Goal: Task Accomplishment & Management: Manage account settings

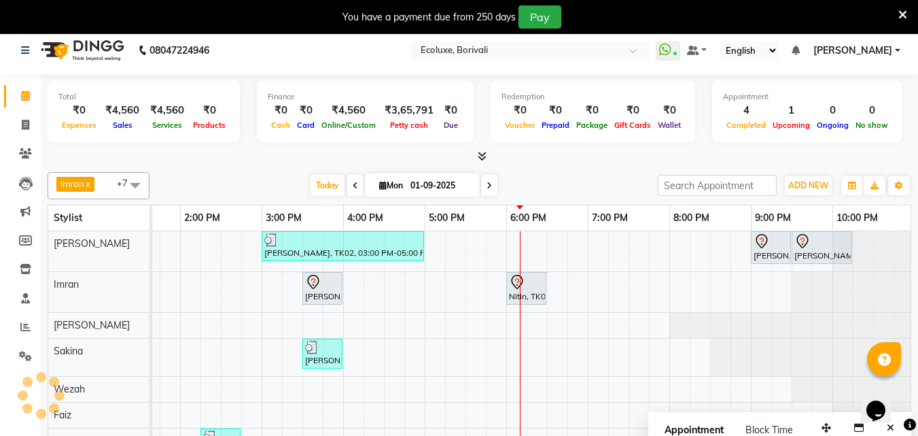
scroll to position [34, 0]
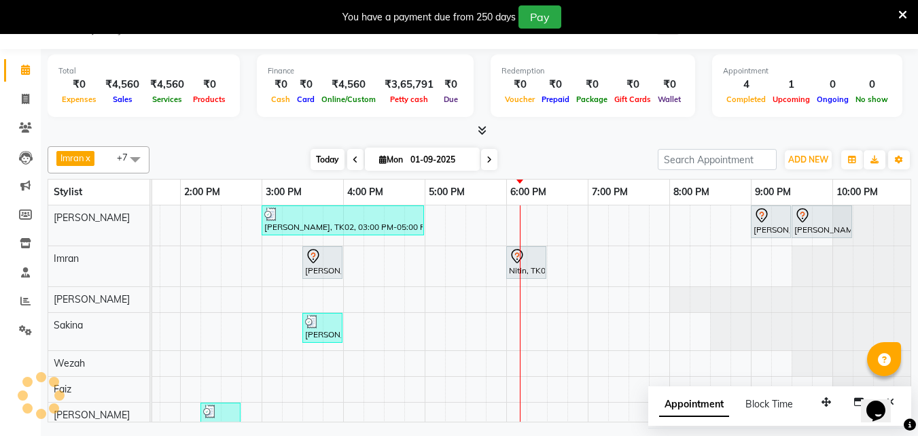
click at [329, 164] on span "Today" at bounding box center [328, 159] width 34 height 21
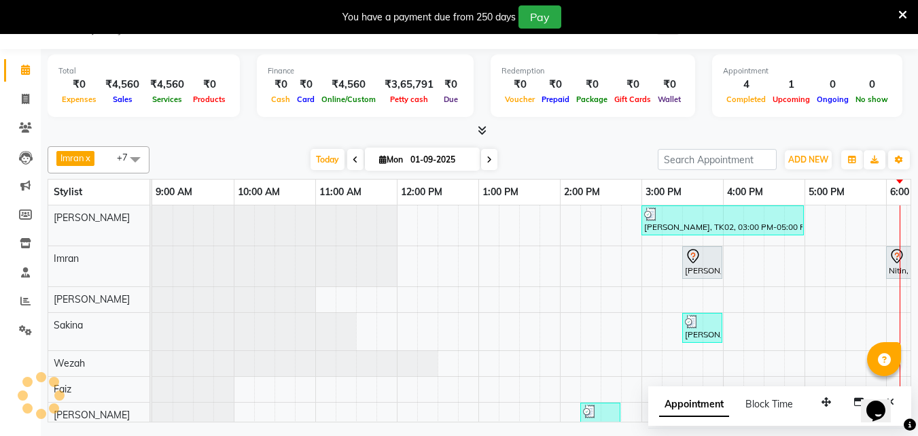
scroll to position [0, 383]
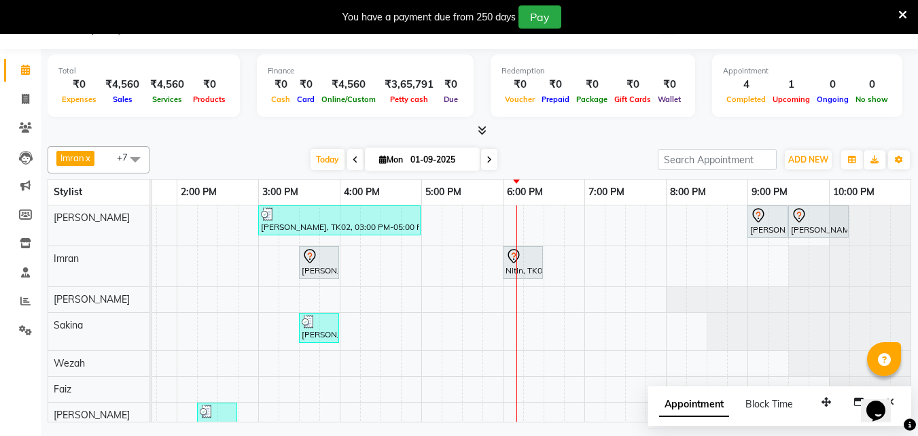
click at [515, 324] on div "[PERSON_NAME], TK02, 03:00 PM-05:00 PM, Touchup - Root Touch (Up To 2 Inch) Ino…" at bounding box center [340, 341] width 1142 height 272
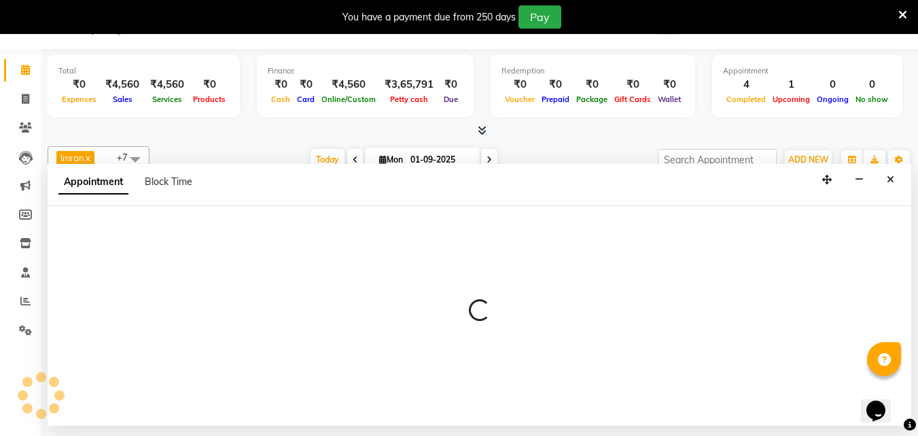
select select "36964"
select select "tentative"
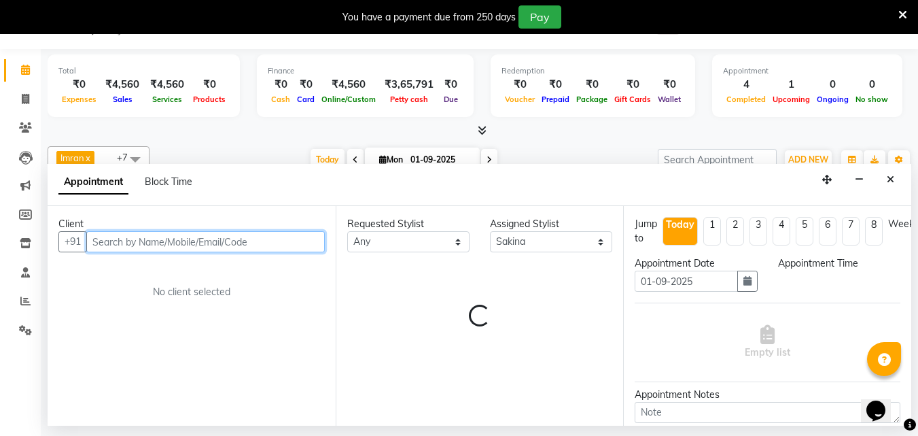
select select "1080"
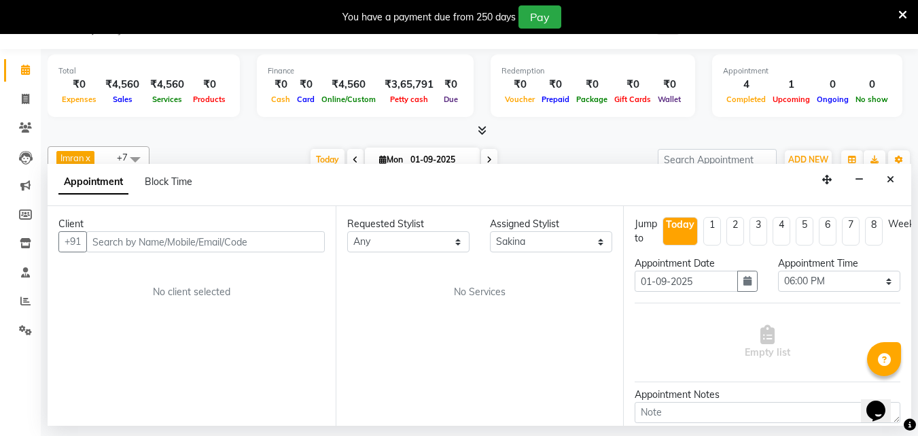
click at [527, 296] on div "No Services" at bounding box center [480, 292] width 266 height 14
click at [518, 281] on div "Requested Stylist Any [PERSON_NAME] [PERSON_NAME] Faiz [PERSON_NAME] [PERSON_NA…" at bounding box center [480, 315] width 288 height 219
click at [541, 236] on select "Select [PERSON_NAME] [PERSON_NAME] Faiz [PERSON_NAME] Geeta [PERSON_NAME] [PERS…" at bounding box center [551, 241] width 122 height 21
click at [538, 238] on select "Select [PERSON_NAME] [PERSON_NAME] Faiz [PERSON_NAME] Geeta [PERSON_NAME] [PERS…" at bounding box center [551, 241] width 122 height 21
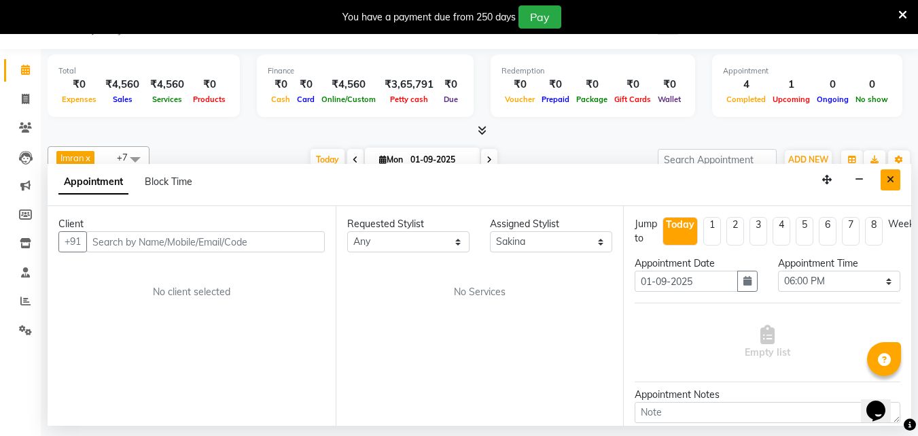
click at [895, 178] on button "Close" at bounding box center [891, 179] width 20 height 21
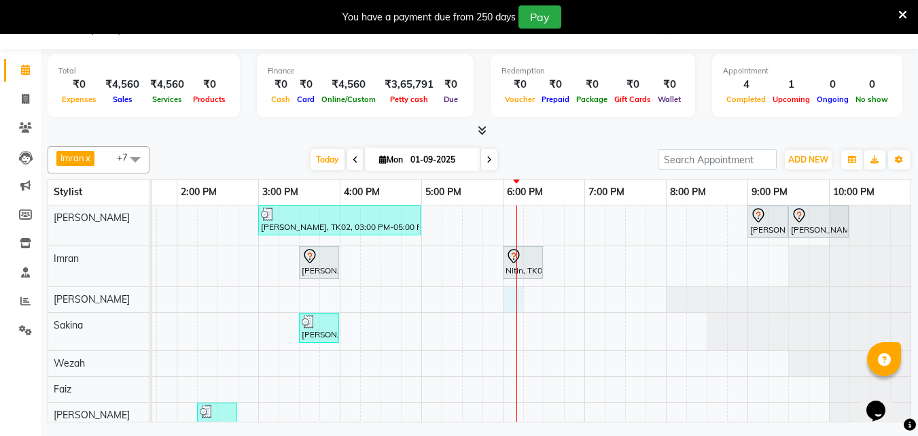
click at [504, 297] on div "[PERSON_NAME], TK02, 03:00 PM-05:00 PM, Touchup - Root Touch (Up To 2 Inch) Ino…" at bounding box center [340, 341] width 1142 height 272
select select "36344"
select select "1080"
select select "tentative"
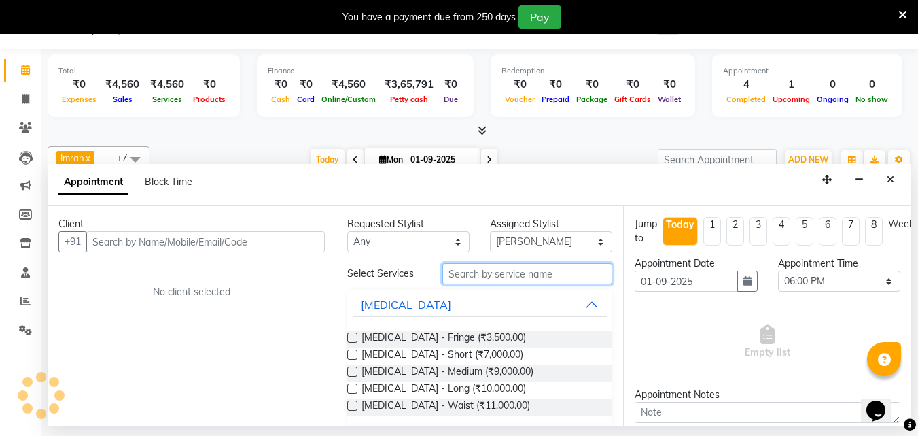
click at [481, 275] on input "text" at bounding box center [527, 273] width 170 height 21
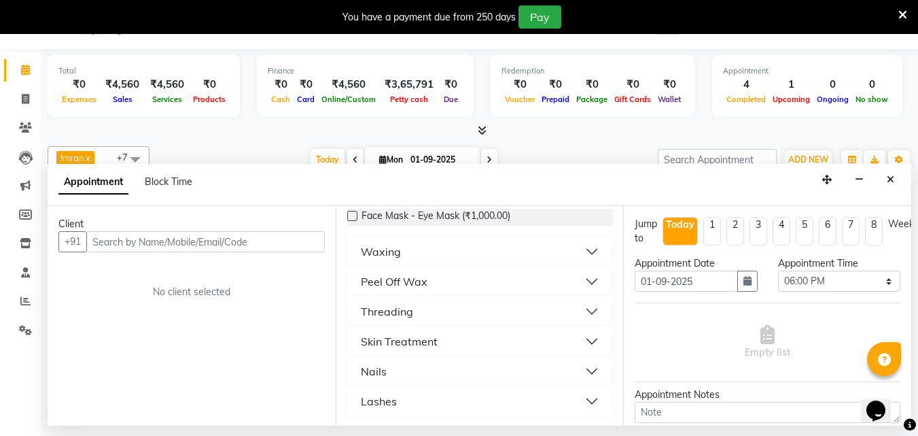
scroll to position [123, 0]
type input "eye"
click at [376, 315] on div "Threading" at bounding box center [387, 310] width 52 height 16
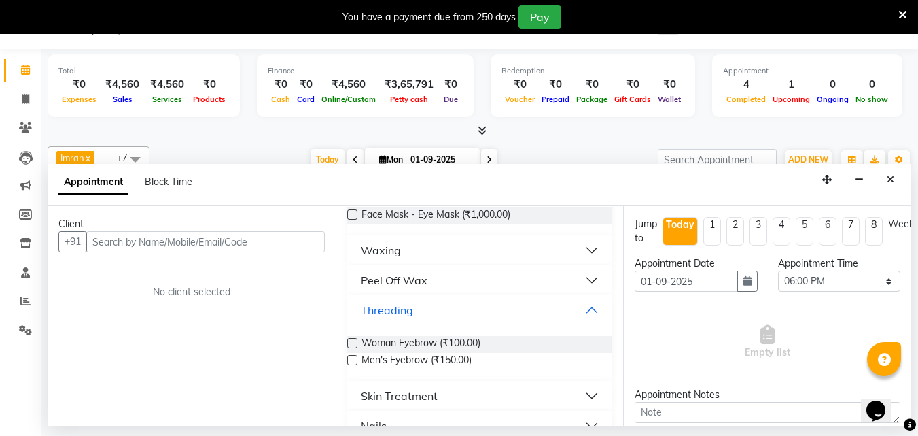
click at [356, 340] on label at bounding box center [352, 343] width 10 height 10
click at [356, 340] on input "checkbox" at bounding box center [351, 344] width 9 height 9
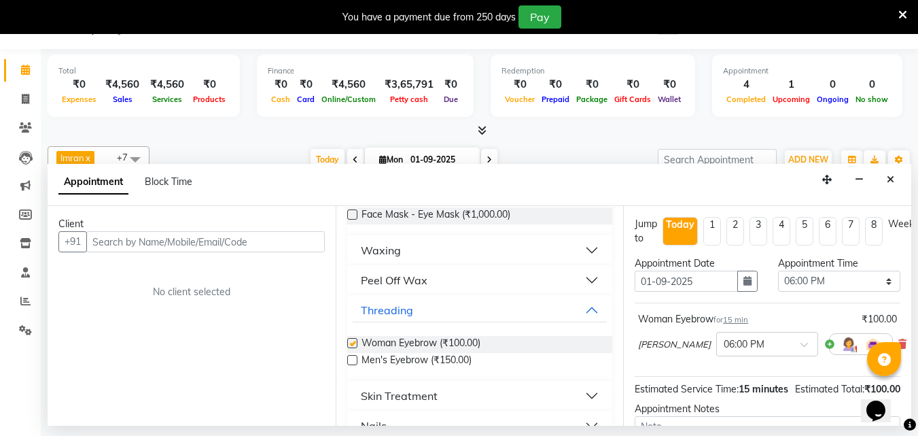
checkbox input "false"
click at [117, 247] on input "text" at bounding box center [205, 241] width 238 height 21
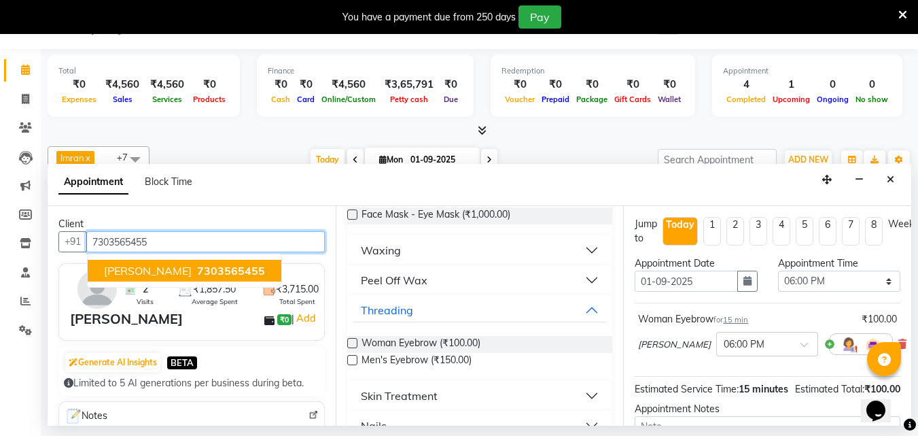
click at [149, 275] on span "[PERSON_NAME]" at bounding box center [148, 271] width 88 height 14
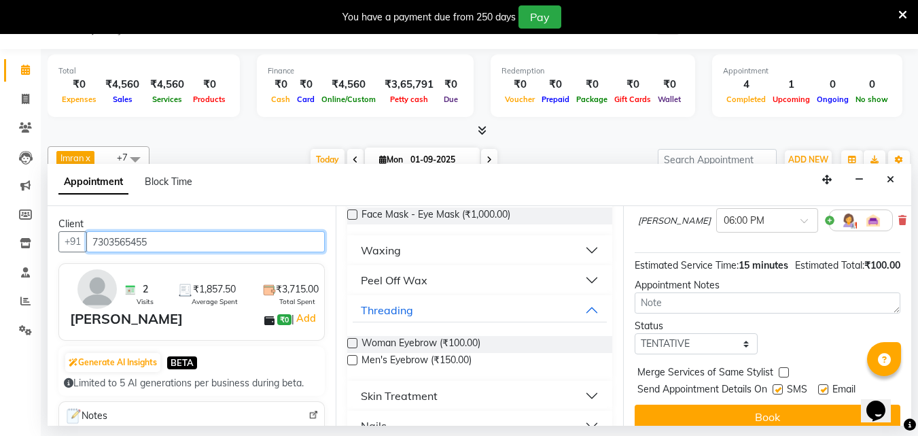
scroll to position [164, 0]
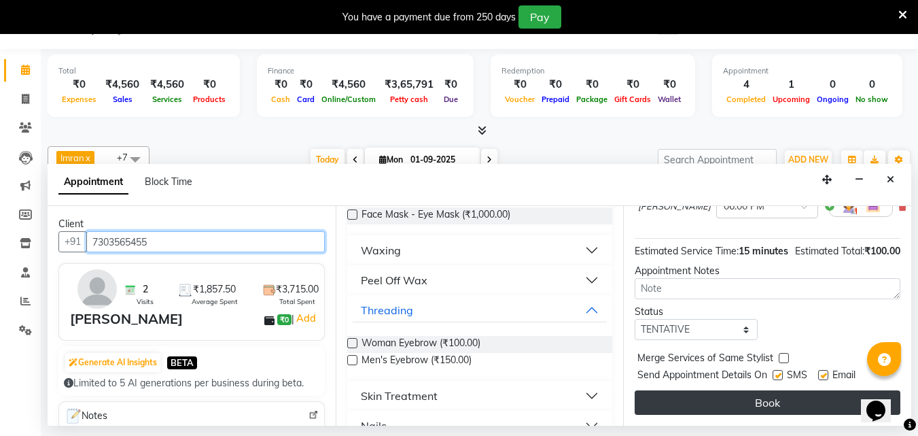
type input "7303565455"
click at [758, 390] on button "Book" at bounding box center [768, 402] width 266 height 24
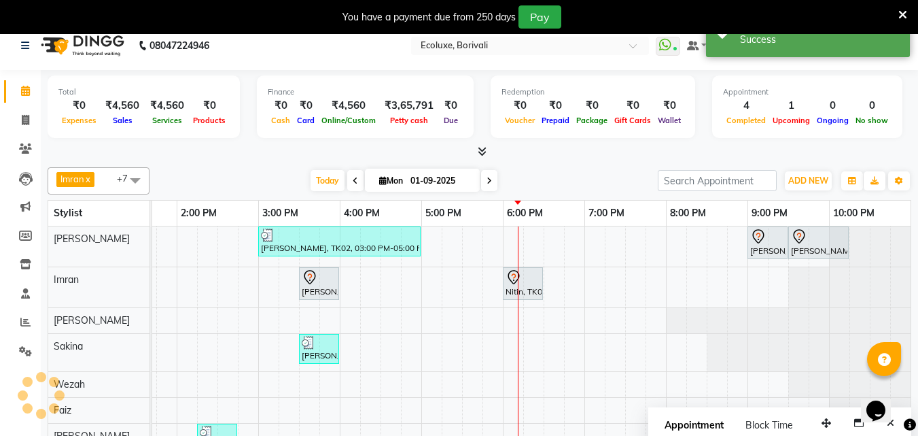
scroll to position [0, 0]
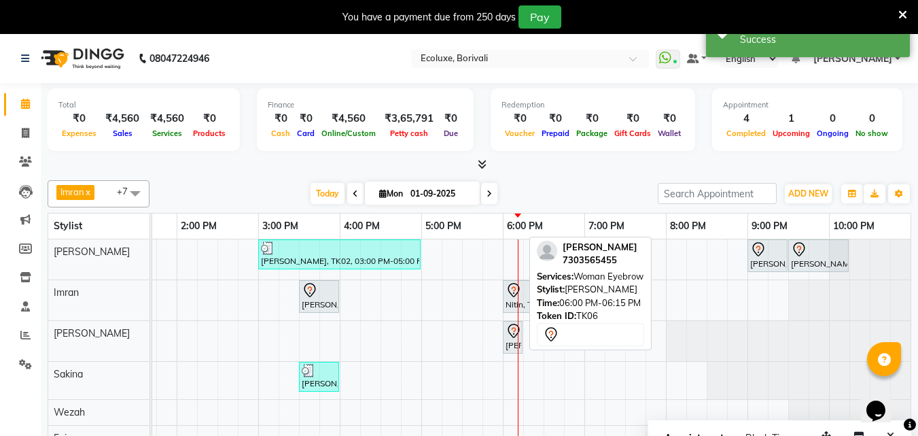
click at [517, 347] on div "[PERSON_NAME], TK06, 06:00 PM-06:15 PM, Woman Eyebrow" at bounding box center [512, 337] width 17 height 29
select select "7"
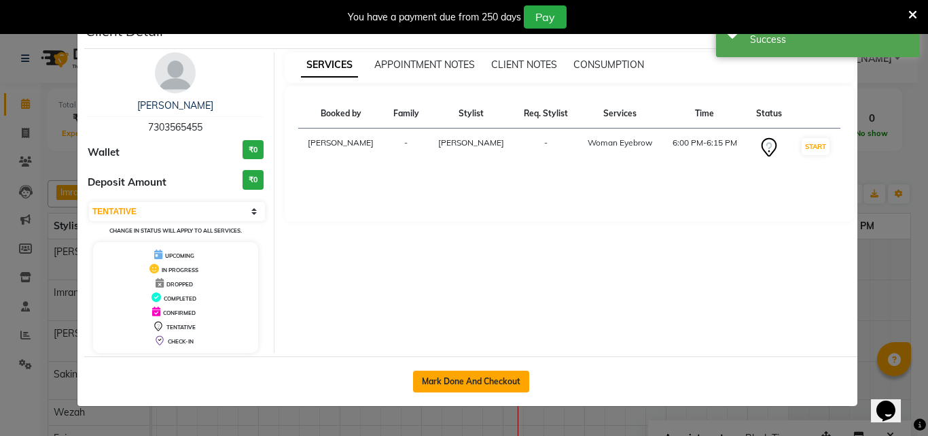
click at [506, 375] on button "Mark Done And Checkout" at bounding box center [471, 381] width 116 height 22
select select "service"
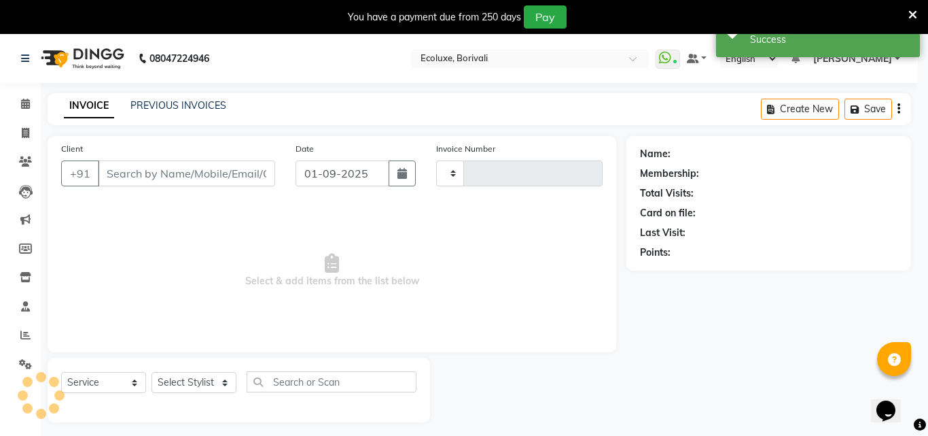
type input "1893"
select select "5386"
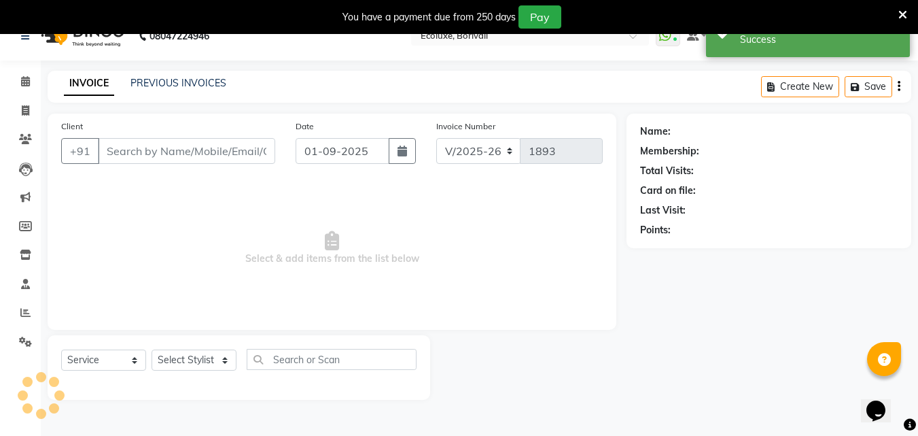
scroll to position [34, 0]
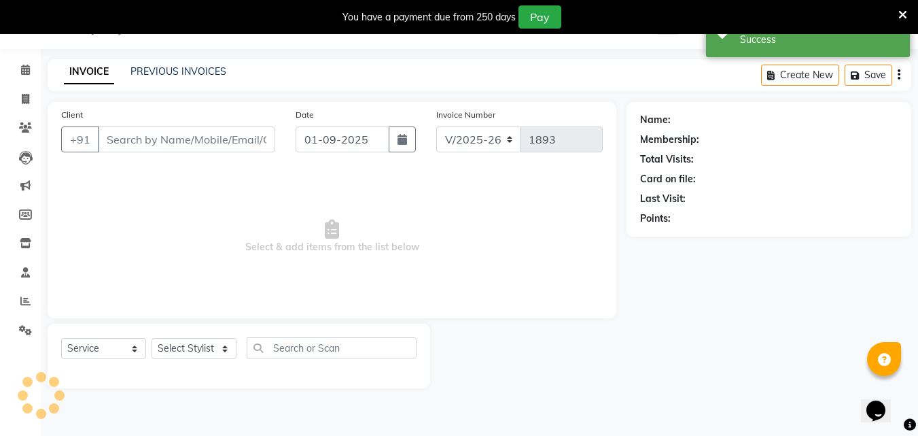
type input "7303565455"
select select "36344"
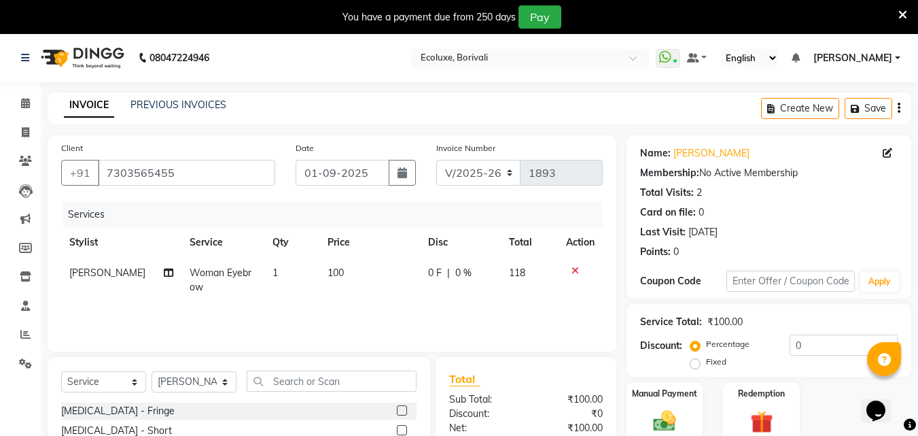
scroll to position [0, 0]
click at [898, 109] on icon "button" at bounding box center [899, 109] width 3 height 1
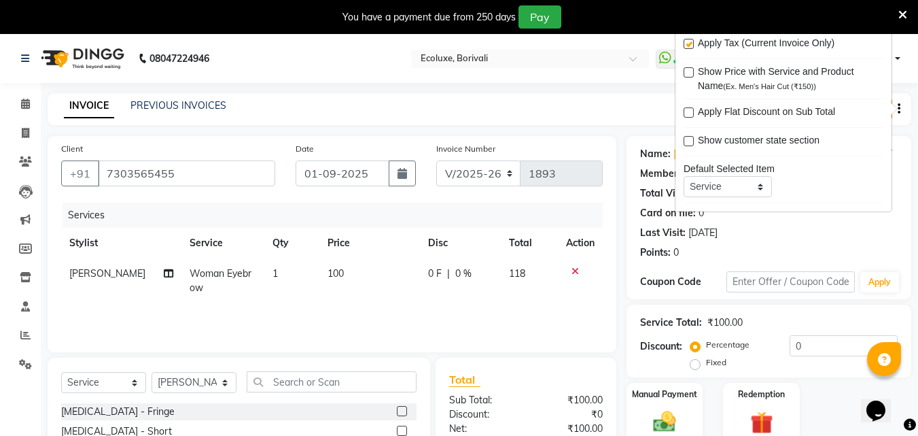
click at [692, 43] on label at bounding box center [689, 44] width 10 height 10
click at [692, 43] on input "checkbox" at bounding box center [688, 44] width 9 height 9
click at [688, 45] on label at bounding box center [689, 44] width 10 height 10
click at [688, 45] on input "checkbox" at bounding box center [688, 44] width 9 height 9
click at [690, 41] on label at bounding box center [689, 44] width 10 height 10
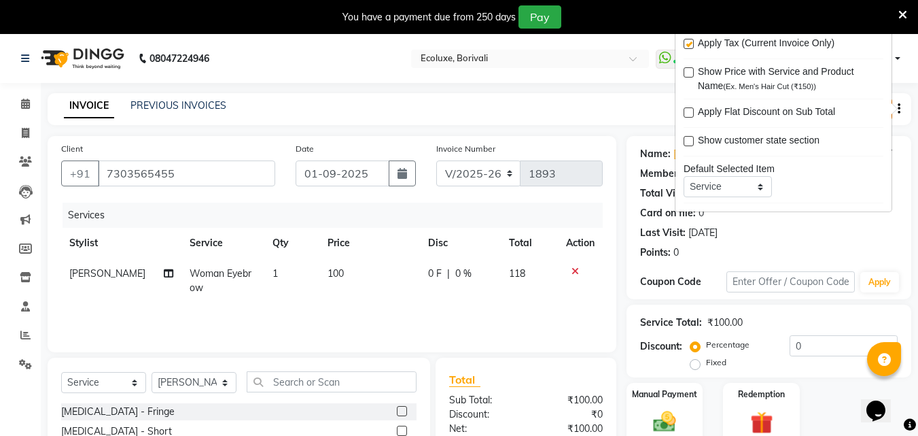
click at [690, 41] on input "checkbox" at bounding box center [688, 44] width 9 height 9
checkbox input "false"
click at [28, 103] on icon at bounding box center [25, 104] width 9 height 10
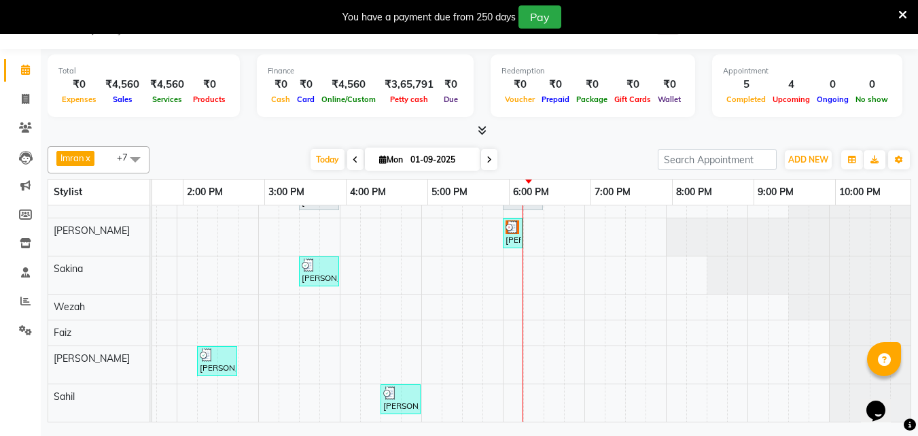
scroll to position [0, 383]
click at [493, 267] on div "[PERSON_NAME], TK02, 03:00 PM-05:00 PM, Touchup - Root Touch (Up To 2 Inch) Ino…" at bounding box center [340, 279] width 1142 height 285
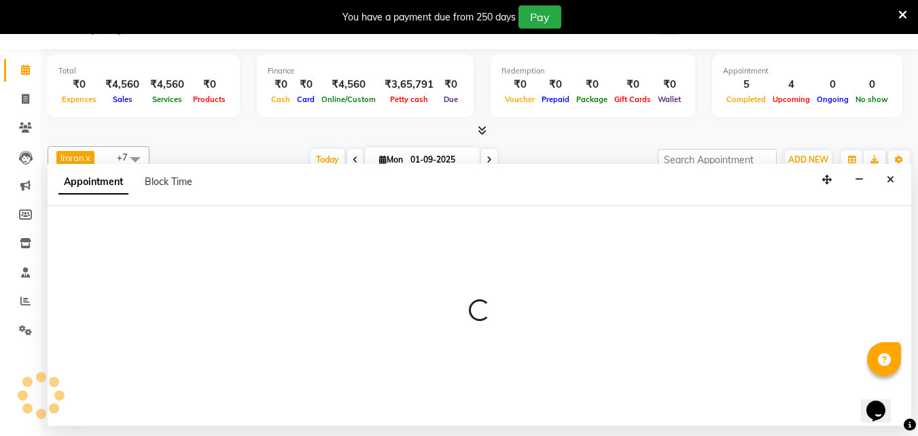
select select "36964"
select select "1080"
select select "tentative"
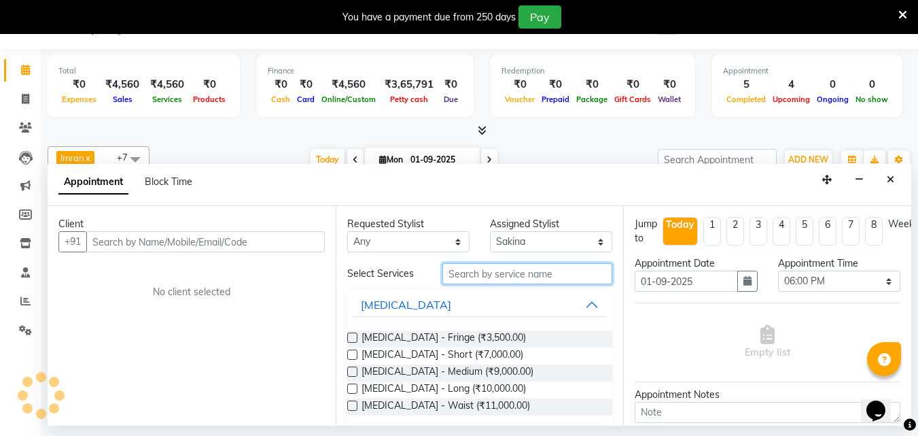
click at [461, 274] on input "text" at bounding box center [527, 273] width 170 height 21
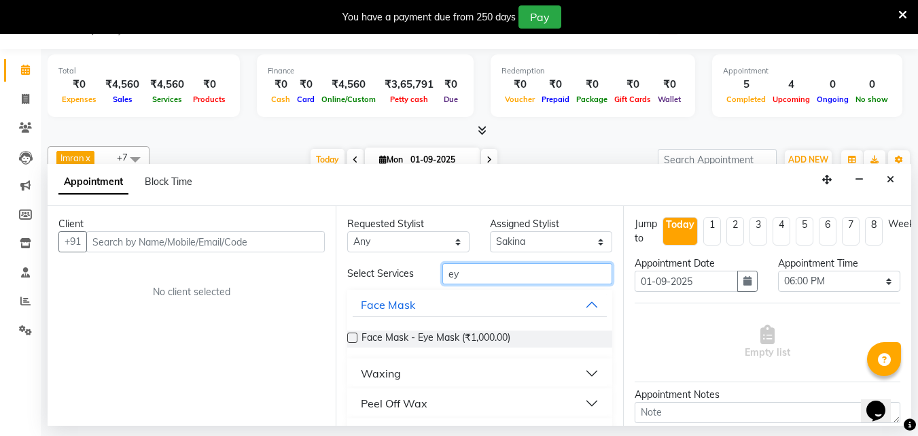
scroll to position [68, 0]
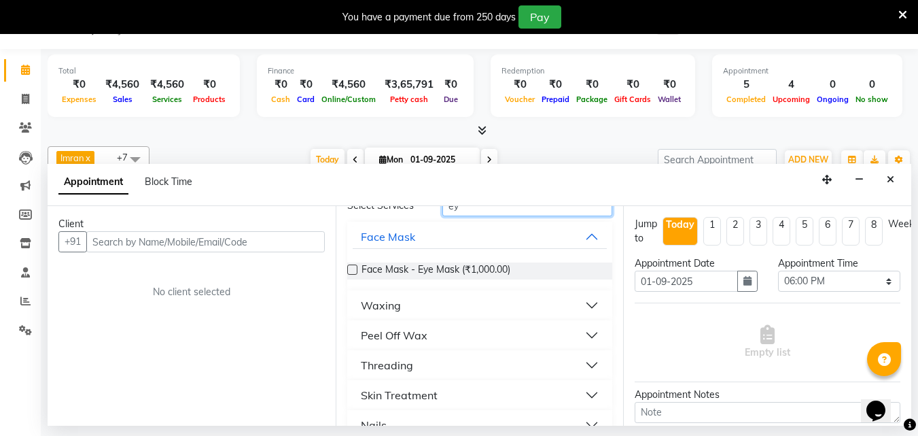
type input "ey"
click at [390, 361] on div "Threading" at bounding box center [387, 365] width 52 height 16
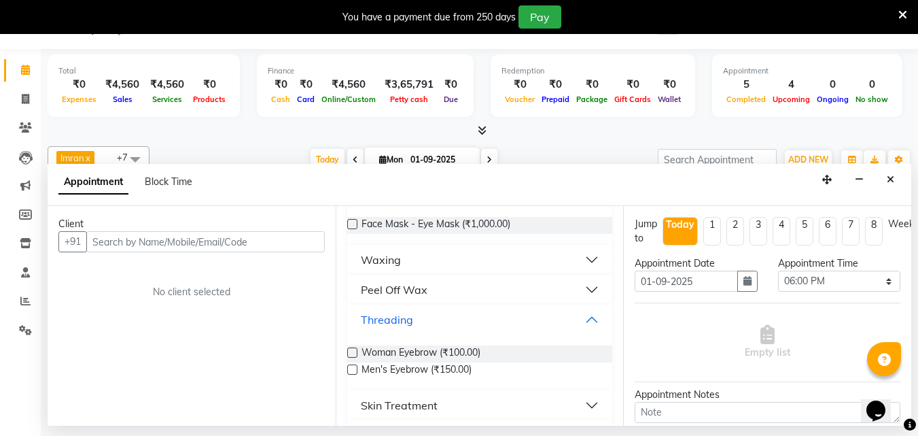
scroll to position [179, 0]
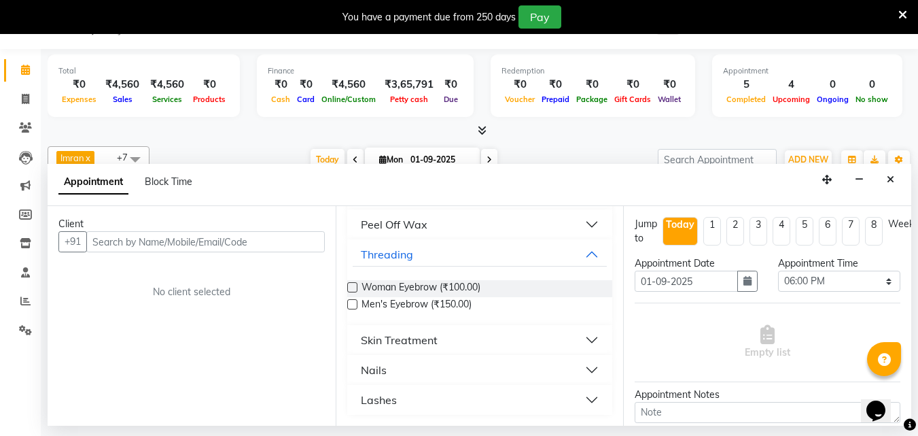
click at [355, 287] on label at bounding box center [352, 287] width 10 height 10
click at [355, 287] on input "checkbox" at bounding box center [351, 288] width 9 height 9
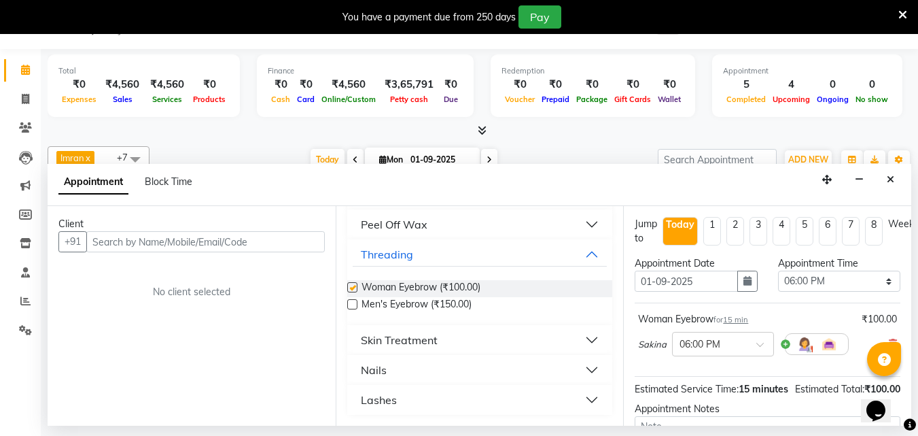
checkbox input "false"
click at [113, 243] on input "text" at bounding box center [205, 241] width 238 height 21
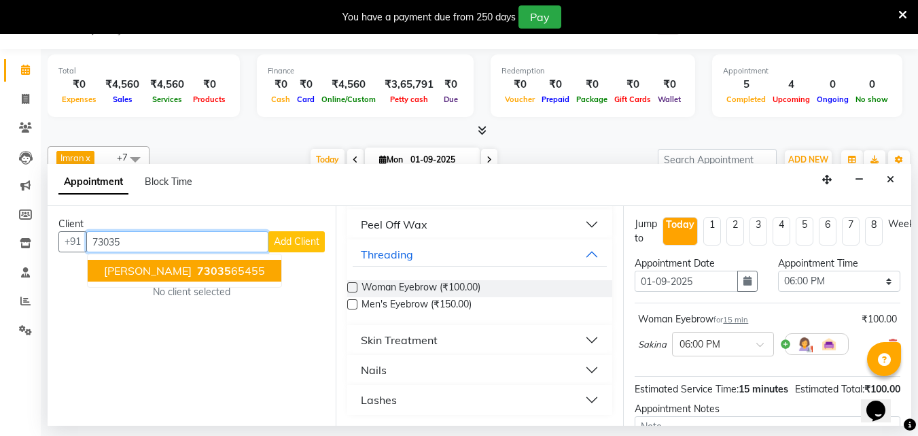
click at [197, 274] on span "73035" at bounding box center [214, 271] width 34 height 14
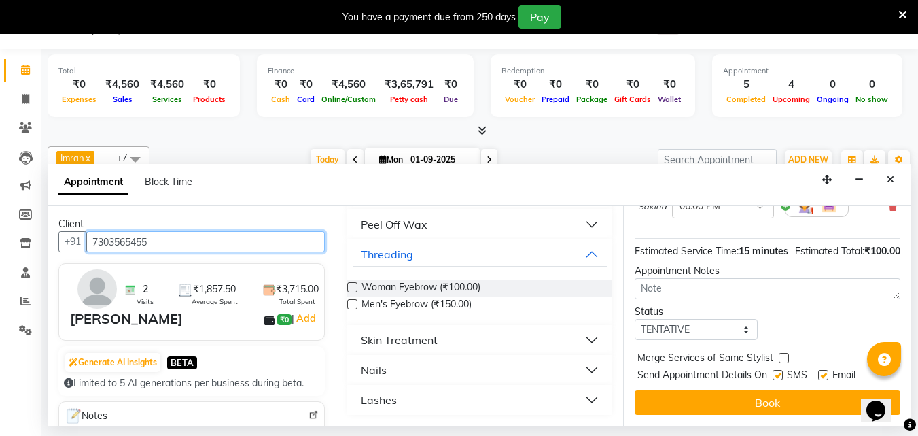
scroll to position [162, 0]
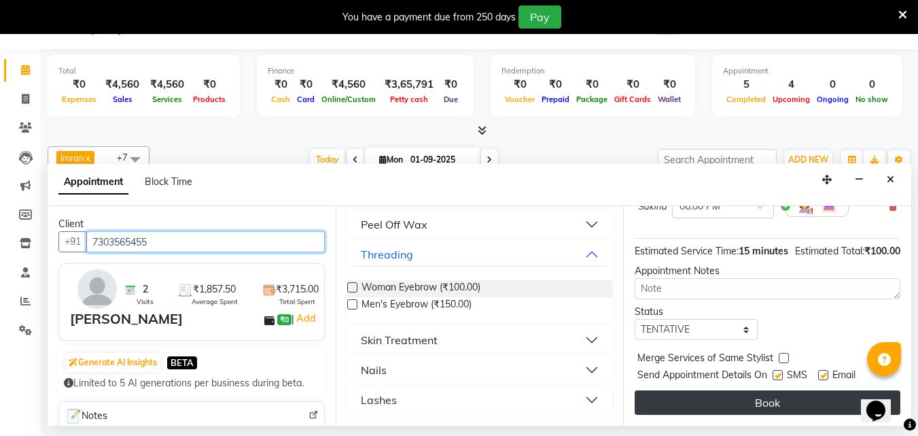
type input "7303565455"
click at [769, 397] on button "Book" at bounding box center [768, 402] width 266 height 24
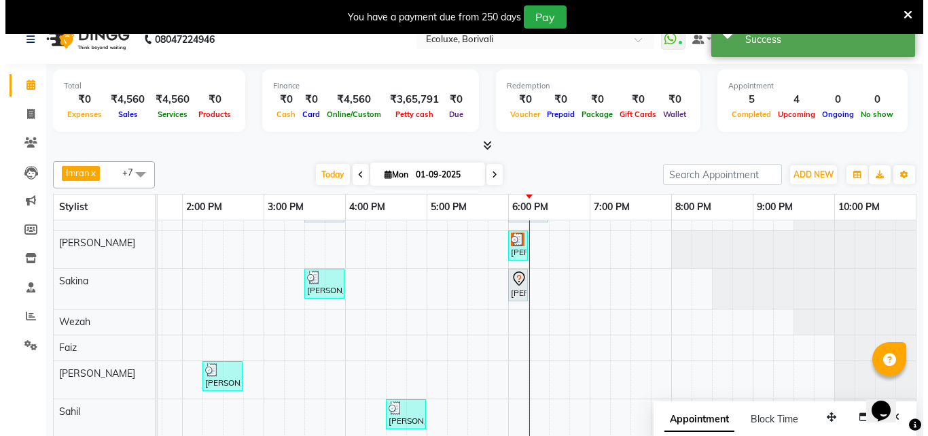
scroll to position [34, 0]
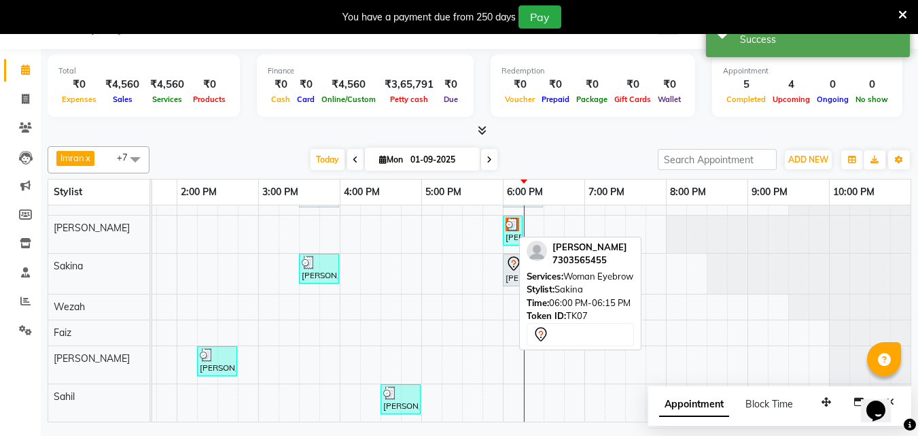
click at [504, 262] on div "[PERSON_NAME], TK07, 06:00 PM-06:15 PM, Woman Eyebrow" at bounding box center [512, 269] width 17 height 29
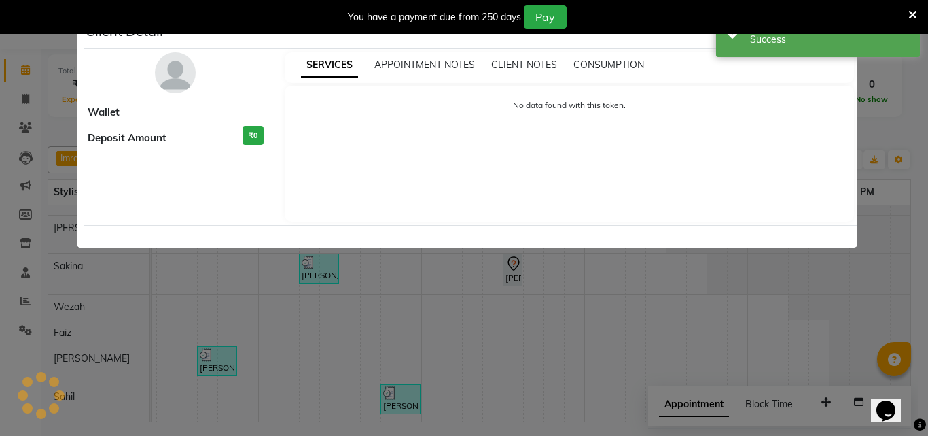
select select "7"
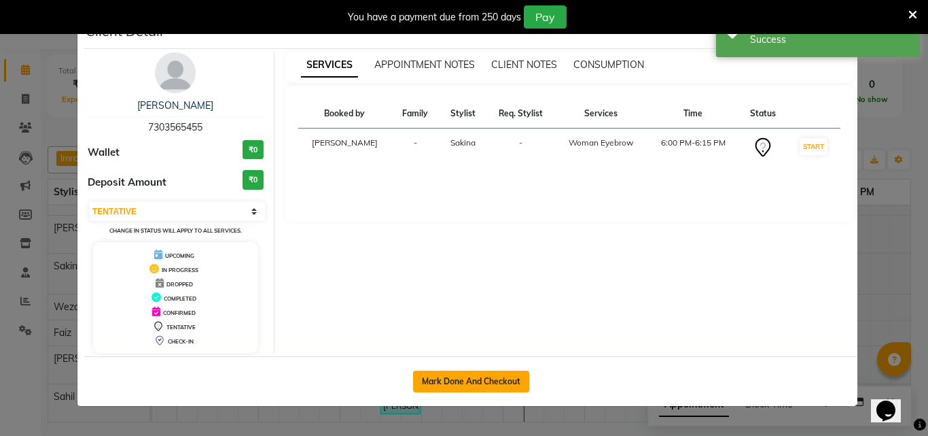
click at [496, 380] on button "Mark Done And Checkout" at bounding box center [471, 381] width 116 height 22
select select "service"
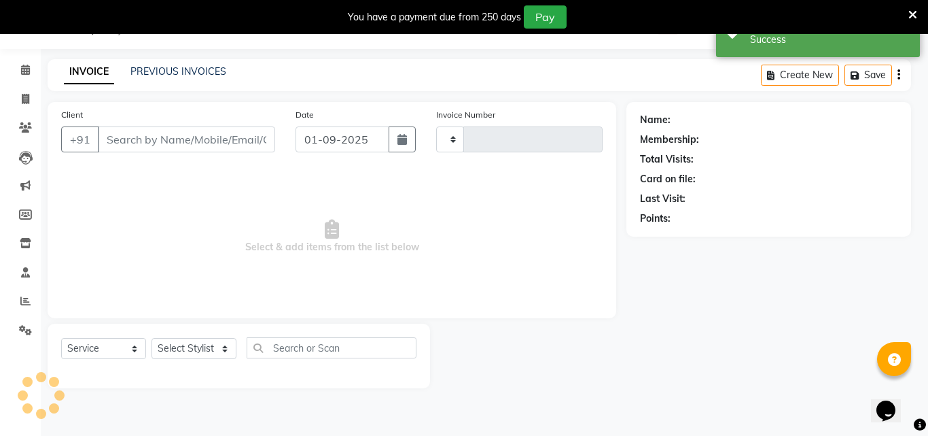
type input "1893"
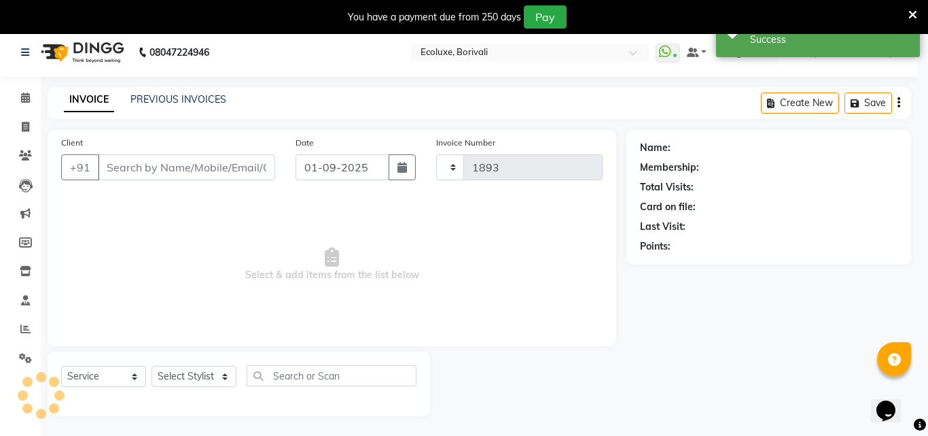
select select "5386"
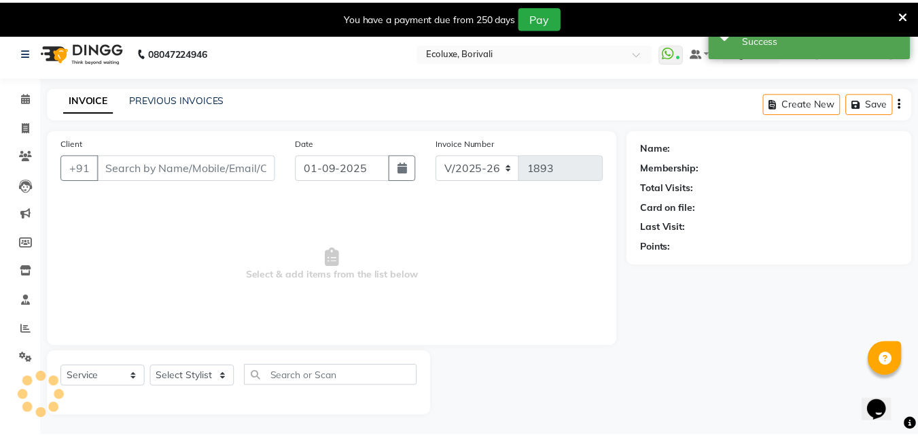
scroll to position [0, 0]
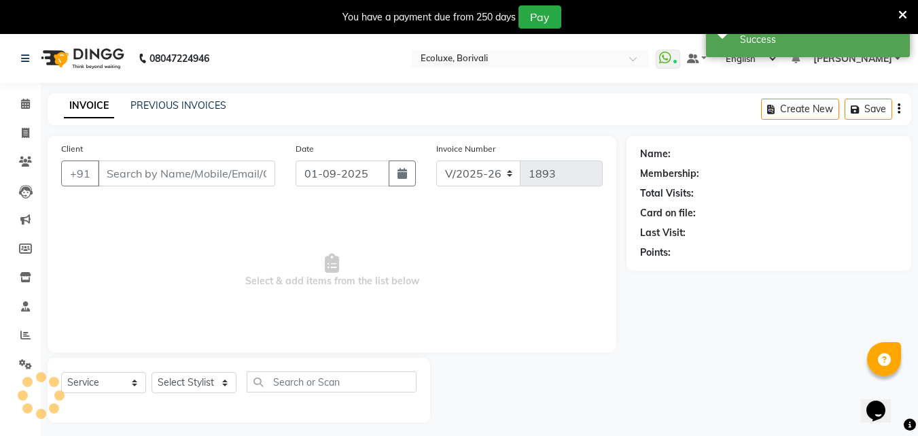
type input "7303565455"
select select "36964"
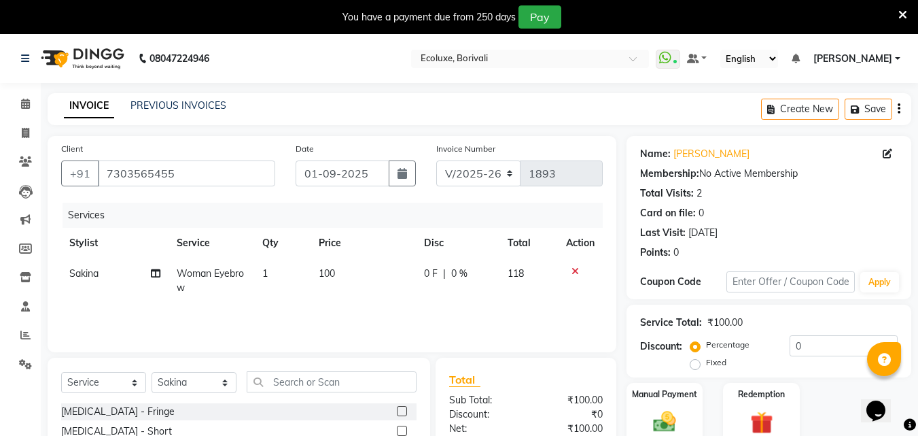
click at [902, 110] on div "Create New Save" at bounding box center [836, 109] width 150 height 32
click at [896, 107] on div "Create New Save" at bounding box center [836, 109] width 150 height 32
click at [900, 109] on icon "button" at bounding box center [899, 109] width 3 height 1
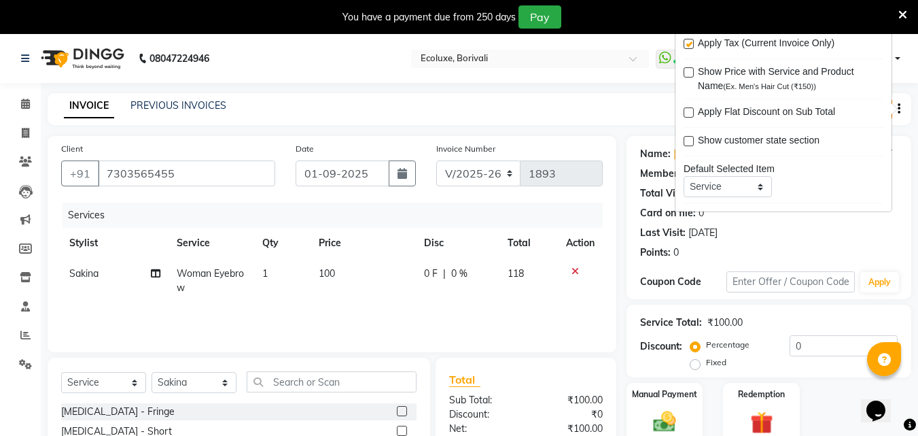
click at [686, 46] on label at bounding box center [689, 44] width 10 height 10
click at [686, 46] on input "checkbox" at bounding box center [688, 44] width 9 height 9
checkbox input "false"
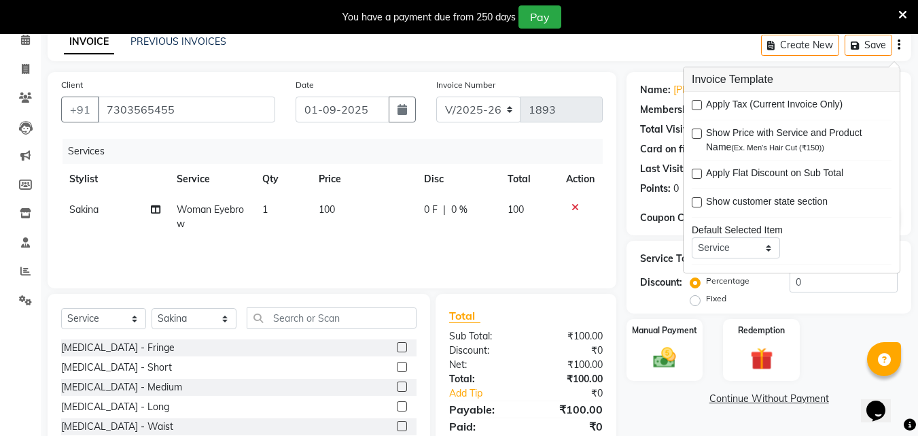
scroll to position [143, 0]
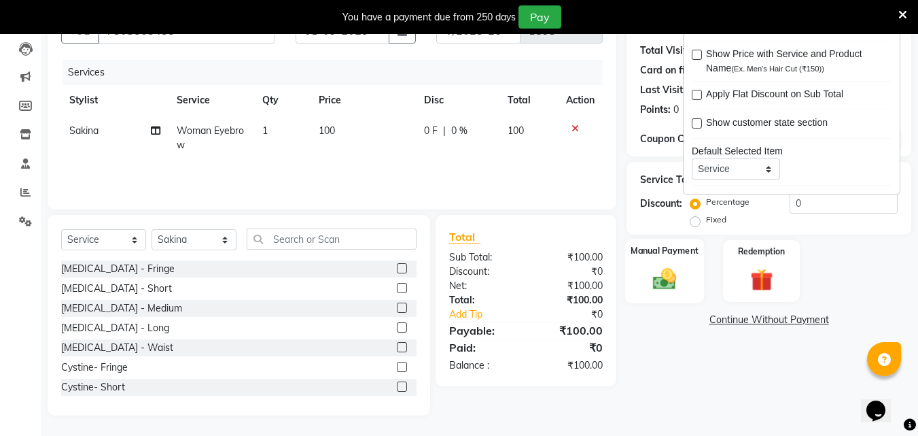
click at [658, 274] on img at bounding box center [664, 278] width 38 height 27
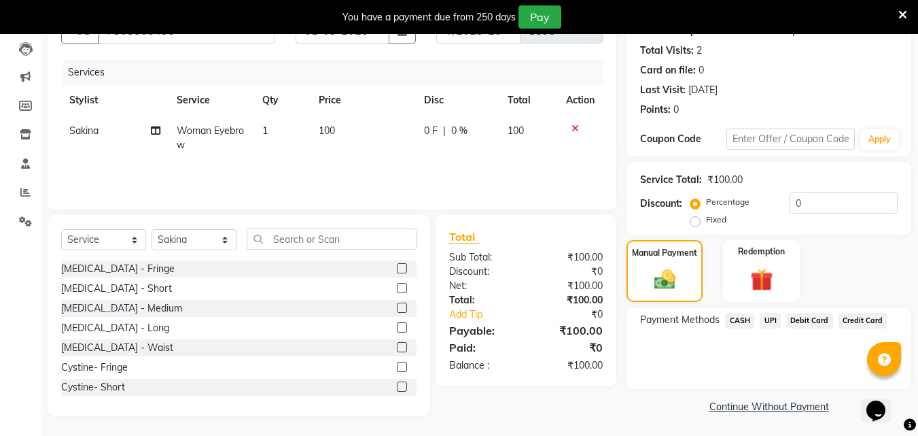
click at [735, 318] on span "CASH" at bounding box center [739, 321] width 29 height 16
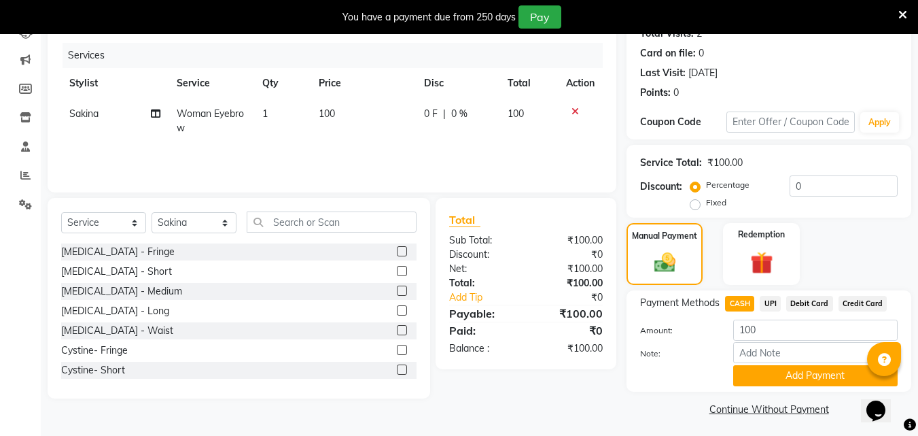
scroll to position [164, 0]
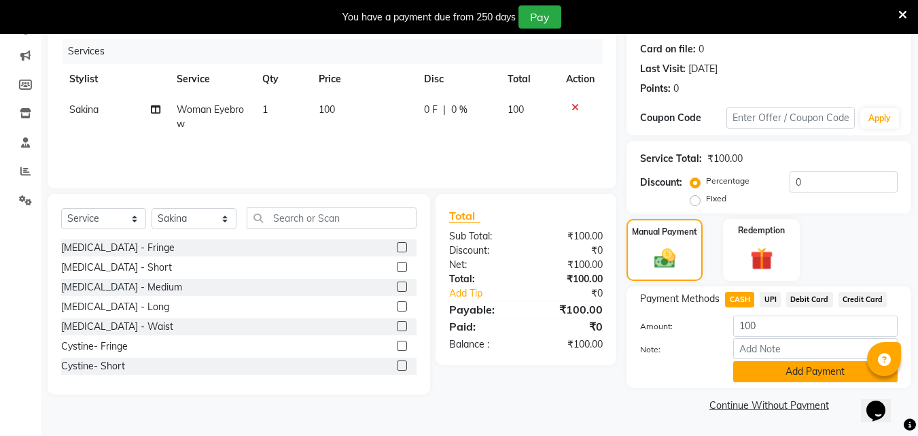
click at [818, 373] on button "Add Payment" at bounding box center [815, 371] width 164 height 21
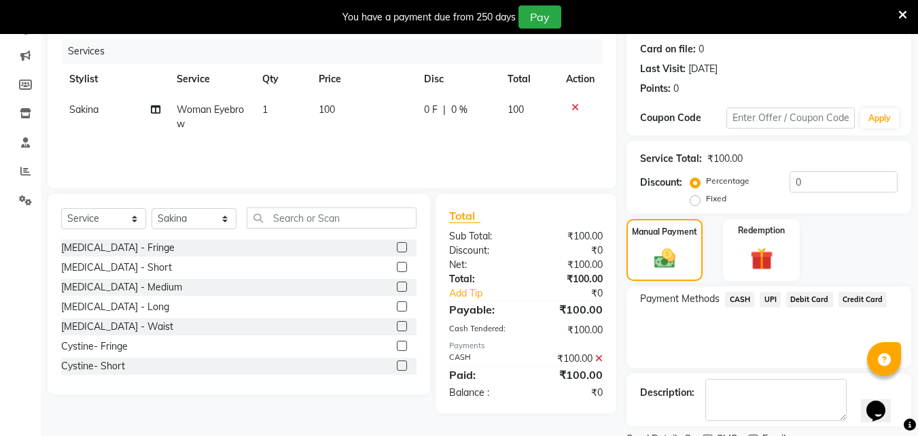
scroll to position [221, 0]
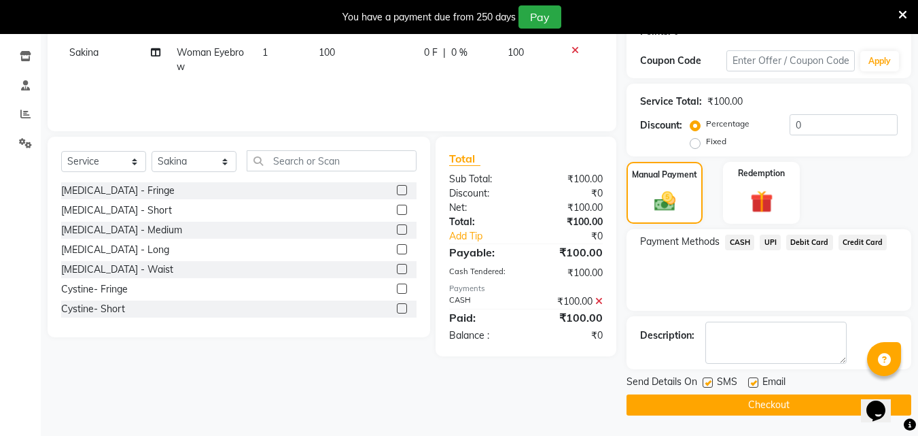
click at [773, 400] on button "Checkout" at bounding box center [768, 404] width 285 height 21
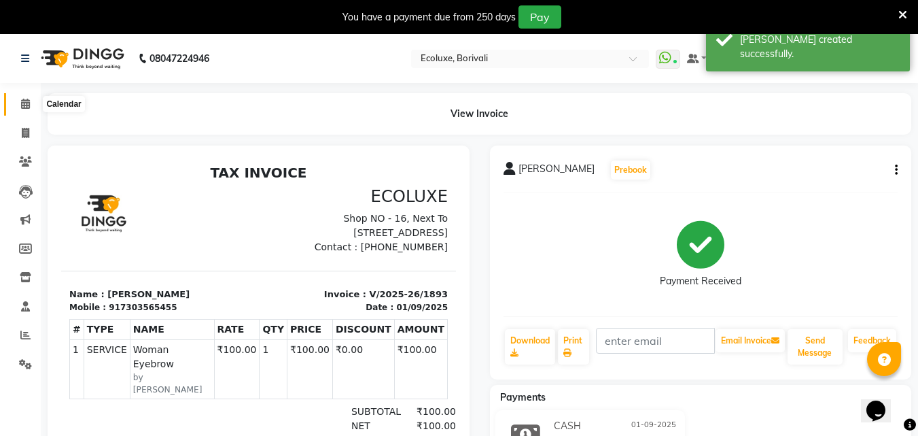
click at [22, 106] on icon at bounding box center [25, 104] width 9 height 10
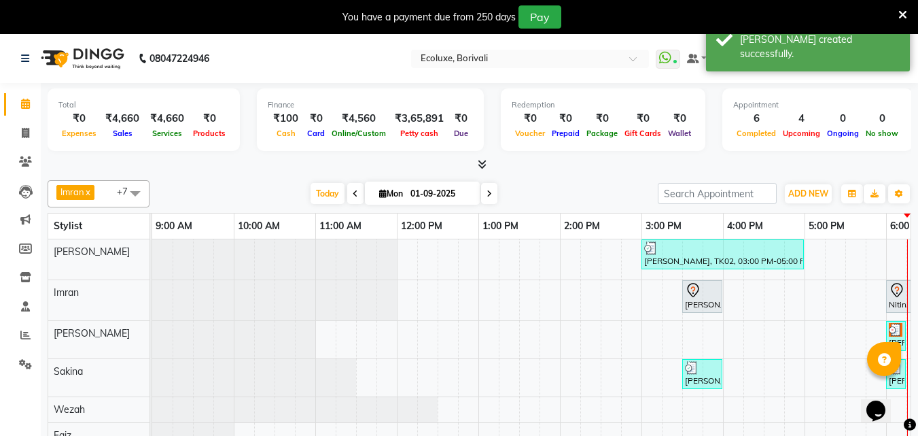
click at [488, 196] on icon at bounding box center [489, 194] width 5 height 8
type input "02-09-2025"
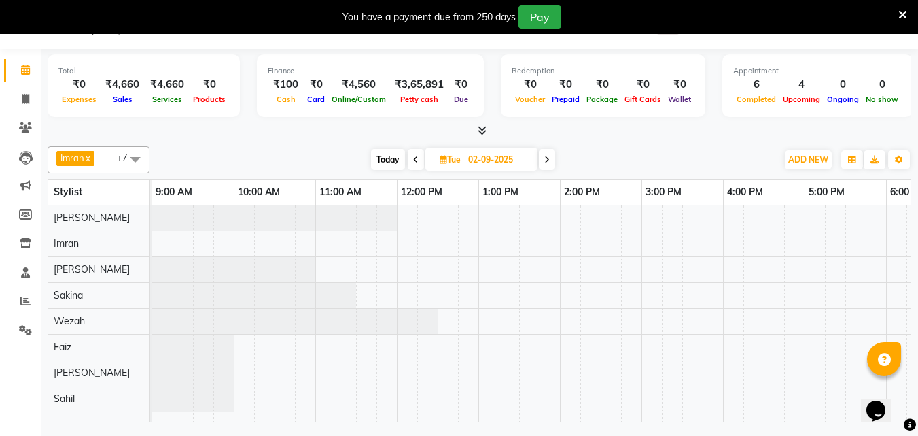
click at [317, 398] on div at bounding box center [723, 313] width 1142 height 216
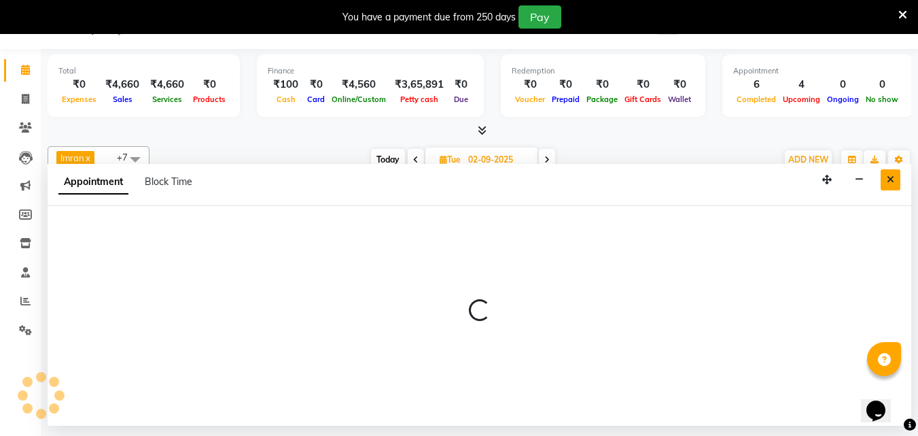
select select "90123"
select select "660"
select select "tentative"
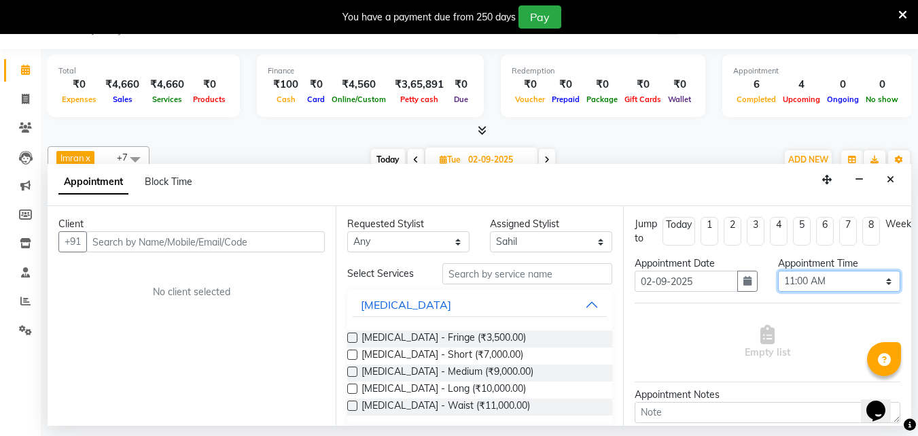
click at [794, 278] on select "Select 10:00 AM 10:15 AM 10:30 AM 10:45 AM 11:00 AM 11:15 AM 11:30 AM 11:45 AM …" at bounding box center [839, 280] width 122 height 21
select select "630"
click at [778, 270] on select "Select 10:00 AM 10:15 AM 10:30 AM 10:45 AM 11:00 AM 11:15 AM 11:30 AM 11:45 AM …" at bounding box center [839, 280] width 122 height 21
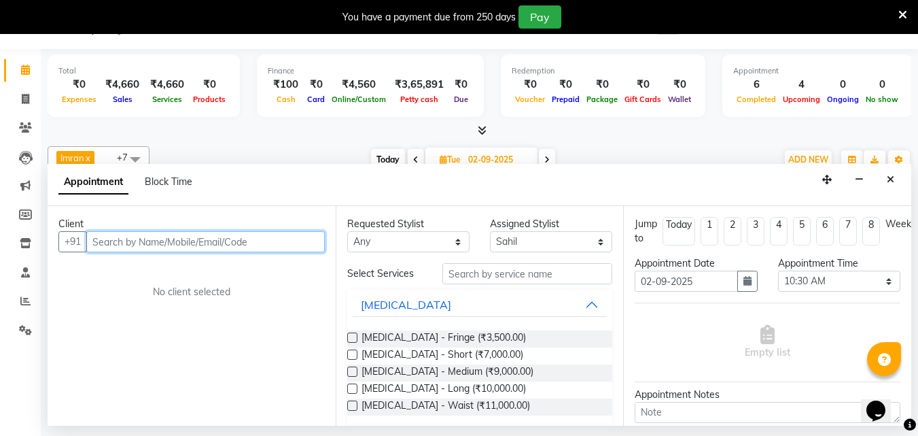
click at [145, 237] on input "text" at bounding box center [205, 241] width 238 height 21
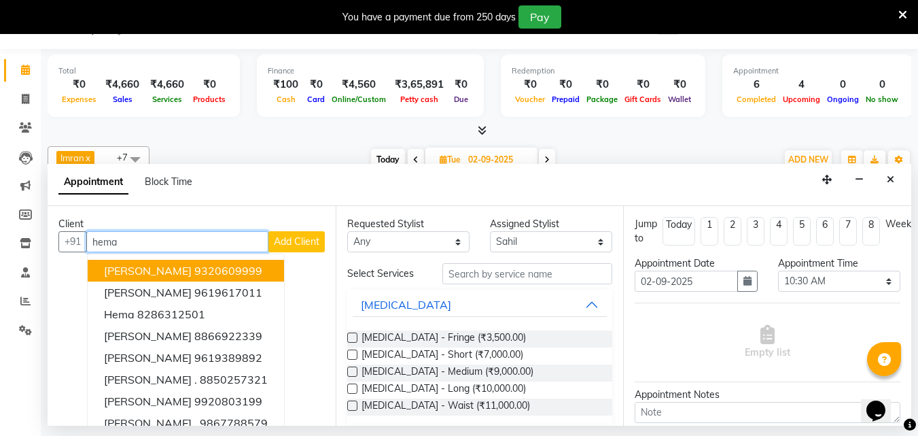
click at [134, 243] on input "hema" at bounding box center [177, 241] width 182 height 21
type input "h"
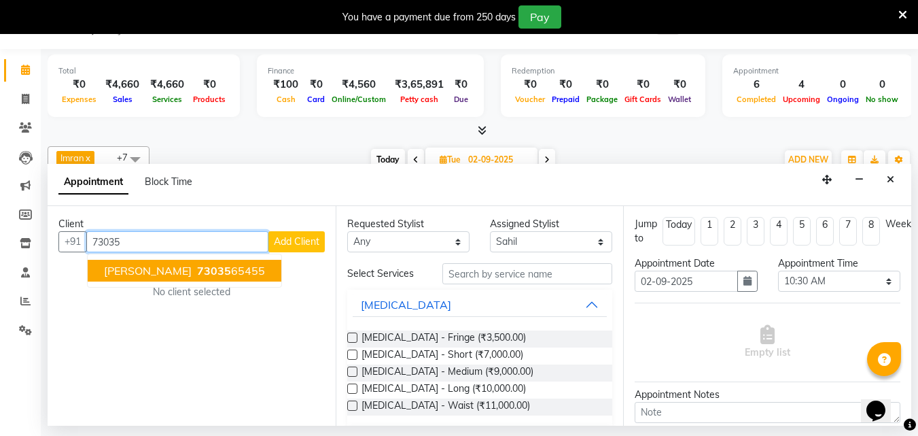
click at [157, 267] on span "[PERSON_NAME]" at bounding box center [148, 271] width 88 height 14
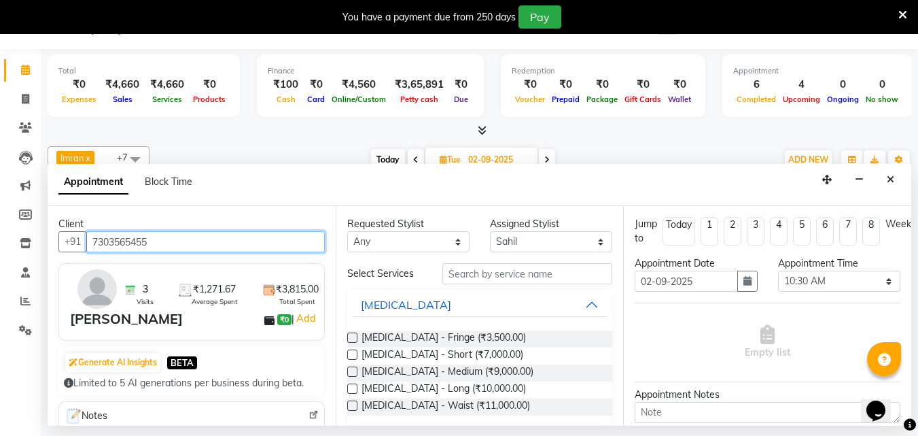
type input "7303565455"
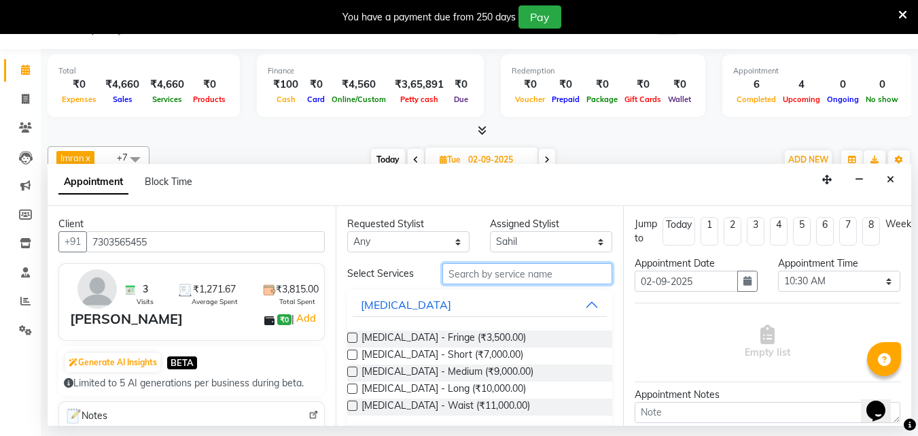
click at [539, 272] on input "text" at bounding box center [527, 273] width 170 height 21
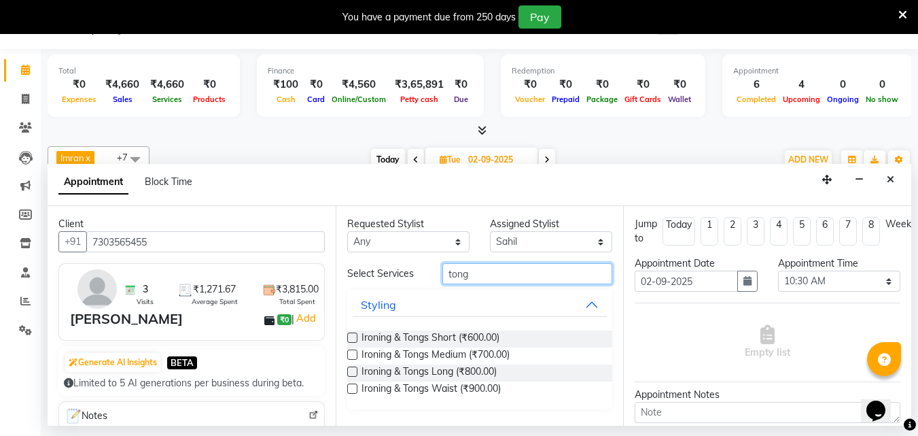
type input "tong"
click at [347, 353] on label at bounding box center [352, 354] width 10 height 10
click at [347, 353] on input "checkbox" at bounding box center [351, 355] width 9 height 9
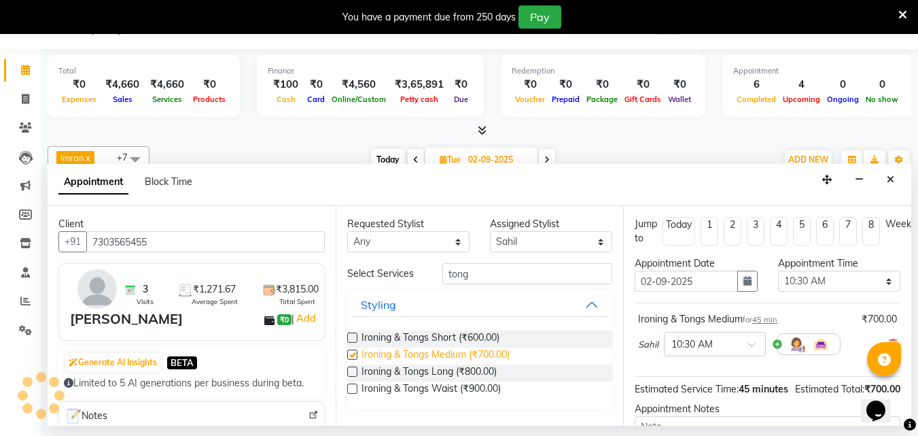
checkbox input "false"
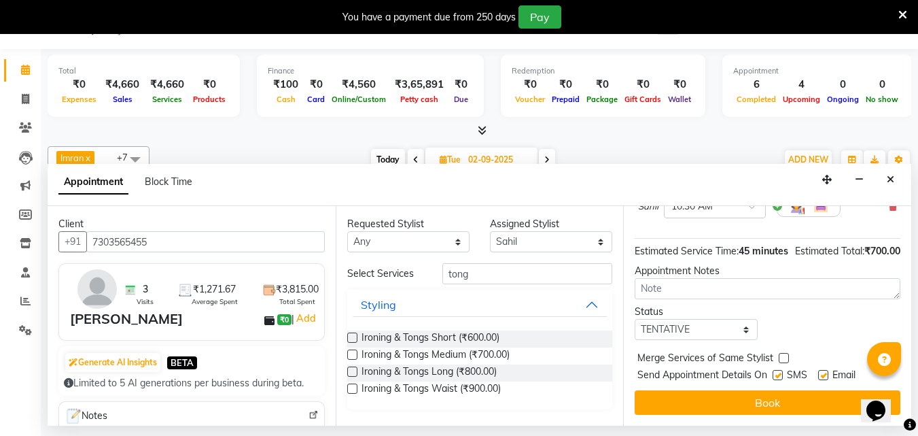
scroll to position [162, 0]
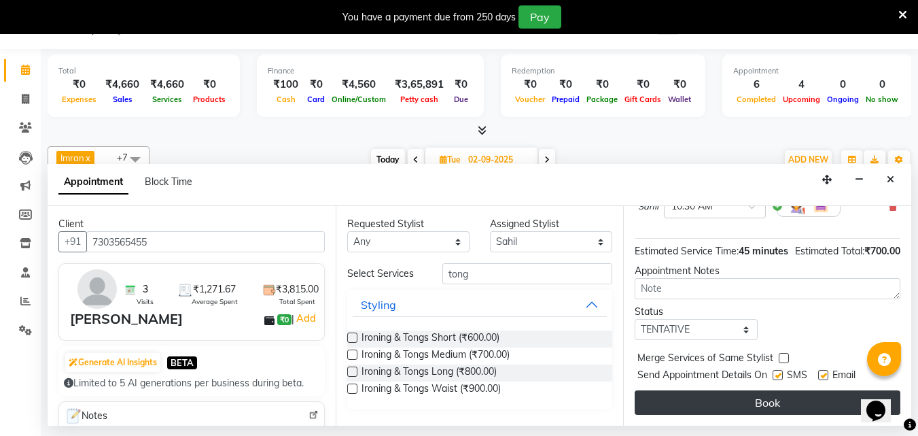
click at [783, 391] on button "Book" at bounding box center [768, 402] width 266 height 24
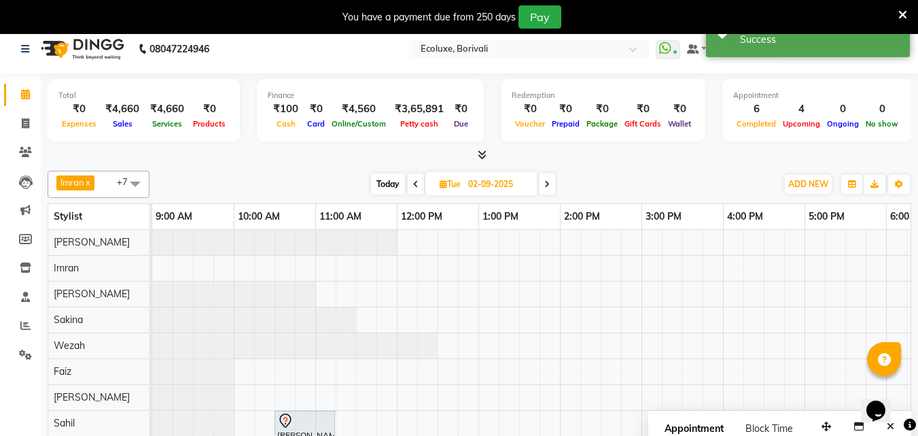
scroll to position [0, 0]
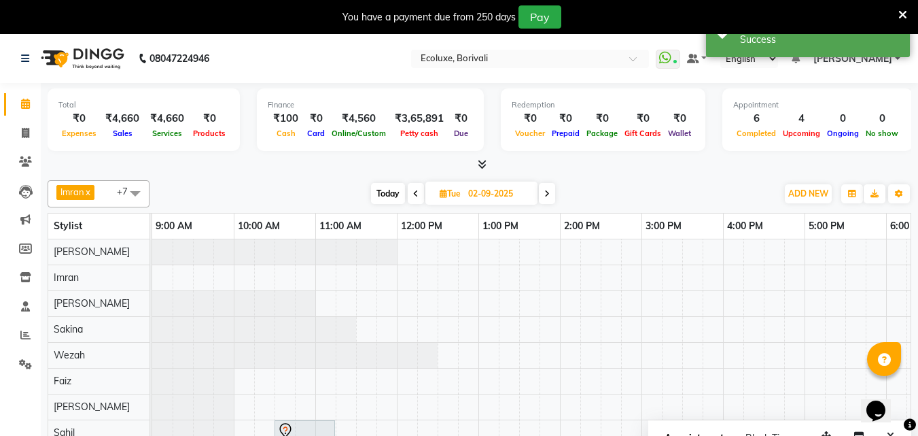
click at [386, 196] on span "Today" at bounding box center [388, 193] width 34 height 21
type input "01-09-2025"
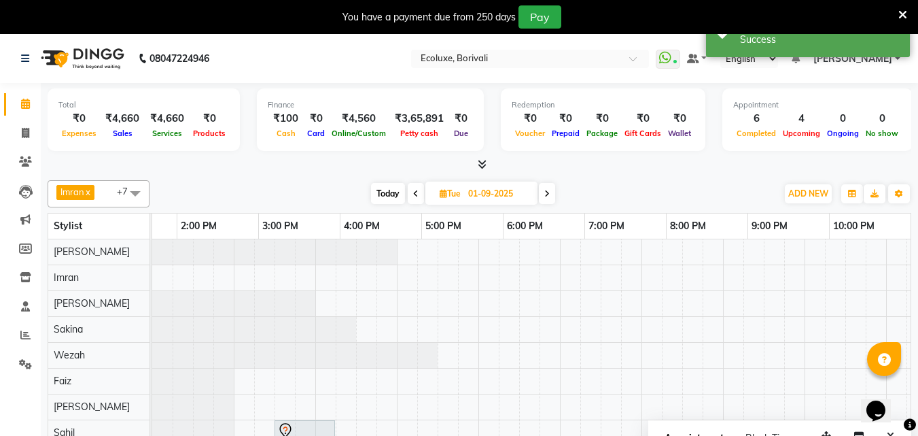
scroll to position [0, 383]
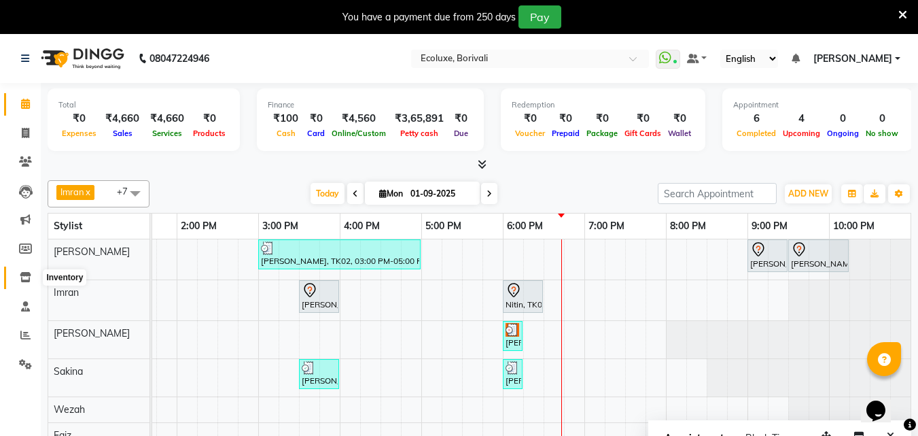
click at [26, 279] on icon at bounding box center [26, 277] width 12 height 10
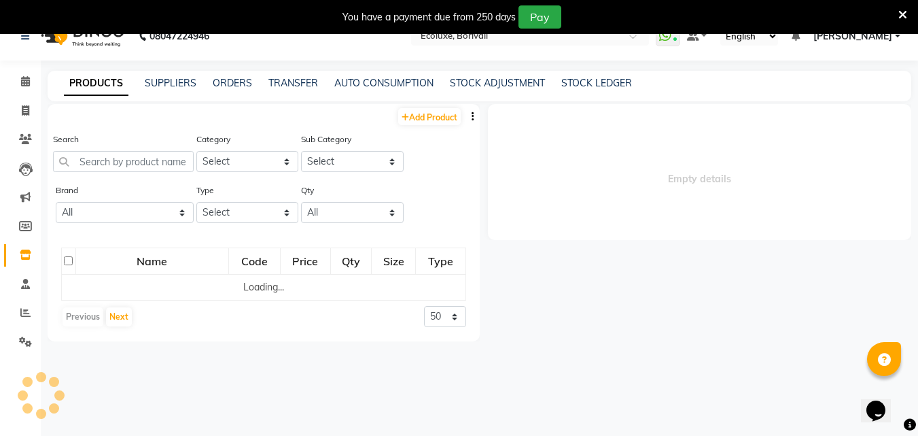
scroll to position [34, 0]
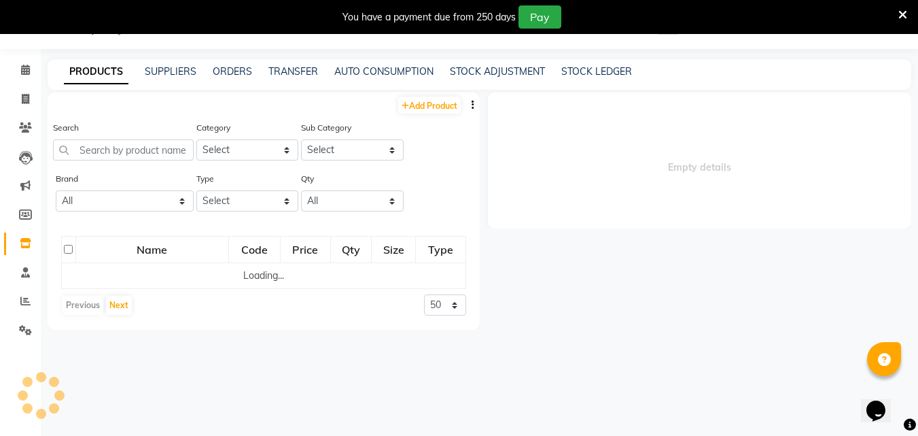
select select
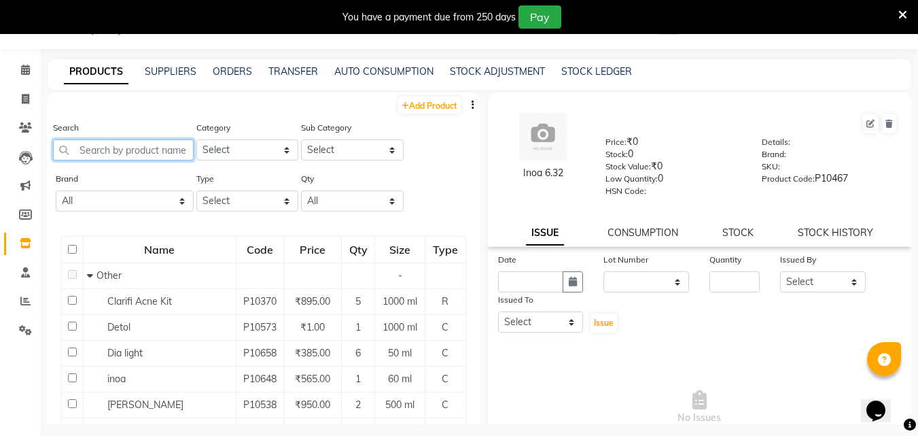
click at [105, 156] on input "text" at bounding box center [123, 149] width 141 height 21
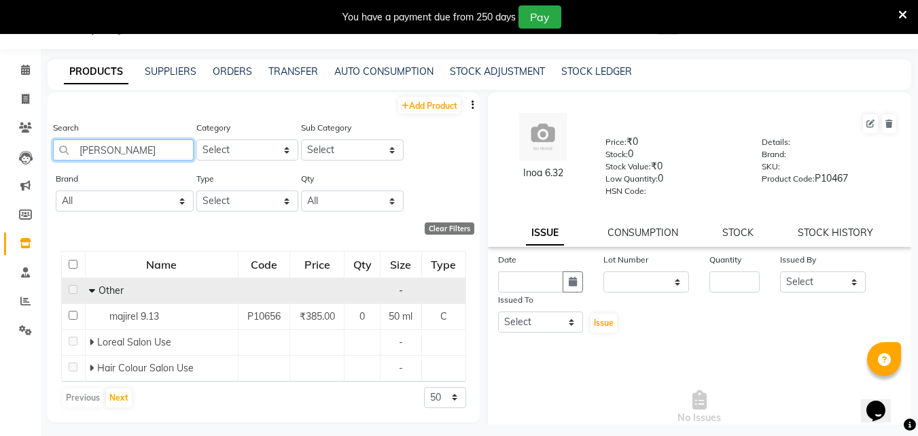
scroll to position [43, 0]
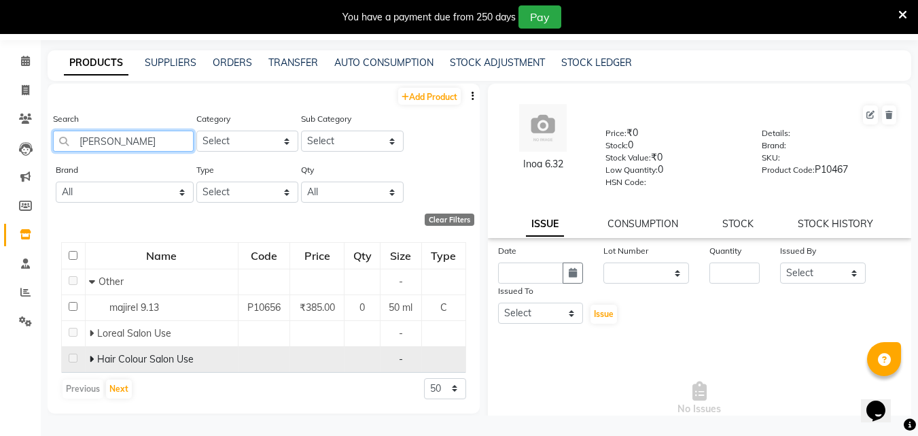
type input "[PERSON_NAME]"
click at [90, 361] on icon at bounding box center [91, 359] width 5 height 10
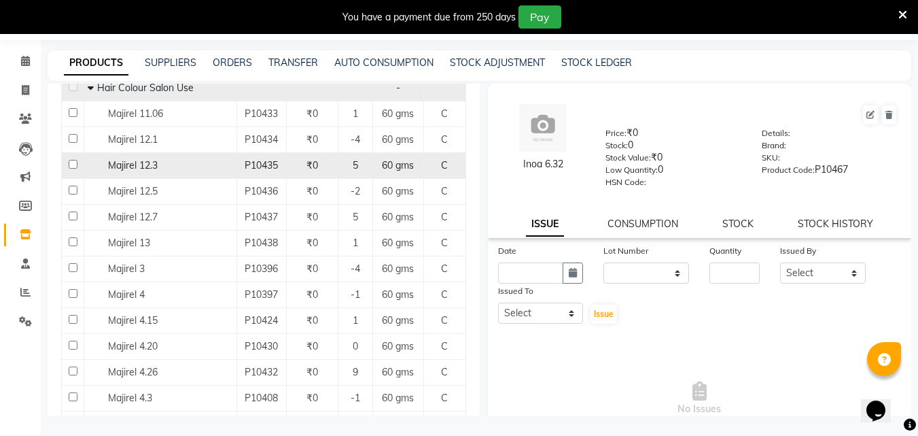
scroll to position [272, 0]
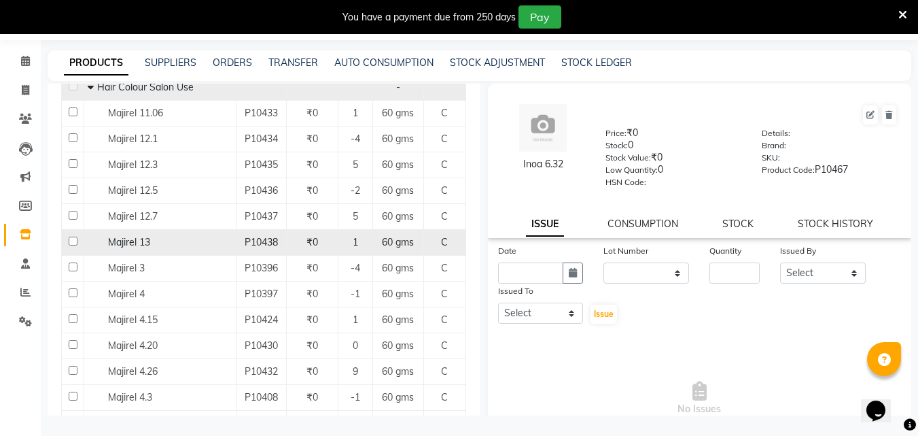
click at [69, 240] on input "checkbox" at bounding box center [73, 240] width 9 height 9
checkbox input "true"
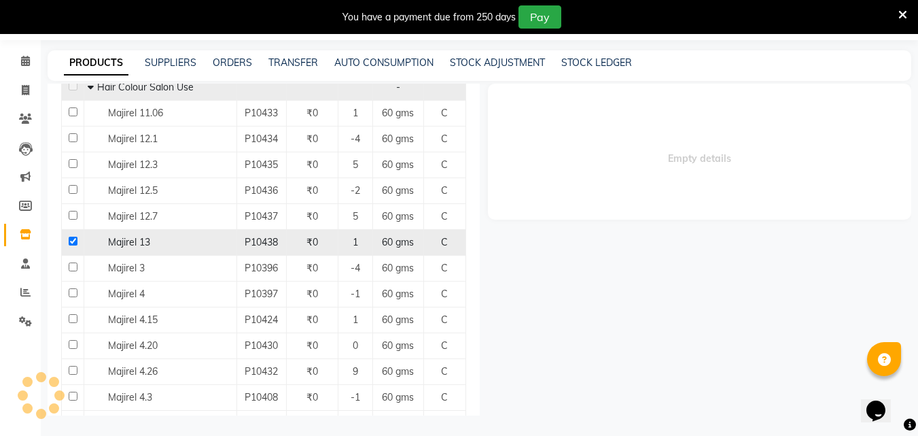
select select
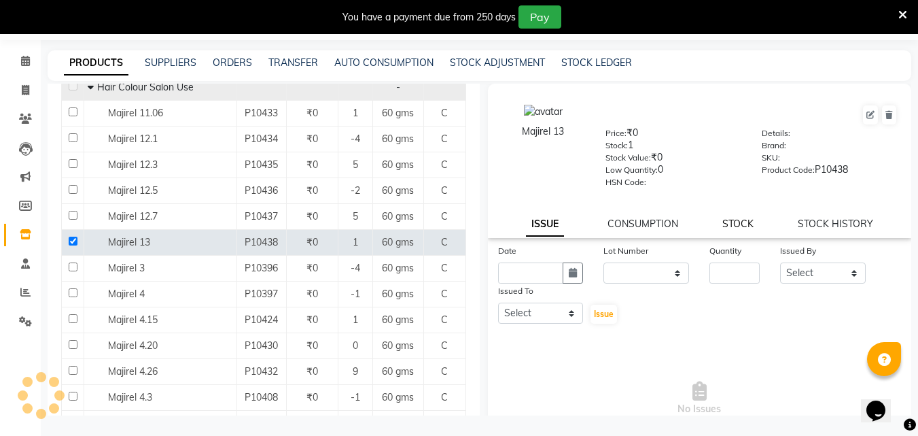
click at [722, 224] on link "STOCK" at bounding box center [737, 223] width 31 height 12
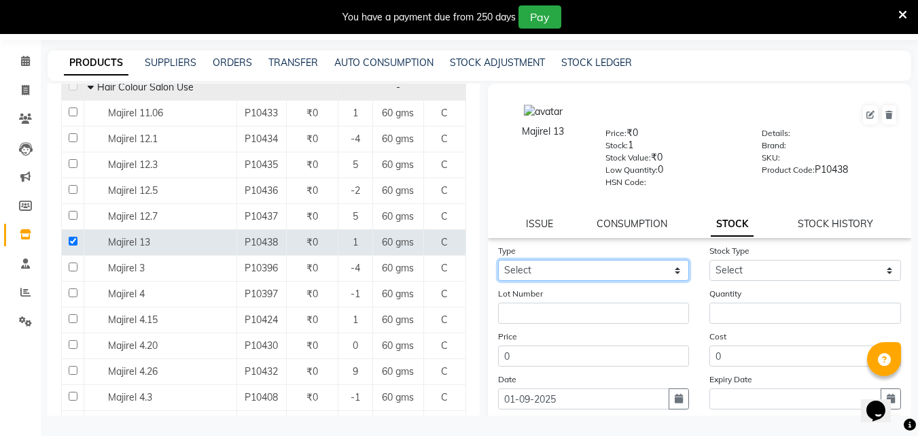
drag, startPoint x: 637, startPoint y: 276, endPoint x: 620, endPoint y: 280, distance: 16.8
click at [637, 276] on select "Select In Out" at bounding box center [594, 270] width 192 height 21
select select "in"
click at [498, 260] on select "Select In Out" at bounding box center [594, 270] width 192 height 21
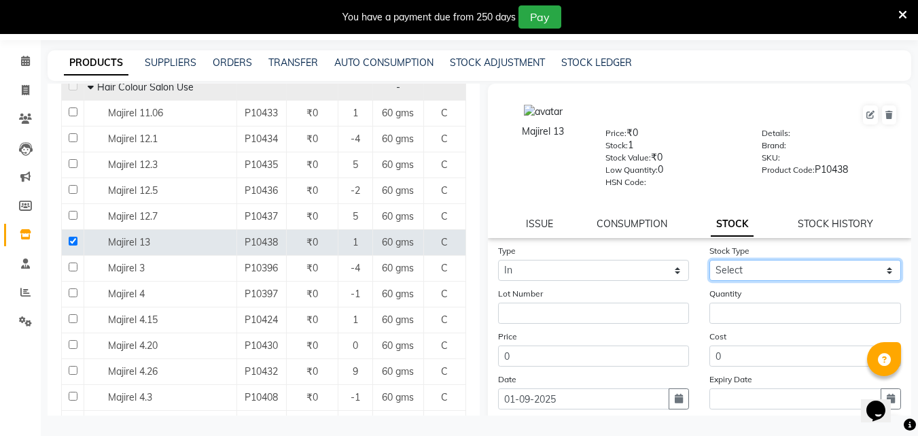
click at [793, 271] on select "Select New Stock Adjustment Return Other" at bounding box center [805, 270] width 192 height 21
select select "adjustment"
click at [709, 260] on select "Select New Stock Adjustment Return Other" at bounding box center [805, 270] width 192 height 21
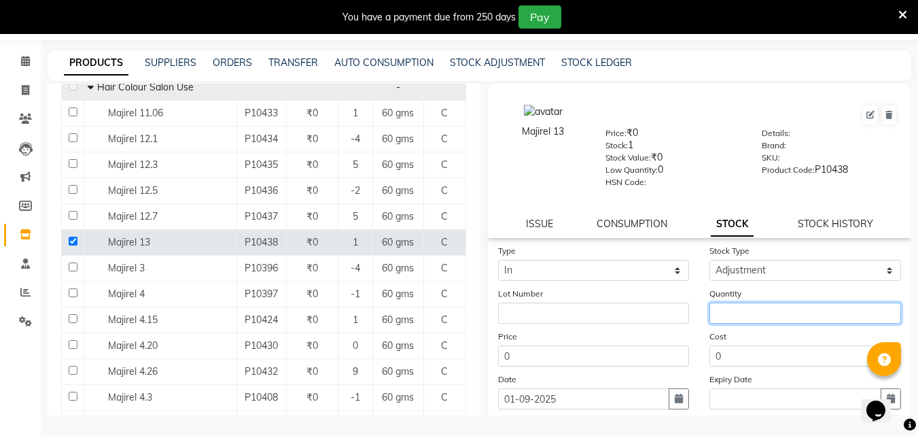
click at [733, 311] on input "number" at bounding box center [805, 312] width 192 height 21
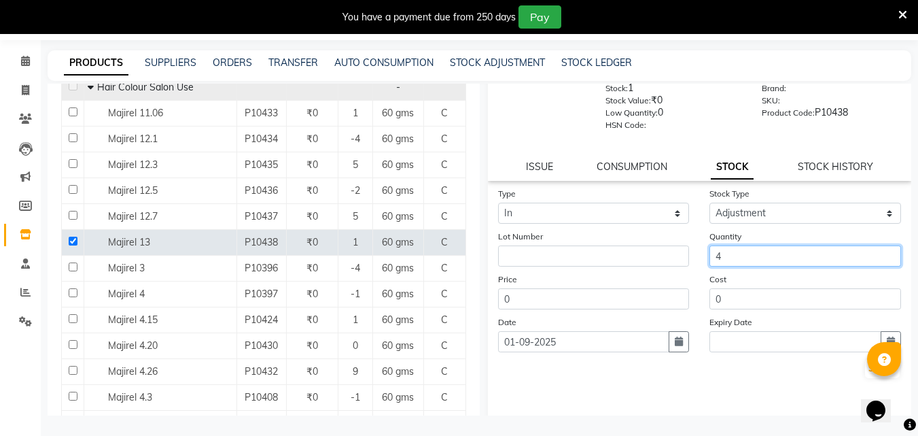
scroll to position [100, 0]
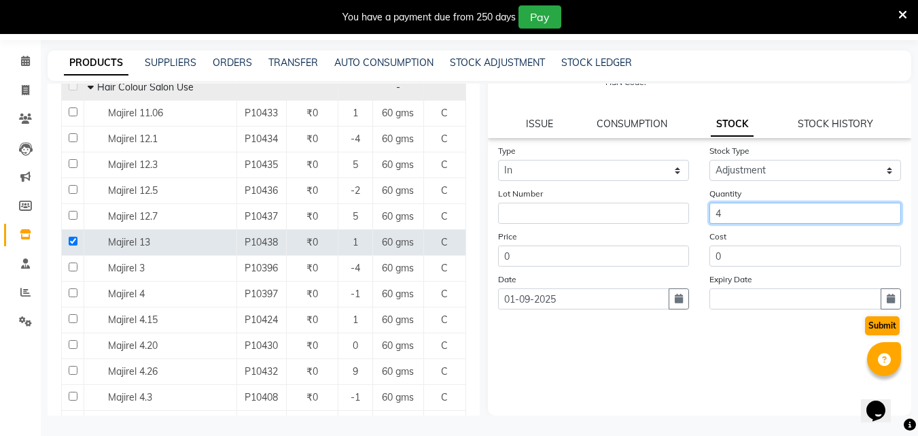
type input "4"
click at [877, 321] on button "Submit" at bounding box center [882, 325] width 35 height 19
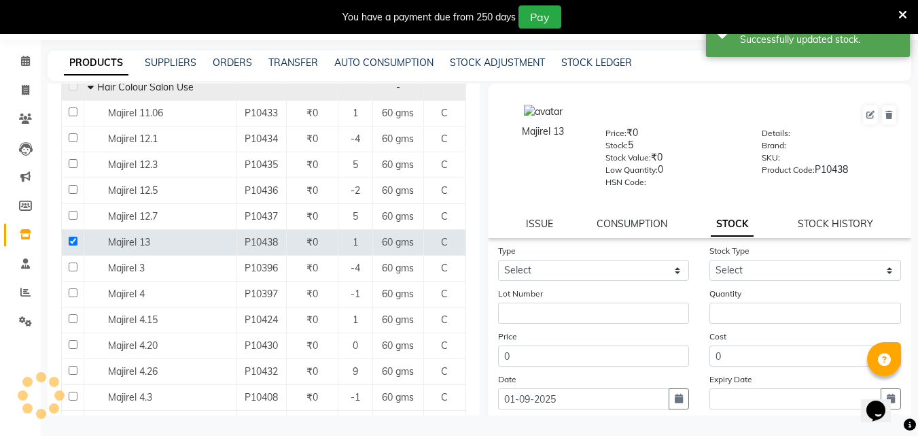
scroll to position [0, 0]
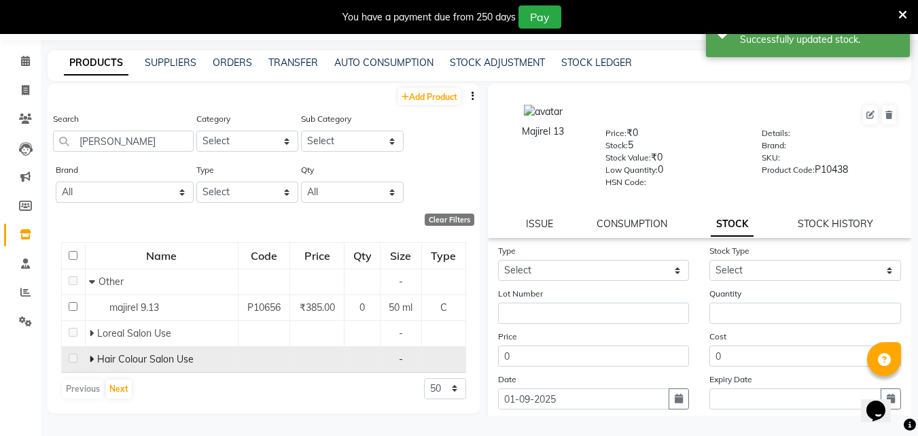
click at [90, 357] on icon at bounding box center [91, 359] width 5 height 10
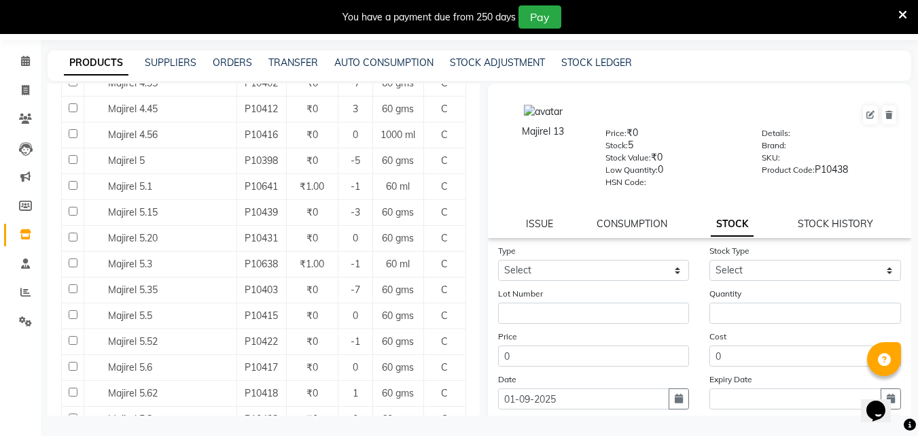
scroll to position [679, 0]
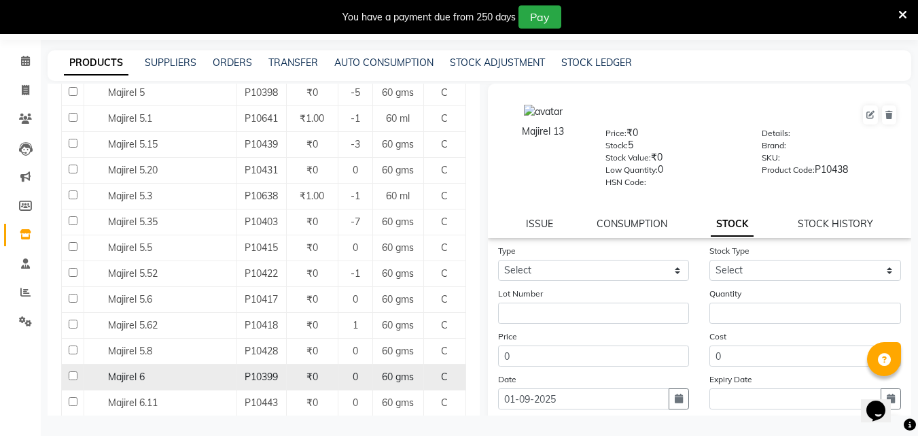
click at [71, 372] on input "checkbox" at bounding box center [73, 375] width 9 height 9
checkbox input "true"
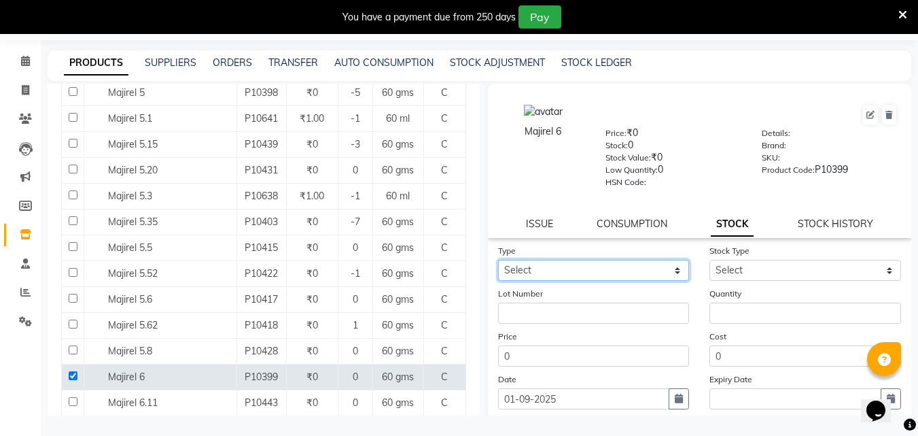
click at [593, 272] on select "Select In Out" at bounding box center [594, 270] width 192 height 21
select select "in"
click at [498, 260] on select "Select In Out" at bounding box center [594, 270] width 192 height 21
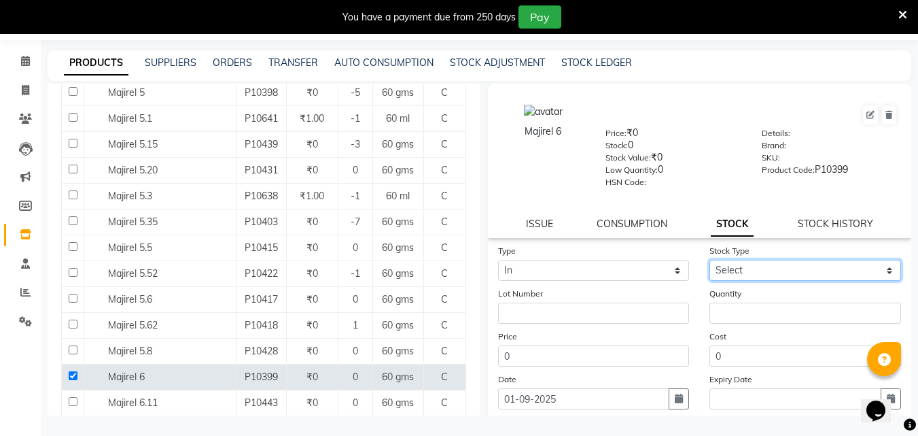
click at [764, 270] on select "Select New Stock Adjustment Return Other" at bounding box center [805, 270] width 192 height 21
select select "adjustment"
click at [709, 260] on select "Select New Stock Adjustment Return Other" at bounding box center [805, 270] width 192 height 21
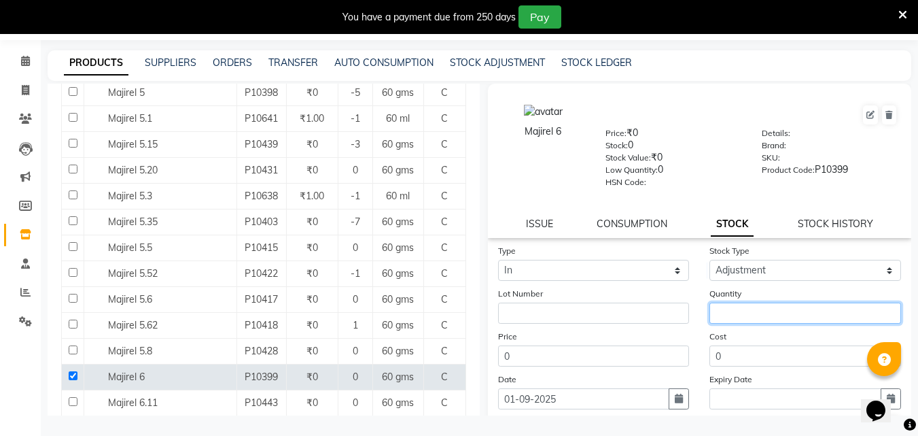
click at [730, 308] on input "number" at bounding box center [805, 312] width 192 height 21
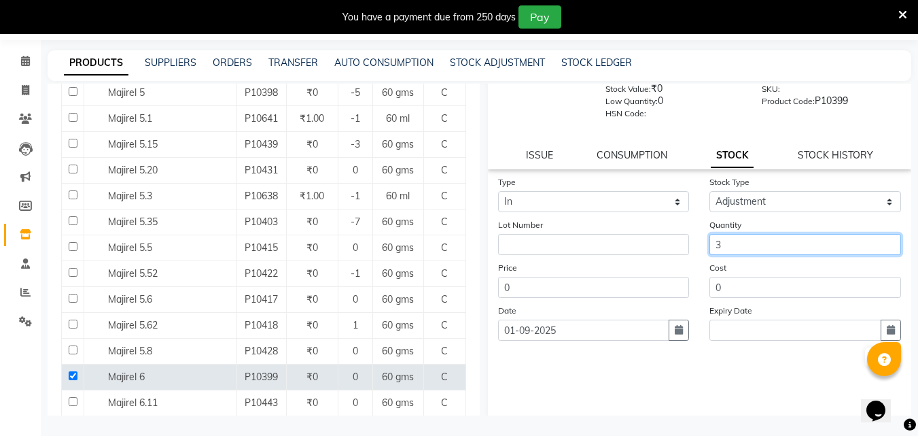
scroll to position [100, 0]
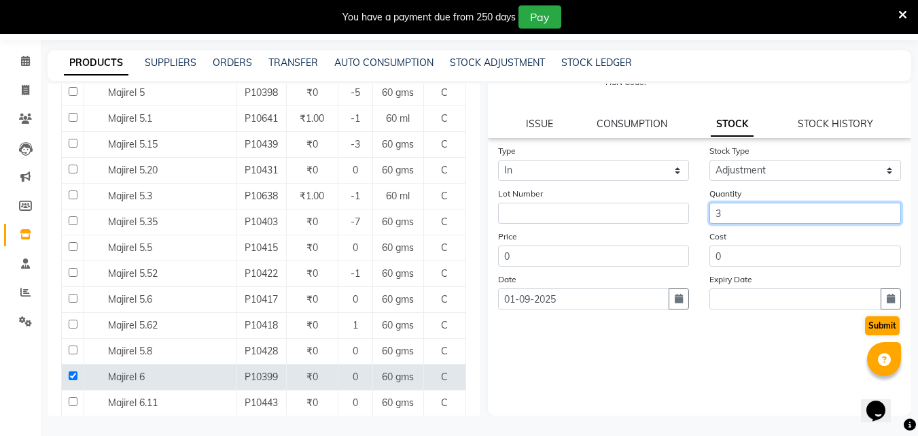
type input "3"
click at [885, 325] on button "Submit" at bounding box center [882, 325] width 35 height 19
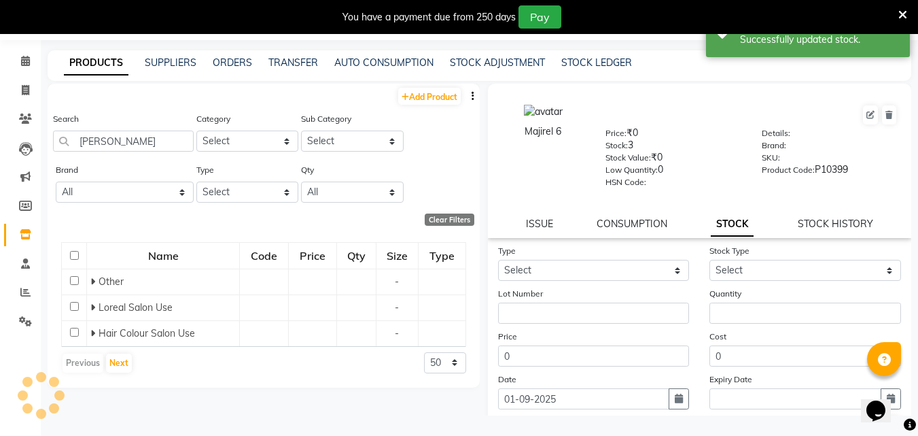
scroll to position [0, 0]
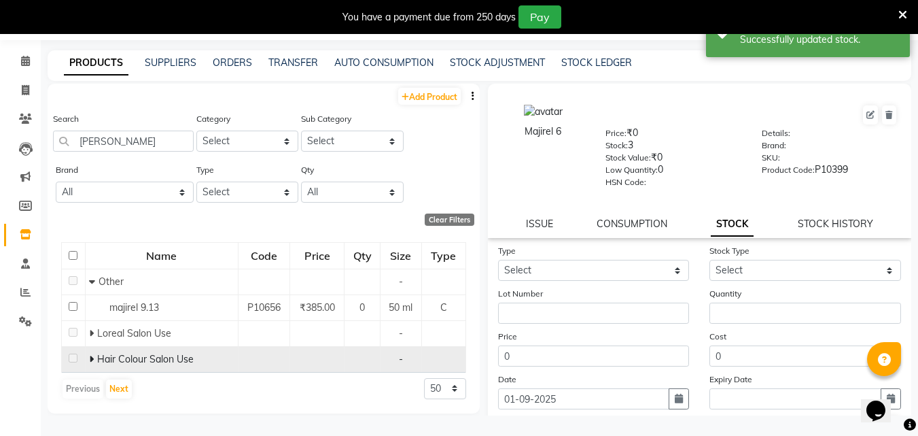
click at [89, 359] on icon at bounding box center [91, 359] width 5 height 10
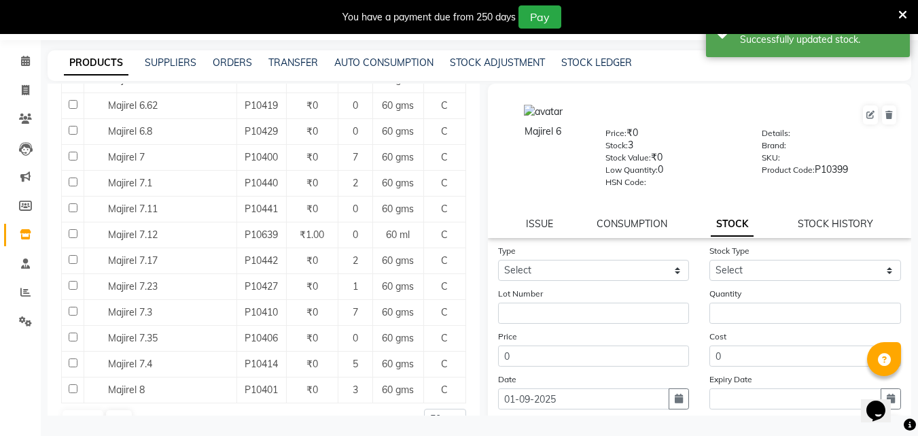
scroll to position [1160, 0]
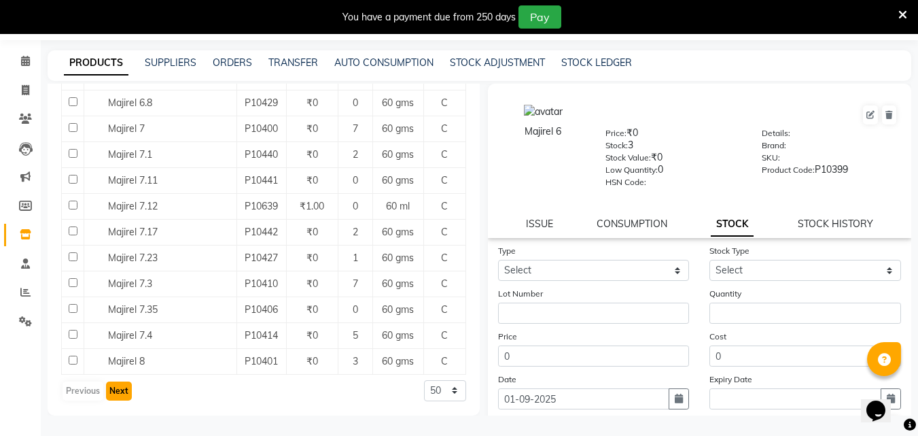
click at [118, 391] on button "Next" at bounding box center [119, 390] width 26 height 19
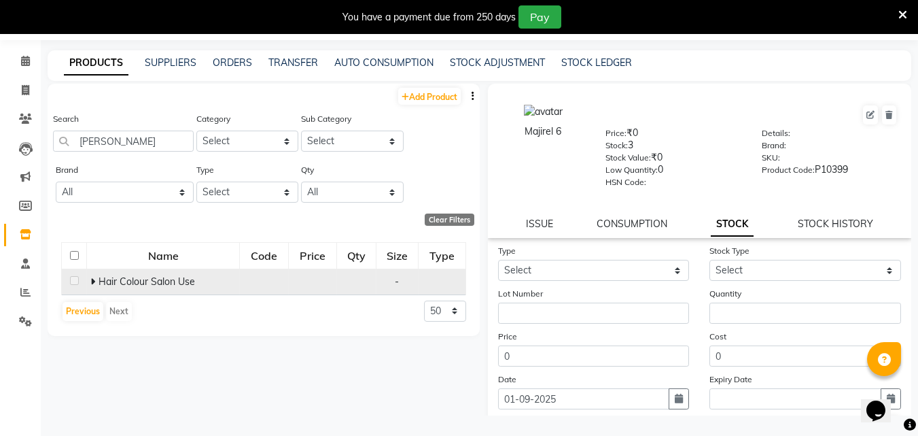
scroll to position [0, 0]
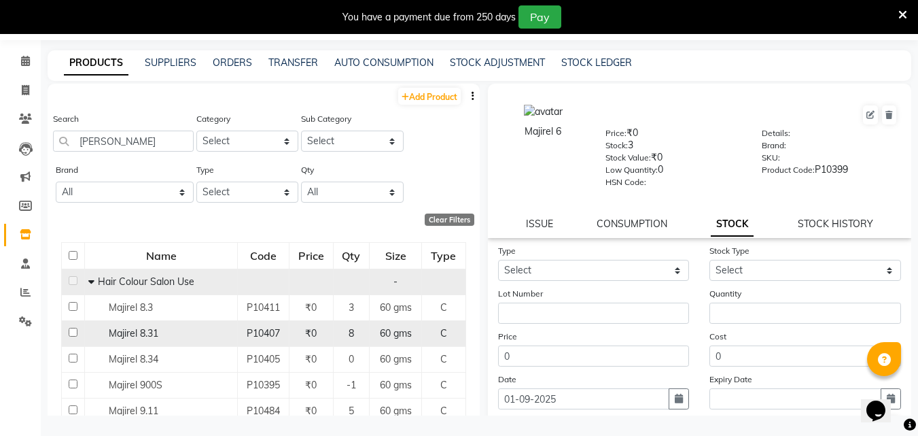
click at [70, 332] on input "checkbox" at bounding box center [73, 332] width 9 height 9
checkbox input "true"
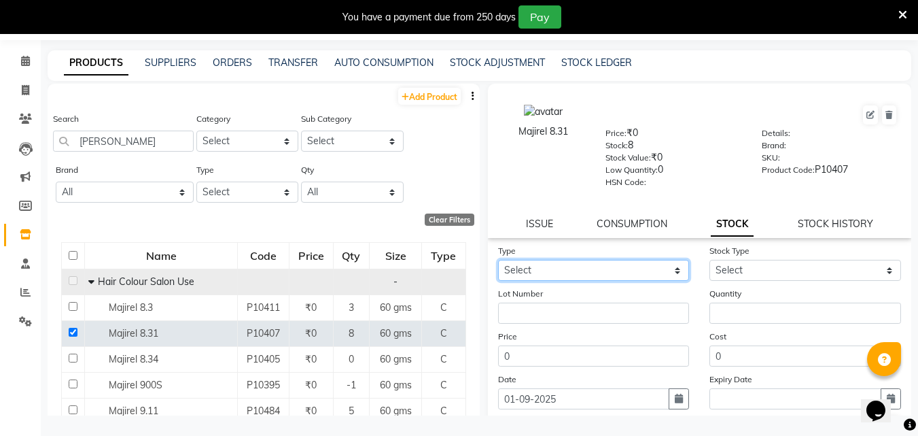
click at [608, 279] on select "Select In Out" at bounding box center [594, 270] width 192 height 21
select select "in"
click at [498, 260] on select "Select In Out" at bounding box center [594, 270] width 192 height 21
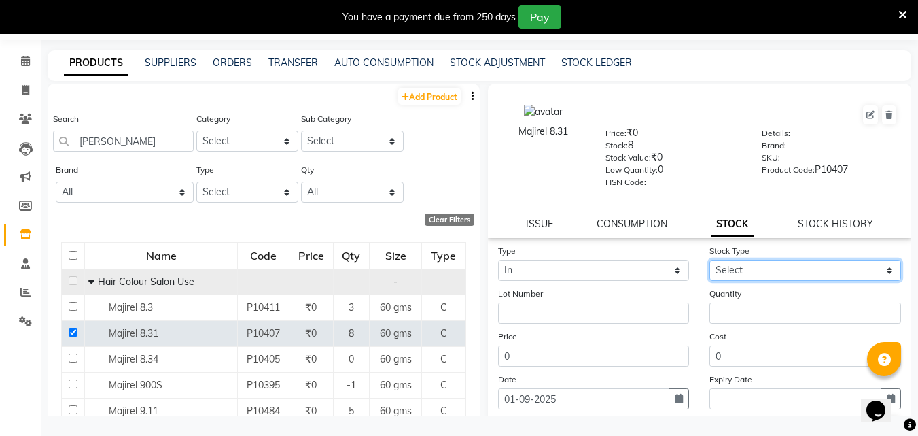
click at [737, 274] on select "Select New Stock Adjustment Return Other" at bounding box center [805, 270] width 192 height 21
select select "adjustment"
click at [709, 260] on select "Select New Stock Adjustment Return Other" at bounding box center [805, 270] width 192 height 21
click at [731, 302] on div "Quantity" at bounding box center [805, 304] width 212 height 37
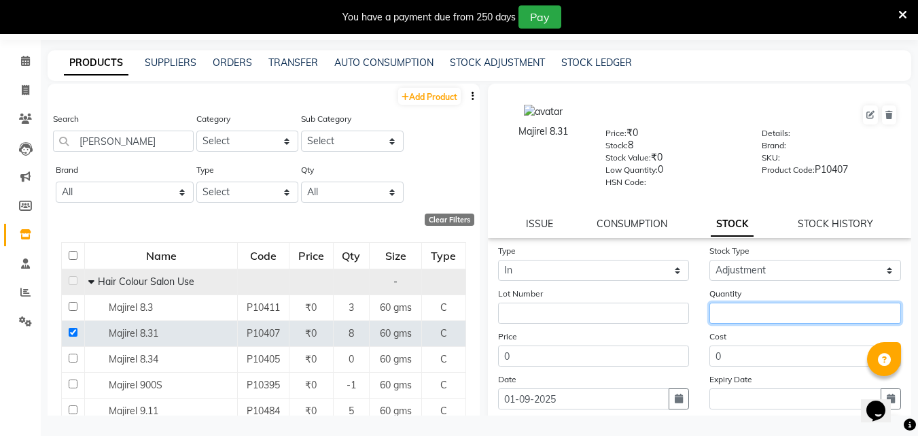
click at [728, 310] on input "number" at bounding box center [805, 312] width 192 height 21
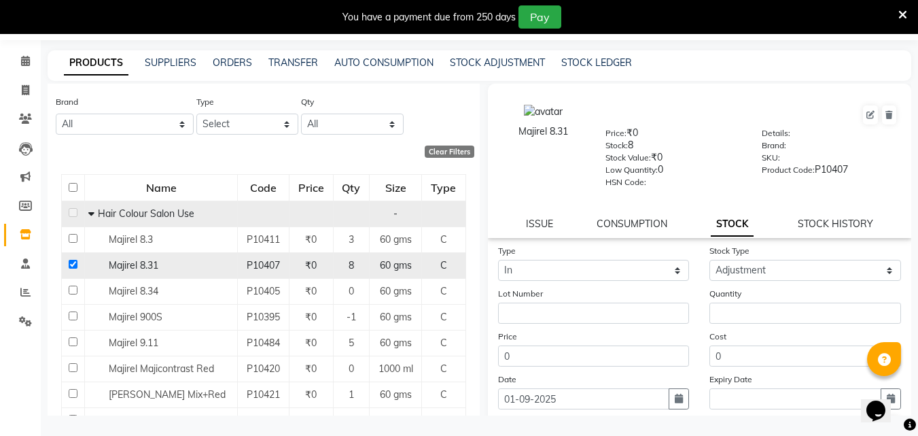
click at [70, 264] on input "checkbox" at bounding box center [73, 264] width 9 height 9
checkbox input "false"
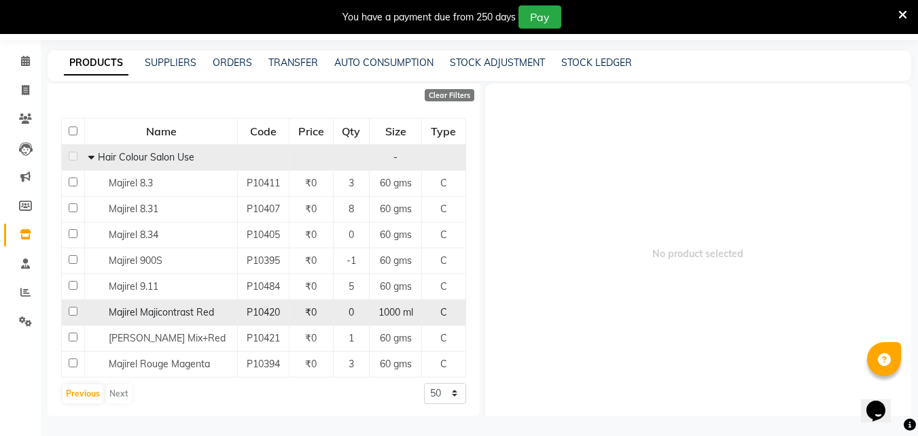
scroll to position [127, 0]
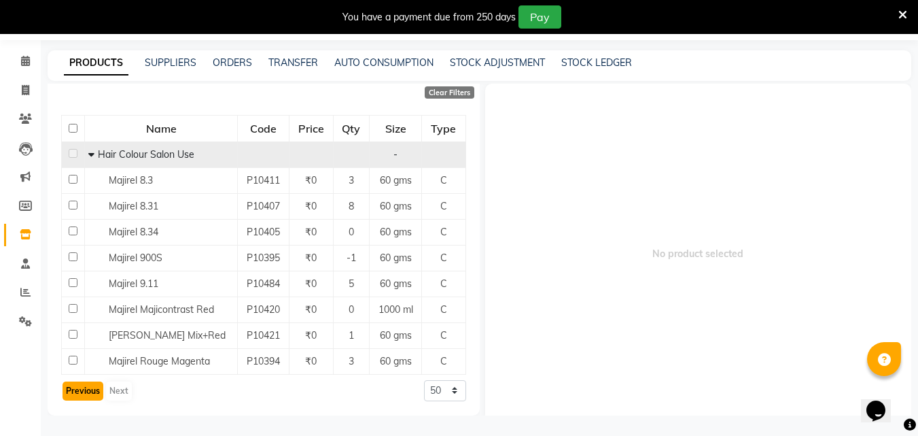
click at [84, 390] on button "Previous" at bounding box center [83, 390] width 41 height 19
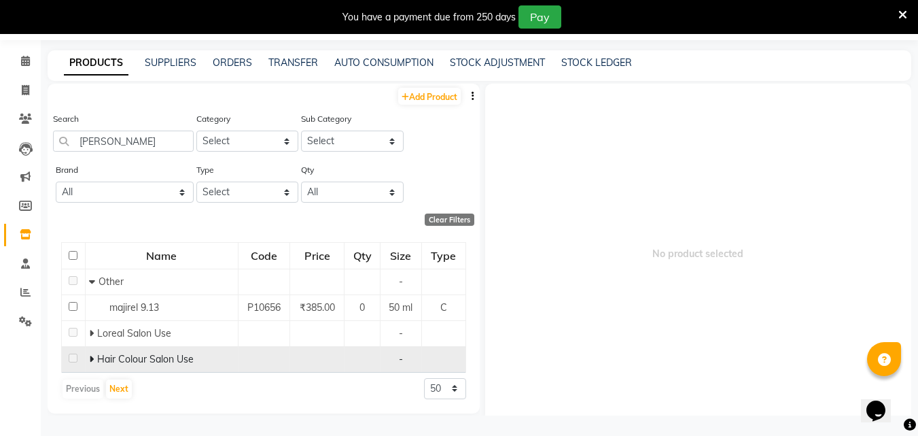
click at [99, 359] on span "Hair Colour Salon Use" at bounding box center [145, 359] width 96 height 12
click at [91, 359] on icon at bounding box center [91, 359] width 5 height 10
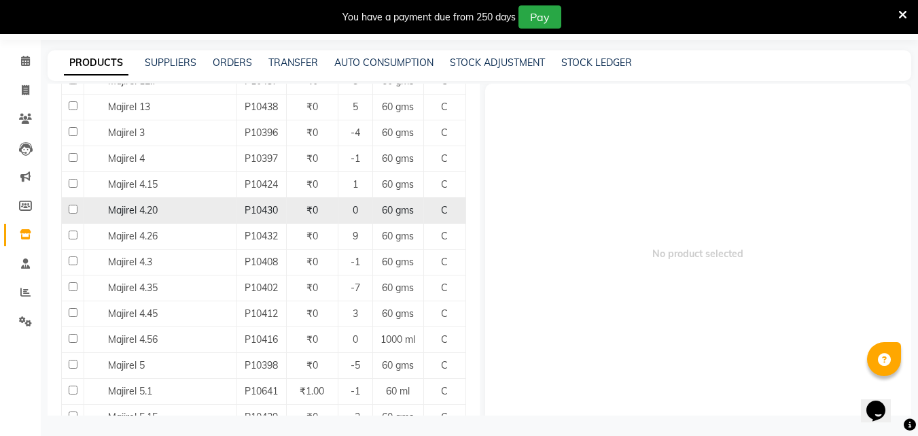
scroll to position [408, 0]
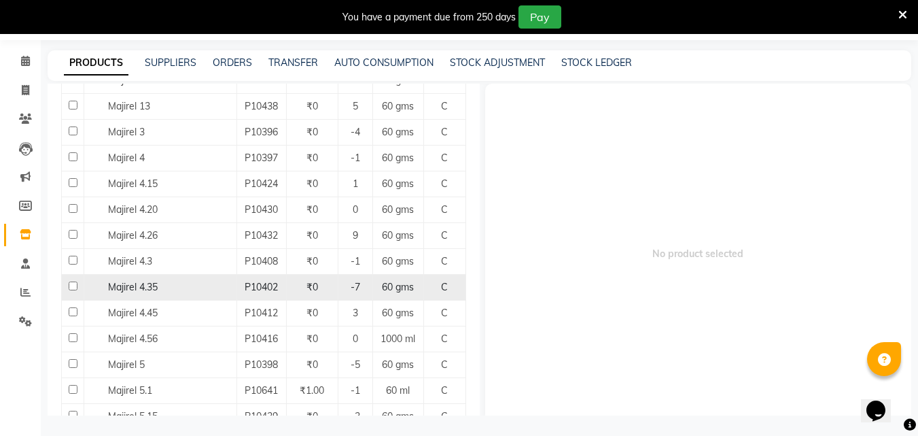
click at [71, 283] on input "checkbox" at bounding box center [73, 285] width 9 height 9
checkbox input "true"
select select
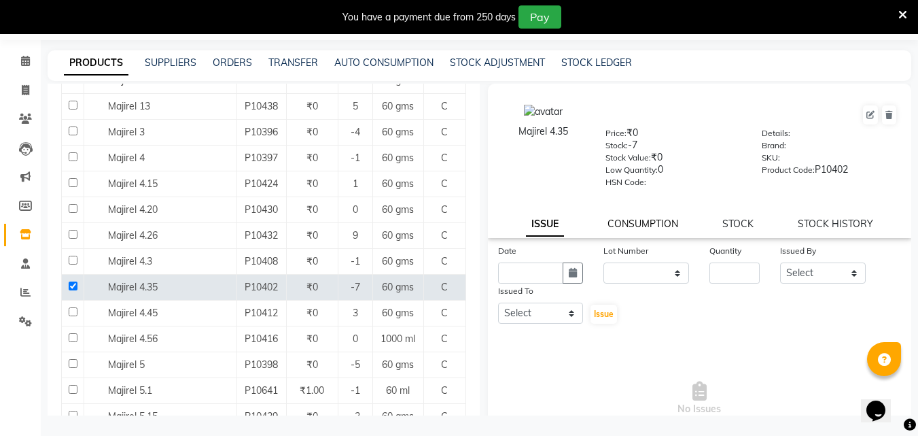
click at [640, 225] on link "CONSUMPTION" at bounding box center [642, 223] width 71 height 12
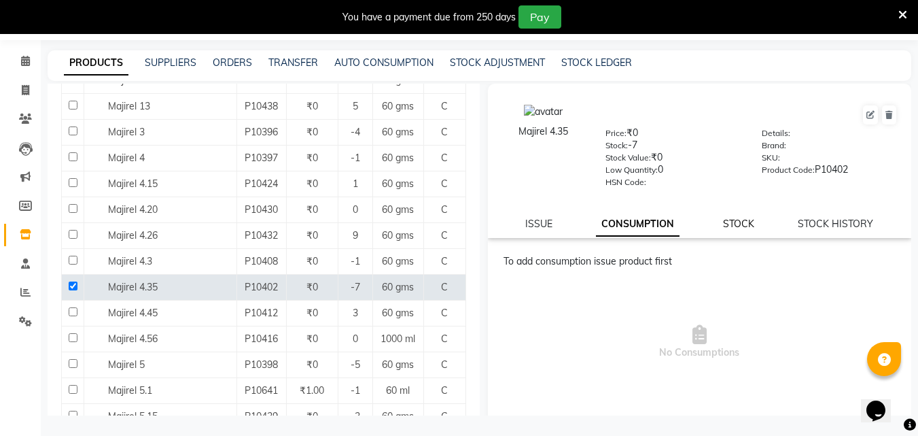
click at [739, 229] on link "STOCK" at bounding box center [738, 223] width 31 height 12
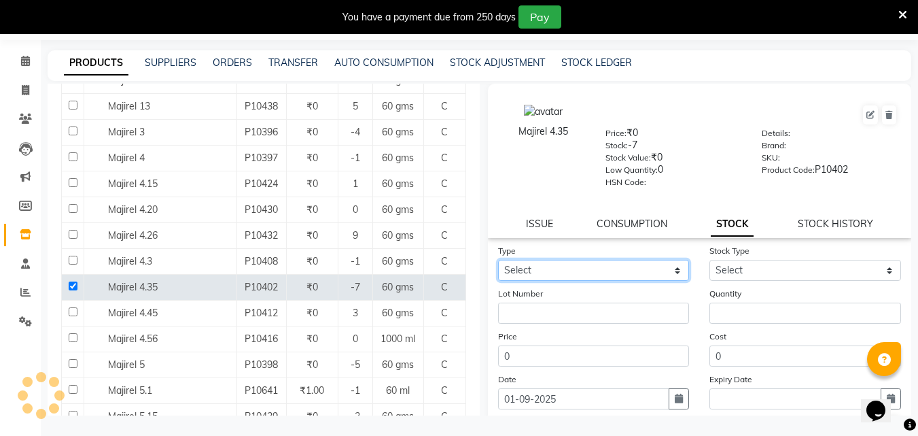
click at [546, 268] on select "Select In Out" at bounding box center [594, 270] width 192 height 21
select select "in"
click at [498, 260] on select "Select In Out" at bounding box center [594, 270] width 192 height 21
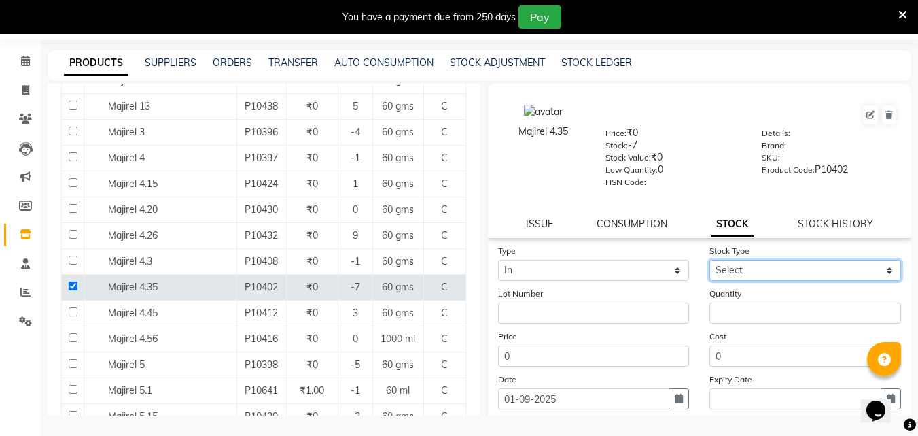
click at [738, 273] on select "Select New Stock Adjustment Return Other" at bounding box center [805, 270] width 192 height 21
select select "adjustment"
click at [709, 260] on select "Select New Stock Adjustment Return Other" at bounding box center [805, 270] width 192 height 21
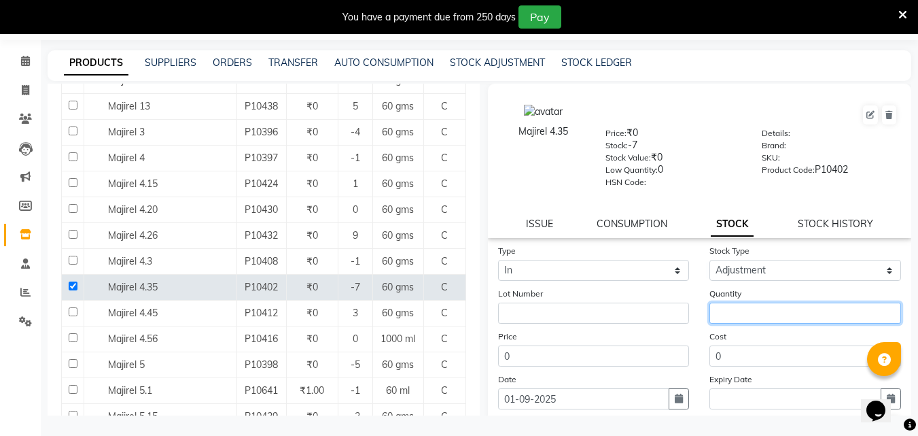
click at [732, 306] on input "number" at bounding box center [805, 312] width 192 height 21
type input "7"
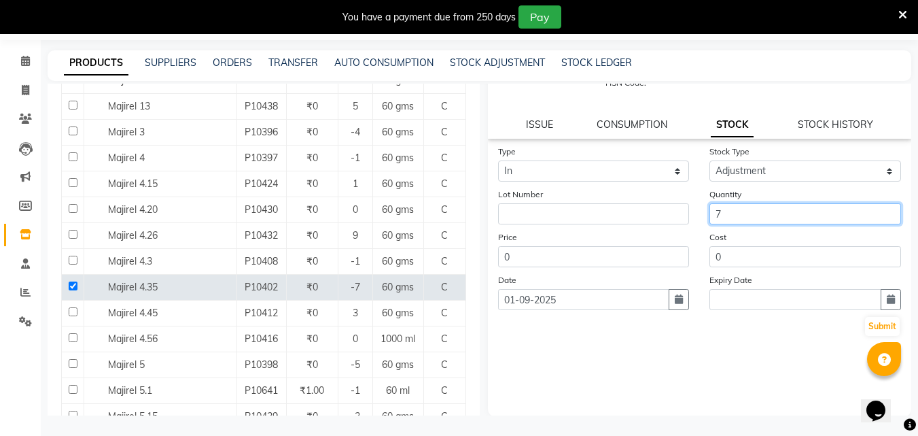
scroll to position [100, 0]
type input "8"
click at [869, 320] on button "Submit" at bounding box center [882, 325] width 35 height 19
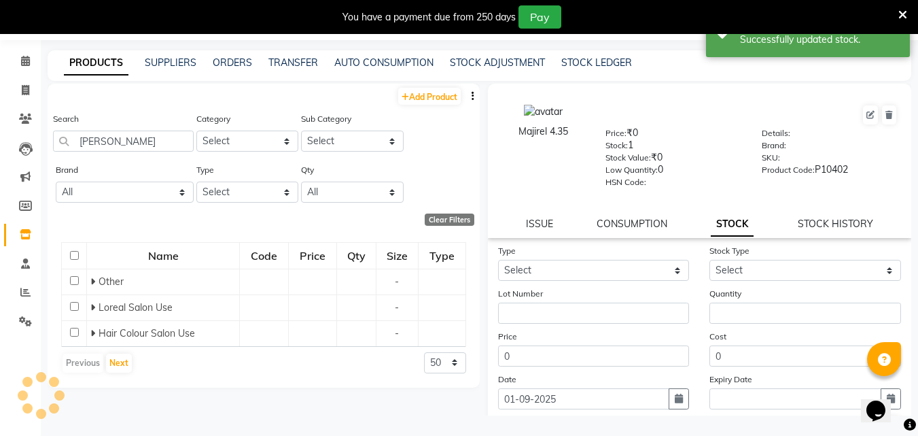
scroll to position [0, 0]
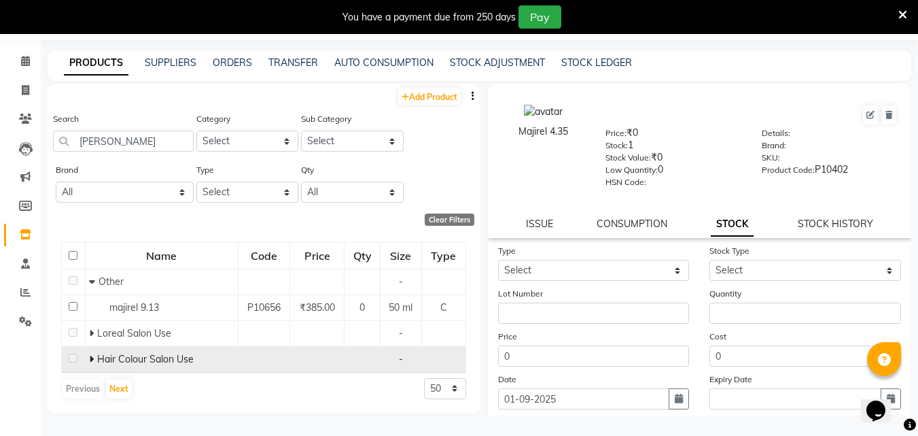
click at [91, 357] on icon at bounding box center [91, 359] width 5 height 10
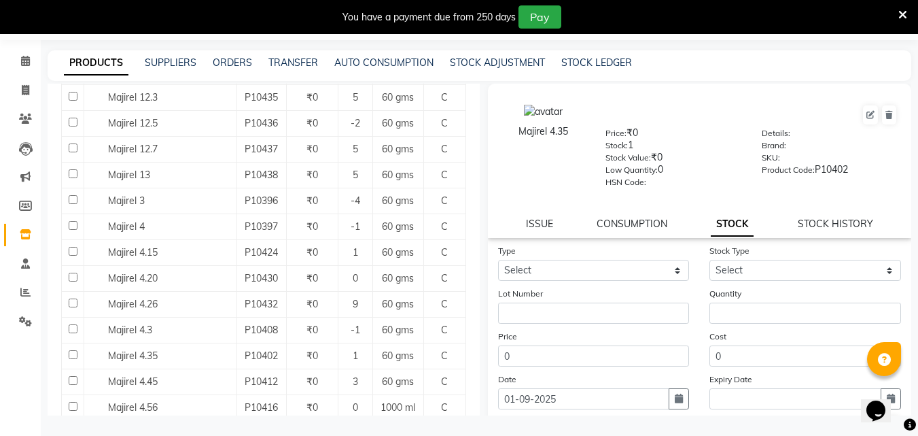
scroll to position [340, 0]
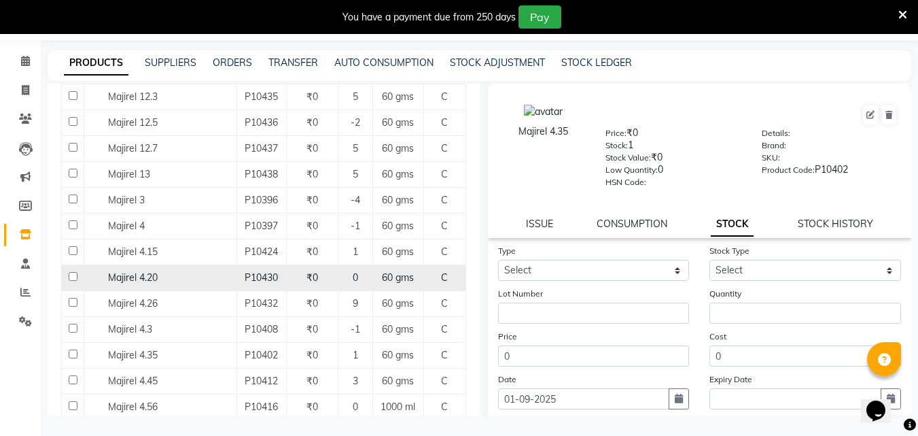
click at [72, 279] on input "checkbox" at bounding box center [73, 276] width 9 height 9
checkbox input "true"
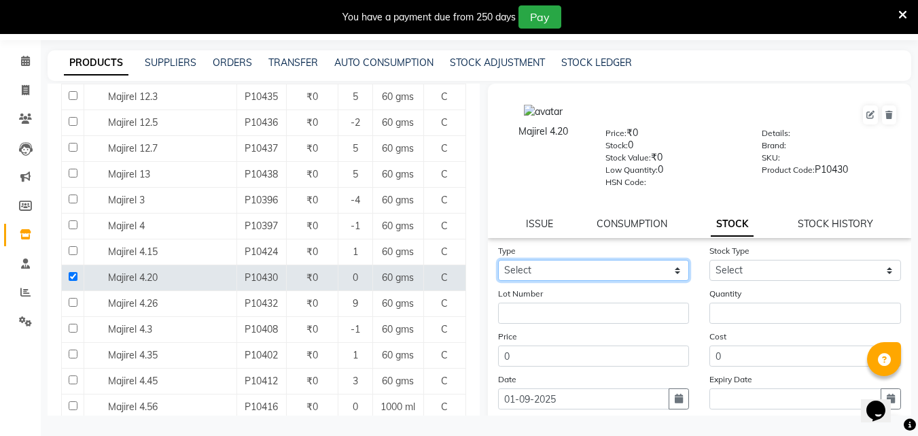
drag, startPoint x: 580, startPoint y: 262, endPoint x: 565, endPoint y: 275, distance: 19.8
click at [580, 262] on select "Select In Out" at bounding box center [594, 270] width 192 height 21
select select "in"
click at [498, 260] on select "Select In Out" at bounding box center [594, 270] width 192 height 21
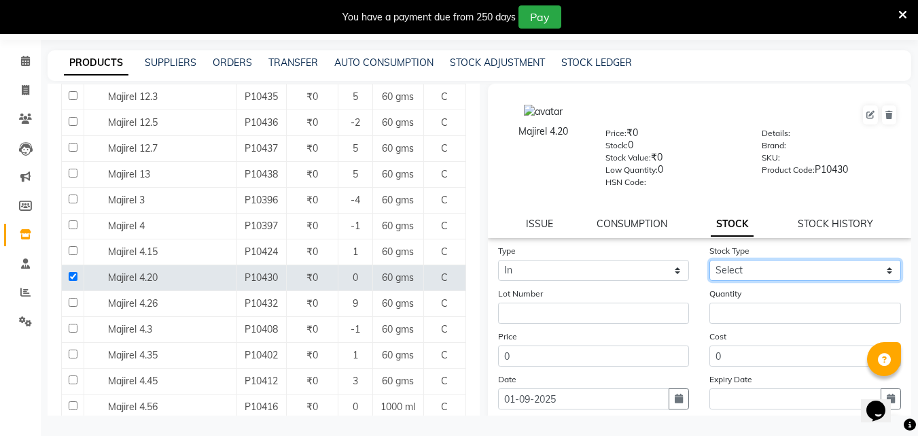
click at [758, 272] on select "Select New Stock Adjustment Return Other" at bounding box center [805, 270] width 192 height 21
select select "adjustment"
click at [709, 260] on select "Select New Stock Adjustment Return Other" at bounding box center [805, 270] width 192 height 21
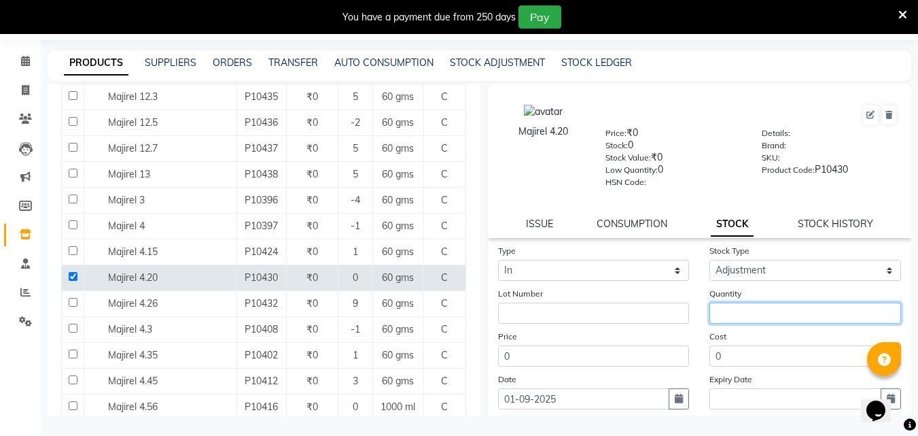
click at [735, 312] on input "number" at bounding box center [805, 312] width 192 height 21
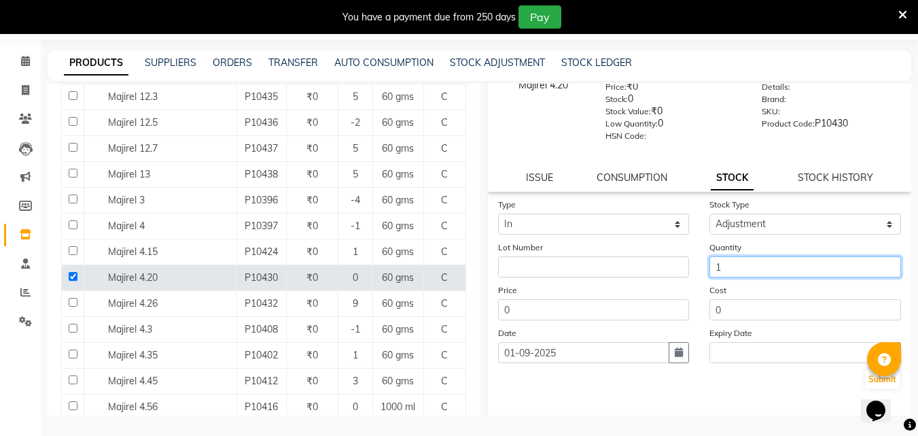
scroll to position [100, 0]
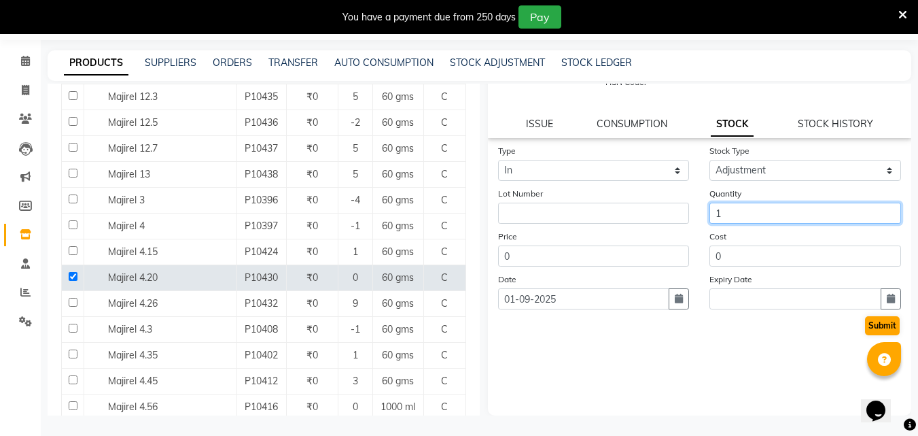
type input "1"
click at [870, 320] on button "Submit" at bounding box center [882, 325] width 35 height 19
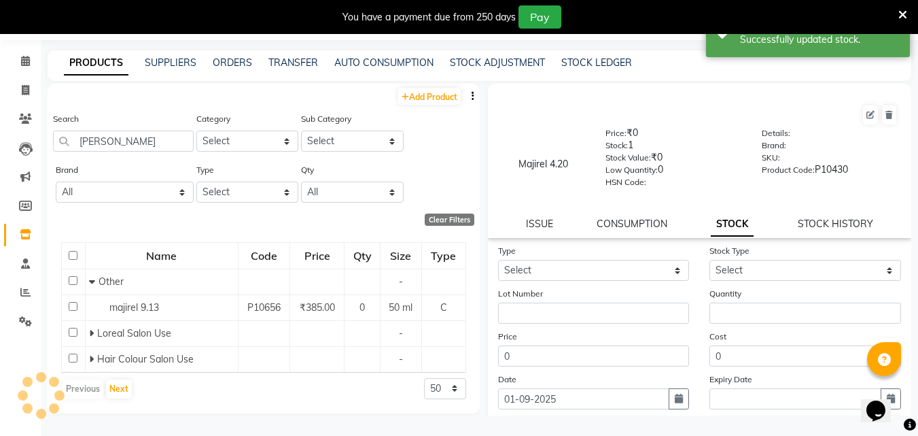
scroll to position [0, 0]
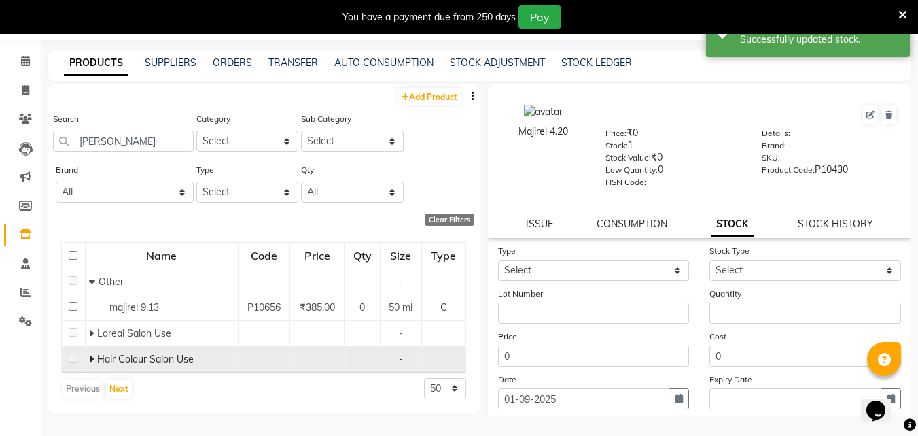
click at [91, 360] on icon at bounding box center [91, 359] width 5 height 10
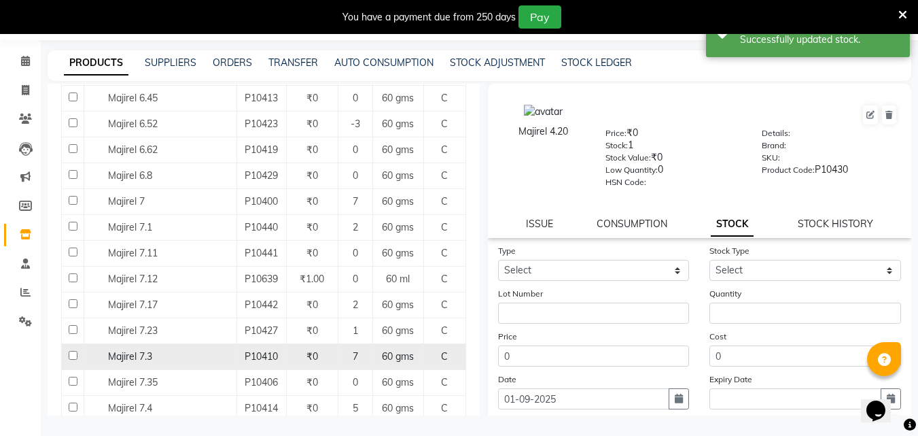
scroll to position [1160, 0]
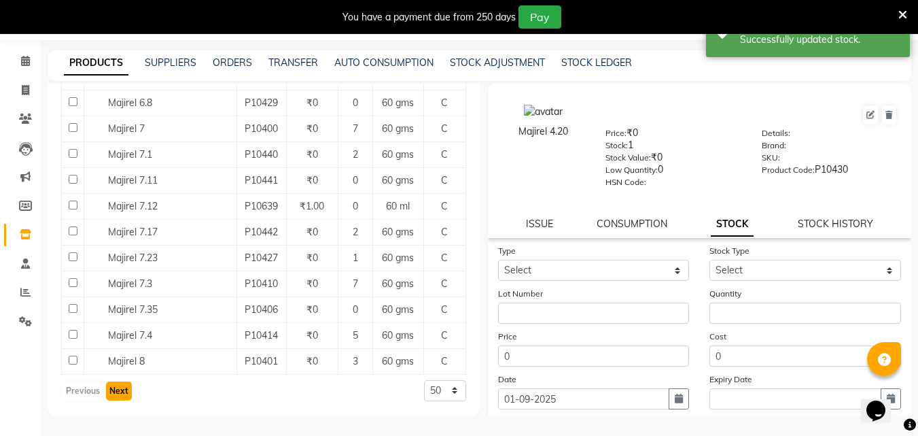
click at [124, 393] on button "Next" at bounding box center [119, 390] width 26 height 19
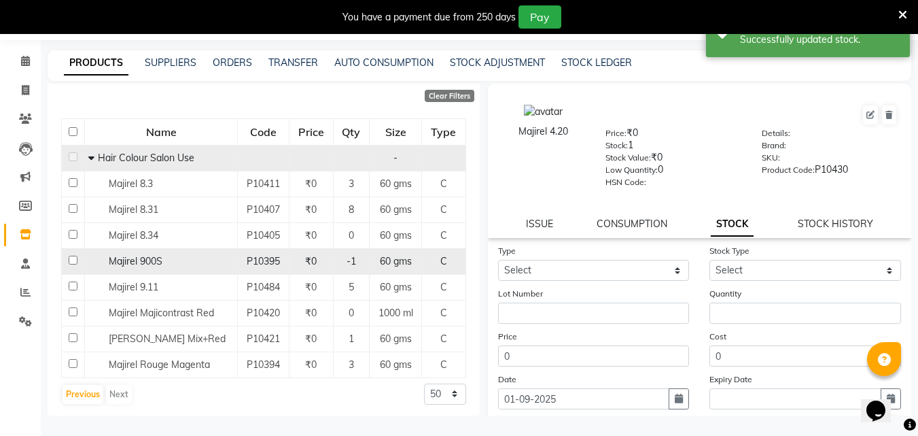
scroll to position [127, 0]
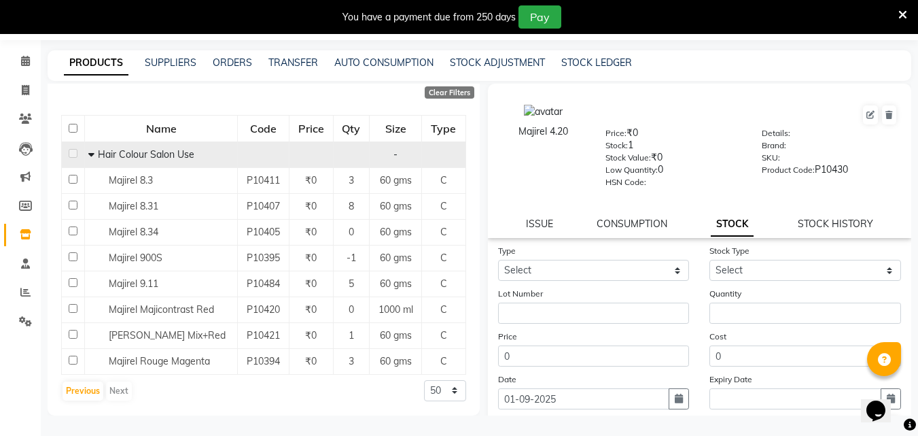
click at [113, 395] on div "Previous Next" at bounding box center [97, 391] width 72 height 22
click at [96, 387] on button "Previous" at bounding box center [83, 390] width 41 height 19
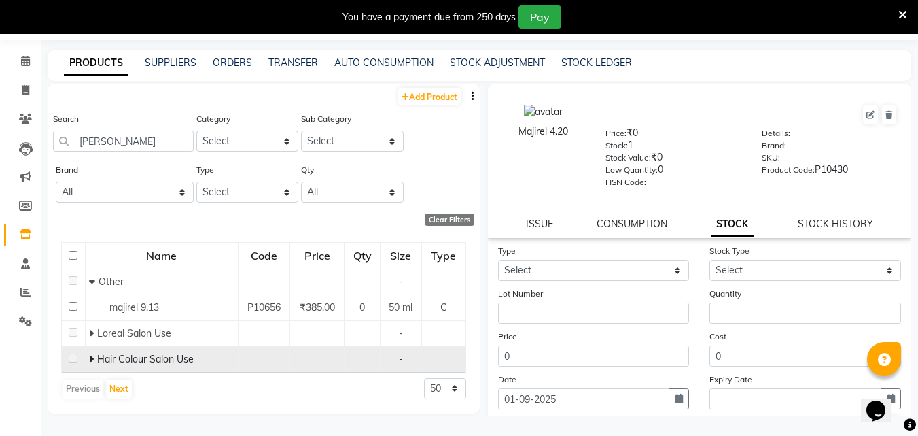
click at [101, 360] on span "Hair Colour Salon Use" at bounding box center [145, 359] width 96 height 12
click at [93, 359] on icon at bounding box center [91, 359] width 5 height 10
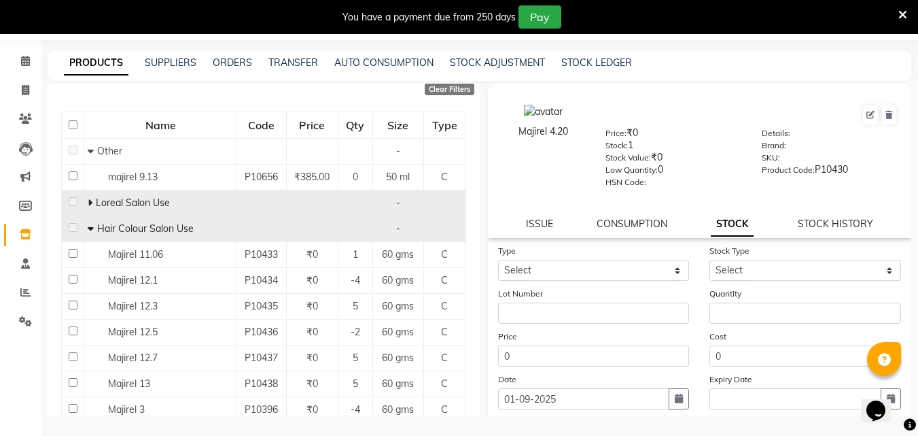
scroll to position [136, 0]
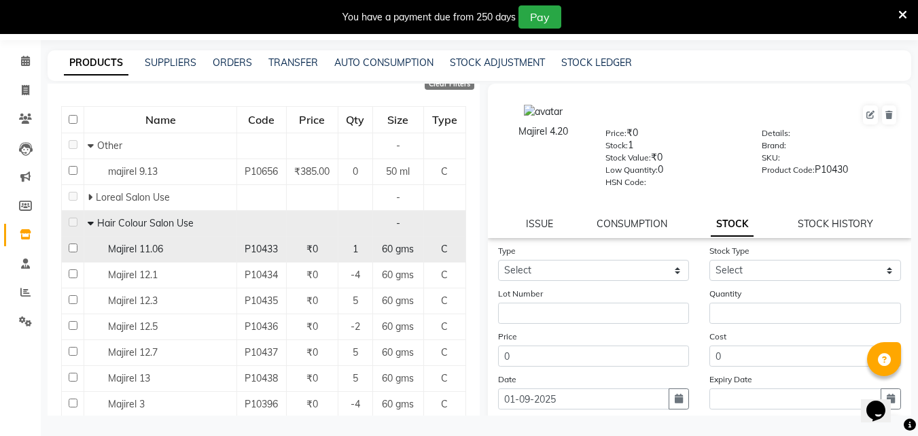
click at [72, 252] on td at bounding box center [73, 249] width 22 height 26
click at [71, 249] on input "checkbox" at bounding box center [73, 247] width 9 height 9
checkbox input "true"
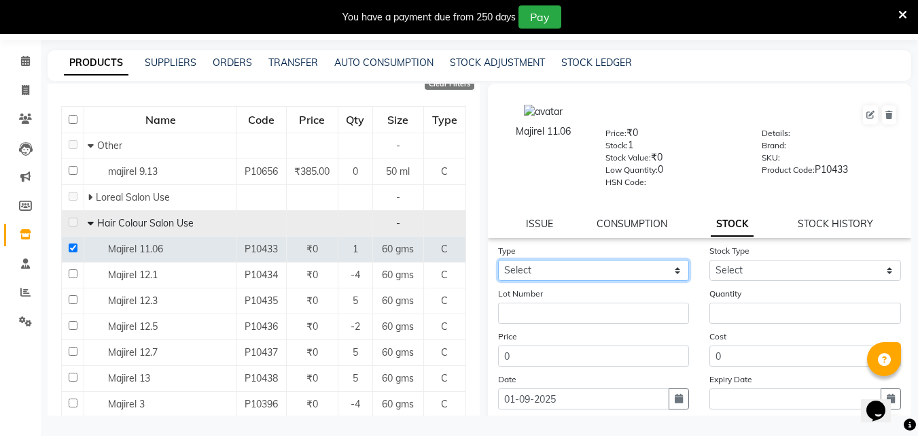
click at [654, 273] on select "Select In Out" at bounding box center [594, 270] width 192 height 21
select select "in"
click at [498, 260] on select "Select In Out" at bounding box center [594, 270] width 192 height 21
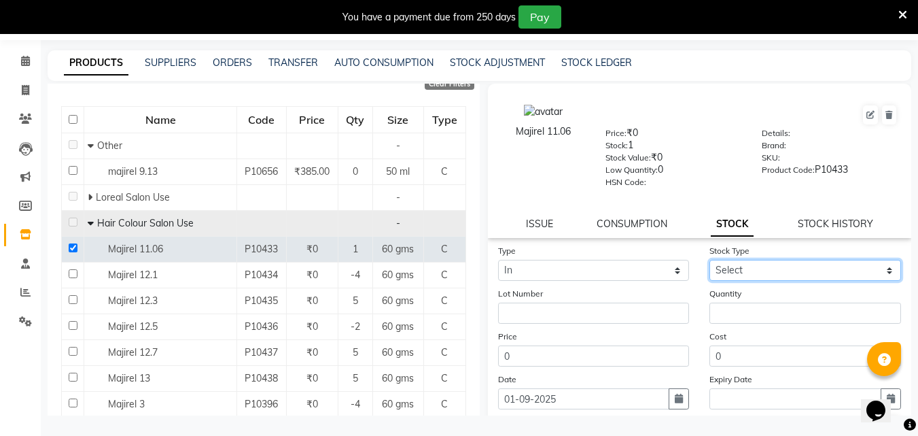
click at [777, 266] on select "Select New Stock Adjustment Return Other" at bounding box center [805, 270] width 192 height 21
select select "adjustment"
click at [709, 260] on select "Select New Stock Adjustment Return Other" at bounding box center [805, 270] width 192 height 21
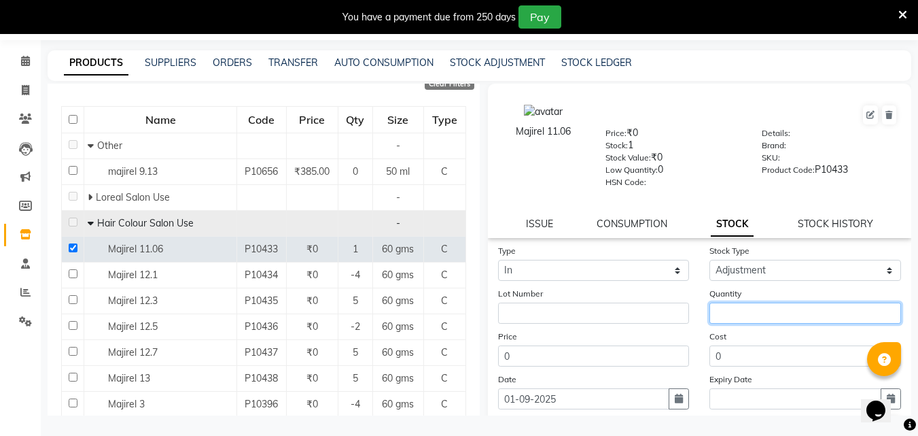
click at [742, 317] on input "number" at bounding box center [805, 312] width 192 height 21
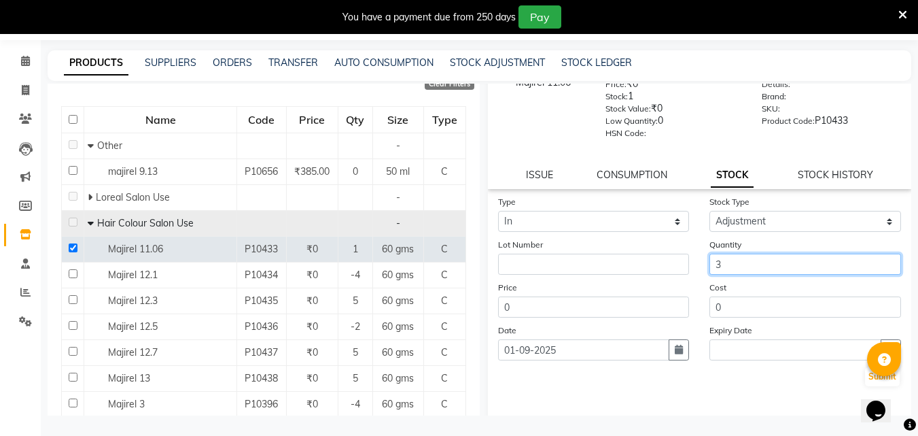
scroll to position [100, 0]
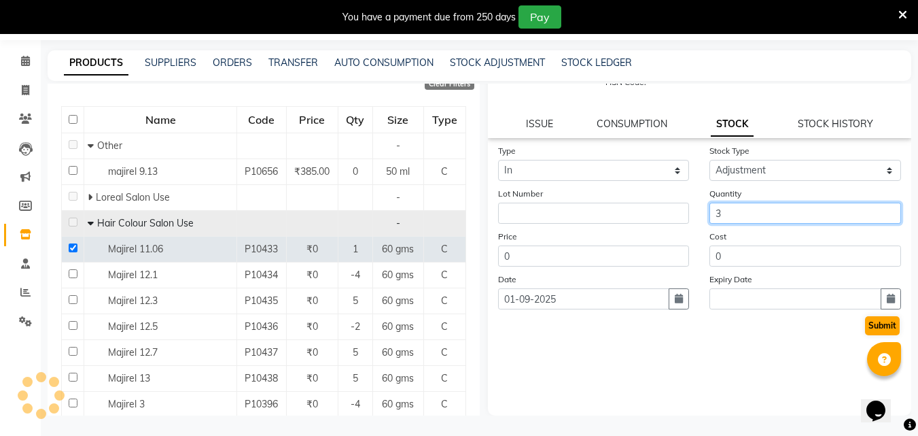
type input "3"
click at [867, 324] on button "Submit" at bounding box center [882, 325] width 35 height 19
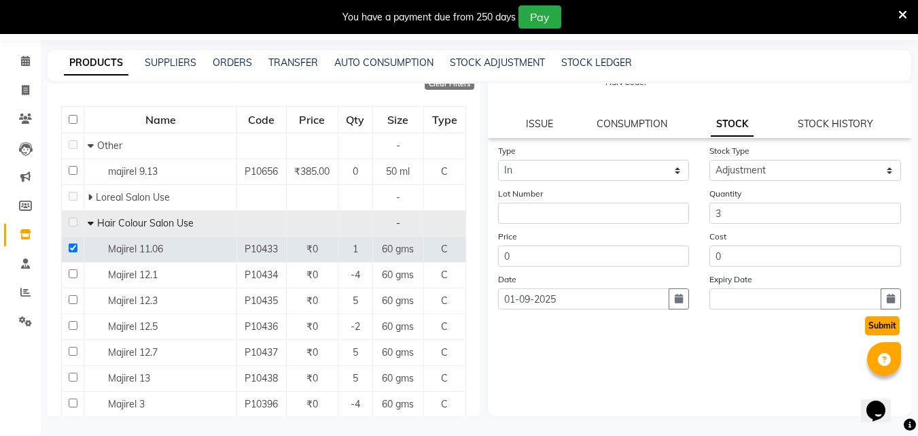
click at [866, 332] on button "Submit" at bounding box center [882, 325] width 35 height 19
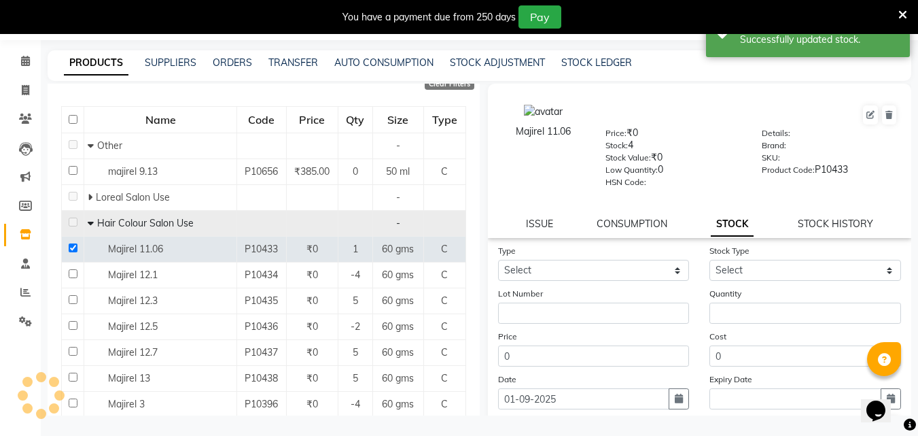
scroll to position [0, 0]
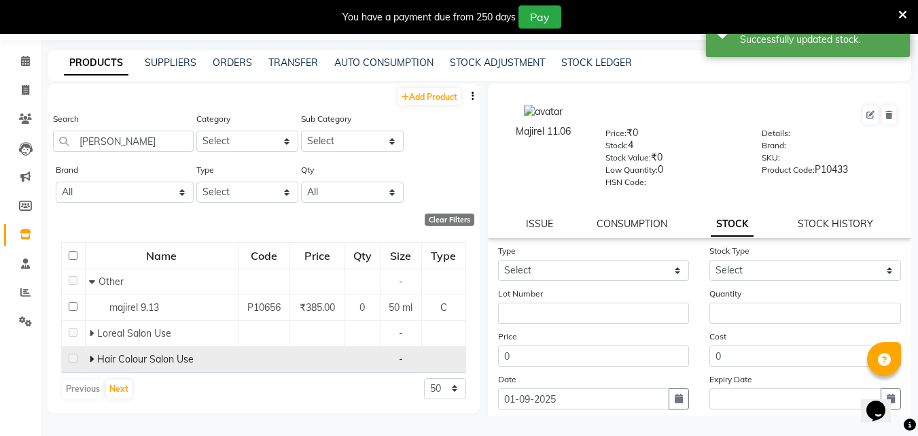
click at [88, 360] on td "Hair Colour Salon Use" at bounding box center [161, 359] width 153 height 26
click at [93, 360] on span at bounding box center [93, 359] width 8 height 12
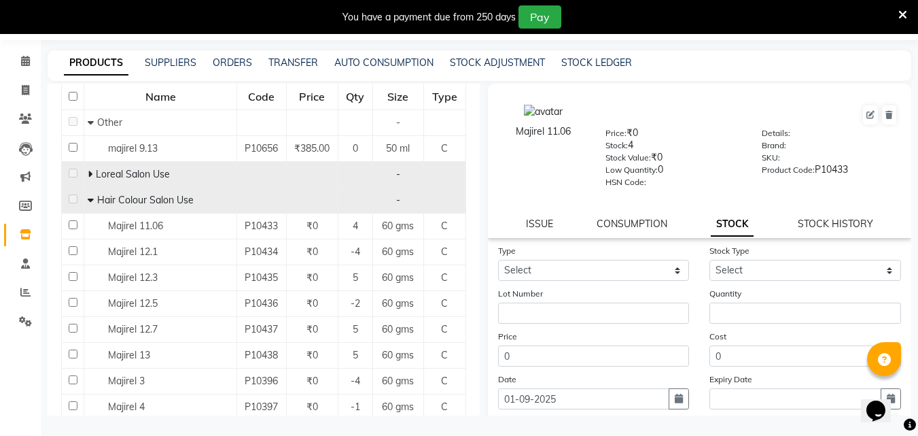
scroll to position [204, 0]
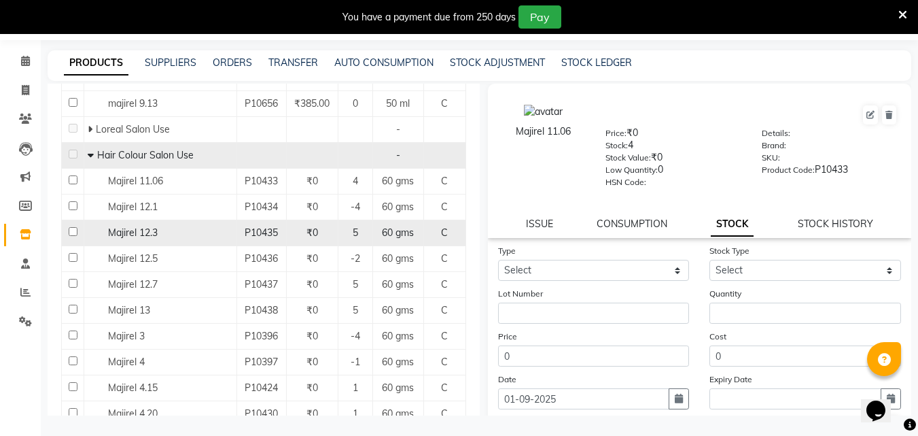
click at [72, 232] on input "checkbox" at bounding box center [73, 231] width 9 height 9
checkbox input "true"
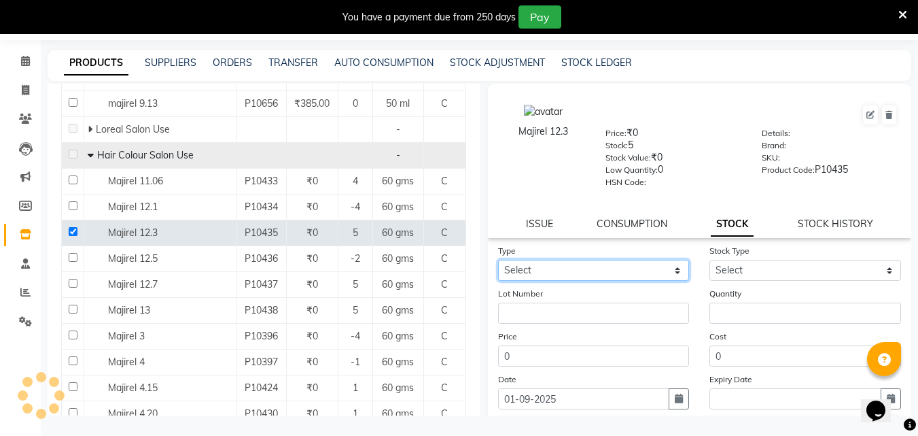
click at [547, 268] on select "Select In Out" at bounding box center [594, 270] width 192 height 21
select select "in"
click at [498, 260] on select "Select In Out" at bounding box center [594, 270] width 192 height 21
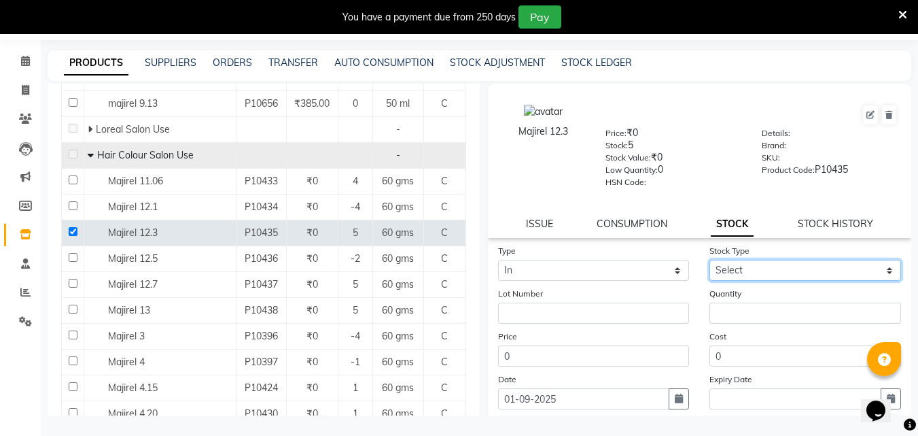
click at [729, 276] on select "Select New Stock Adjustment Return Other" at bounding box center [805, 270] width 192 height 21
select select "adjustment"
click at [709, 260] on select "Select New Stock Adjustment Return Other" at bounding box center [805, 270] width 192 height 21
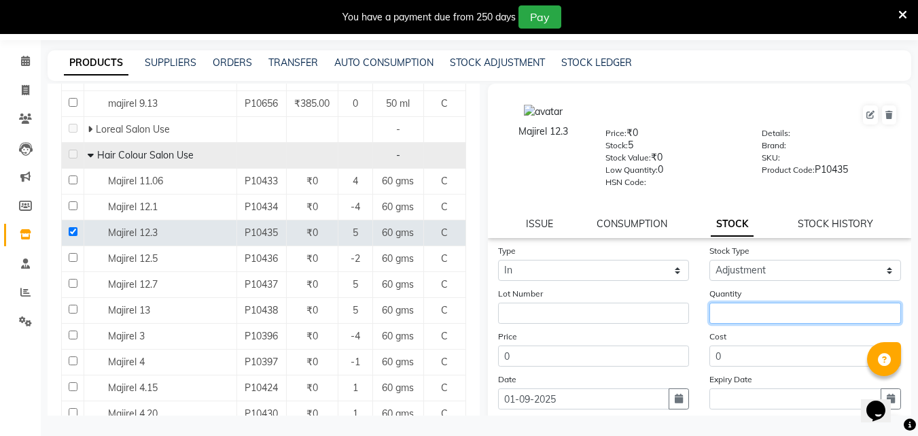
click at [736, 315] on input "number" at bounding box center [805, 312] width 192 height 21
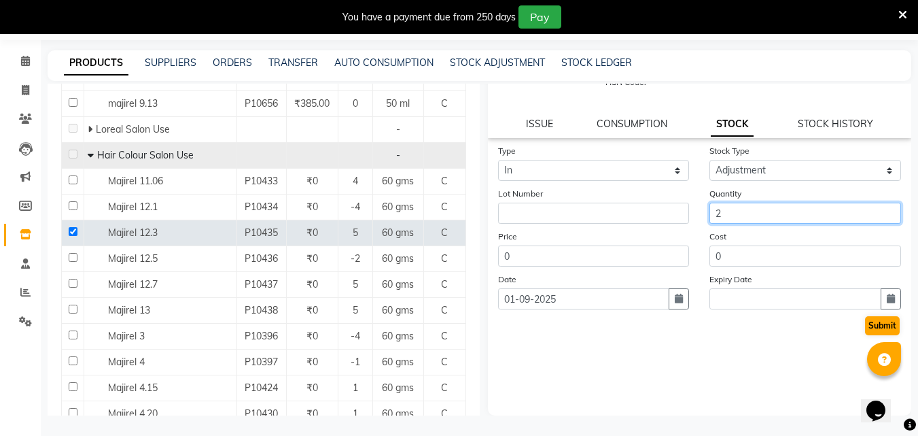
type input "2"
click at [870, 324] on button "Submit" at bounding box center [882, 325] width 35 height 19
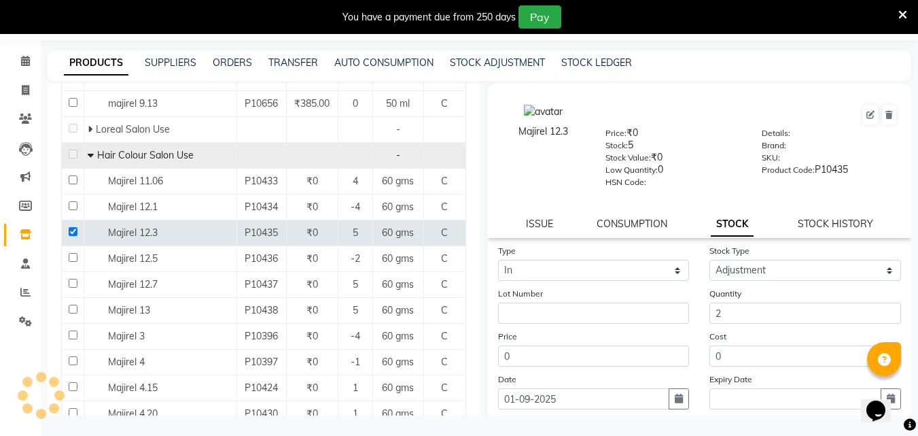
scroll to position [0, 0]
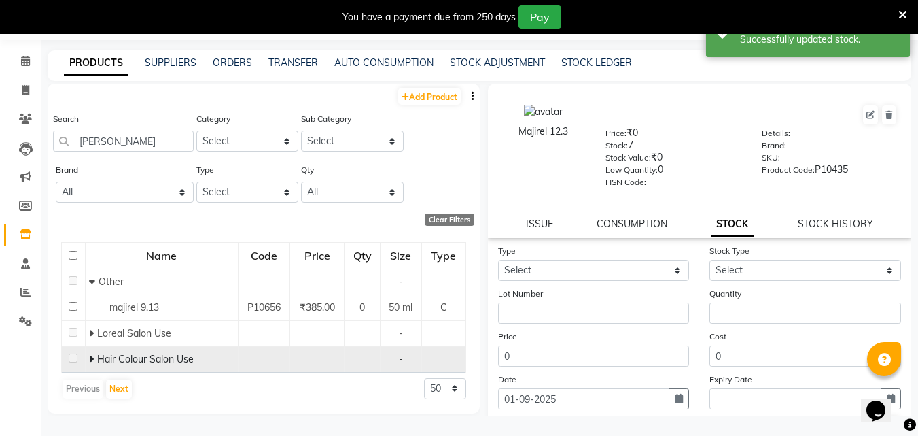
click at [92, 357] on icon at bounding box center [91, 359] width 5 height 10
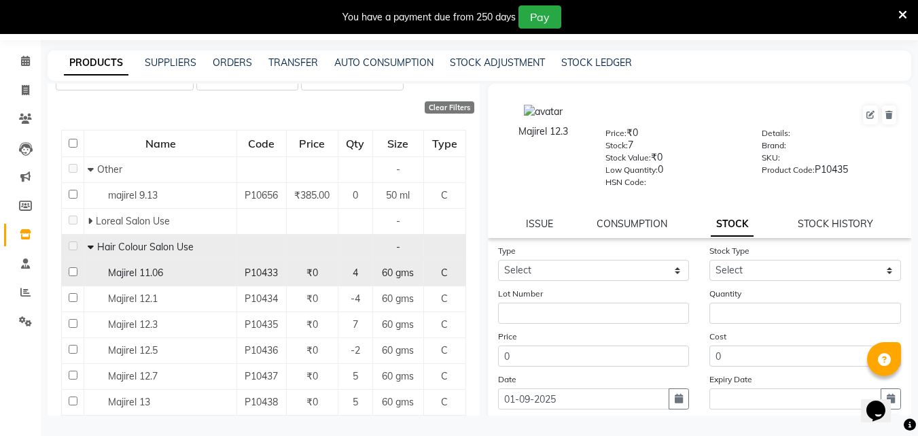
scroll to position [136, 0]
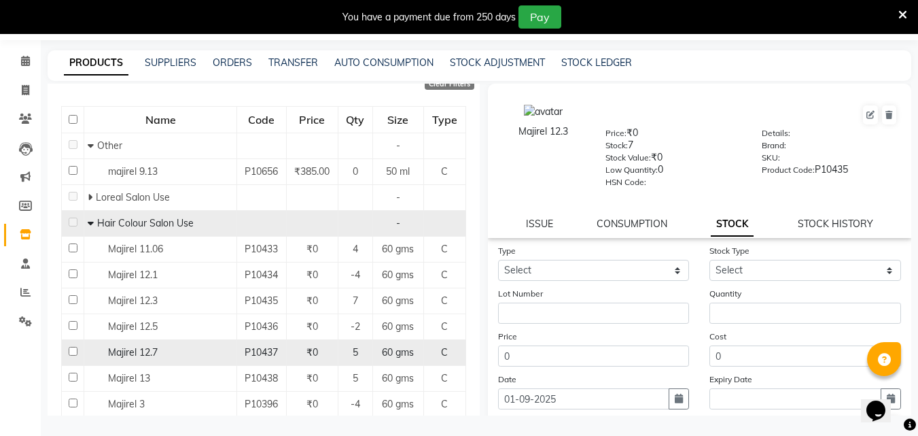
click at [70, 349] on input "checkbox" at bounding box center [73, 351] width 9 height 9
checkbox input "true"
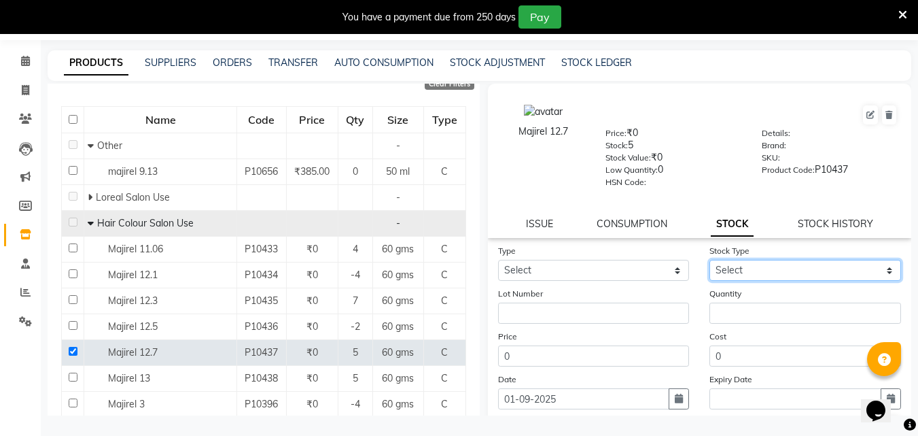
click at [771, 272] on select "Select New Stock Adjustment Return Other" at bounding box center [805, 270] width 192 height 21
select select "adjustment"
click at [709, 260] on select "Select New Stock Adjustment Return Other" at bounding box center [805, 270] width 192 height 21
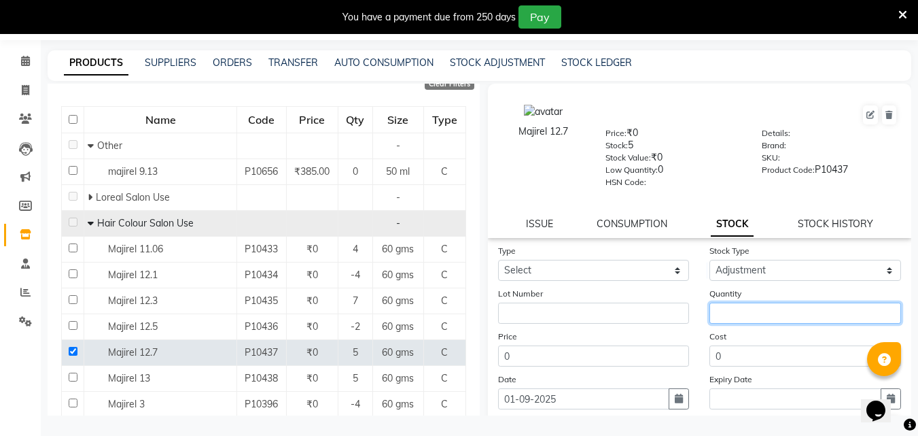
click at [735, 316] on input "number" at bounding box center [805, 312] width 192 height 21
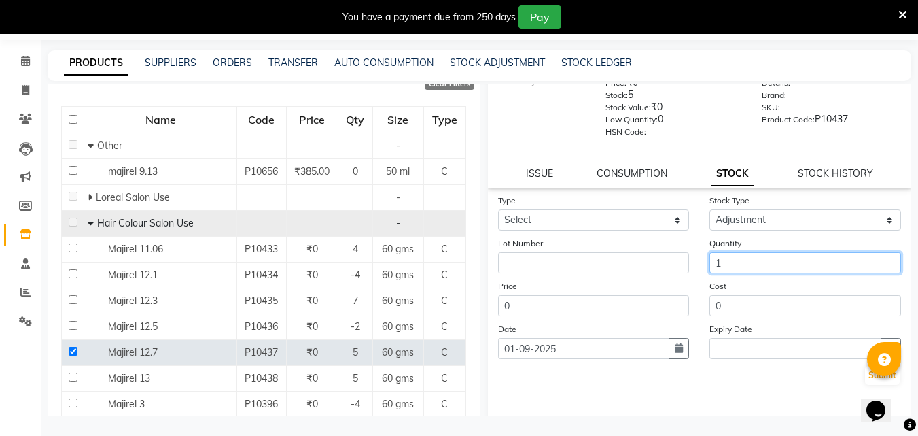
scroll to position [100, 0]
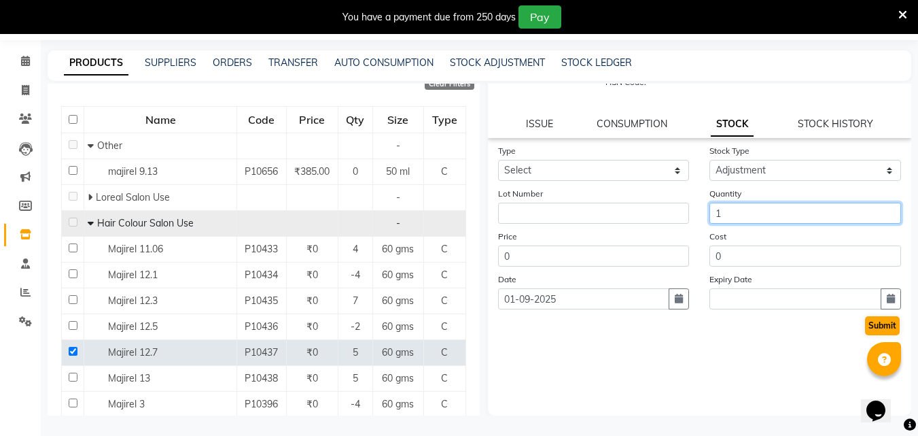
type input "1"
click at [865, 332] on button "Submit" at bounding box center [882, 325] width 35 height 19
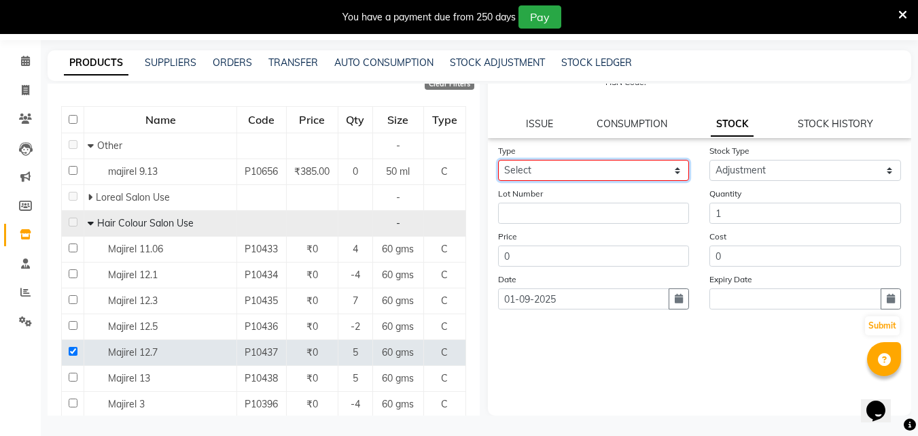
drag, startPoint x: 564, startPoint y: 166, endPoint x: 562, endPoint y: 180, distance: 14.4
click at [564, 166] on select "Select In Out" at bounding box center [594, 170] width 192 height 21
select select "in"
click at [498, 160] on select "Select In Out" at bounding box center [594, 170] width 192 height 21
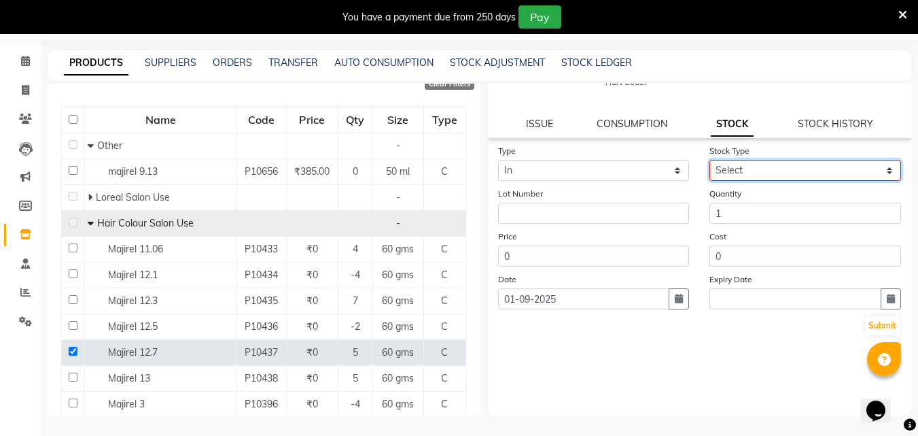
click at [805, 169] on select "Select New Stock Adjustment Return Other" at bounding box center [805, 170] width 192 height 21
select select "adjustment"
click at [709, 160] on select "Select New Stock Adjustment Return Other" at bounding box center [805, 170] width 192 height 21
drag, startPoint x: 877, startPoint y: 325, endPoint x: 830, endPoint y: 299, distance: 53.9
click at [876, 325] on button "Submit" at bounding box center [882, 325] width 35 height 19
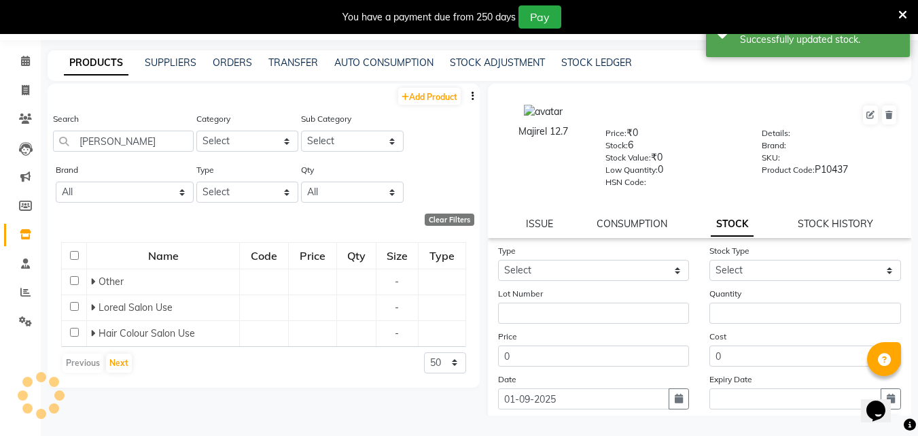
scroll to position [0, 0]
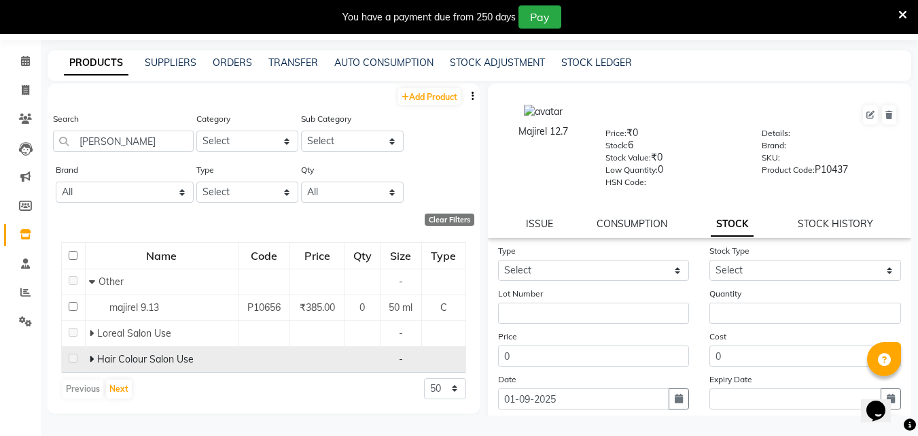
click at [93, 357] on icon at bounding box center [91, 359] width 5 height 10
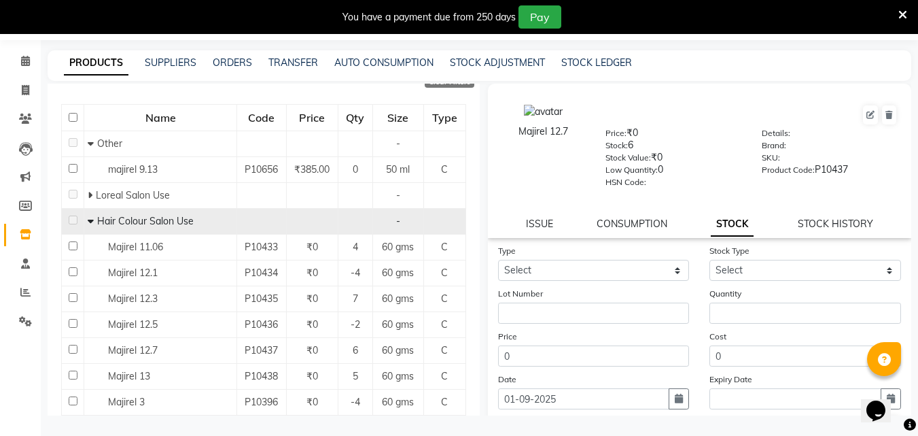
scroll to position [204, 0]
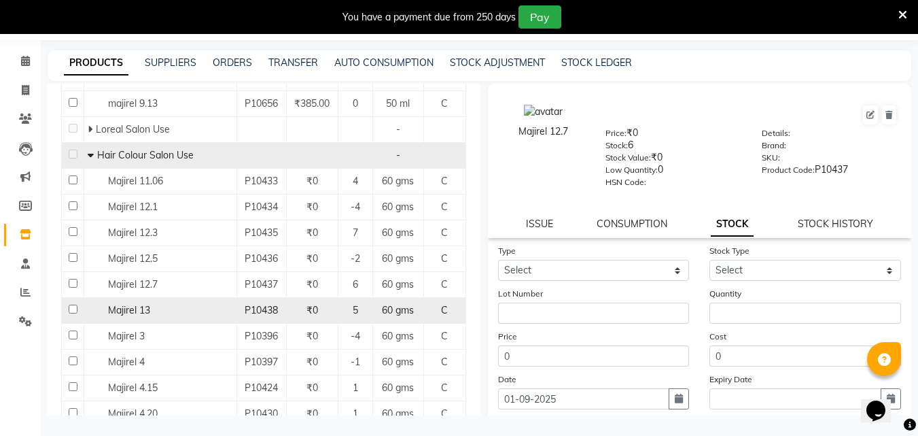
click at [66, 311] on td at bounding box center [73, 310] width 22 height 26
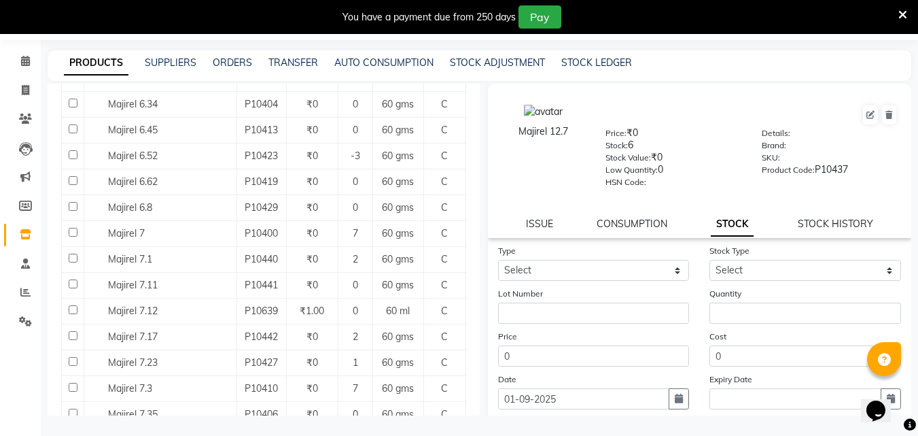
scroll to position [1087, 0]
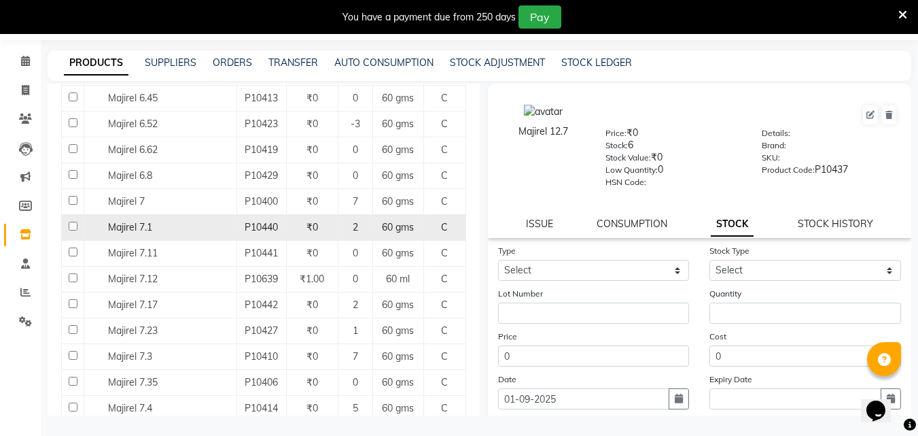
click at [71, 226] on input "checkbox" at bounding box center [73, 226] width 9 height 9
checkbox input "true"
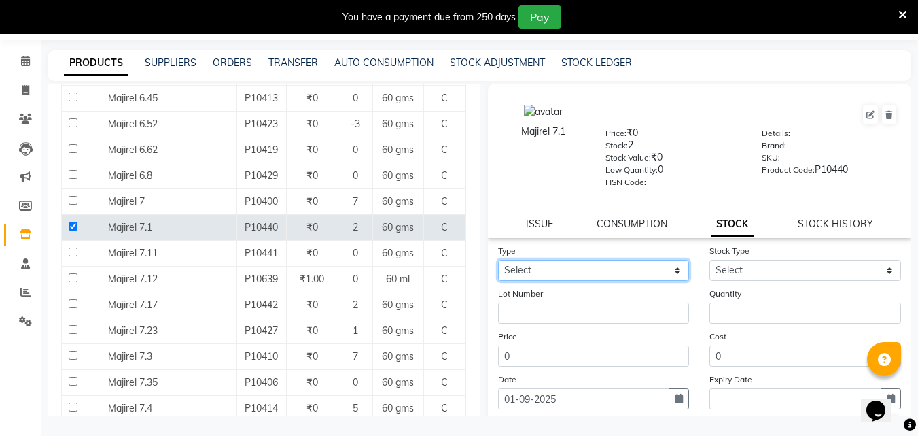
click at [598, 268] on select "Select In Out" at bounding box center [594, 270] width 192 height 21
select select "in"
click at [498, 260] on select "Select In Out" at bounding box center [594, 270] width 192 height 21
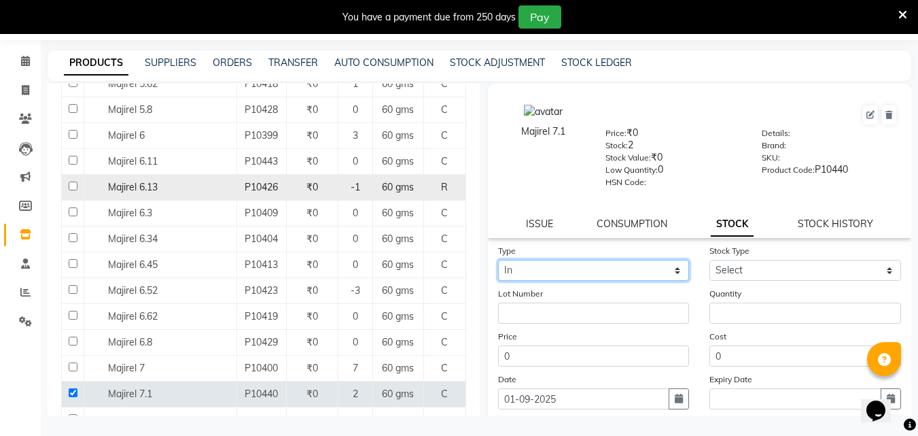
scroll to position [951, 0]
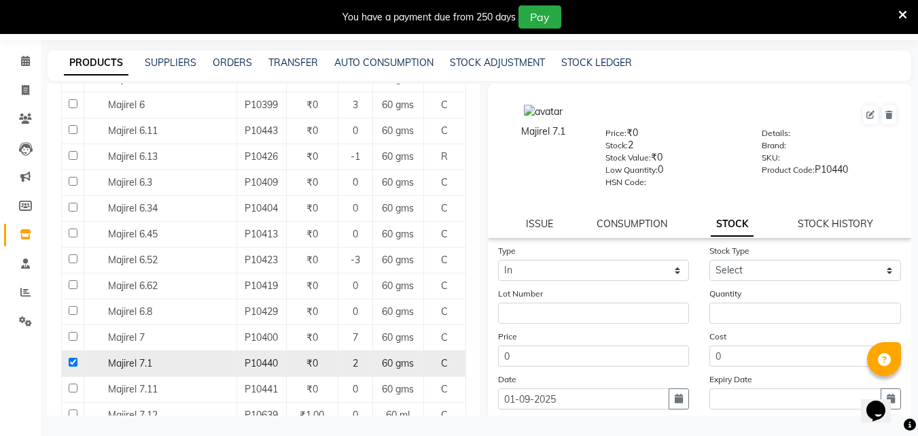
click at [72, 363] on input "checkbox" at bounding box center [73, 361] width 9 height 9
checkbox input "false"
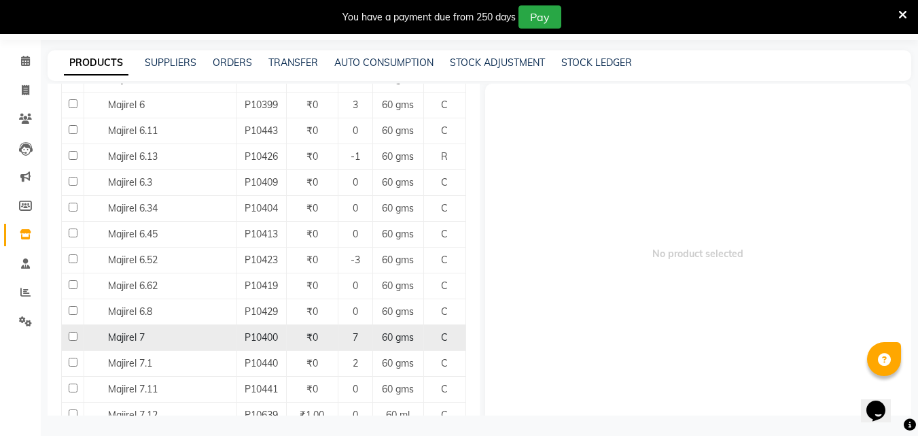
click at [69, 336] on input "checkbox" at bounding box center [73, 336] width 9 height 9
checkbox input "true"
select select
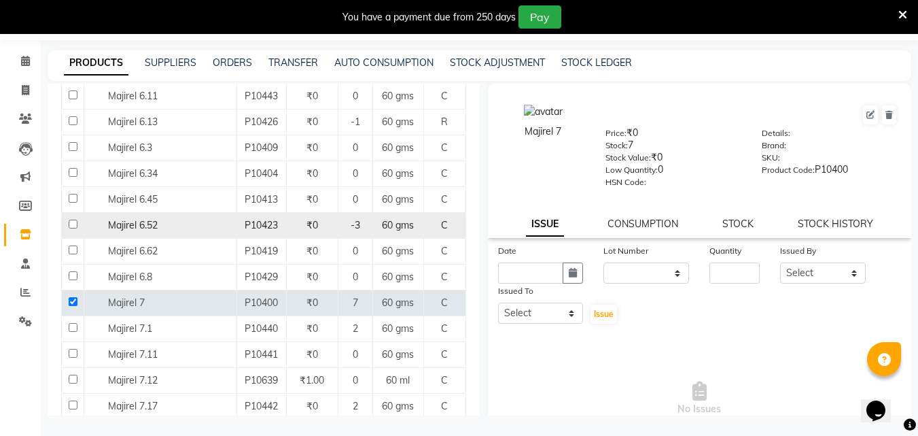
scroll to position [1019, 0]
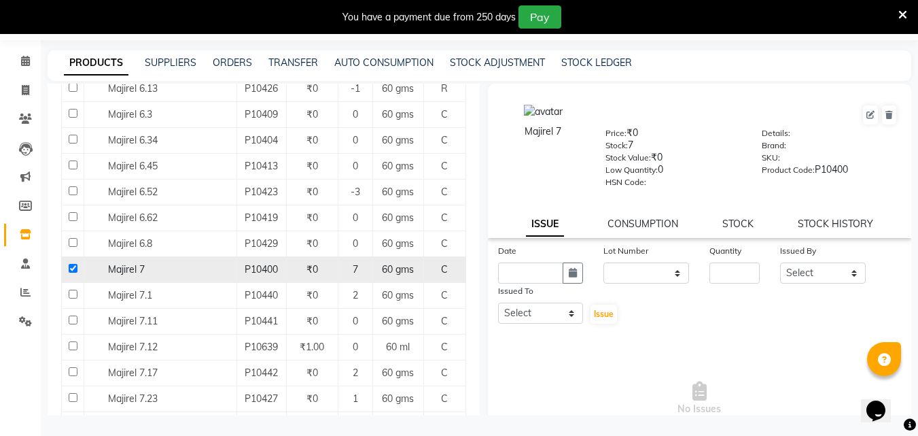
click at [74, 271] on input "checkbox" at bounding box center [73, 268] width 9 height 9
checkbox input "false"
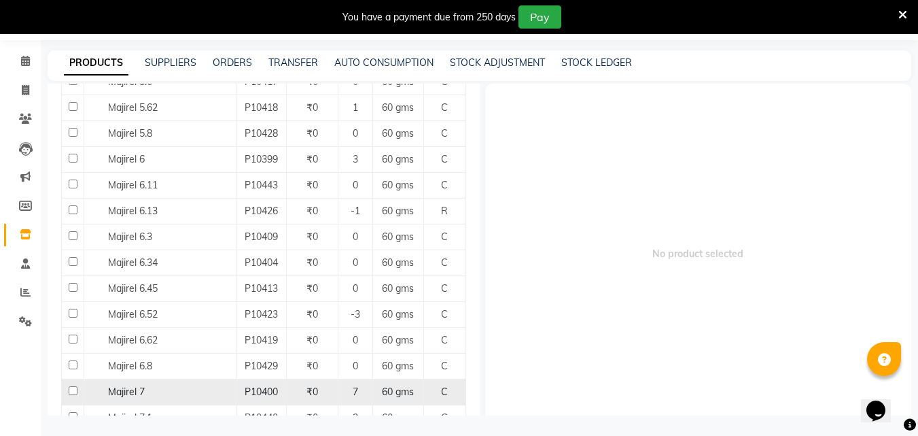
scroll to position [883, 0]
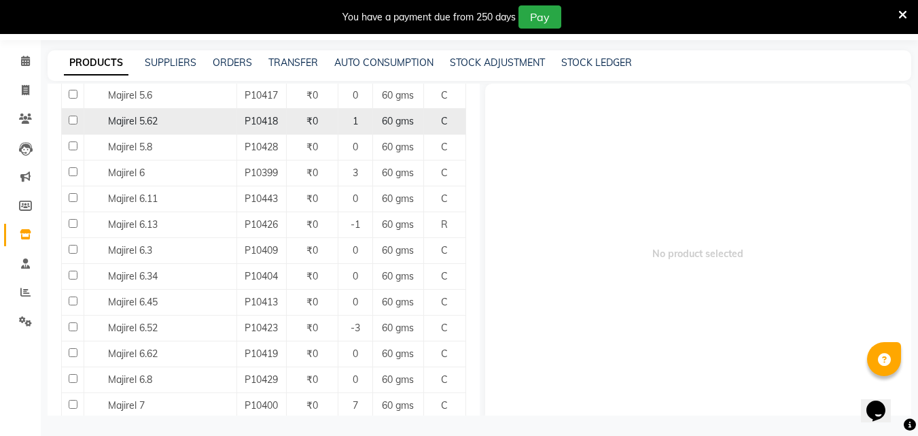
click at [65, 119] on td at bounding box center [73, 121] width 22 height 26
click at [71, 120] on input "checkbox" at bounding box center [73, 120] width 9 height 9
checkbox input "true"
select select
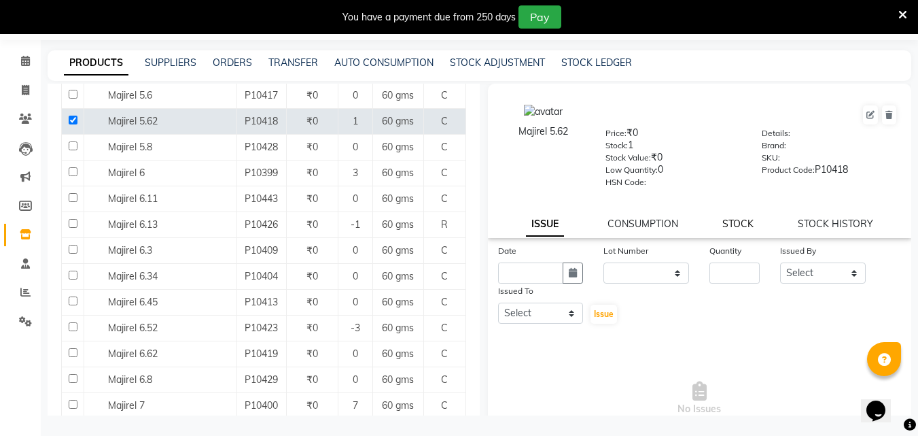
click at [734, 226] on link "STOCK" at bounding box center [737, 223] width 31 height 12
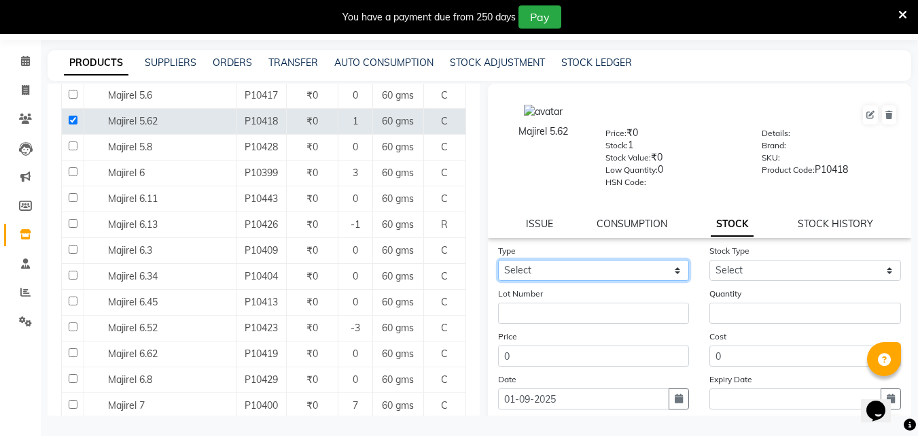
click at [587, 269] on select "Select In Out" at bounding box center [594, 270] width 192 height 21
select select "in"
click at [498, 260] on select "Select In Out" at bounding box center [594, 270] width 192 height 21
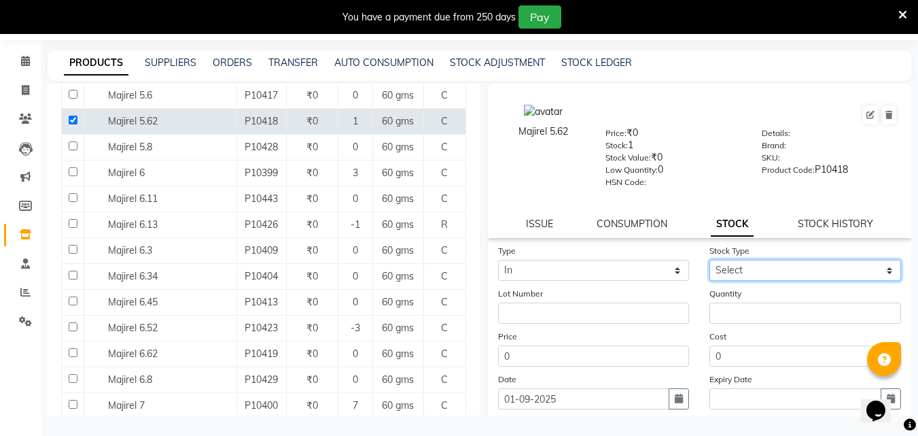
click at [759, 271] on select "Select New Stock Adjustment Return Other" at bounding box center [805, 270] width 192 height 21
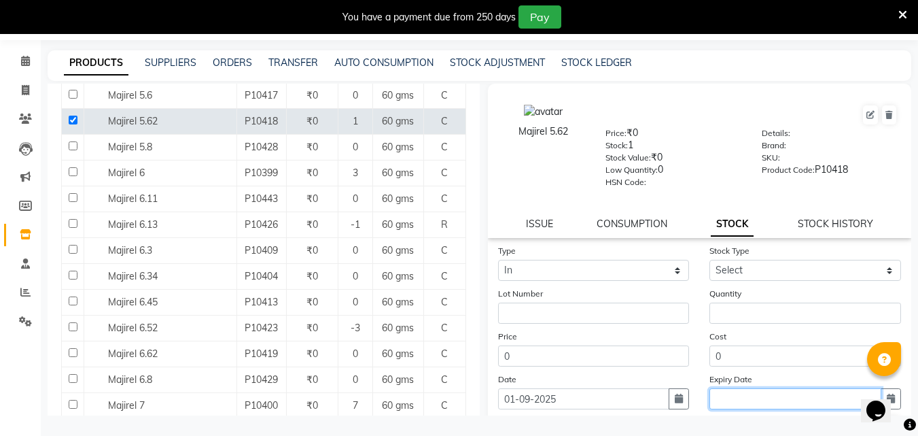
click at [747, 414] on form "Type Select In Out Stock Type Select New Stock Adjustment Return Other Lot Numb…" at bounding box center [700, 339] width 404 height 193
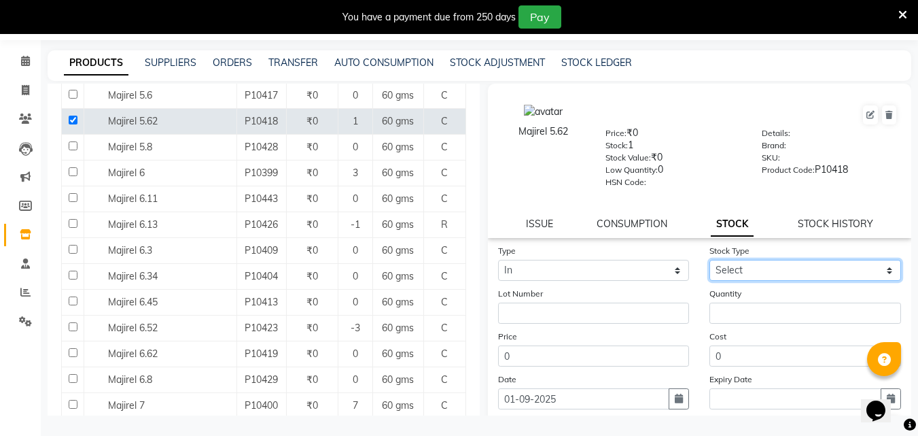
click at [775, 265] on select "Select New Stock Adjustment Return Other" at bounding box center [805, 270] width 192 height 21
select select "adjustment"
click at [709, 260] on select "Select New Stock Adjustment Return Other" at bounding box center [805, 270] width 192 height 21
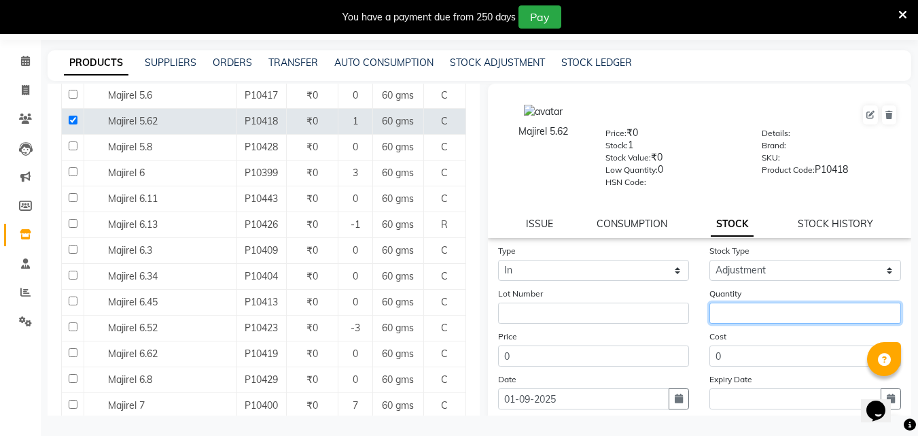
click at [735, 313] on input "number" at bounding box center [805, 312] width 192 height 21
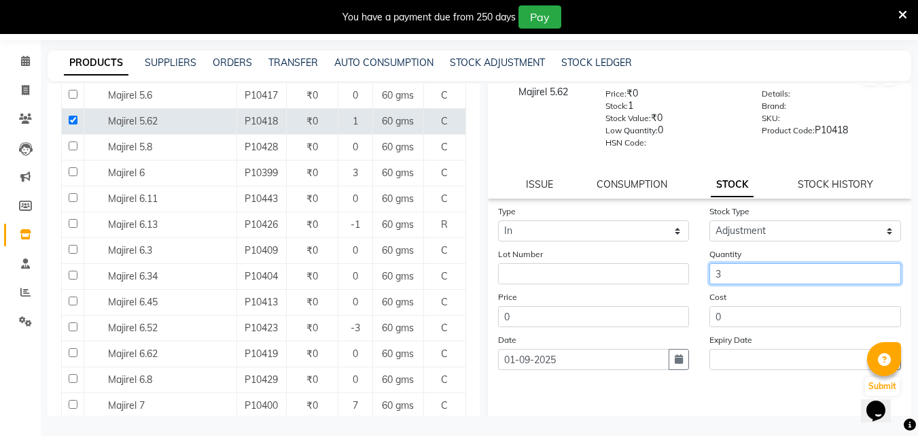
scroll to position [100, 0]
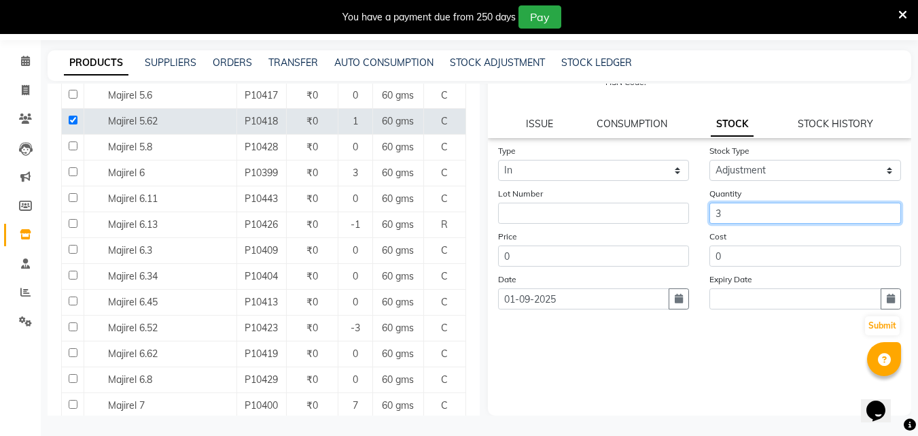
type input "3"
click at [879, 315] on div "Submit" at bounding box center [700, 326] width 404 height 22
click at [865, 333] on button "Submit" at bounding box center [882, 325] width 35 height 19
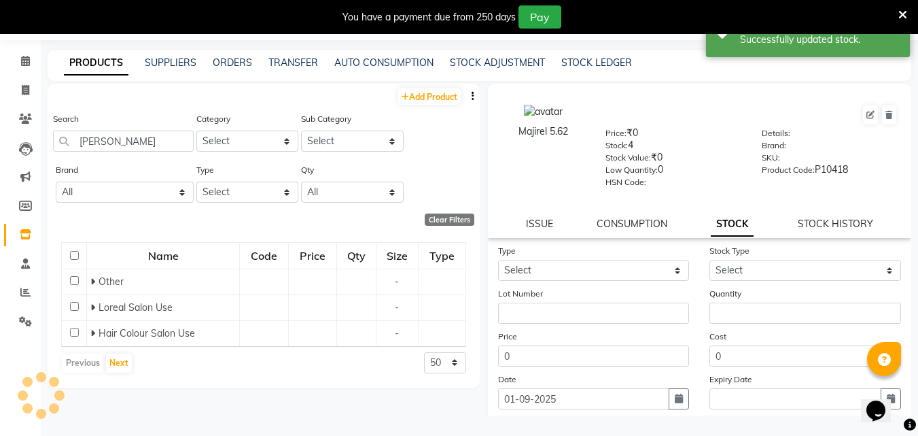
scroll to position [0, 0]
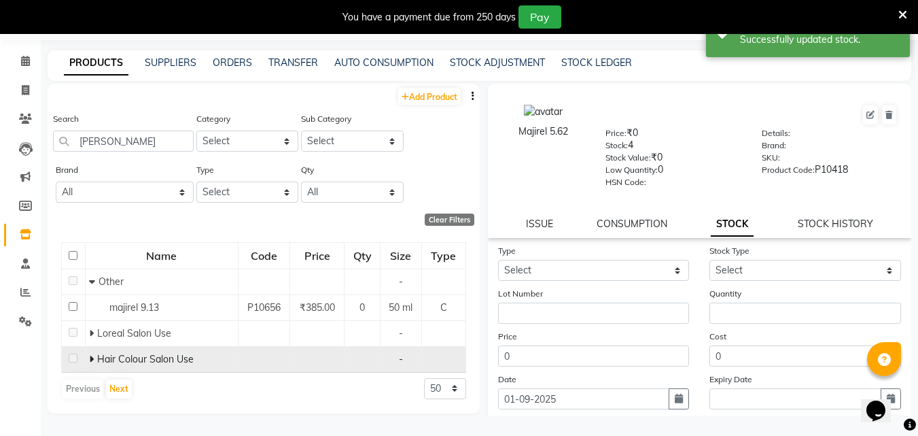
click at [90, 358] on icon at bounding box center [91, 359] width 5 height 10
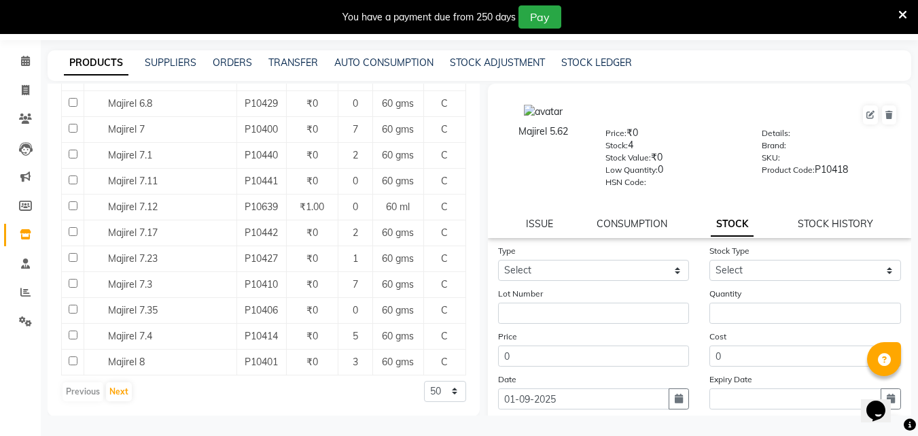
scroll to position [1160, 0]
click at [109, 396] on button "Next" at bounding box center [119, 390] width 26 height 19
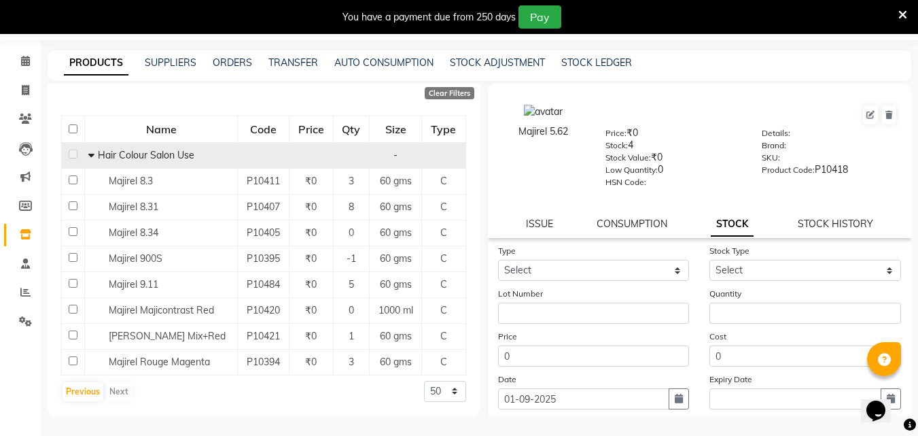
scroll to position [127, 0]
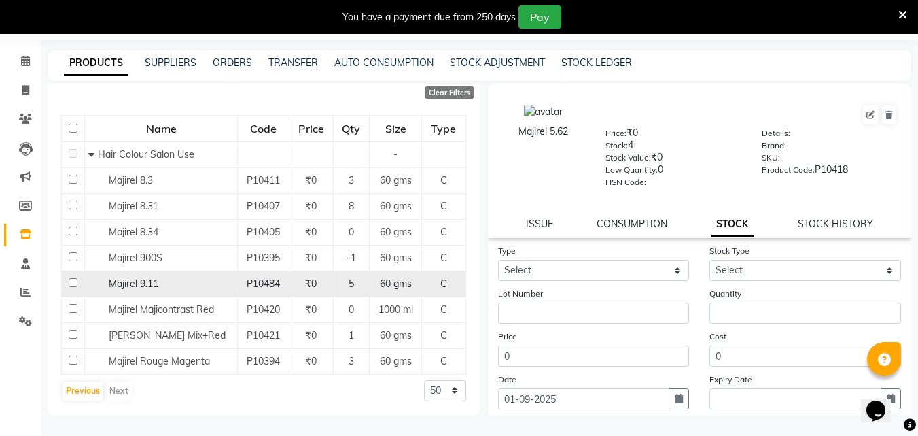
click at [71, 278] on input "checkbox" at bounding box center [73, 282] width 9 height 9
checkbox input "true"
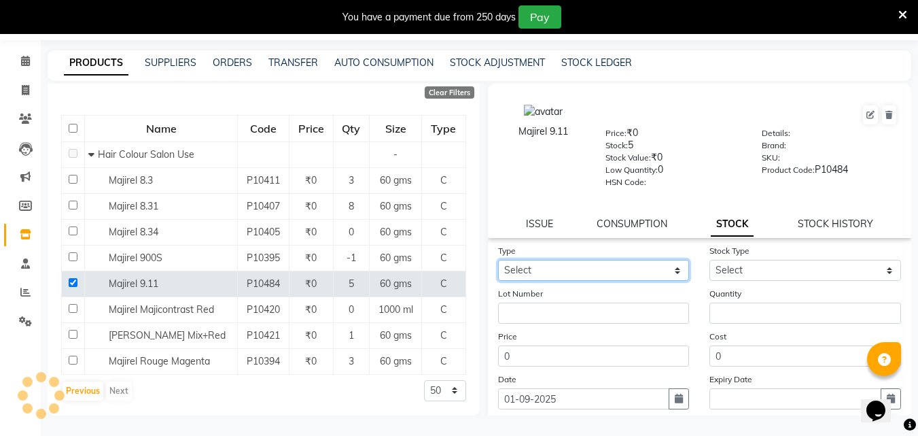
click at [626, 275] on select "Select In Out" at bounding box center [594, 270] width 192 height 21
select select "in"
click at [498, 260] on select "Select In Out" at bounding box center [594, 270] width 192 height 21
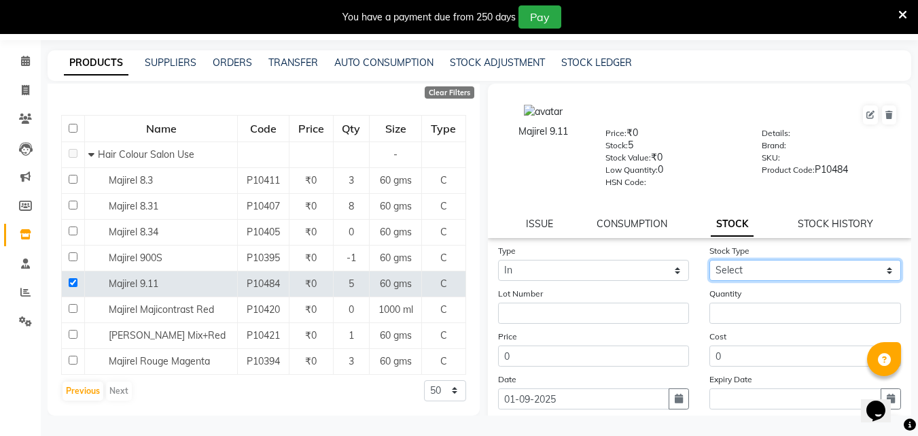
click at [747, 279] on select "Select New Stock Adjustment Return Other" at bounding box center [805, 270] width 192 height 21
select select "adjustment"
click at [709, 260] on select "Select New Stock Adjustment Return Other" at bounding box center [805, 270] width 192 height 21
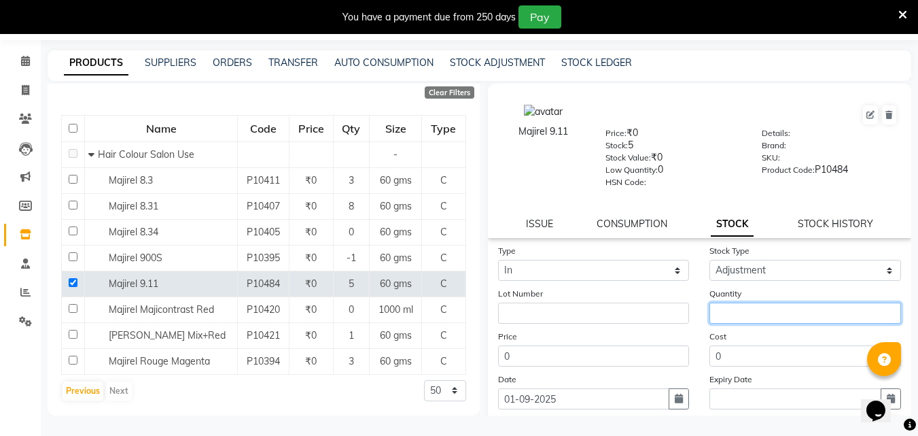
click at [749, 311] on input "number" at bounding box center [805, 312] width 192 height 21
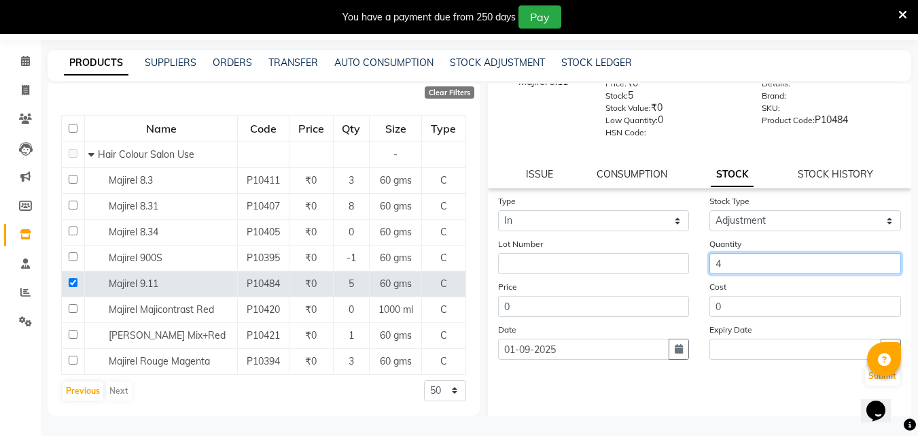
scroll to position [100, 0]
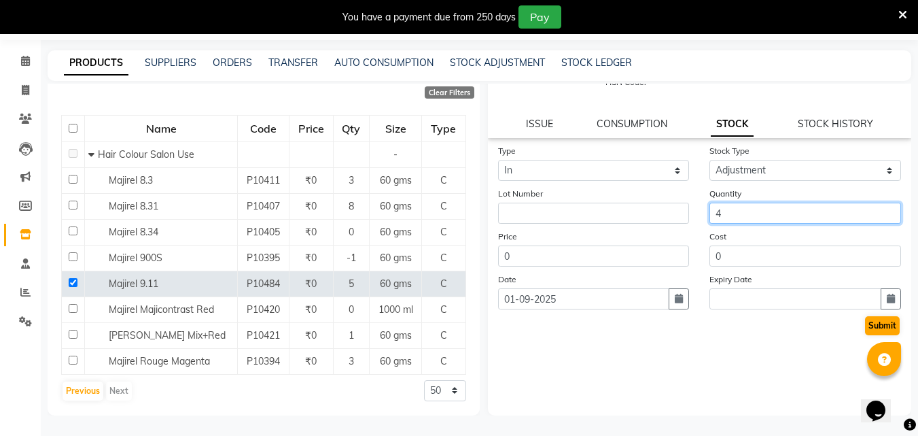
type input "4"
click at [865, 329] on button "Submit" at bounding box center [882, 325] width 35 height 19
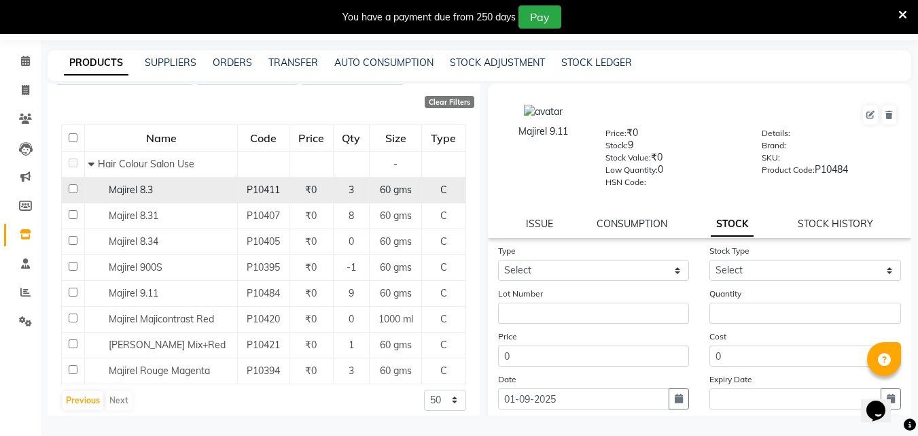
scroll to position [127, 0]
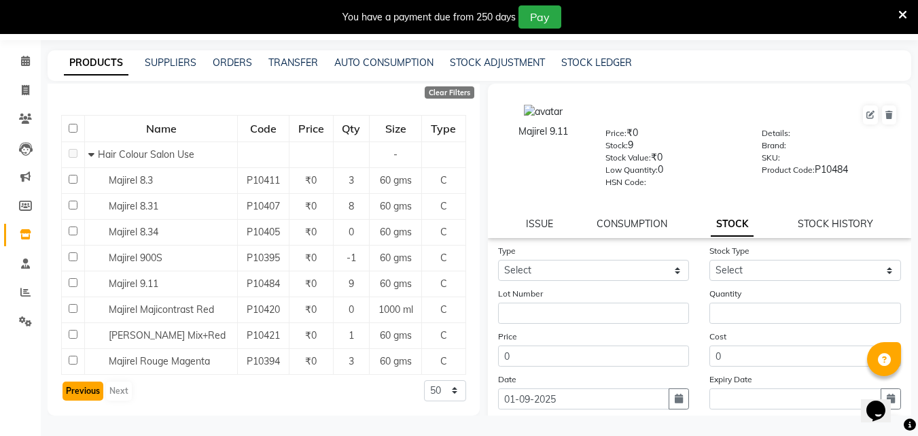
click at [88, 393] on button "Previous" at bounding box center [83, 390] width 41 height 19
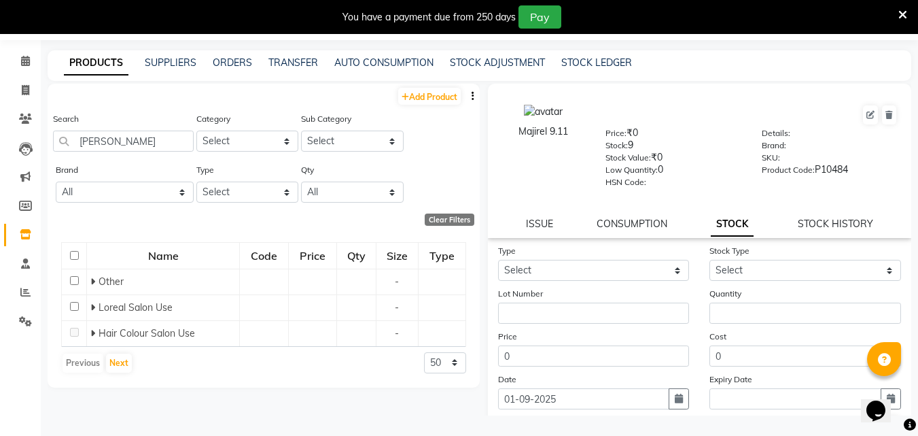
scroll to position [0, 0]
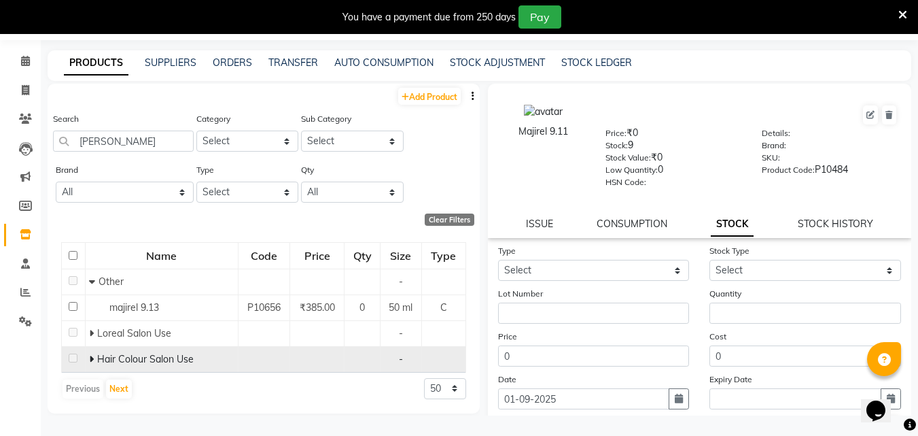
click at [90, 359] on icon at bounding box center [91, 359] width 5 height 10
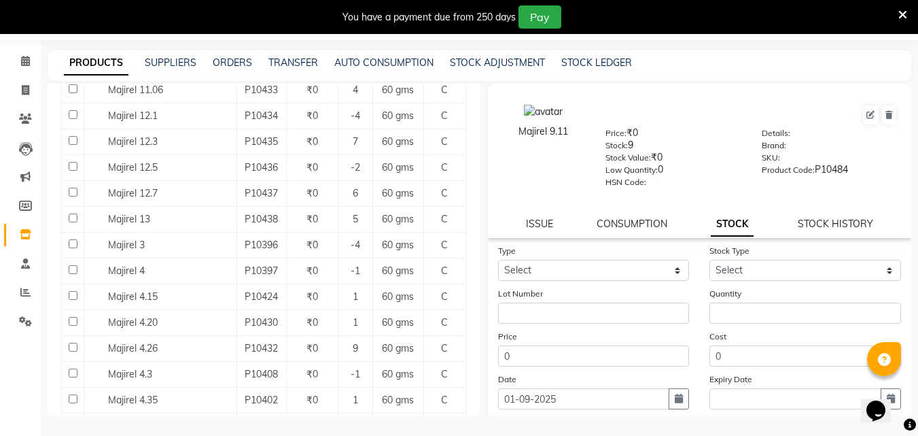
scroll to position [408, 0]
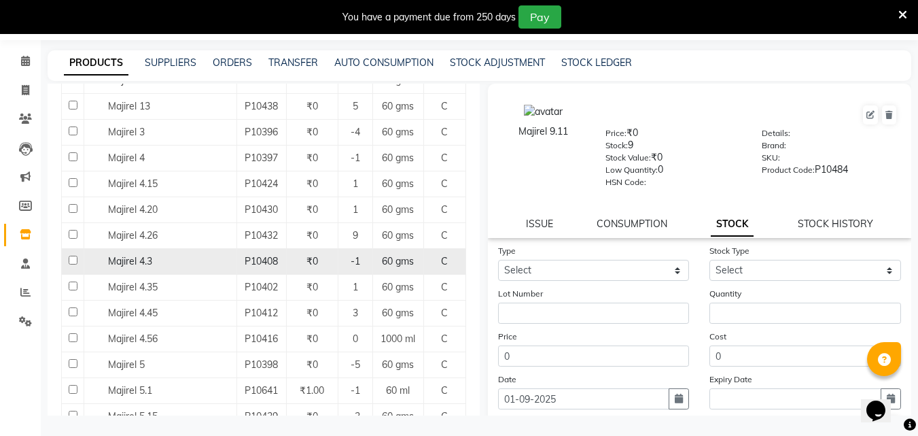
click at [69, 259] on input "checkbox" at bounding box center [73, 259] width 9 height 9
checkbox input "true"
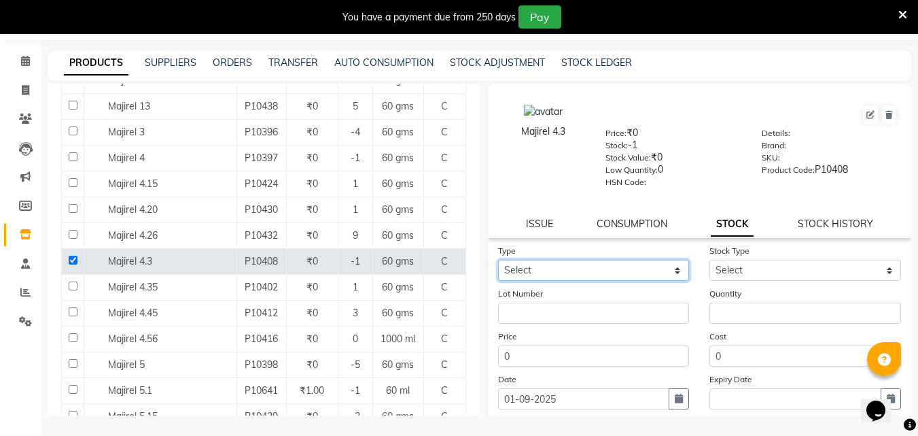
click at [611, 271] on select "Select In Out" at bounding box center [594, 270] width 192 height 21
select select "in"
click at [498, 260] on select "Select In Out" at bounding box center [594, 270] width 192 height 21
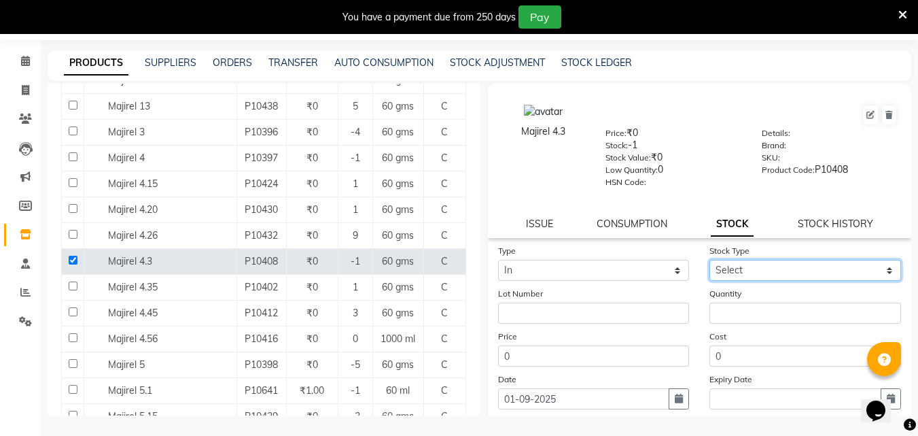
click at [751, 270] on select "Select New Stock Adjustment Return Other" at bounding box center [805, 270] width 192 height 21
select select "adjustment"
click at [709, 260] on select "Select New Stock Adjustment Return Other" at bounding box center [805, 270] width 192 height 21
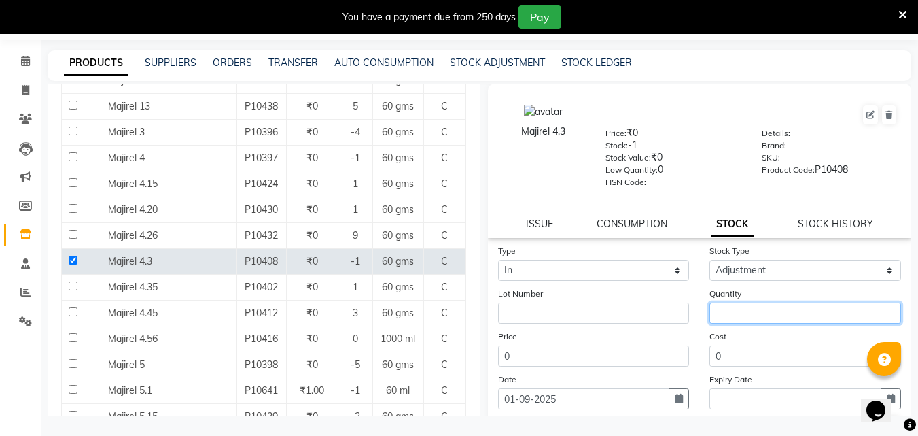
click at [741, 318] on input "number" at bounding box center [805, 312] width 192 height 21
type input "1"
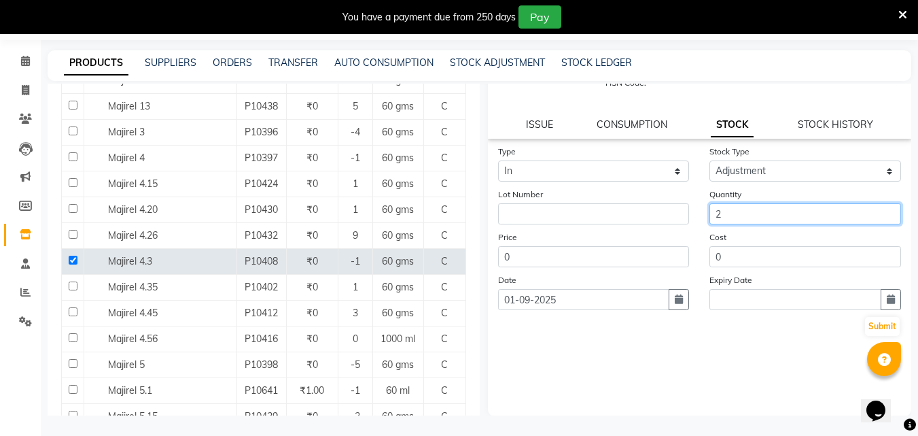
scroll to position [100, 0]
type input "2"
click at [871, 322] on button "Submit" at bounding box center [882, 325] width 35 height 19
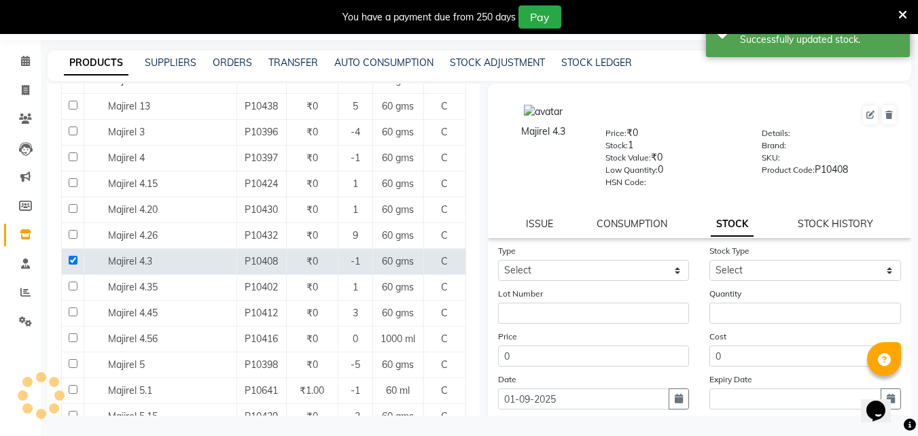
scroll to position [0, 0]
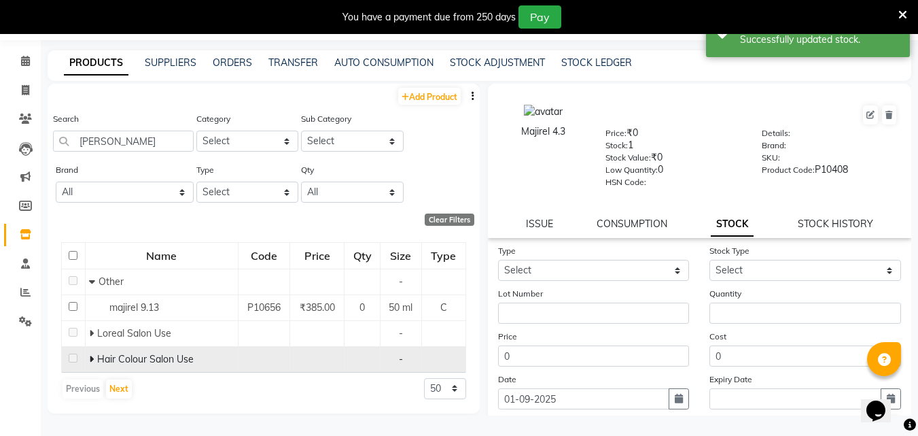
click at [91, 359] on icon at bounding box center [91, 359] width 5 height 10
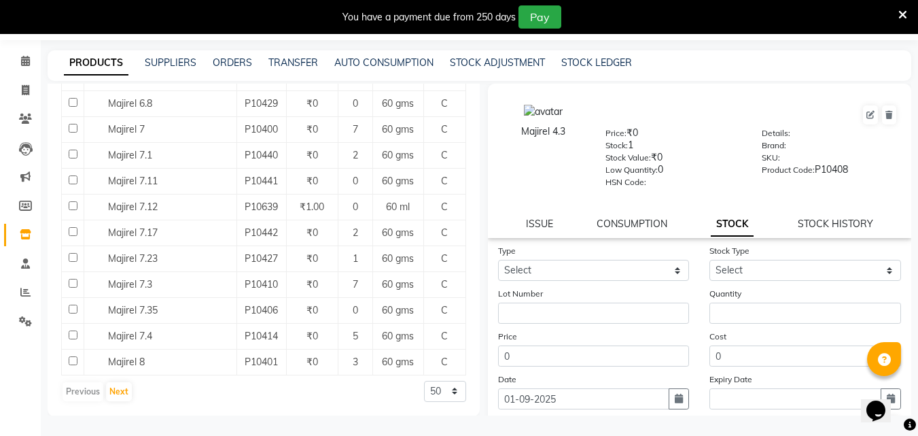
scroll to position [1160, 0]
click at [121, 391] on button "Next" at bounding box center [119, 390] width 26 height 19
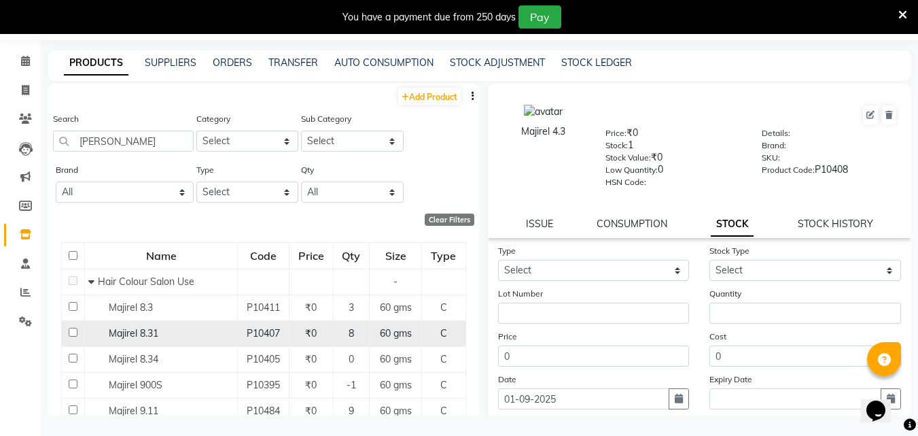
scroll to position [68, 0]
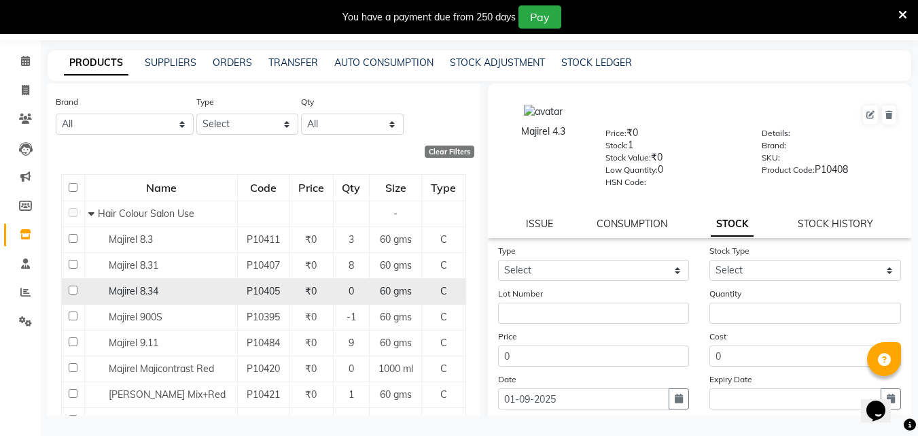
click at [71, 289] on input "checkbox" at bounding box center [73, 289] width 9 height 9
checkbox input "true"
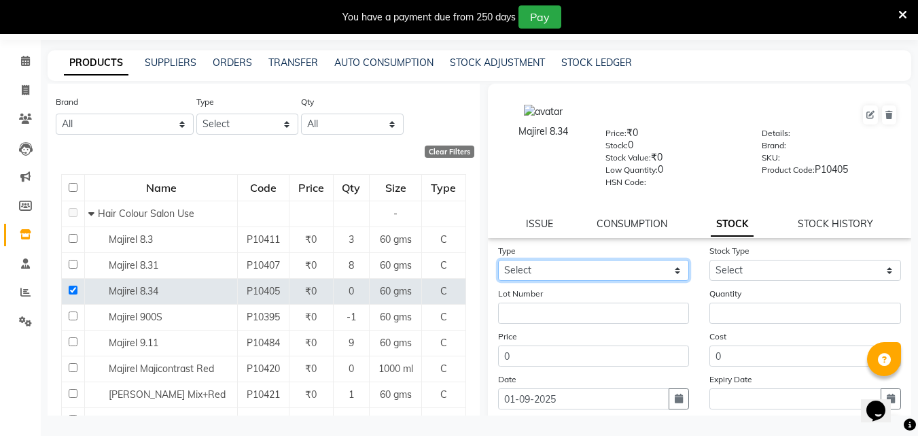
click at [540, 266] on select "Select In Out" at bounding box center [594, 270] width 192 height 21
select select "in"
click at [498, 260] on select "Select In Out" at bounding box center [594, 270] width 192 height 21
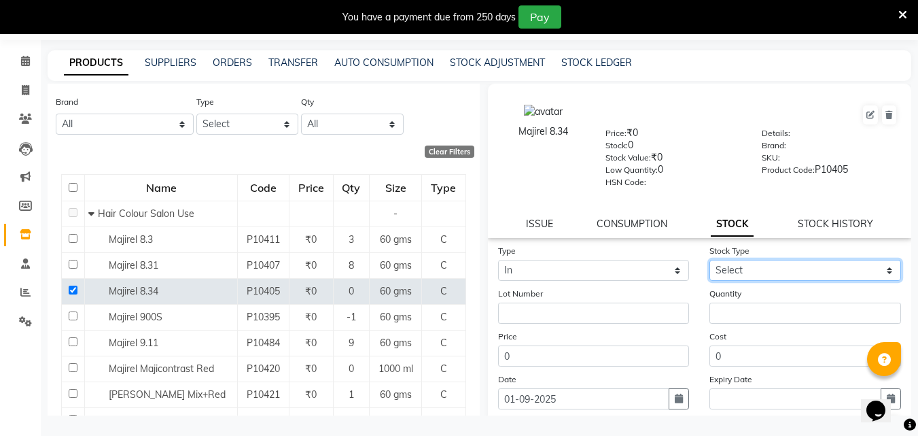
click at [724, 270] on select "Select New Stock Adjustment Return Other" at bounding box center [805, 270] width 192 height 21
select select "adjustment"
click at [709, 260] on select "Select New Stock Adjustment Return Other" at bounding box center [805, 270] width 192 height 21
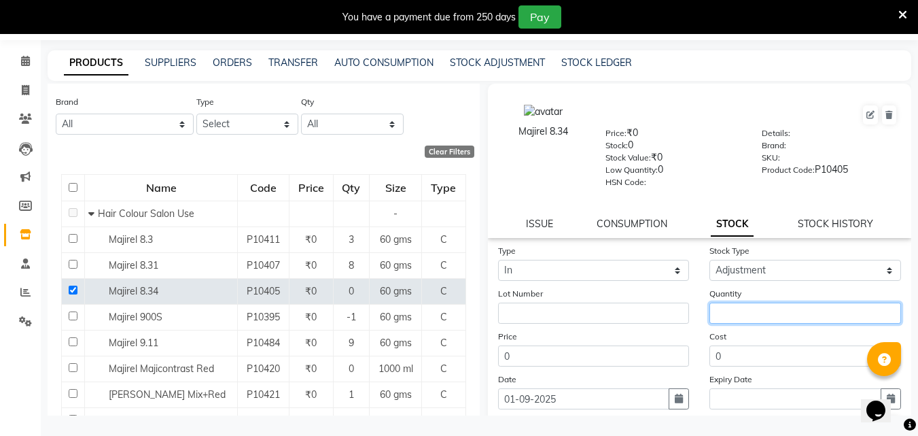
click at [733, 311] on input "number" at bounding box center [805, 312] width 192 height 21
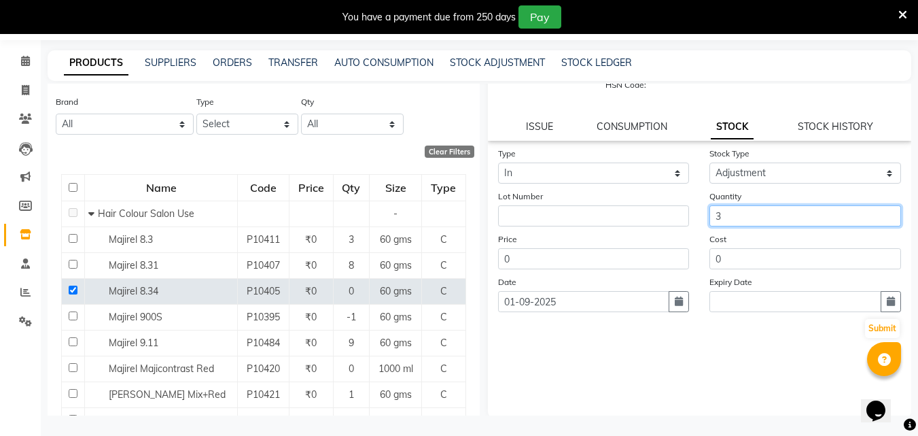
scroll to position [100, 0]
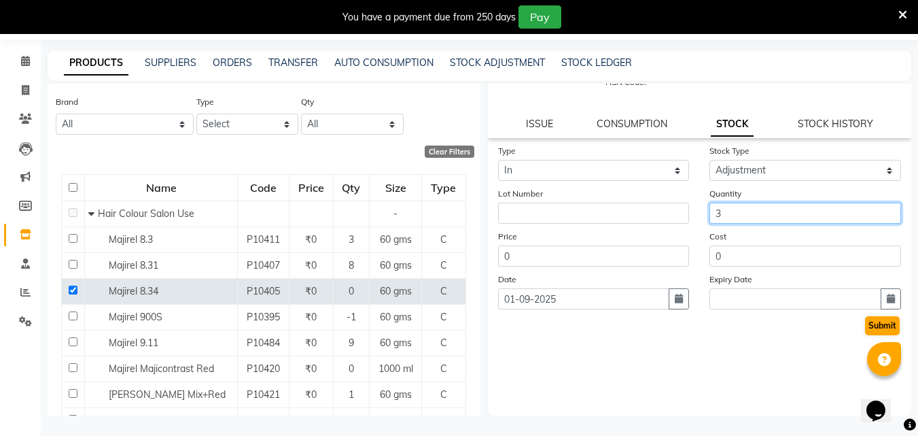
type input "3"
click at [865, 322] on button "Submit" at bounding box center [882, 325] width 35 height 19
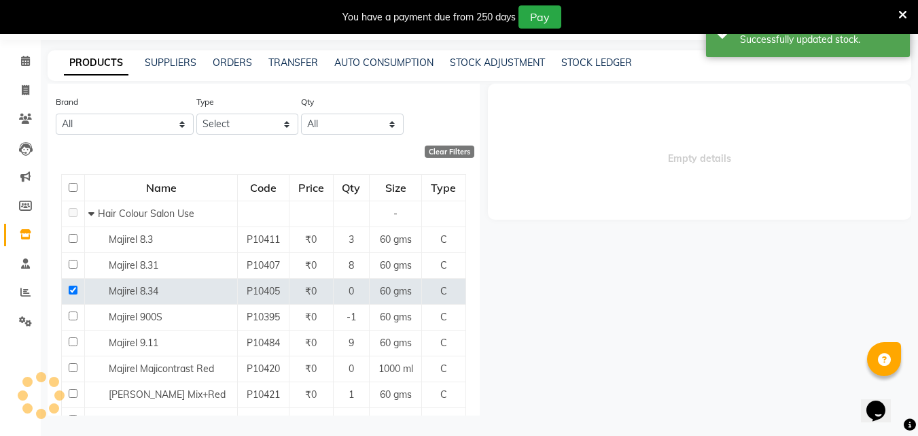
scroll to position [0, 0]
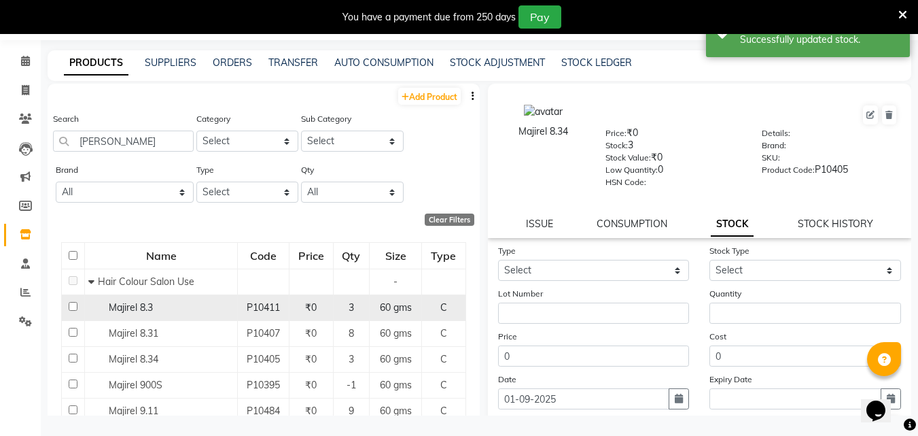
click at [72, 304] on input "checkbox" at bounding box center [73, 306] width 9 height 9
checkbox input "true"
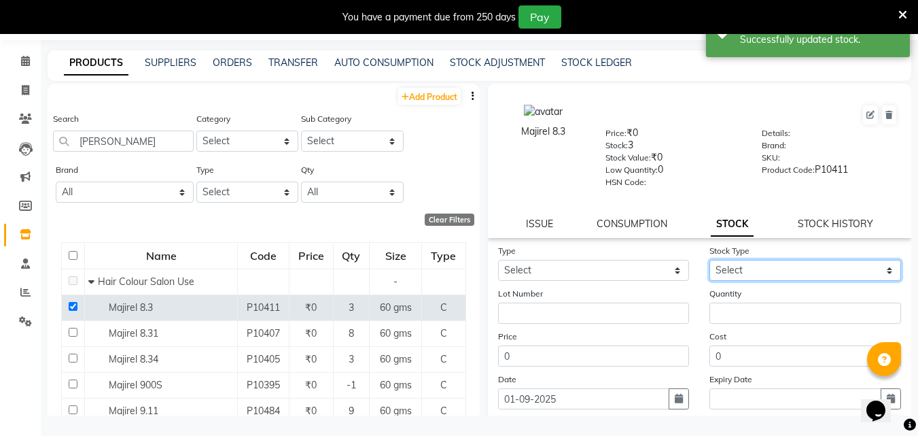
click at [769, 275] on select "Select New Stock Adjustment Return Other" at bounding box center [805, 270] width 192 height 21
select select "adjustment"
click at [709, 260] on select "Select New Stock Adjustment Return Other" at bounding box center [805, 270] width 192 height 21
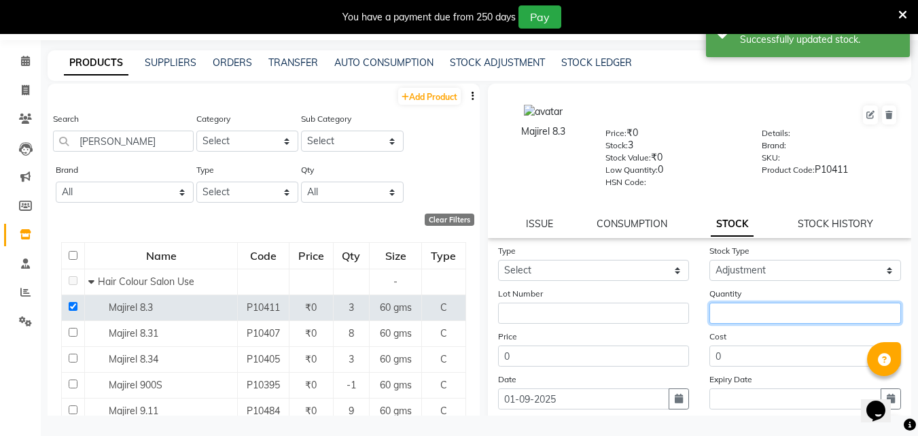
click at [759, 317] on input "number" at bounding box center [805, 312] width 192 height 21
type input "1"
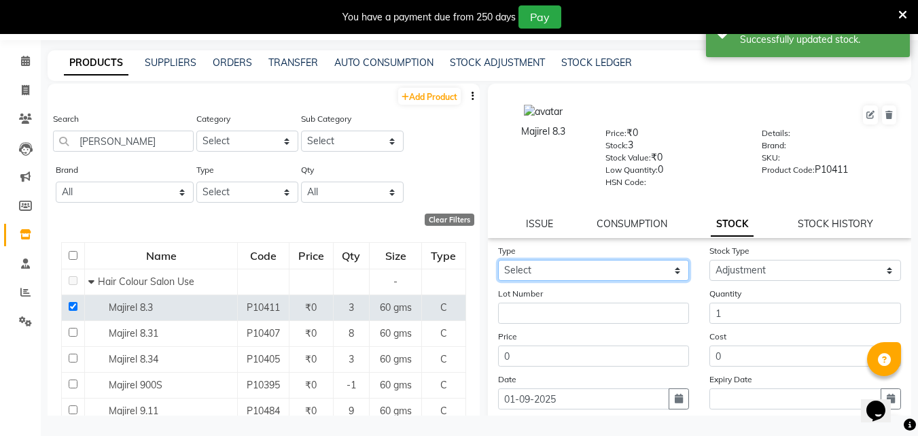
click at [522, 277] on select "Select In Out" at bounding box center [594, 270] width 192 height 21
select select "in"
click at [498, 260] on select "Select In Out" at bounding box center [594, 270] width 192 height 21
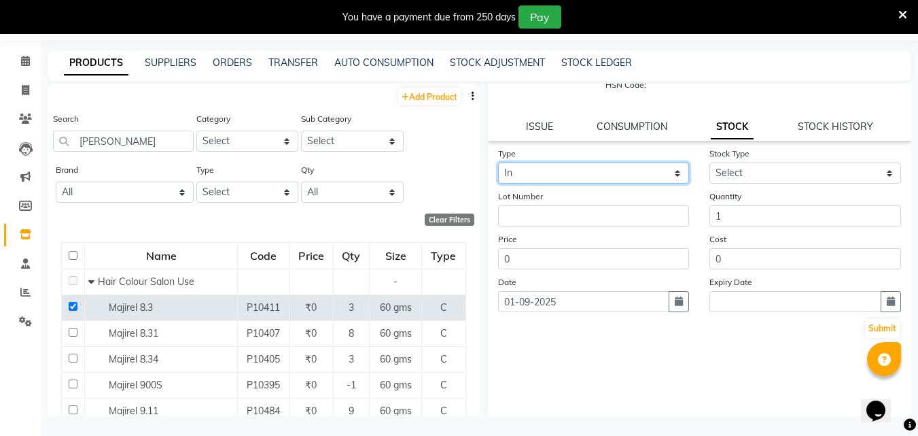
scroll to position [100, 0]
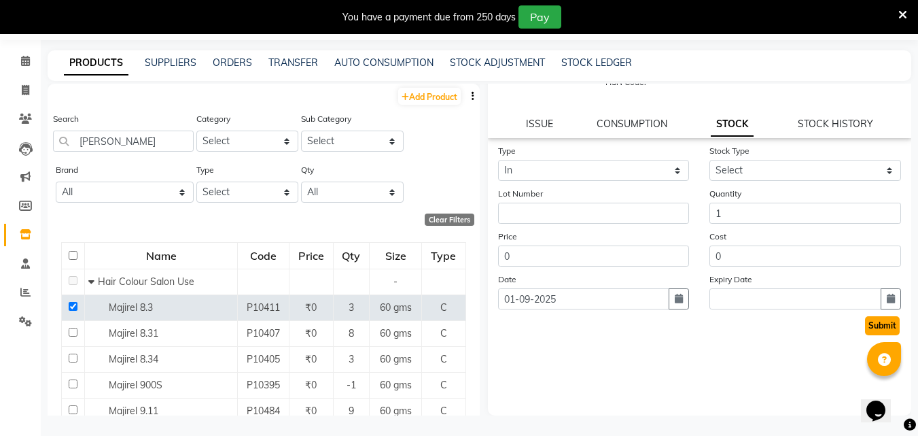
click at [865, 324] on button "Submit" at bounding box center [882, 325] width 35 height 19
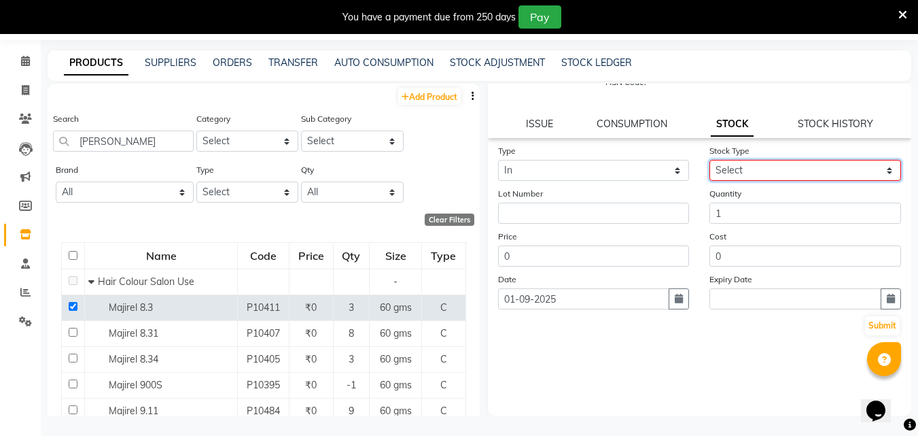
click at [776, 171] on select "Select New Stock Adjustment Return Other" at bounding box center [805, 170] width 192 height 21
select select "adjustment"
click at [709, 160] on select "Select New Stock Adjustment Return Other" at bounding box center [805, 170] width 192 height 21
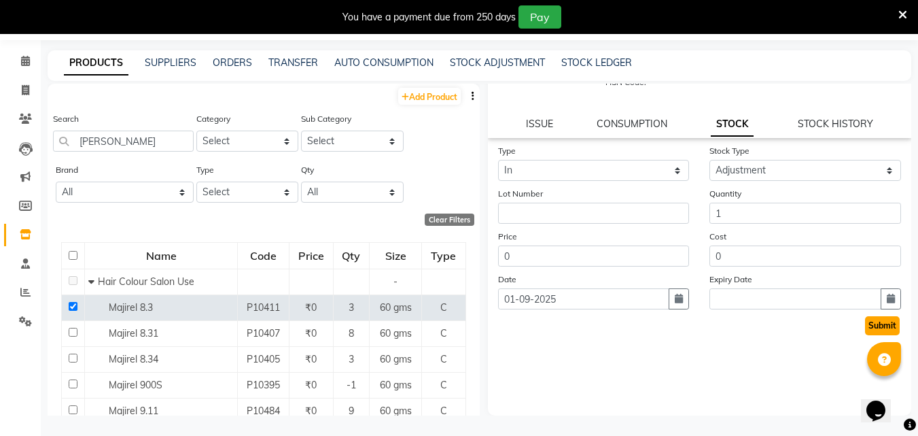
click at [876, 320] on button "Submit" at bounding box center [882, 325] width 35 height 19
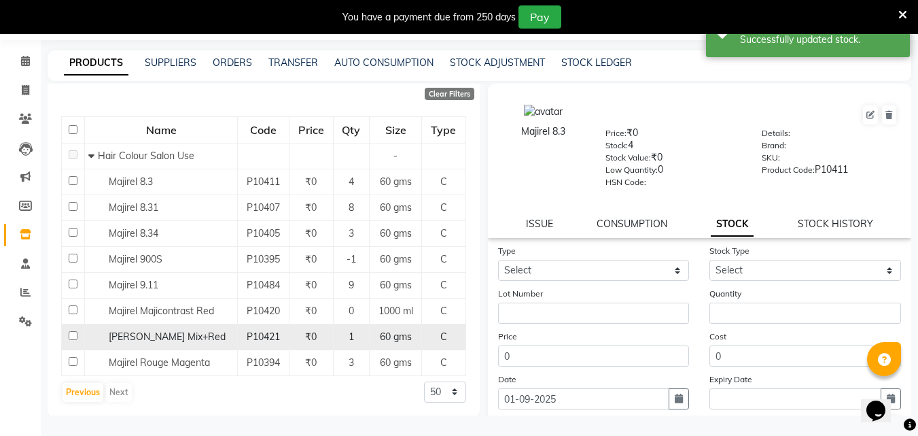
scroll to position [127, 0]
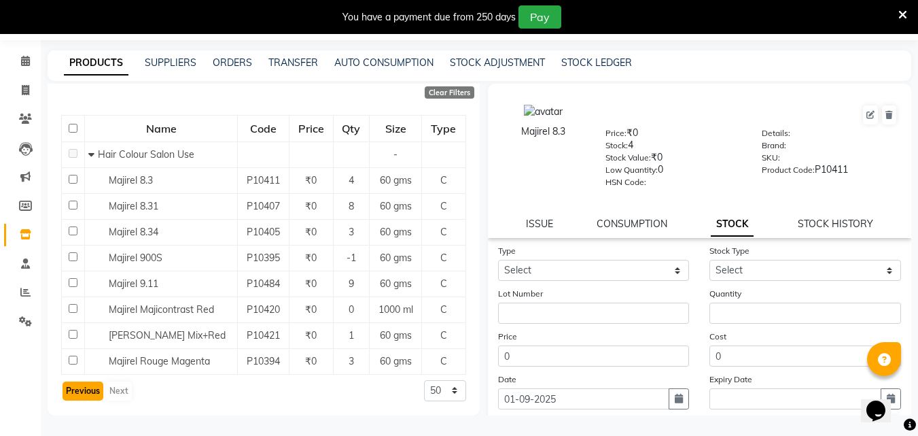
click at [82, 396] on button "Previous" at bounding box center [83, 390] width 41 height 19
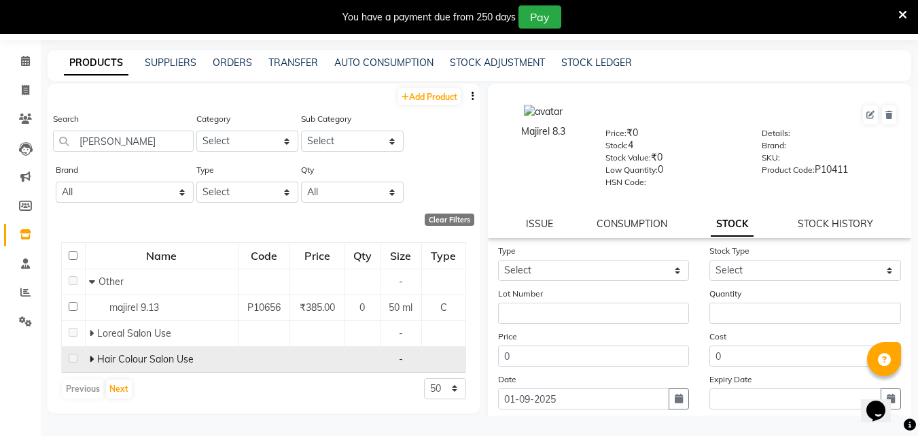
click at [89, 364] on span at bounding box center [91, 359] width 5 height 12
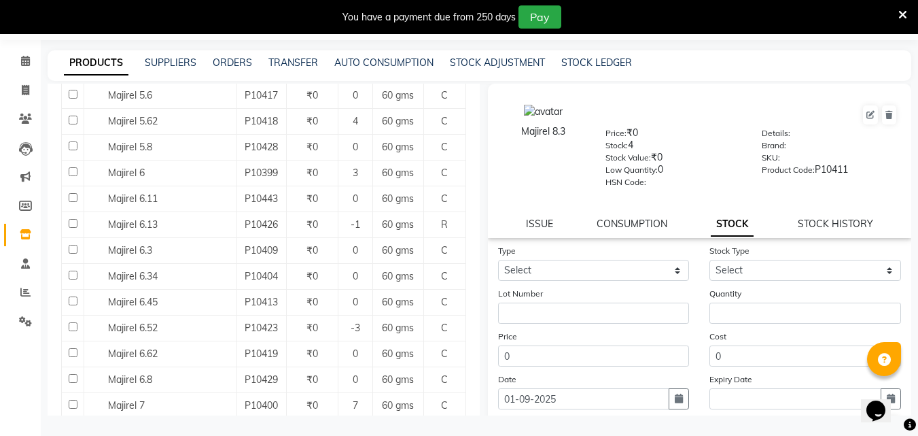
scroll to position [1019, 0]
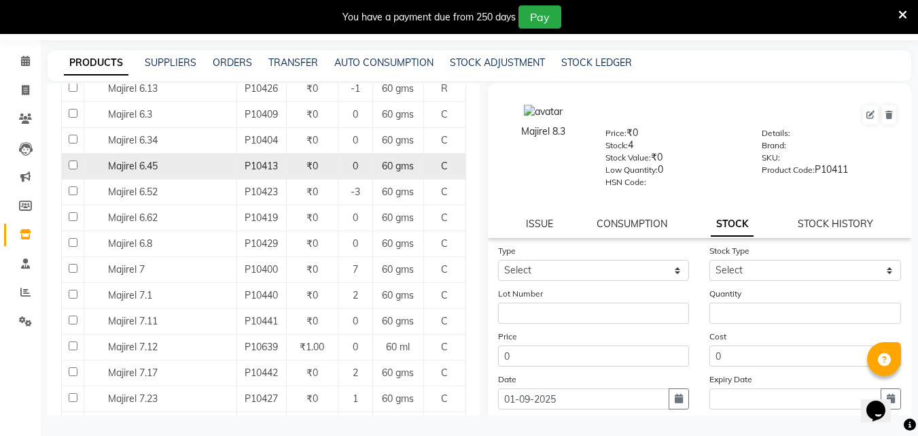
click at [69, 167] on input "checkbox" at bounding box center [73, 164] width 9 height 9
checkbox input "true"
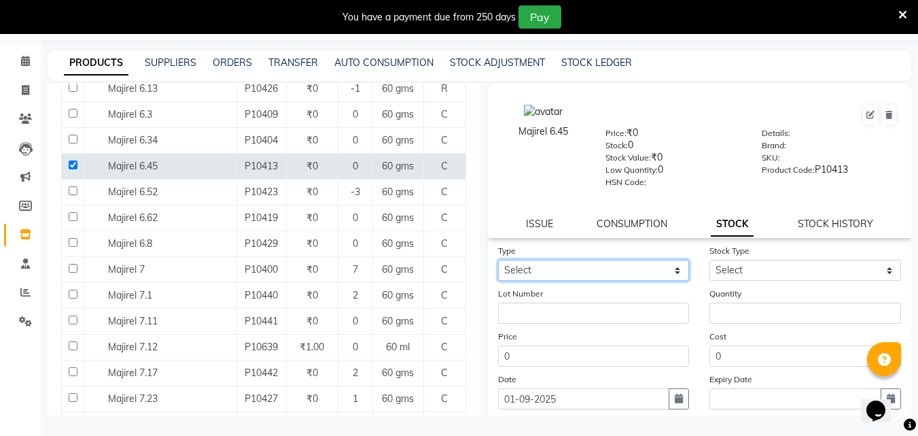
drag, startPoint x: 568, startPoint y: 266, endPoint x: 560, endPoint y: 277, distance: 13.6
click at [568, 266] on select "Select In Out" at bounding box center [594, 270] width 192 height 21
select select "in"
click at [498, 260] on select "Select In Out" at bounding box center [594, 270] width 192 height 21
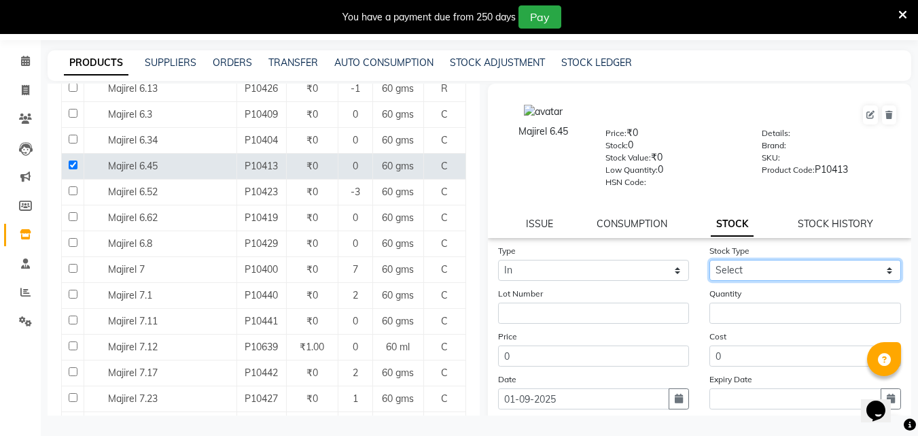
click at [750, 269] on select "Select New Stock Adjustment Return Other" at bounding box center [805, 270] width 192 height 21
click at [709, 260] on select "Select New Stock Adjustment Return Other" at bounding box center [805, 270] width 192 height 21
click at [720, 264] on select "Select New Stock Adjustment Return Other" at bounding box center [805, 270] width 192 height 21
select select "adjustment"
click at [709, 260] on select "Select New Stock Adjustment Return Other" at bounding box center [805, 270] width 192 height 21
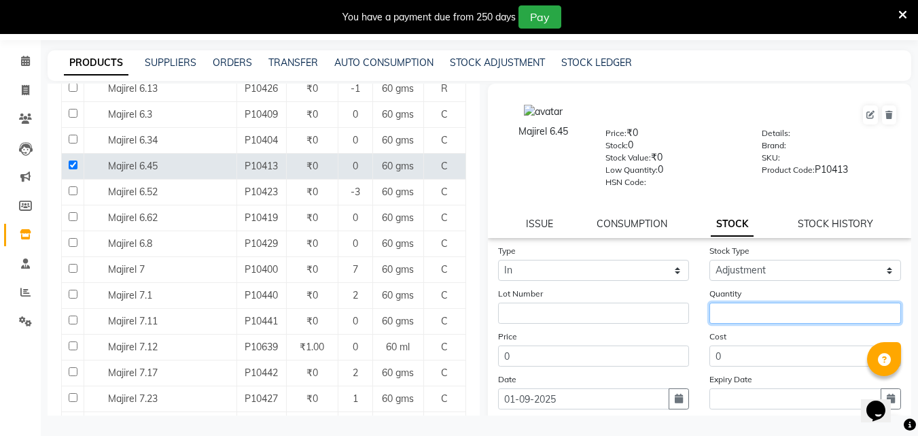
click at [735, 317] on input "number" at bounding box center [805, 312] width 192 height 21
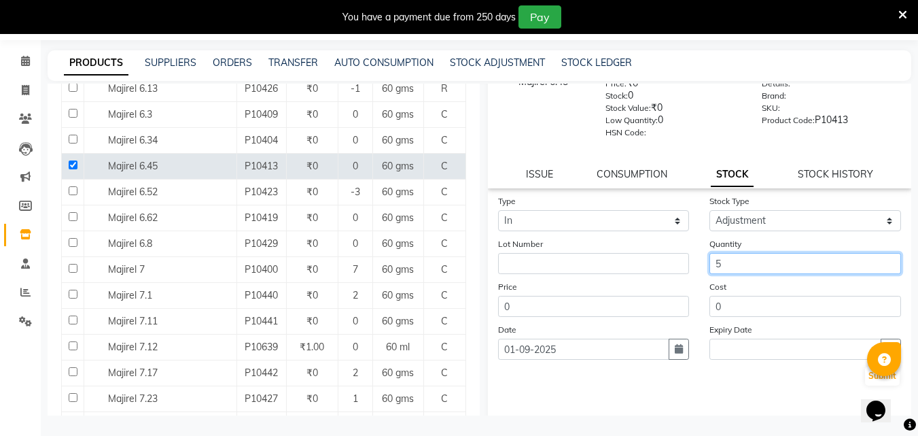
scroll to position [100, 0]
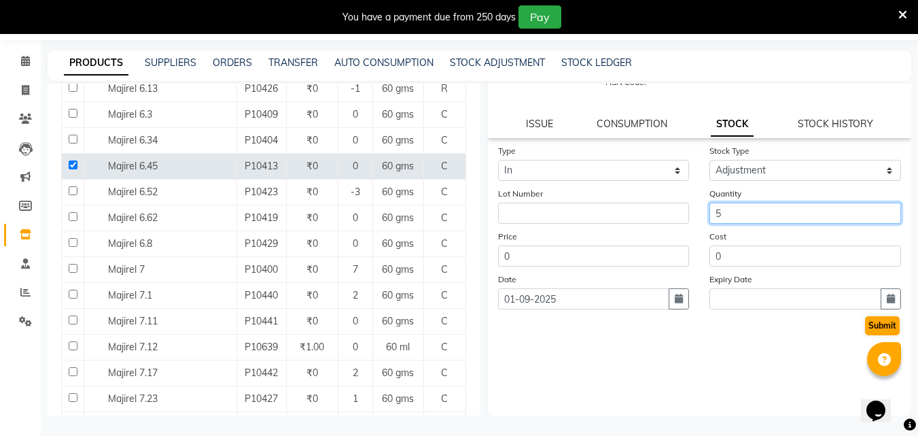
type input "5"
click at [873, 331] on button "Submit" at bounding box center [882, 325] width 35 height 19
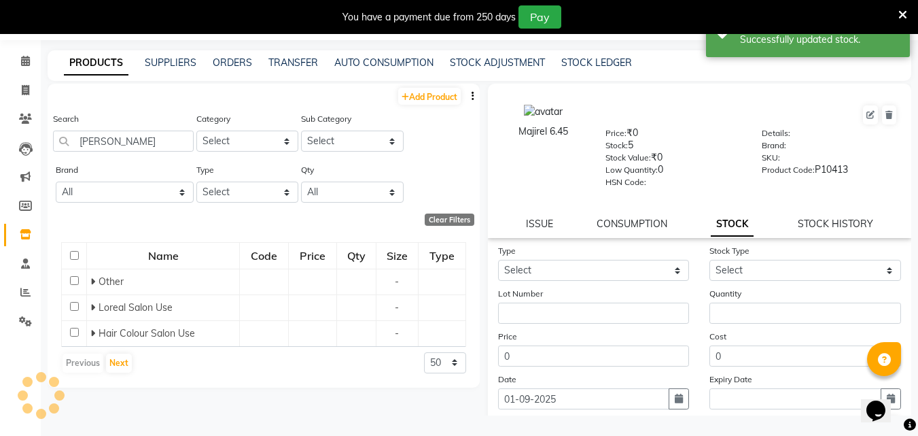
scroll to position [0, 0]
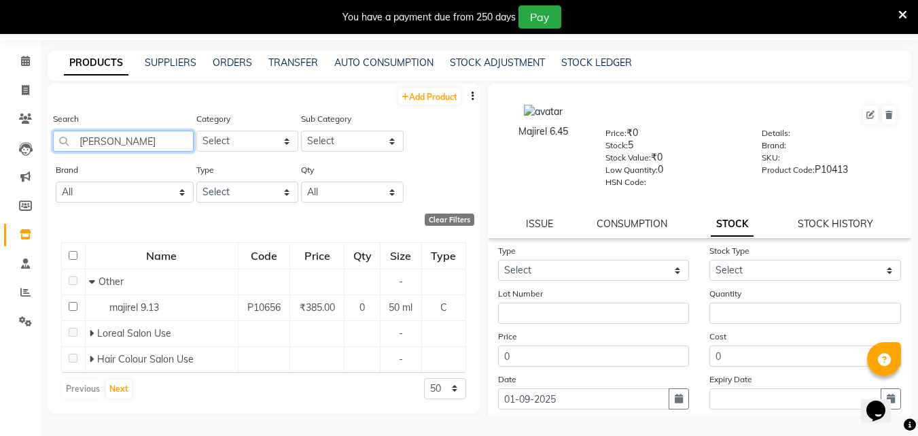
click at [137, 142] on input "[PERSON_NAME]" at bounding box center [123, 140] width 141 height 21
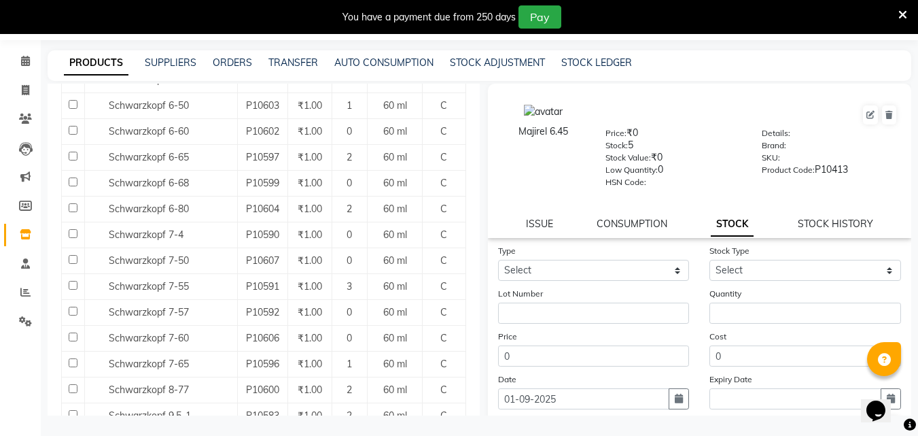
scroll to position [747, 0]
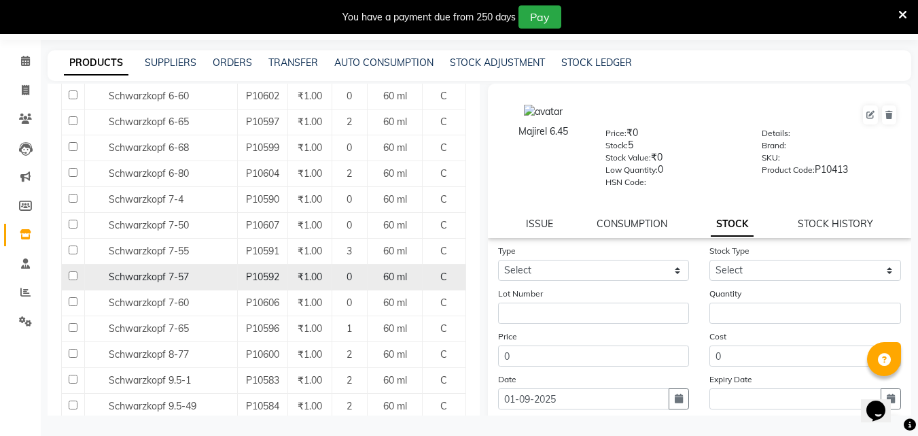
type input "schw"
click at [70, 275] on input "checkbox" at bounding box center [73, 275] width 9 height 9
checkbox input "true"
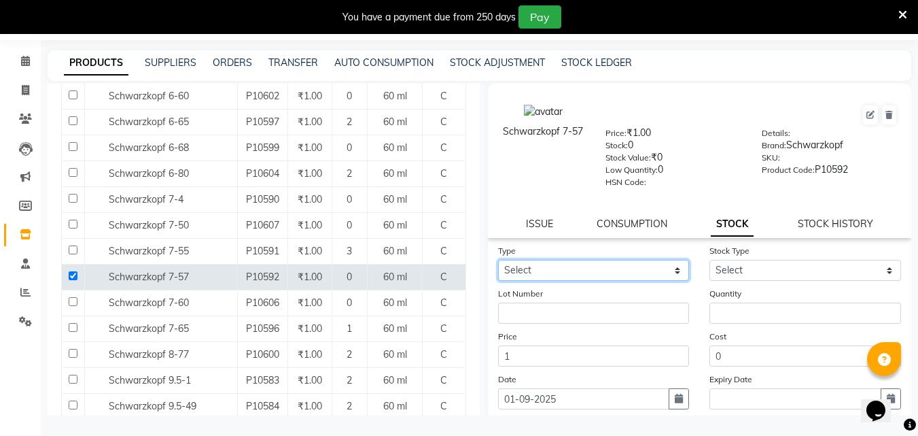
click at [638, 268] on select "Select In Out" at bounding box center [594, 270] width 192 height 21
select select "in"
click at [498, 260] on select "Select In Out" at bounding box center [594, 270] width 192 height 21
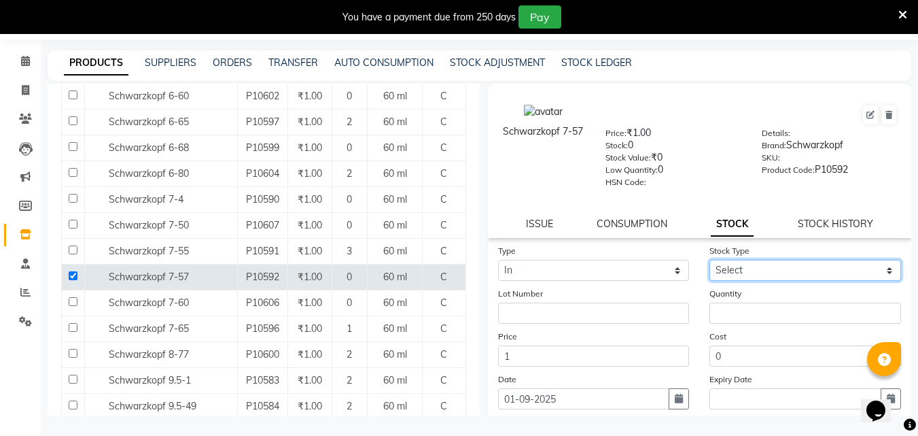
click at [724, 275] on select "Select New Stock Adjustment Return Other" at bounding box center [805, 270] width 192 height 21
select select "adjustment"
click at [709, 260] on select "Select New Stock Adjustment Return Other" at bounding box center [805, 270] width 192 height 21
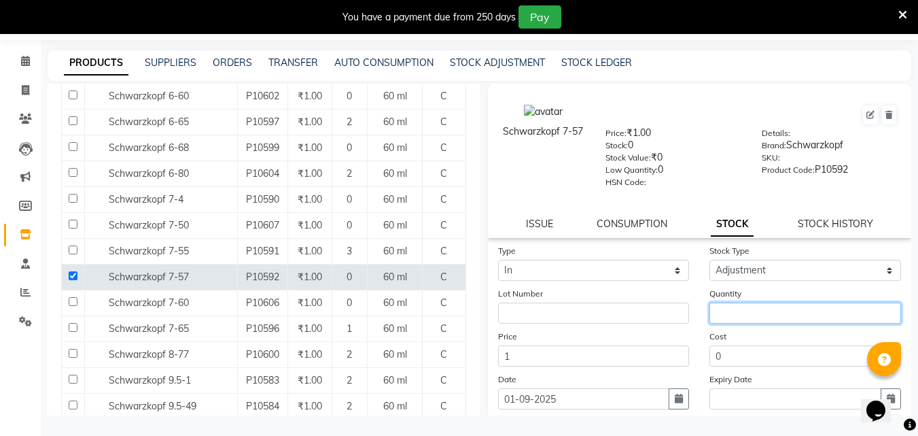
click at [730, 313] on input "number" at bounding box center [805, 312] width 192 height 21
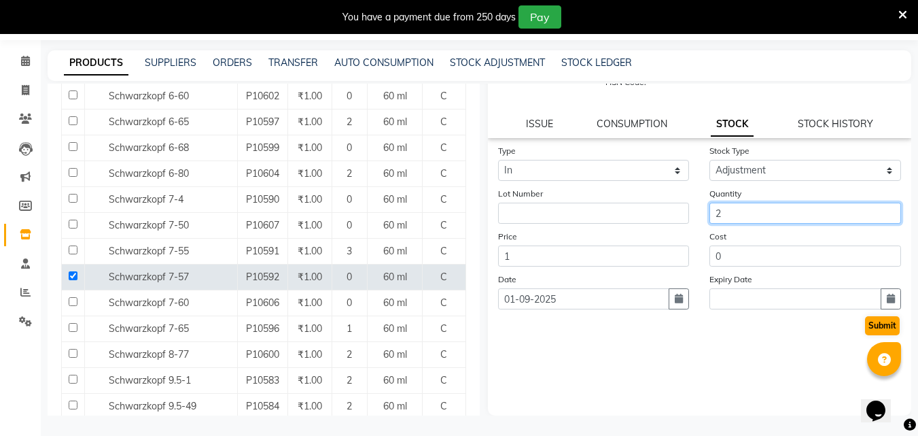
type input "2"
click at [882, 324] on button "Submit" at bounding box center [882, 325] width 35 height 19
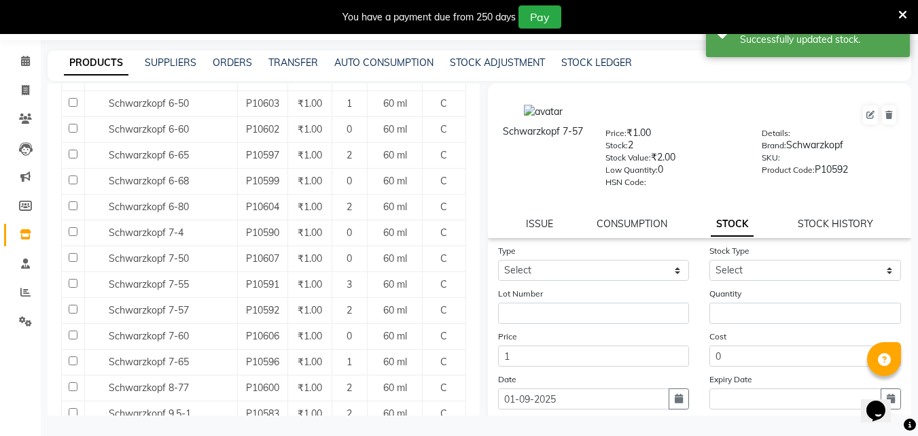
scroll to position [747, 0]
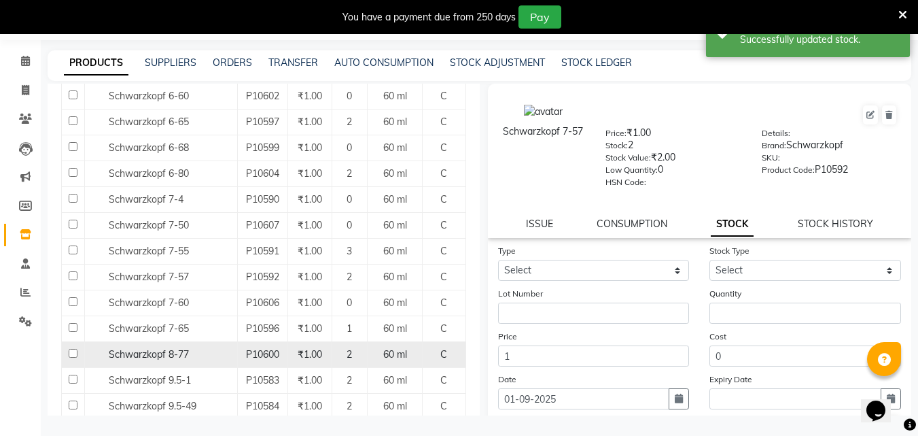
click at [72, 347] on td at bounding box center [73, 355] width 23 height 26
click at [74, 354] on input "checkbox" at bounding box center [73, 353] width 9 height 9
checkbox input "true"
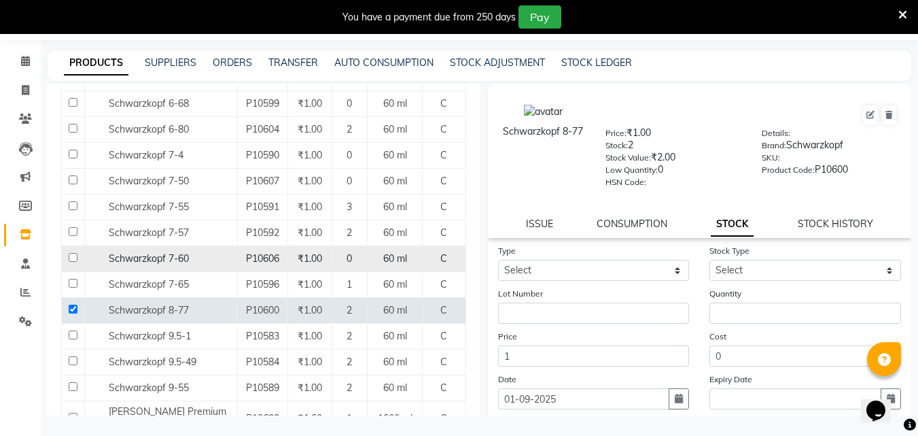
scroll to position [883, 0]
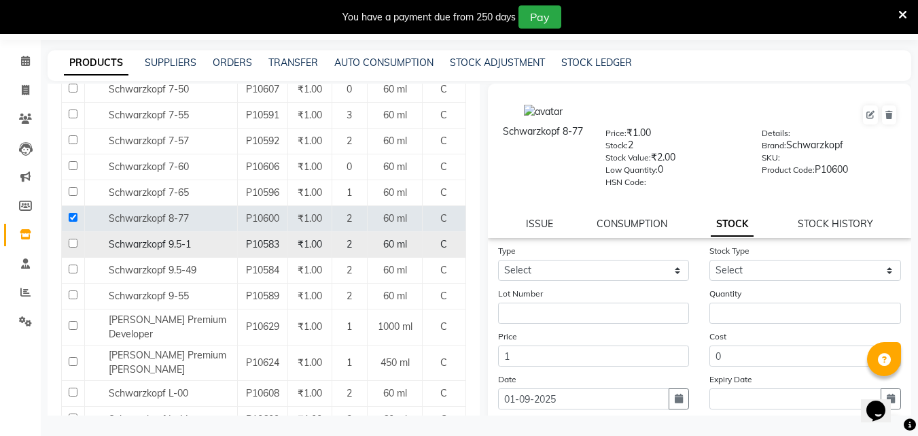
click at [70, 243] on input "checkbox" at bounding box center [73, 242] width 9 height 9
checkbox input "true"
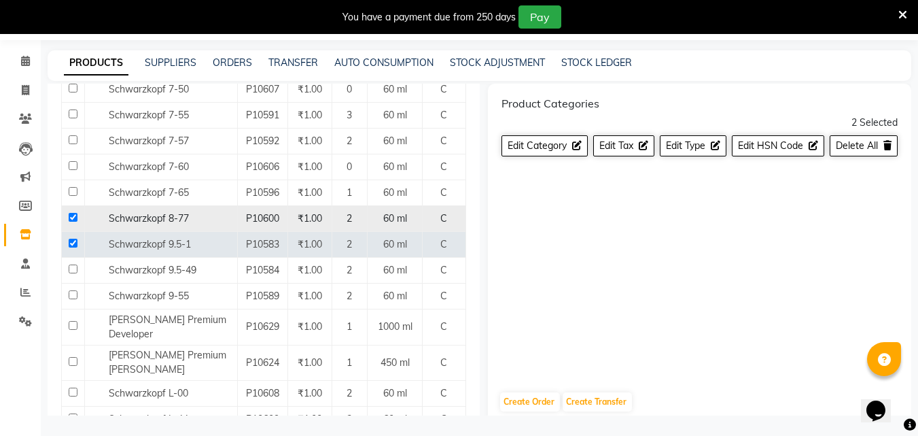
click at [69, 214] on input "checkbox" at bounding box center [73, 217] width 9 height 9
checkbox input "false"
select select
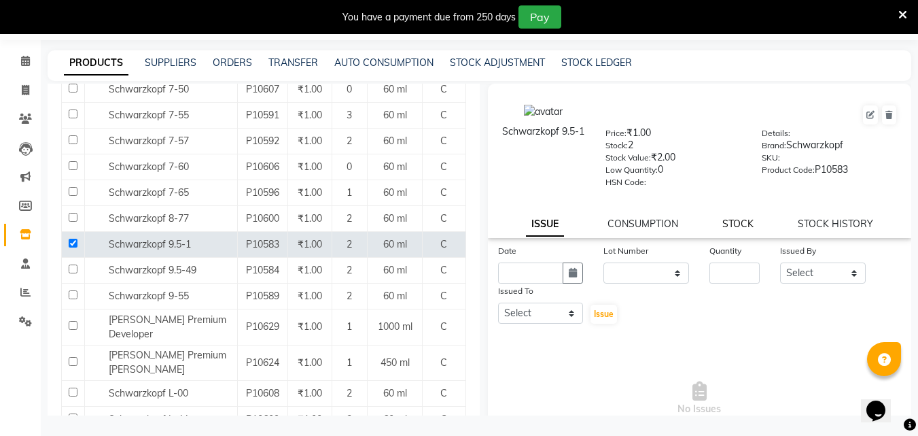
click at [717, 225] on div "ISSUE CONSUMPTION STOCK STOCK HISTORY" at bounding box center [699, 224] width 391 height 14
click at [732, 224] on link "STOCK" at bounding box center [737, 223] width 31 height 12
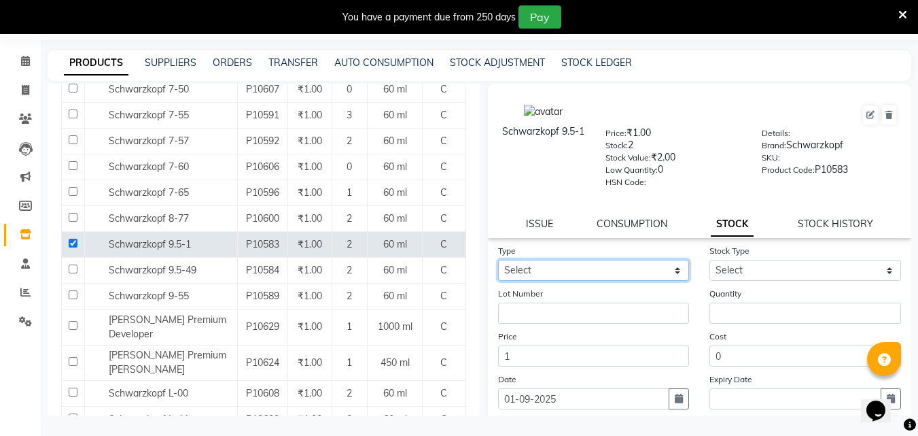
click at [552, 263] on select "Select In Out" at bounding box center [594, 270] width 192 height 21
select select "in"
click at [498, 260] on select "Select In Out" at bounding box center [594, 270] width 192 height 21
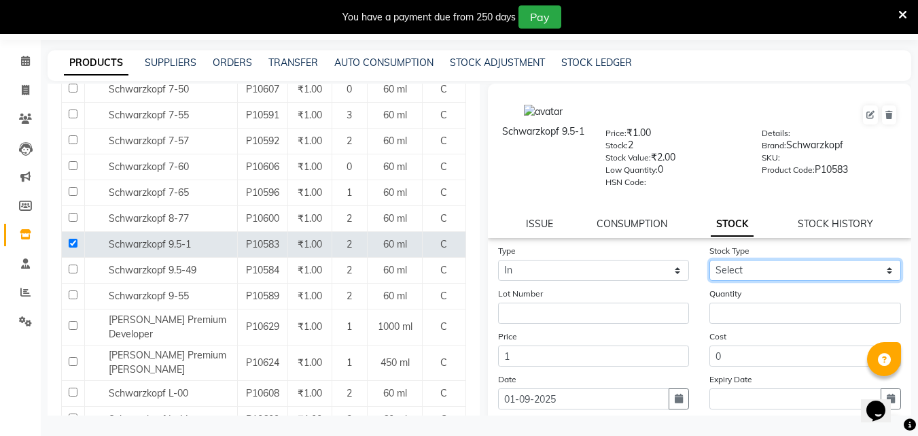
click at [747, 270] on select "Select New Stock Adjustment Return Other" at bounding box center [805, 270] width 192 height 21
select select "adjustment"
click at [709, 260] on select "Select New Stock Adjustment Return Other" at bounding box center [805, 270] width 192 height 21
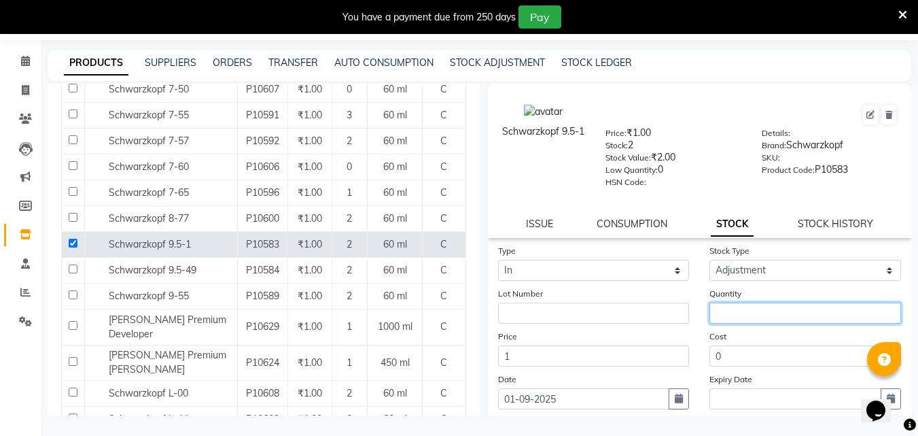
click at [740, 312] on input "number" at bounding box center [805, 312] width 192 height 21
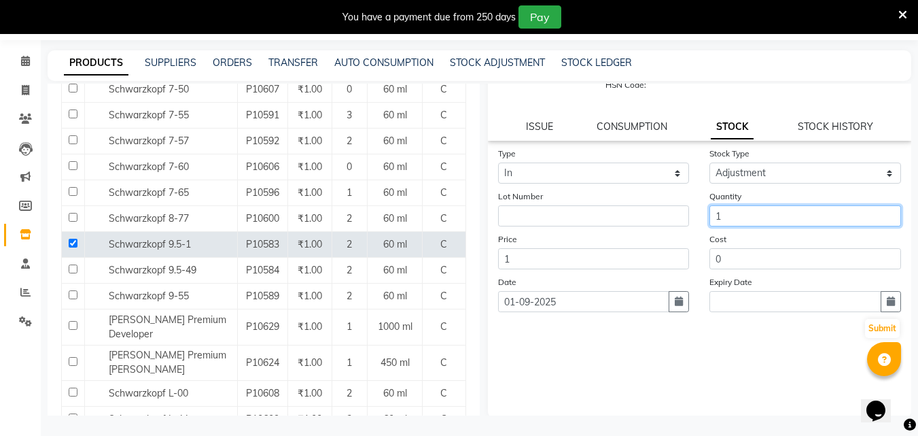
scroll to position [100, 0]
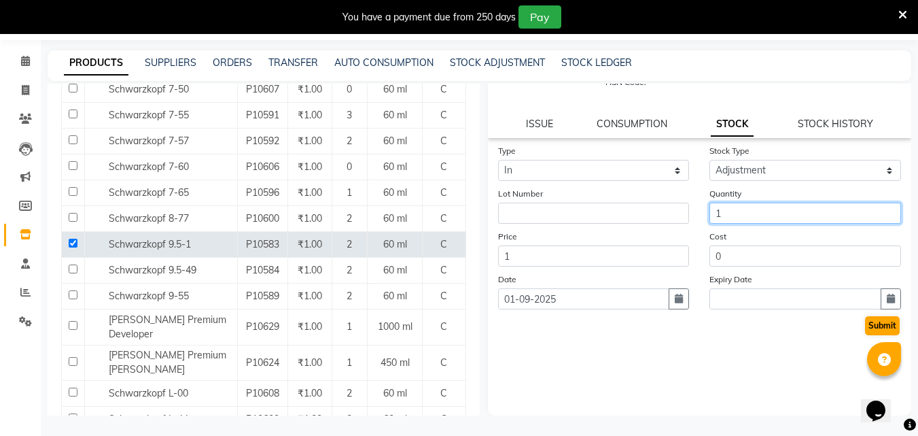
type input "1"
click at [865, 325] on button "Submit" at bounding box center [882, 325] width 35 height 19
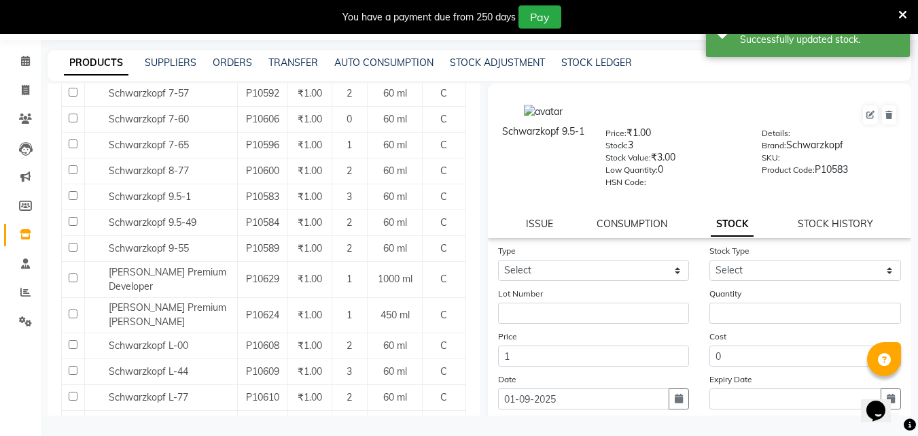
scroll to position [951, 0]
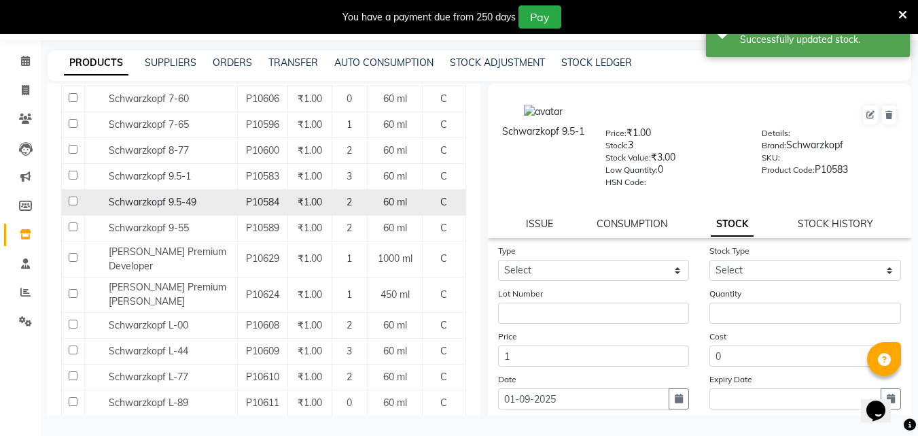
click at [71, 202] on input "checkbox" at bounding box center [73, 200] width 9 height 9
checkbox input "true"
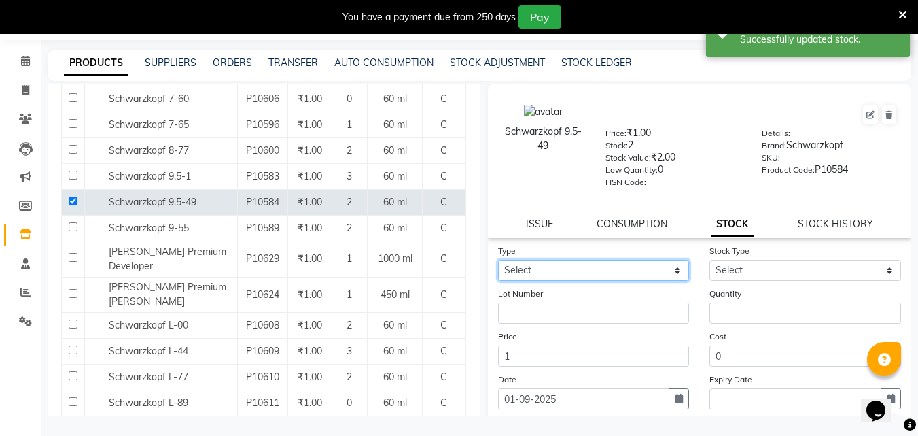
drag, startPoint x: 603, startPoint y: 270, endPoint x: 592, endPoint y: 271, distance: 10.2
click at [603, 270] on select "Select In Out" at bounding box center [594, 270] width 192 height 21
select select "in"
click at [498, 260] on select "Select In Out" at bounding box center [594, 270] width 192 height 21
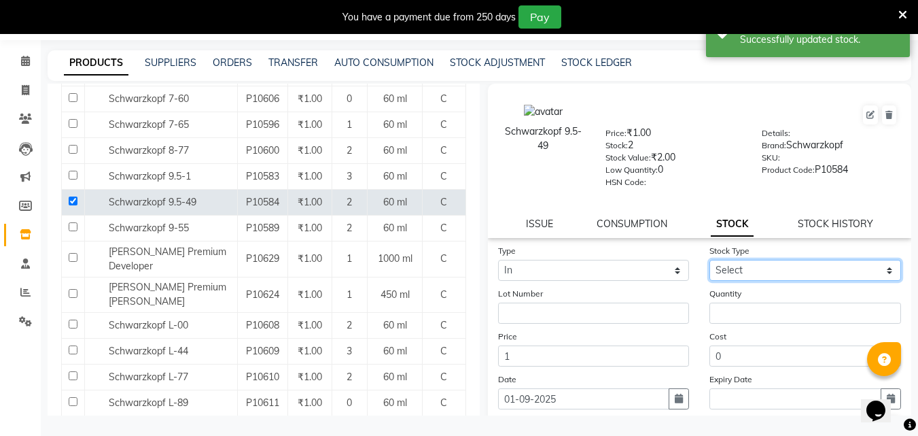
click at [726, 280] on select "Select New Stock Adjustment Return Other" at bounding box center [805, 270] width 192 height 21
select select "adjustment"
click at [709, 260] on select "Select New Stock Adjustment Return Other" at bounding box center [805, 270] width 192 height 21
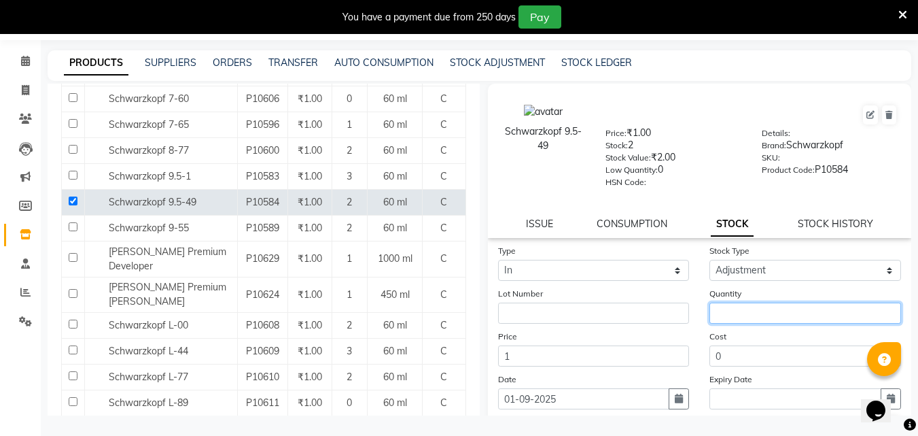
click at [747, 310] on input "number" at bounding box center [805, 312] width 192 height 21
click at [69, 200] on input "checkbox" at bounding box center [73, 200] width 9 height 9
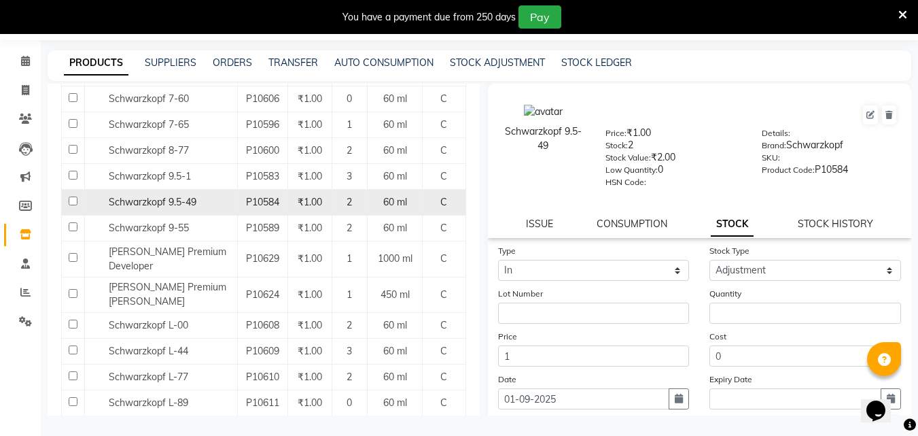
checkbox input "false"
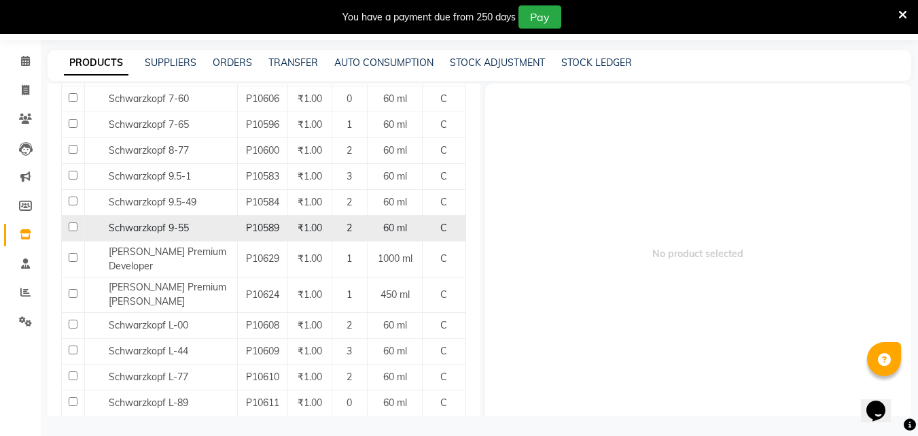
scroll to position [1019, 0]
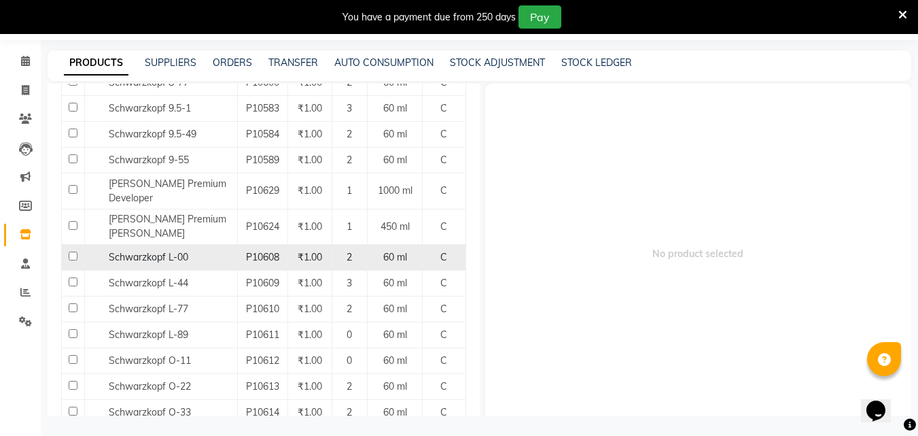
click at [73, 251] on input "checkbox" at bounding box center [73, 255] width 9 height 9
checkbox input "true"
select select
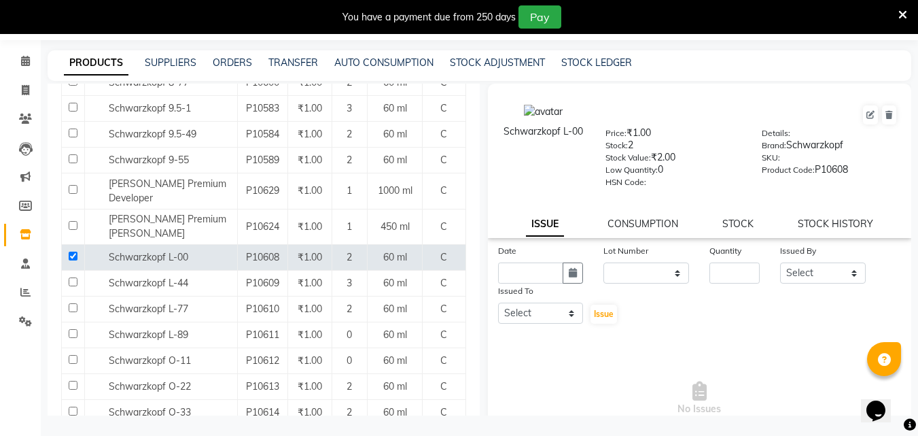
click at [648, 230] on div "CONSUMPTION" at bounding box center [642, 224] width 71 height 14
click at [722, 226] on link "STOCK" at bounding box center [737, 223] width 31 height 12
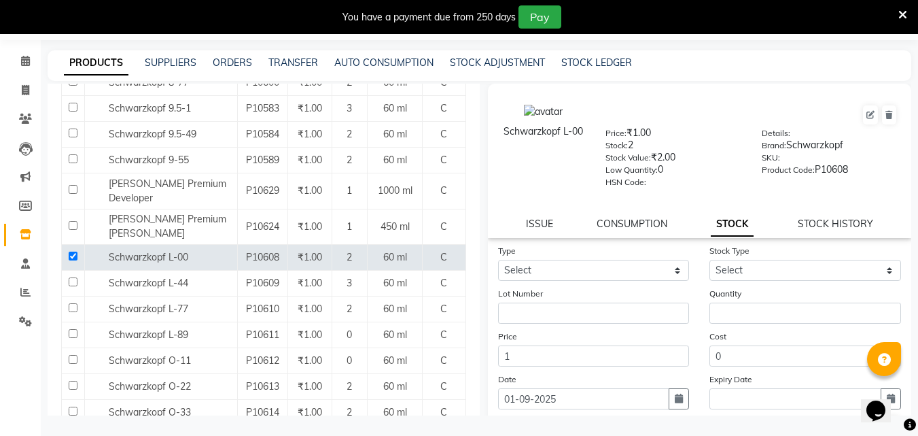
click at [553, 253] on div "Type Select In Out" at bounding box center [594, 261] width 212 height 37
click at [533, 269] on select "Select In Out" at bounding box center [594, 270] width 192 height 21
select select "in"
click at [498, 260] on select "Select In Out" at bounding box center [594, 270] width 192 height 21
click at [736, 270] on select "Select New Stock Adjustment Return Other" at bounding box center [805, 270] width 192 height 21
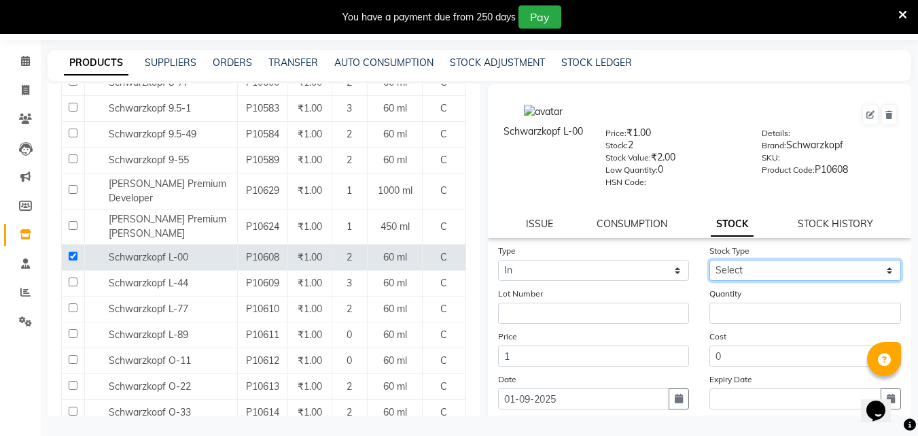
select select "adjustment"
click at [709, 260] on select "Select New Stock Adjustment Return Other" at bounding box center [805, 270] width 192 height 21
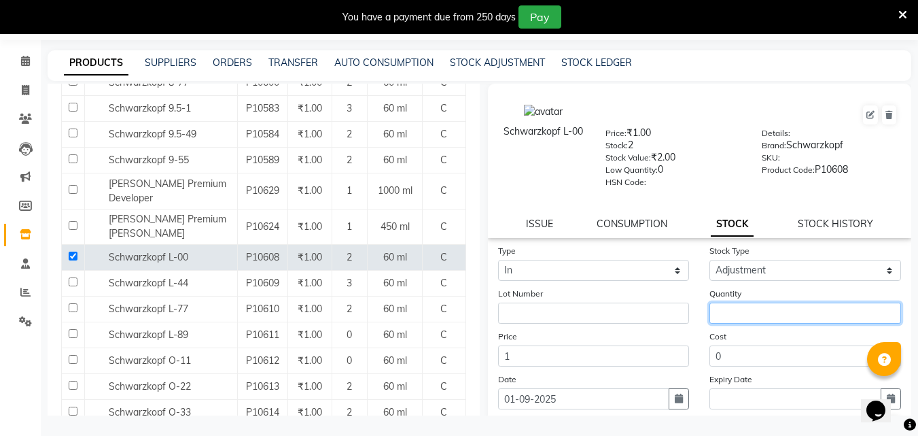
click at [745, 311] on input "number" at bounding box center [805, 312] width 192 height 21
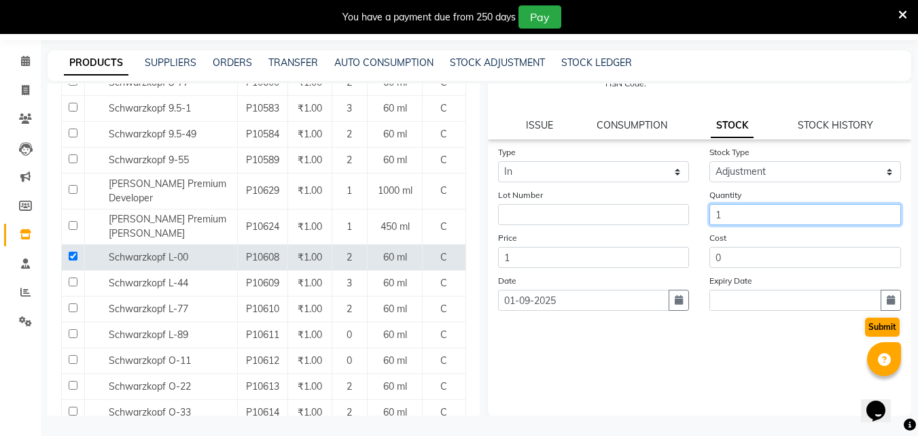
scroll to position [100, 0]
type input "1"
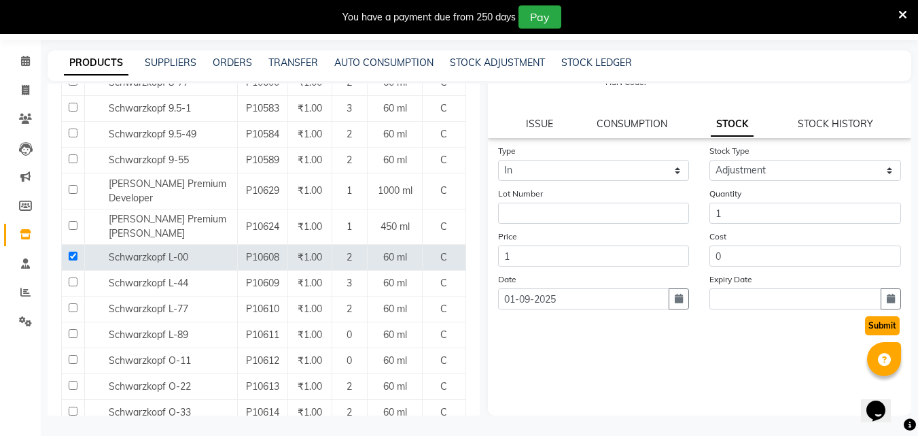
click at [880, 328] on button "Submit" at bounding box center [882, 325] width 35 height 19
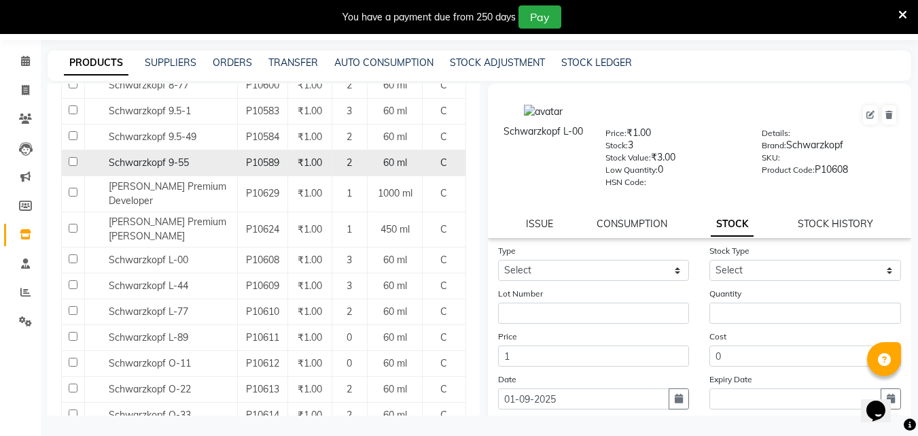
scroll to position [1019, 0]
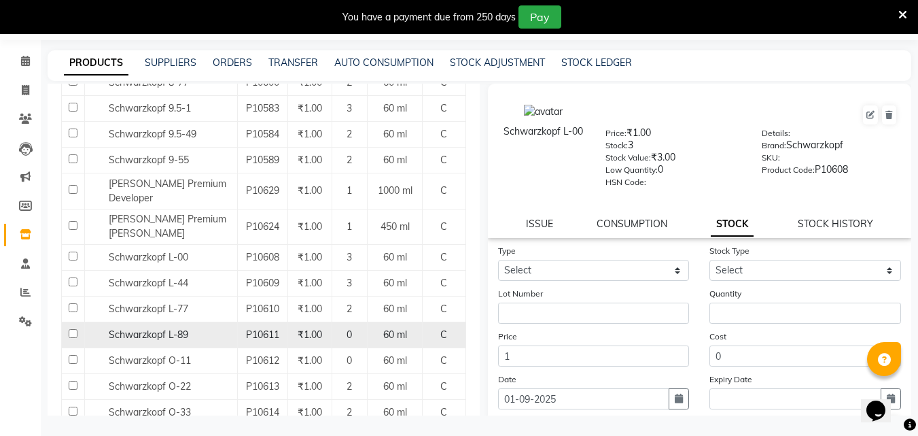
click at [70, 334] on input "checkbox" at bounding box center [73, 333] width 9 height 9
checkbox input "true"
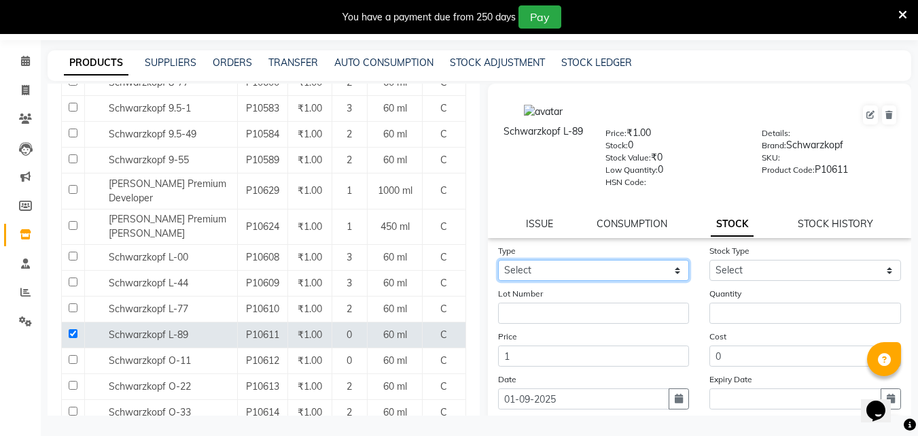
click at [617, 262] on select "Select In Out" at bounding box center [594, 270] width 192 height 21
select select "in"
click at [498, 260] on select "Select In Out" at bounding box center [594, 270] width 192 height 21
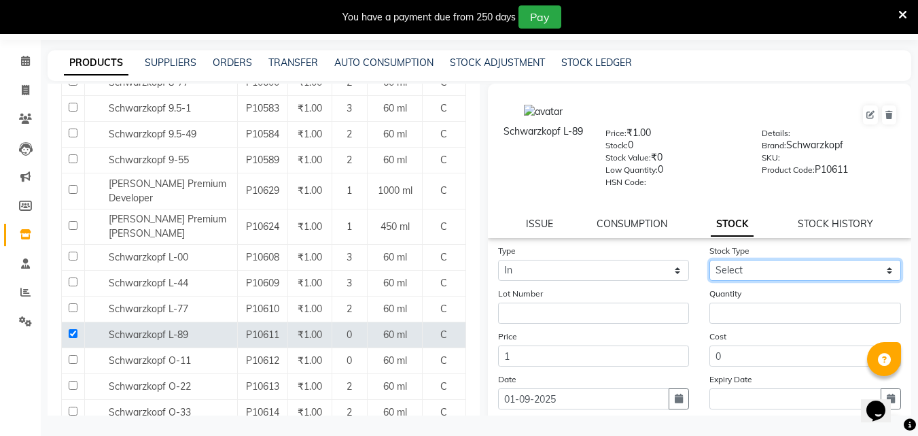
click at [749, 274] on select "Select New Stock Adjustment Return Other" at bounding box center [805, 270] width 192 height 21
select select "adjustment"
click at [709, 260] on select "Select New Stock Adjustment Return Other" at bounding box center [805, 270] width 192 height 21
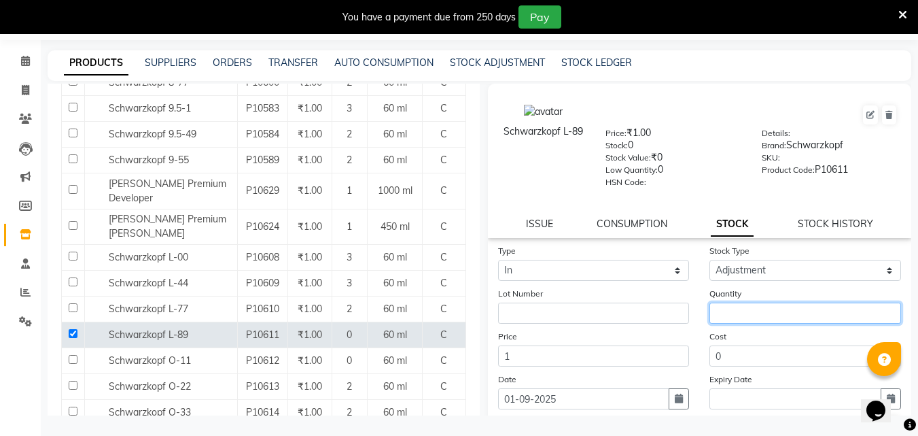
click at [728, 315] on input "number" at bounding box center [805, 312] width 192 height 21
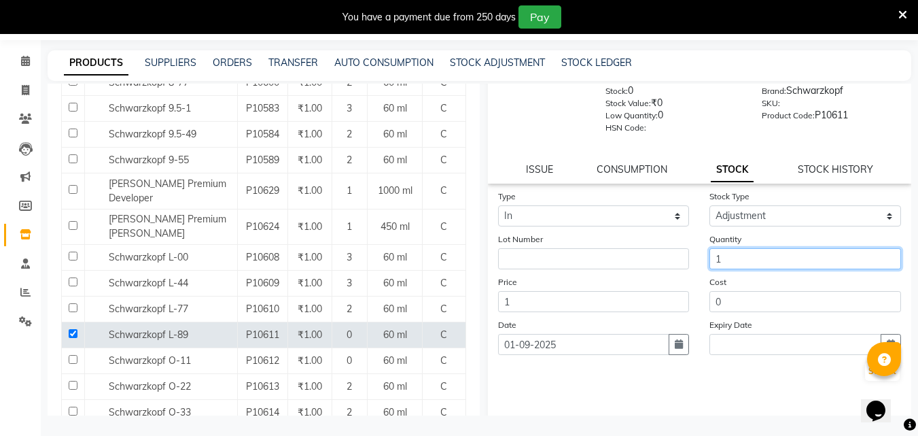
scroll to position [100, 0]
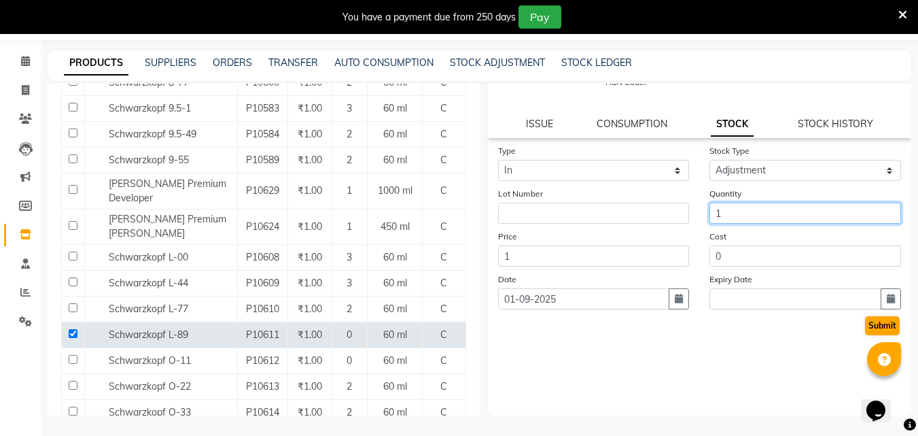
type input "1"
click at [872, 323] on button "Submit" at bounding box center [882, 325] width 35 height 19
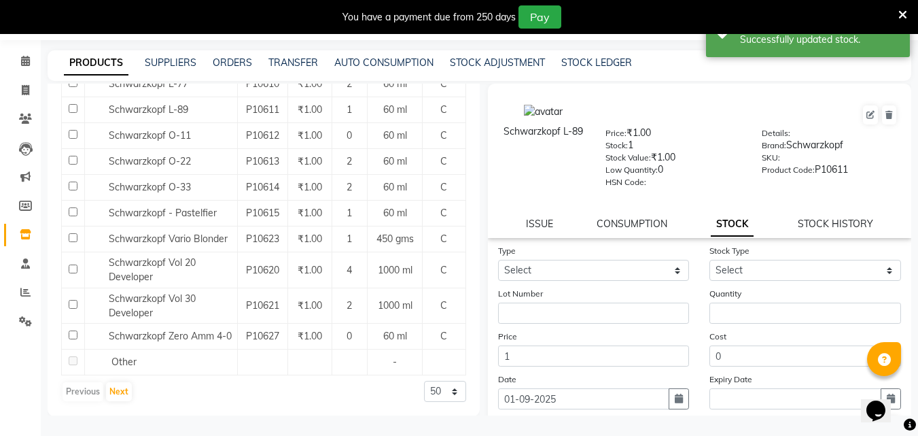
scroll to position [1245, 0]
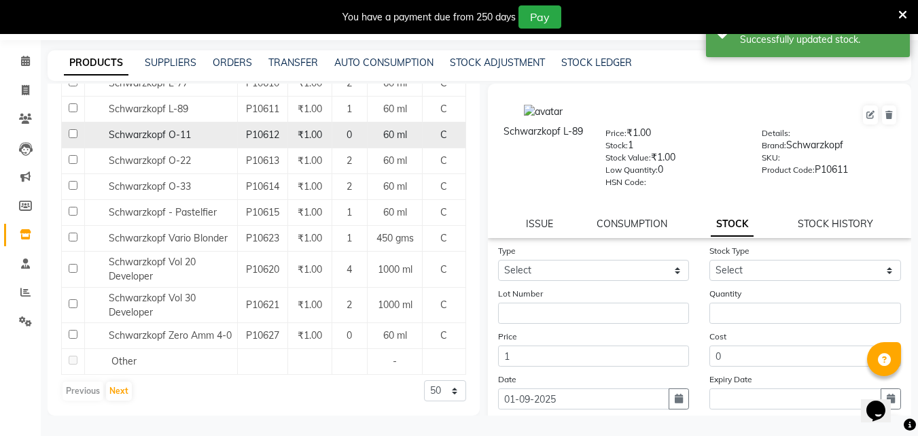
click at [72, 133] on input "checkbox" at bounding box center [73, 133] width 9 height 9
checkbox input "true"
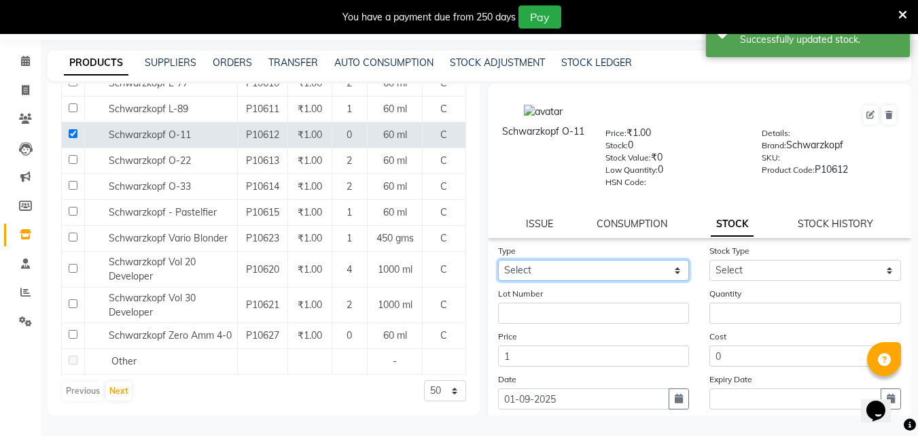
click at [579, 263] on select "Select In Out" at bounding box center [594, 270] width 192 height 21
select select "in"
click at [498, 260] on select "Select In Out" at bounding box center [594, 270] width 192 height 21
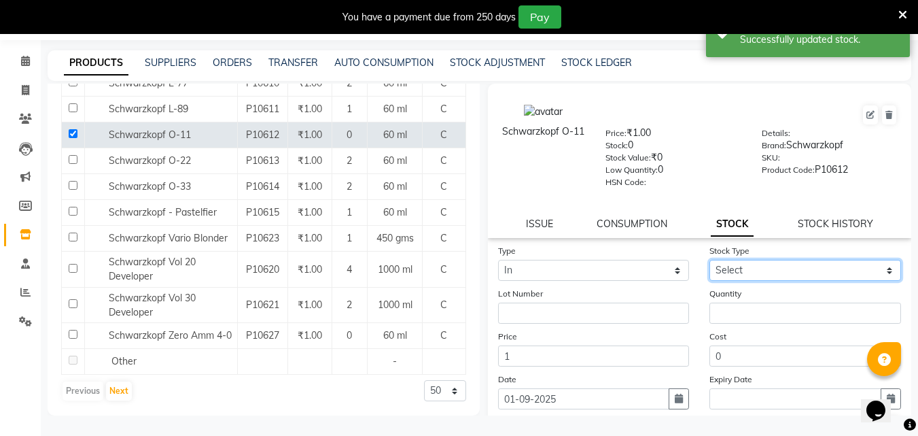
click at [832, 269] on select "Select New Stock Adjustment Return Other" at bounding box center [805, 270] width 192 height 21
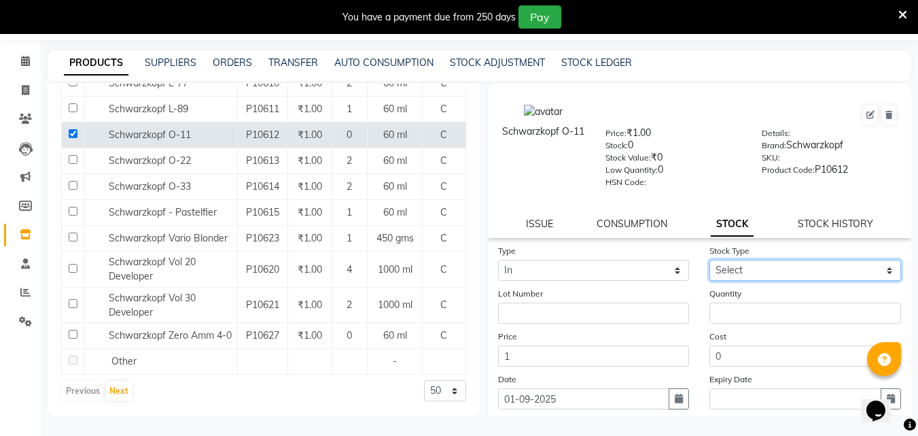
select select "adjustment"
click at [709, 260] on select "Select New Stock Adjustment Return Other" at bounding box center [805, 270] width 192 height 21
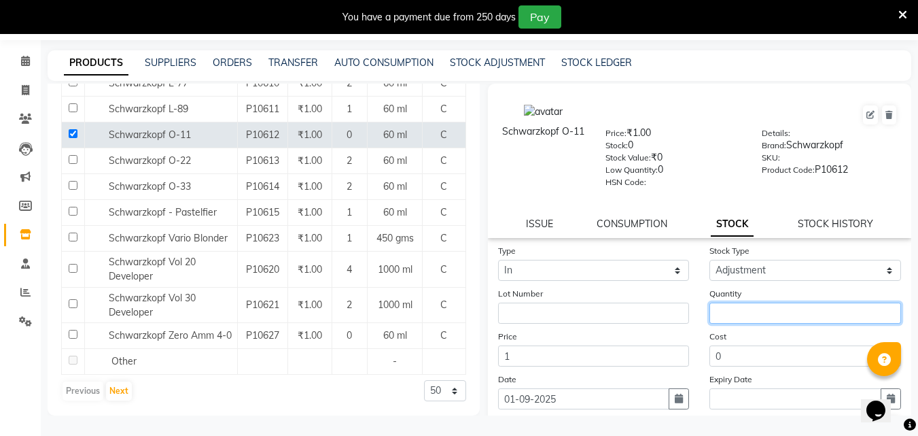
click at [739, 315] on input "number" at bounding box center [805, 312] width 192 height 21
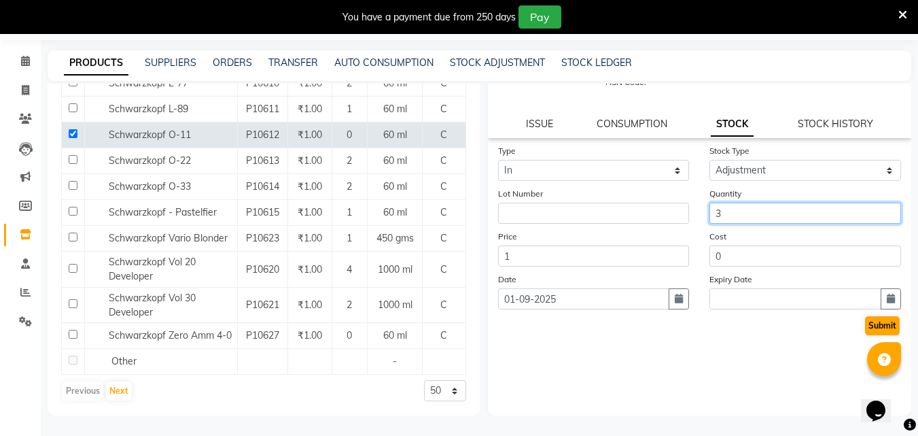
type input "3"
click at [865, 326] on button "Submit" at bounding box center [882, 325] width 35 height 19
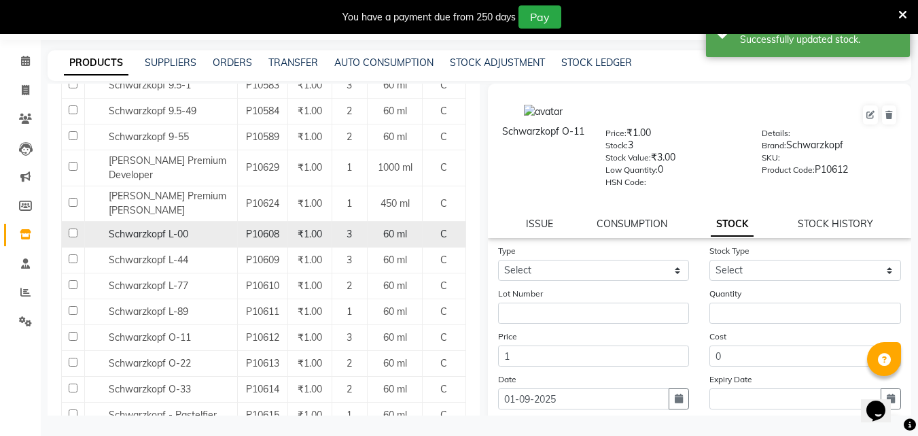
scroll to position [1223, 0]
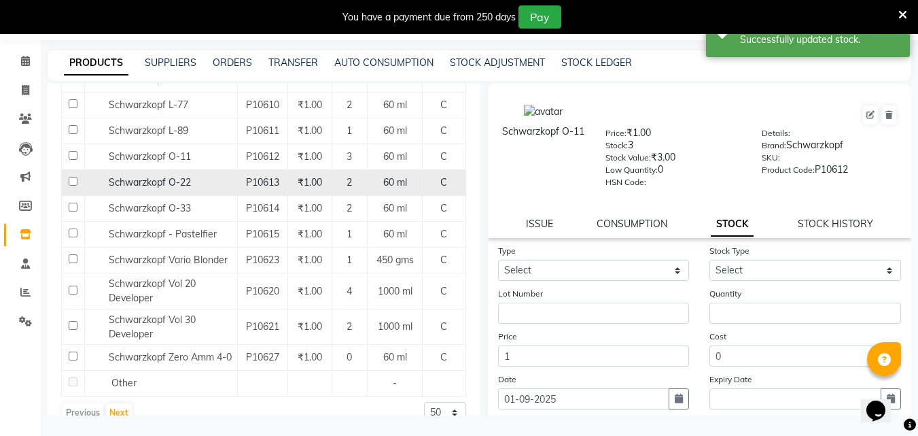
click at [65, 174] on td at bounding box center [73, 183] width 23 height 26
click at [69, 177] on input "checkbox" at bounding box center [73, 181] width 9 height 9
checkbox input "true"
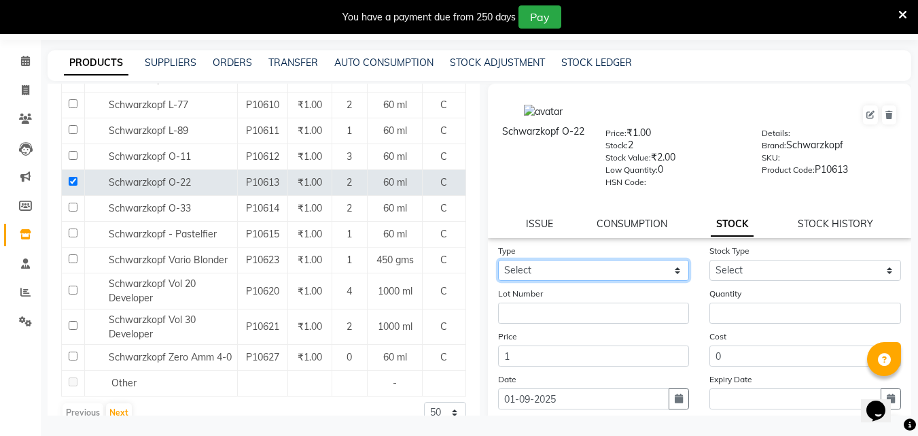
click at [629, 267] on select "Select In Out" at bounding box center [594, 270] width 192 height 21
select select "in"
click at [498, 260] on select "Select In Out" at bounding box center [594, 270] width 192 height 21
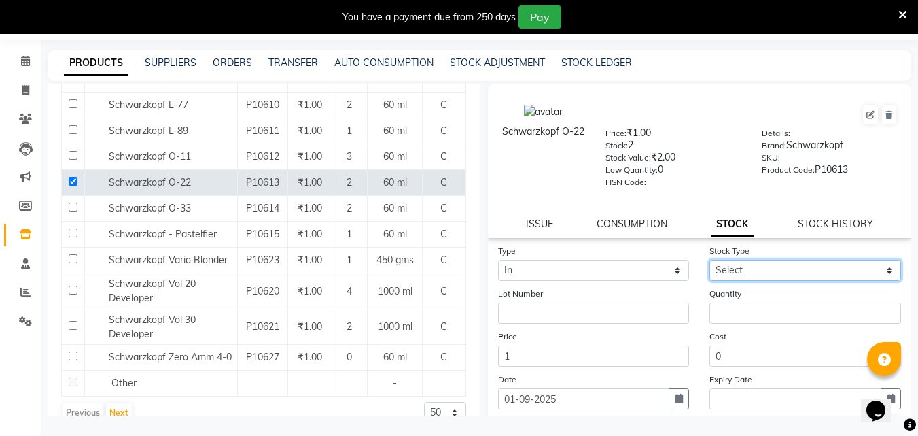
click at [722, 268] on select "Select New Stock Adjustment Return Other" at bounding box center [805, 270] width 192 height 21
select select "adjustment"
click at [709, 260] on select "Select New Stock Adjustment Return Other" at bounding box center [805, 270] width 192 height 21
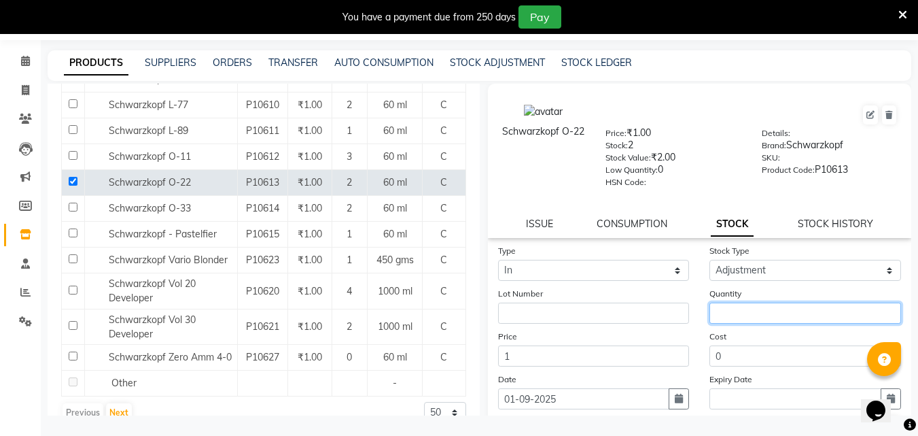
click at [730, 304] on input "number" at bounding box center [805, 312] width 192 height 21
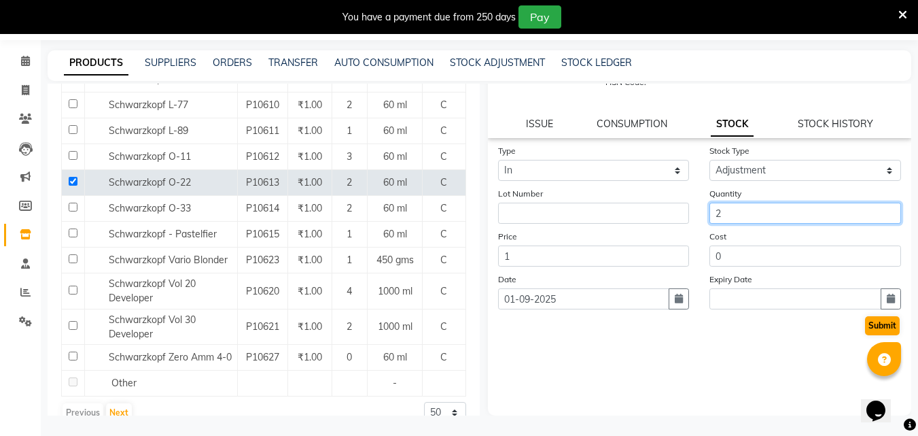
type input "2"
click at [879, 323] on button "Submit" at bounding box center [882, 325] width 35 height 19
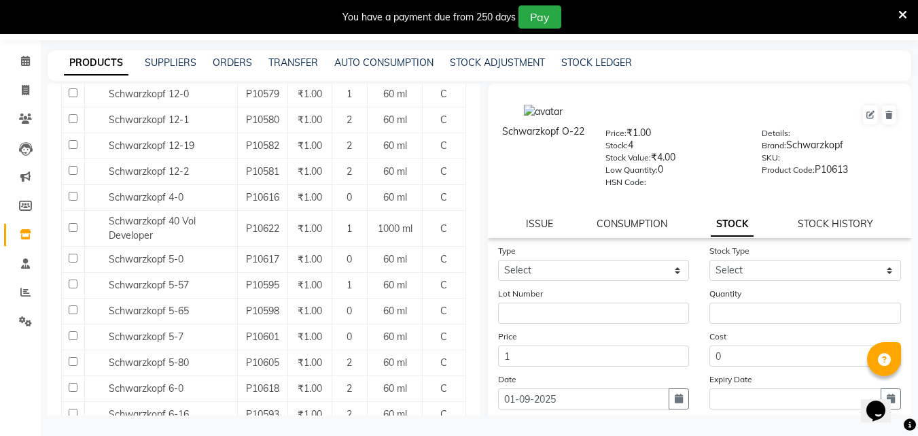
scroll to position [340, 0]
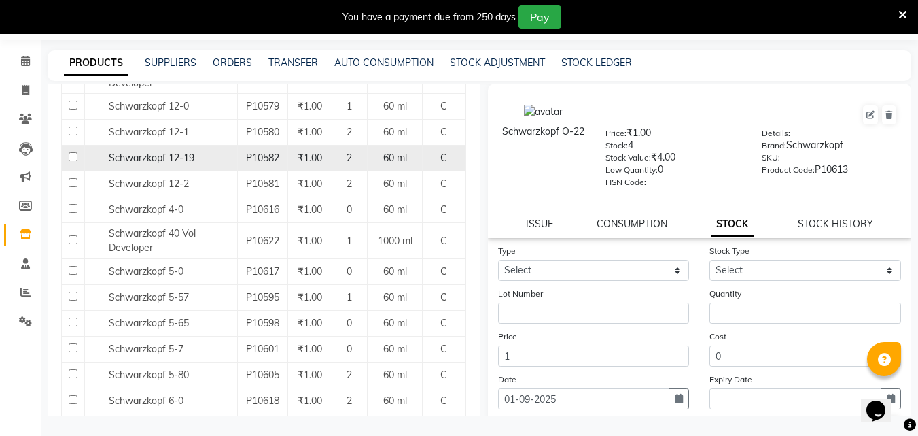
click at [71, 155] on input "checkbox" at bounding box center [73, 156] width 9 height 9
checkbox input "false"
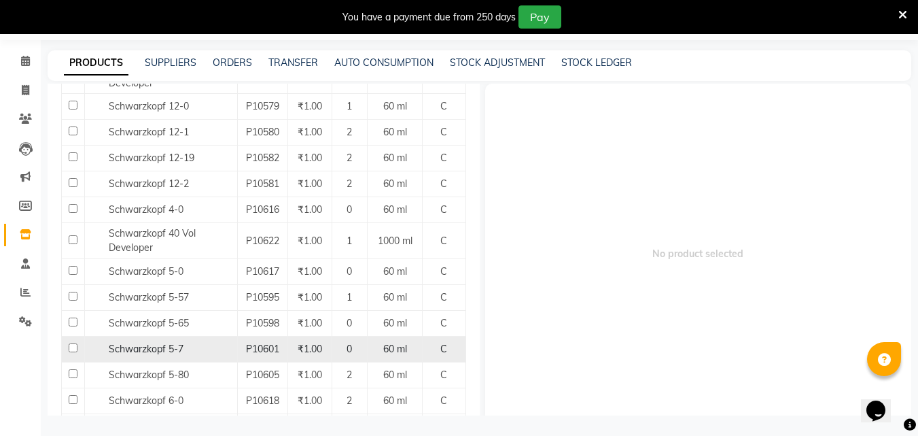
click at [72, 349] on input "checkbox" at bounding box center [73, 347] width 9 height 9
checkbox input "true"
select select
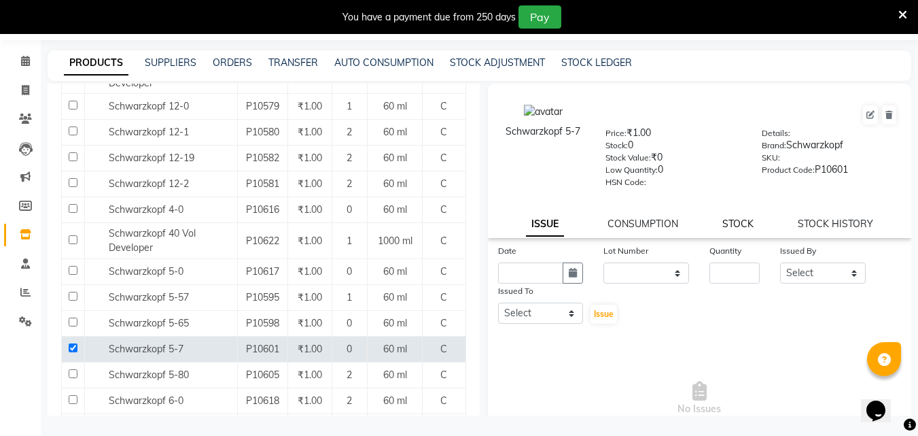
click at [734, 224] on link "STOCK" at bounding box center [737, 223] width 31 height 12
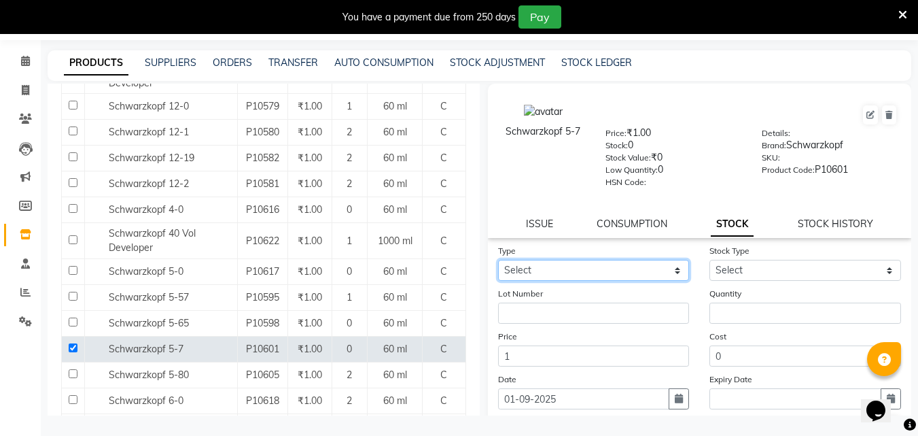
drag, startPoint x: 567, startPoint y: 265, endPoint x: 548, endPoint y: 280, distance: 24.2
click at [565, 265] on select "Select In Out" at bounding box center [594, 270] width 192 height 21
select select "in"
click at [498, 260] on select "Select In Out" at bounding box center [594, 270] width 192 height 21
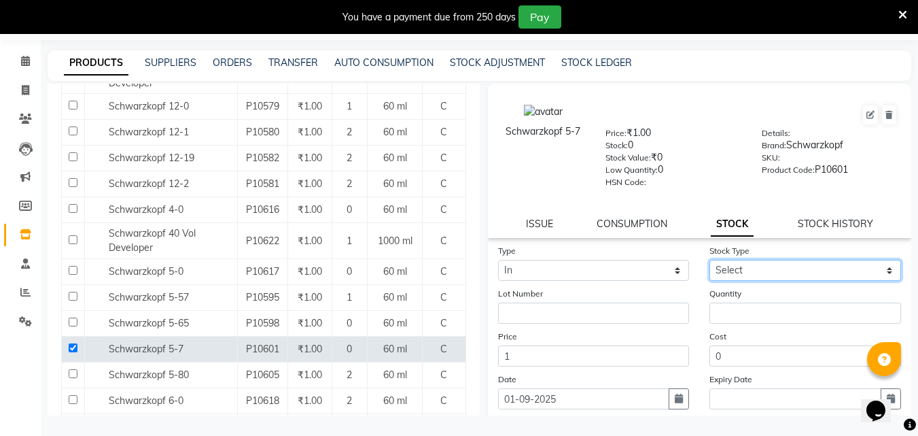
click at [748, 268] on select "Select New Stock Adjustment Return Other" at bounding box center [805, 270] width 192 height 21
select select "adjustment"
click at [709, 260] on select "Select New Stock Adjustment Return Other" at bounding box center [805, 270] width 192 height 21
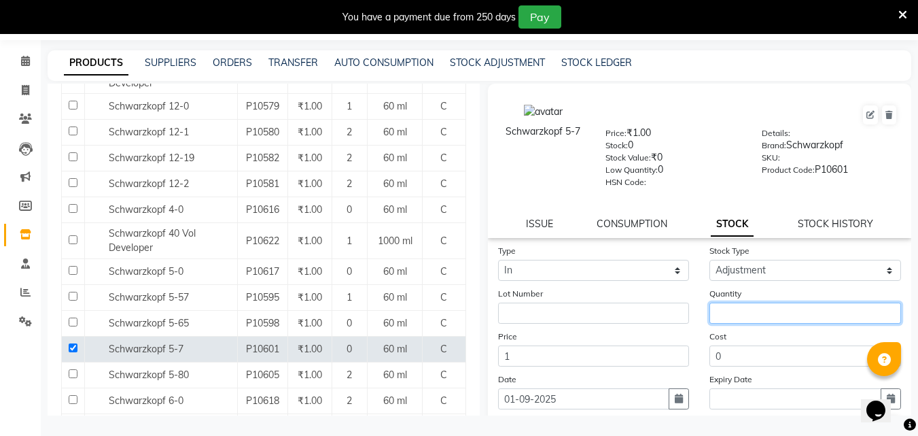
click at [743, 315] on input "number" at bounding box center [805, 312] width 192 height 21
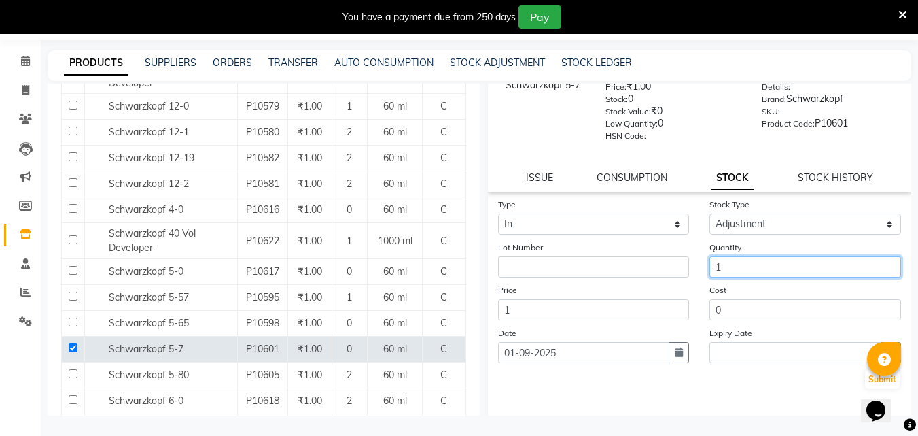
scroll to position [100, 0]
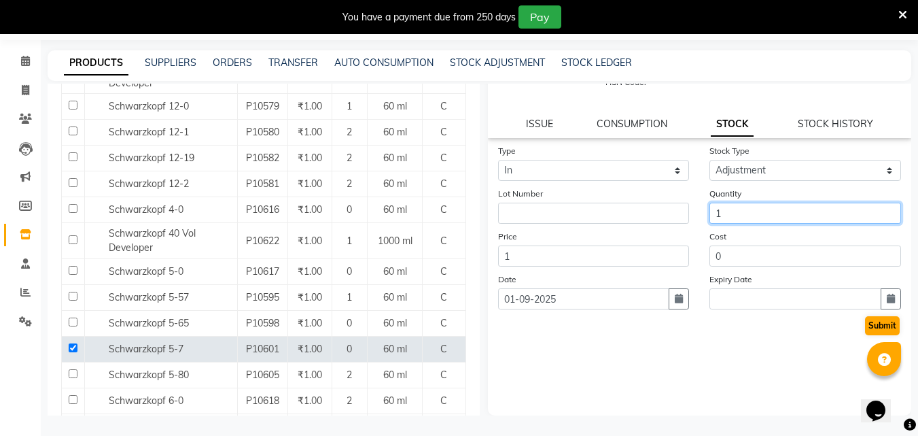
type input "1"
click at [873, 326] on button "Submit" at bounding box center [882, 325] width 35 height 19
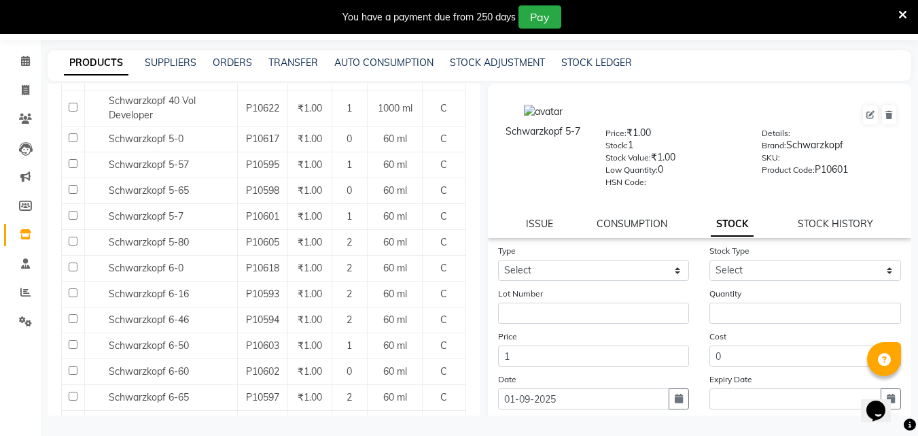
scroll to position [476, 0]
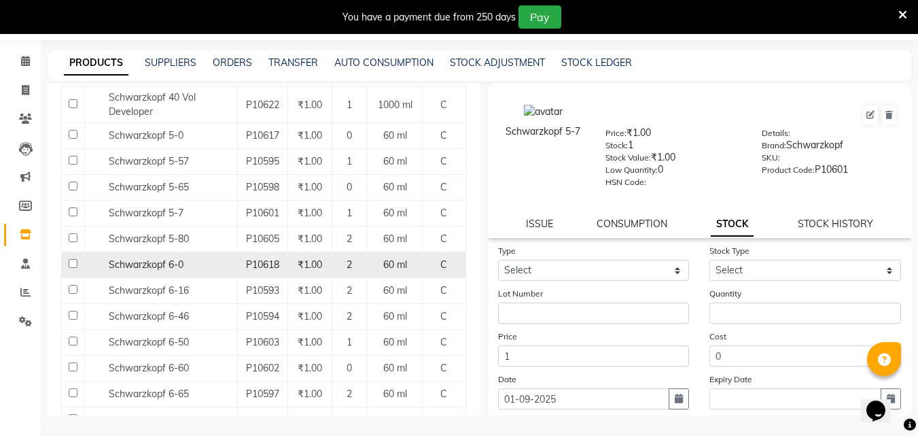
click at [71, 262] on input "checkbox" at bounding box center [73, 263] width 9 height 9
checkbox input "true"
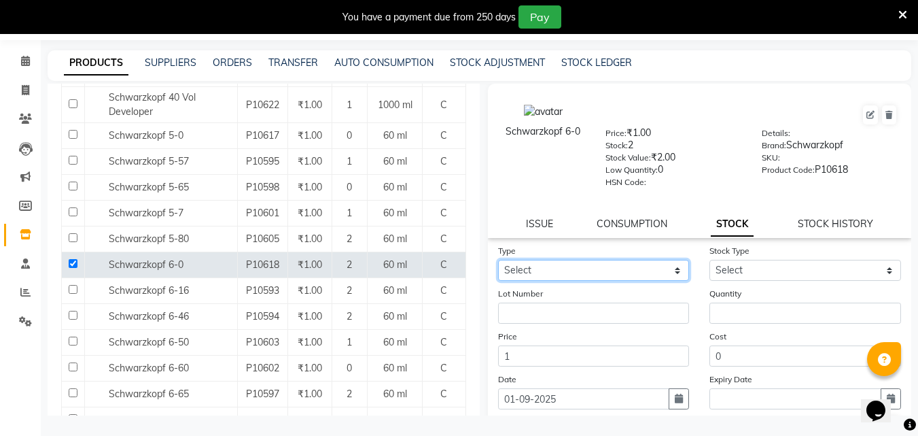
click at [529, 274] on select "Select In Out" at bounding box center [594, 270] width 192 height 21
select select "in"
click at [498, 260] on select "Select In Out" at bounding box center [594, 270] width 192 height 21
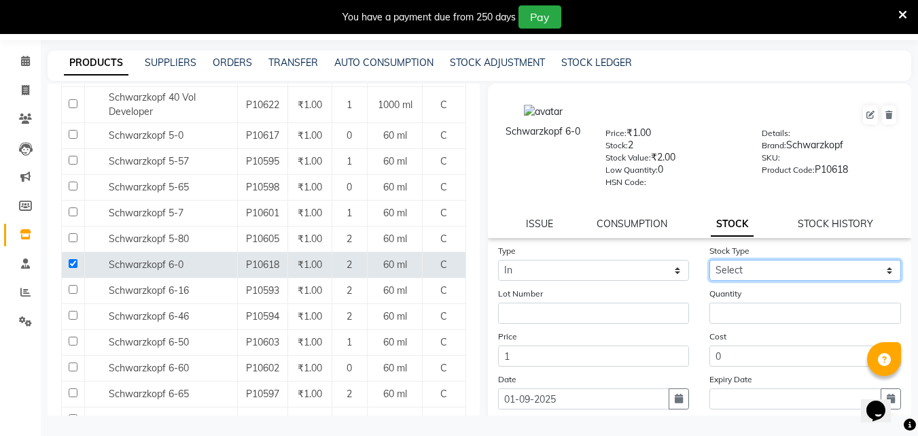
click at [751, 262] on select "Select New Stock Adjustment Return Other" at bounding box center [805, 270] width 192 height 21
select select "adjustment"
click at [709, 260] on select "Select New Stock Adjustment Return Other" at bounding box center [805, 270] width 192 height 21
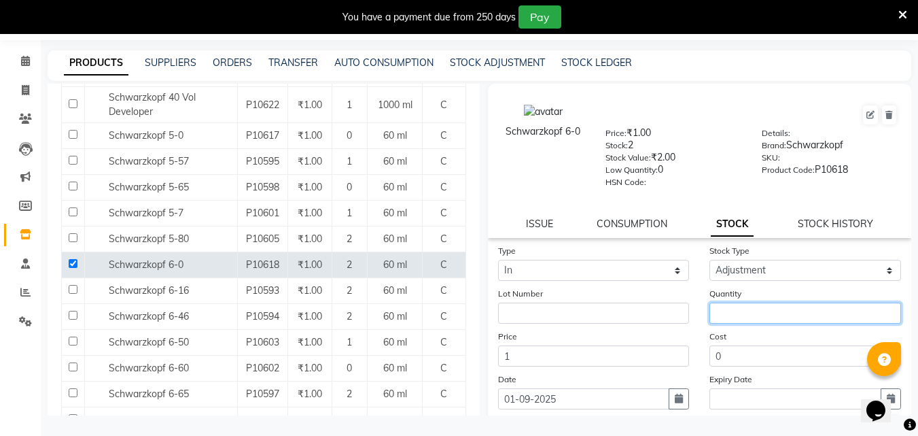
click at [729, 315] on input "number" at bounding box center [805, 312] width 192 height 21
type input "3"
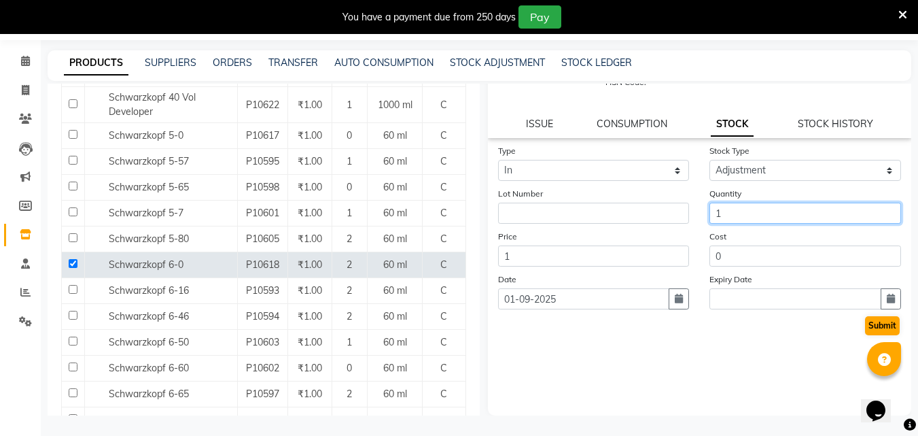
type input "1"
click at [868, 325] on button "Submit" at bounding box center [882, 325] width 35 height 19
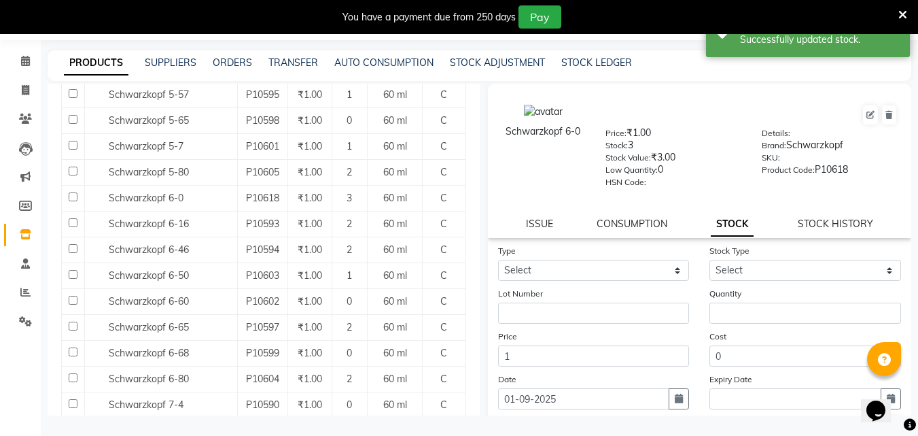
scroll to position [544, 0]
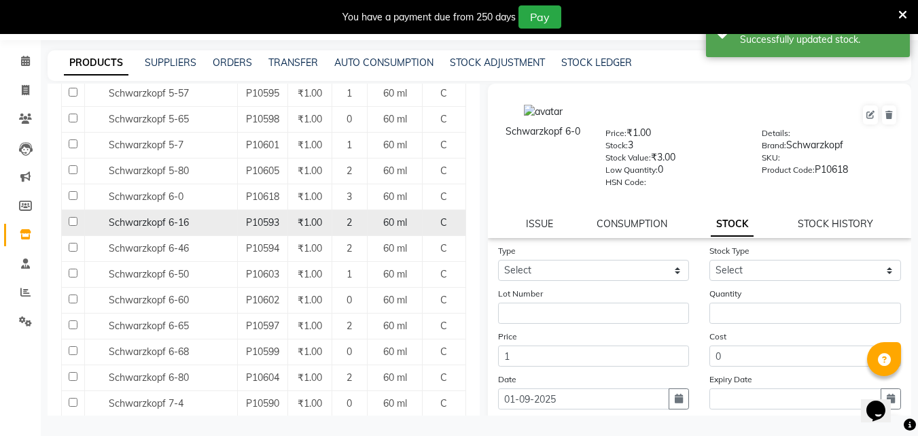
click at [73, 222] on input "checkbox" at bounding box center [73, 221] width 9 height 9
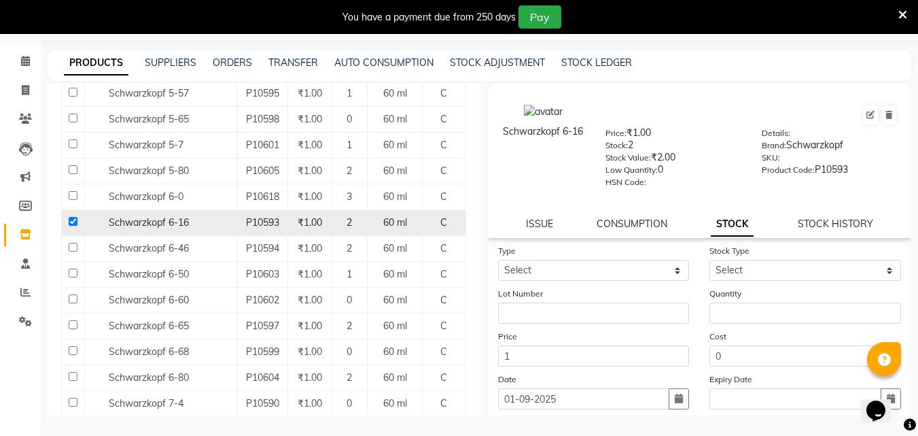
click at [72, 222] on input "checkbox" at bounding box center [73, 221] width 9 height 9
checkbox input "false"
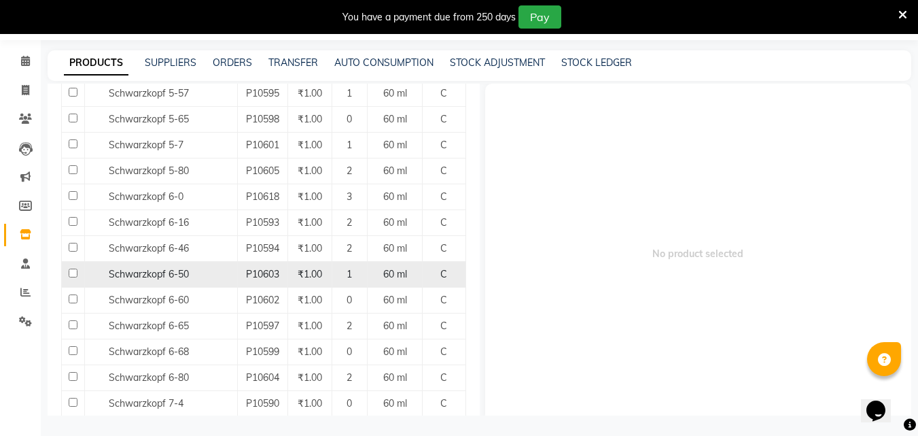
click at [69, 276] on input "checkbox" at bounding box center [73, 272] width 9 height 9
checkbox input "true"
select select
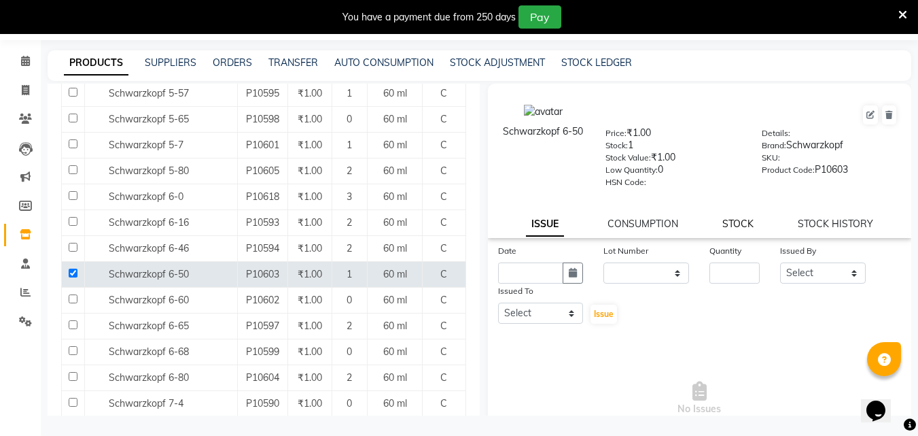
click at [739, 222] on link "STOCK" at bounding box center [737, 223] width 31 height 12
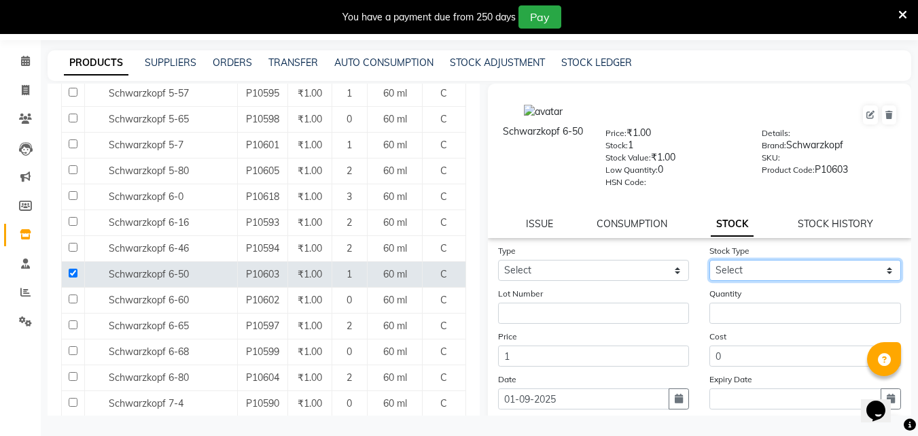
drag, startPoint x: 722, startPoint y: 265, endPoint x: 712, endPoint y: 275, distance: 13.9
click at [722, 265] on select "Select" at bounding box center [805, 270] width 192 height 21
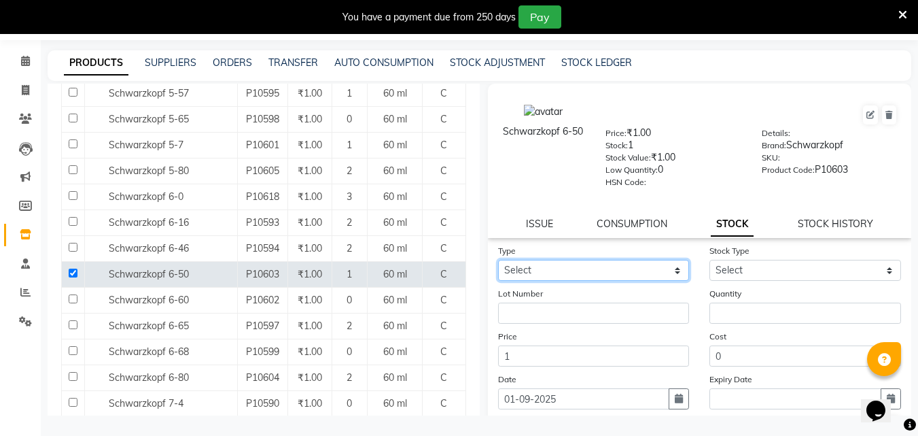
click at [579, 266] on select "Select In Out" at bounding box center [594, 270] width 192 height 21
select select "in"
click at [498, 260] on select "Select In Out" at bounding box center [594, 270] width 192 height 21
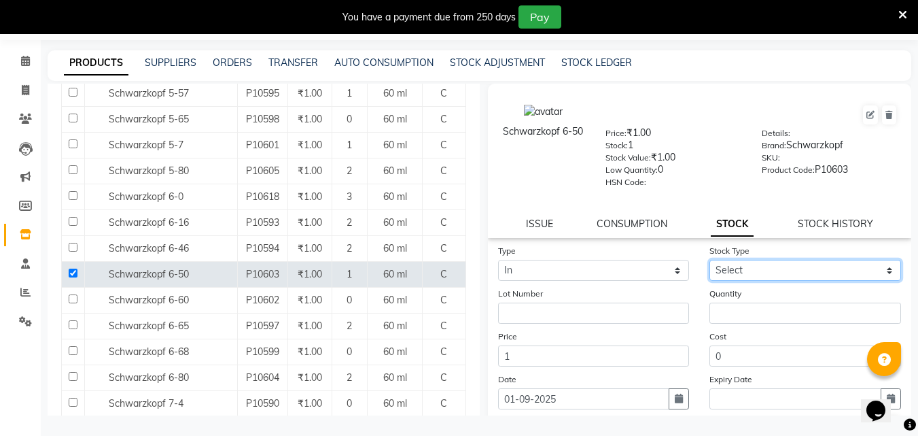
click at [732, 272] on select "Select New Stock Adjustment Return Other" at bounding box center [805, 270] width 192 height 21
select select "adjustment"
click at [709, 260] on select "Select New Stock Adjustment Return Other" at bounding box center [805, 270] width 192 height 21
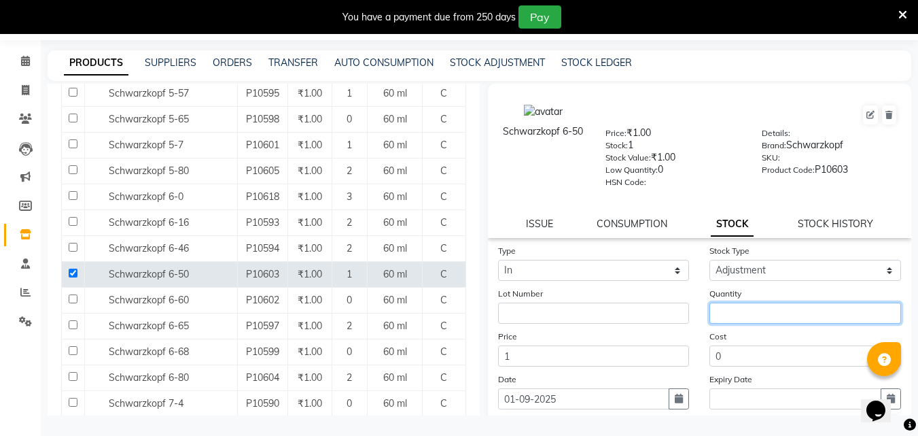
click at [724, 315] on input "number" at bounding box center [805, 312] width 192 height 21
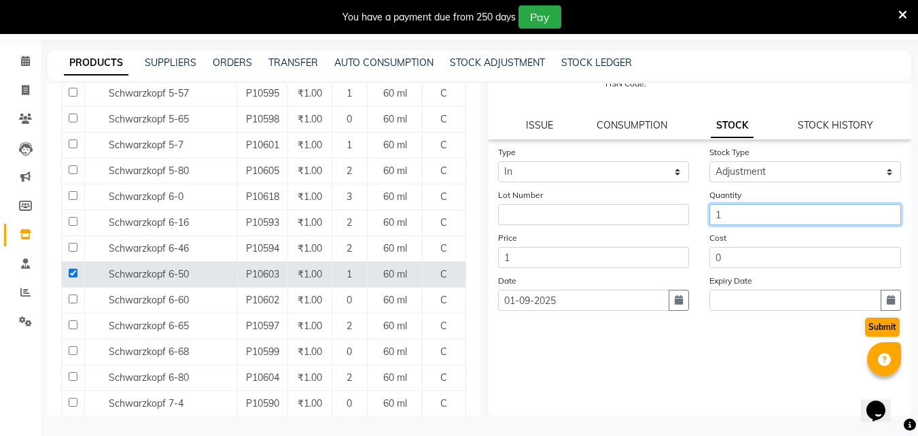
scroll to position [100, 0]
type input "1"
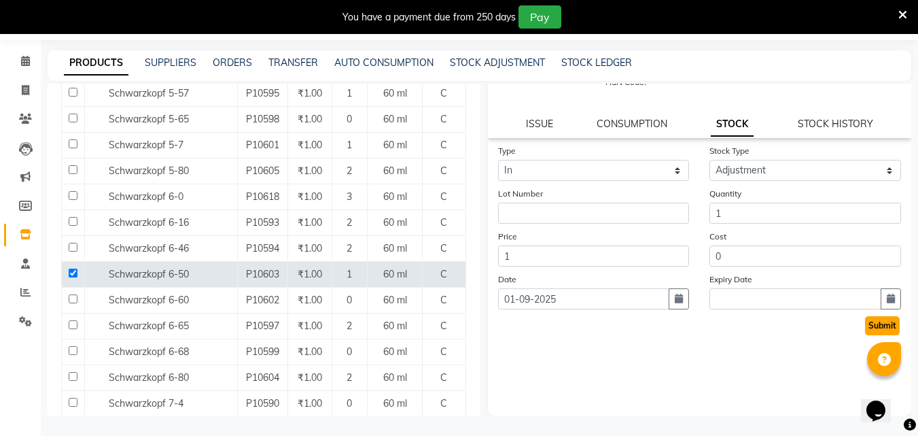
click at [884, 321] on button "Submit" at bounding box center [882, 325] width 35 height 19
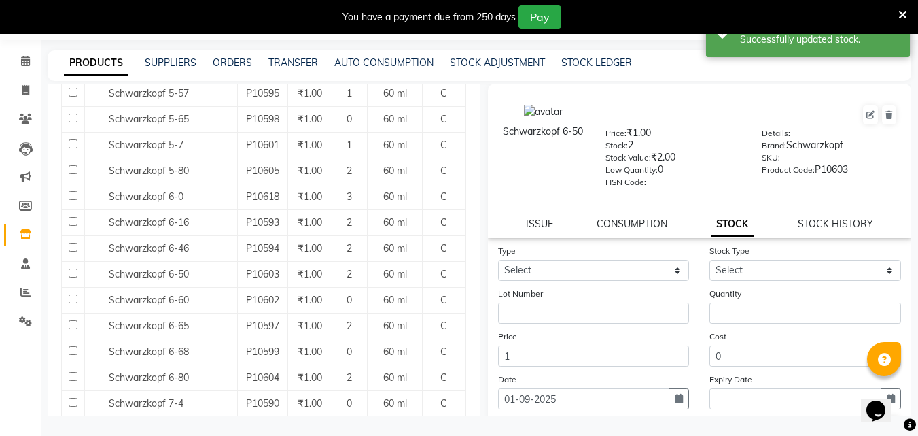
scroll to position [612, 0]
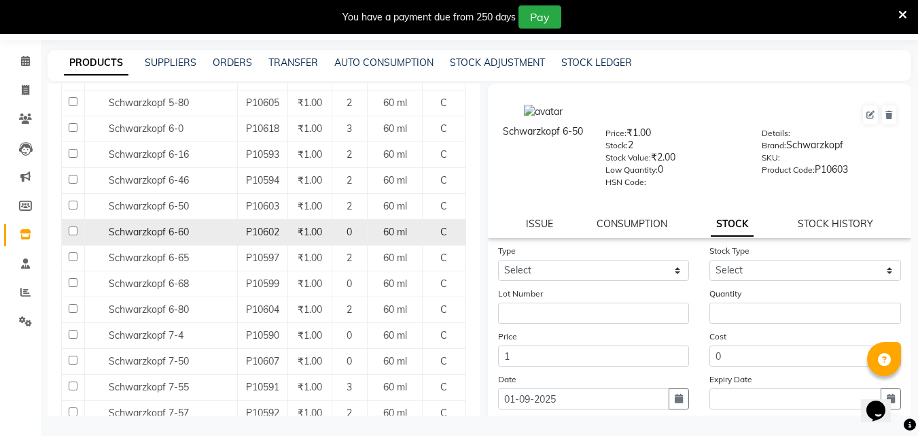
click at [72, 228] on input "checkbox" at bounding box center [73, 230] width 9 height 9
checkbox input "true"
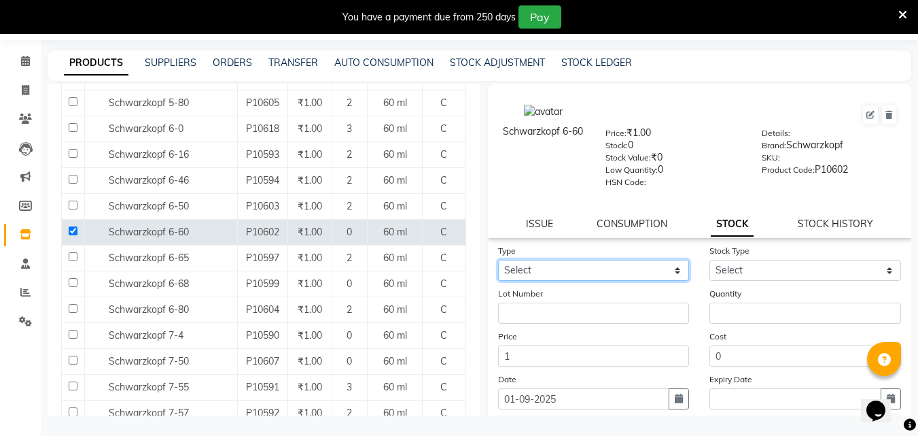
drag, startPoint x: 654, startPoint y: 268, endPoint x: 647, endPoint y: 276, distance: 10.1
click at [654, 268] on select "Select In Out" at bounding box center [594, 270] width 192 height 21
select select "in"
click at [498, 260] on select "Select In Out" at bounding box center [594, 270] width 192 height 21
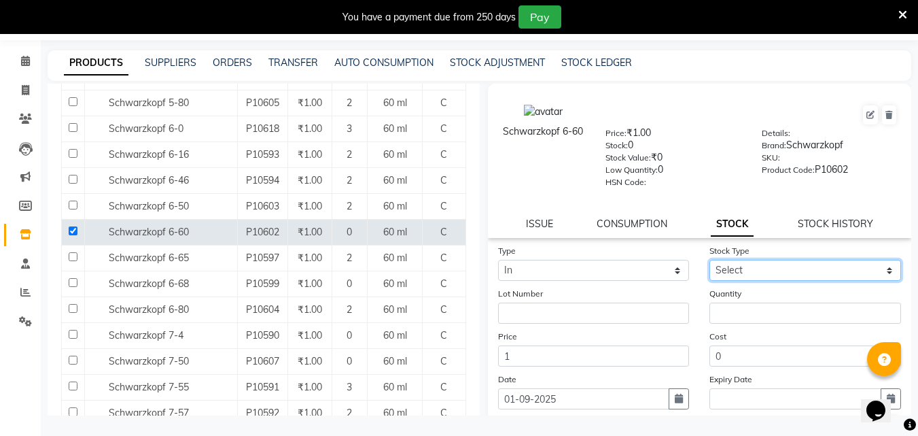
click at [760, 268] on select "Select New Stock Adjustment Return Other" at bounding box center [805, 270] width 192 height 21
select select "adjustment"
click at [709, 260] on select "Select New Stock Adjustment Return Other" at bounding box center [805, 270] width 192 height 21
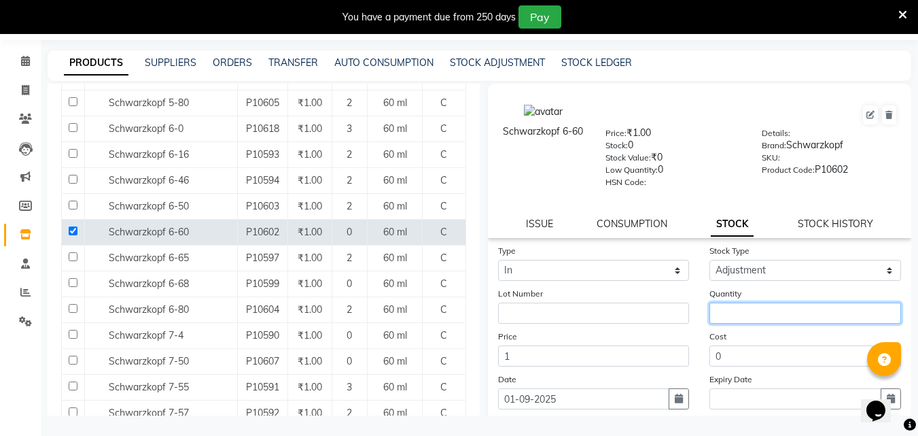
click at [735, 318] on input "number" at bounding box center [805, 312] width 192 height 21
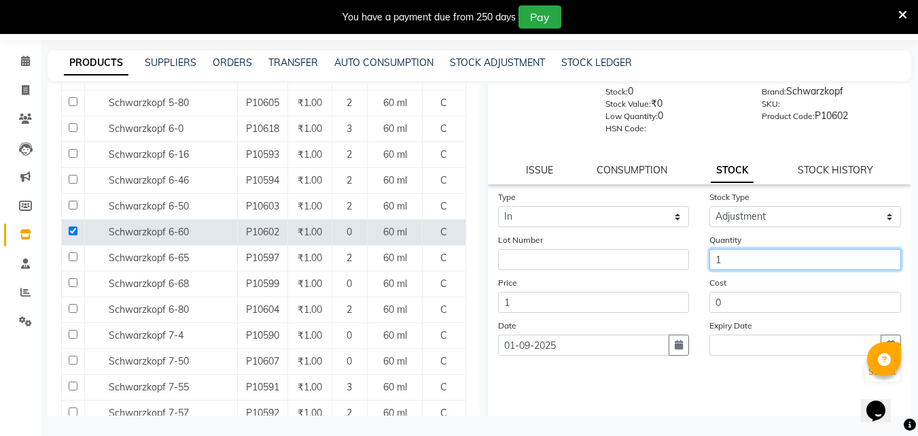
scroll to position [100, 0]
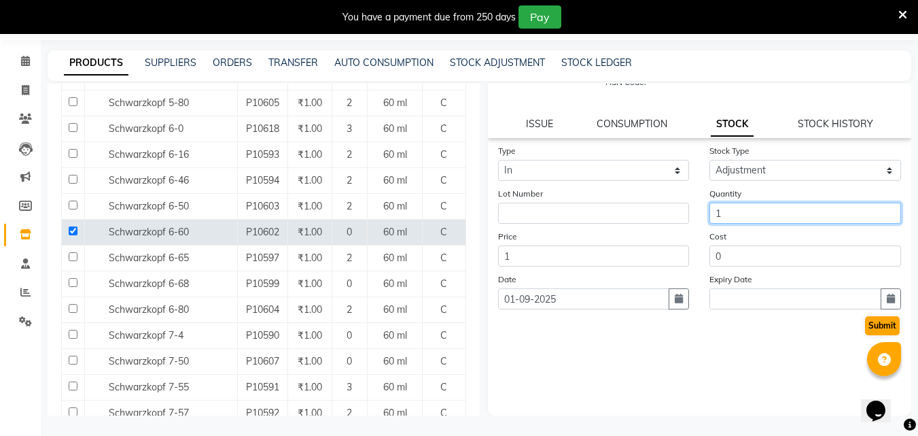
type input "1"
click at [873, 332] on button "Submit" at bounding box center [882, 325] width 35 height 19
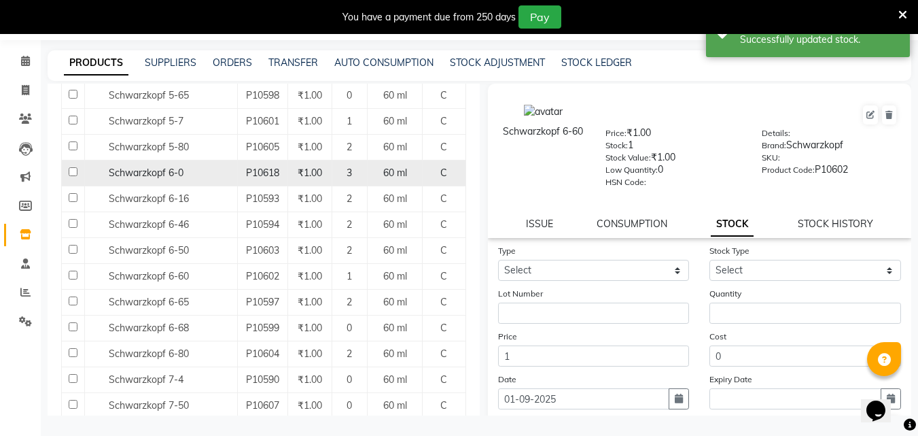
scroll to position [747, 0]
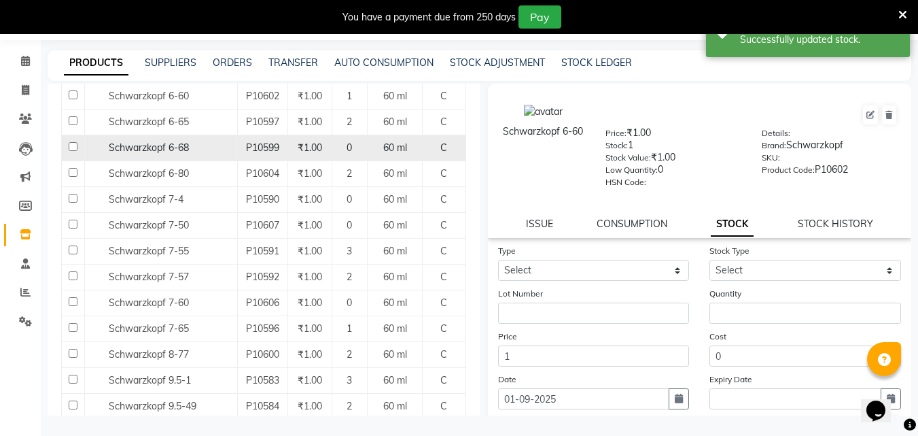
click at [71, 148] on input "checkbox" at bounding box center [73, 146] width 9 height 9
checkbox input "true"
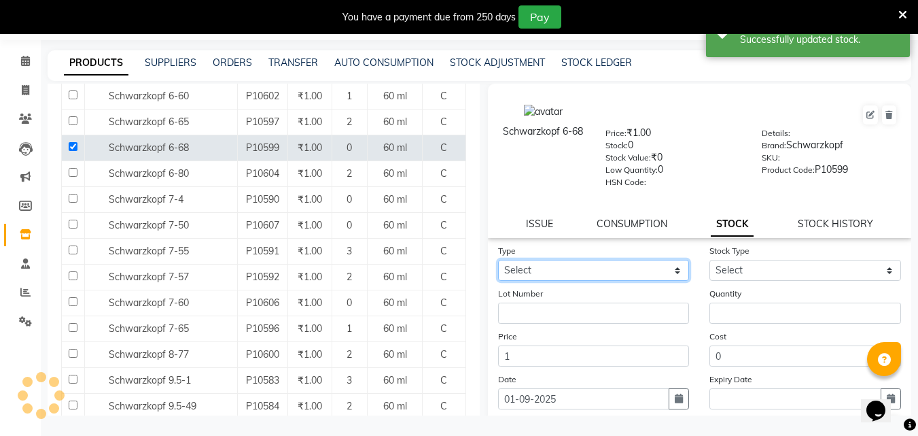
drag, startPoint x: 644, startPoint y: 268, endPoint x: 636, endPoint y: 279, distance: 14.1
click at [644, 268] on select "Select In Out" at bounding box center [594, 270] width 192 height 21
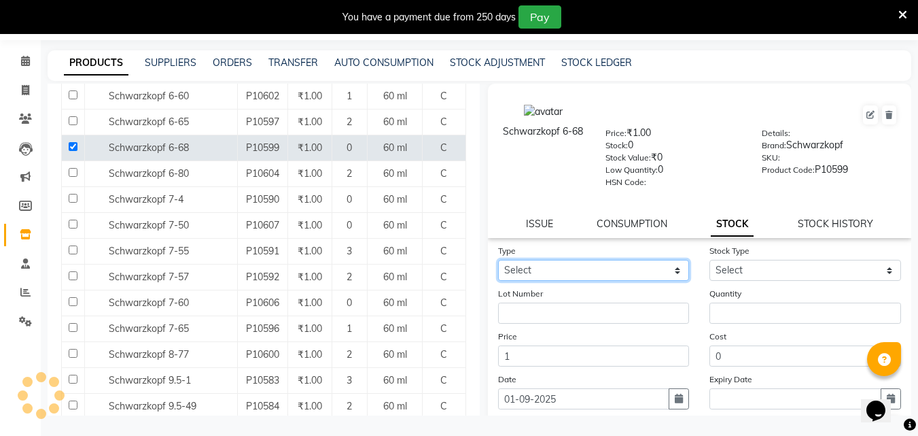
select select "in"
click at [498, 260] on select "Select In Out" at bounding box center [594, 270] width 192 height 21
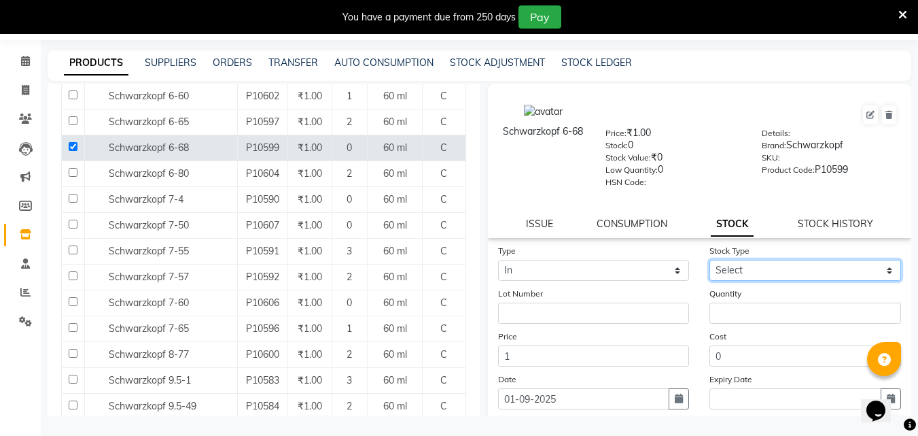
click at [792, 264] on select "Select New Stock Adjustment Return Other" at bounding box center [805, 270] width 192 height 21
select select "adjustment"
click at [709, 260] on select "Select New Stock Adjustment Return Other" at bounding box center [805, 270] width 192 height 21
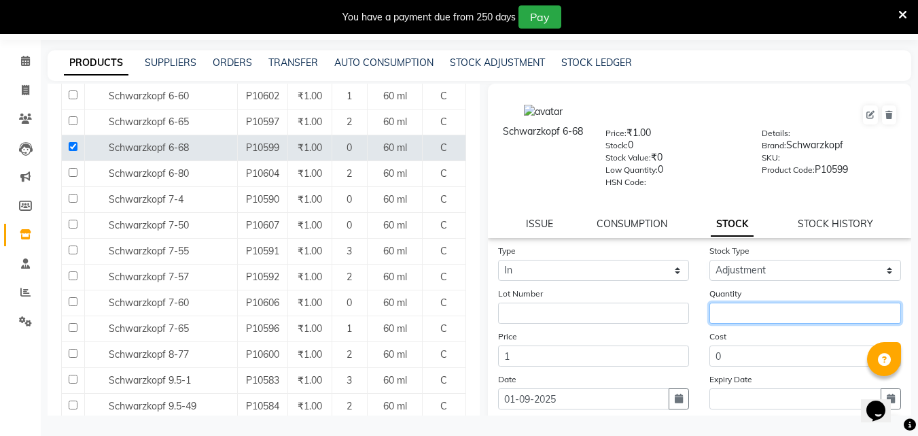
click at [738, 313] on input "number" at bounding box center [805, 312] width 192 height 21
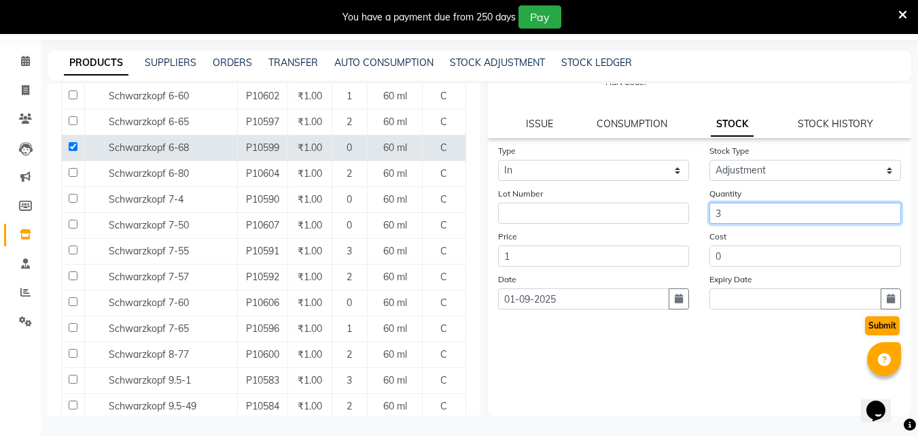
type input "3"
click at [865, 330] on button "Submit" at bounding box center [882, 325] width 35 height 19
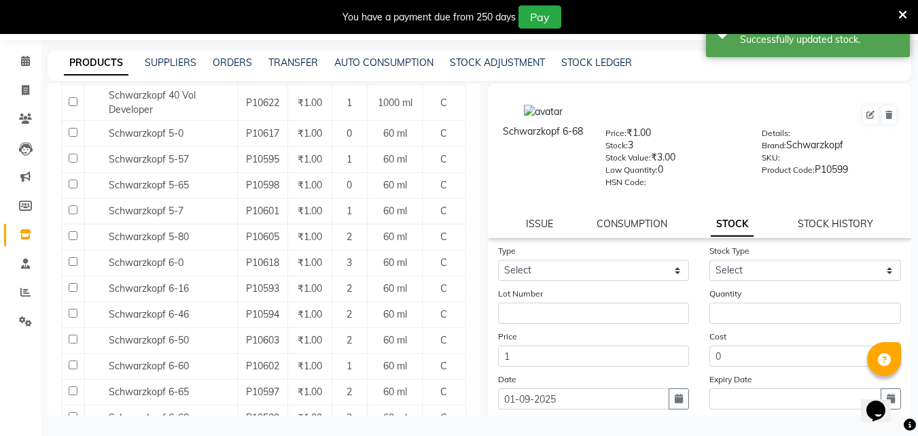
scroll to position [612, 0]
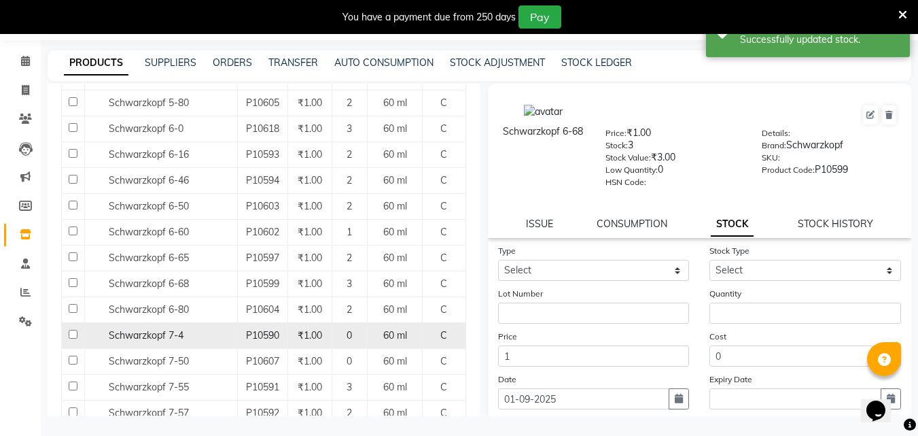
click at [71, 332] on input "checkbox" at bounding box center [73, 334] width 9 height 9
checkbox input "true"
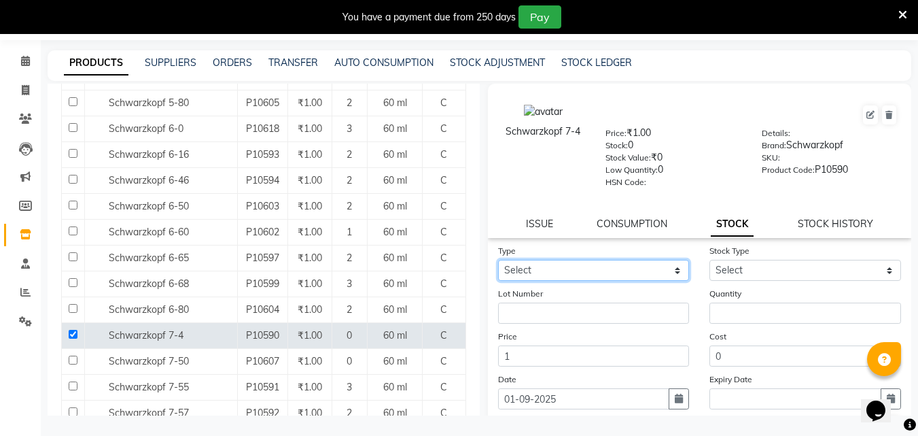
click at [561, 277] on select "Select In Out" at bounding box center [594, 270] width 192 height 21
select select "in"
click at [498, 260] on select "Select In Out" at bounding box center [594, 270] width 192 height 21
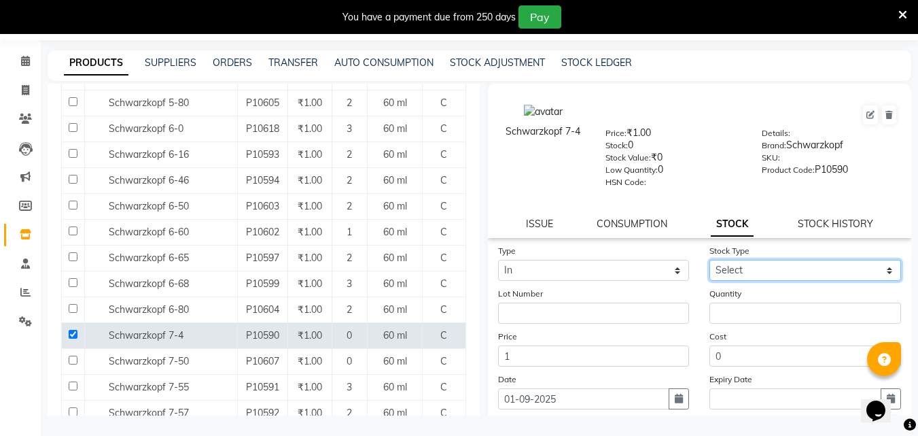
drag, startPoint x: 794, startPoint y: 268, endPoint x: 781, endPoint y: 280, distance: 17.3
click at [794, 268] on select "Select New Stock Adjustment Return Other" at bounding box center [805, 270] width 192 height 21
select select "adjustment"
click at [709, 260] on select "Select New Stock Adjustment Return Other" at bounding box center [805, 270] width 192 height 21
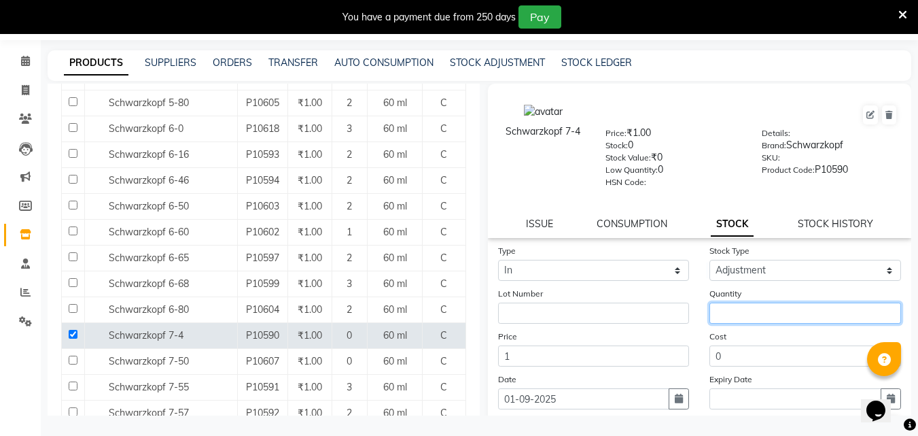
click at [741, 313] on input "number" at bounding box center [805, 312] width 192 height 21
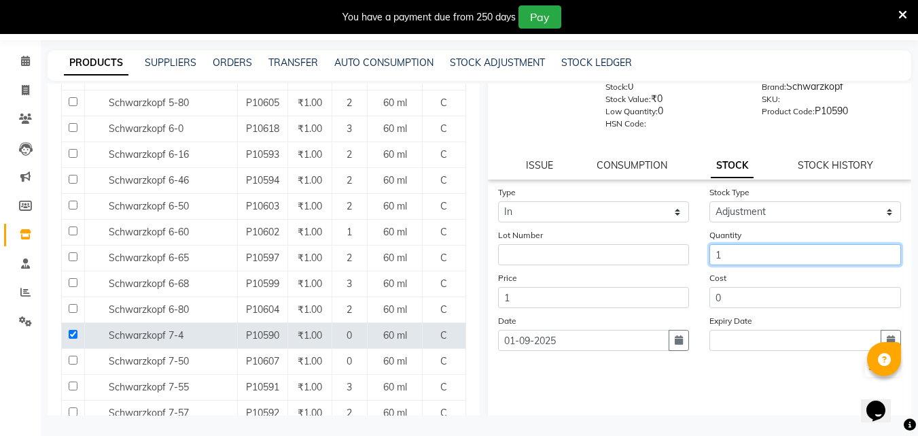
scroll to position [100, 0]
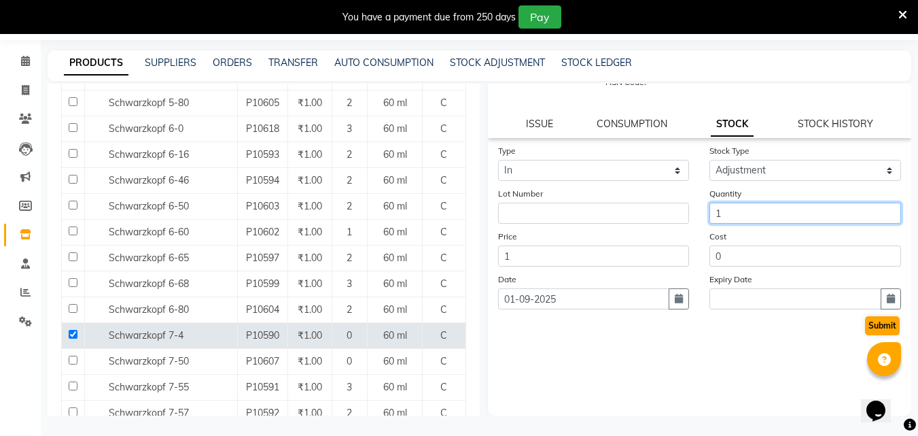
type input "1"
drag, startPoint x: 870, startPoint y: 324, endPoint x: 835, endPoint y: 317, distance: 35.4
click at [868, 323] on button "Submit" at bounding box center [882, 325] width 35 height 19
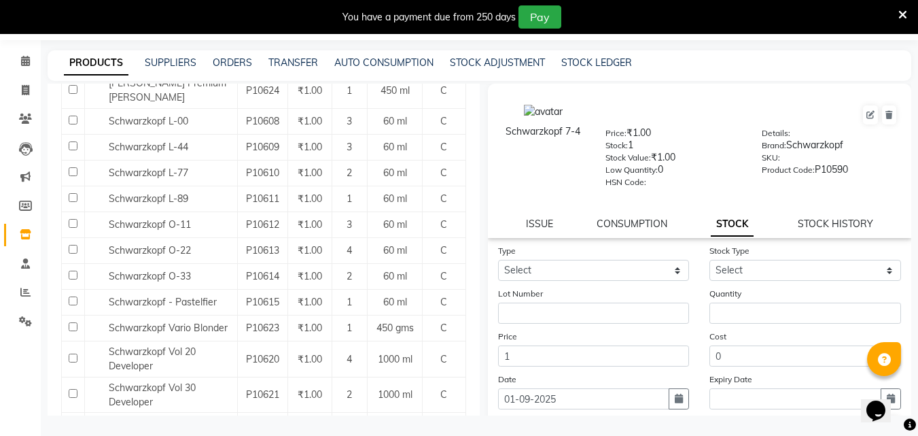
scroll to position [1245, 0]
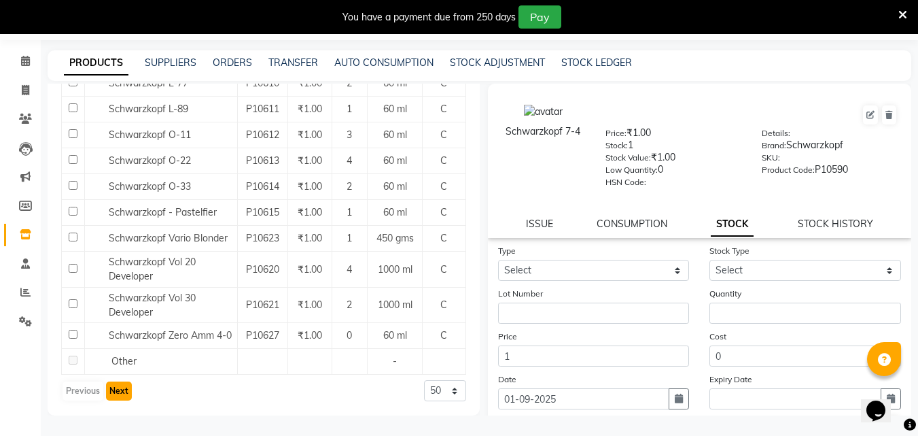
click at [118, 391] on button "Next" at bounding box center [119, 390] width 26 height 19
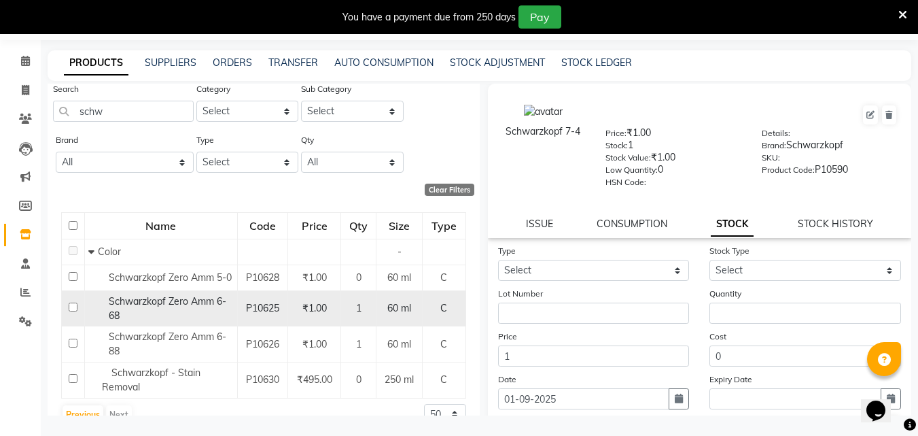
scroll to position [54, 0]
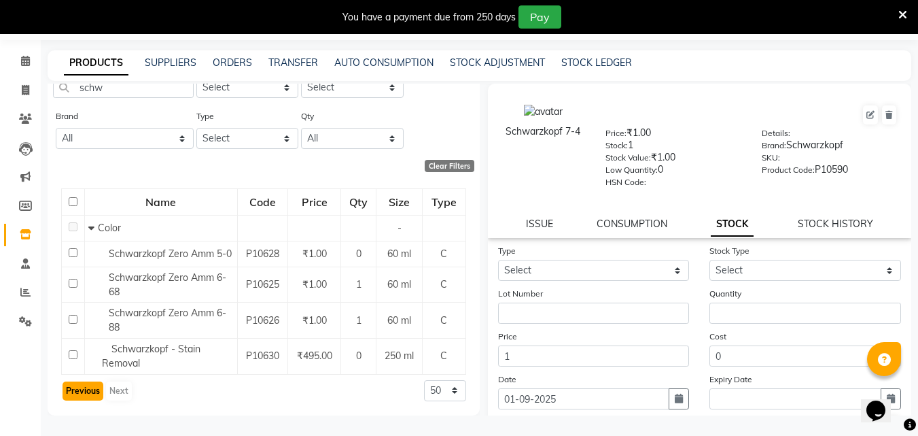
click at [91, 393] on button "Previous" at bounding box center [83, 390] width 41 height 19
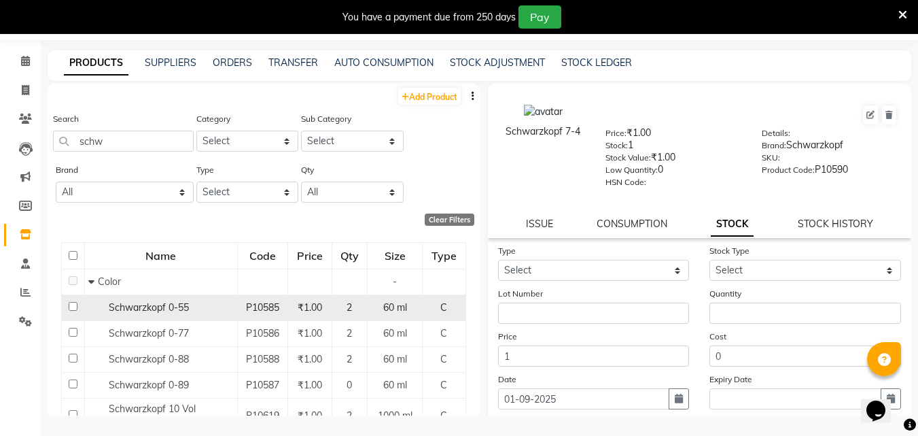
scroll to position [0, 0]
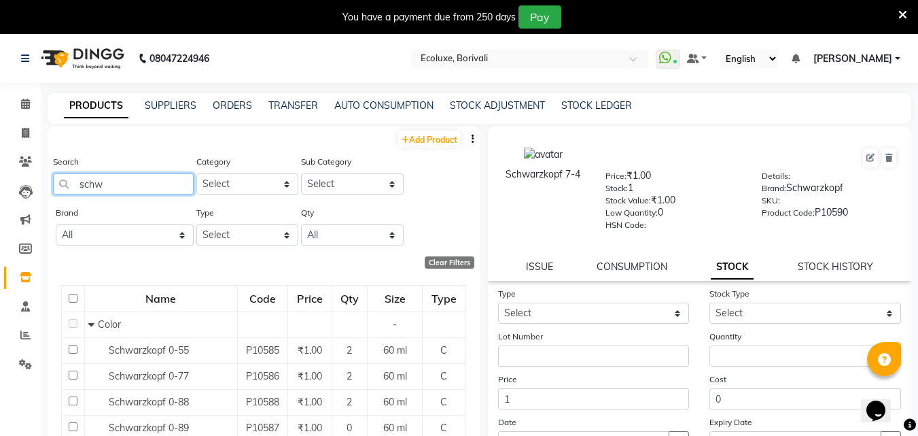
click at [126, 176] on input "schw" at bounding box center [123, 183] width 141 height 21
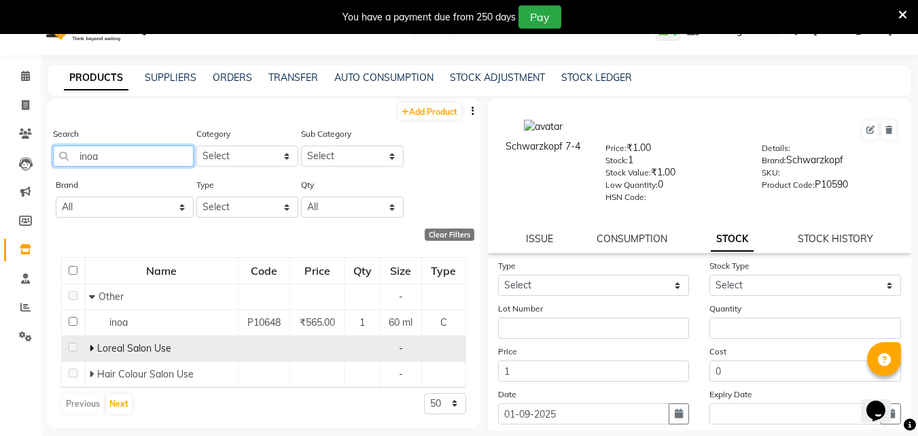
scroll to position [43, 0]
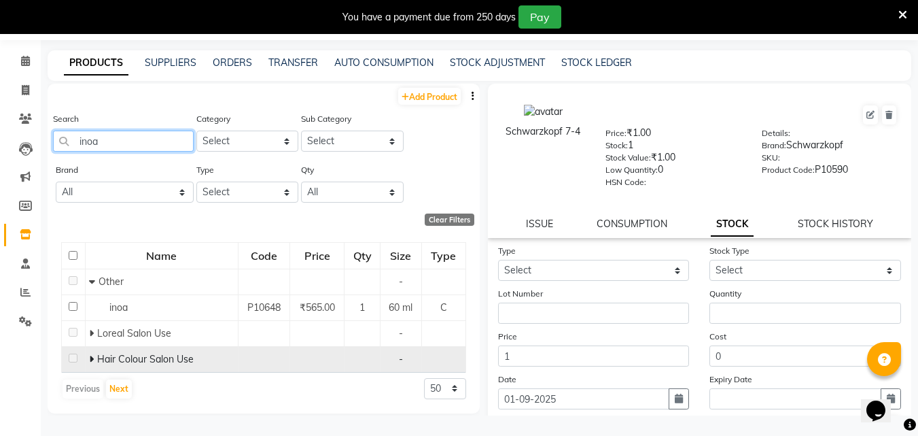
type input "inoa"
click at [92, 361] on icon at bounding box center [91, 359] width 5 height 10
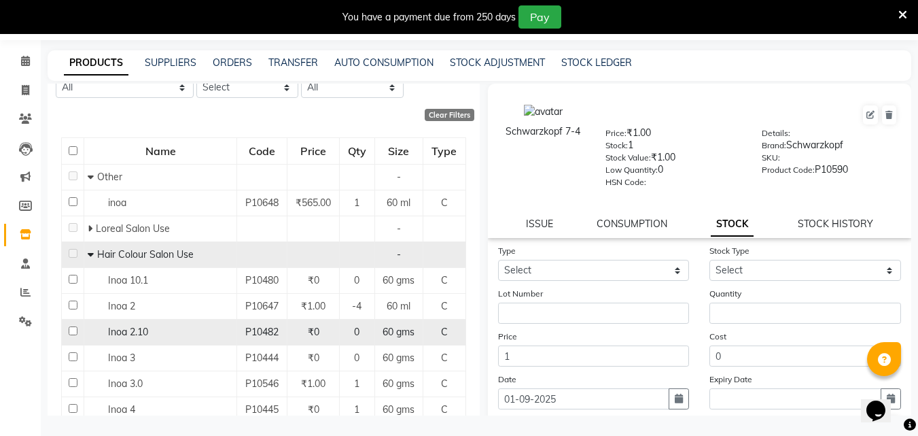
scroll to position [136, 0]
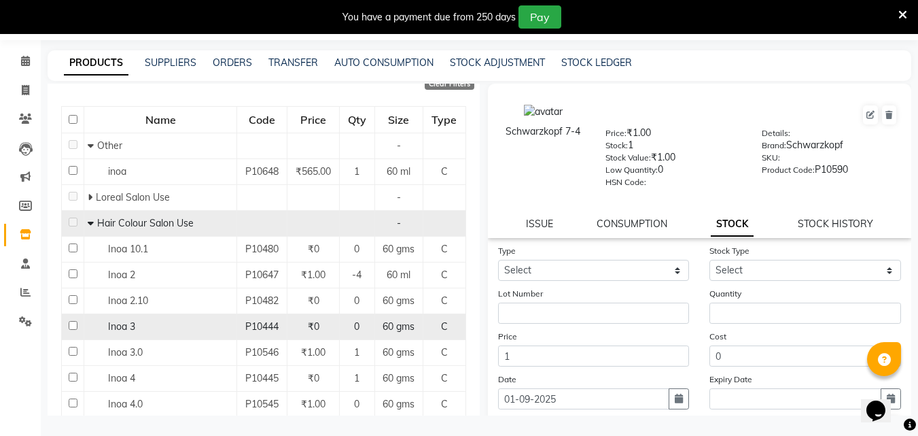
click at [71, 323] on input "checkbox" at bounding box center [73, 325] width 9 height 9
checkbox input "true"
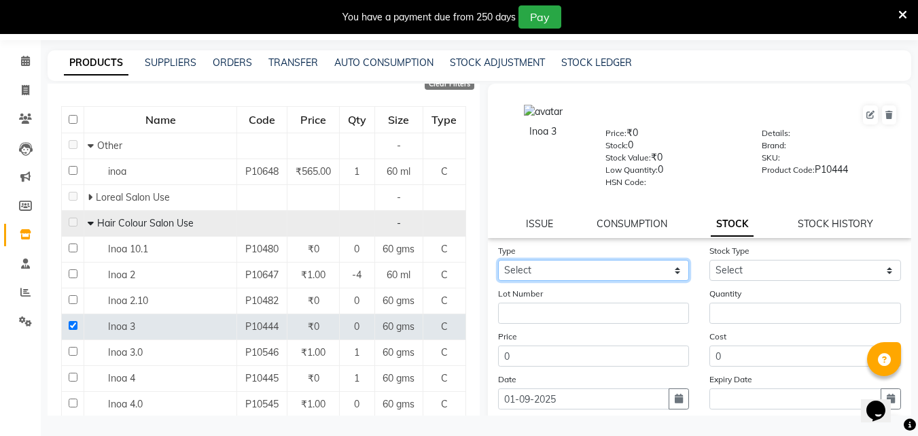
click at [625, 272] on select "Select In Out" at bounding box center [594, 270] width 192 height 21
select select "in"
click at [498, 260] on select "Select In Out" at bounding box center [594, 270] width 192 height 21
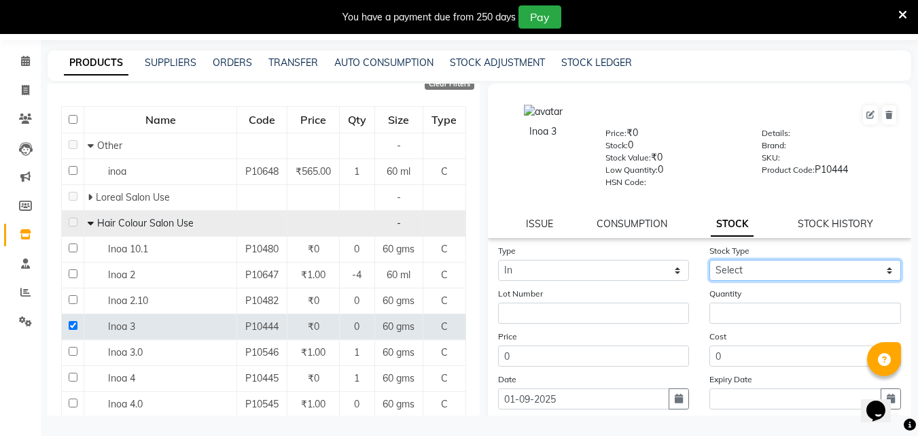
click at [733, 268] on select "Select New Stock Adjustment Return Other" at bounding box center [805, 270] width 192 height 21
select select "adjustment"
click at [709, 260] on select "Select New Stock Adjustment Return Other" at bounding box center [805, 270] width 192 height 21
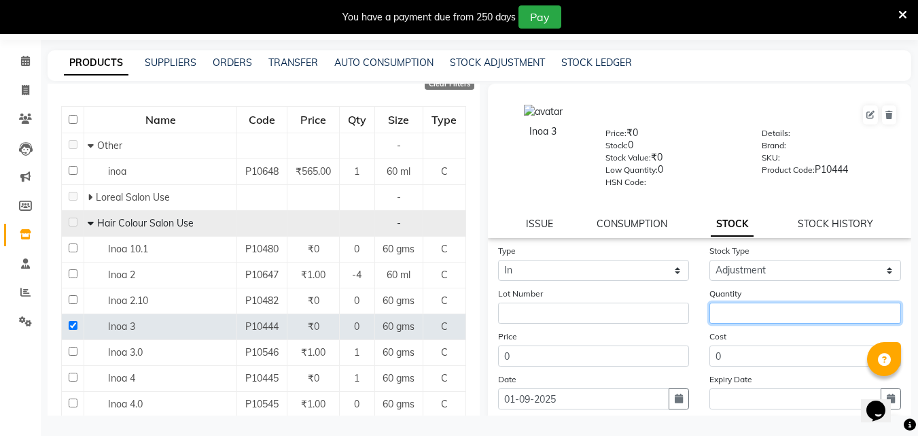
click at [737, 313] on input "number" at bounding box center [805, 312] width 192 height 21
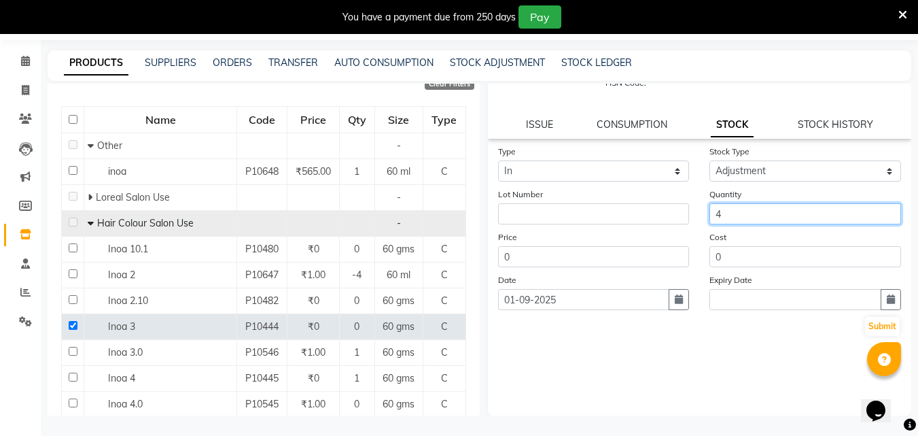
scroll to position [100, 0]
type input "4"
click at [872, 328] on button "Submit" at bounding box center [882, 325] width 35 height 19
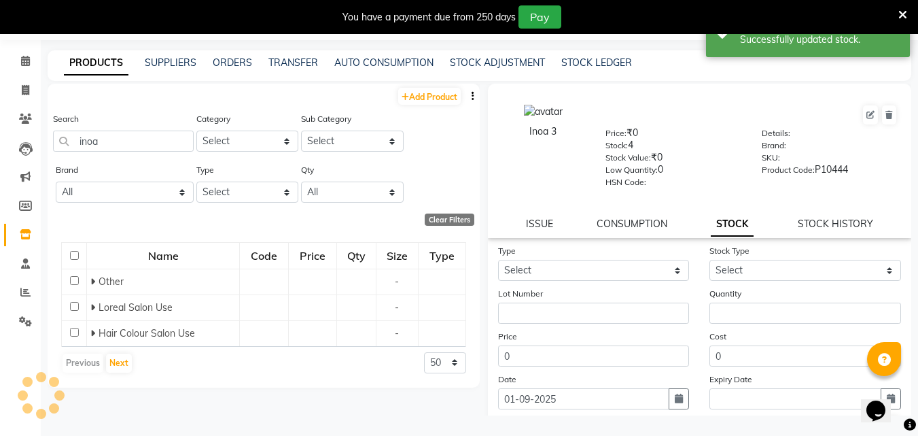
scroll to position [0, 0]
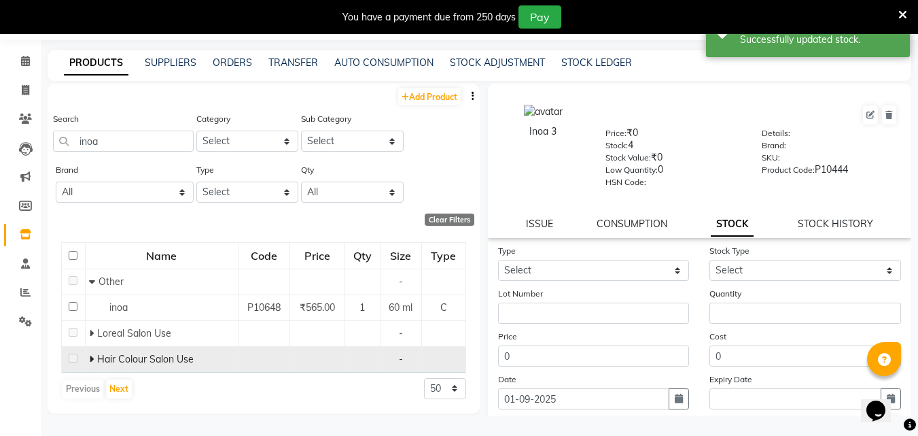
click at [92, 357] on icon at bounding box center [91, 359] width 5 height 10
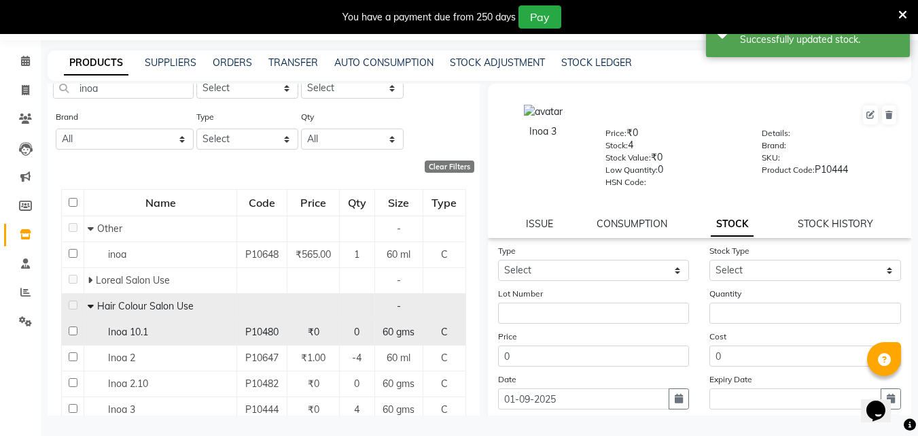
scroll to position [136, 0]
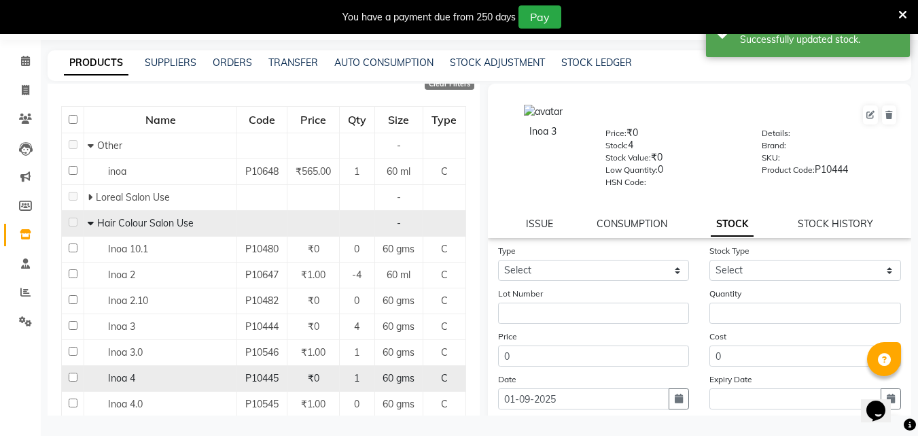
click at [71, 373] on input "checkbox" at bounding box center [73, 376] width 9 height 9
checkbox input "true"
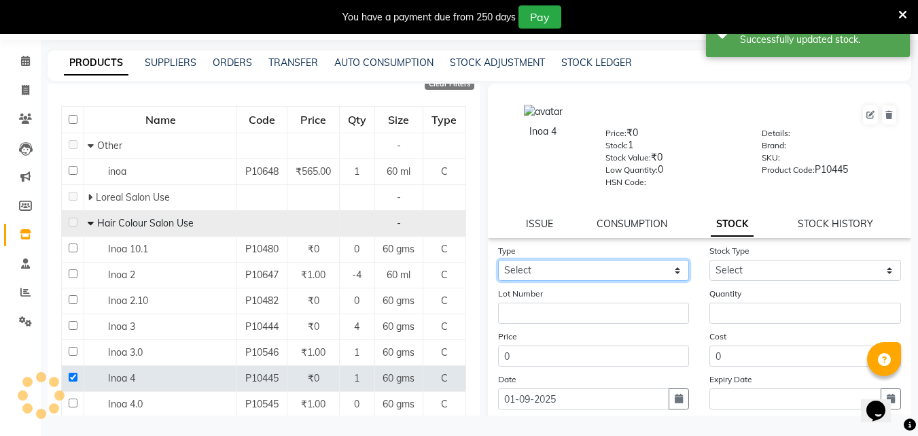
click at [563, 263] on select "Select In Out" at bounding box center [594, 270] width 192 height 21
select select "in"
click at [498, 260] on select "Select In Out" at bounding box center [594, 270] width 192 height 21
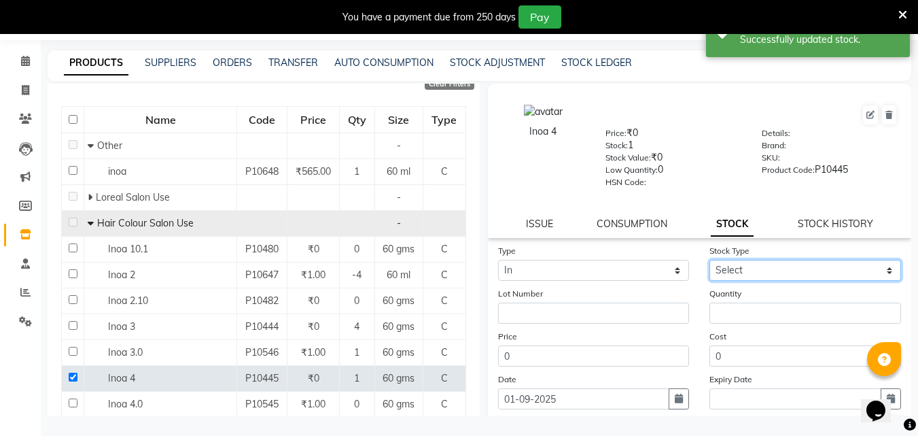
click at [727, 271] on select "Select New Stock Adjustment Return Other" at bounding box center [805, 270] width 192 height 21
select select "adjustment"
click at [709, 260] on select "Select New Stock Adjustment Return Other" at bounding box center [805, 270] width 192 height 21
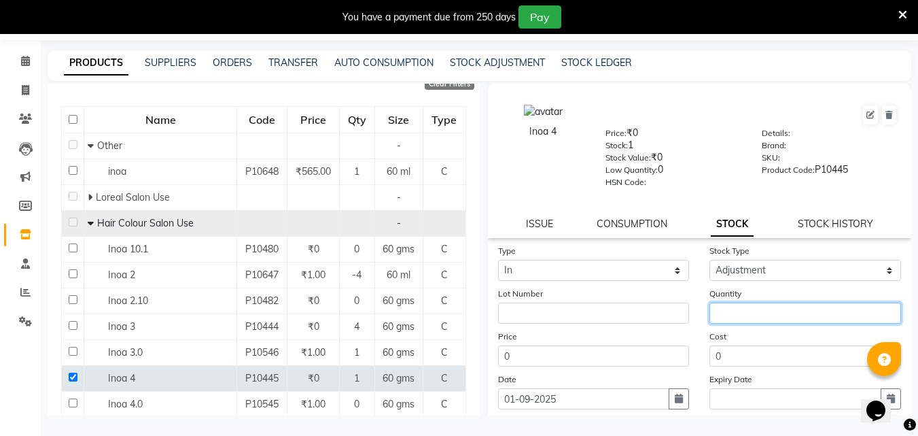
click at [726, 315] on input "number" at bounding box center [805, 312] width 192 height 21
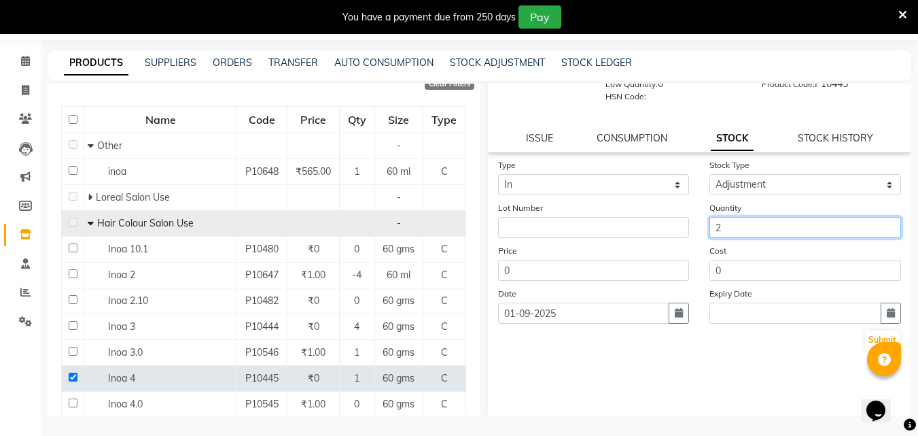
scroll to position [100, 0]
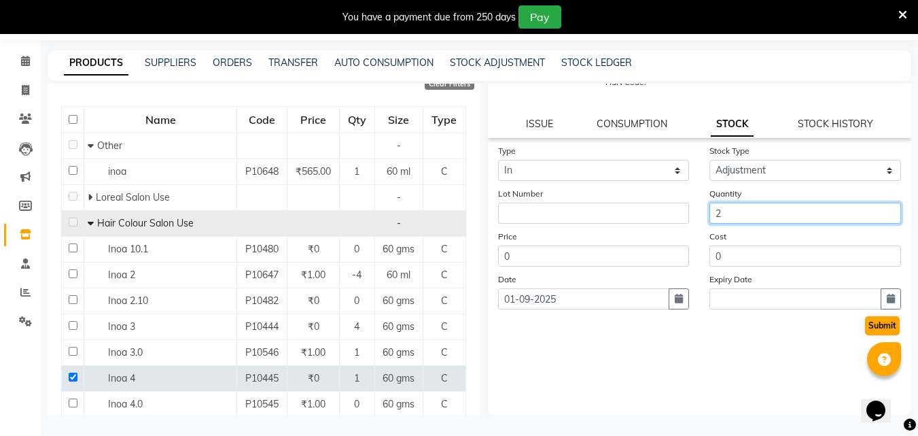
type input "2"
click at [870, 323] on button "Submit" at bounding box center [882, 325] width 35 height 19
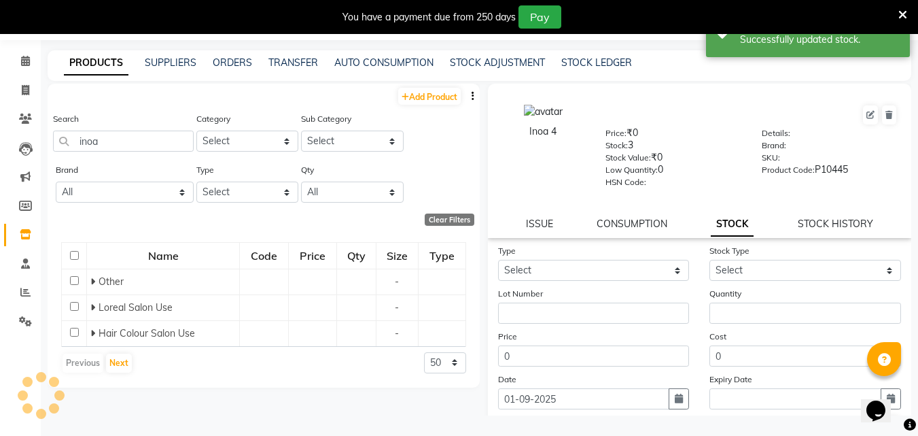
scroll to position [0, 0]
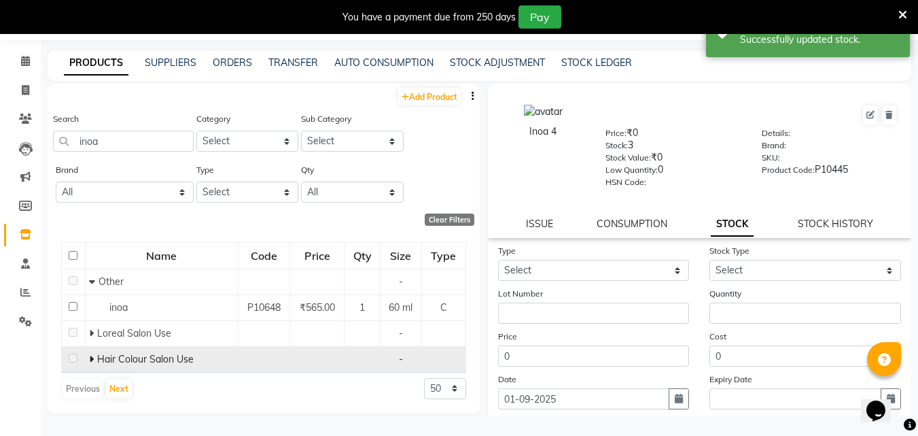
click at [92, 358] on icon at bounding box center [91, 359] width 5 height 10
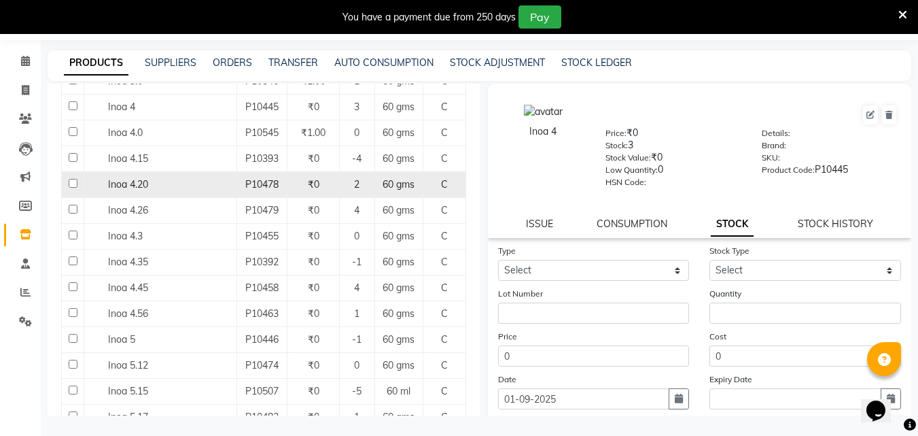
scroll to position [408, 0]
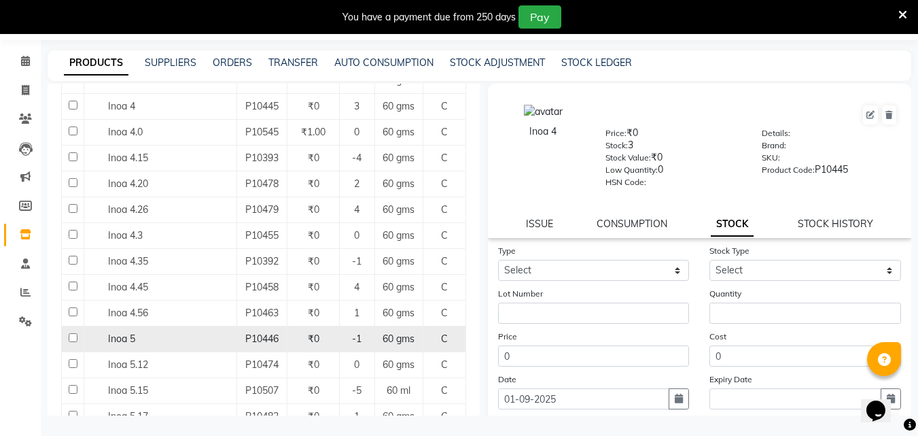
click at [71, 336] on input "checkbox" at bounding box center [73, 337] width 9 height 9
checkbox input "true"
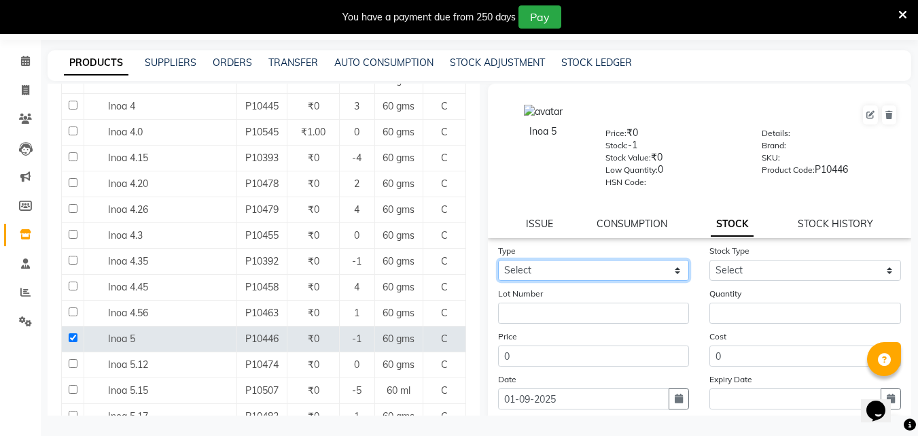
click at [620, 264] on select "Select In Out" at bounding box center [594, 270] width 192 height 21
select select "in"
click at [498, 260] on select "Select In Out" at bounding box center [594, 270] width 192 height 21
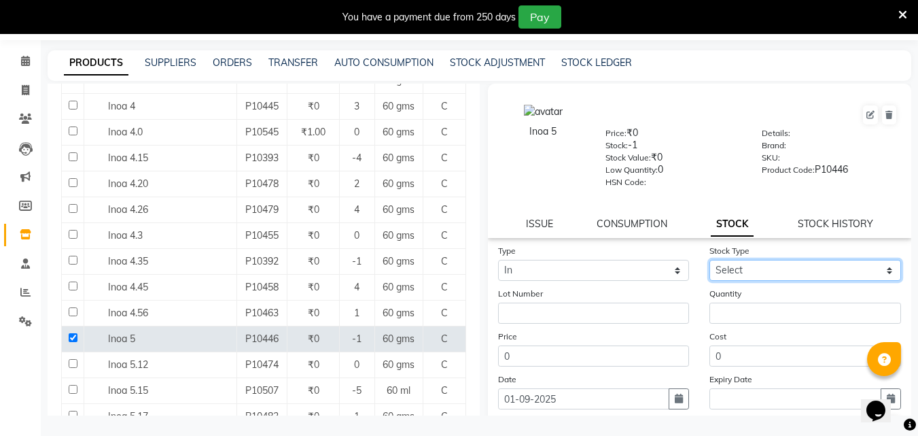
click at [745, 274] on select "Select New Stock Adjustment Return Other" at bounding box center [805, 270] width 192 height 21
select select "adjustment"
click at [709, 260] on select "Select New Stock Adjustment Return Other" at bounding box center [805, 270] width 192 height 21
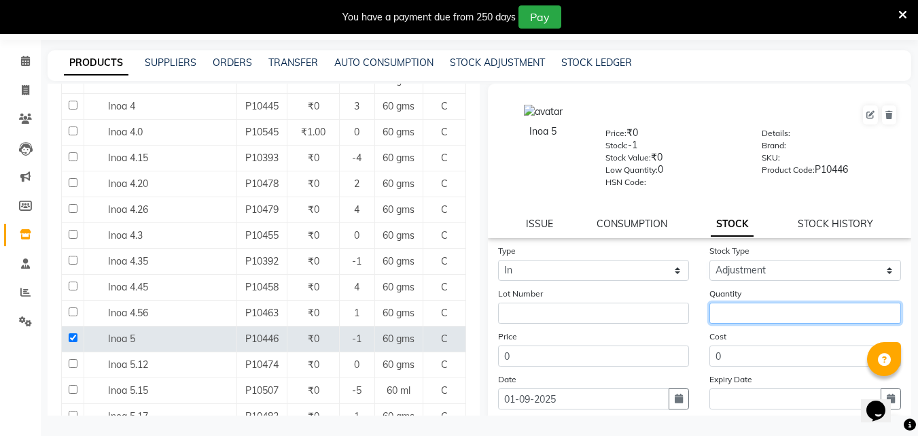
click at [730, 315] on input "number" at bounding box center [805, 312] width 192 height 21
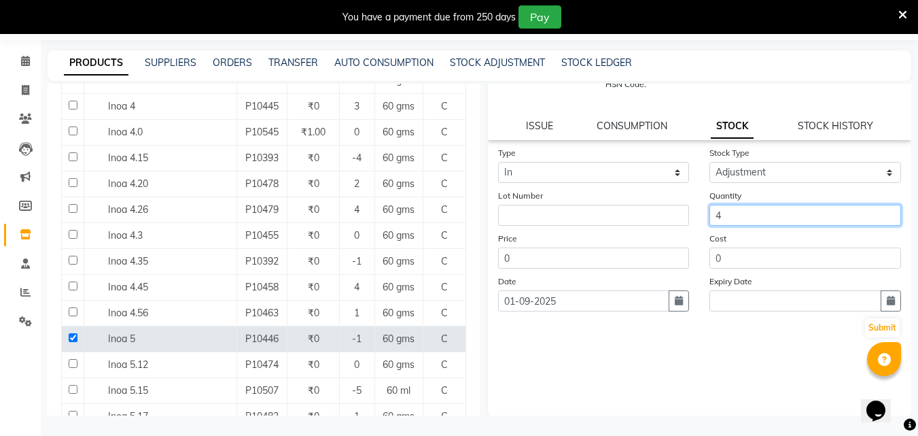
scroll to position [100, 0]
type input "4"
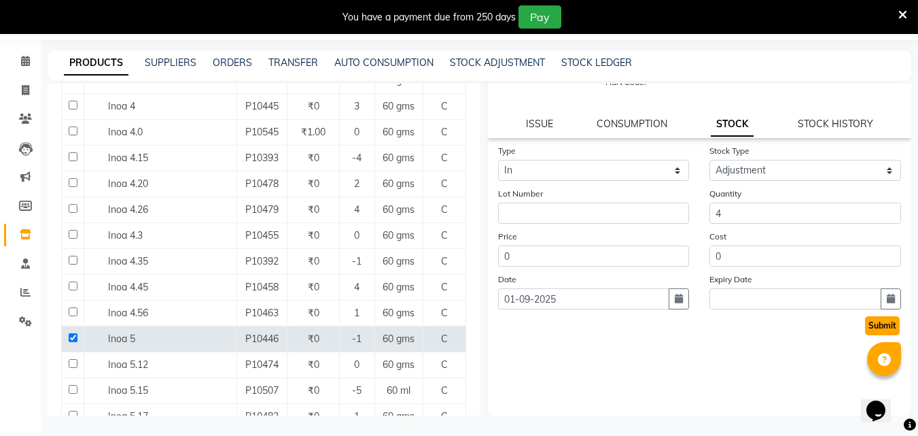
click at [870, 325] on button "Submit" at bounding box center [882, 325] width 35 height 19
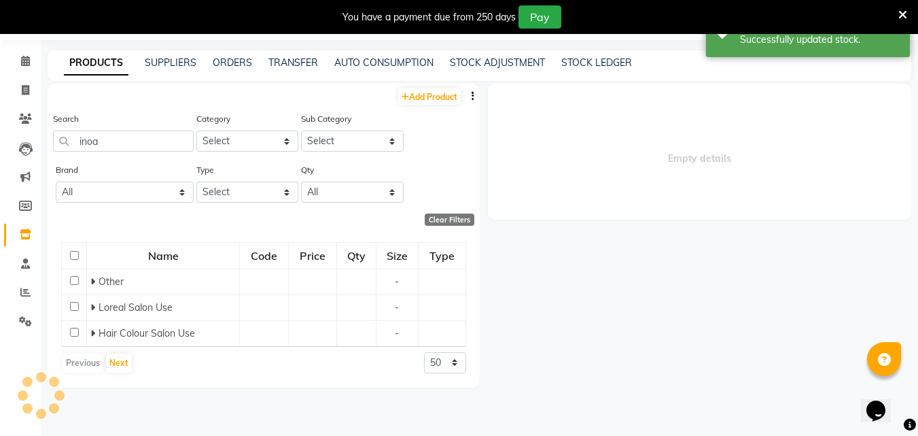
scroll to position [0, 0]
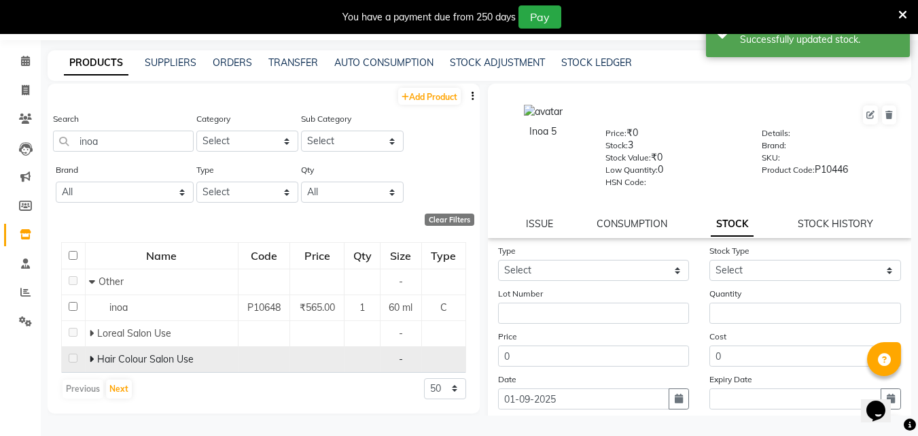
click at [91, 359] on icon at bounding box center [91, 359] width 5 height 10
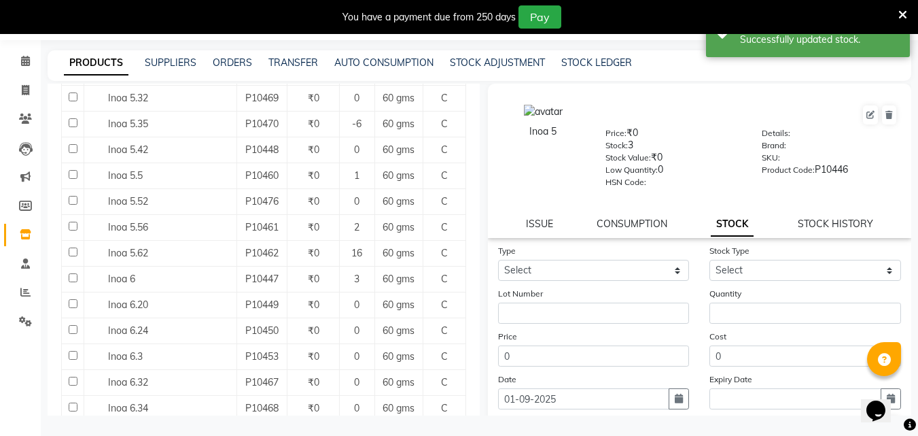
scroll to position [815, 0]
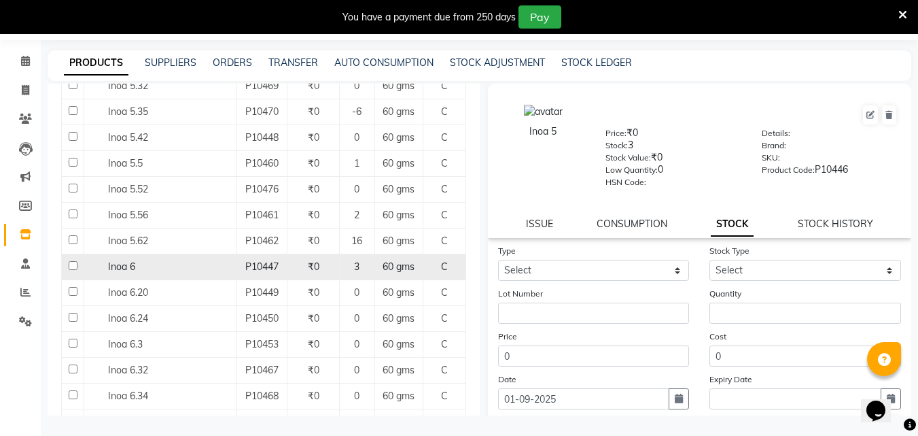
click at [71, 265] on input "checkbox" at bounding box center [73, 265] width 9 height 9
checkbox input "true"
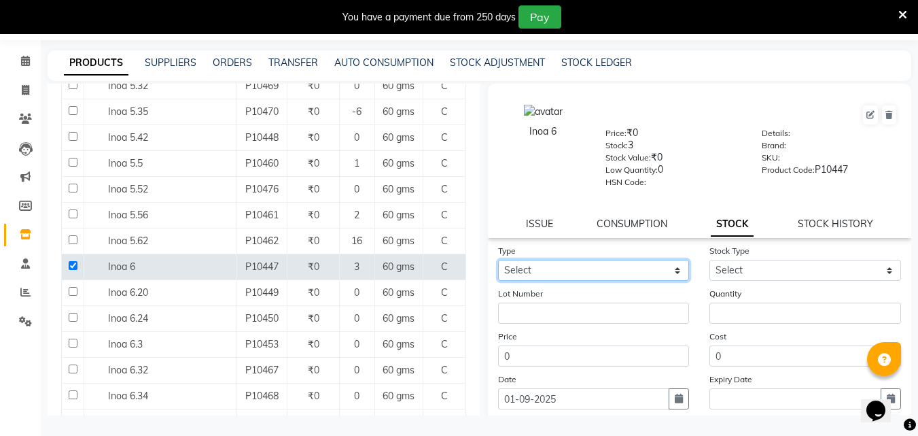
click at [637, 262] on select "Select In Out" at bounding box center [594, 270] width 192 height 21
select select "in"
click at [498, 260] on select "Select In Out" at bounding box center [594, 270] width 192 height 21
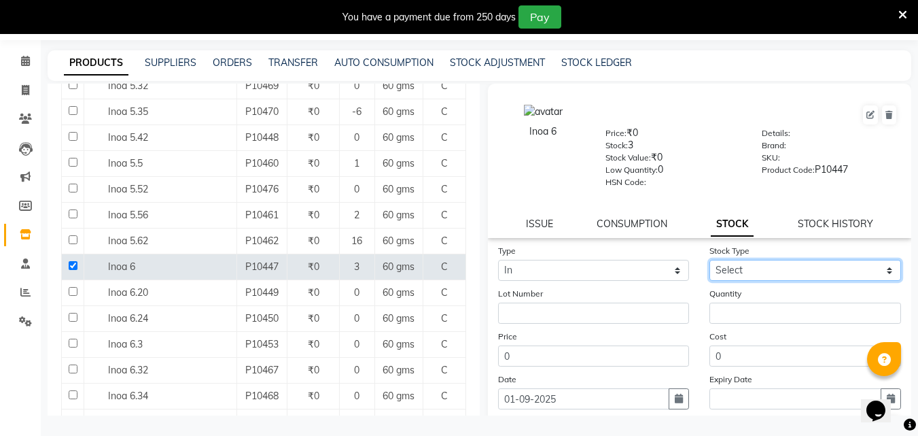
click at [737, 268] on select "Select New Stock Adjustment Return Other" at bounding box center [805, 270] width 192 height 21
select select "adjustment"
click at [709, 260] on select "Select New Stock Adjustment Return Other" at bounding box center [805, 270] width 192 height 21
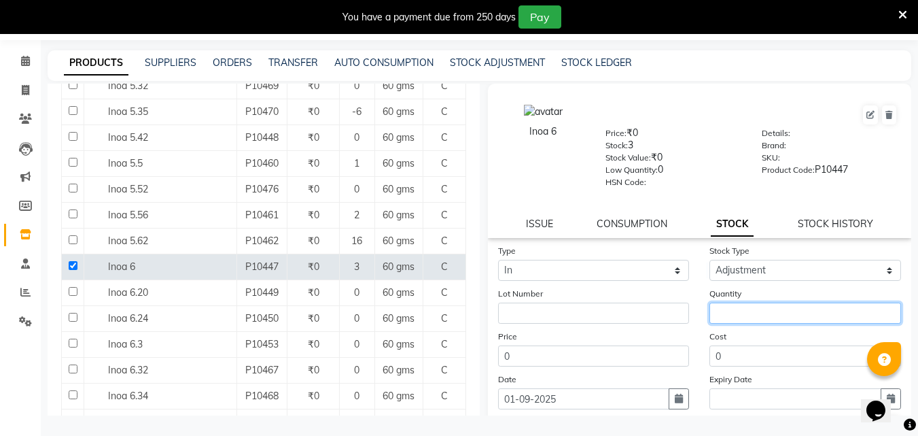
click at [733, 311] on input "number" at bounding box center [805, 312] width 192 height 21
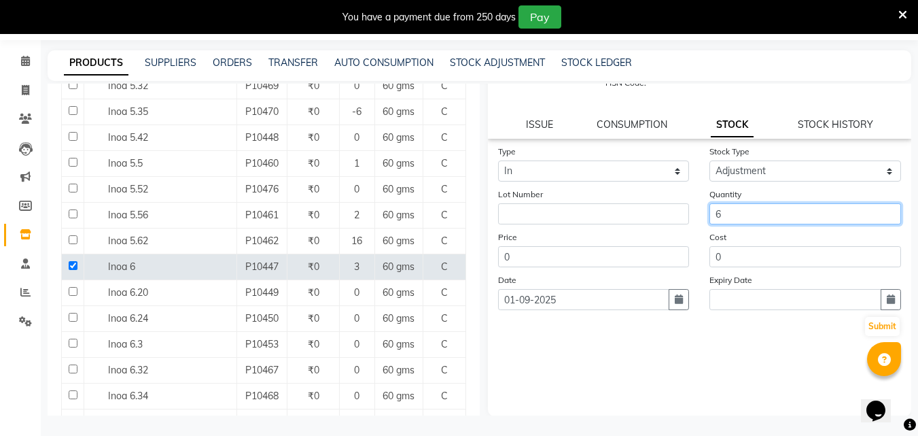
scroll to position [100, 0]
type input "6"
click at [865, 319] on button "Submit" at bounding box center [882, 325] width 35 height 19
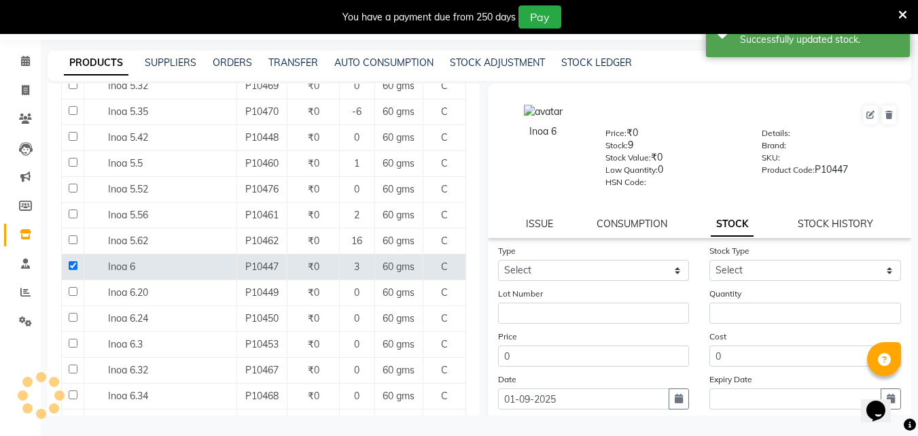
scroll to position [0, 0]
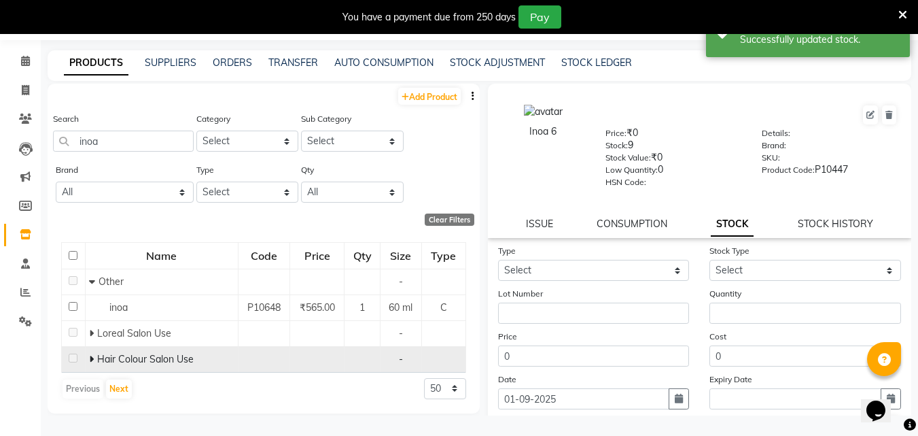
click at [92, 357] on icon at bounding box center [91, 359] width 5 height 10
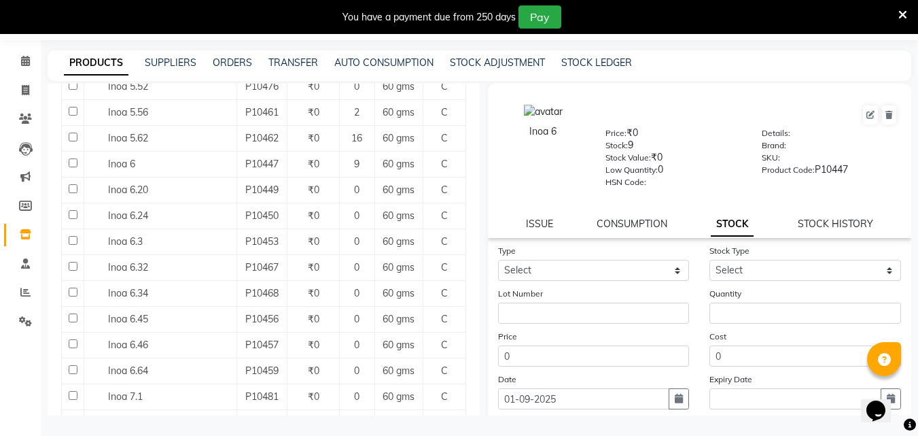
scroll to position [951, 0]
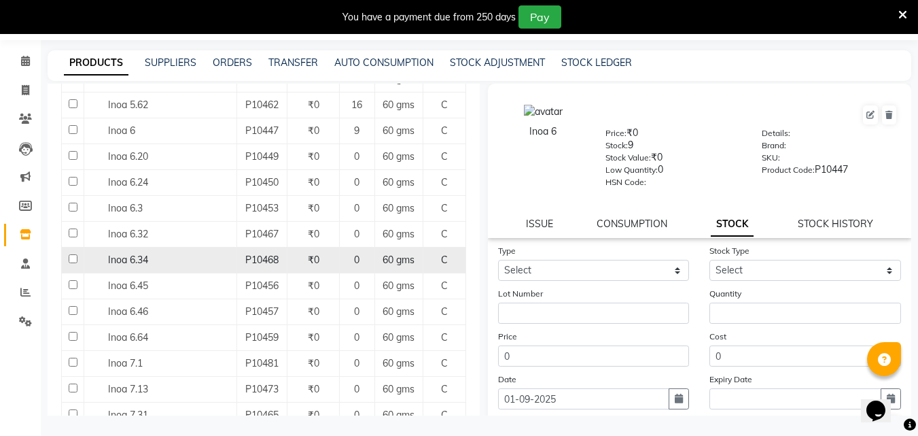
click at [72, 258] on input "checkbox" at bounding box center [73, 258] width 9 height 9
checkbox input "true"
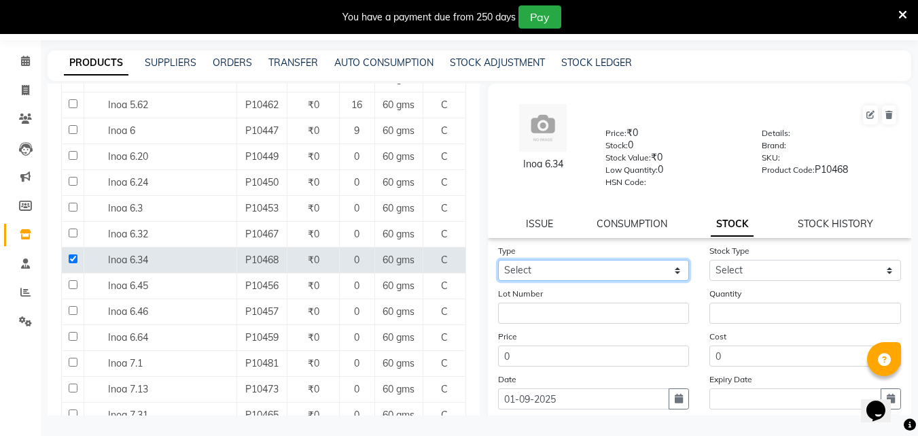
click at [603, 268] on select "Select In Out" at bounding box center [594, 270] width 192 height 21
select select "in"
click at [498, 260] on select "Select In Out" at bounding box center [594, 270] width 192 height 21
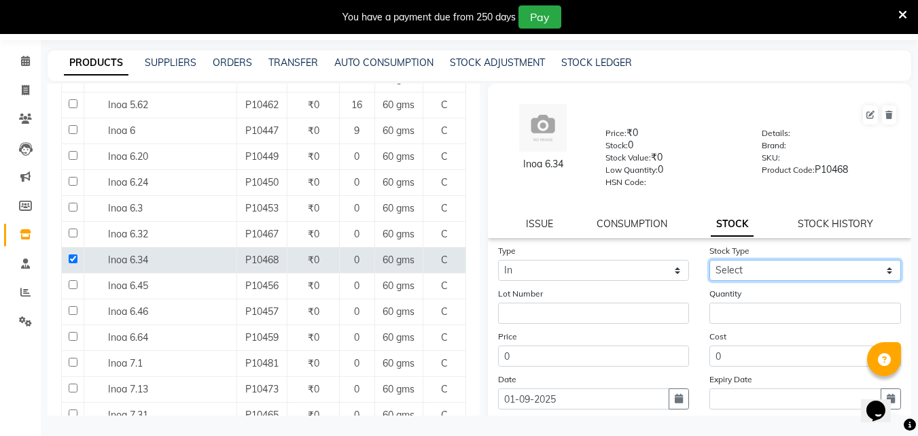
click at [729, 273] on select "Select New Stock Adjustment Return Other" at bounding box center [805, 270] width 192 height 21
select select "adjustment"
click at [709, 260] on select "Select New Stock Adjustment Return Other" at bounding box center [805, 270] width 192 height 21
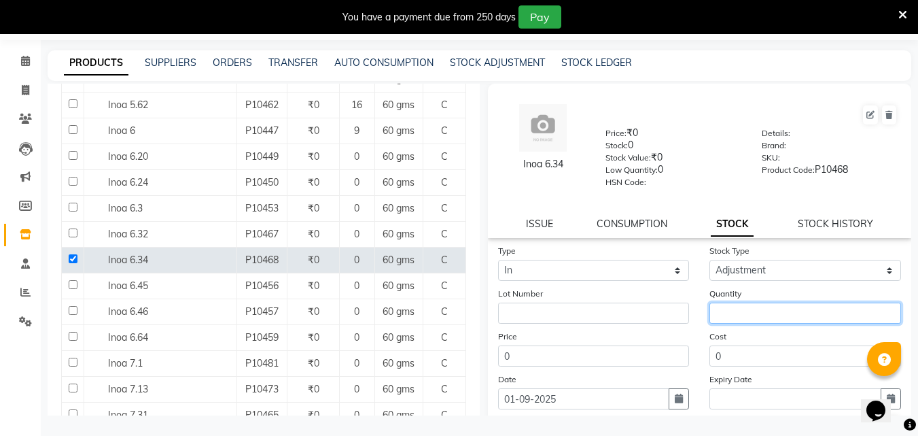
click at [742, 317] on input "number" at bounding box center [805, 312] width 192 height 21
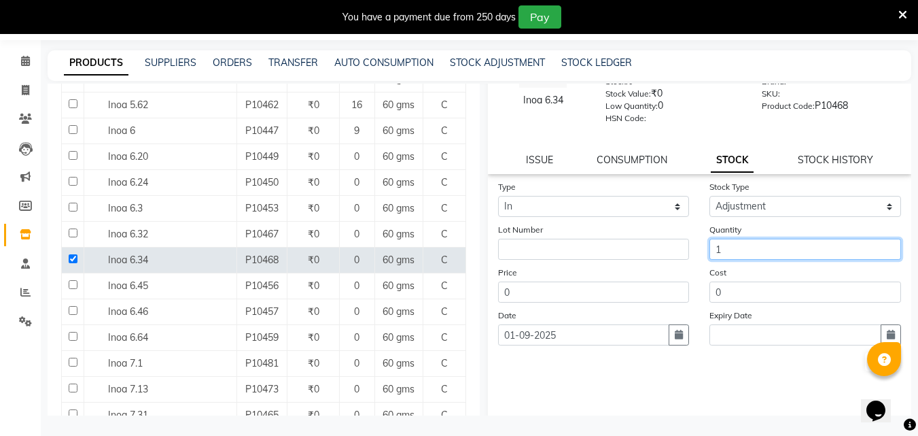
scroll to position [100, 0]
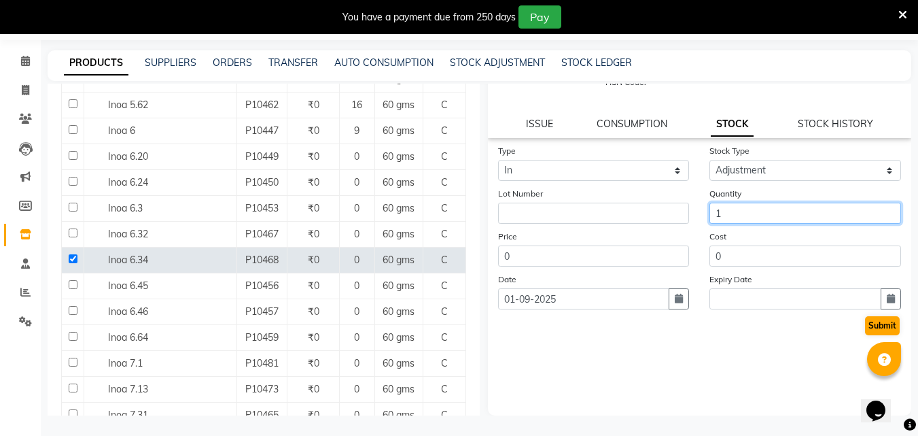
type input "1"
click at [878, 325] on button "Submit" at bounding box center [882, 325] width 35 height 19
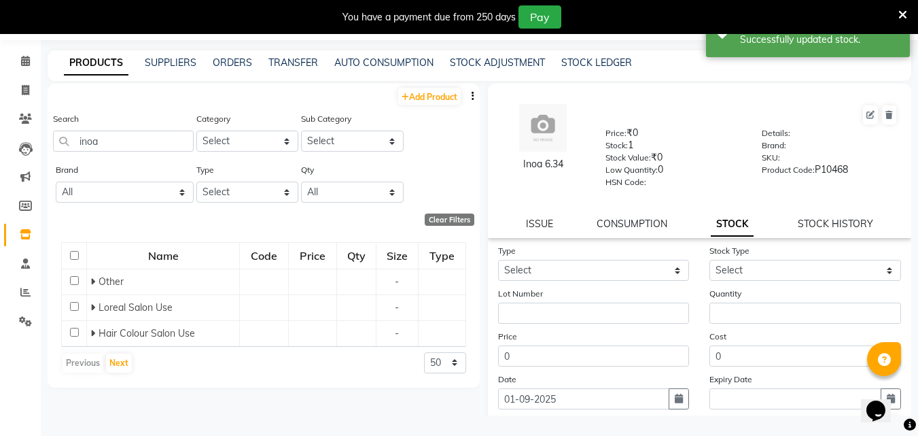
scroll to position [0, 0]
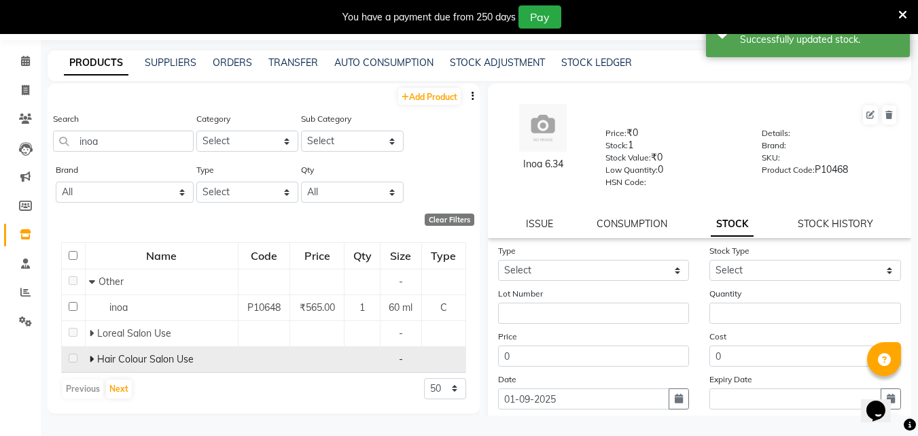
drag, startPoint x: 99, startPoint y: 363, endPoint x: 94, endPoint y: 358, distance: 7.2
click at [96, 359] on div "Hair Colour Salon Use" at bounding box center [161, 359] width 145 height 14
click at [90, 357] on icon at bounding box center [91, 359] width 5 height 10
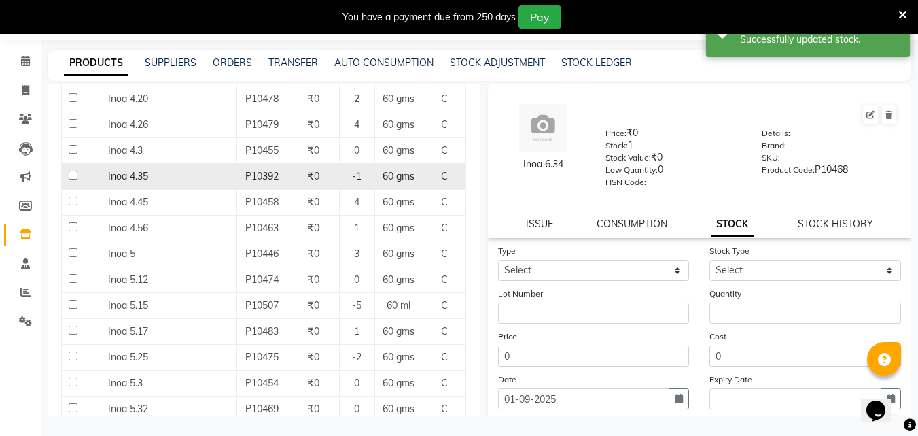
scroll to position [544, 0]
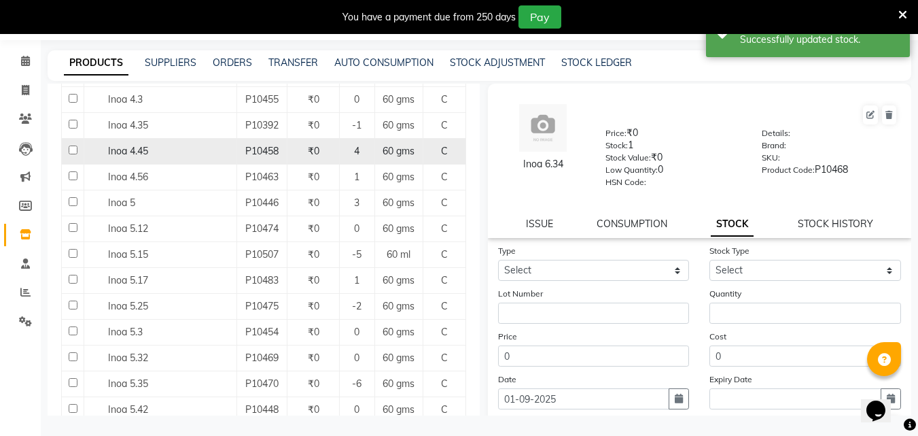
click at [73, 150] on input "checkbox" at bounding box center [73, 149] width 9 height 9
checkbox input "true"
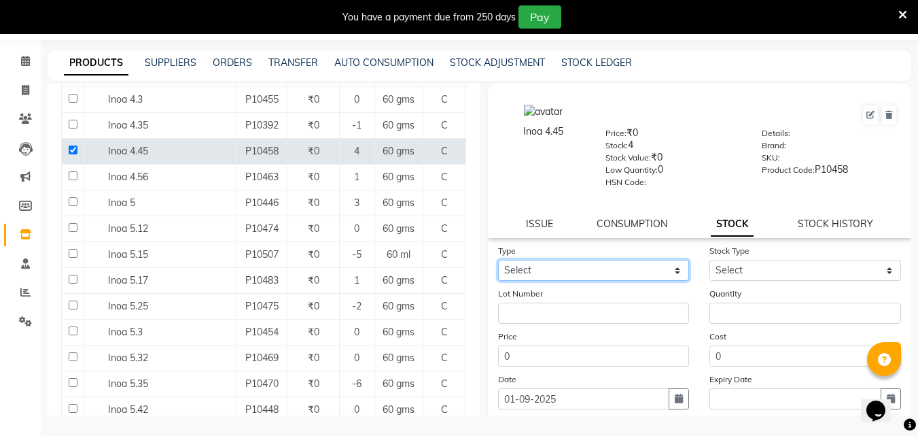
click at [620, 266] on select "Select In Out" at bounding box center [594, 270] width 192 height 21
click at [542, 342] on div "Price 0" at bounding box center [594, 347] width 212 height 37
click at [552, 257] on div "Type Select In Out" at bounding box center [594, 261] width 212 height 37
click at [535, 267] on select "Select In Out" at bounding box center [594, 270] width 192 height 21
select select "out"
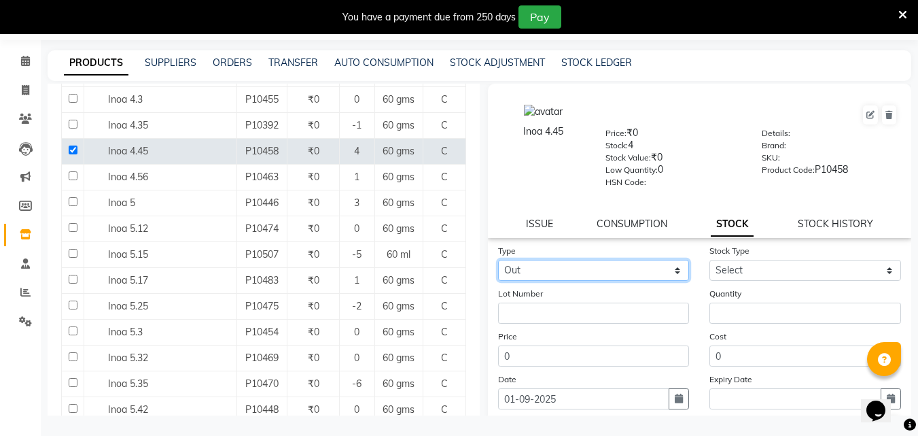
click at [498, 260] on select "Select In Out" at bounding box center [594, 270] width 192 height 21
select select
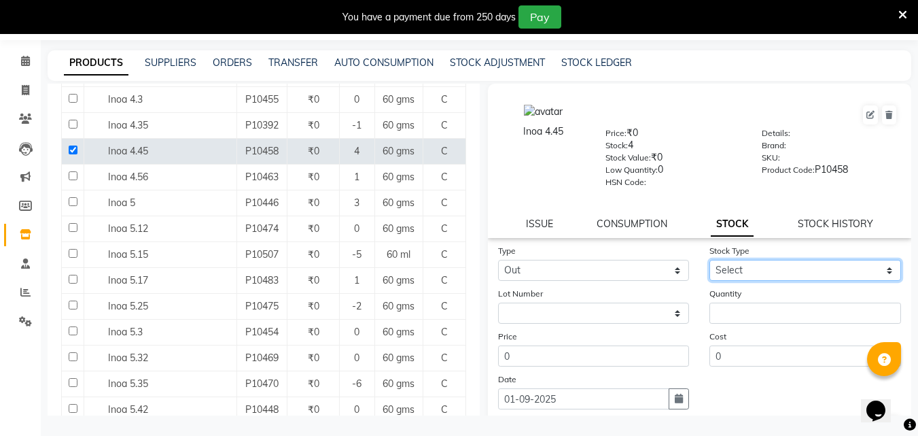
click at [773, 262] on select "Select Internal Use Damaged Expired Adjustment Return Other" at bounding box center [805, 270] width 192 height 21
select select "internal use"
click at [709, 260] on select "Select Internal Use Damaged Expired Adjustment Return Other" at bounding box center [805, 270] width 192 height 21
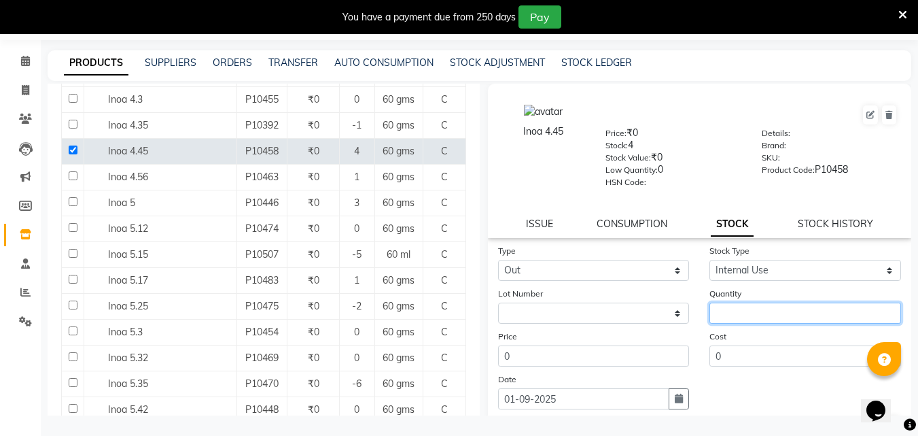
click at [743, 322] on input "number" at bounding box center [805, 312] width 192 height 21
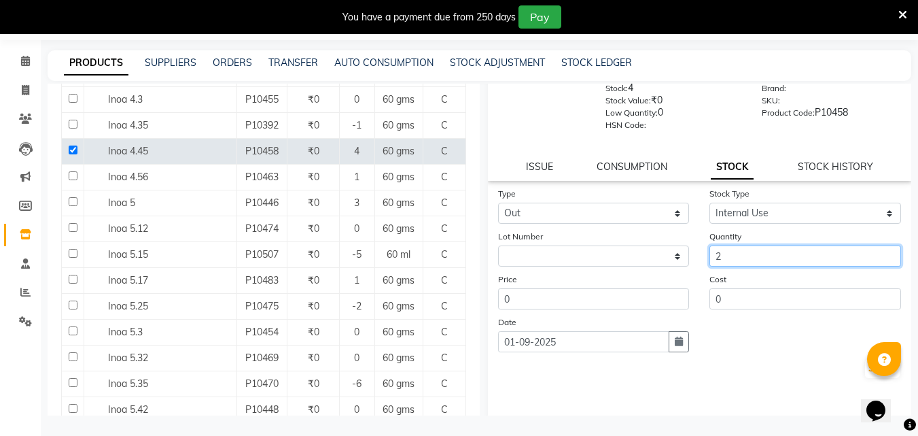
scroll to position [100, 0]
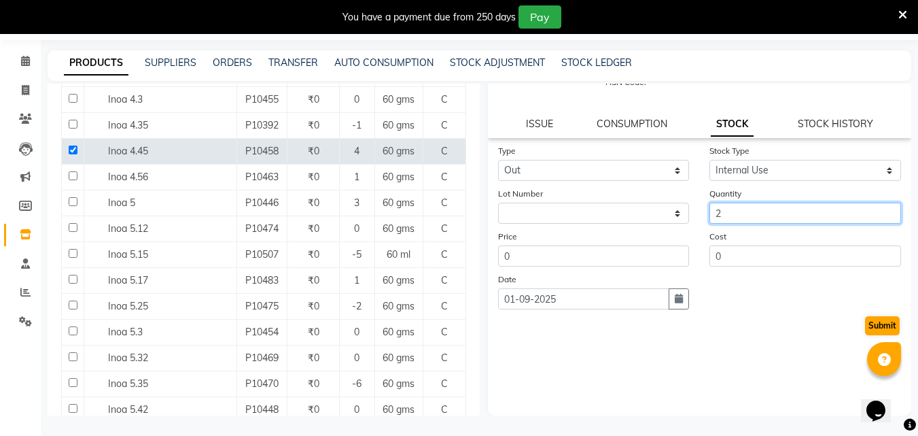
type input "2"
click at [867, 321] on button "Submit" at bounding box center [882, 325] width 35 height 19
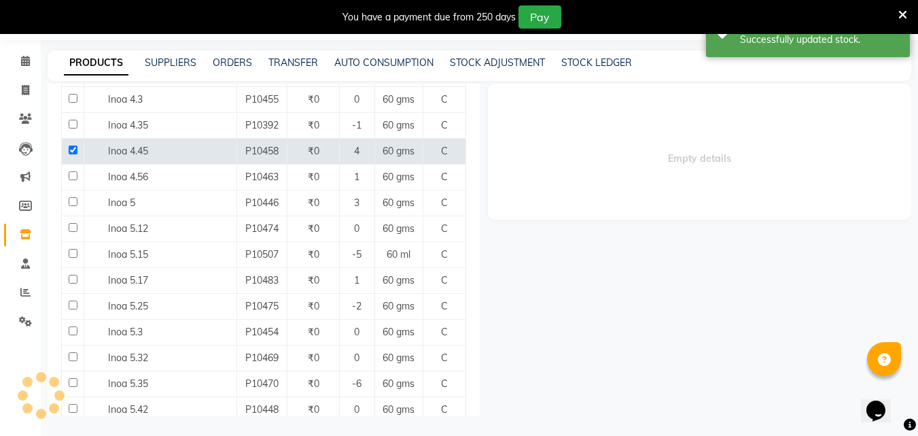
scroll to position [0, 0]
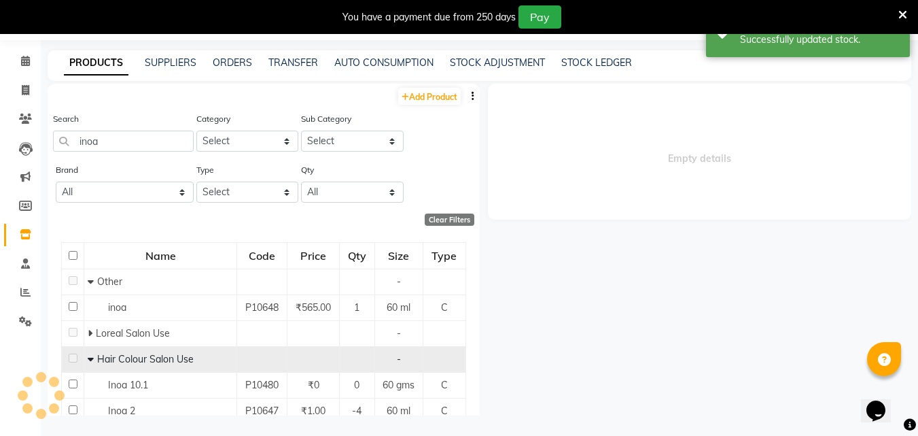
select select
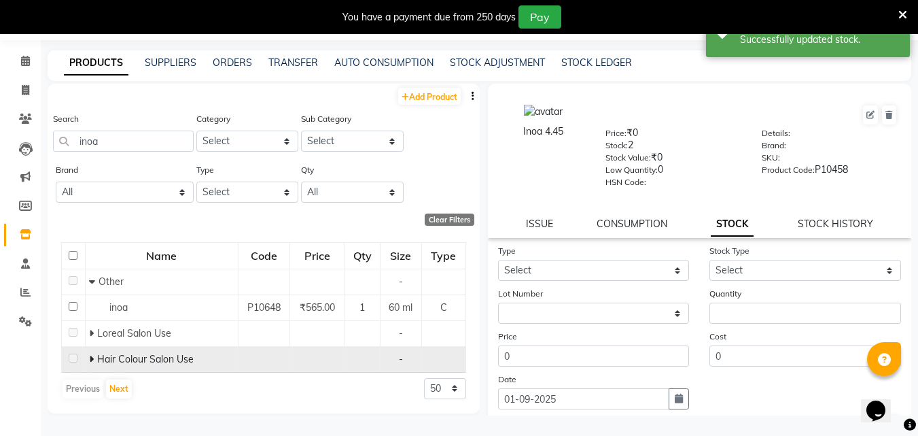
click at [90, 355] on icon at bounding box center [91, 359] width 5 height 10
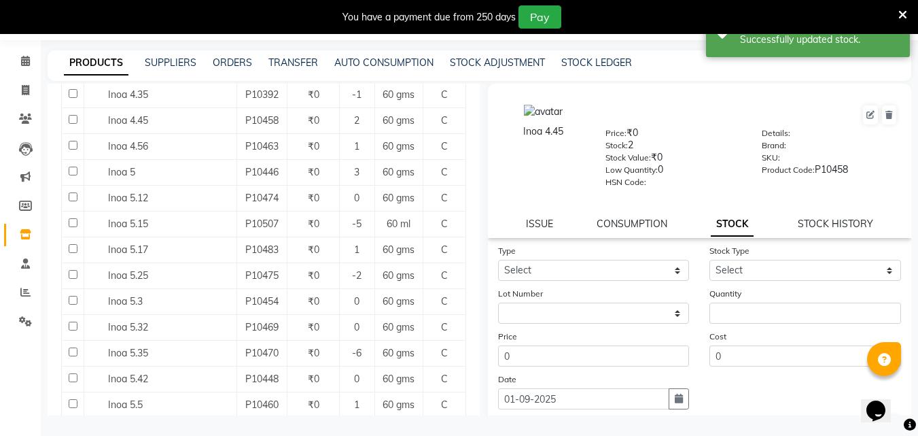
scroll to position [747, 0]
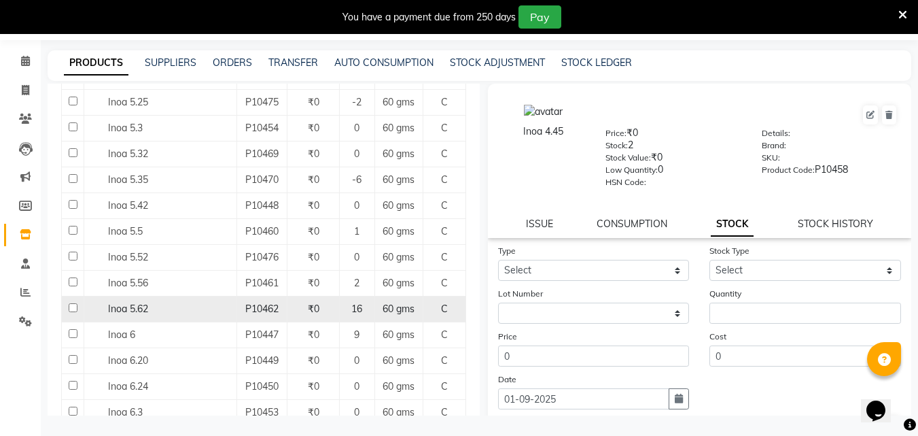
click at [71, 306] on input "checkbox" at bounding box center [73, 307] width 9 height 9
checkbox input "true"
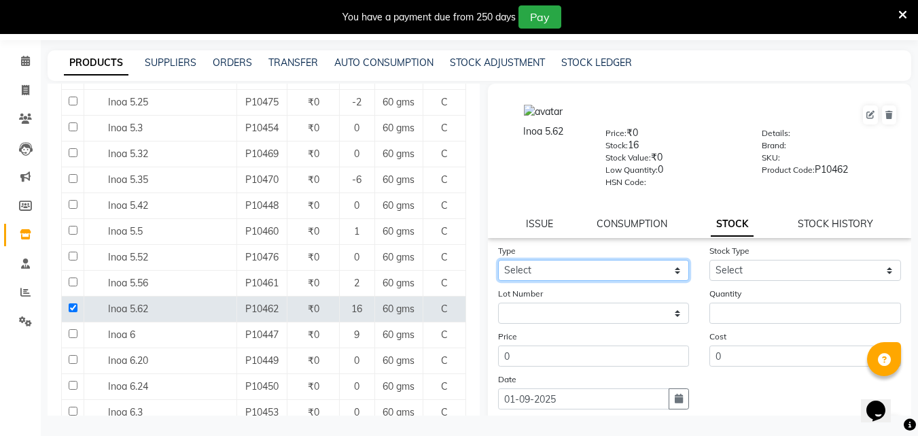
click at [646, 271] on select "Select In Out" at bounding box center [594, 270] width 192 height 21
click at [498, 260] on select "Select In Out" at bounding box center [594, 270] width 192 height 21
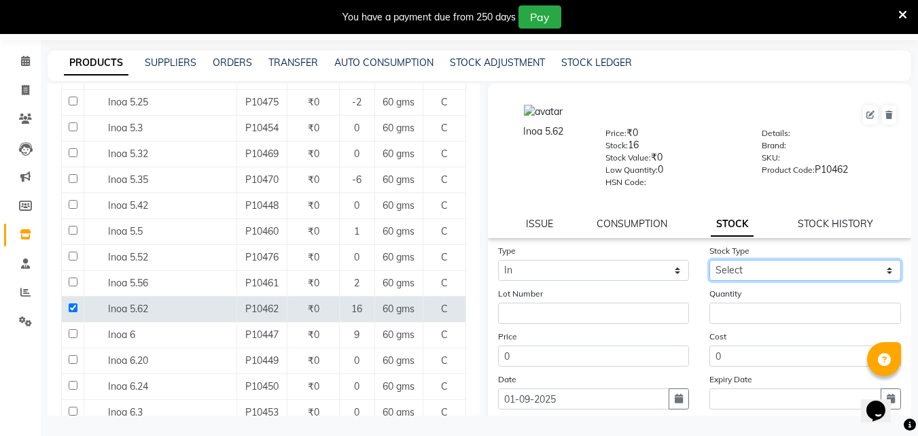
click at [729, 261] on select "Select New Stock Adjustment Return Other" at bounding box center [805, 270] width 192 height 21
click at [709, 260] on select "Select New Stock Adjustment Return Other" at bounding box center [805, 270] width 192 height 21
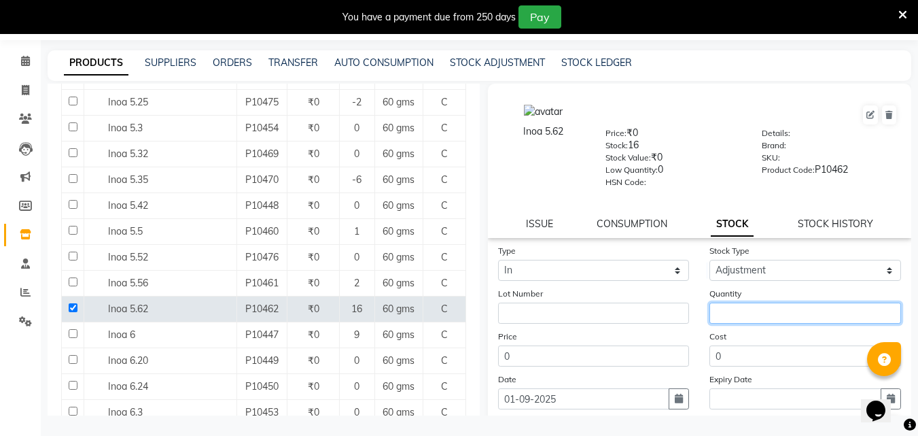
click at [741, 317] on input "number" at bounding box center [805, 312] width 192 height 21
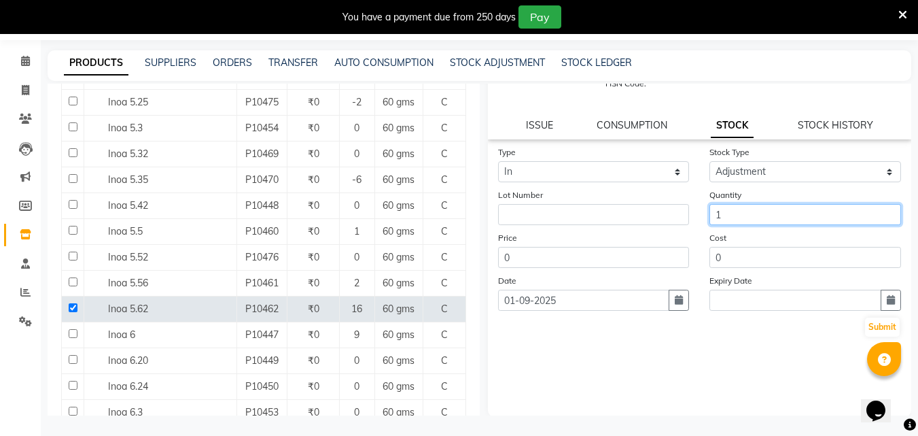
scroll to position [100, 0]
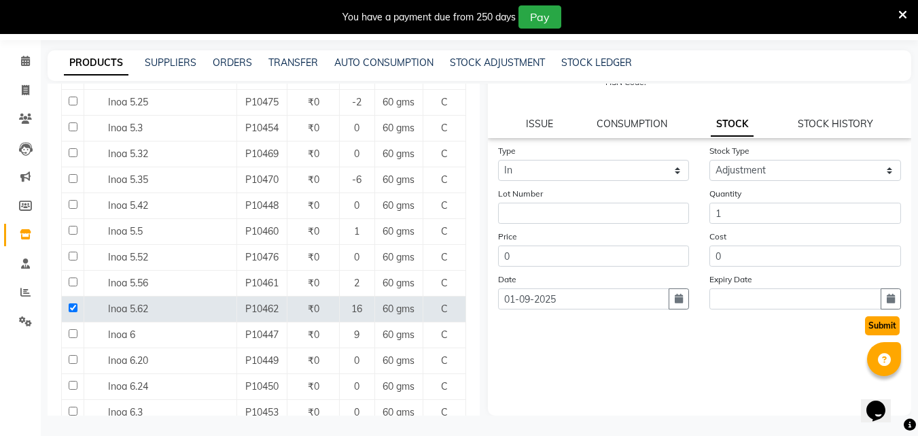
click at [865, 323] on button "Submit" at bounding box center [882, 325] width 35 height 19
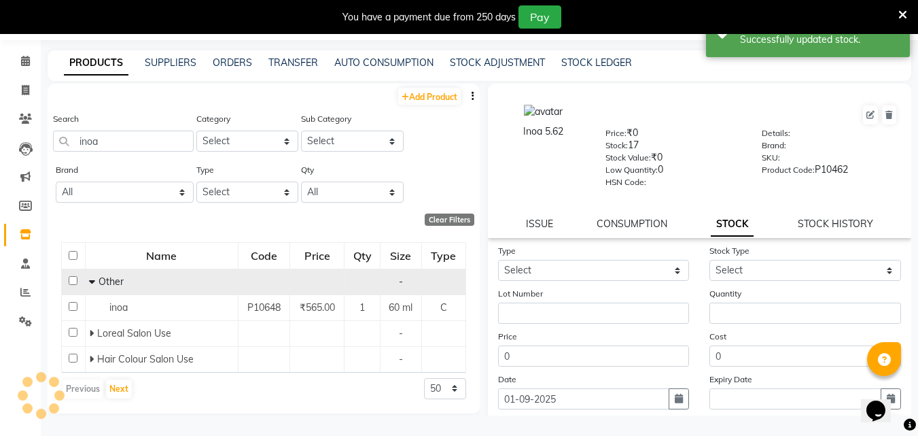
scroll to position [0, 0]
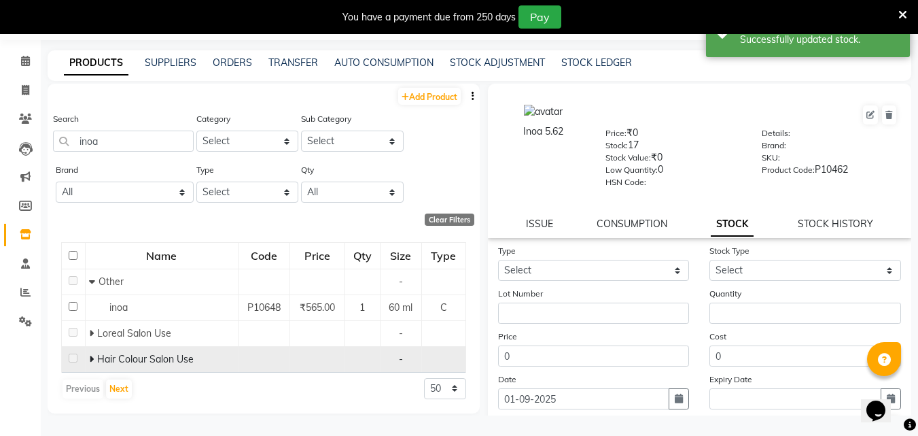
click at [91, 362] on icon at bounding box center [91, 359] width 5 height 10
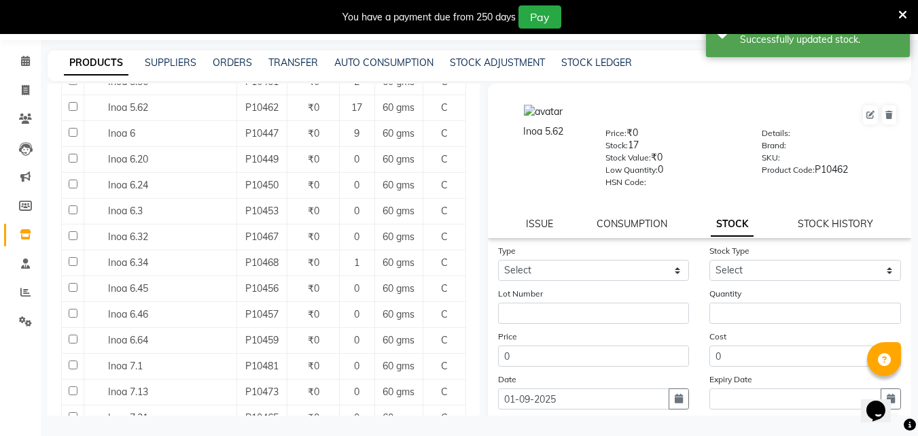
scroll to position [883, 0]
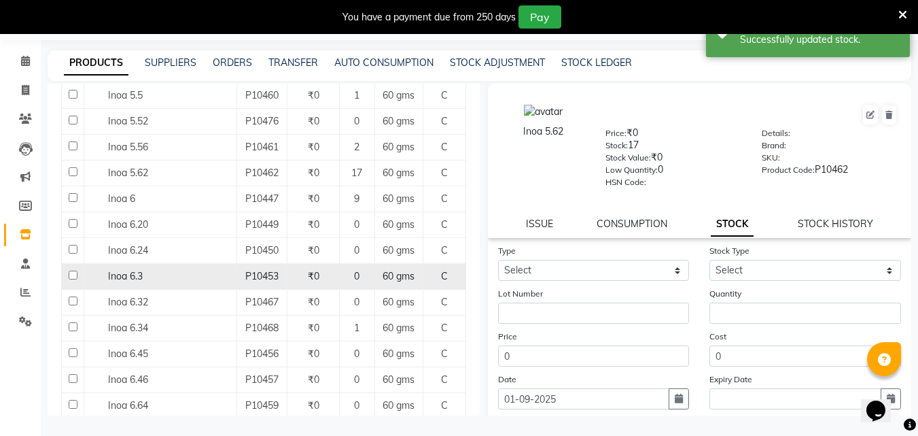
click at [73, 273] on input "checkbox" at bounding box center [73, 274] width 9 height 9
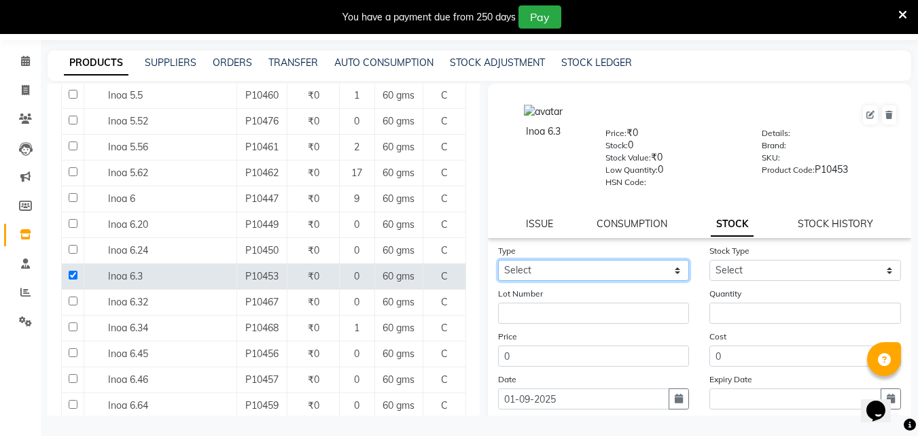
click at [538, 270] on select "Select In Out" at bounding box center [594, 270] width 192 height 21
click at [498, 260] on select "Select In Out" at bounding box center [594, 270] width 192 height 21
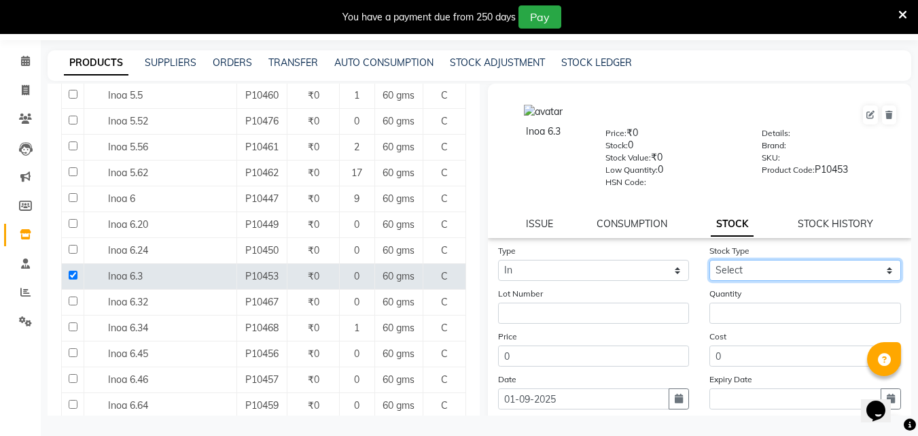
click at [727, 272] on select "Select New Stock Adjustment Return Other" at bounding box center [805, 270] width 192 height 21
click at [709, 260] on select "Select New Stock Adjustment Return Other" at bounding box center [805, 270] width 192 height 21
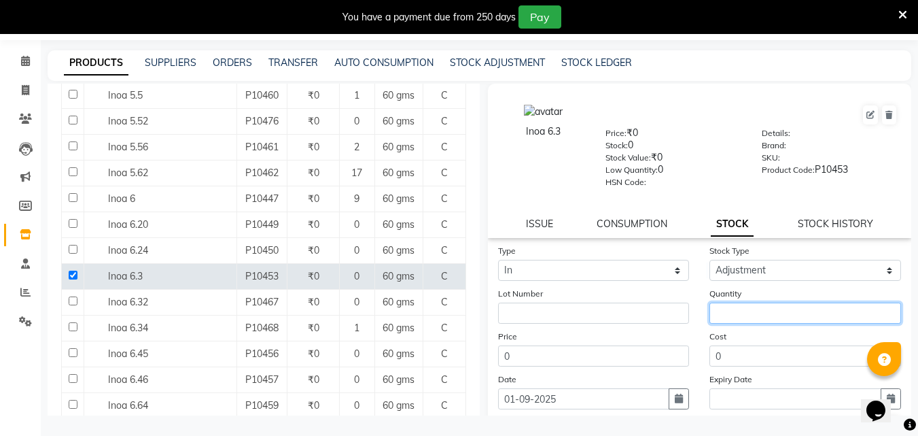
click at [723, 315] on input "number" at bounding box center [805, 312] width 192 height 21
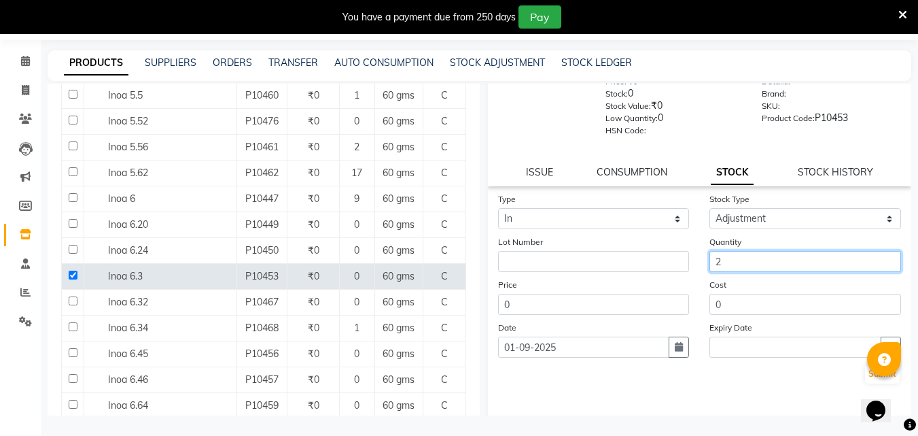
scroll to position [100, 0]
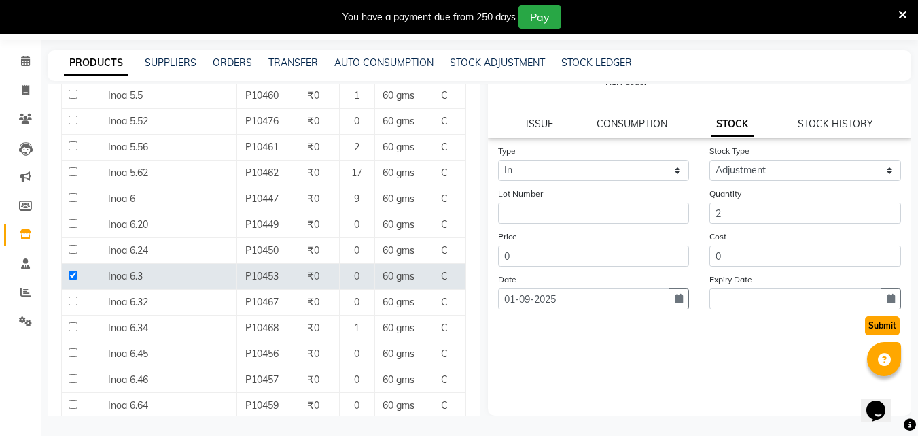
click at [870, 328] on button "Submit" at bounding box center [882, 325] width 35 height 19
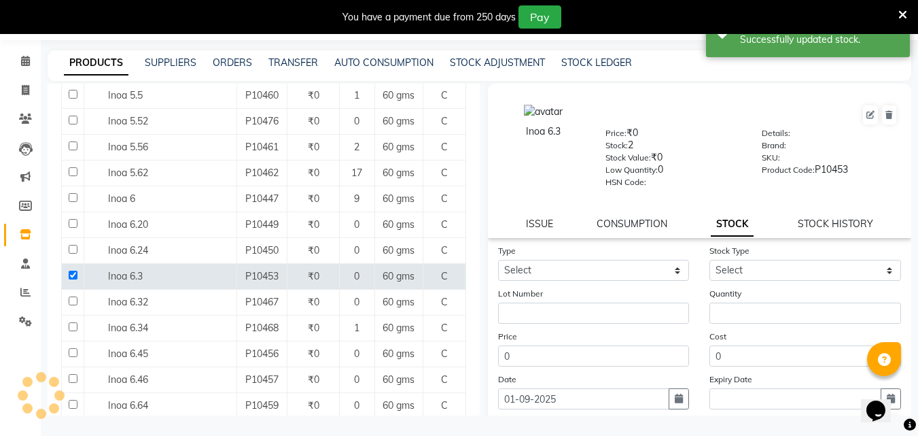
scroll to position [0, 0]
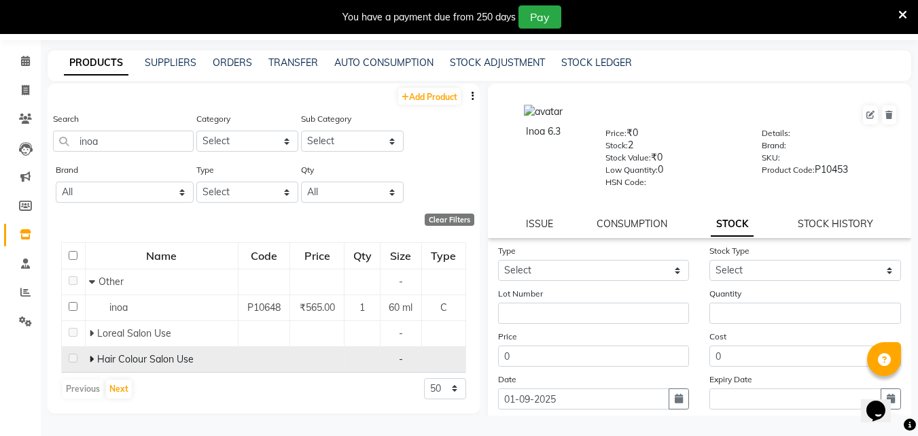
click at [87, 356] on td "Hair Colour Salon Use" at bounding box center [161, 359] width 153 height 26
click at [91, 357] on icon at bounding box center [91, 359] width 5 height 10
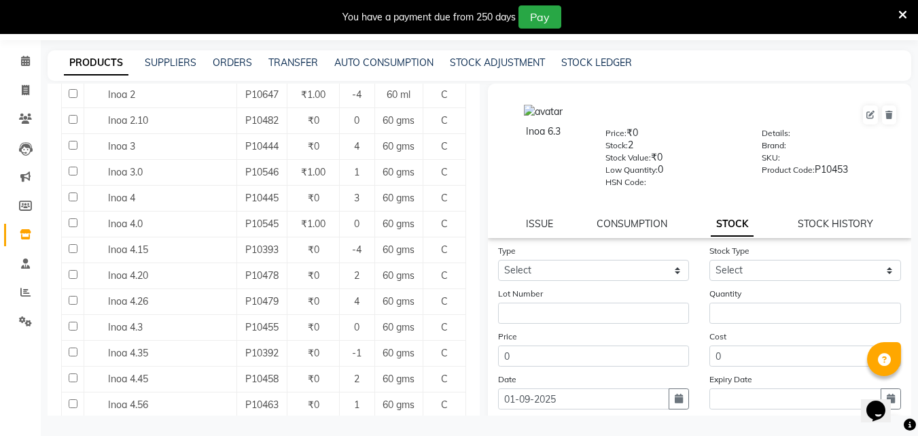
scroll to position [340, 0]
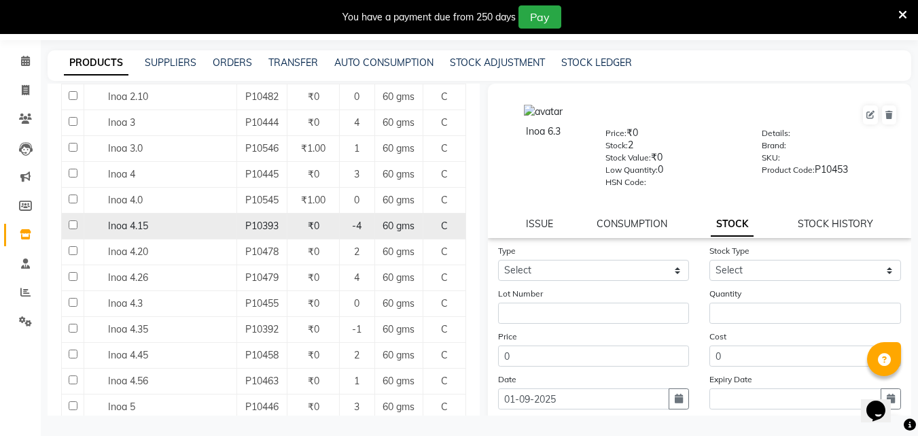
click at [73, 223] on input "checkbox" at bounding box center [73, 224] width 9 height 9
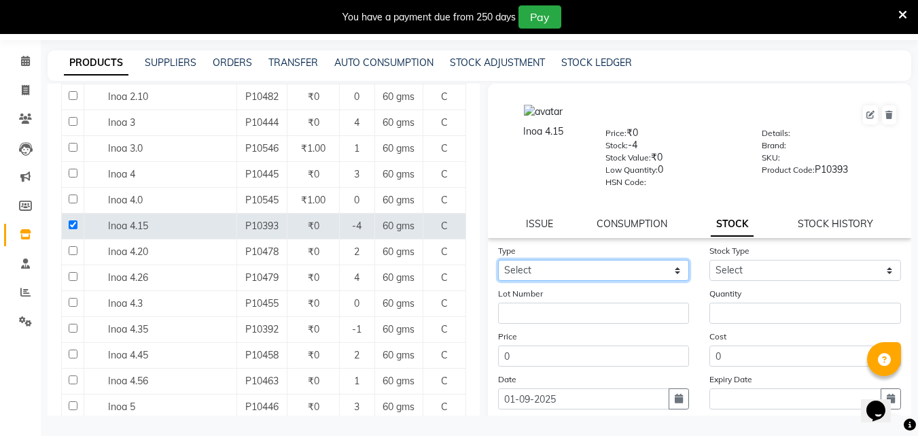
click at [544, 268] on select "Select In Out" at bounding box center [594, 270] width 192 height 21
click at [498, 260] on select "Select In Out" at bounding box center [594, 270] width 192 height 21
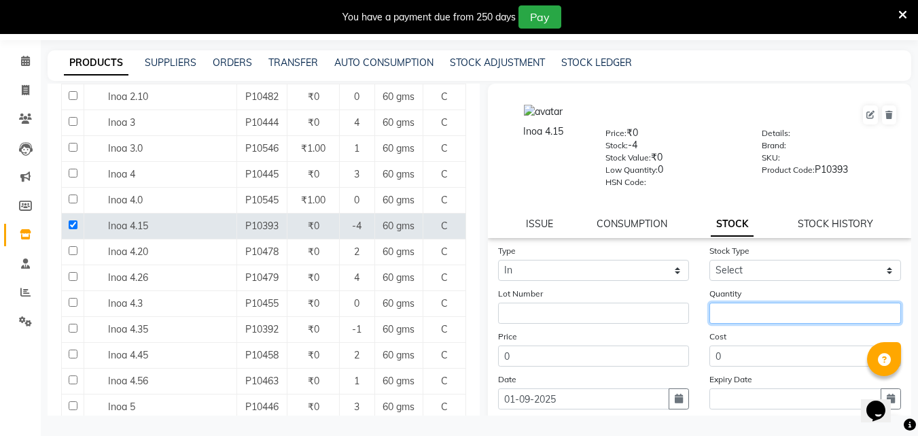
click at [757, 314] on input "number" at bounding box center [805, 312] width 192 height 21
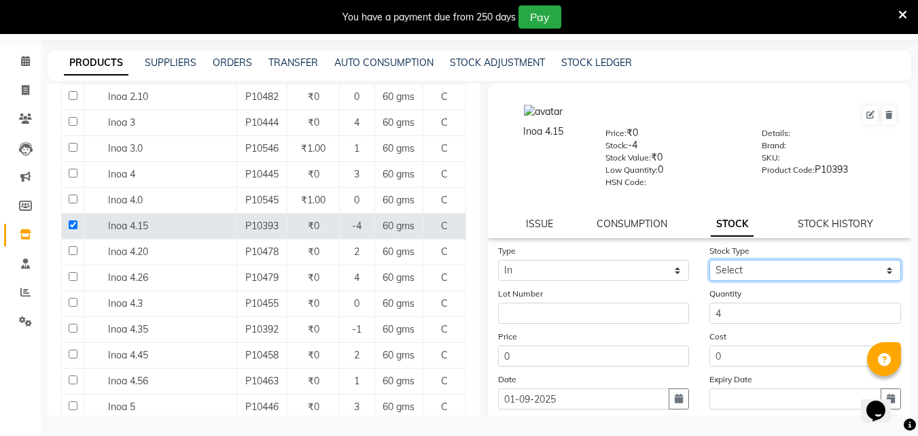
click at [757, 268] on select "Select New Stock Adjustment Return Other" at bounding box center [805, 270] width 192 height 21
click at [709, 260] on select "Select New Stock Adjustment Return Other" at bounding box center [805, 270] width 192 height 21
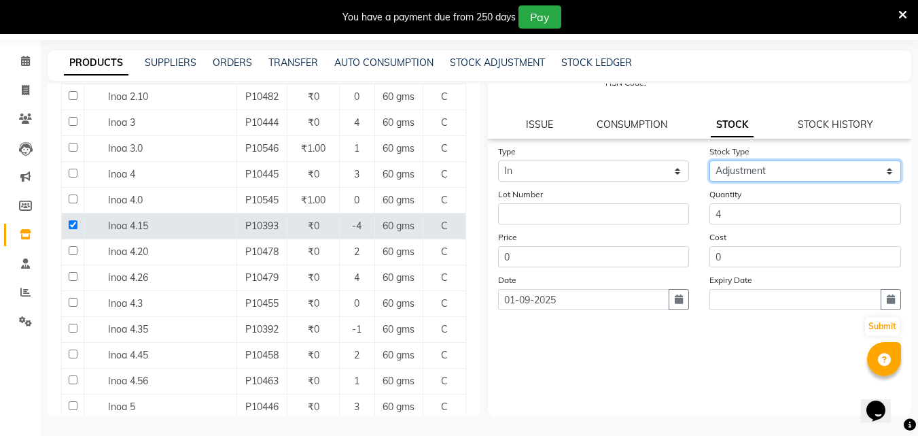
scroll to position [100, 0]
click at [881, 320] on button "Submit" at bounding box center [882, 325] width 35 height 19
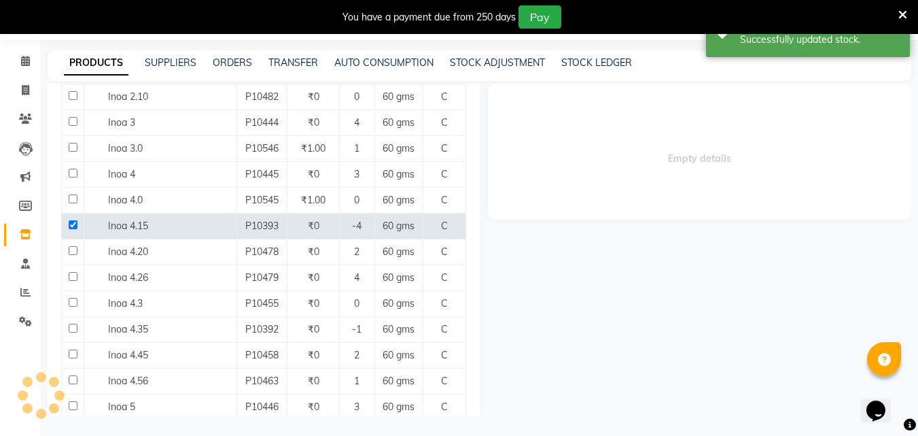
scroll to position [0, 0]
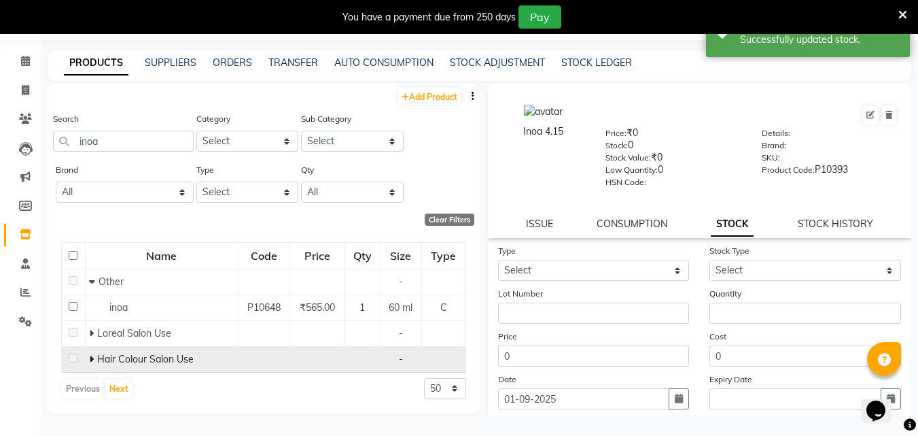
click at [89, 359] on icon at bounding box center [91, 359] width 5 height 10
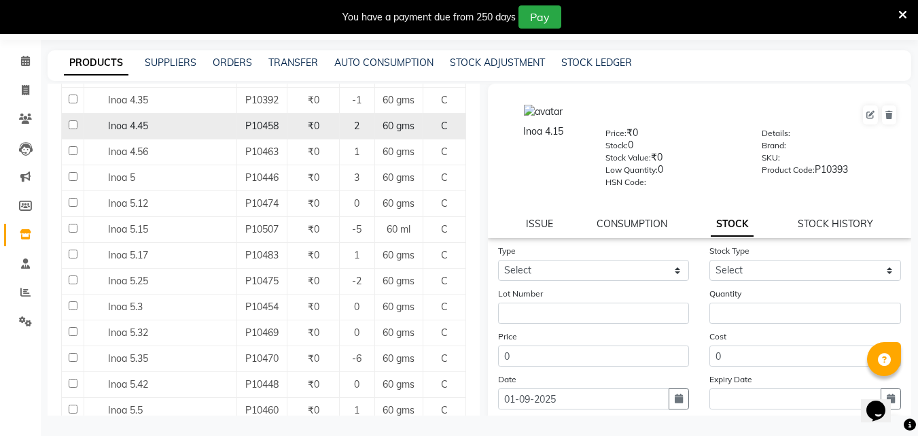
scroll to position [684, 0]
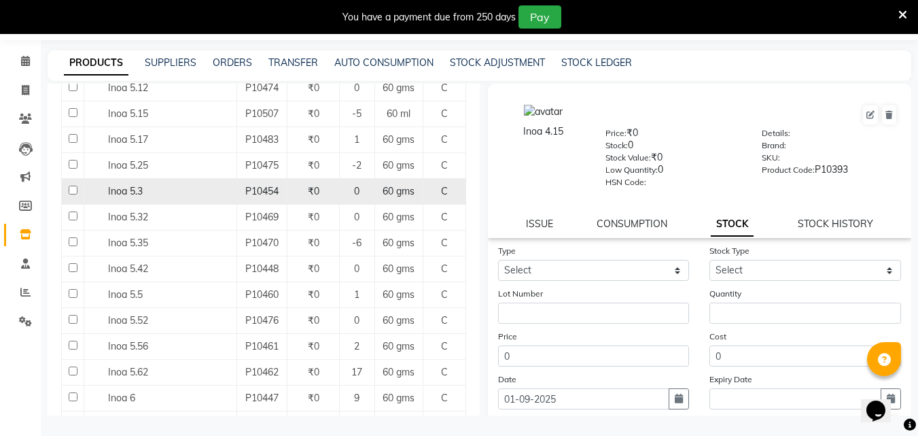
click at [71, 192] on input "checkbox" at bounding box center [73, 189] width 9 height 9
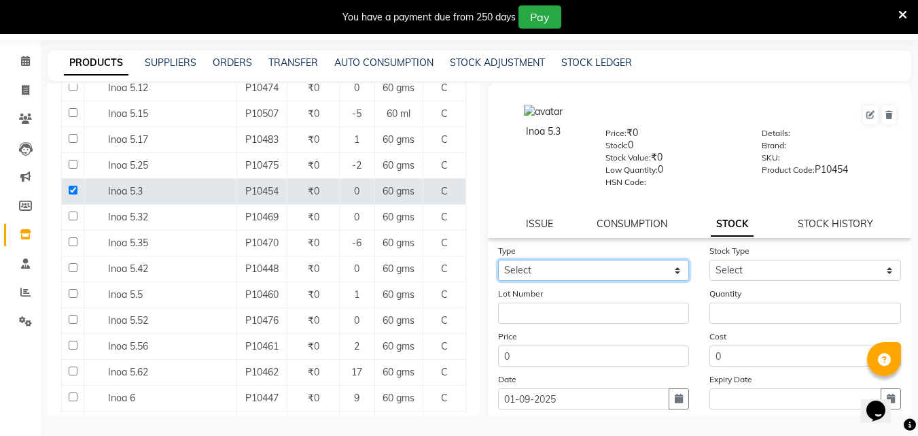
drag, startPoint x: 608, startPoint y: 266, endPoint x: 595, endPoint y: 277, distance: 17.3
click at [608, 266] on select "Select In Out" at bounding box center [594, 270] width 192 height 21
click at [498, 260] on select "Select In Out" at bounding box center [594, 270] width 192 height 21
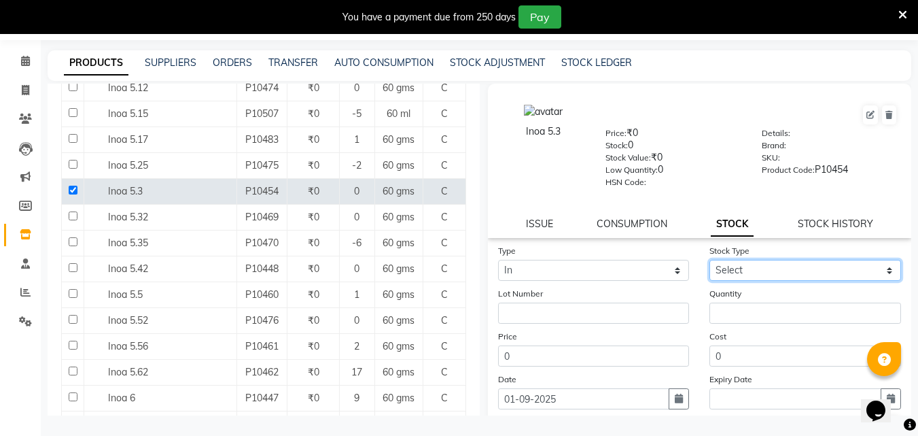
drag, startPoint x: 731, startPoint y: 272, endPoint x: 736, endPoint y: 279, distance: 7.7
click at [731, 272] on select "Select New Stock Adjustment Return Other" at bounding box center [805, 270] width 192 height 21
click at [709, 260] on select "Select New Stock Adjustment Return Other" at bounding box center [805, 270] width 192 height 21
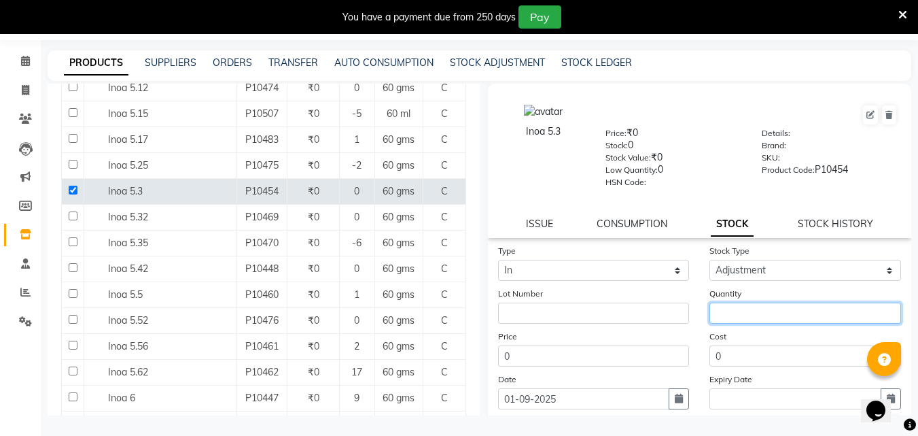
click at [747, 312] on input "number" at bounding box center [805, 312] width 192 height 21
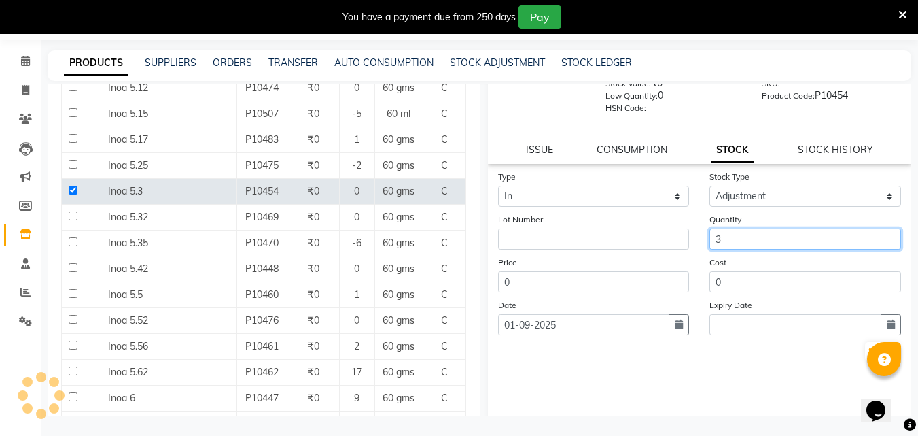
scroll to position [100, 0]
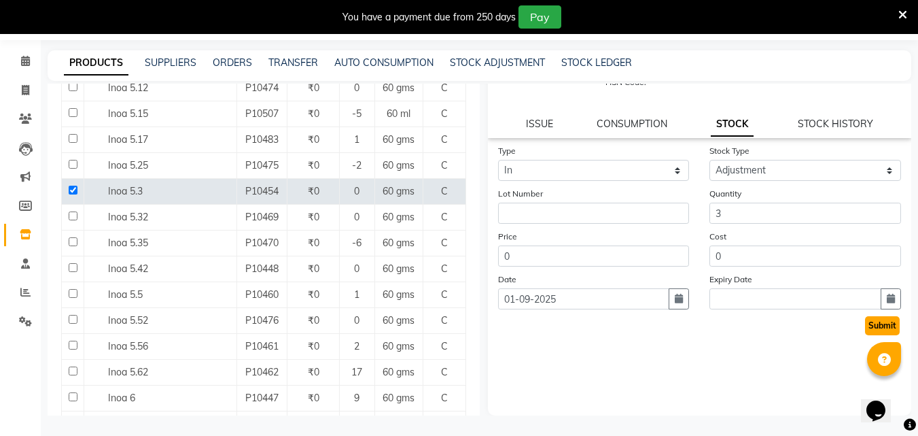
click at [865, 330] on button "Submit" at bounding box center [882, 325] width 35 height 19
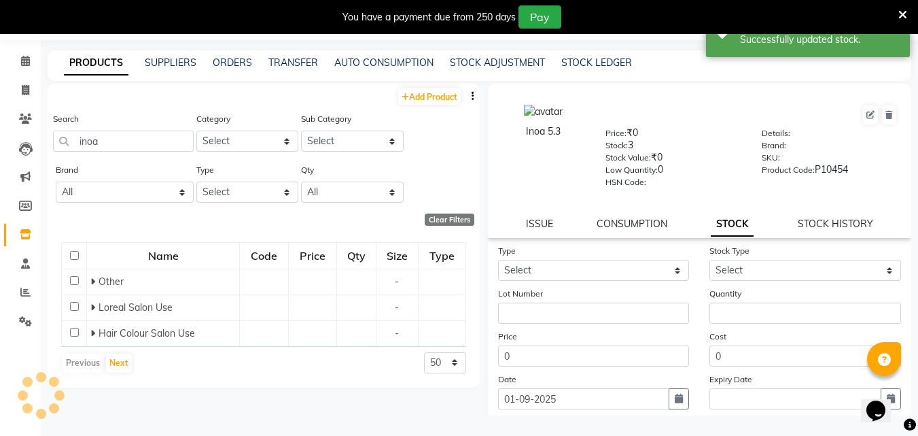
scroll to position [0, 0]
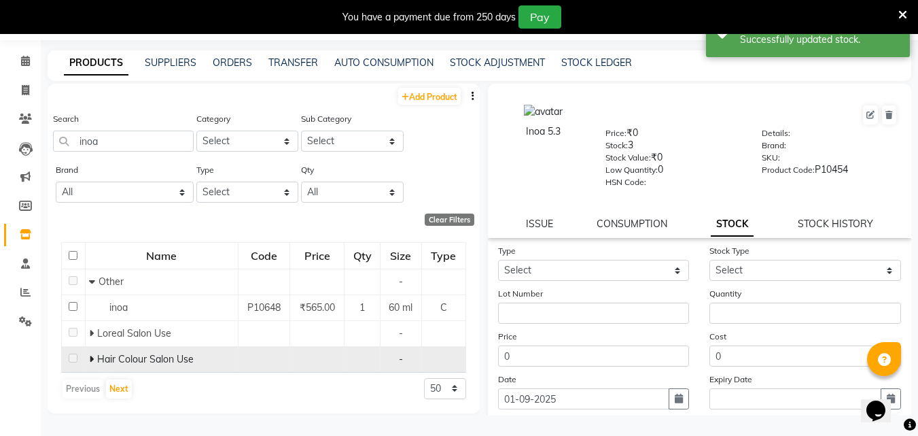
click at [87, 356] on td "Hair Colour Salon Use" at bounding box center [161, 359] width 153 height 26
click at [91, 361] on icon at bounding box center [91, 359] width 5 height 10
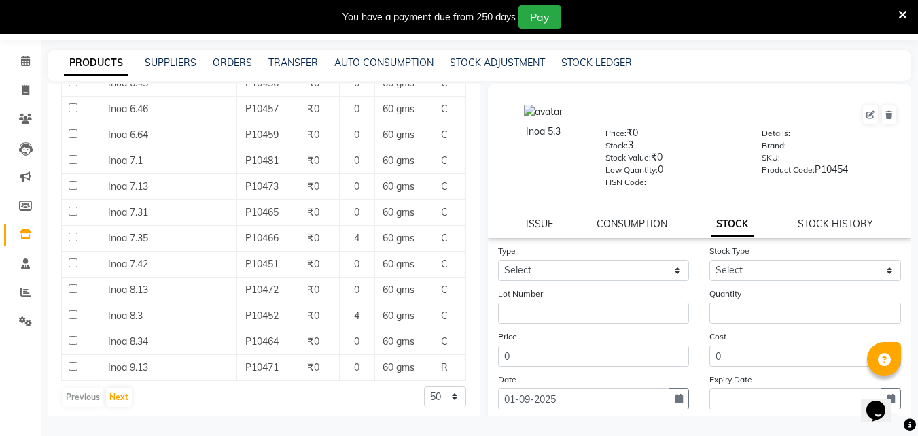
scroll to position [1160, 0]
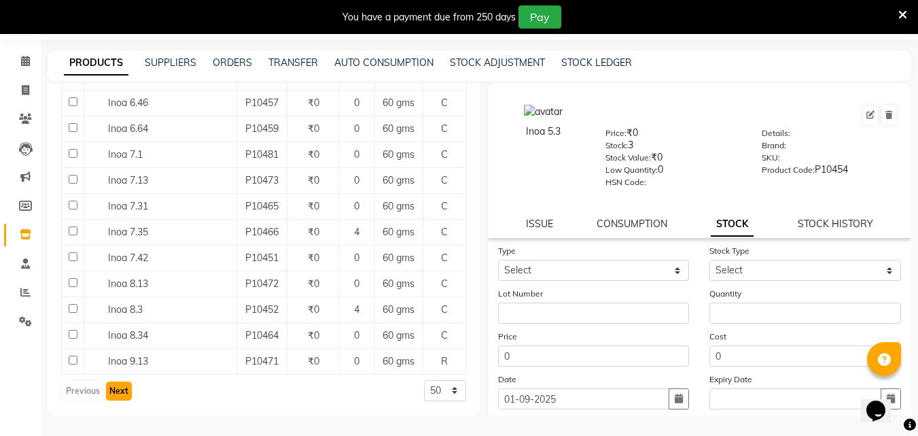
click at [120, 395] on button "Next" at bounding box center [119, 390] width 26 height 19
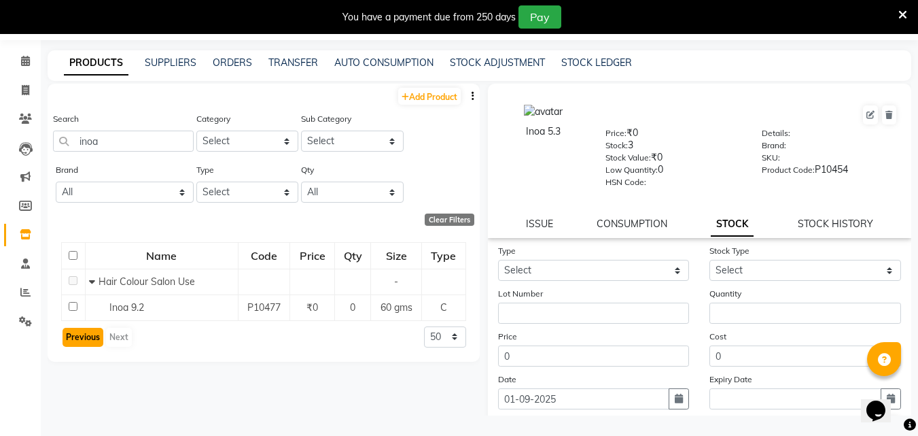
click at [92, 334] on button "Previous" at bounding box center [83, 337] width 41 height 19
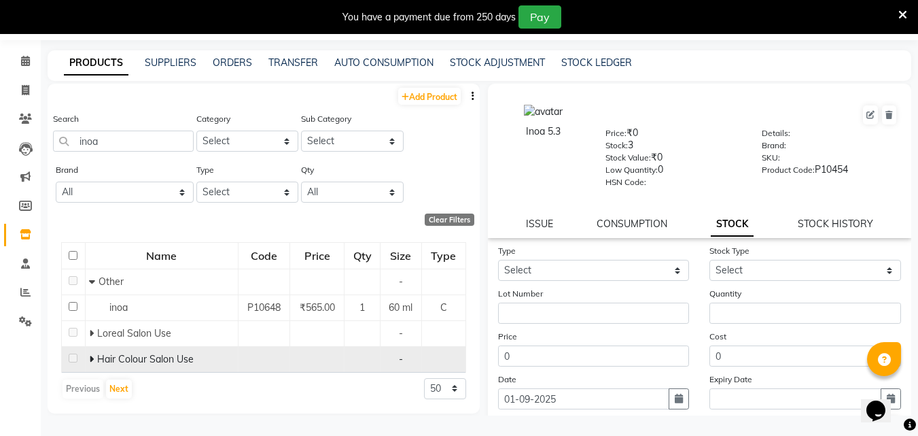
click at [96, 357] on span at bounding box center [93, 359] width 8 height 12
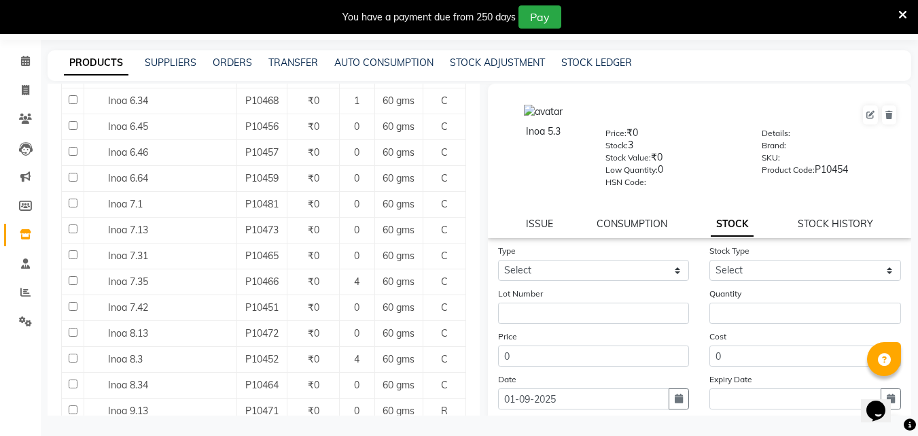
scroll to position [1087, 0]
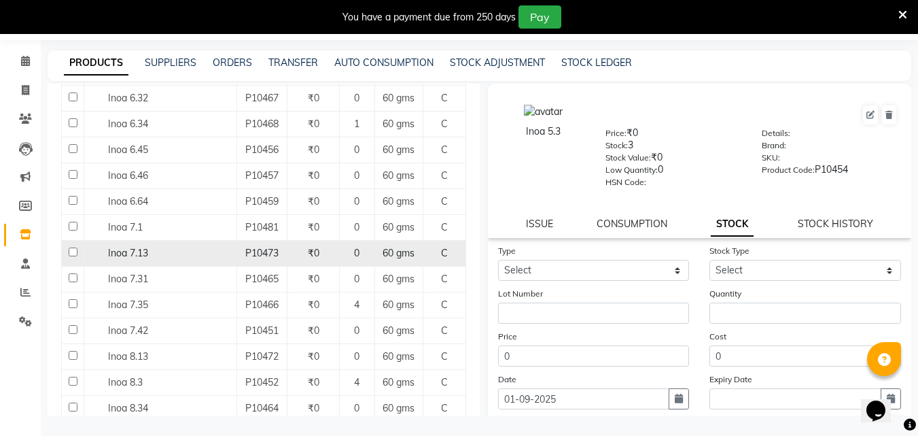
click at [71, 251] on input "checkbox" at bounding box center [73, 251] width 9 height 9
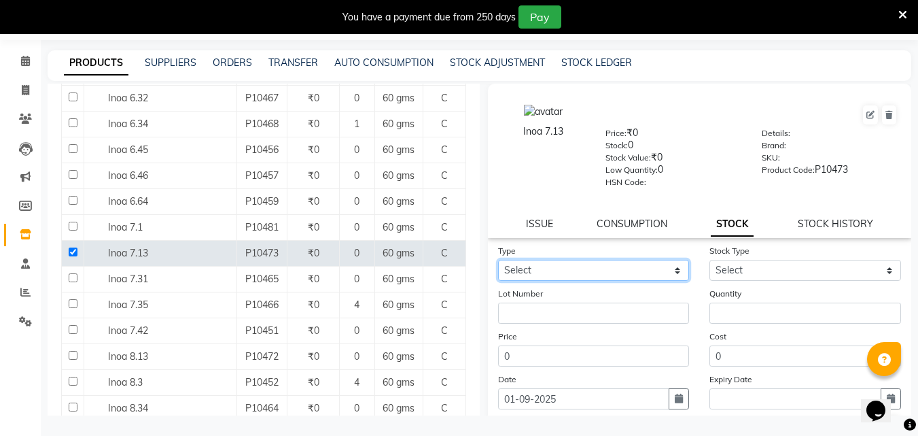
click at [549, 271] on select "Select In Out" at bounding box center [594, 270] width 192 height 21
click at [498, 260] on select "Select In Out" at bounding box center [594, 270] width 192 height 21
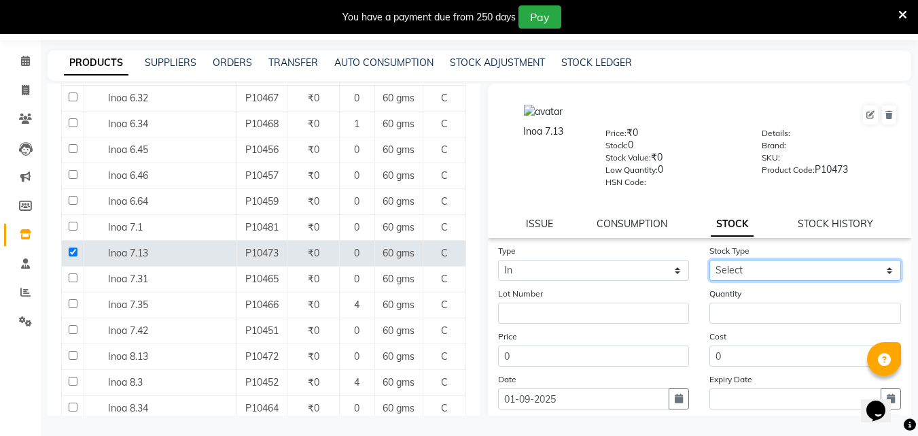
click at [747, 268] on select "Select New Stock Adjustment Return Other" at bounding box center [805, 270] width 192 height 21
click at [709, 260] on select "Select New Stock Adjustment Return Other" at bounding box center [805, 270] width 192 height 21
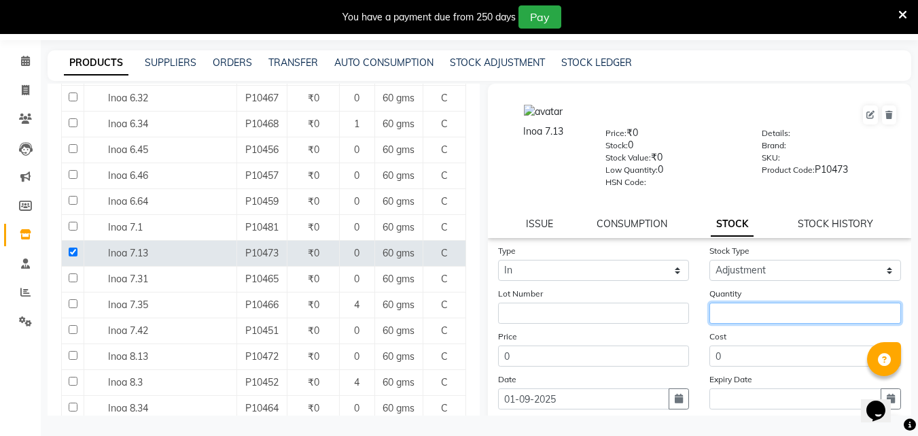
click at [744, 313] on input "number" at bounding box center [805, 312] width 192 height 21
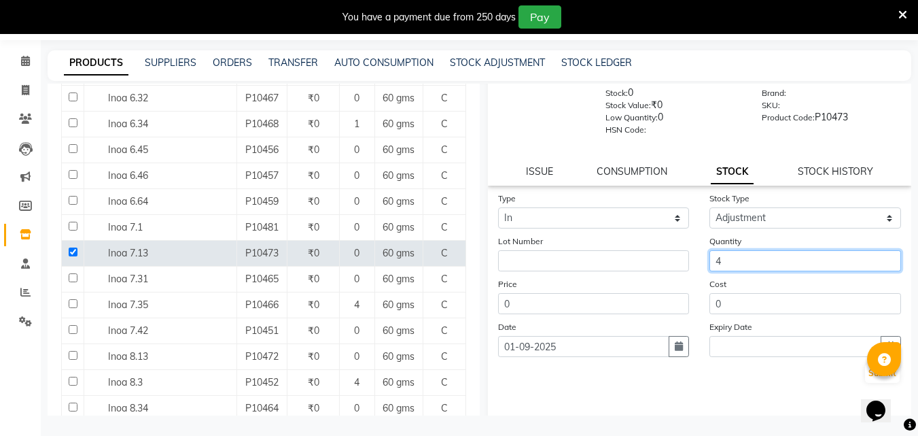
scroll to position [100, 0]
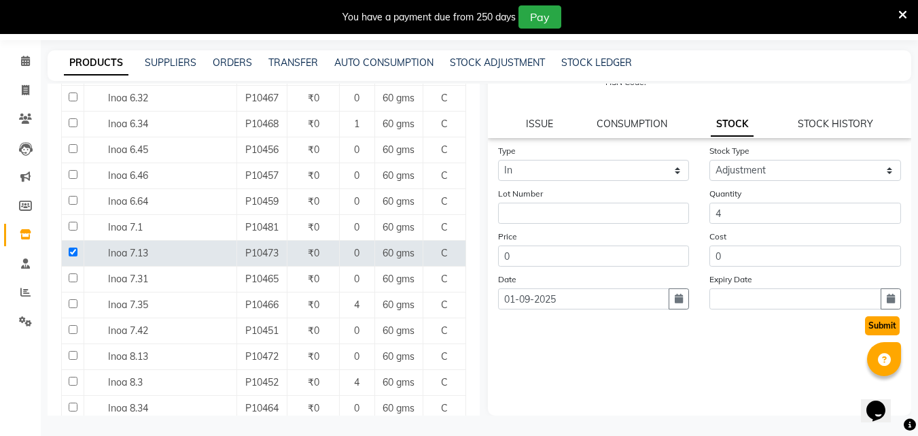
click at [872, 322] on button "Submit" at bounding box center [882, 325] width 35 height 19
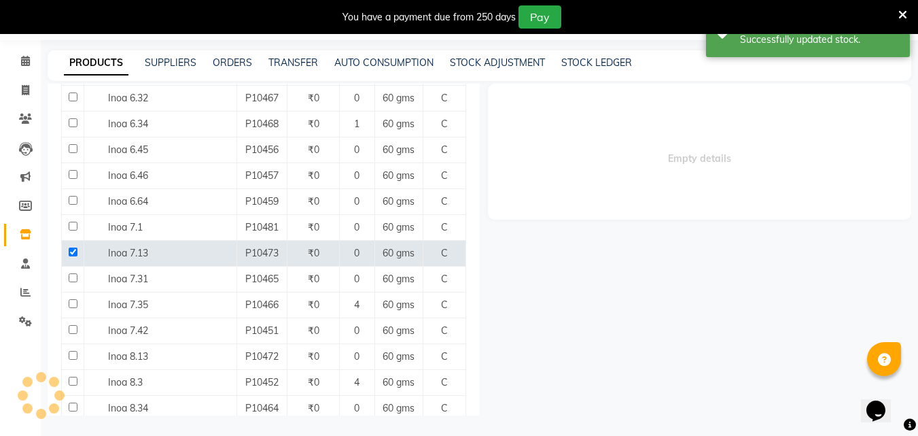
scroll to position [0, 0]
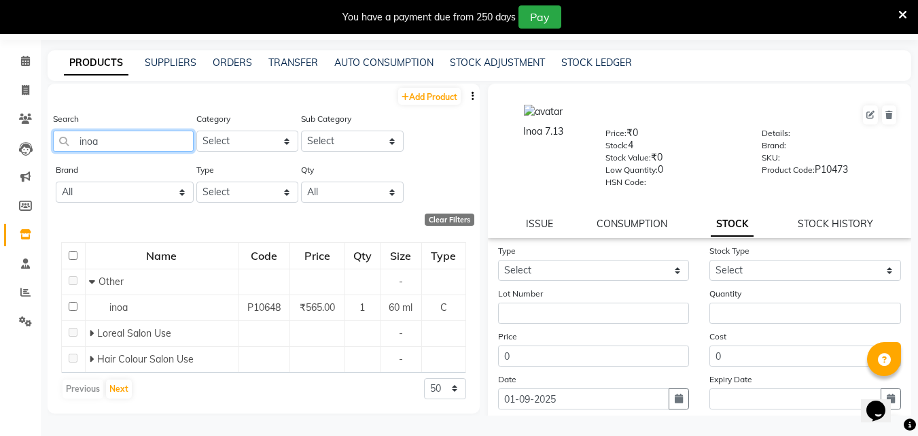
click at [118, 149] on input "inoa" at bounding box center [123, 140] width 141 height 21
click at [116, 149] on input "inoa" at bounding box center [123, 140] width 141 height 21
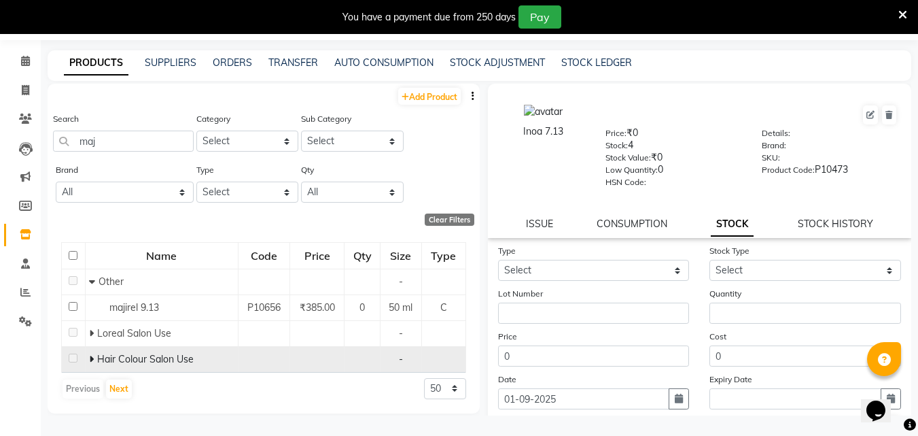
click at [93, 357] on icon at bounding box center [91, 359] width 5 height 10
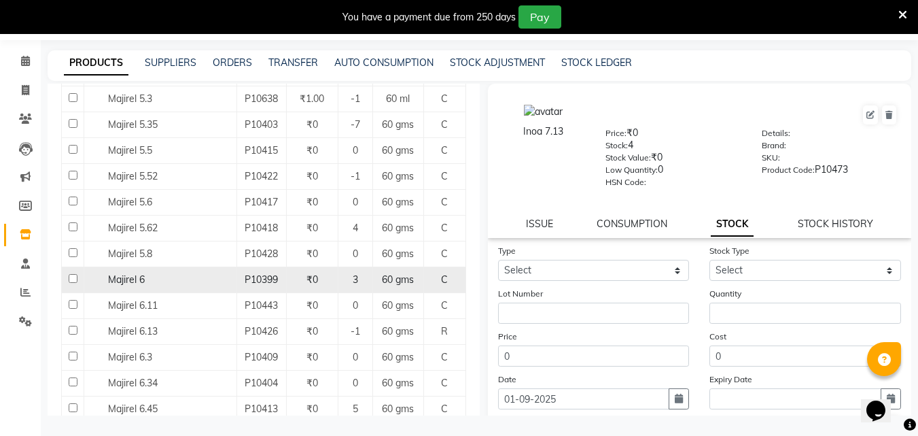
scroll to position [951, 0]
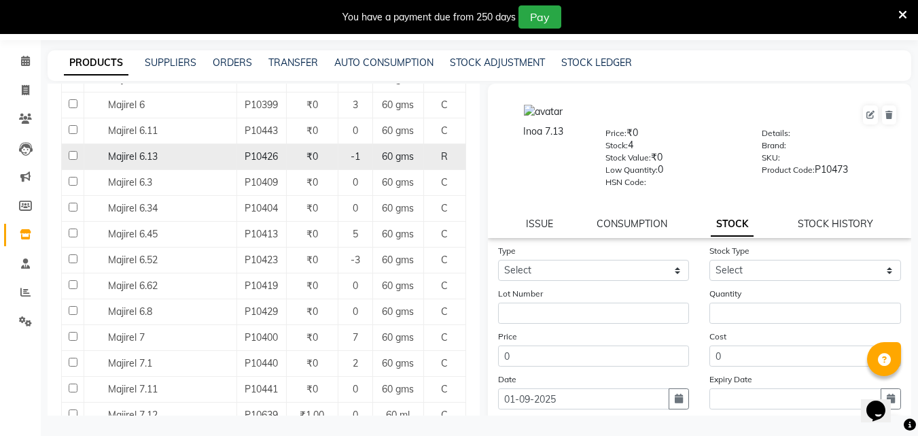
click at [75, 151] on input "checkbox" at bounding box center [73, 155] width 9 height 9
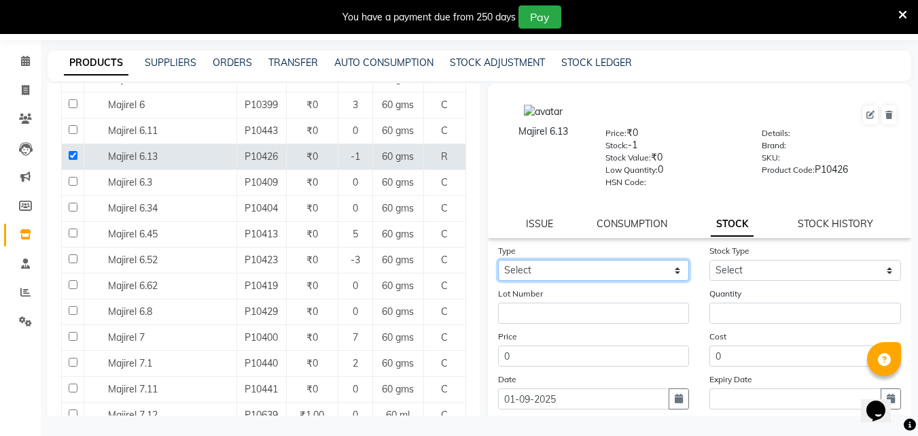
click at [574, 273] on select "Select In Out" at bounding box center [594, 270] width 192 height 21
click at [498, 260] on select "Select In Out" at bounding box center [594, 270] width 192 height 21
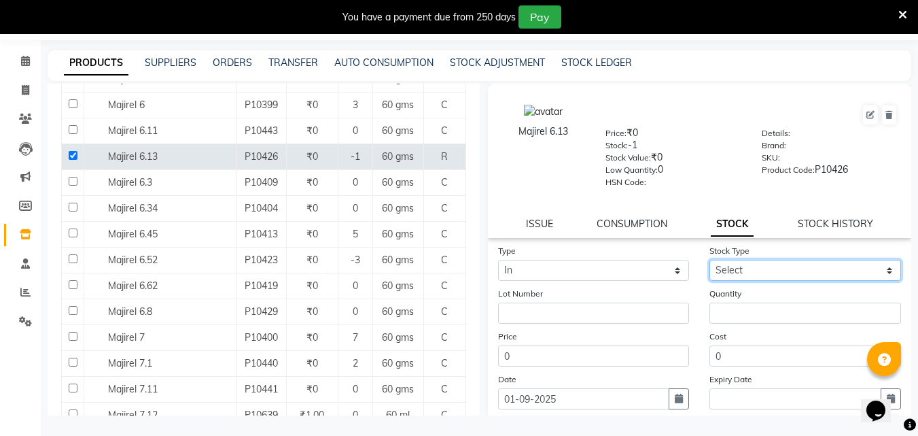
click at [750, 265] on select "Select New Stock Adjustment Return Other" at bounding box center [805, 270] width 192 height 21
click at [709, 260] on select "Select New Stock Adjustment Return Other" at bounding box center [805, 270] width 192 height 21
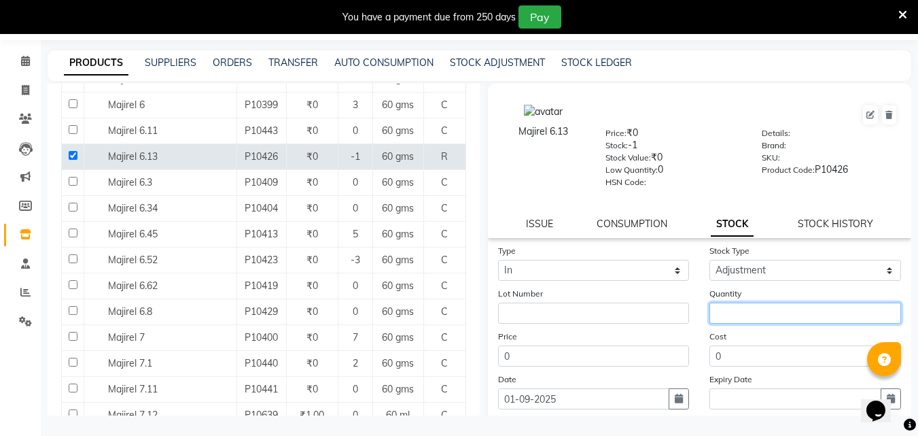
click at [739, 313] on input "number" at bounding box center [805, 312] width 192 height 21
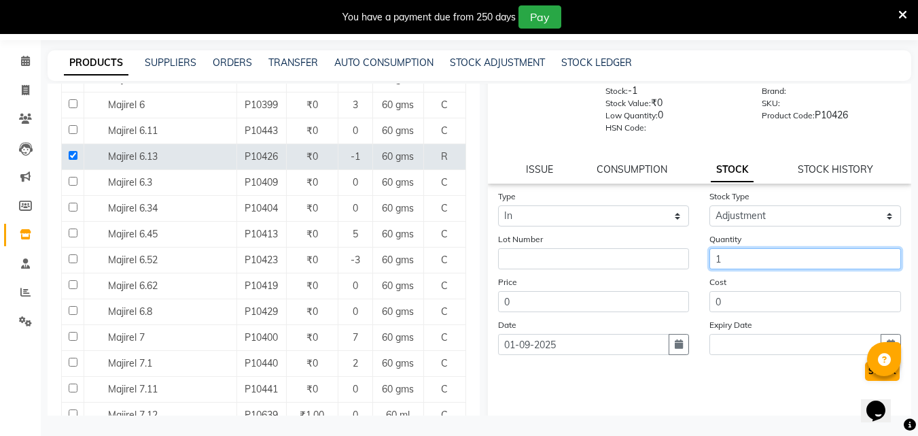
scroll to position [100, 0]
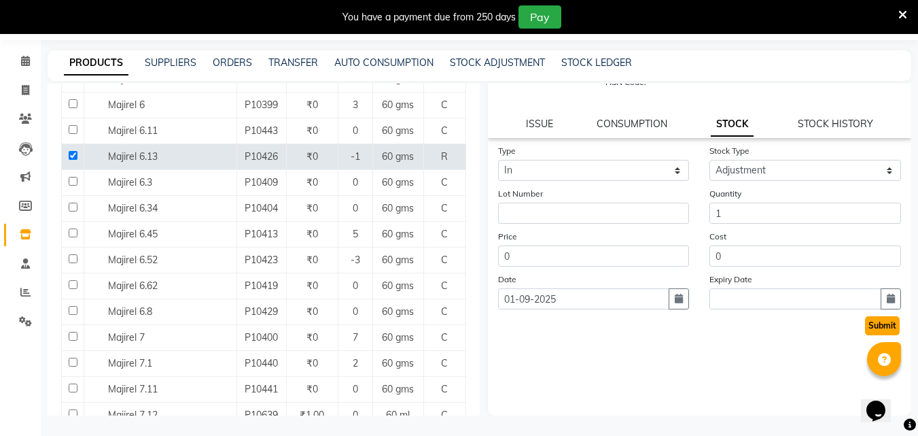
click at [878, 320] on button "Submit" at bounding box center [882, 325] width 35 height 19
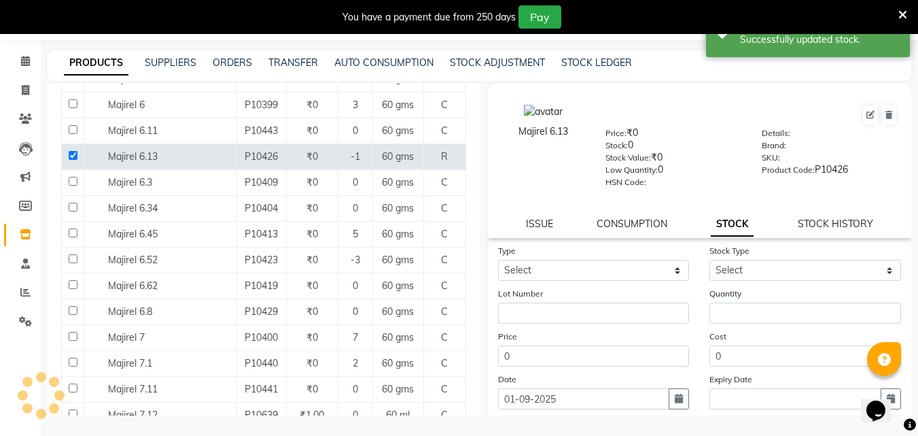
scroll to position [0, 0]
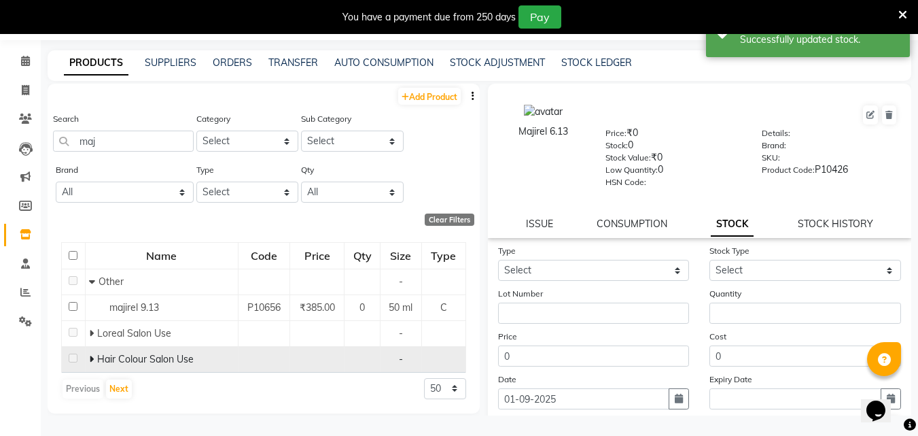
click at [92, 356] on icon at bounding box center [91, 359] width 5 height 10
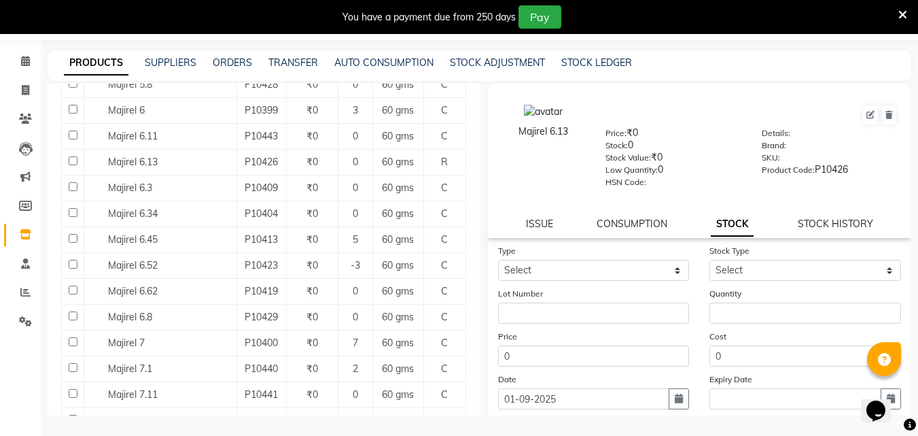
scroll to position [951, 0]
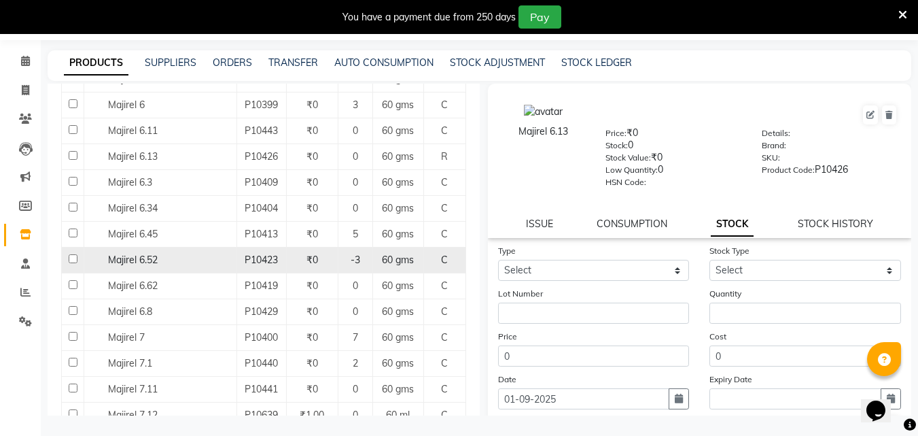
click at [71, 259] on input "checkbox" at bounding box center [73, 258] width 9 height 9
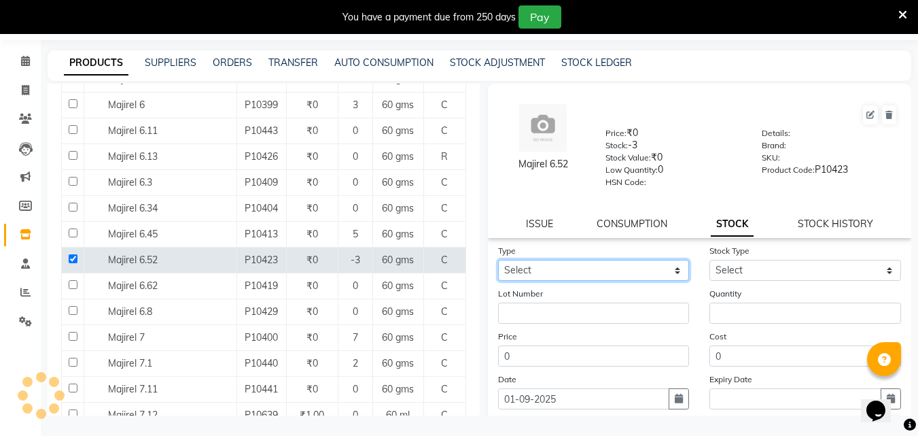
click at [541, 275] on select "Select In Out" at bounding box center [594, 270] width 192 height 21
click at [498, 260] on select "Select In Out" at bounding box center [594, 270] width 192 height 21
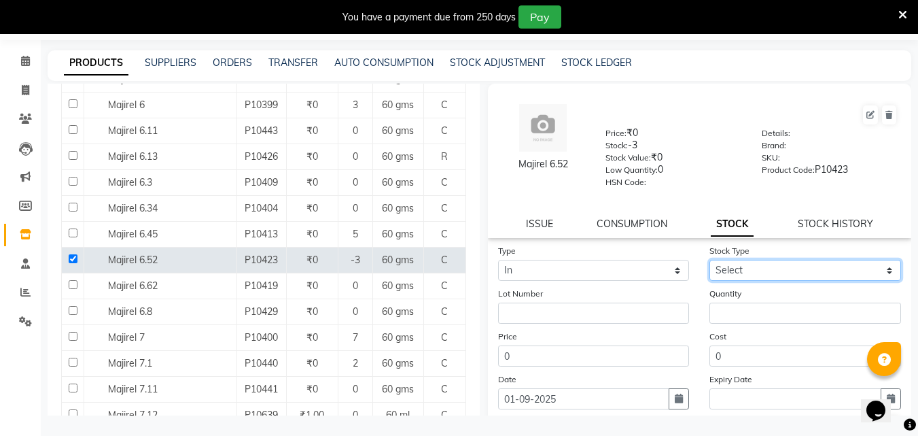
click at [752, 268] on select "Select New Stock Adjustment Return Other" at bounding box center [805, 270] width 192 height 21
click at [709, 260] on select "Select New Stock Adjustment Return Other" at bounding box center [805, 270] width 192 height 21
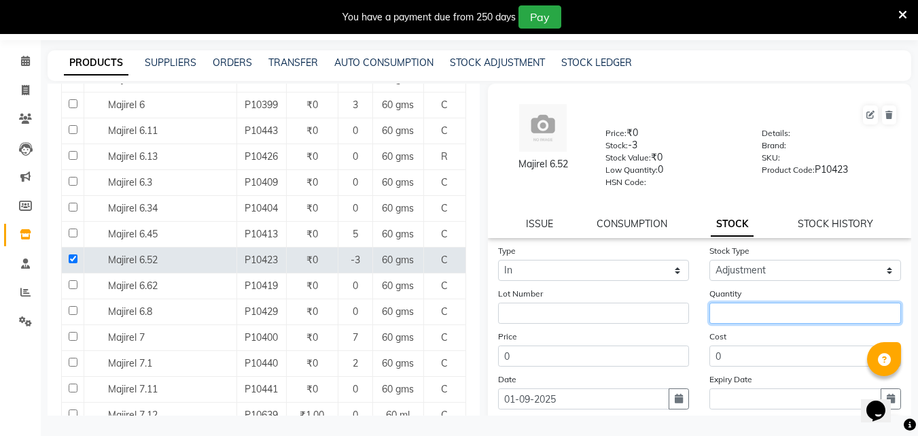
click at [736, 315] on input "number" at bounding box center [805, 312] width 192 height 21
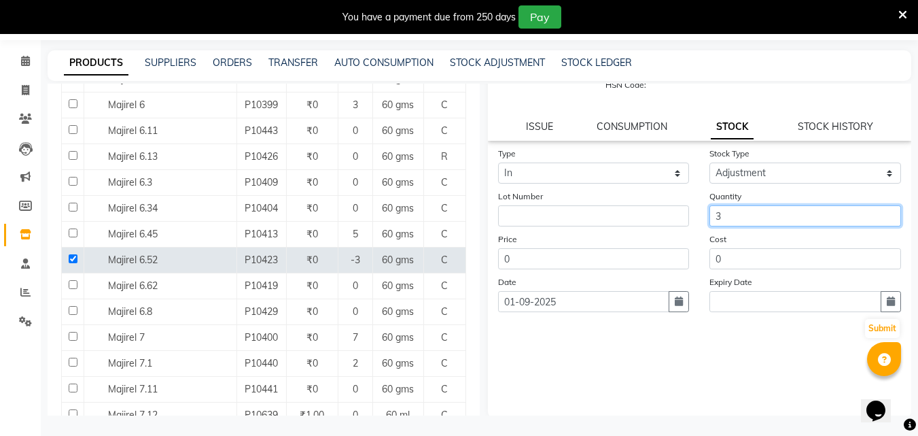
scroll to position [100, 0]
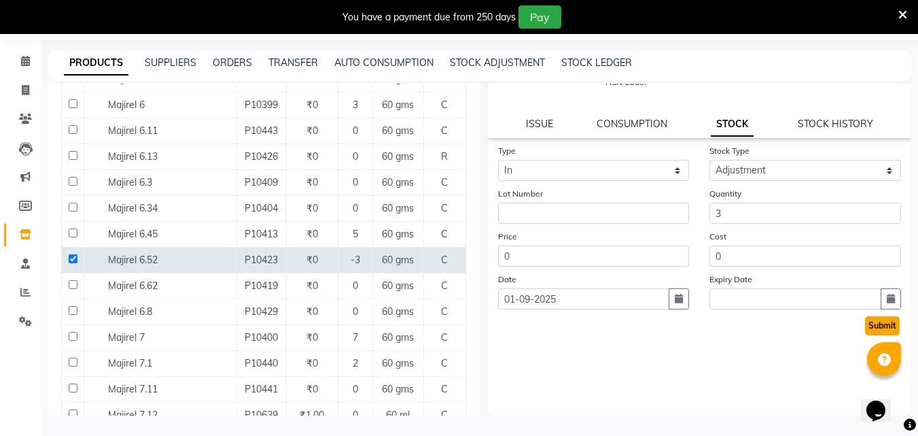
click at [866, 318] on button "Submit" at bounding box center [882, 325] width 35 height 19
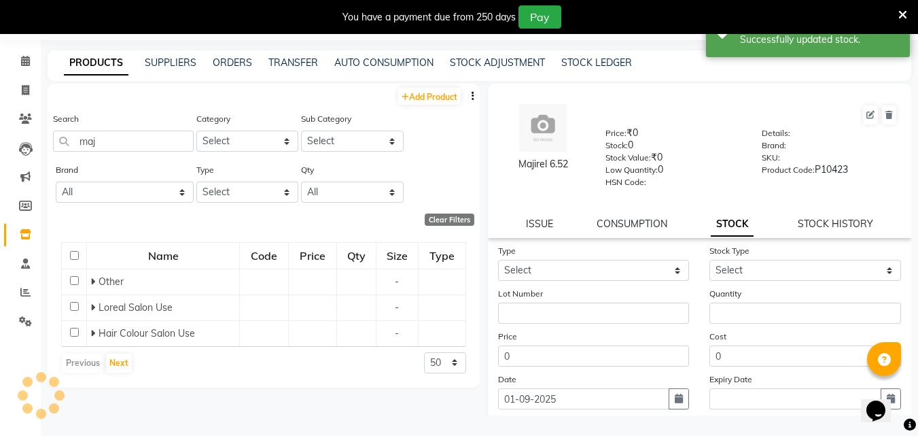
scroll to position [0, 0]
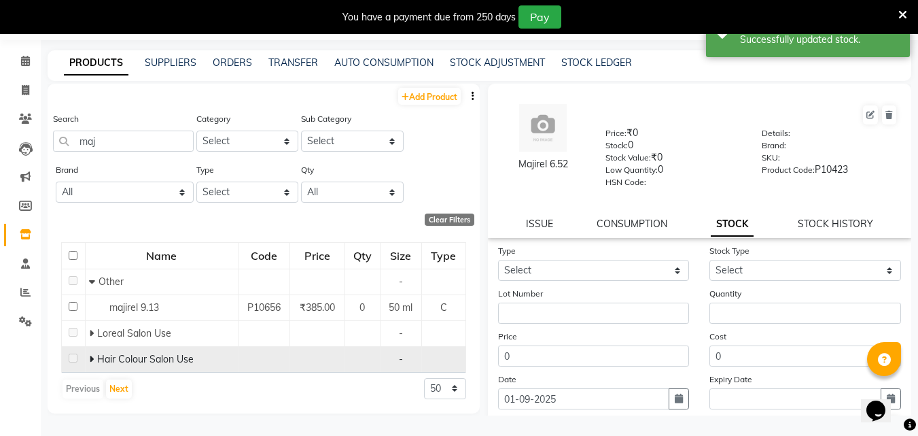
click at [93, 356] on icon at bounding box center [91, 359] width 5 height 10
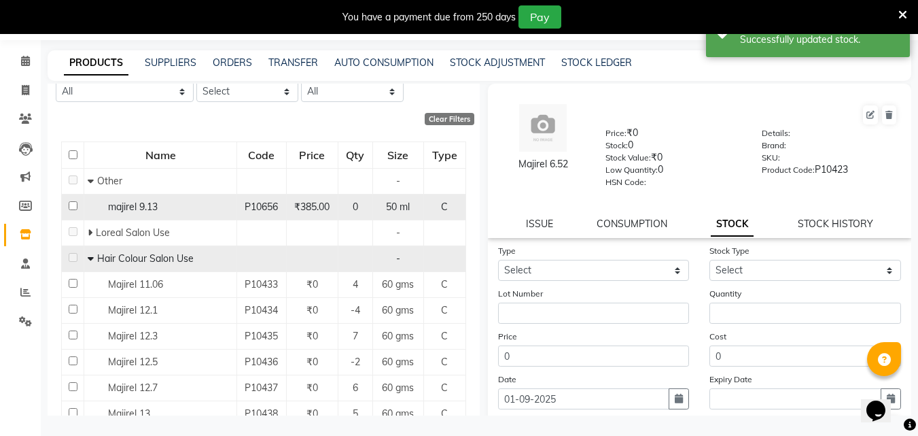
scroll to position [136, 0]
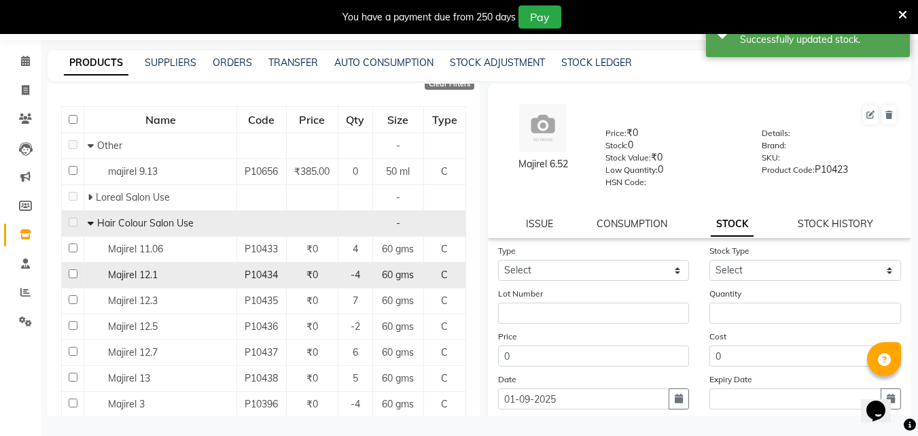
click at [69, 273] on input "checkbox" at bounding box center [73, 273] width 9 height 9
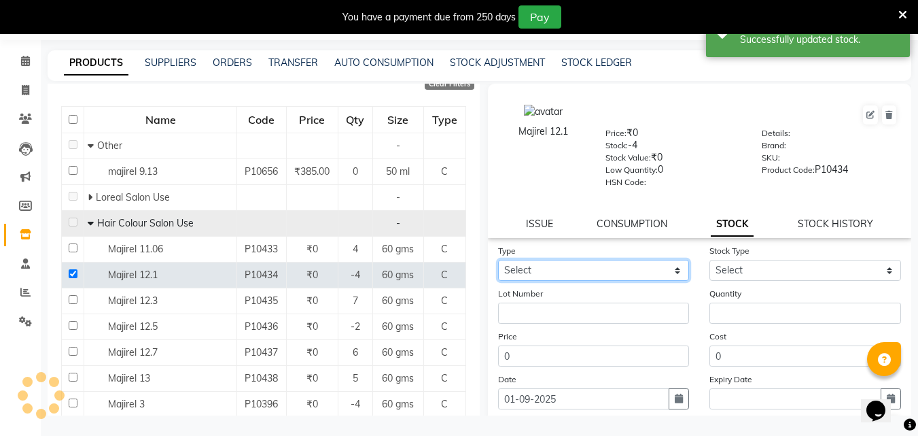
click at [563, 275] on select "Select In Out" at bounding box center [594, 270] width 192 height 21
click at [498, 260] on select "Select In Out" at bounding box center [594, 270] width 192 height 21
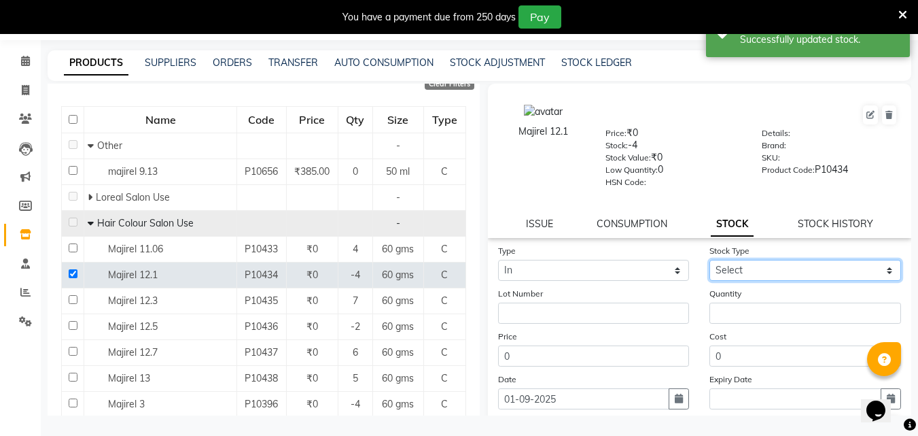
click at [792, 269] on select "Select New Stock Adjustment Return Other" at bounding box center [805, 270] width 192 height 21
click at [709, 260] on select "Select New Stock Adjustment Return Other" at bounding box center [805, 270] width 192 height 21
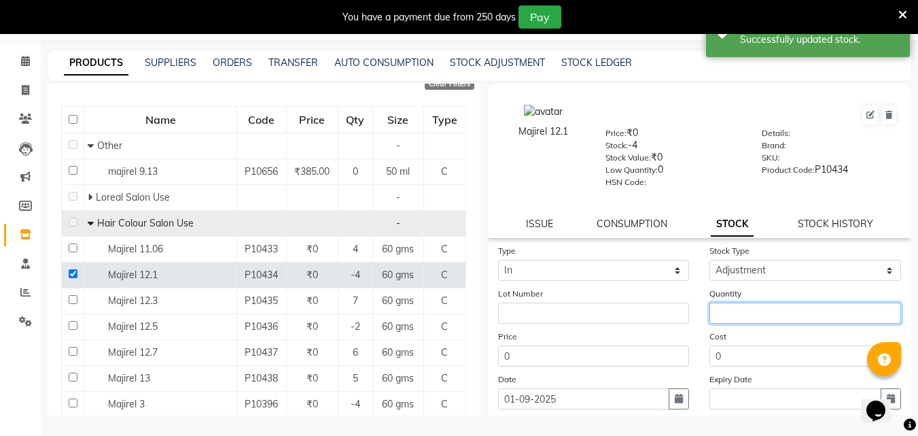
click at [756, 309] on input "number" at bounding box center [805, 312] width 192 height 21
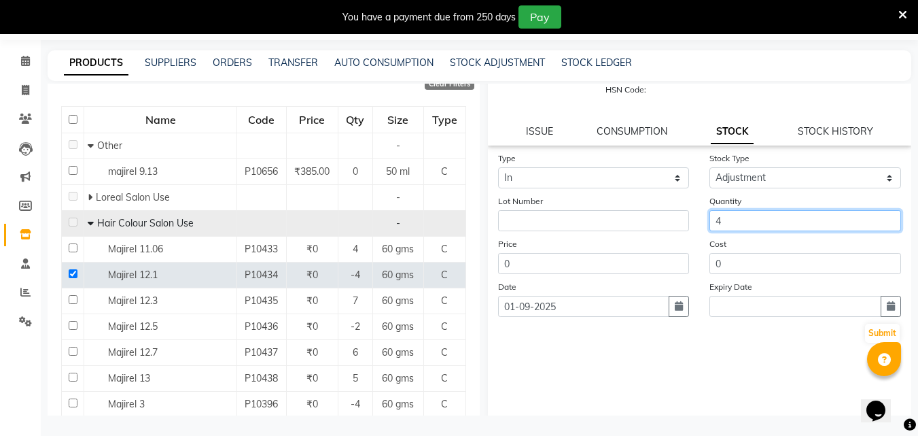
scroll to position [100, 0]
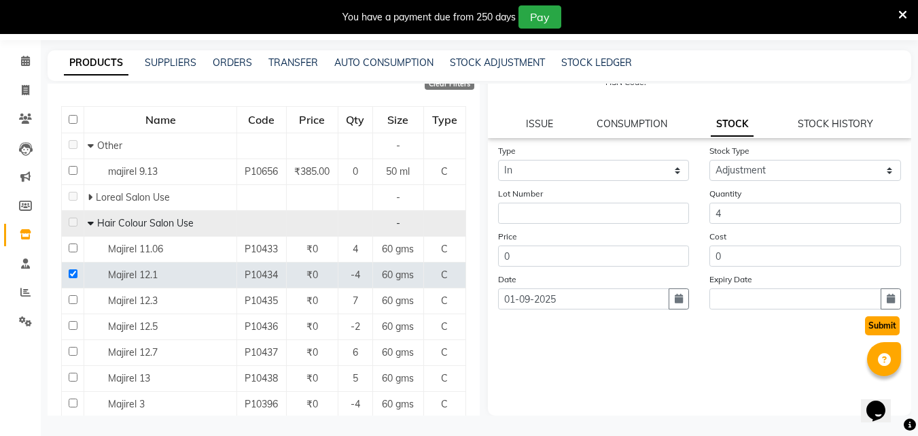
click at [872, 320] on button "Submit" at bounding box center [882, 325] width 35 height 19
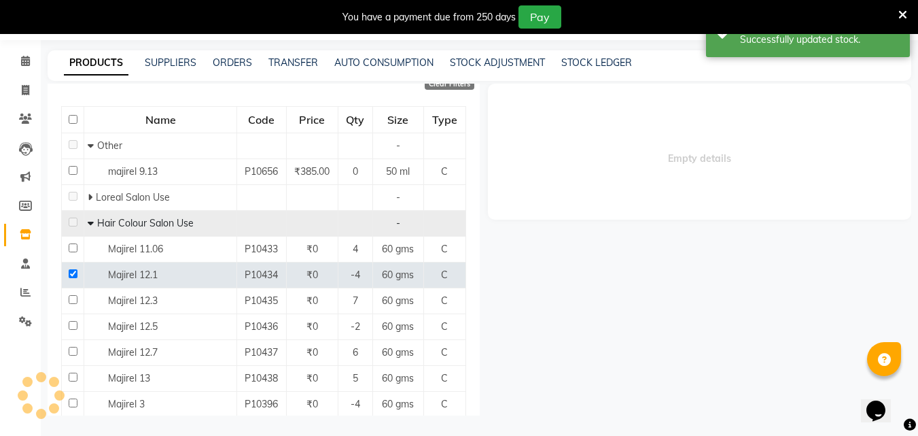
scroll to position [0, 0]
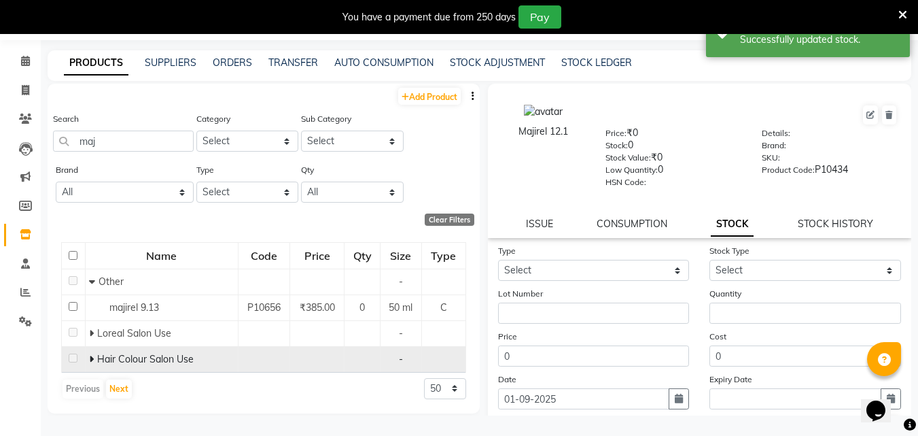
click at [91, 359] on icon at bounding box center [91, 359] width 5 height 10
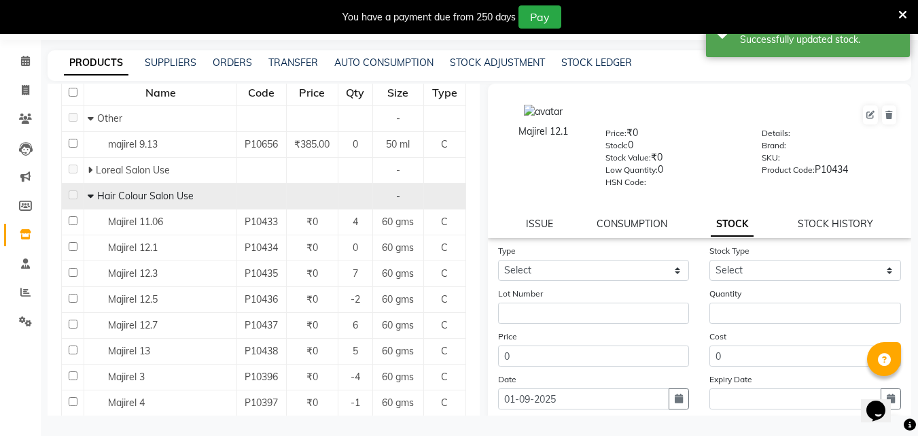
scroll to position [204, 0]
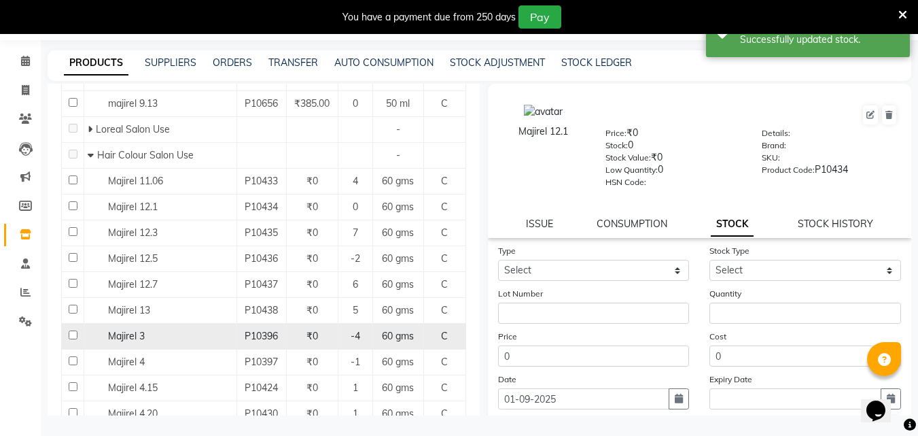
click at [69, 334] on input "checkbox" at bounding box center [73, 334] width 9 height 9
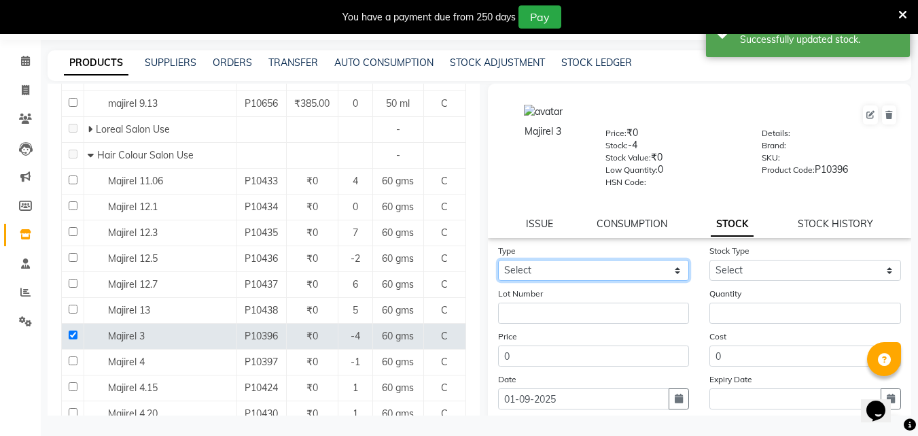
click at [543, 269] on select "Select In Out" at bounding box center [594, 270] width 192 height 21
click at [498, 260] on select "Select In Out" at bounding box center [594, 270] width 192 height 21
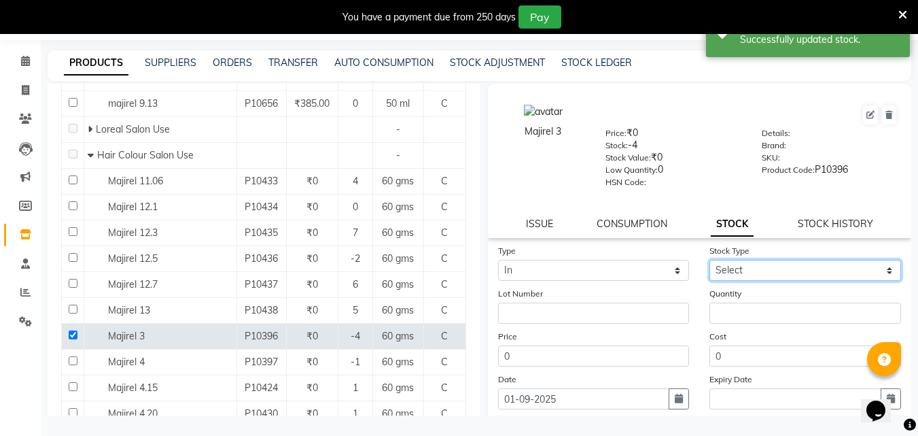
drag, startPoint x: 732, startPoint y: 272, endPoint x: 732, endPoint y: 280, distance: 8.2
click at [732, 272] on select "Select New Stock Adjustment Return Other" at bounding box center [805, 270] width 192 height 21
click at [709, 260] on select "Select New Stock Adjustment Return Other" at bounding box center [805, 270] width 192 height 21
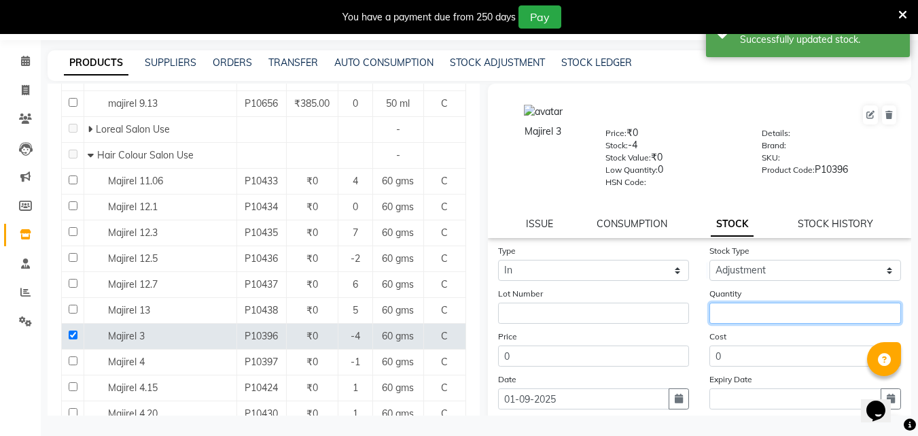
click at [735, 313] on input "number" at bounding box center [805, 312] width 192 height 21
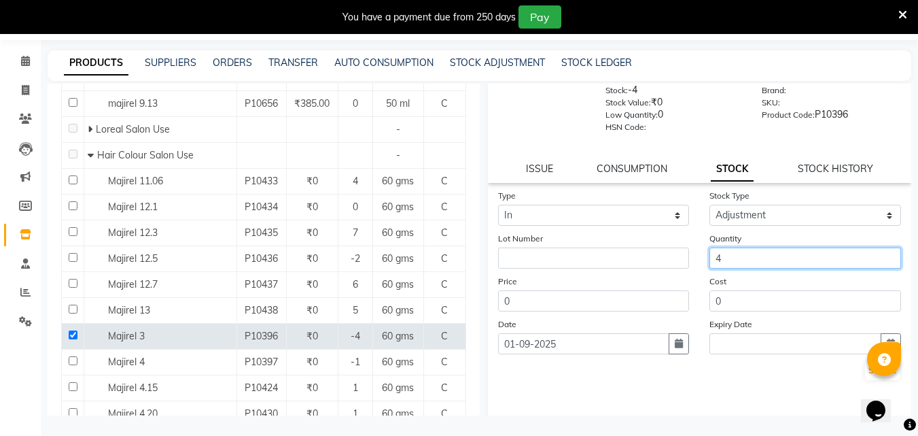
scroll to position [100, 0]
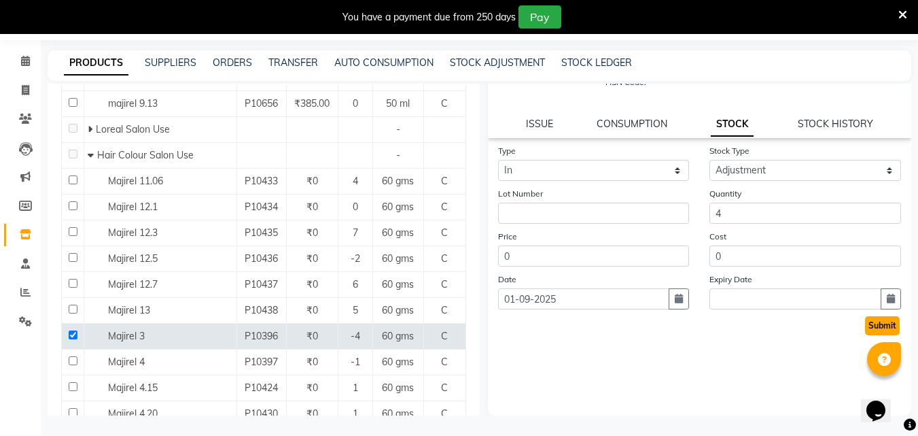
click at [872, 325] on button "Submit" at bounding box center [882, 325] width 35 height 19
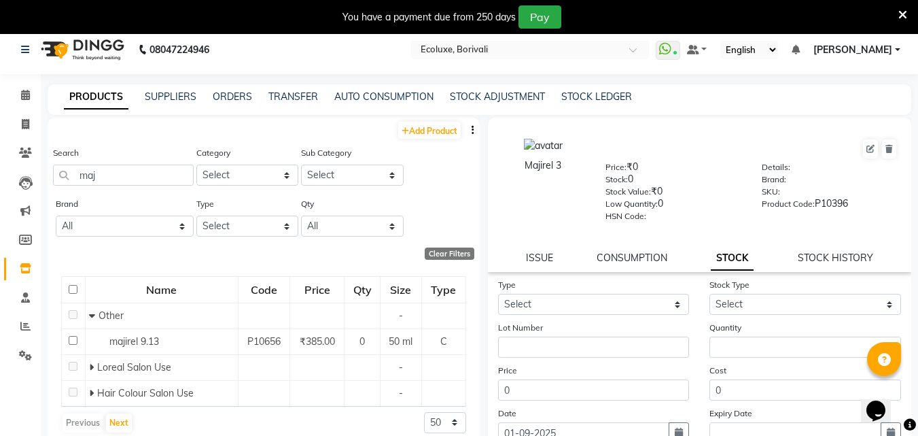
scroll to position [0, 0]
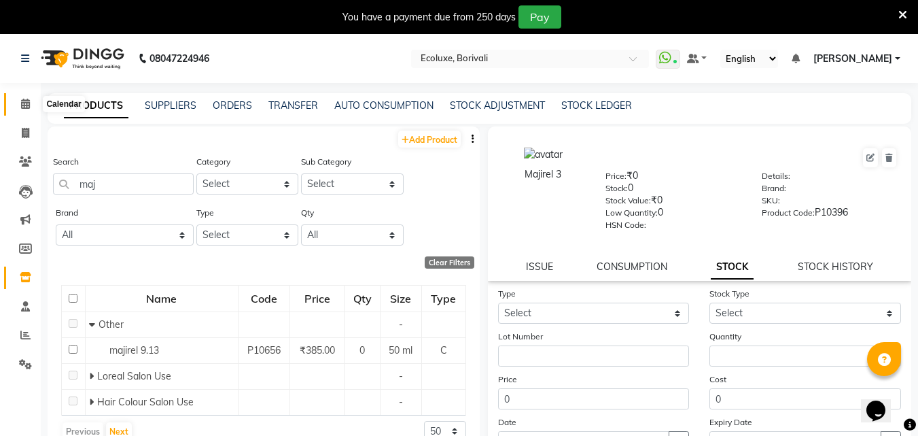
click at [31, 103] on span at bounding box center [26, 104] width 24 height 16
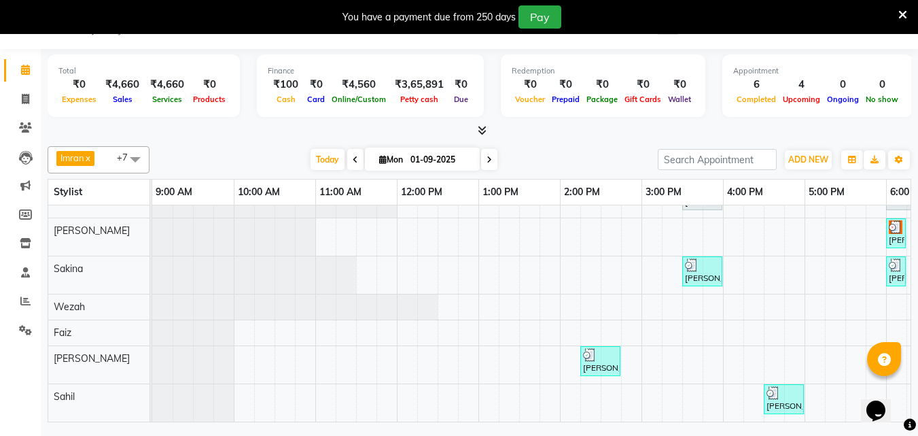
scroll to position [0, 383]
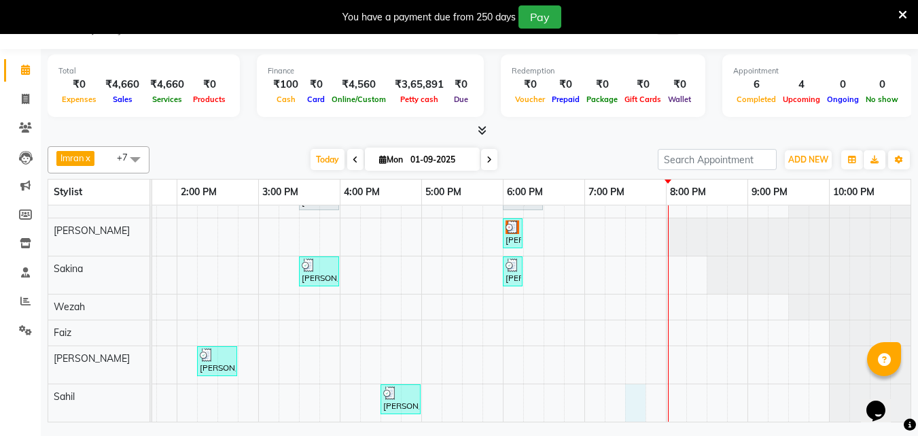
click at [621, 400] on div "[PERSON_NAME], TK02, 03:00 PM-05:00 PM, Touchup - Root Touch (Up To 2 Inch) Ino…" at bounding box center [340, 279] width 1142 height 285
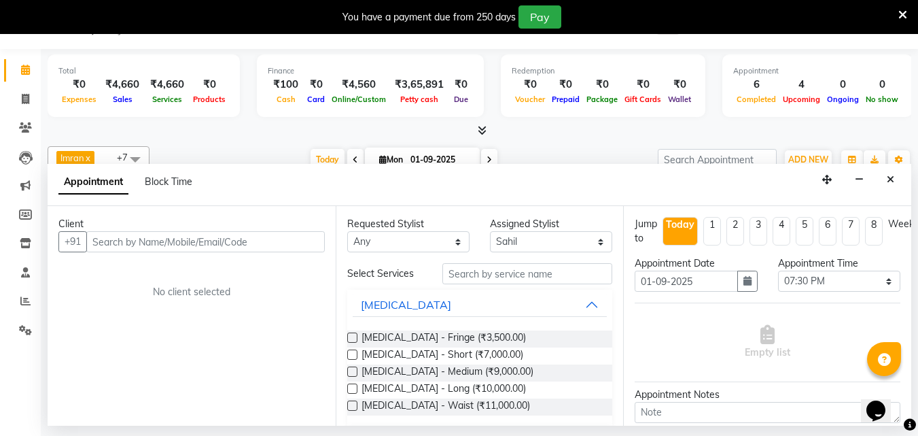
click at [139, 244] on input "text" at bounding box center [205, 241] width 238 height 21
click at [110, 240] on input "text" at bounding box center [205, 241] width 238 height 21
click at [106, 241] on input "text" at bounding box center [205, 241] width 238 height 21
click at [891, 179] on icon "Close" at bounding box center [890, 180] width 7 height 10
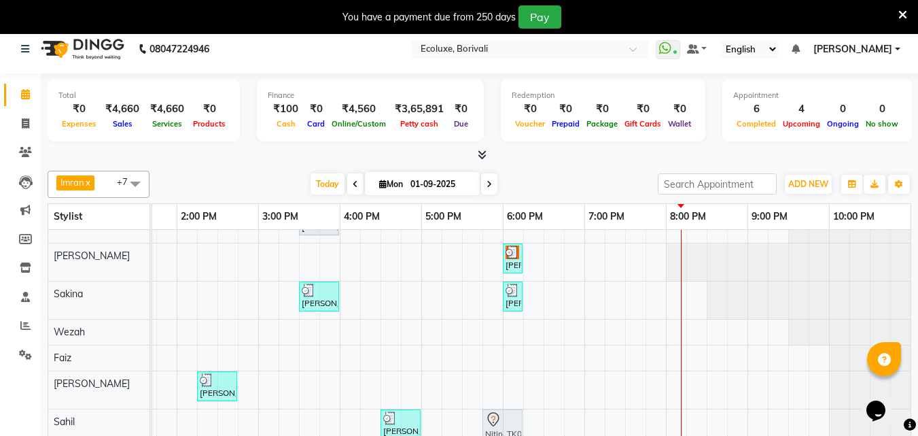
scroll to position [79, 0]
drag, startPoint x: 523, startPoint y: 239, endPoint x: 508, endPoint y: 434, distance: 194.9
click at [508, 434] on div "[PERSON_NAME], TK02, 03:00 PM-05:00 PM, Touchup - Root Touch (Up To 2 Inch) Ino…" at bounding box center [340, 303] width 1142 height 285
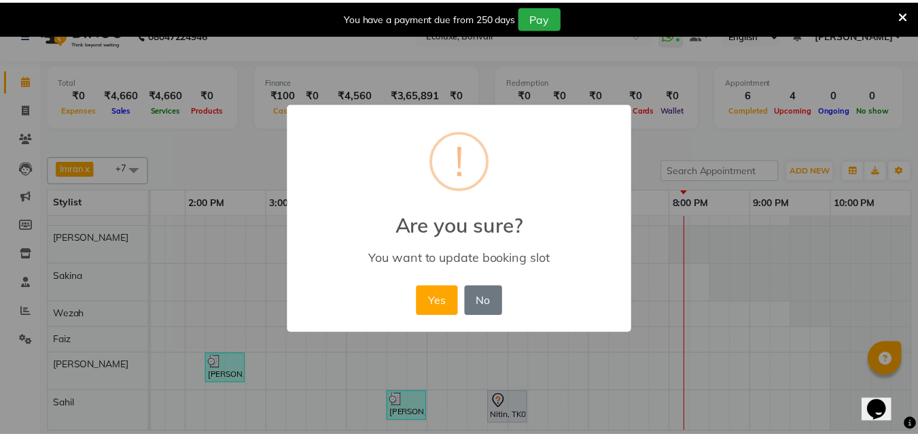
scroll to position [79, 383]
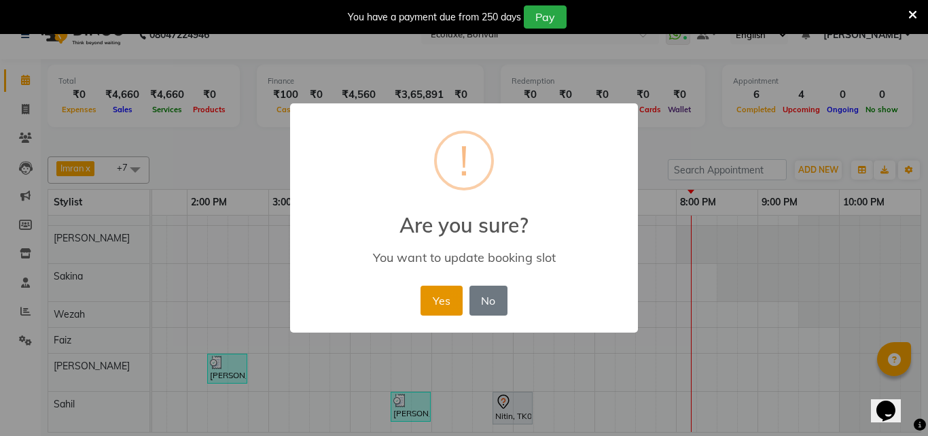
click at [434, 310] on button "Yes" at bounding box center [441, 300] width 41 height 30
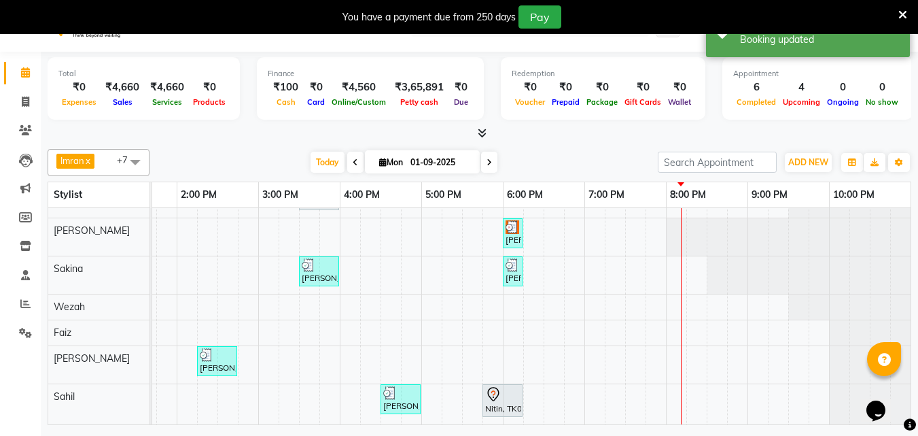
scroll to position [34, 0]
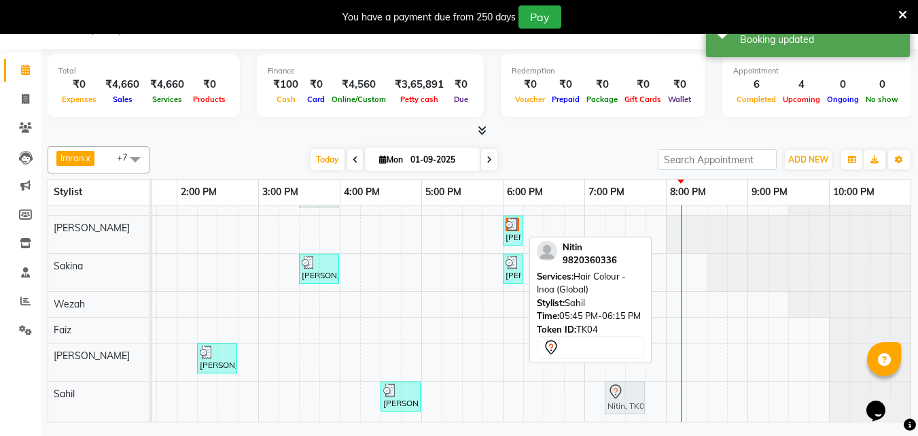
drag, startPoint x: 511, startPoint y: 395, endPoint x: 629, endPoint y: 404, distance: 118.6
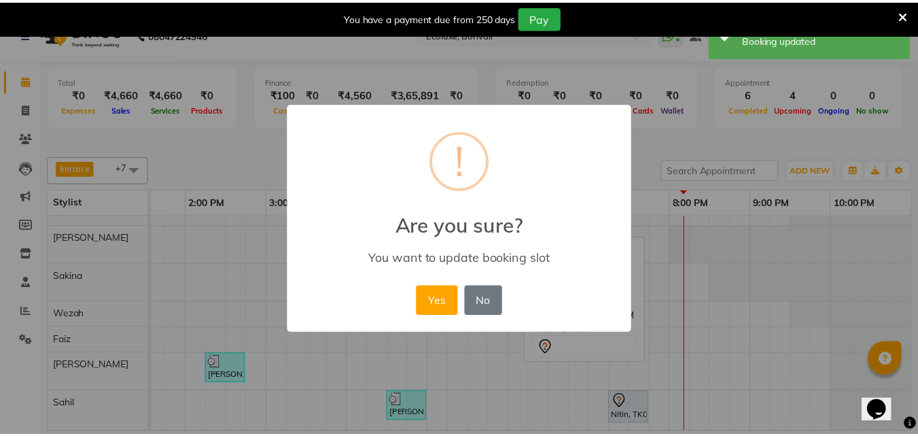
scroll to position [82, 373]
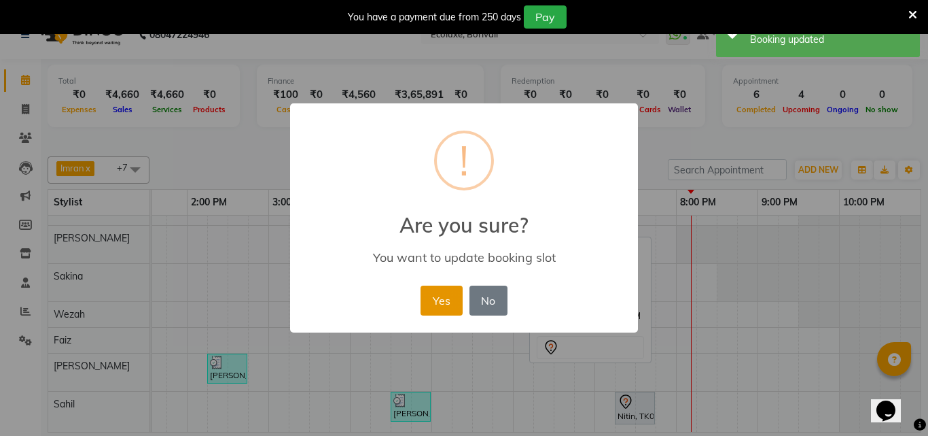
click at [447, 295] on button "Yes" at bounding box center [441, 300] width 41 height 30
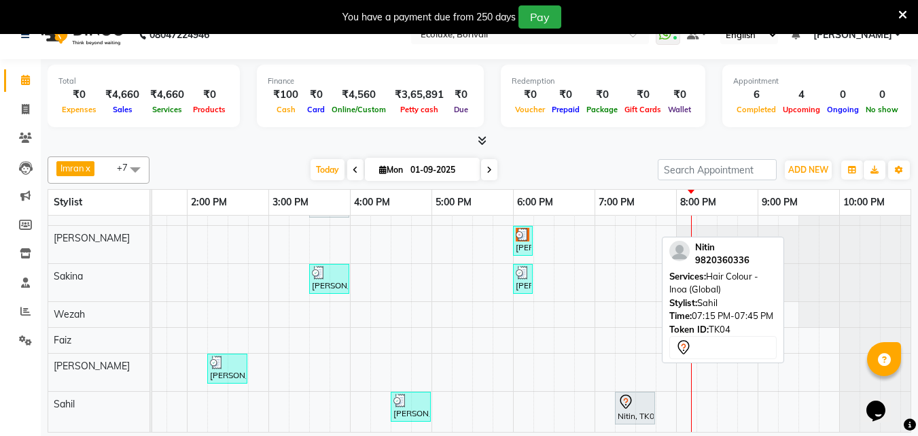
click at [631, 399] on div "Nitin, TK04, 07:15 PM-07:45 PM, Hair Colour - Inoa (Global)" at bounding box center [634, 407] width 37 height 29
click at [635, 403] on div "Nitin, TK04, 07:15 PM-07:45 PM, Hair Colour - Inoa (Global)" at bounding box center [634, 407] width 37 height 29
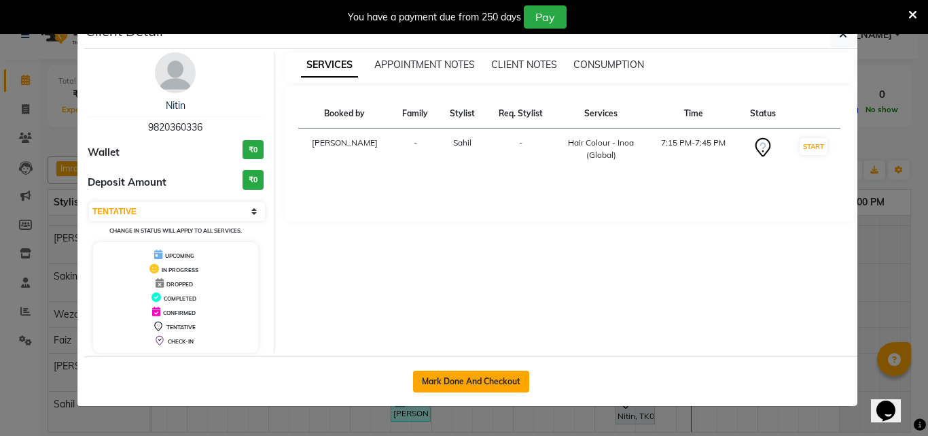
click at [497, 385] on button "Mark Done And Checkout" at bounding box center [471, 381] width 116 height 22
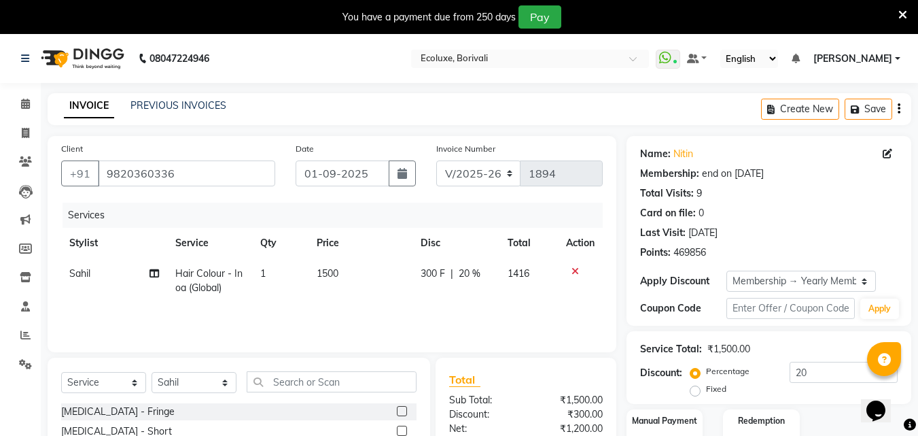
click at [900, 109] on icon "button" at bounding box center [899, 109] width 3 height 1
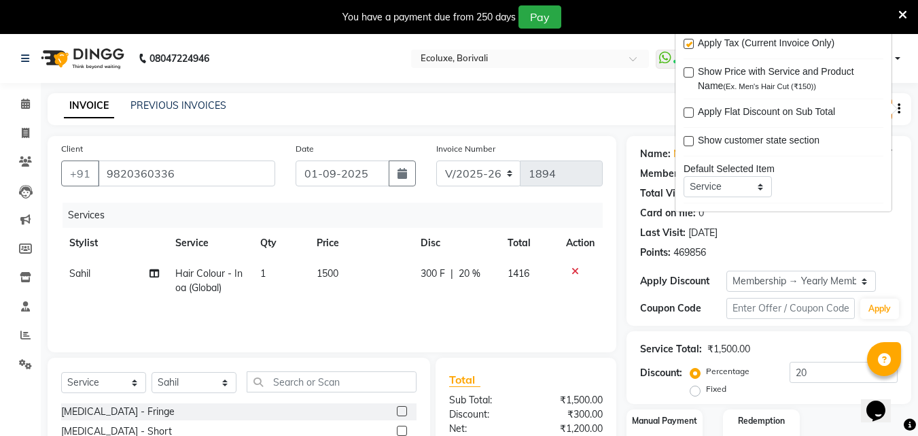
click at [690, 43] on label at bounding box center [689, 44] width 10 height 10
click at [690, 43] on input "checkbox" at bounding box center [688, 44] width 9 height 9
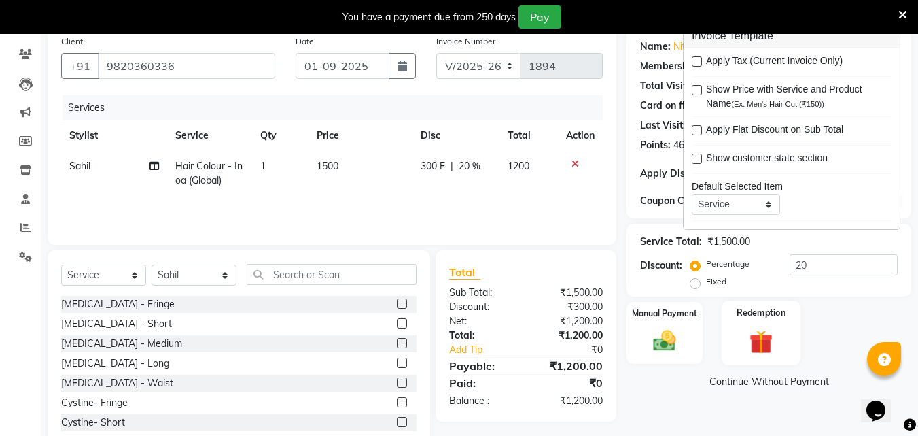
scroll to position [143, 0]
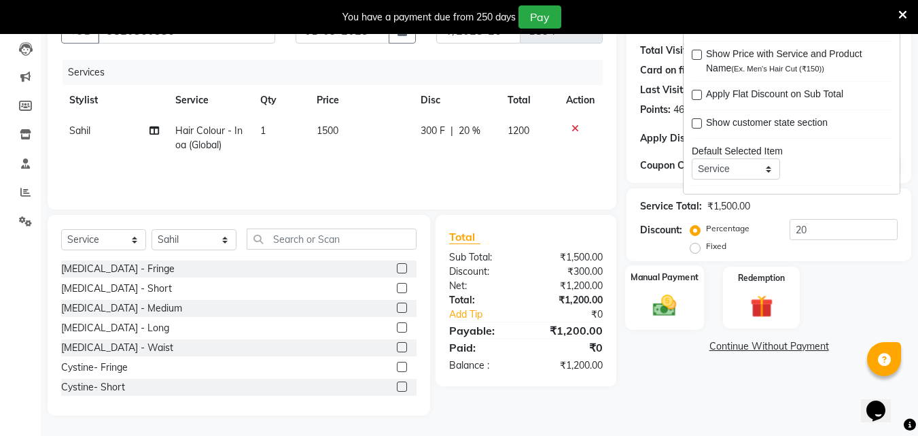
click at [662, 304] on img at bounding box center [664, 304] width 38 height 27
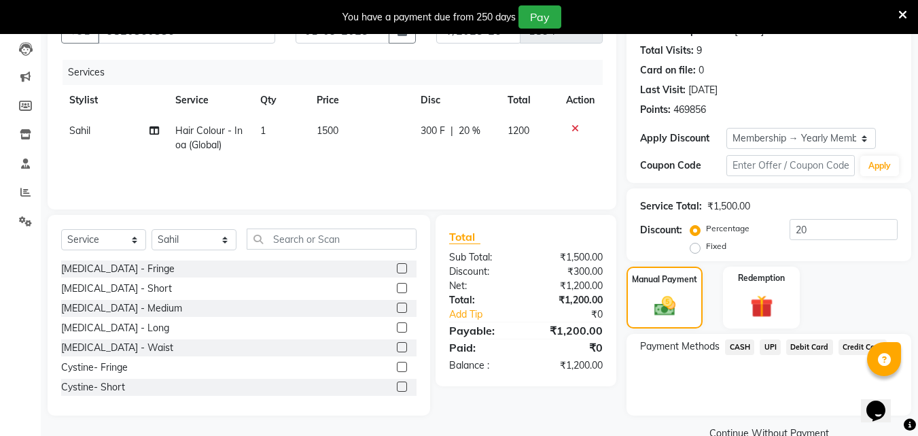
click at [740, 347] on span "CASH" at bounding box center [739, 347] width 29 height 16
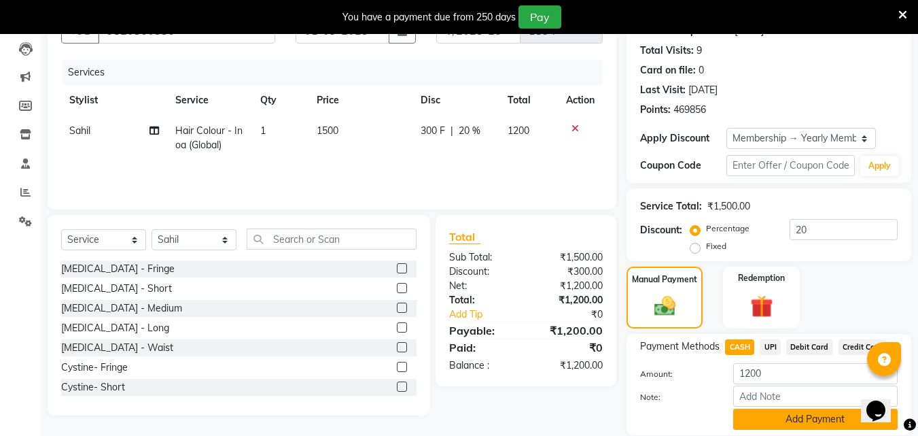
click at [776, 422] on button "Add Payment" at bounding box center [815, 418] width 164 height 21
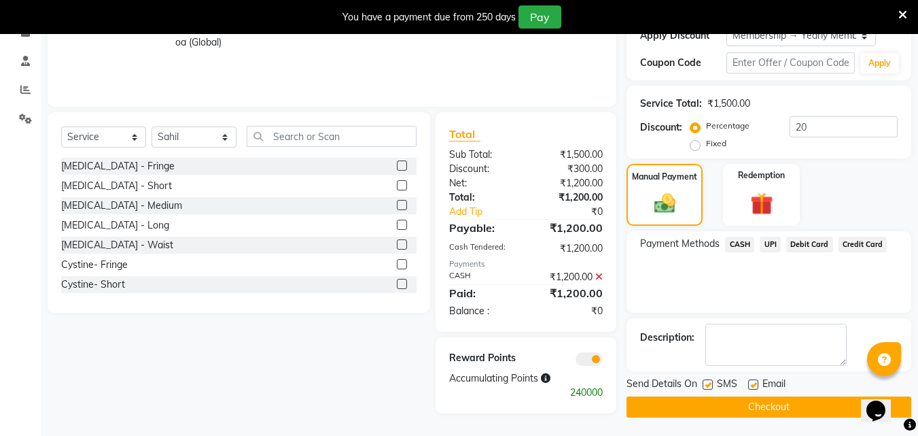
scroll to position [247, 0]
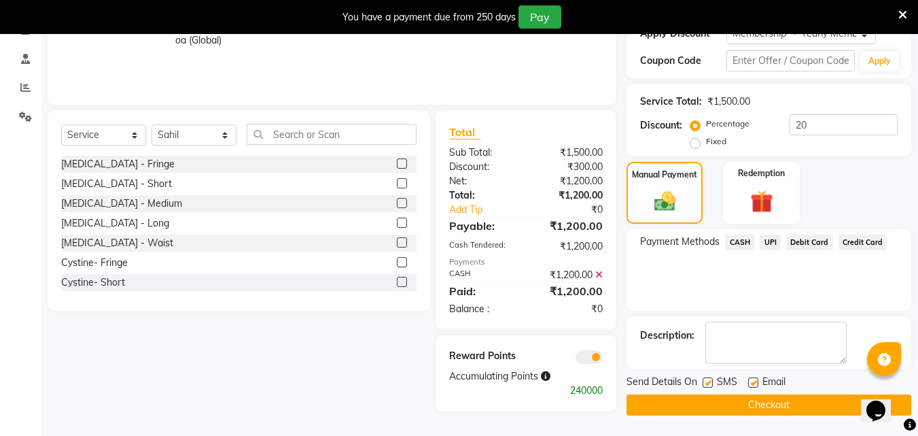
click at [725, 407] on button "Checkout" at bounding box center [768, 404] width 285 height 21
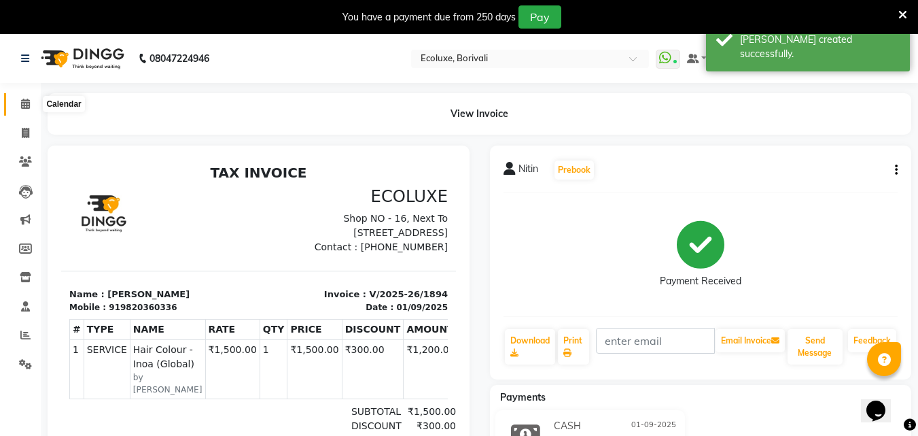
click at [21, 107] on icon at bounding box center [25, 104] width 9 height 10
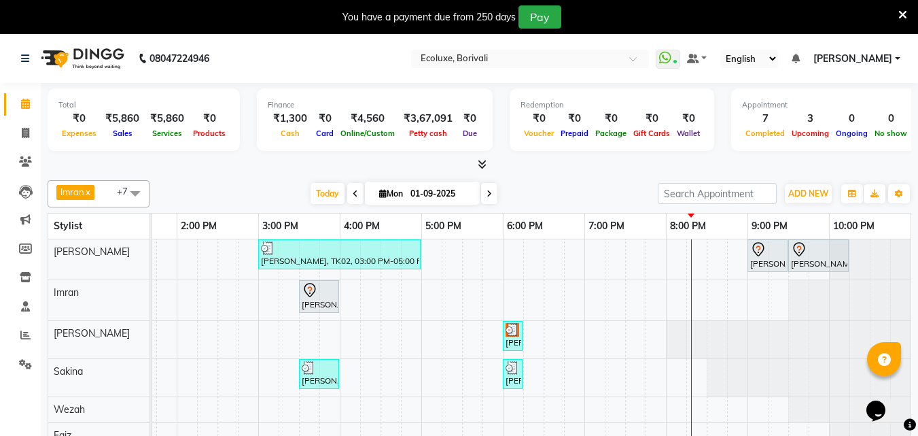
click at [902, 14] on icon at bounding box center [902, 15] width 9 height 12
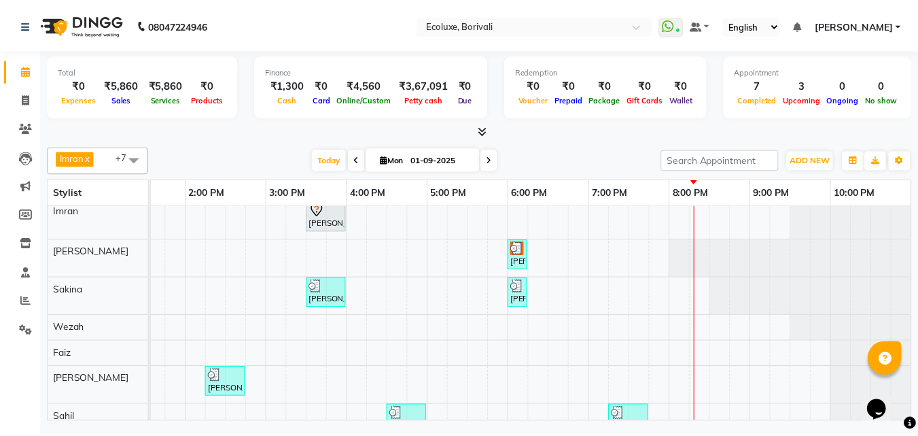
scroll to position [79, 0]
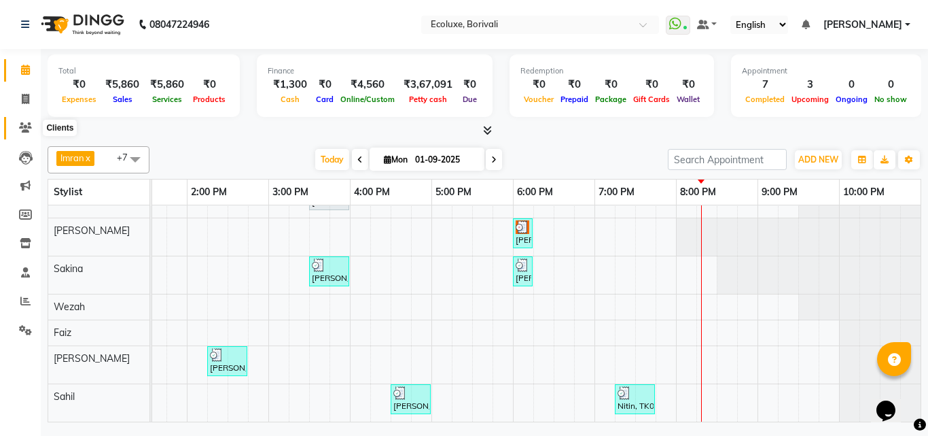
click at [24, 127] on icon at bounding box center [25, 127] width 13 height 10
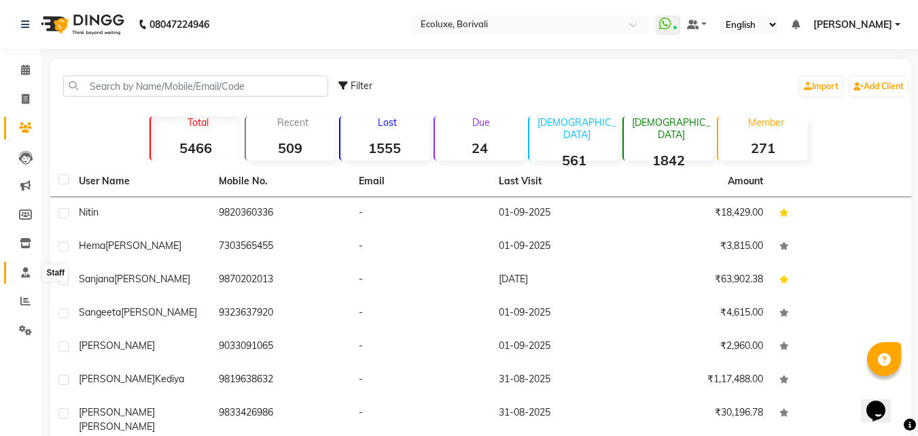
click at [22, 277] on span at bounding box center [26, 273] width 24 height 16
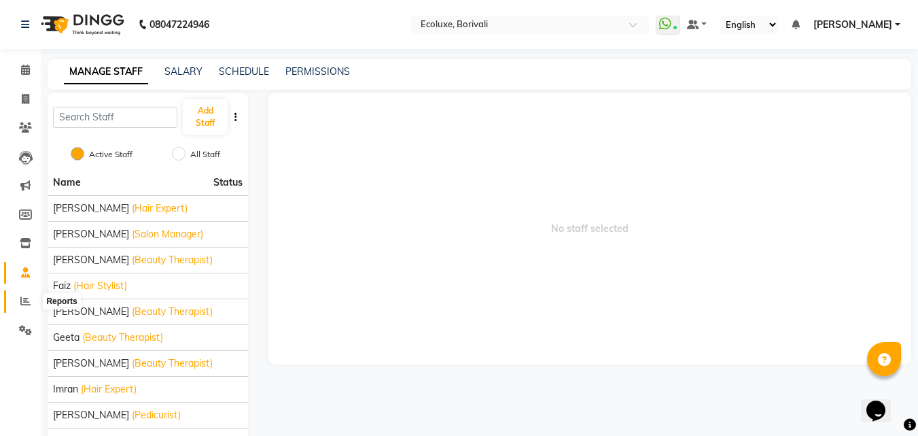
click at [23, 301] on icon at bounding box center [25, 301] width 10 height 10
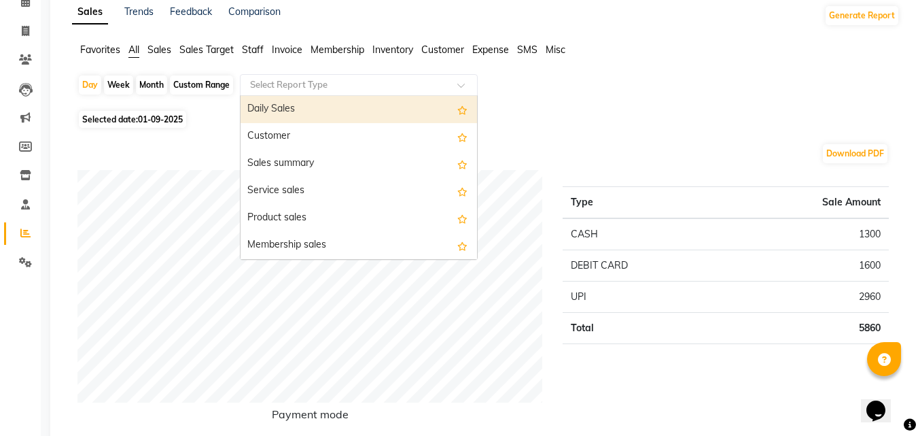
click at [346, 80] on input "text" at bounding box center [345, 85] width 196 height 14
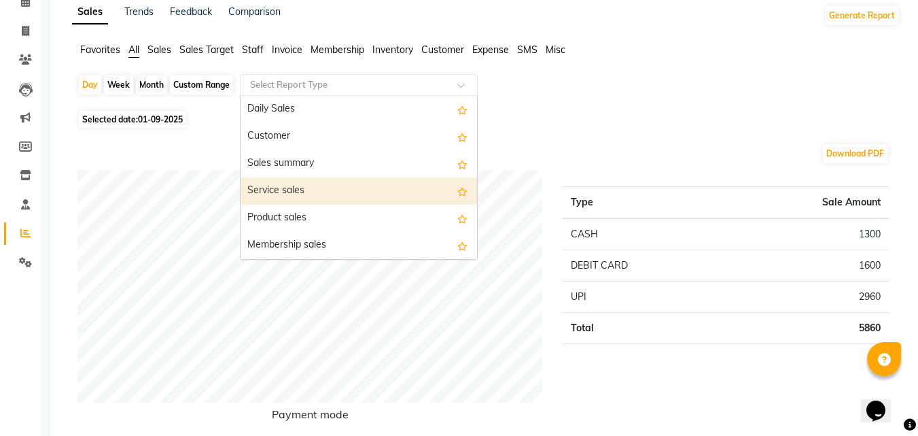
click at [345, 191] on div "Service sales" at bounding box center [359, 190] width 236 height 27
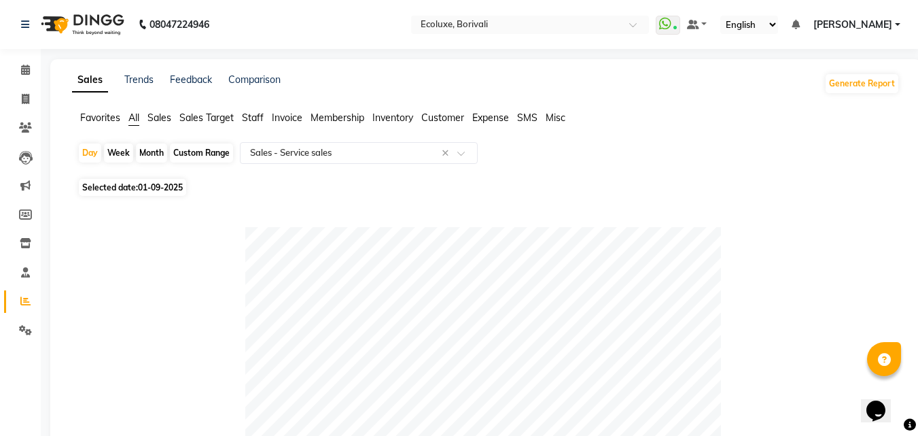
click at [156, 154] on div "Month" at bounding box center [151, 152] width 31 height 19
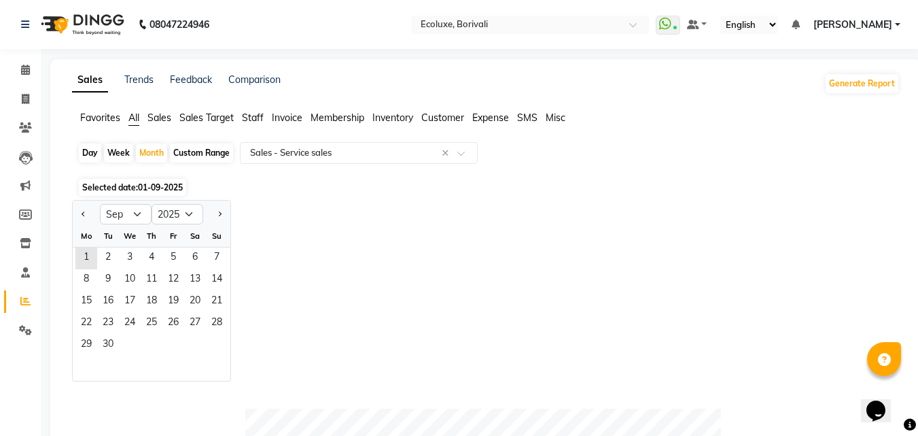
click at [209, 148] on div "Custom Range" at bounding box center [201, 152] width 63 height 19
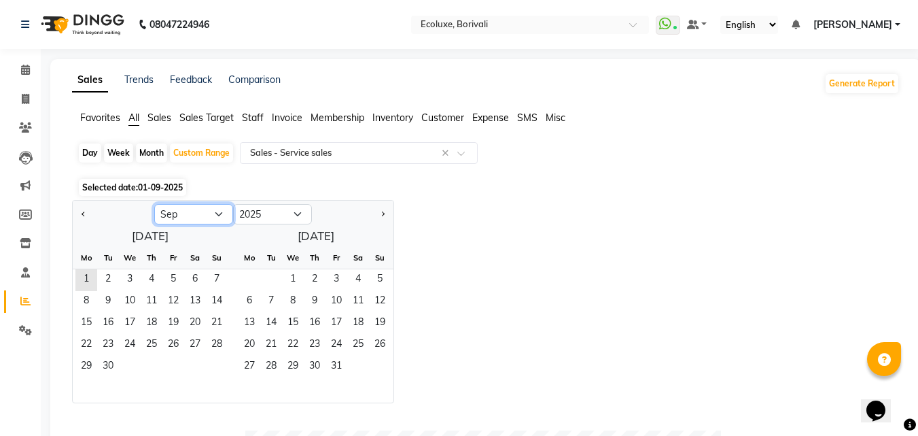
click at [218, 212] on select "Jan Feb Mar Apr May Jun [DATE] Aug Sep Oct Nov Dec" at bounding box center [193, 214] width 79 height 20
click at [154, 204] on select "Jan Feb Mar Apr May Jun [DATE] Aug Sep Oct Nov Dec" at bounding box center [193, 214] width 79 height 20
click at [214, 364] on span "31" at bounding box center [217, 367] width 22 height 22
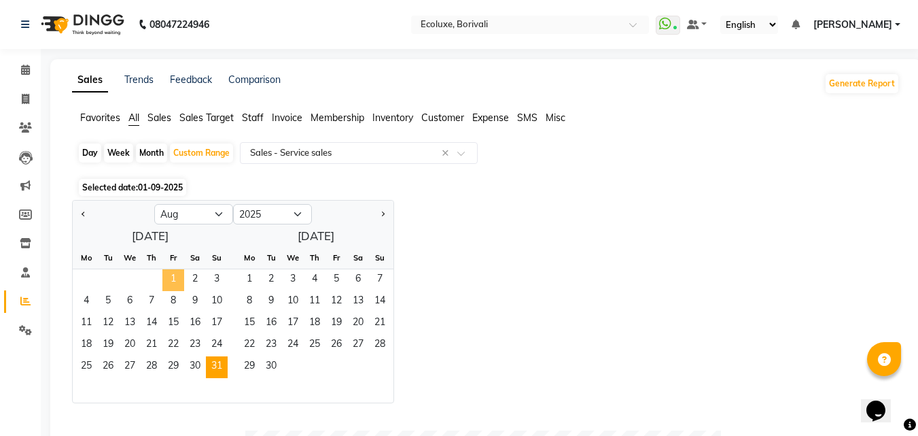
click at [171, 278] on span "1" at bounding box center [173, 280] width 22 height 22
click at [212, 364] on span "31" at bounding box center [217, 367] width 22 height 22
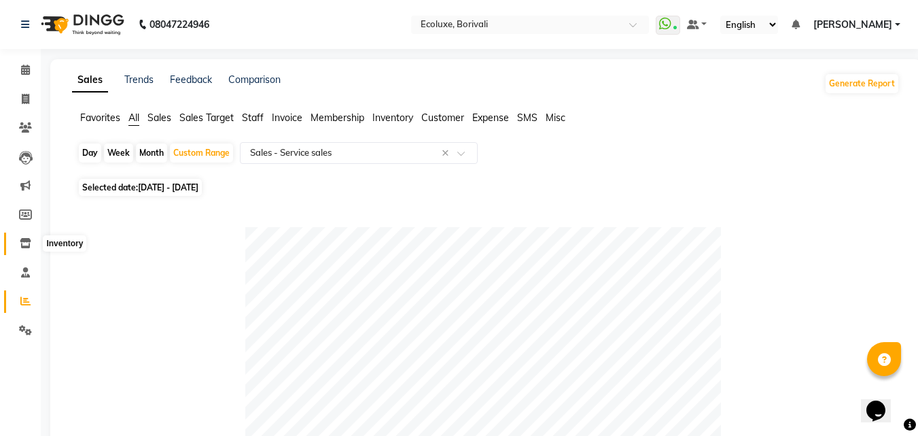
click at [22, 239] on icon at bounding box center [26, 243] width 12 height 10
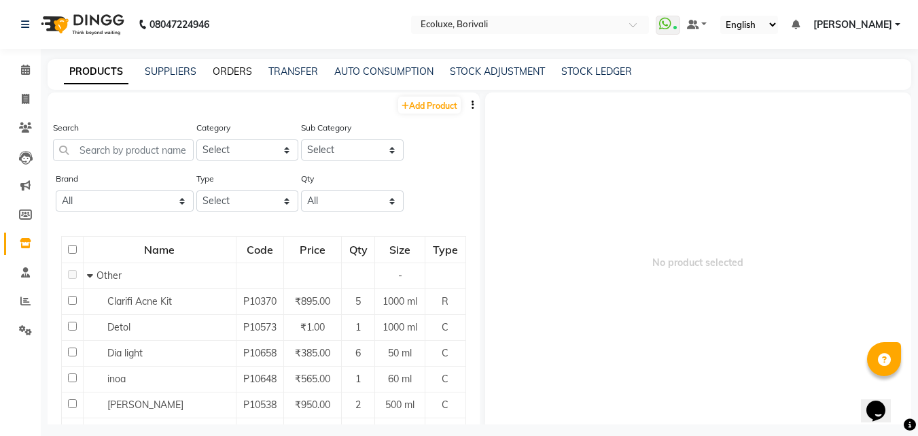
click at [231, 68] on link "ORDERS" at bounding box center [232, 71] width 39 height 12
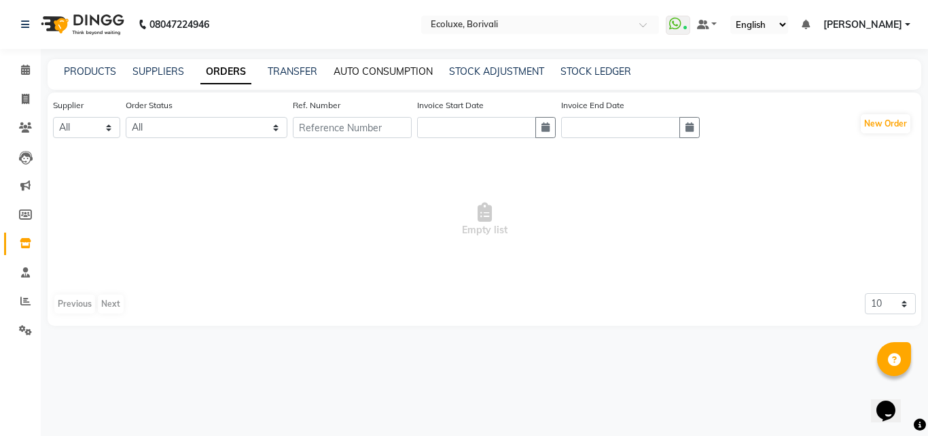
click at [378, 75] on link "AUTO CONSUMPTION" at bounding box center [383, 71] width 99 height 12
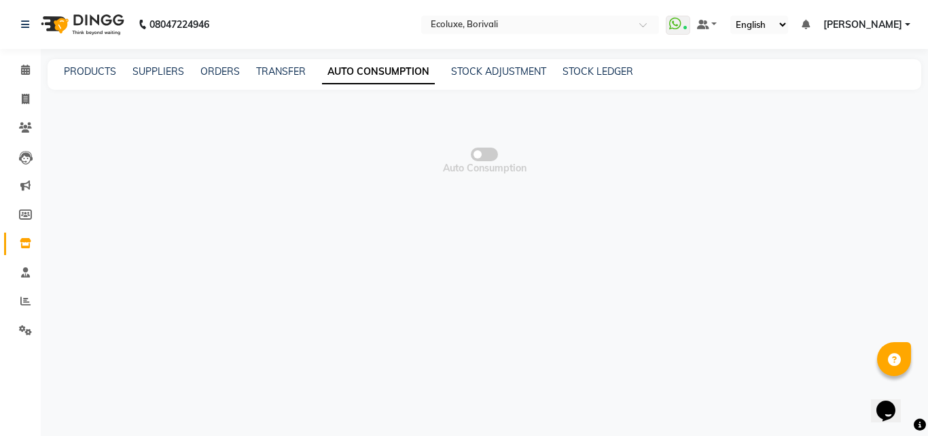
drag, startPoint x: 489, startPoint y: 146, endPoint x: 487, endPoint y: 154, distance: 8.6
click at [490, 149] on span "Auto Consumption" at bounding box center [485, 160] width 874 height 136
click at [486, 155] on span at bounding box center [484, 154] width 27 height 14
click at [484, 156] on input "checkbox" at bounding box center [484, 156] width 0 height 0
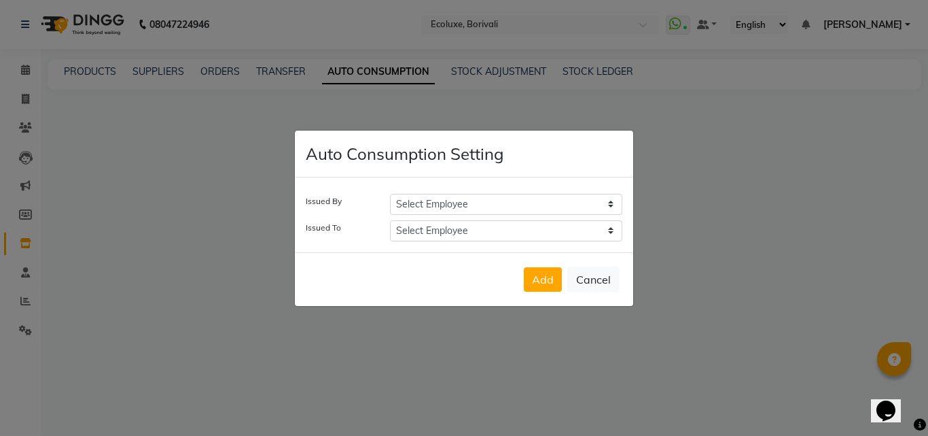
click at [573, 194] on select "Select Employee [PERSON_NAME] [PERSON_NAME] [PERSON_NAME] Faiz [PERSON_NAME] [P…" at bounding box center [506, 204] width 232 height 21
drag, startPoint x: 845, startPoint y: 232, endPoint x: 610, endPoint y: 232, distance: 234.4
click at [845, 231] on ngb-modal-window "Auto Consumption Setting Issued By Select Employee [PERSON_NAME] [PERSON_NAME] …" at bounding box center [464, 218] width 928 height 436
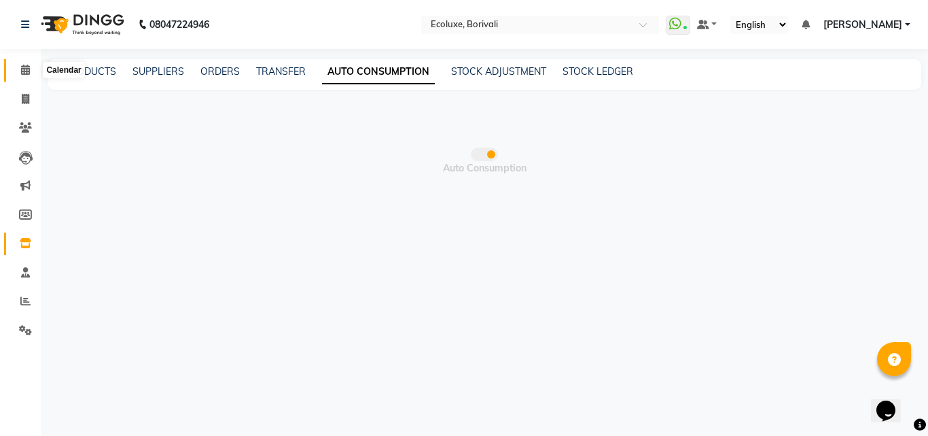
click at [23, 71] on icon at bounding box center [25, 70] width 9 height 10
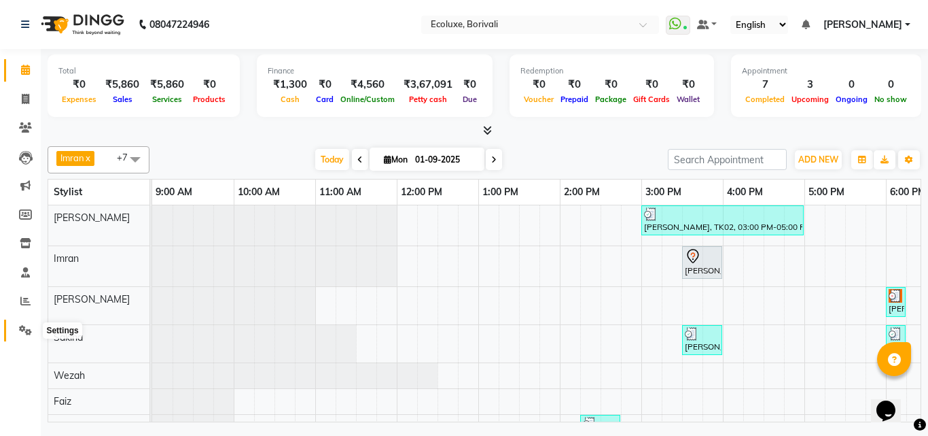
click at [22, 333] on icon at bounding box center [25, 330] width 13 height 10
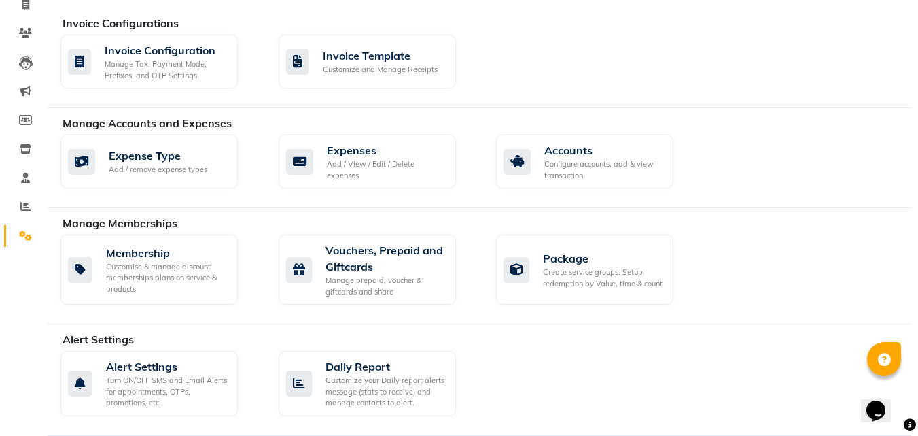
scroll to position [136, 0]
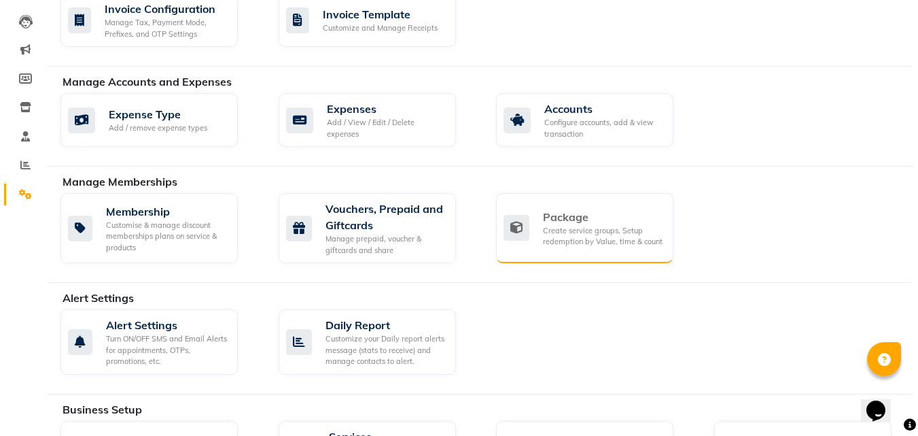
click at [610, 215] on div "Package" at bounding box center [603, 217] width 120 height 16
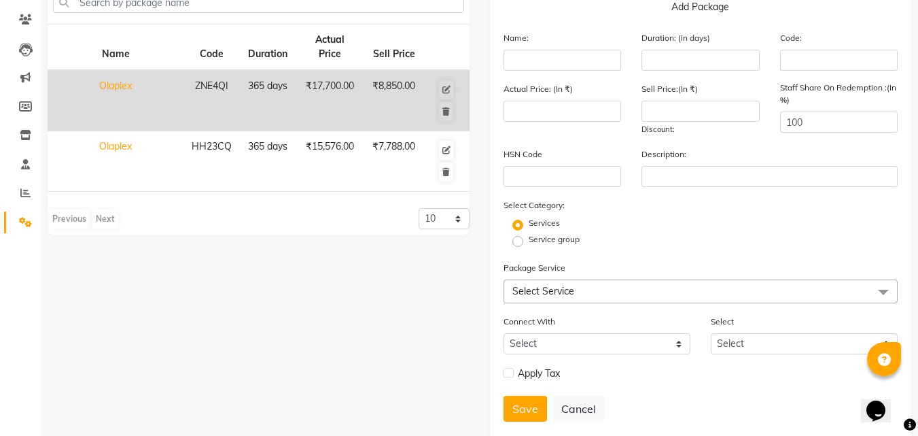
scroll to position [139, 0]
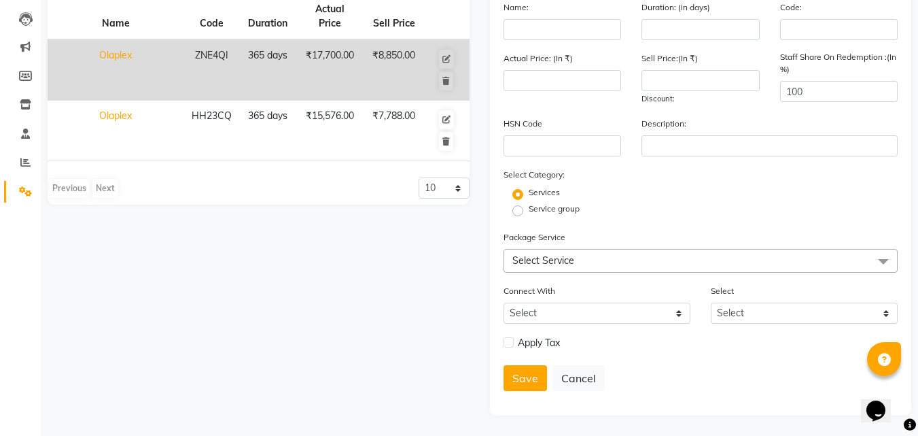
click at [739, 261] on span "Select Service" at bounding box center [700, 261] width 395 height 24
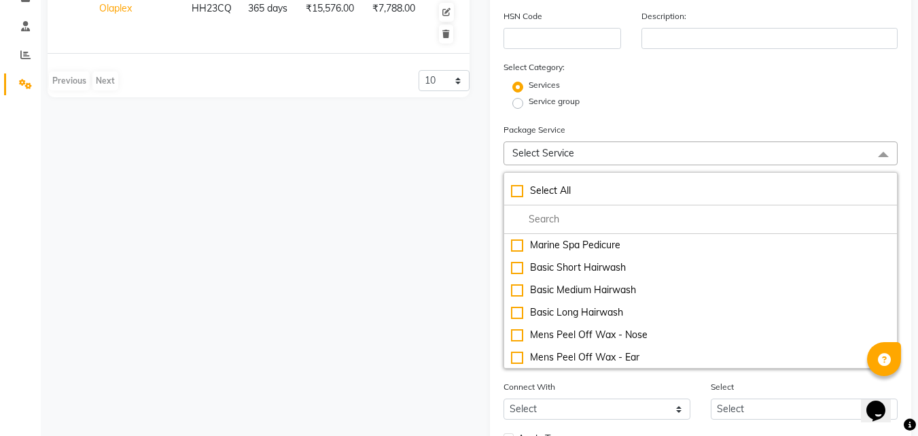
scroll to position [206, 0]
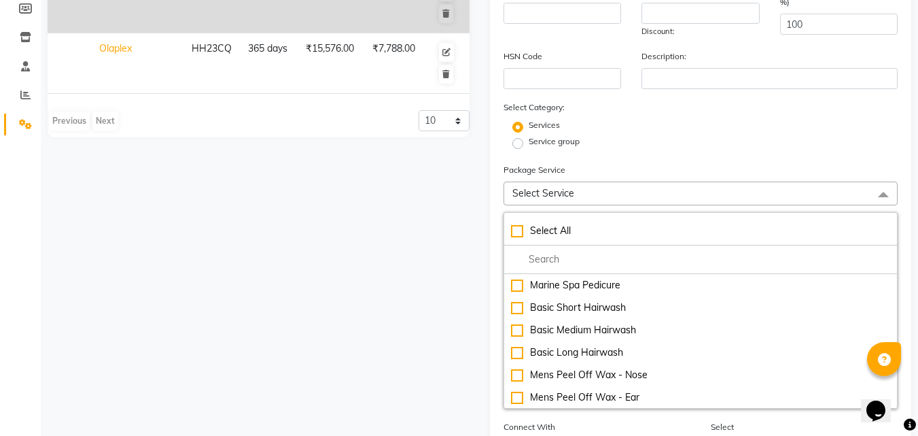
click at [701, 190] on span "Select Service" at bounding box center [700, 193] width 395 height 24
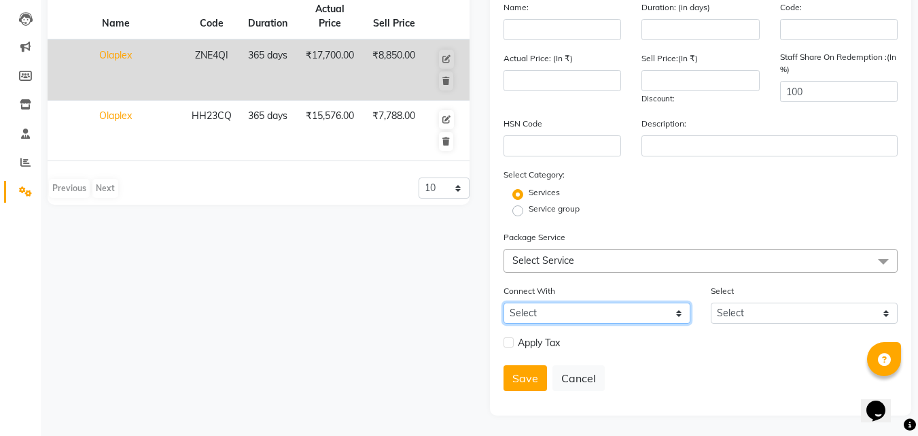
click at [684, 310] on select "Select Membership Prepaid Voucher" at bounding box center [596, 312] width 187 height 21
click at [776, 289] on div "Select Select" at bounding box center [804, 303] width 207 height 40
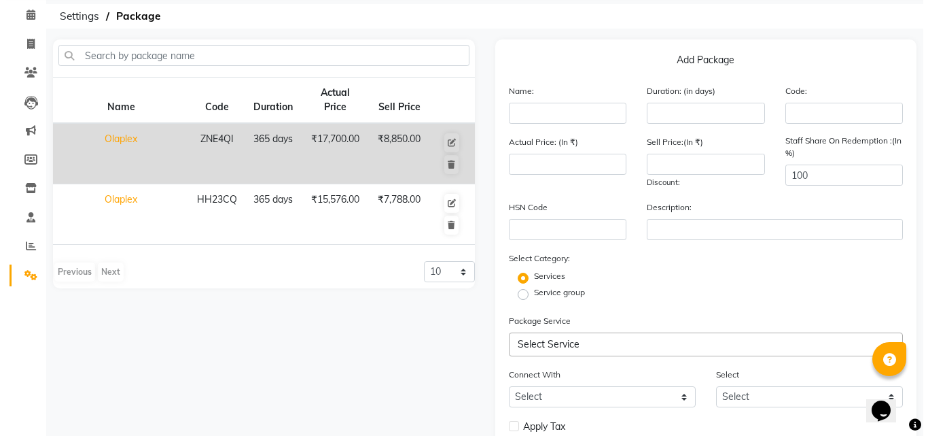
scroll to position [0, 0]
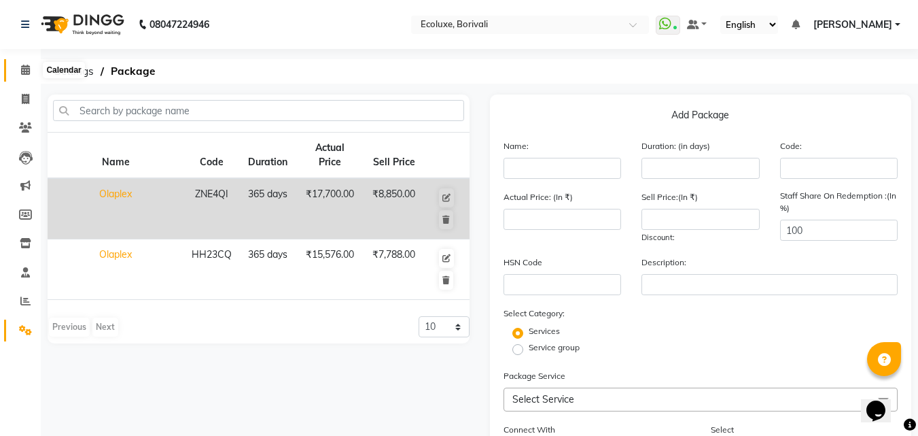
click at [24, 70] on icon at bounding box center [25, 70] width 9 height 10
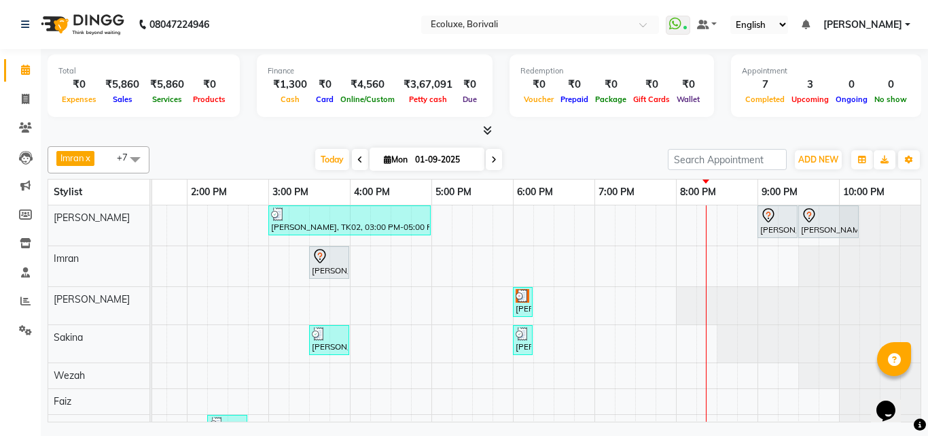
click at [493, 161] on icon at bounding box center [493, 160] width 5 height 8
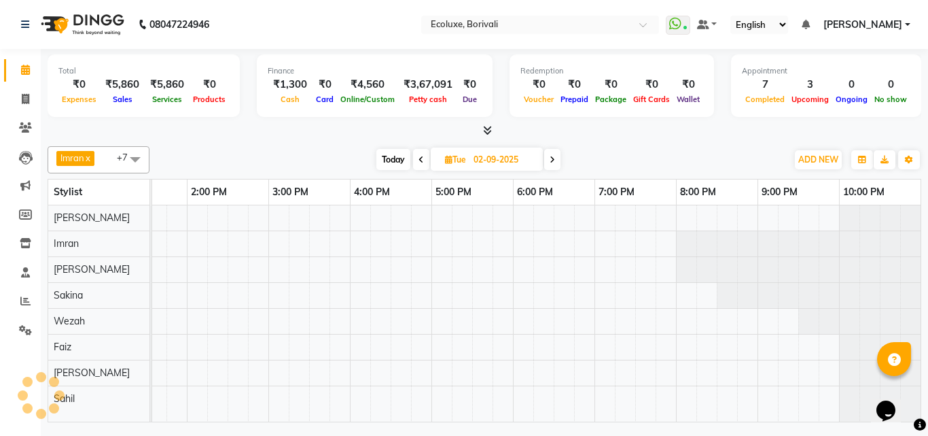
click at [391, 160] on span "Today" at bounding box center [393, 159] width 34 height 21
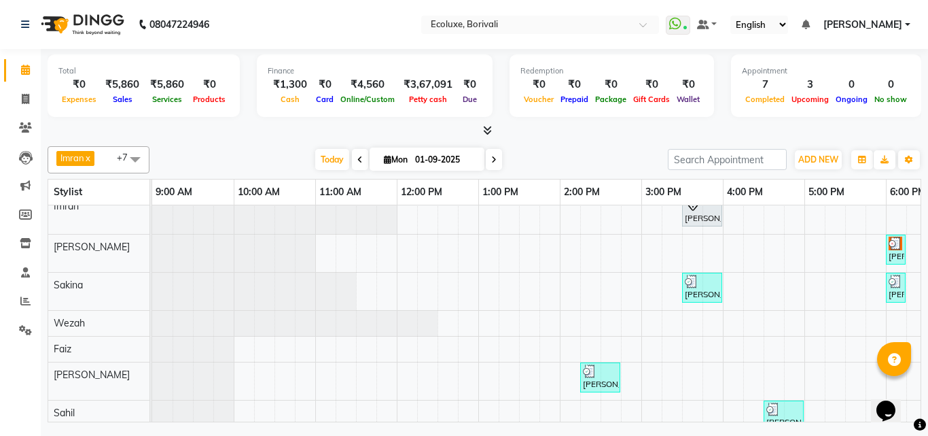
scroll to position [79, 0]
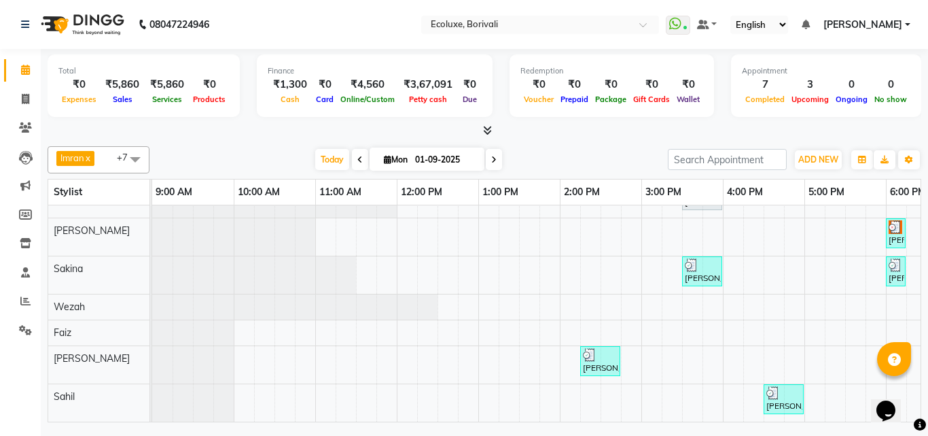
click at [877, 387] on div "Opens Chat This icon Opens the chat window." at bounding box center [893, 387] width 33 height 0
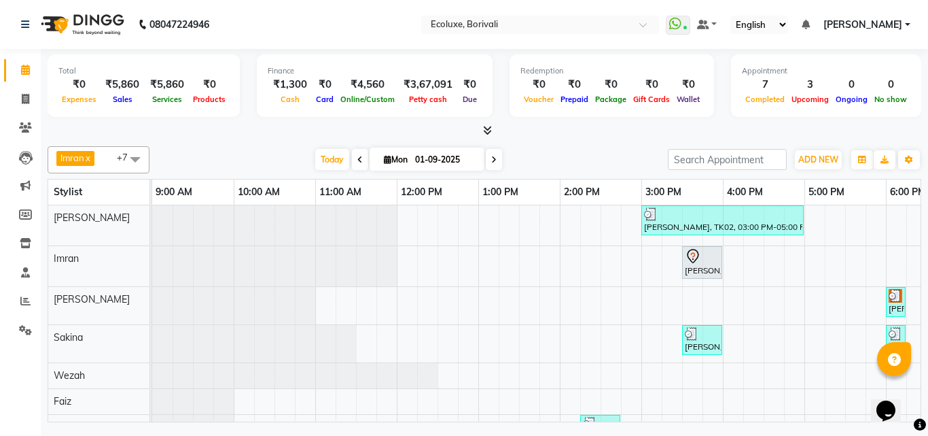
scroll to position [0, 373]
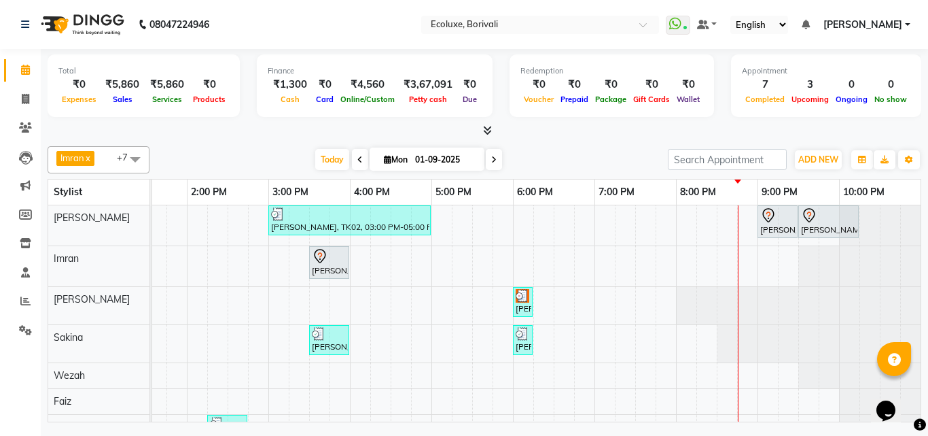
click at [486, 154] on span at bounding box center [494, 159] width 16 height 21
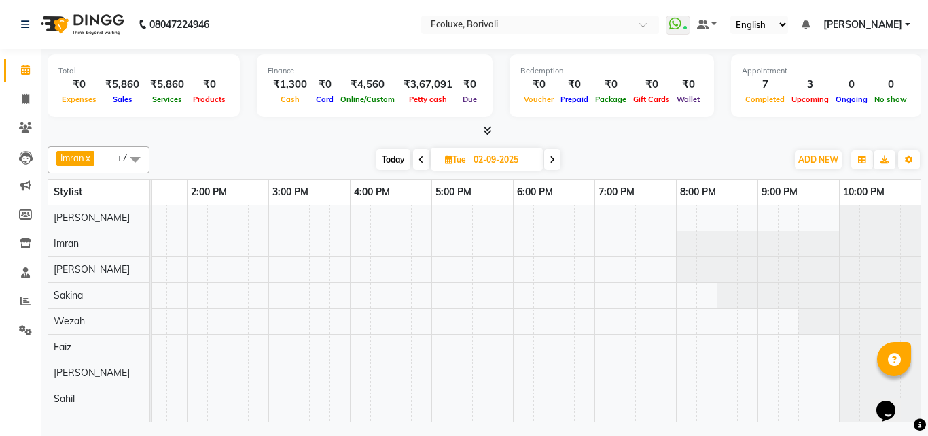
scroll to position [0, 0]
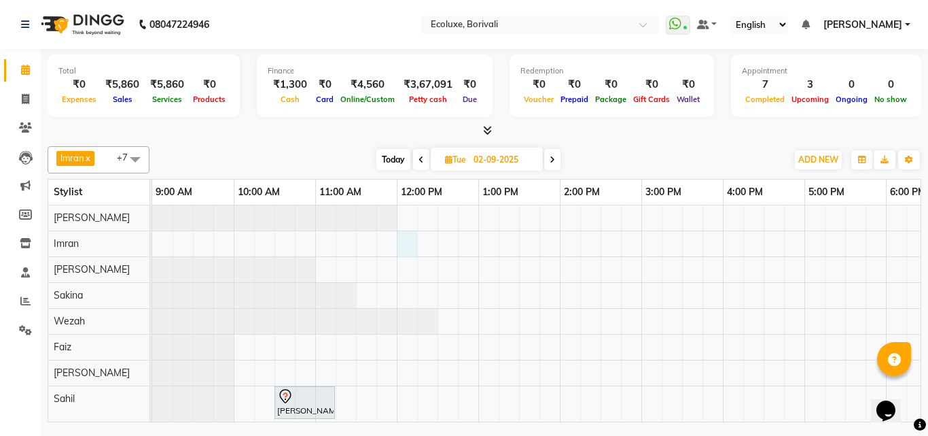
click at [409, 241] on div "[PERSON_NAME], 10:30 AM-11:15 AM, Ironing & Tongs Medium" at bounding box center [723, 315] width 1142 height 221
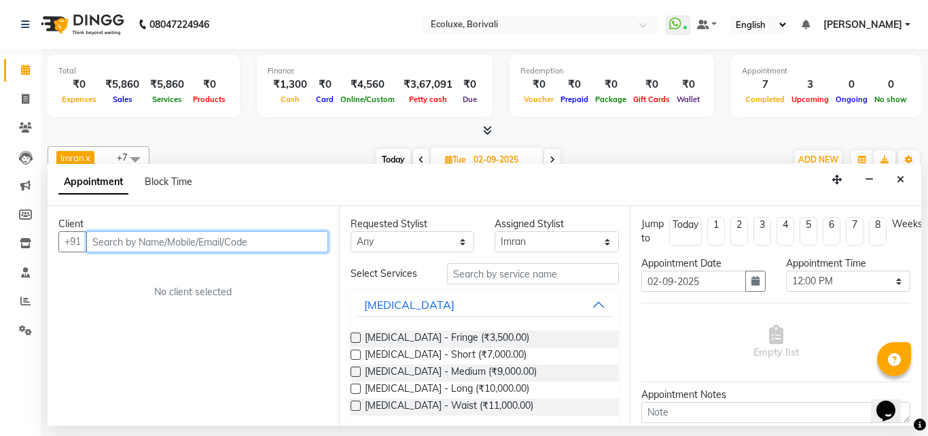
click at [173, 245] on input "text" at bounding box center [207, 241] width 242 height 21
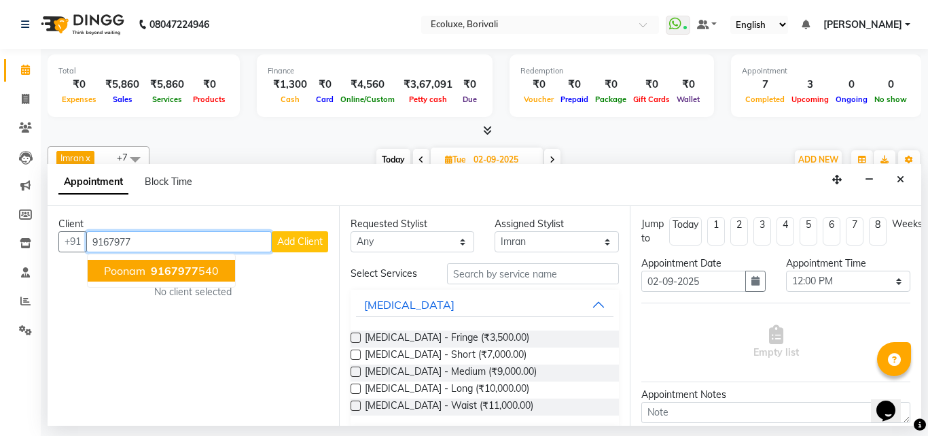
click at [160, 274] on span "9167977" at bounding box center [175, 271] width 48 height 14
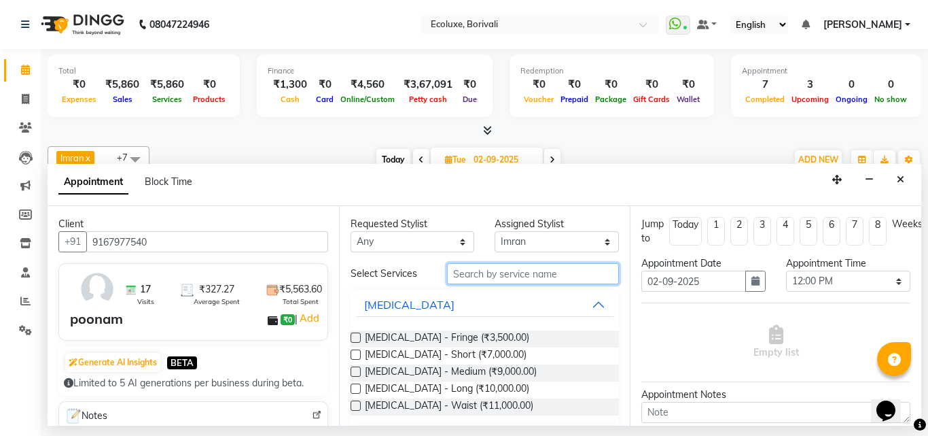
click at [556, 274] on input "text" at bounding box center [533, 273] width 173 height 21
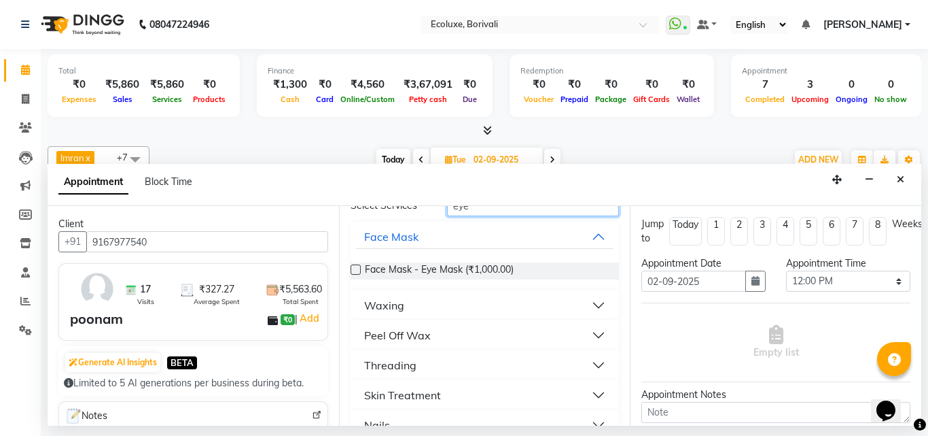
scroll to position [123, 0]
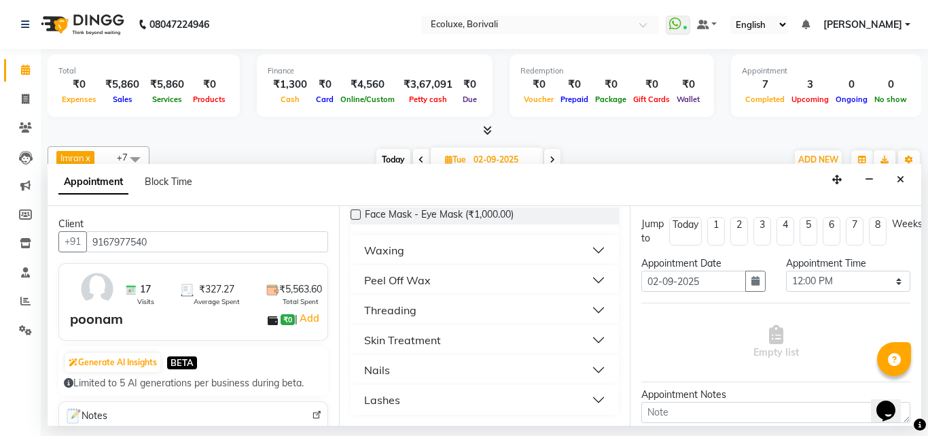
click at [379, 309] on div "Threading" at bounding box center [390, 310] width 52 height 16
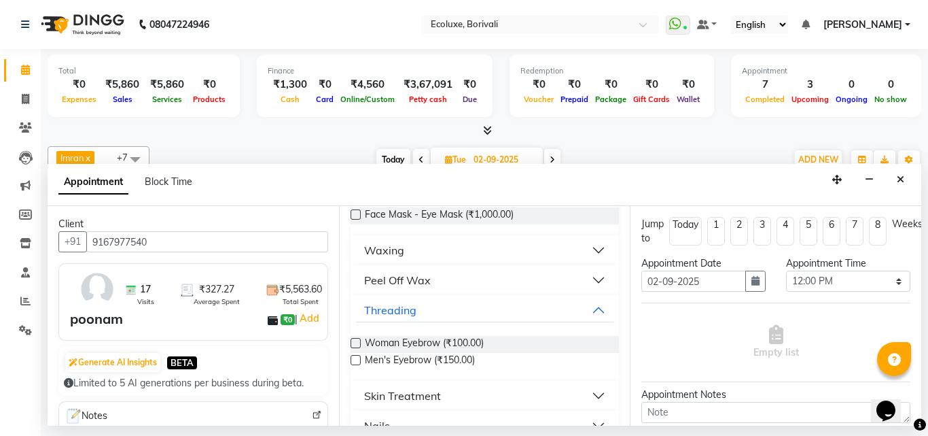
click at [356, 340] on label at bounding box center [356, 343] width 10 height 10
click at [356, 340] on input "checkbox" at bounding box center [355, 344] width 9 height 9
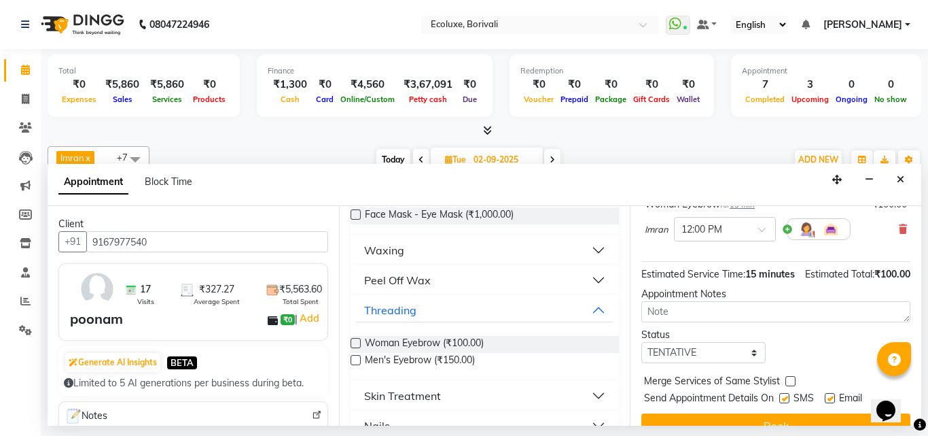
scroll to position [162, 0]
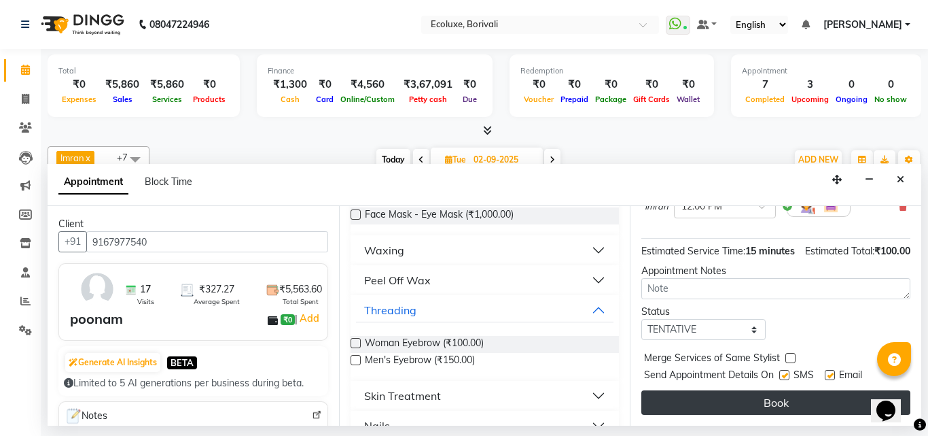
click at [763, 390] on button "Book" at bounding box center [775, 402] width 269 height 24
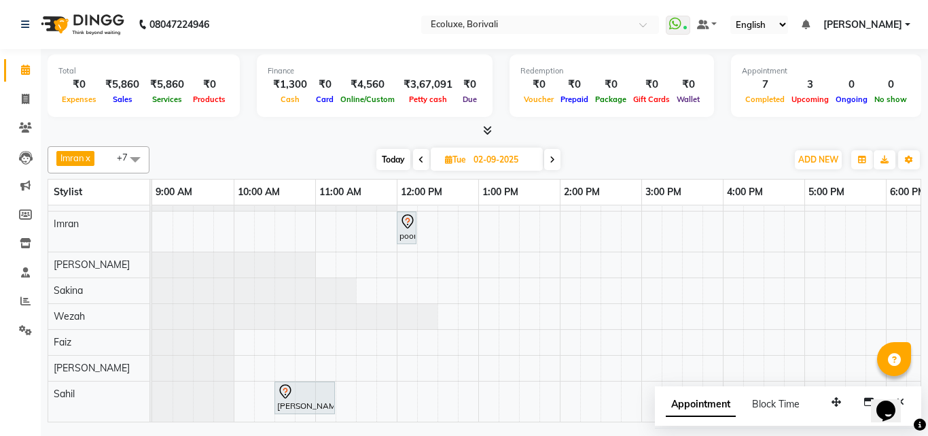
scroll to position [30, 0]
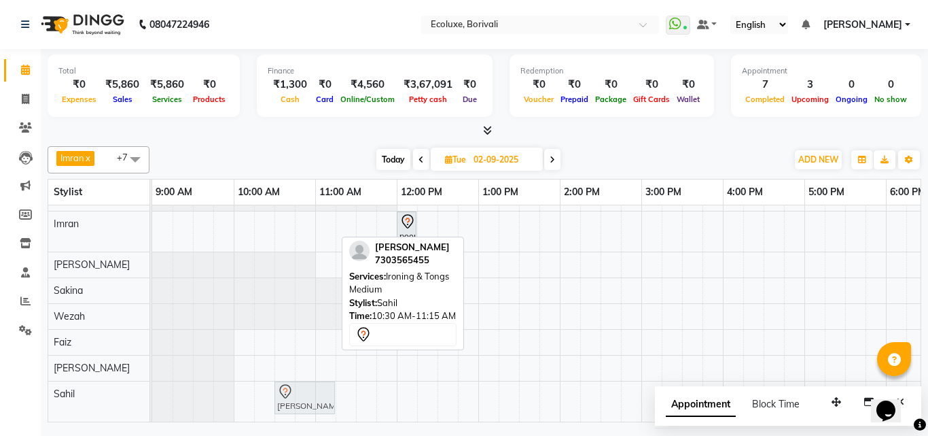
drag, startPoint x: 296, startPoint y: 391, endPoint x: 287, endPoint y: 393, distance: 9.1
click at [152, 393] on div "[PERSON_NAME], 10:30 AM-11:15 AM, Ironing & Tongs Medium [PERSON_NAME], 10:30 A…" at bounding box center [152, 401] width 0 height 40
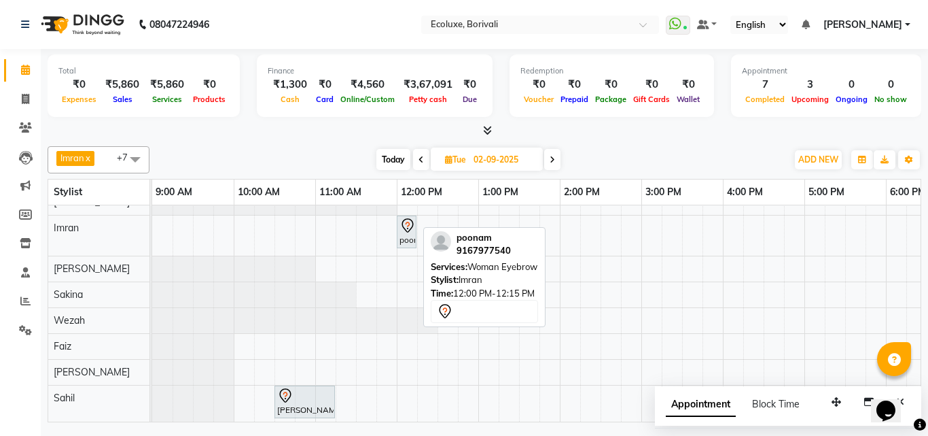
scroll to position [0, 0]
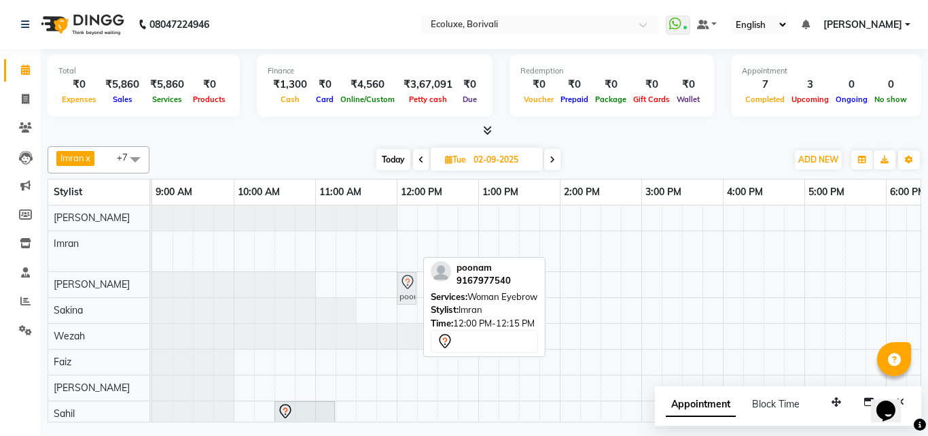
drag, startPoint x: 400, startPoint y: 245, endPoint x: 400, endPoint y: 287, distance: 42.8
click at [400, 287] on tbody "poonamnull, 12:00 PM-12:15 PM, Woman Eyebrow poonamnull, 12:00 PM-12:15 PM, Wom…" at bounding box center [723, 323] width 1142 height 236
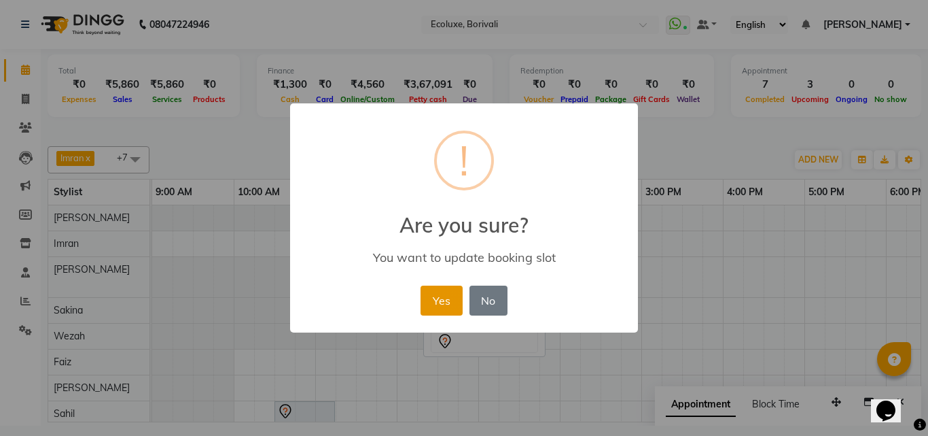
click at [434, 302] on button "Yes" at bounding box center [441, 300] width 41 height 30
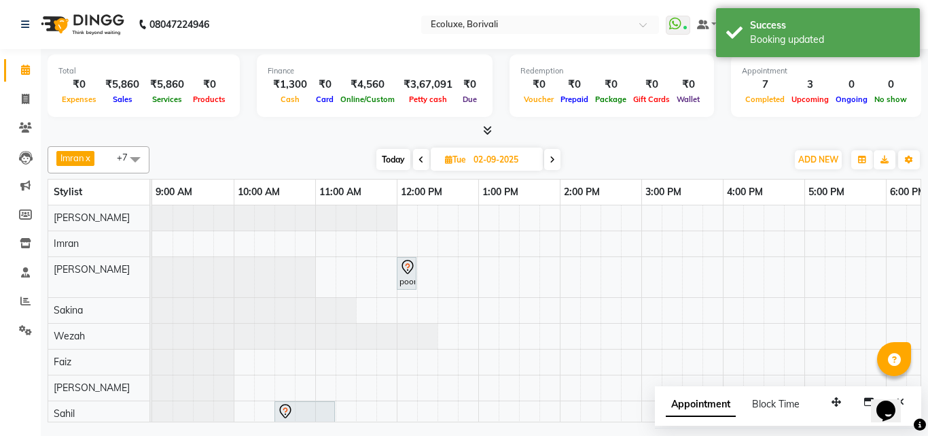
click at [421, 158] on icon at bounding box center [421, 160] width 5 height 8
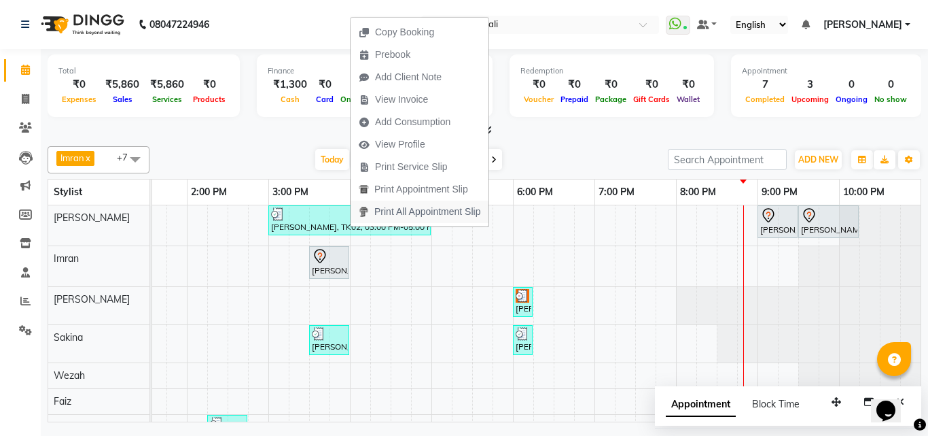
click at [361, 219] on span "Print All Appointment Slip" at bounding box center [420, 211] width 138 height 22
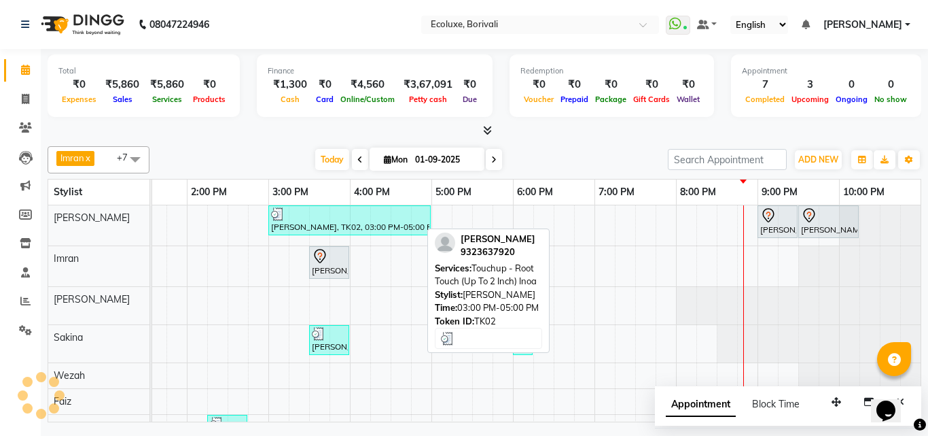
click at [329, 227] on div "[PERSON_NAME], TK02, 03:00 PM-05:00 PM, Touchup - Root Touch (Up To 2 Inch) Inoa" at bounding box center [350, 220] width 160 height 26
click at [296, 215] on div at bounding box center [349, 214] width 157 height 14
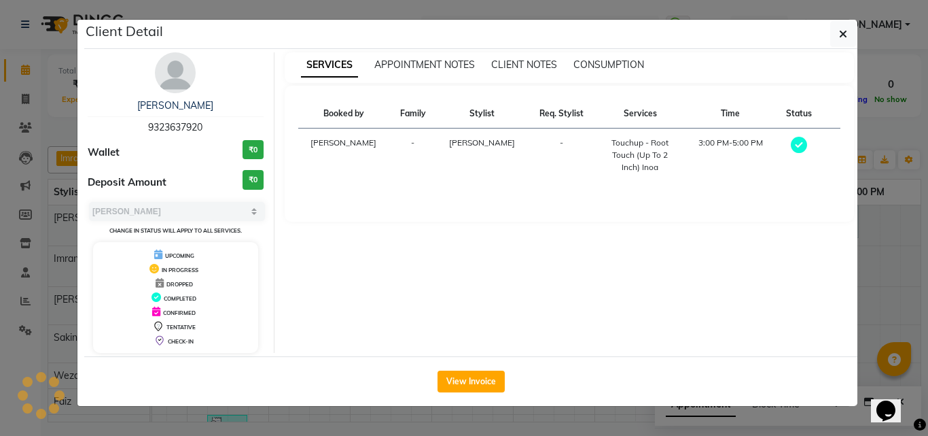
click at [53, 203] on ngb-modal-window "Client Detail [PERSON_NAME] 9323637920 Wallet ₹0 Deposit Amount ₹0 Select MARK …" at bounding box center [464, 218] width 928 height 436
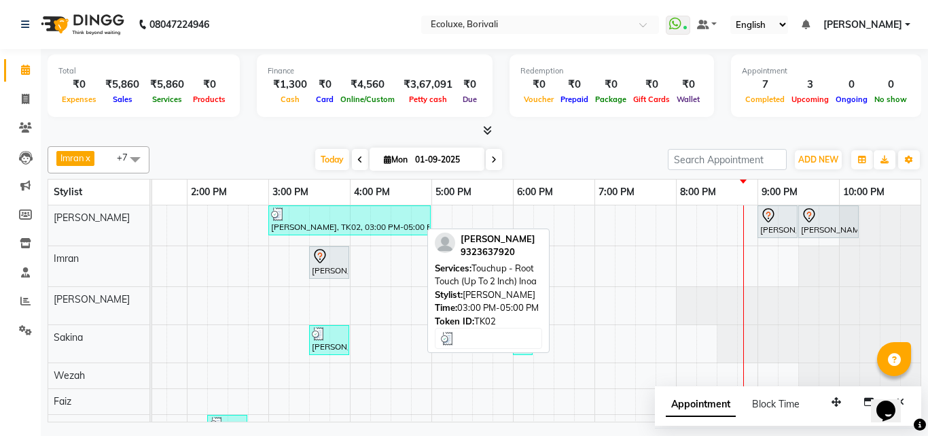
click at [360, 212] on div at bounding box center [349, 214] width 157 height 14
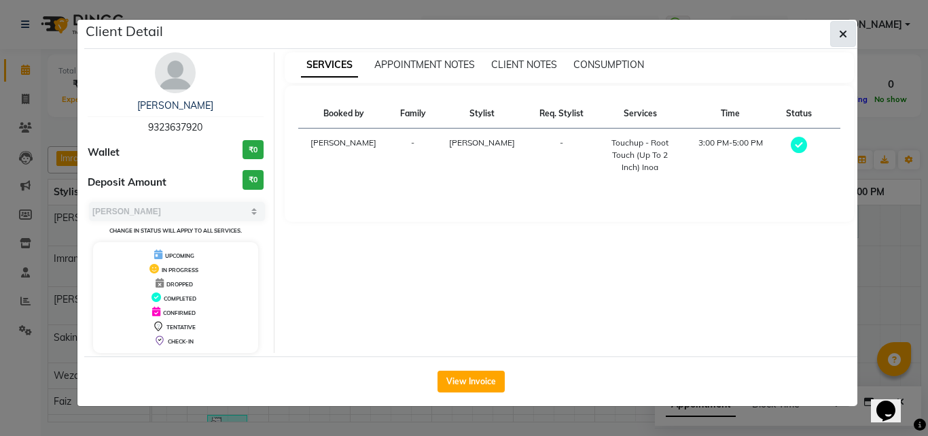
click at [840, 35] on icon "button" at bounding box center [843, 34] width 8 height 11
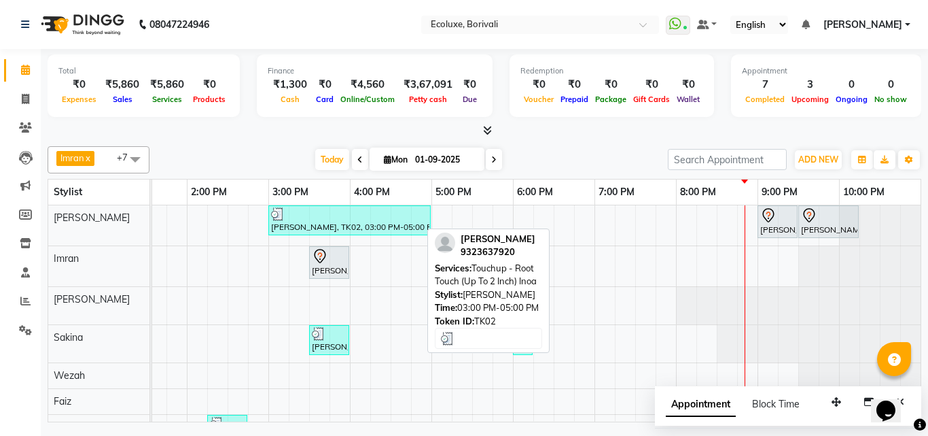
click at [281, 224] on div "[PERSON_NAME], TK02, 03:00 PM-05:00 PM, Touchup - Root Touch (Up To 2 Inch) Inoa" at bounding box center [350, 220] width 160 height 26
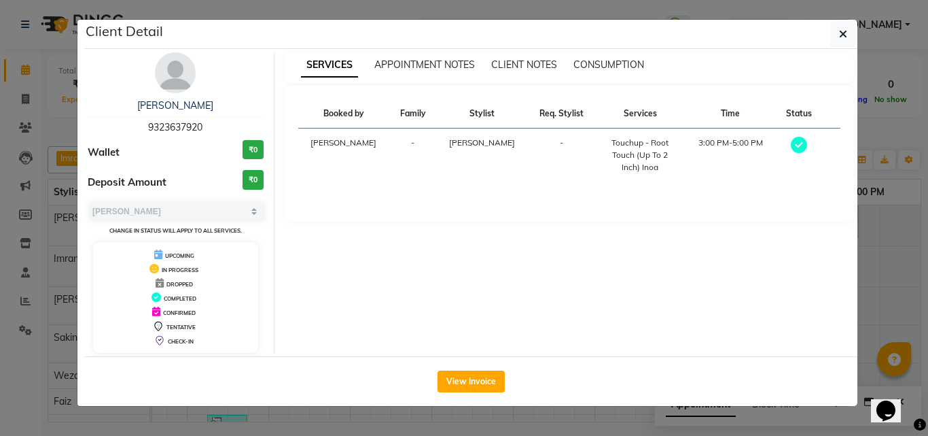
click at [155, 266] on icon at bounding box center [154, 269] width 10 height 10
click at [167, 252] on span "UPCOMING" at bounding box center [179, 255] width 29 height 7
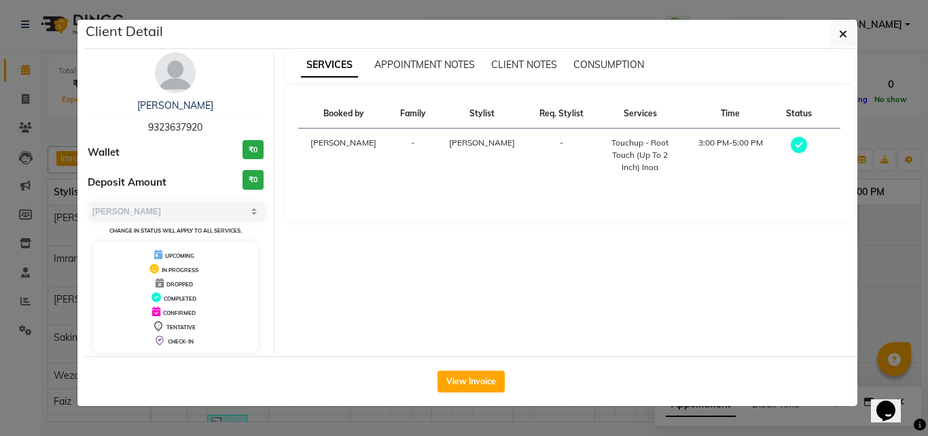
click at [153, 260] on div "UPCOMING" at bounding box center [176, 254] width 154 height 14
drag, startPoint x: 153, startPoint y: 260, endPoint x: 151, endPoint y: 276, distance: 16.4
click at [151, 264] on div "UPCOMING IN PROGRESS DROPPED COMPLETED CONFIRMED TENTATIVE CHECK-IN" at bounding box center [175, 297] width 165 height 111
click at [155, 299] on icon at bounding box center [157, 297] width 10 height 10
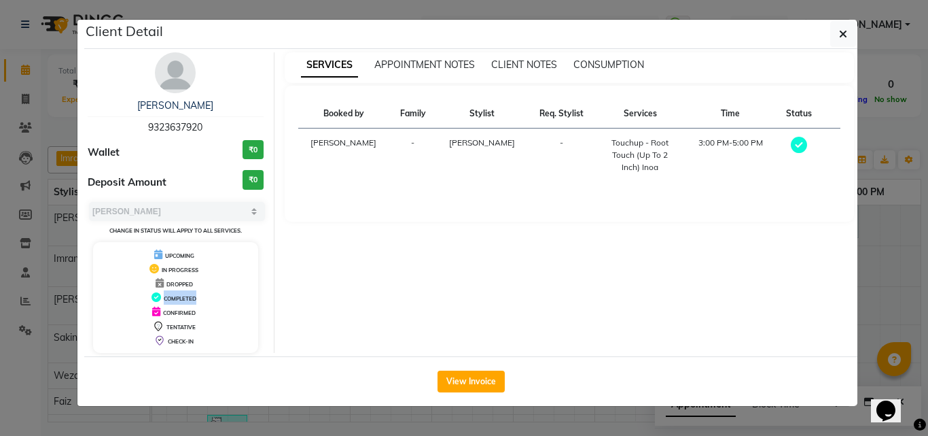
click at [155, 302] on div "COMPLETED" at bounding box center [176, 297] width 154 height 14
click at [154, 322] on icon at bounding box center [158, 326] width 11 height 11
click at [162, 344] on icon at bounding box center [159, 340] width 11 height 11
click at [162, 342] on icon at bounding box center [159, 341] width 7 height 10
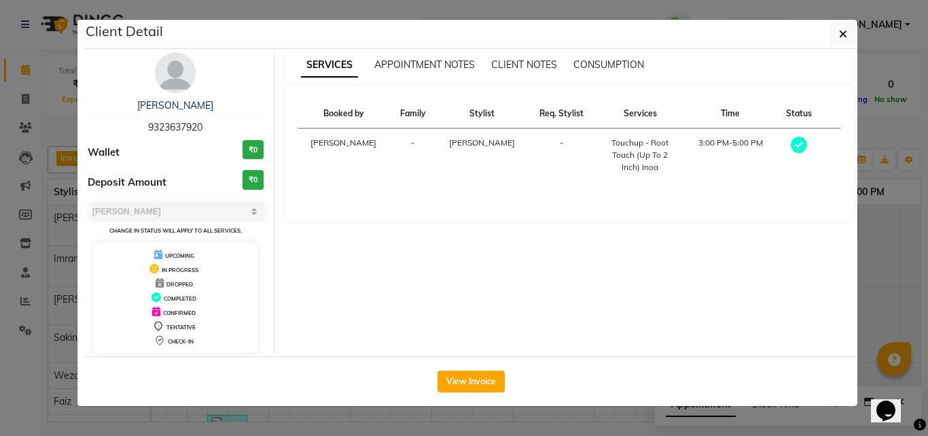
click at [162, 340] on icon at bounding box center [159, 340] width 11 height 11
click at [161, 334] on div "CHECK-IN" at bounding box center [176, 340] width 154 height 14
click at [163, 324] on icon at bounding box center [158, 326] width 11 height 11
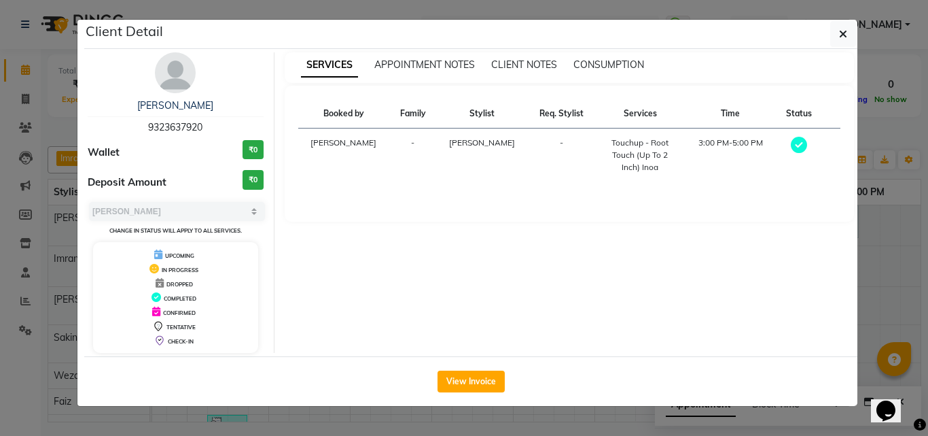
click at [163, 315] on span "CONFIRMED" at bounding box center [179, 312] width 33 height 7
click at [163, 313] on span "CONFIRMED" at bounding box center [179, 312] width 33 height 7
click at [163, 310] on span "CONFIRMED" at bounding box center [179, 312] width 33 height 7
click at [222, 216] on div "[PERSON_NAME] 9323637920 Wallet ₹0 Deposit Amount ₹0 Select MARK DONE UPCOMING …" at bounding box center [175, 202] width 197 height 300
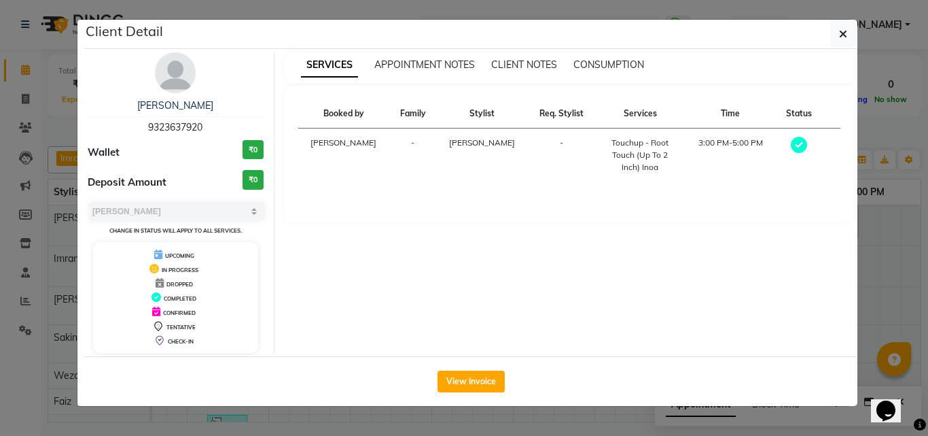
click at [211, 224] on div "Select MARK DONE UPCOMING Change in status will apply to all services." at bounding box center [176, 218] width 176 height 36
click at [224, 140] on div "Wallet ₹0" at bounding box center [176, 152] width 176 height 25
click at [126, 195] on div "[PERSON_NAME] 9323637920 Wallet ₹0 Deposit Amount ₹0 Select MARK DONE UPCOMING …" at bounding box center [175, 202] width 197 height 300
click at [484, 380] on button "View Invoice" at bounding box center [471, 381] width 67 height 22
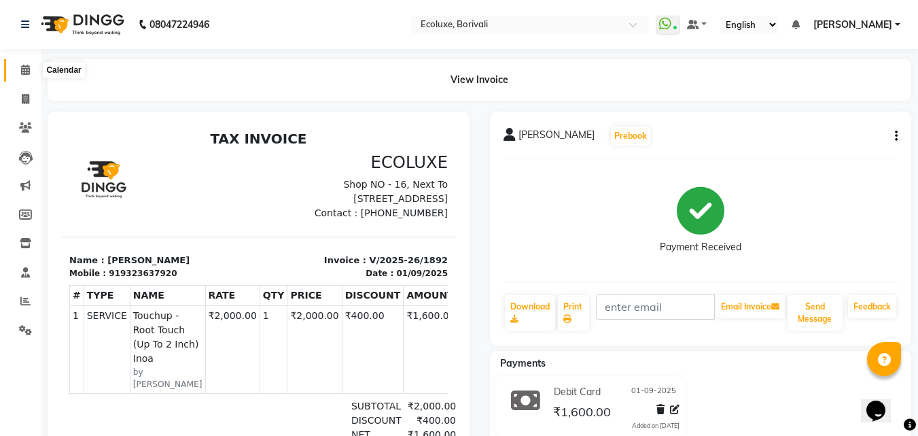
click at [23, 73] on icon at bounding box center [25, 70] width 9 height 10
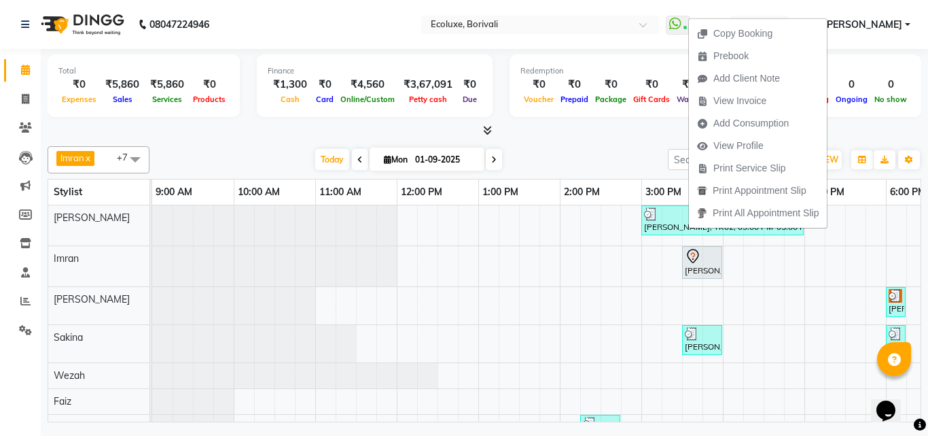
click at [471, 157] on input "01-09-2025" at bounding box center [445, 159] width 68 height 20
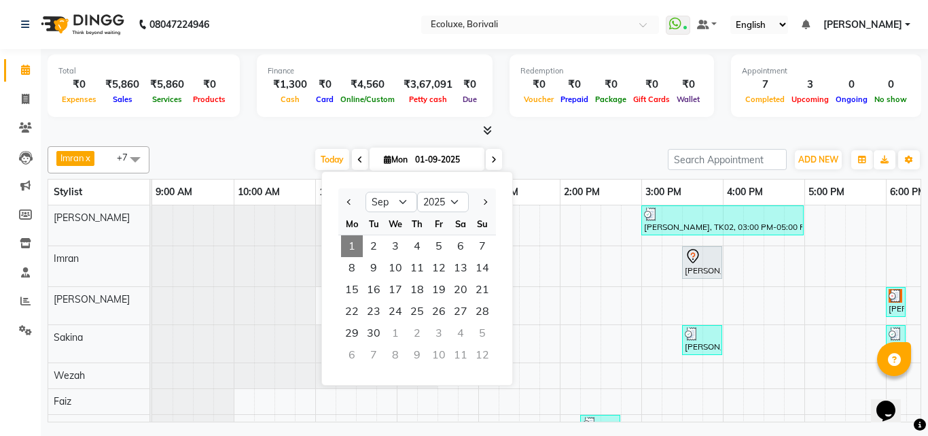
click at [487, 159] on span at bounding box center [494, 159] width 16 height 21
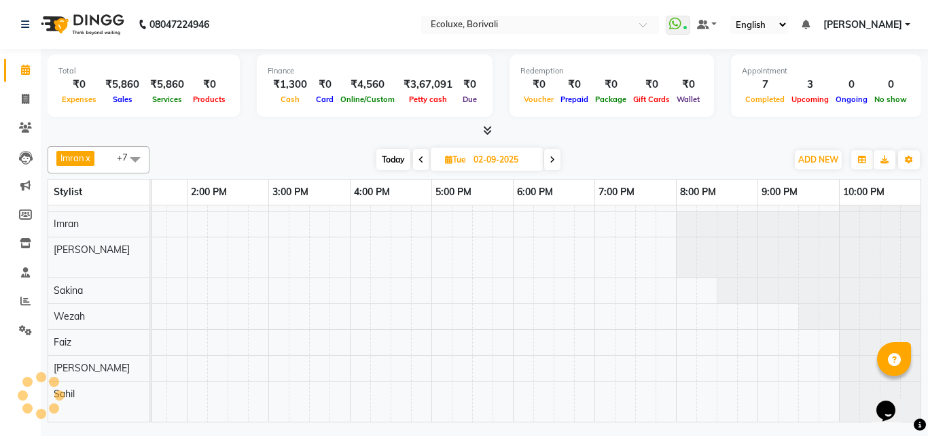
scroll to position [19, 373]
click at [362, 298] on div "poonamnull, 12:00 PM-12:15 PM, Woman Eyebrow [PERSON_NAME], 10:30 AM-11:15 AM, …" at bounding box center [350, 303] width 1142 height 236
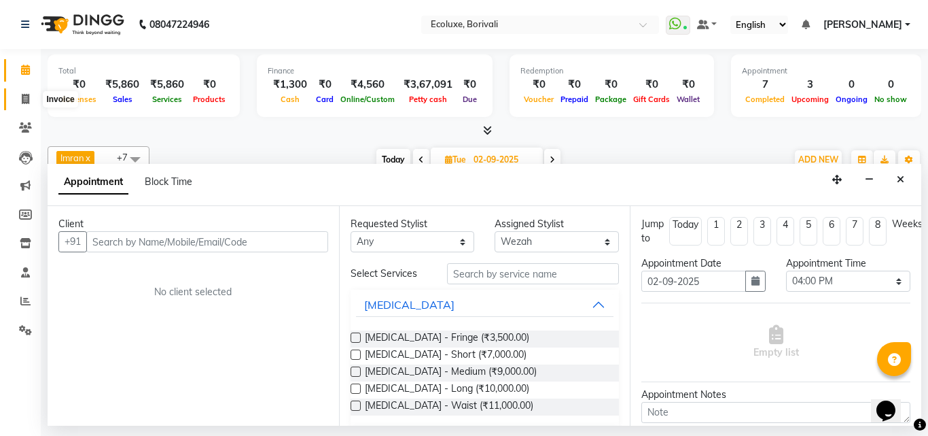
click at [20, 105] on span at bounding box center [26, 100] width 24 height 16
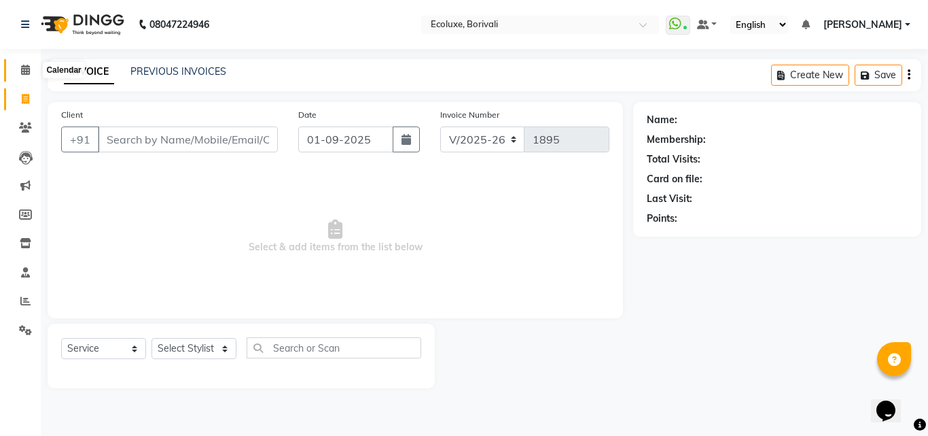
click at [26, 64] on span at bounding box center [26, 71] width 24 height 16
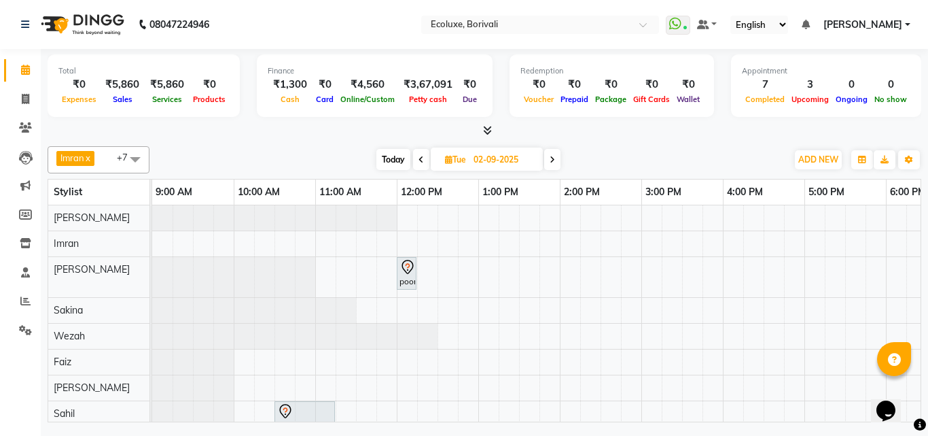
click at [419, 161] on icon at bounding box center [421, 160] width 5 height 8
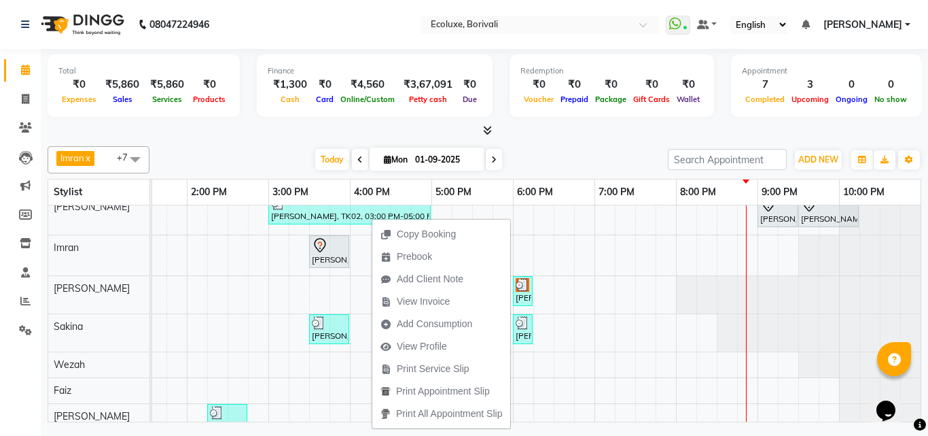
click at [267, 135] on div at bounding box center [485, 131] width 874 height 14
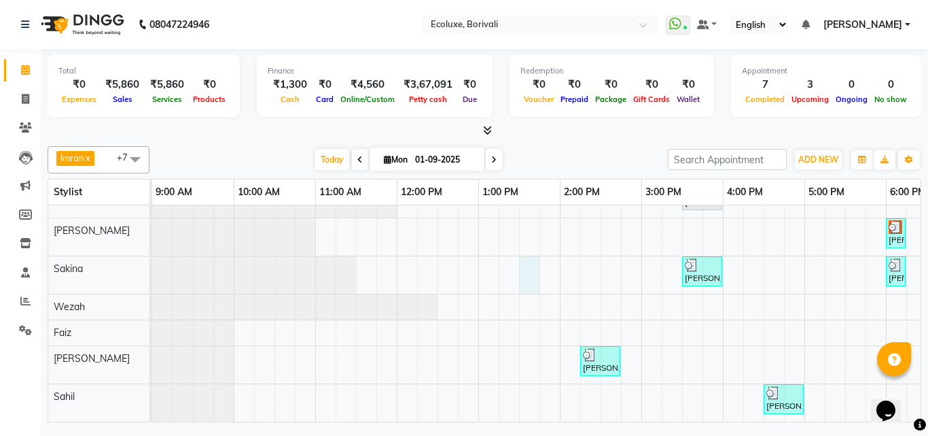
click at [531, 270] on div "[PERSON_NAME], TK02, 03:00 PM-05:00 PM, Touchup - Root Touch (Up To 2 Inch) Ino…" at bounding box center [723, 279] width 1142 height 285
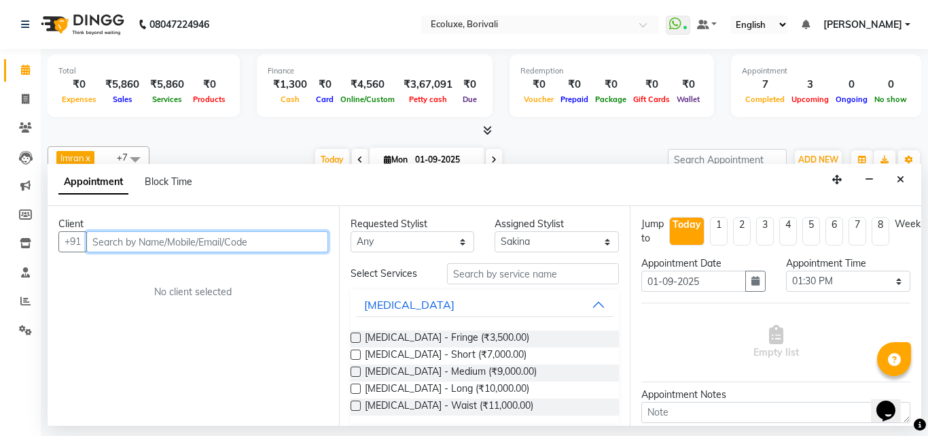
click at [130, 238] on input "text" at bounding box center [207, 241] width 242 height 21
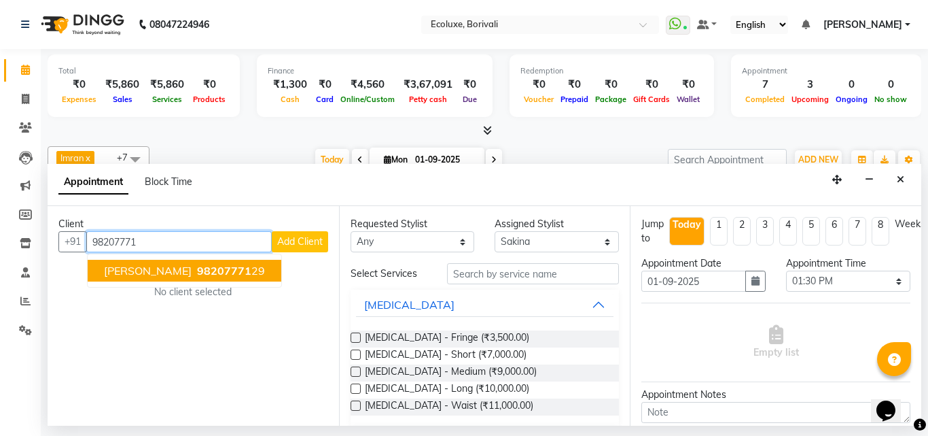
click at [160, 270] on span "[PERSON_NAME]" at bounding box center [148, 271] width 88 height 14
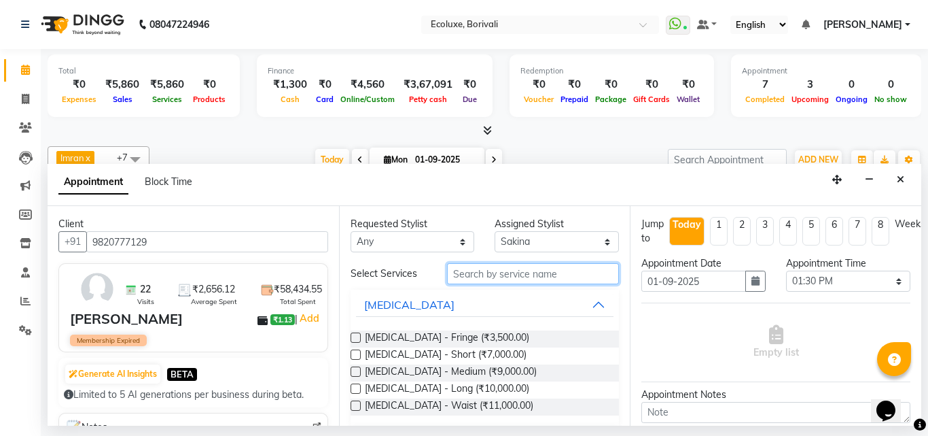
click at [470, 269] on input "text" at bounding box center [533, 273] width 173 height 21
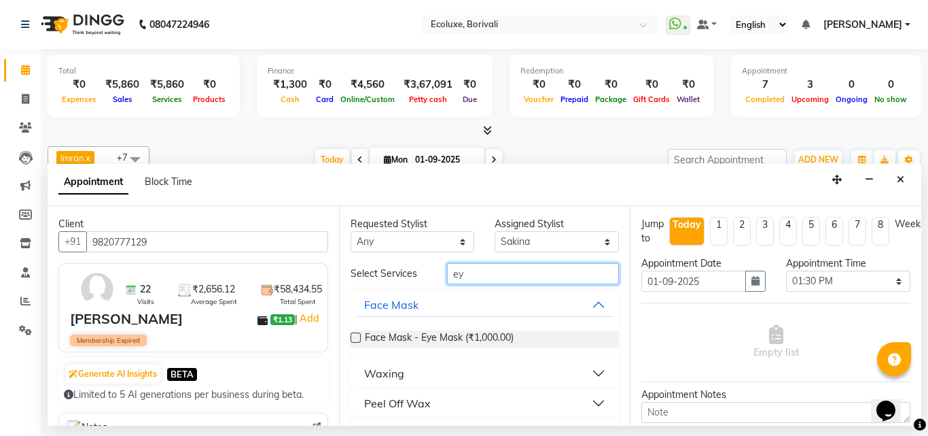
scroll to position [123, 0]
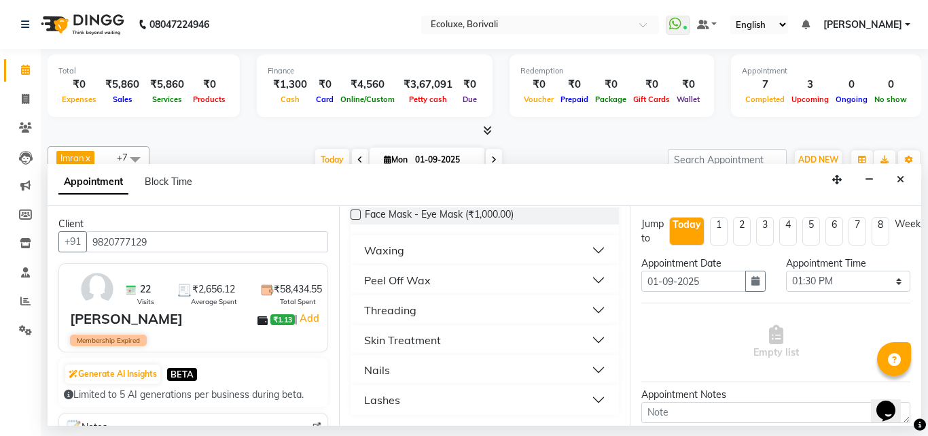
click at [537, 306] on button "Threading" at bounding box center [485, 310] width 258 height 24
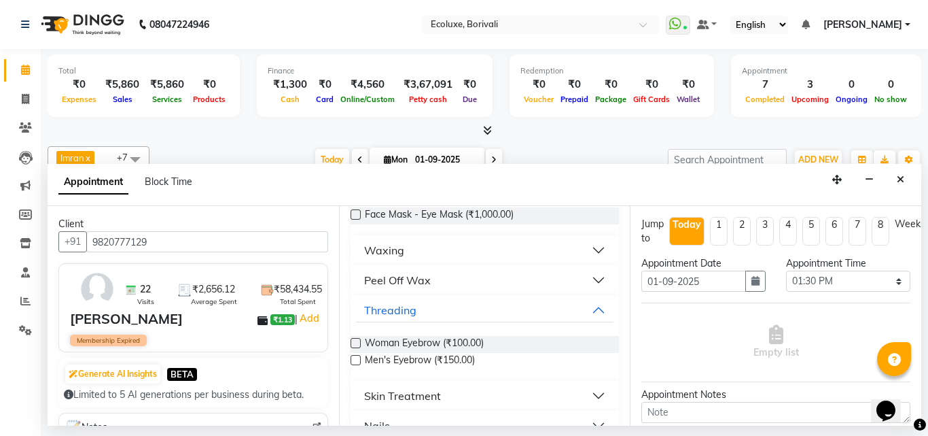
click at [357, 346] on label at bounding box center [356, 343] width 10 height 10
click at [357, 346] on input "checkbox" at bounding box center [355, 344] width 9 height 9
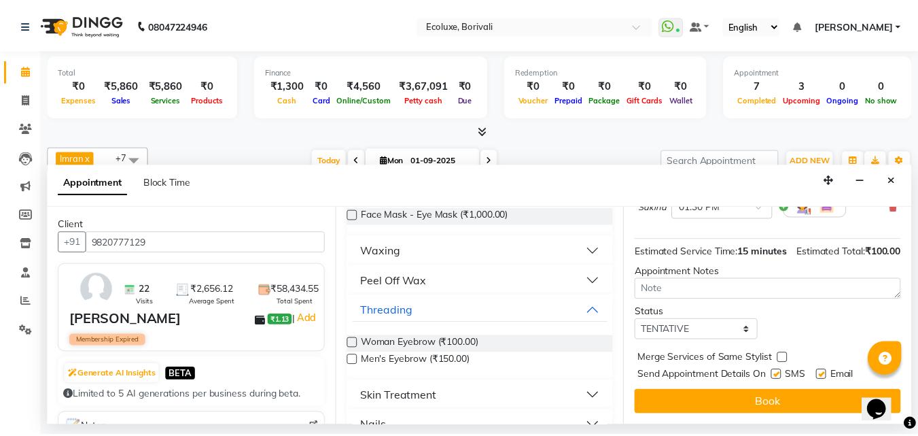
scroll to position [162, 0]
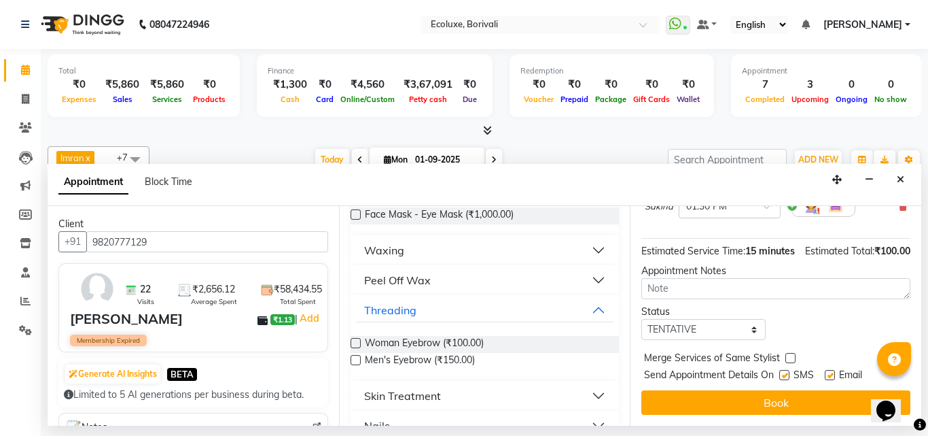
click at [788, 397] on button "Book" at bounding box center [775, 402] width 269 height 24
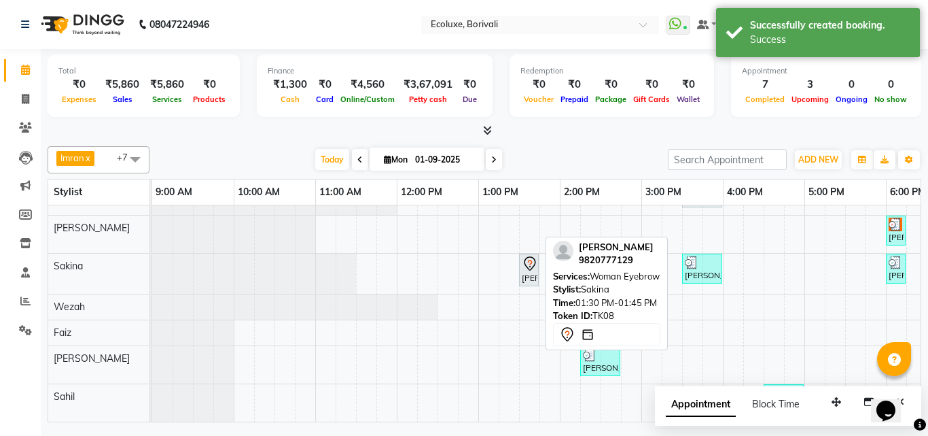
click at [529, 270] on div "[PERSON_NAME], TK08, 01:30 PM-01:45 PM, Woman Eyebrow" at bounding box center [528, 269] width 17 height 29
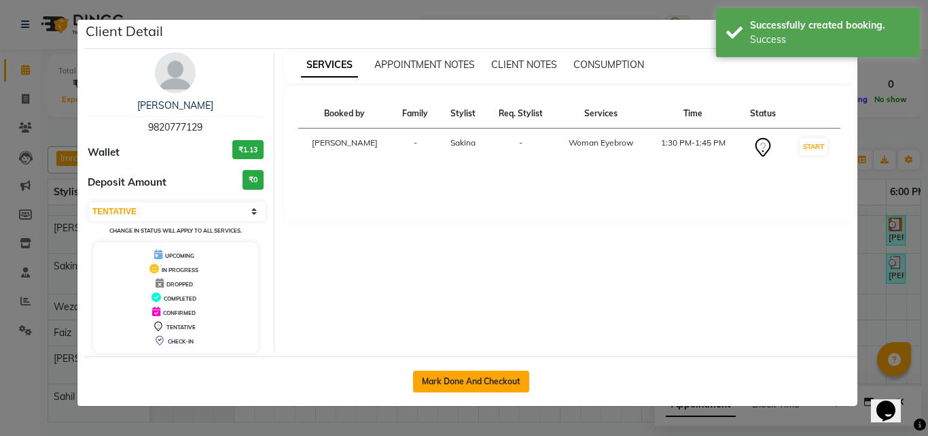
click at [450, 386] on button "Mark Done And Checkout" at bounding box center [471, 381] width 116 height 22
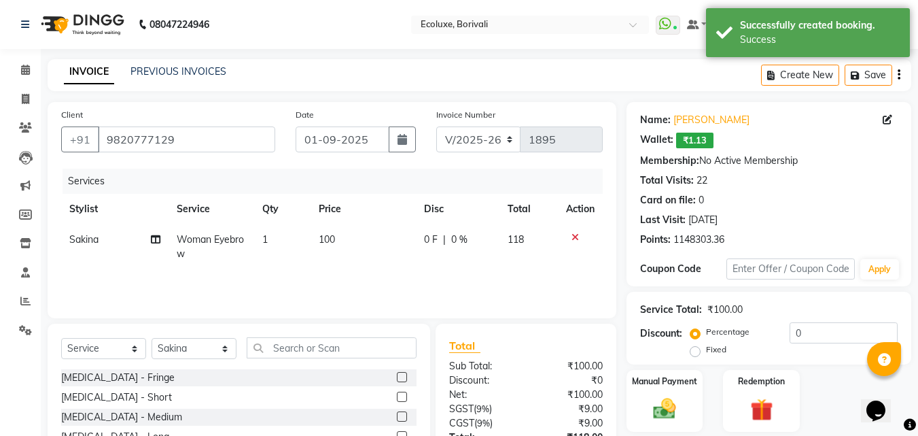
click at [896, 73] on div "Create New Save" at bounding box center [836, 75] width 150 height 32
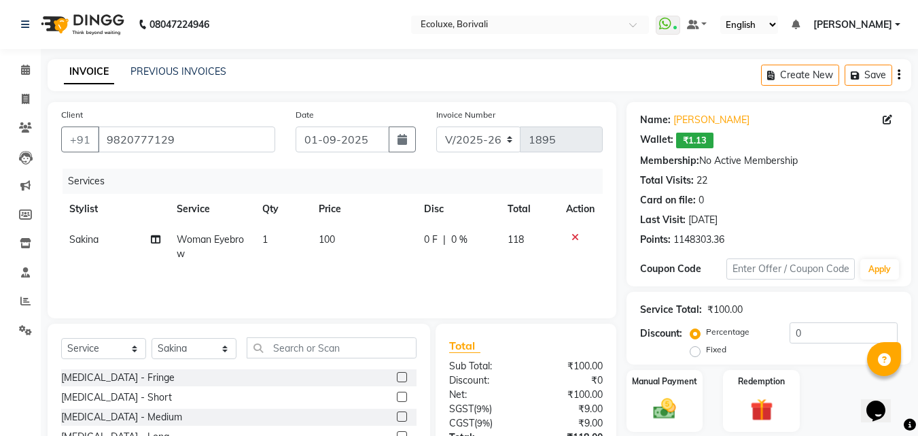
click at [900, 73] on div "Create New Save" at bounding box center [836, 75] width 150 height 32
click at [898, 75] on icon "button" at bounding box center [899, 75] width 3 height 1
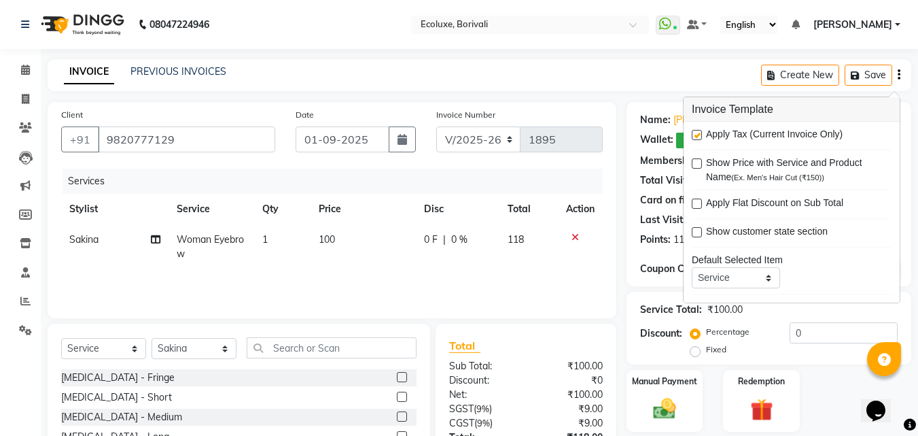
click at [694, 137] on label at bounding box center [697, 135] width 10 height 10
click at [694, 137] on input "checkbox" at bounding box center [696, 135] width 9 height 9
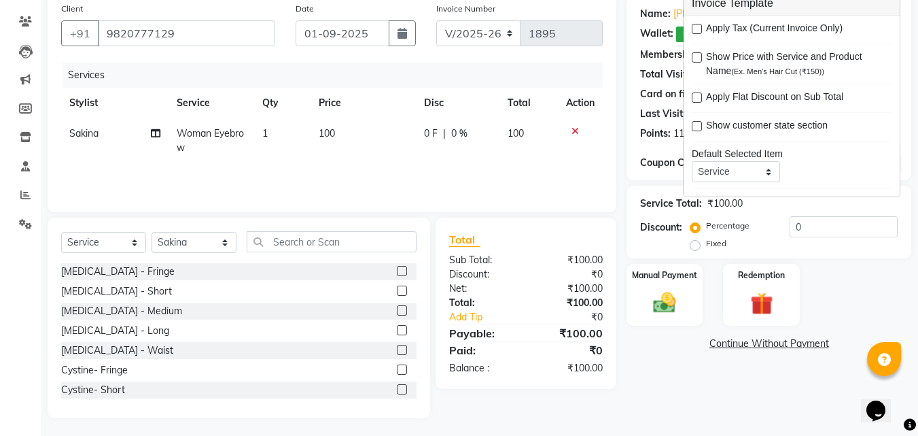
scroll to position [109, 0]
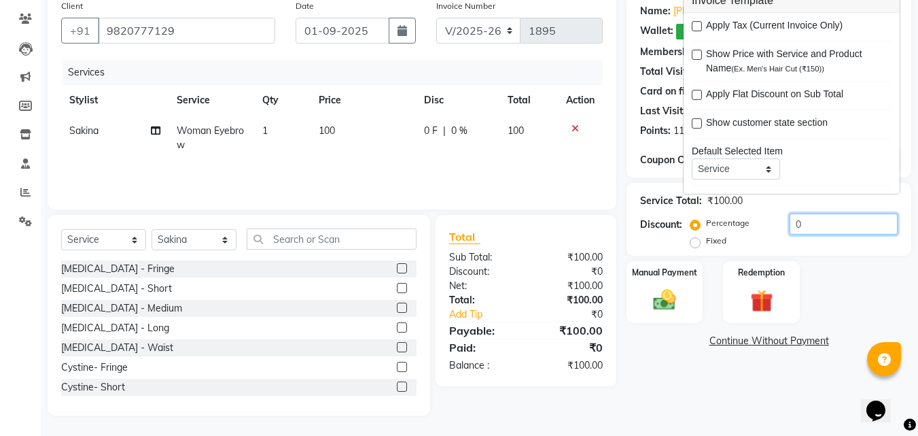
click at [790, 223] on input "0" at bounding box center [844, 223] width 108 height 21
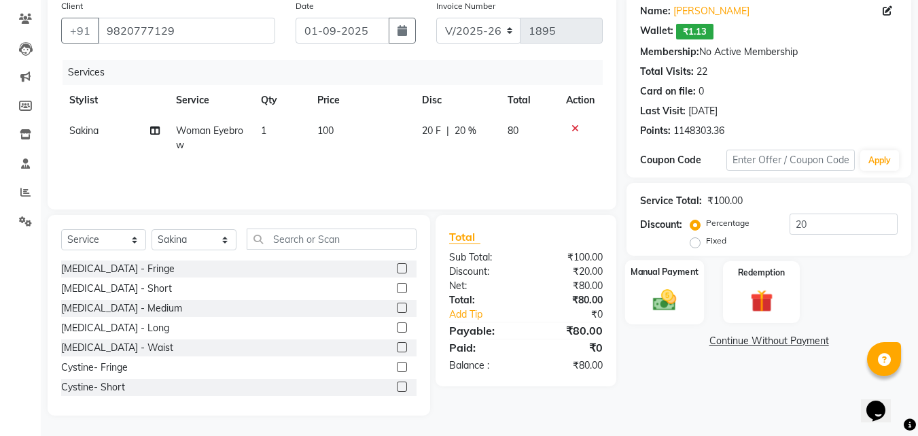
click at [640, 298] on div "Manual Payment" at bounding box center [664, 292] width 79 height 65
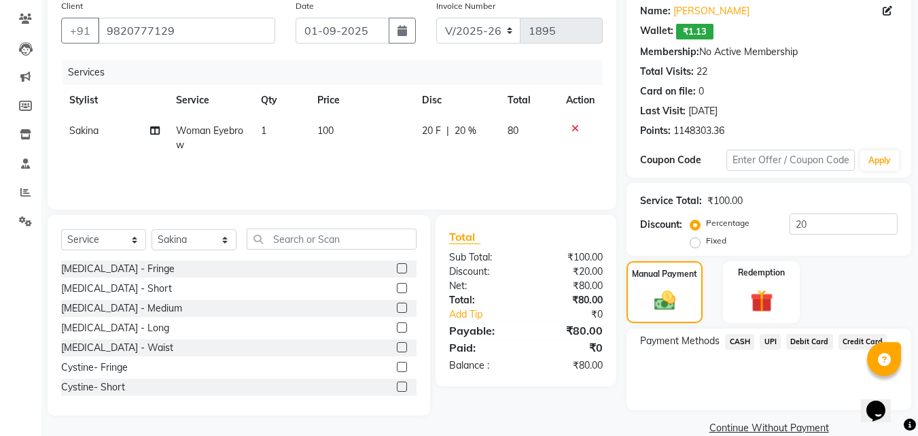
click at [769, 340] on span "UPI" at bounding box center [770, 342] width 21 height 16
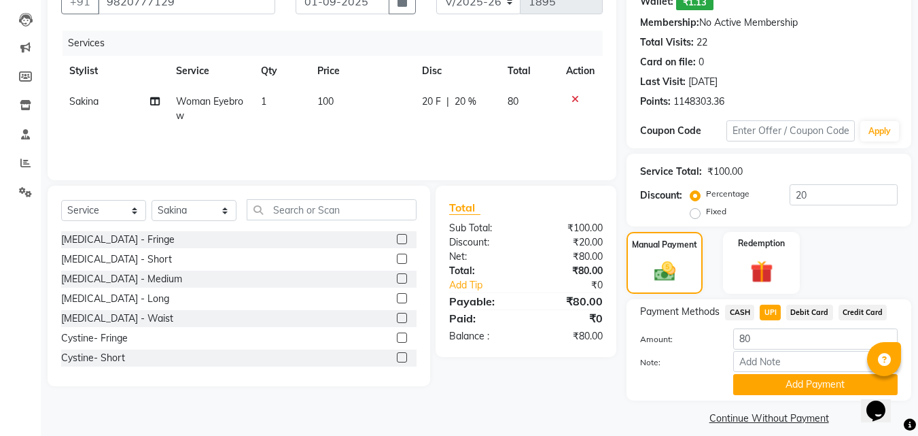
scroll to position [151, 0]
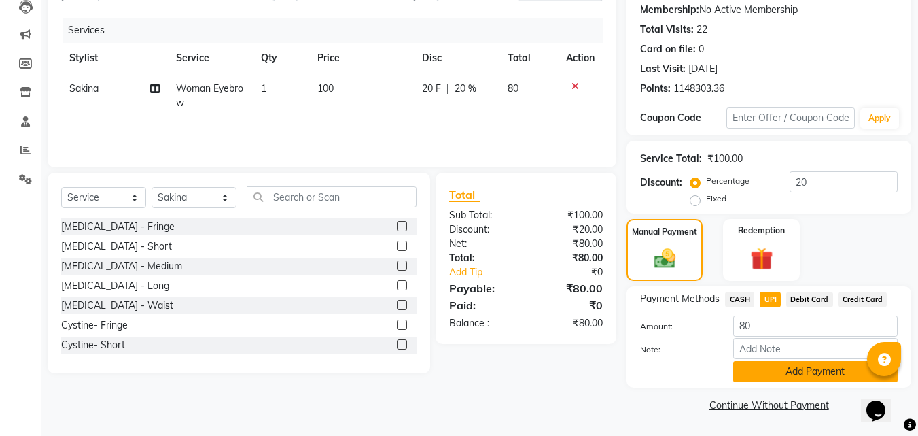
click at [785, 367] on button "Add Payment" at bounding box center [815, 371] width 164 height 21
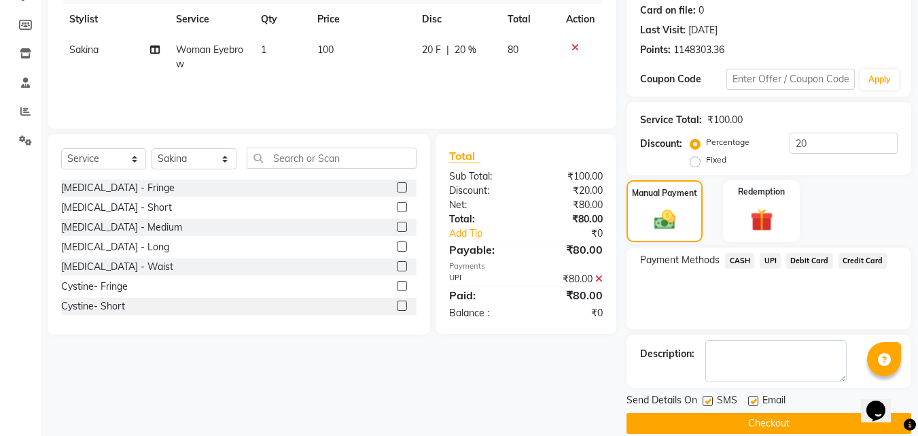
scroll to position [208, 0]
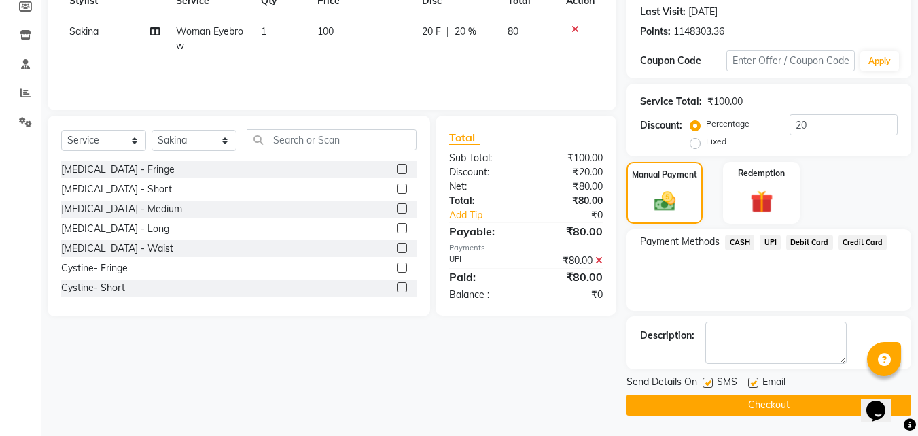
click at [749, 403] on button "Checkout" at bounding box center [768, 404] width 285 height 21
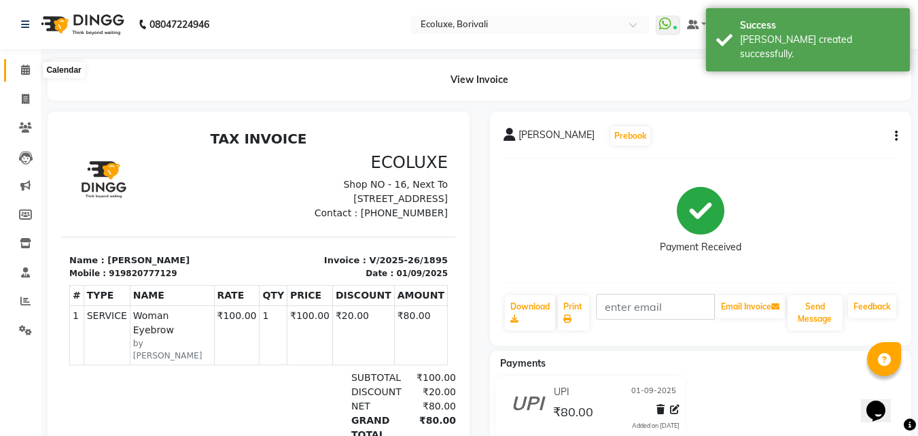
click at [27, 71] on icon at bounding box center [25, 70] width 9 height 10
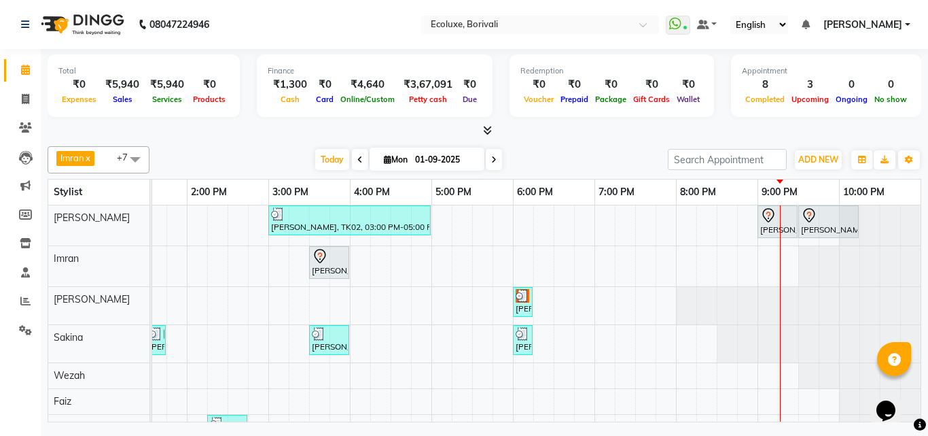
click at [489, 158] on span at bounding box center [494, 159] width 16 height 21
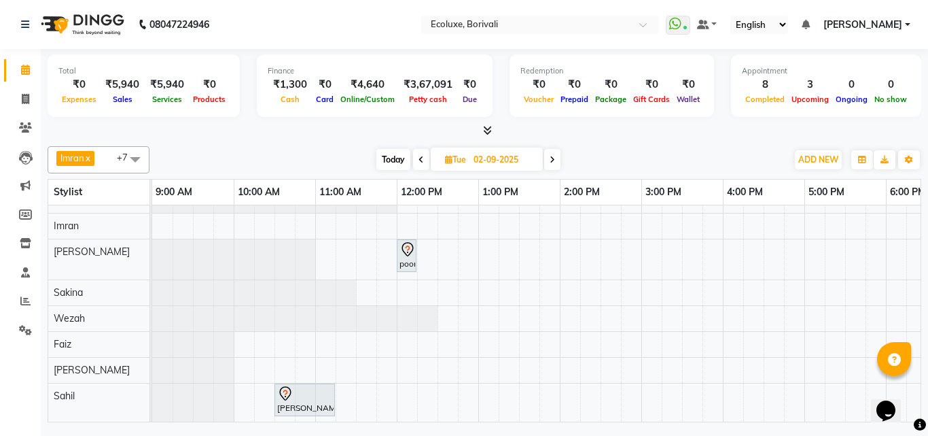
scroll to position [30, 0]
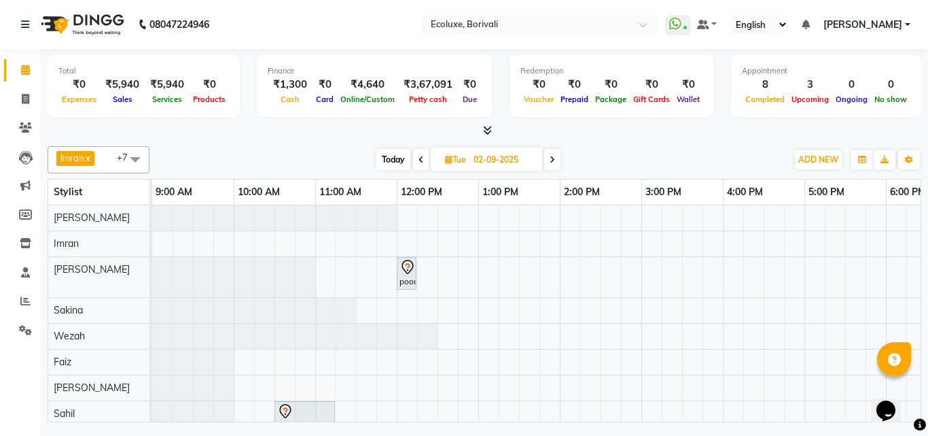
click at [554, 162] on icon at bounding box center [552, 160] width 5 height 8
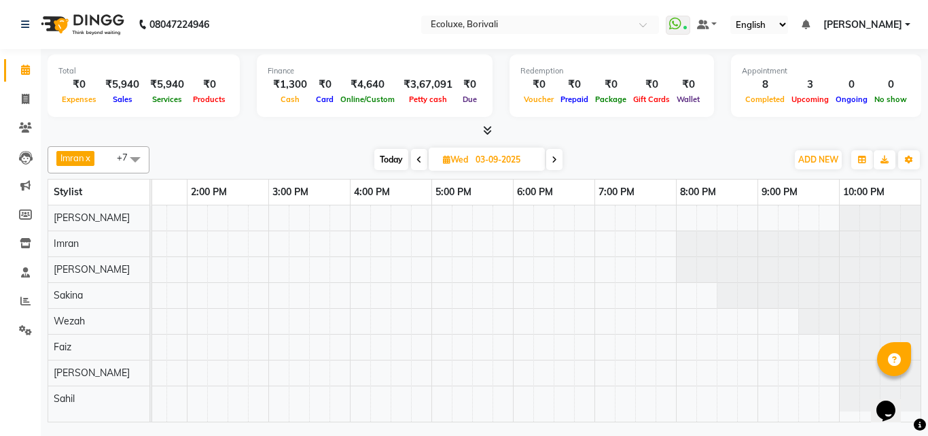
scroll to position [0, 0]
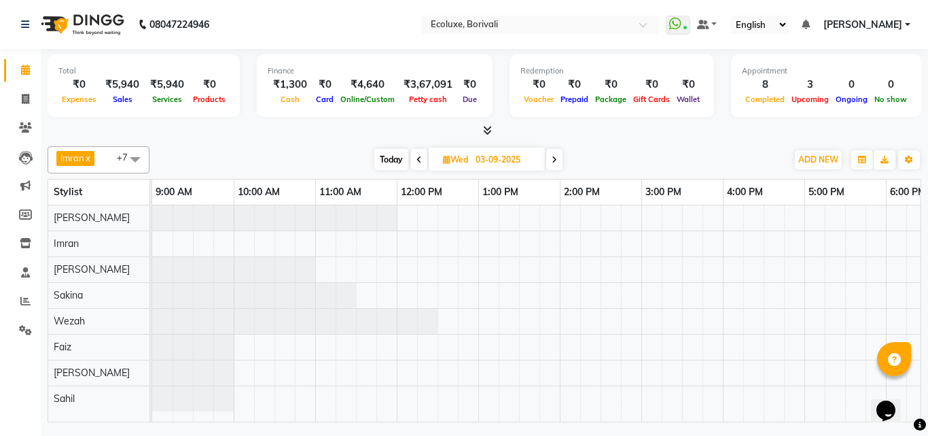
click at [485, 249] on div at bounding box center [723, 313] width 1142 height 216
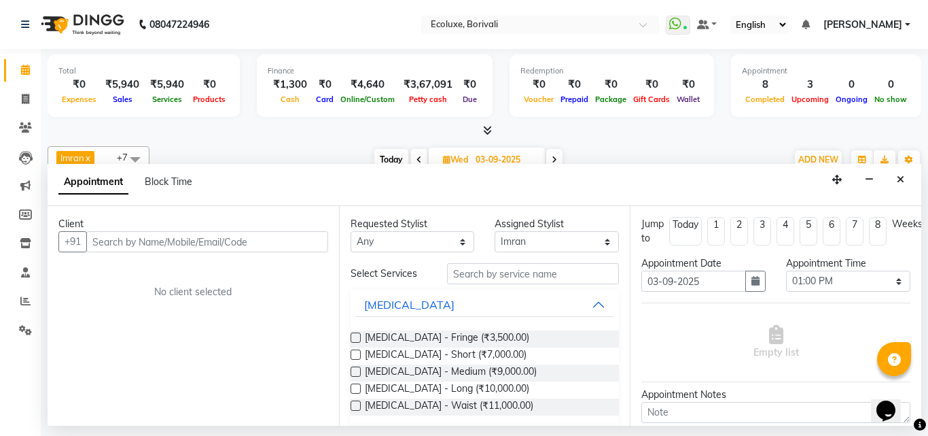
click at [130, 240] on input "text" at bounding box center [207, 241] width 242 height 21
click at [117, 238] on input "text" at bounding box center [207, 241] width 242 height 21
click at [900, 179] on icon "Close" at bounding box center [900, 180] width 7 height 10
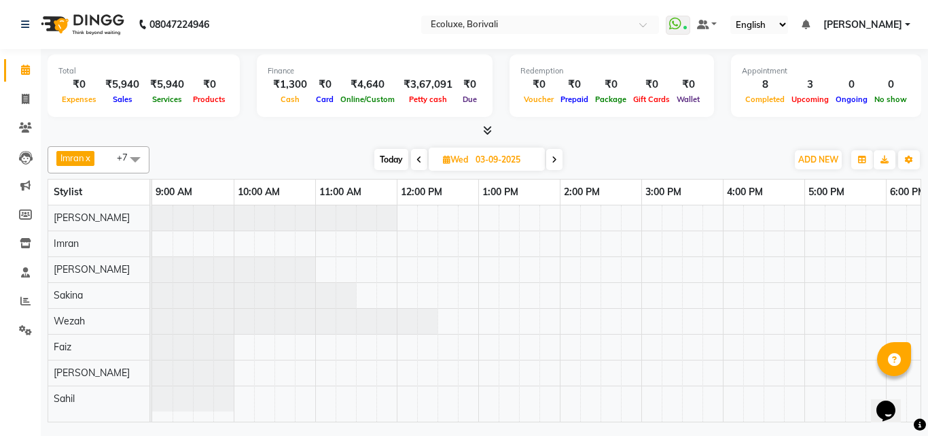
click at [512, 251] on div at bounding box center [723, 313] width 1142 height 216
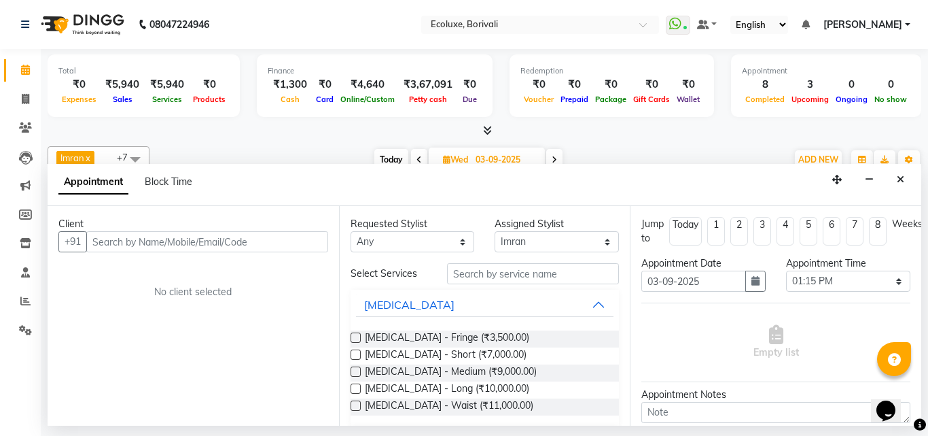
click at [132, 237] on input "text" at bounding box center [207, 241] width 242 height 21
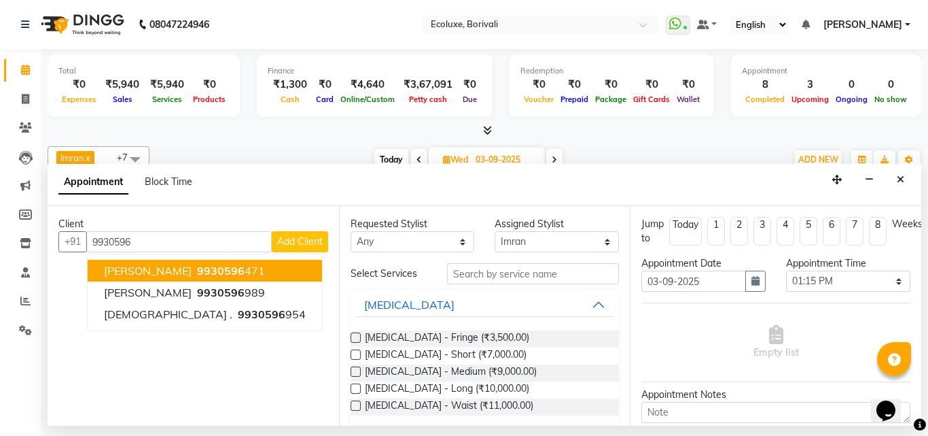
click at [122, 272] on span "[PERSON_NAME]" at bounding box center [148, 271] width 88 height 14
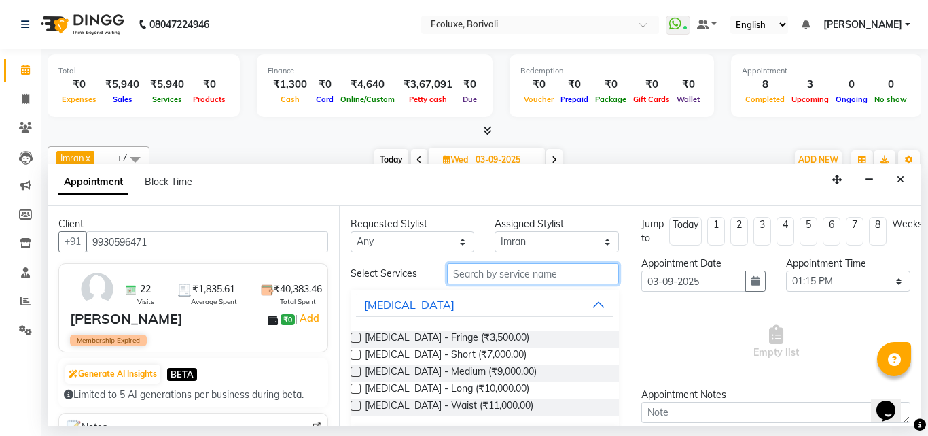
click at [475, 275] on input "text" at bounding box center [533, 273] width 173 height 21
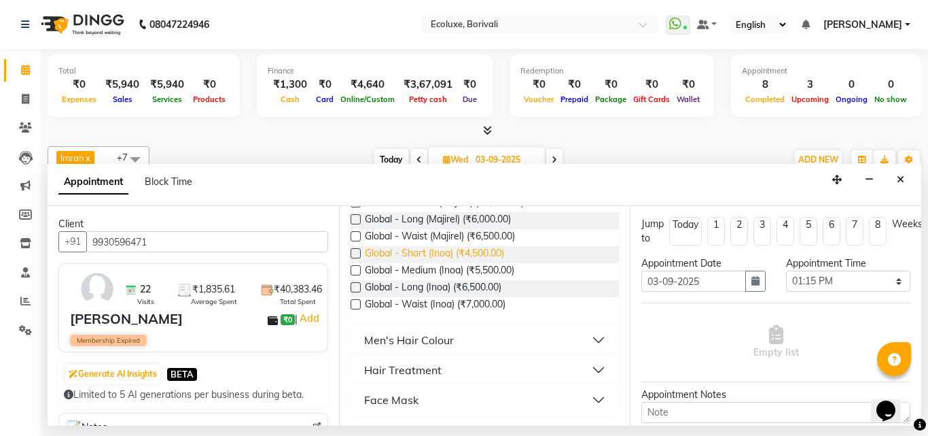
scroll to position [84, 0]
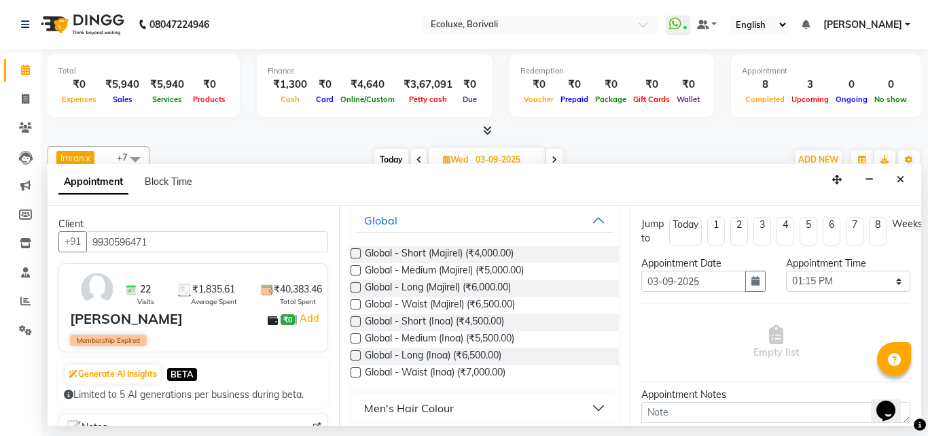
click at [357, 270] on label at bounding box center [356, 270] width 10 height 10
click at [357, 270] on input "checkbox" at bounding box center [355, 271] width 9 height 9
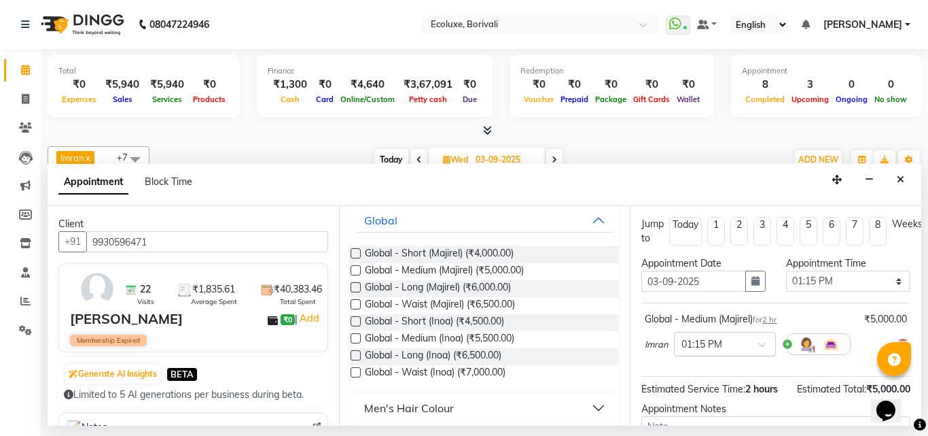
click at [756, 338] on div at bounding box center [725, 343] width 101 height 14
click at [713, 389] on div "01:30 PM" at bounding box center [725, 393] width 101 height 25
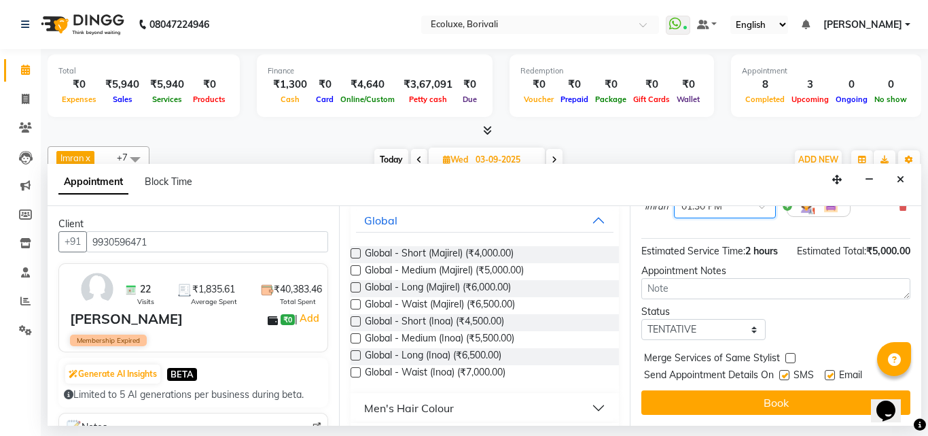
scroll to position [162, 0]
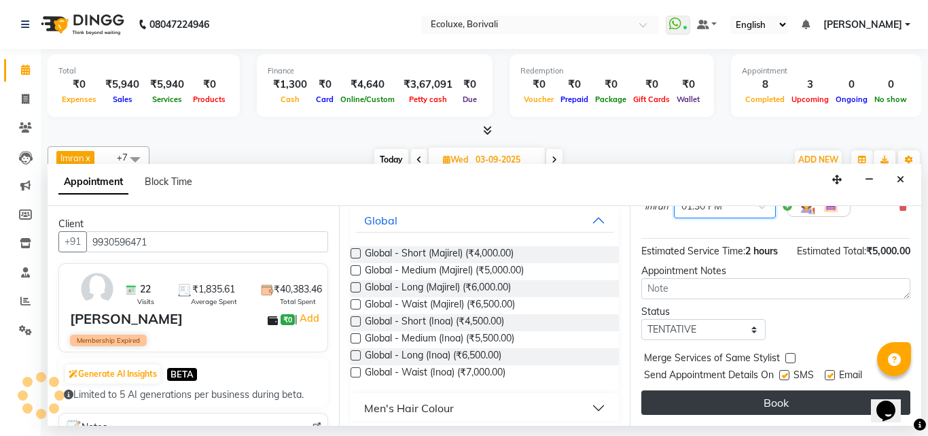
click at [765, 395] on button "Book" at bounding box center [775, 402] width 269 height 24
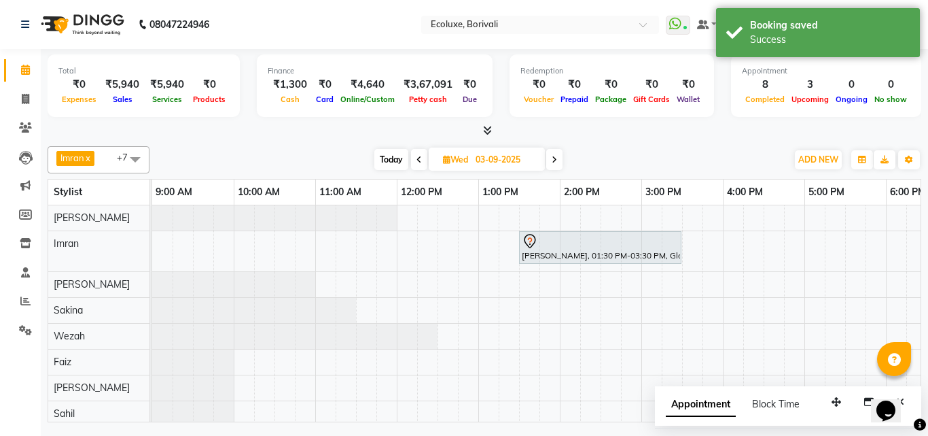
click at [134, 156] on span at bounding box center [135, 159] width 27 height 26
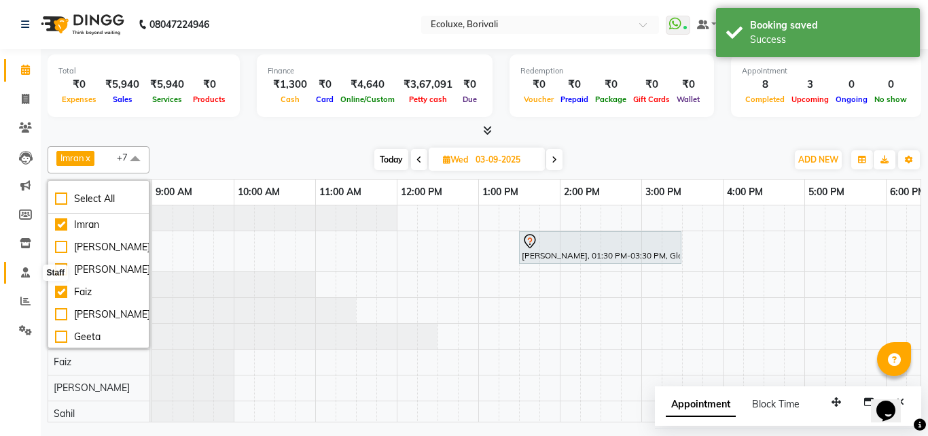
click at [24, 273] on icon at bounding box center [25, 272] width 9 height 10
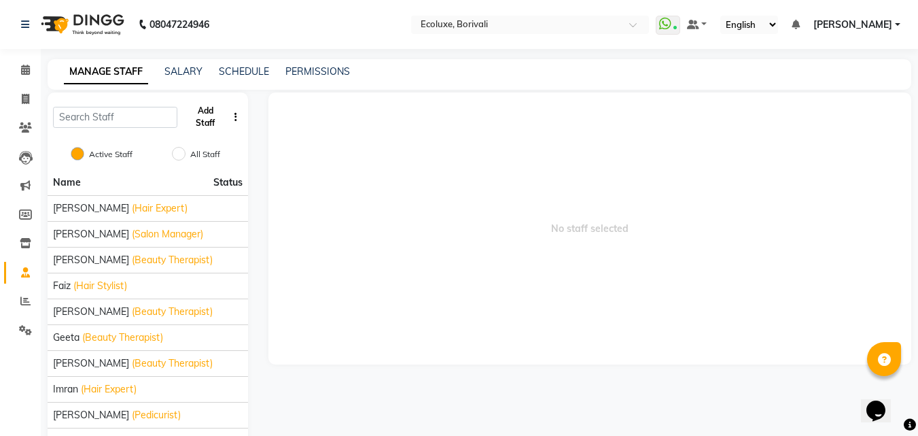
click at [213, 122] on button "Add Staff" at bounding box center [205, 116] width 45 height 35
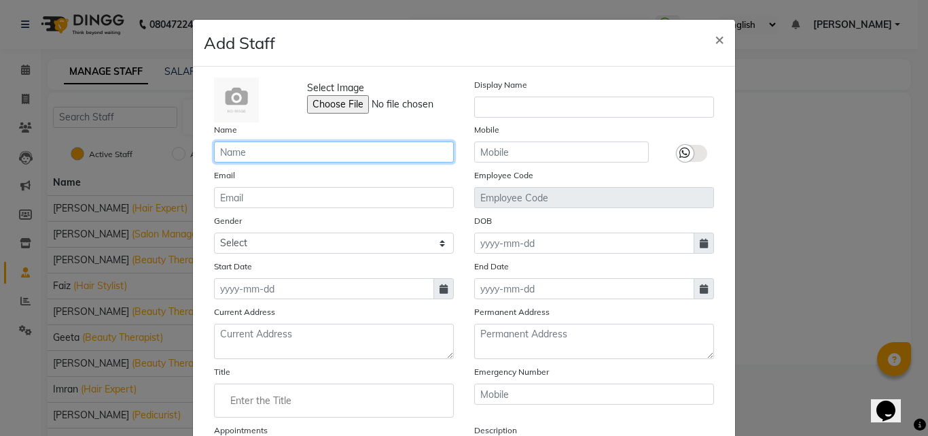
click at [293, 148] on input "text" at bounding box center [334, 151] width 240 height 21
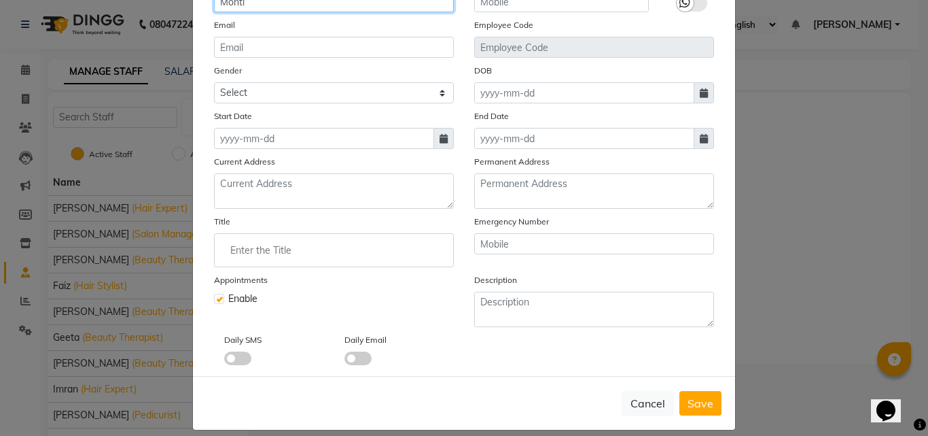
scroll to position [164, 0]
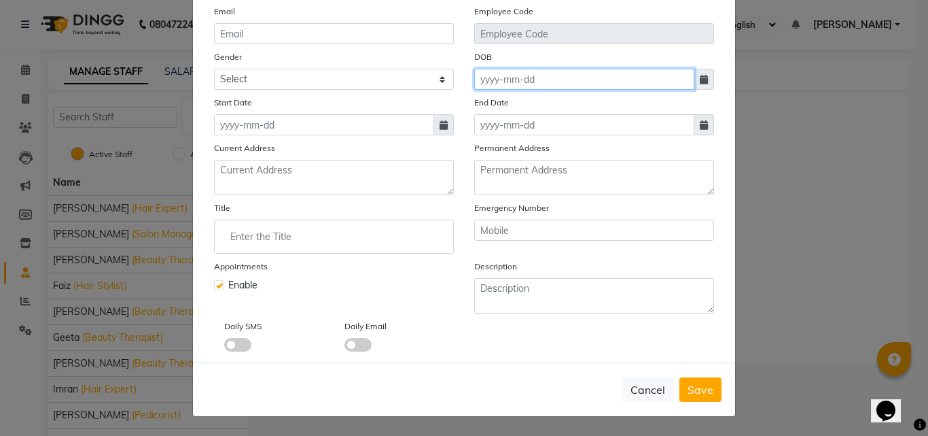
click at [527, 77] on input at bounding box center [584, 79] width 220 height 21
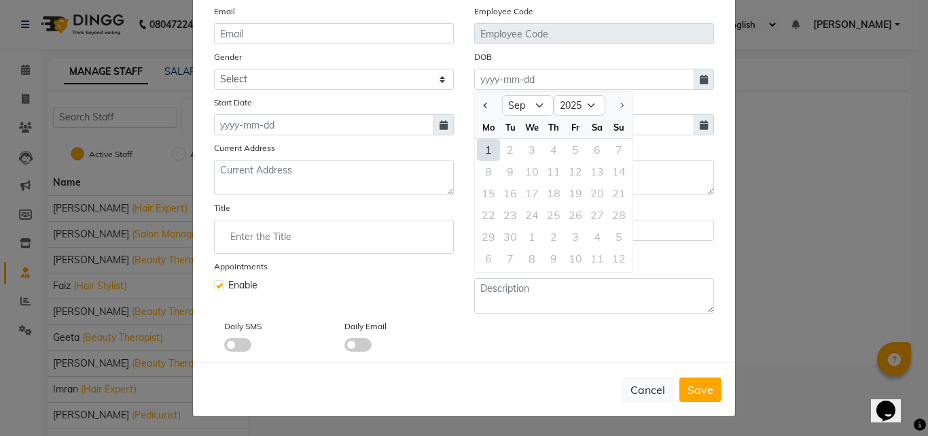
click at [503, 149] on div "1 2 3 4 5 6 7" at bounding box center [554, 150] width 158 height 22
click at [533, 106] on select "Jan Feb Mar Apr May Jun [DATE] Aug Sep" at bounding box center [528, 105] width 52 height 20
click at [502, 95] on select "Jan Feb Mar Apr May Jun [DATE] Aug Sep" at bounding box center [528, 105] width 52 height 20
click at [506, 152] on div "1 2 3 4 5 6 7" at bounding box center [554, 150] width 158 height 22
click at [503, 152] on div "1 2 3 4 5 6 7" at bounding box center [554, 150] width 158 height 22
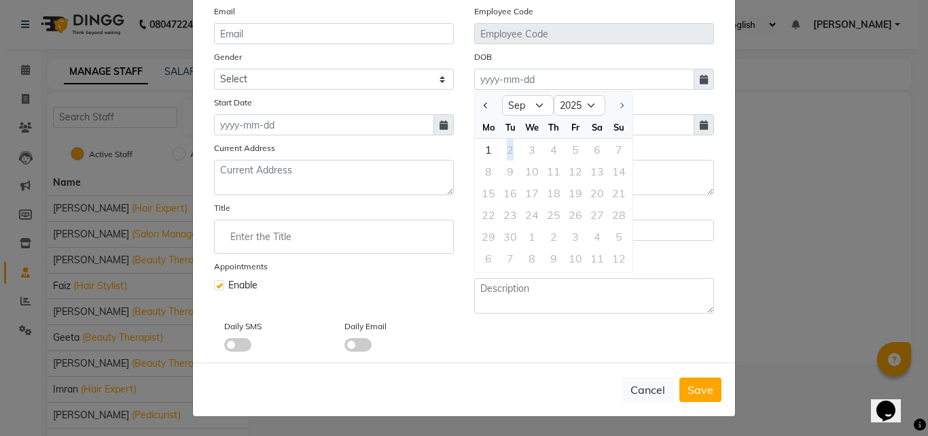
click at [503, 152] on div "1 2 3 4 5 6 7" at bounding box center [554, 150] width 158 height 22
click at [505, 149] on div "1 2 3 4 5 6 7" at bounding box center [554, 150] width 158 height 22
click at [693, 390] on span "Save" at bounding box center [701, 390] width 26 height 14
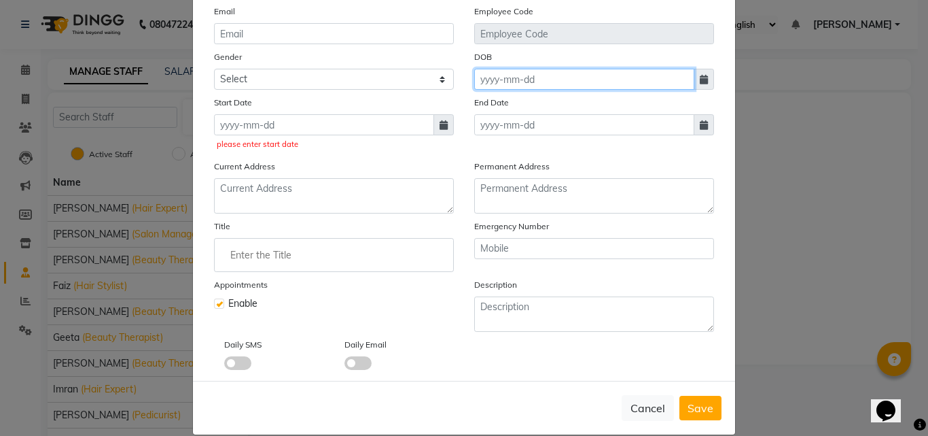
click at [484, 80] on input at bounding box center [584, 79] width 220 height 21
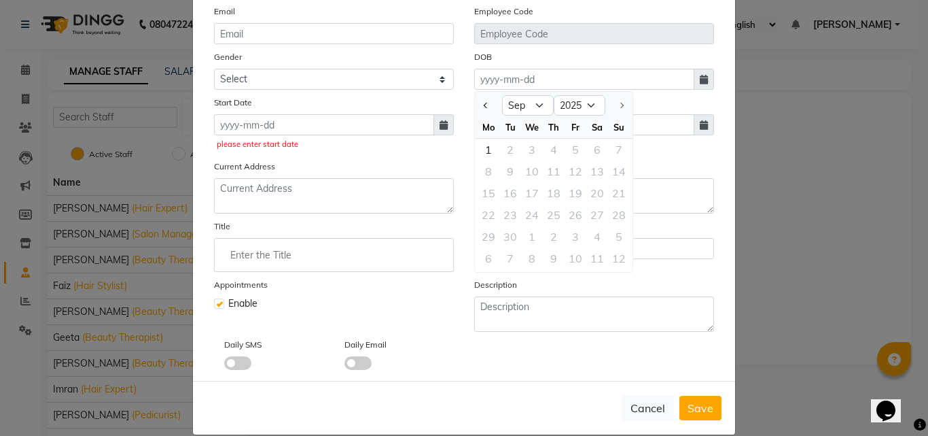
click at [506, 152] on div "1 2 3 4 5 6 7" at bounding box center [554, 150] width 158 height 22
click at [501, 151] on div "1 2 3 4 5 6 7" at bounding box center [554, 150] width 158 height 22
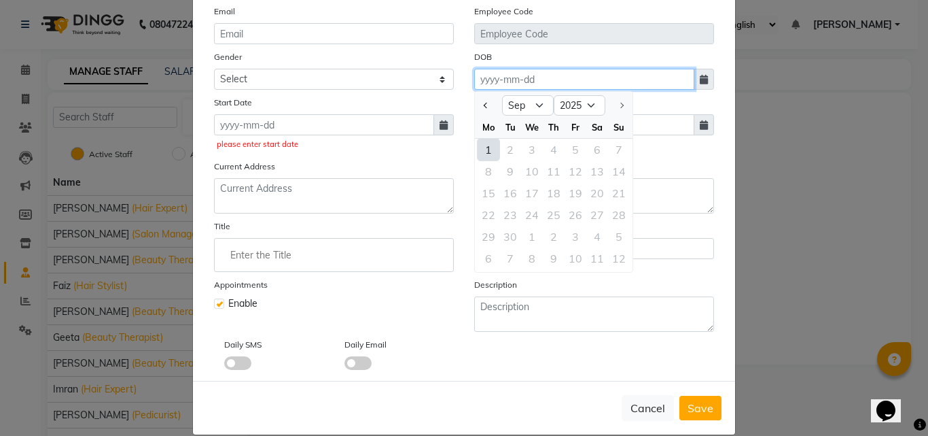
click at [541, 80] on input at bounding box center [584, 79] width 220 height 21
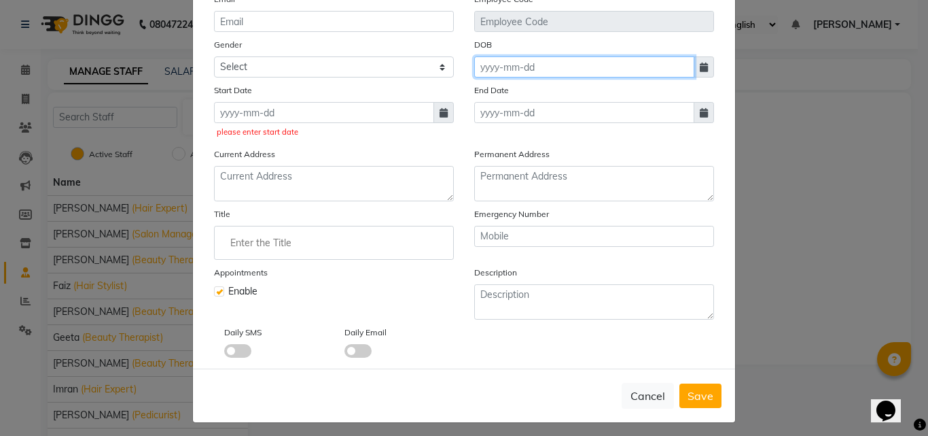
scroll to position [182, 0]
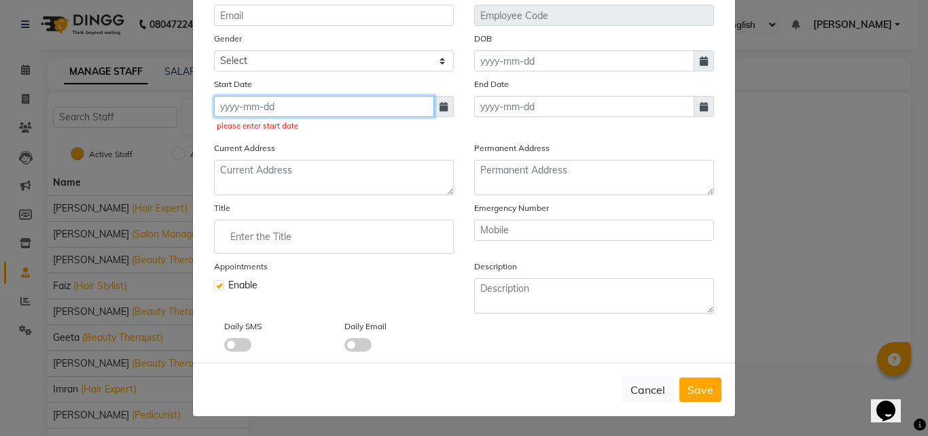
click at [224, 109] on input at bounding box center [324, 106] width 220 height 21
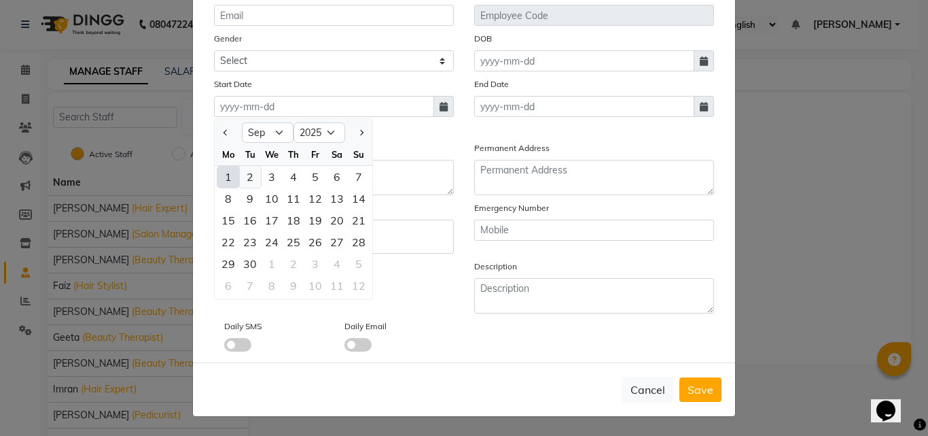
click at [246, 179] on div "2" at bounding box center [250, 177] width 22 height 22
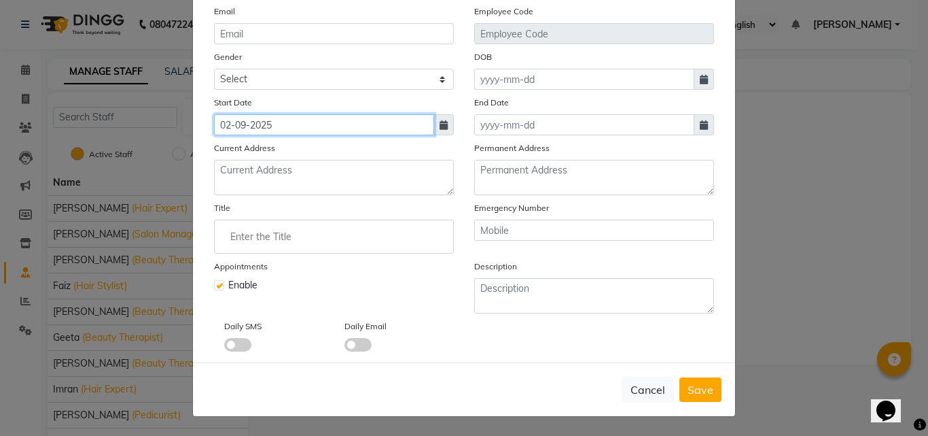
scroll to position [164, 0]
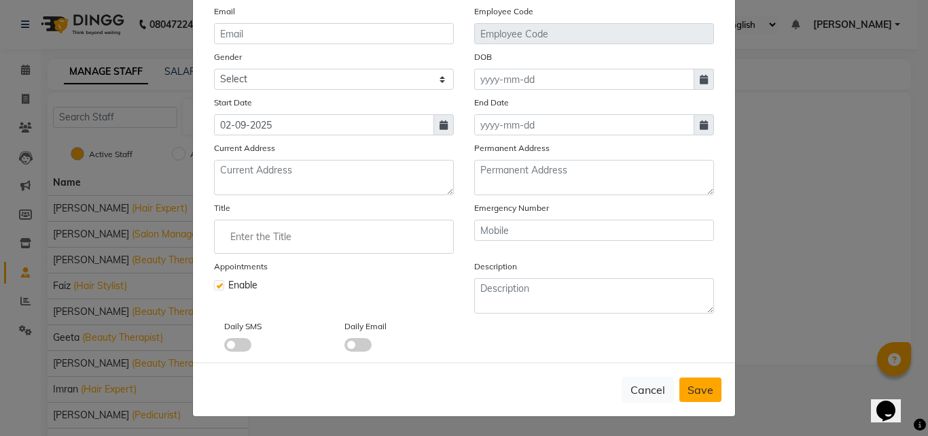
click at [703, 389] on span "Save" at bounding box center [701, 390] width 26 height 14
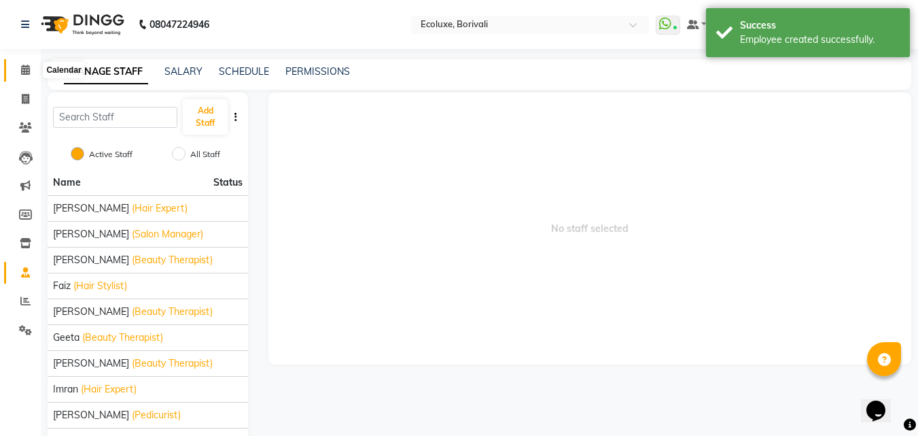
click at [25, 72] on icon at bounding box center [25, 70] width 9 height 10
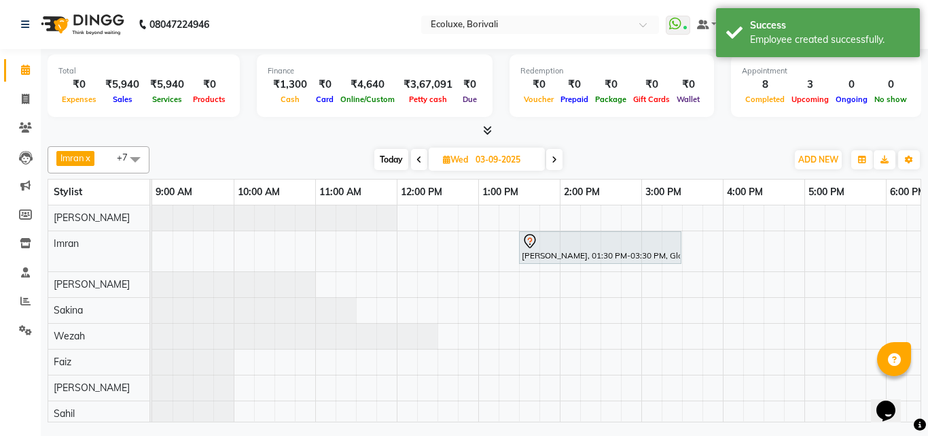
click at [556, 156] on icon at bounding box center [554, 160] width 5 height 8
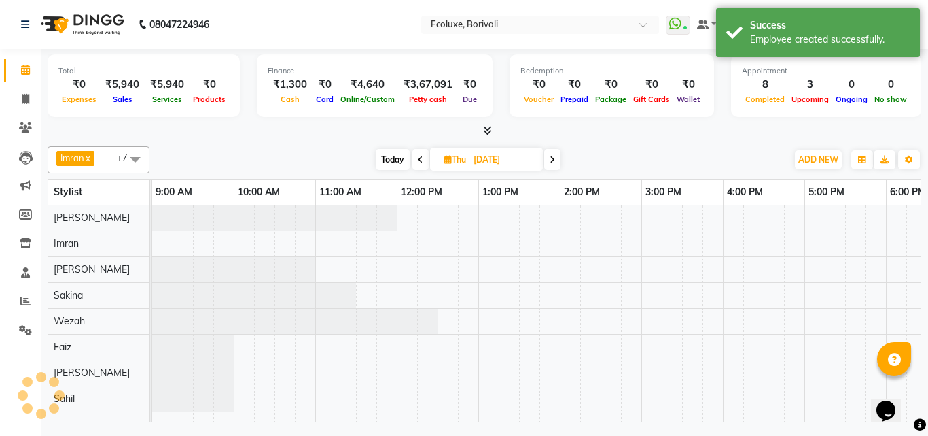
scroll to position [0, 373]
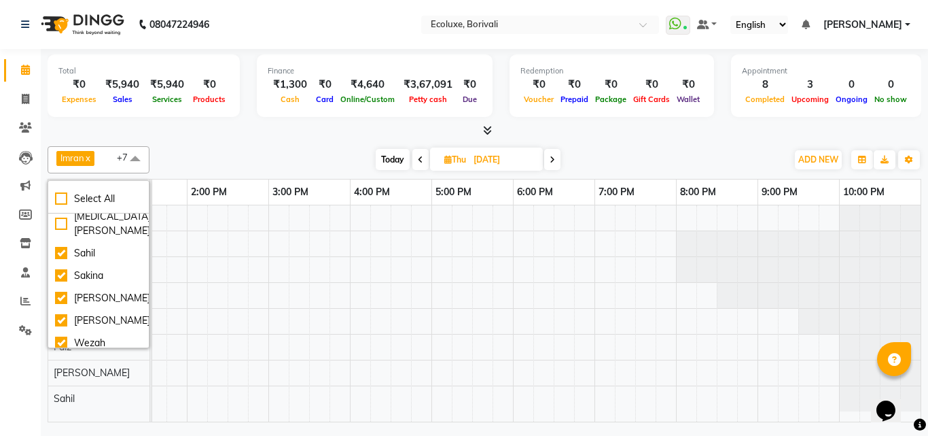
scroll to position [272, 0]
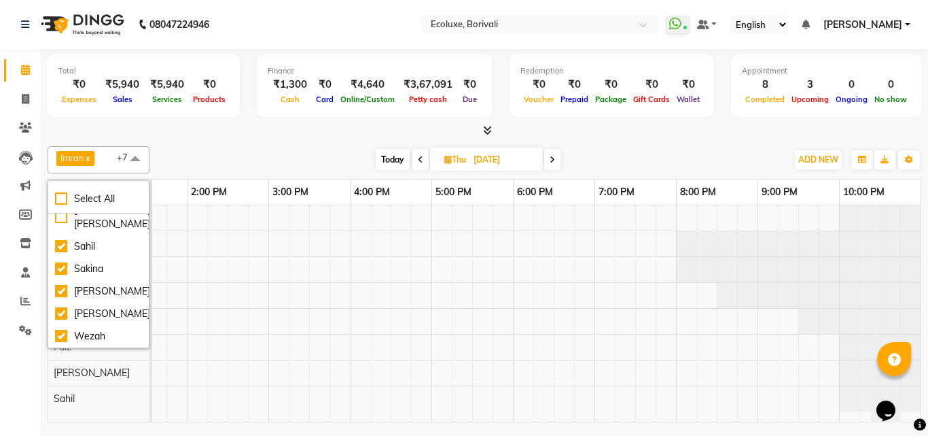
click at [61, 172] on div "Monti" at bounding box center [98, 165] width 87 height 14
checkbox input "true"
click at [253, 156] on div "Today Thu 04-09-2025" at bounding box center [468, 159] width 624 height 20
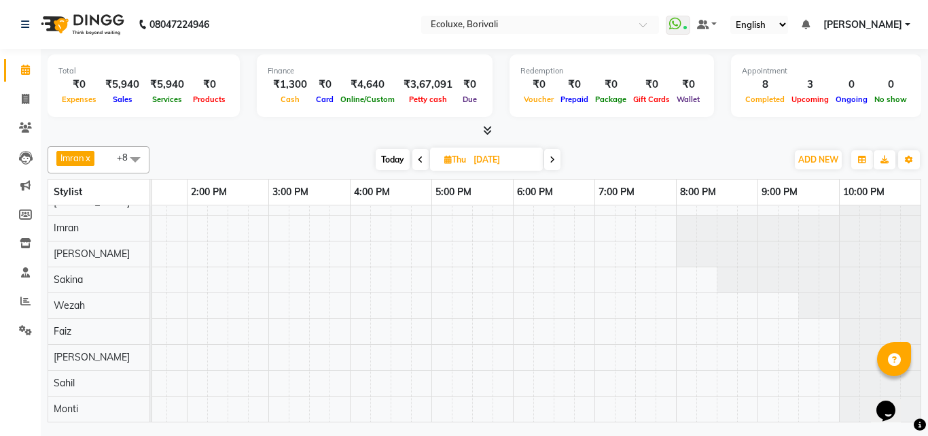
scroll to position [0, 0]
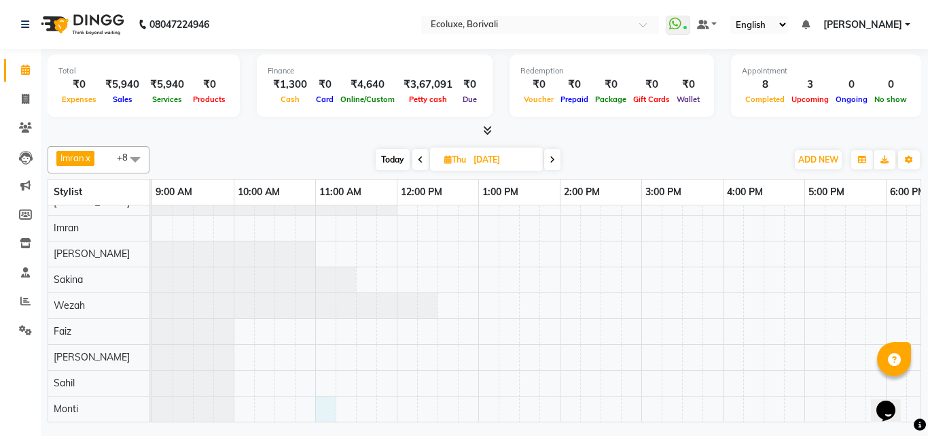
click at [323, 397] on div at bounding box center [723, 306] width 1142 height 232
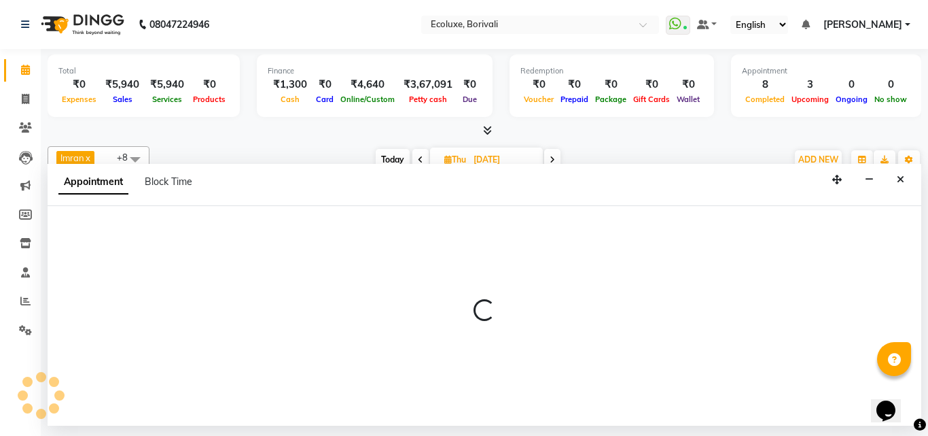
select select "660"
select select "tentative"
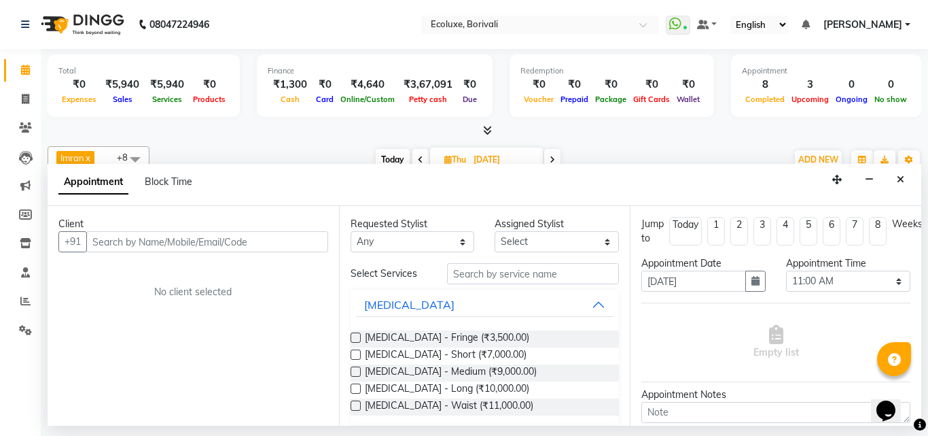
click at [147, 245] on input "text" at bounding box center [207, 241] width 242 height 21
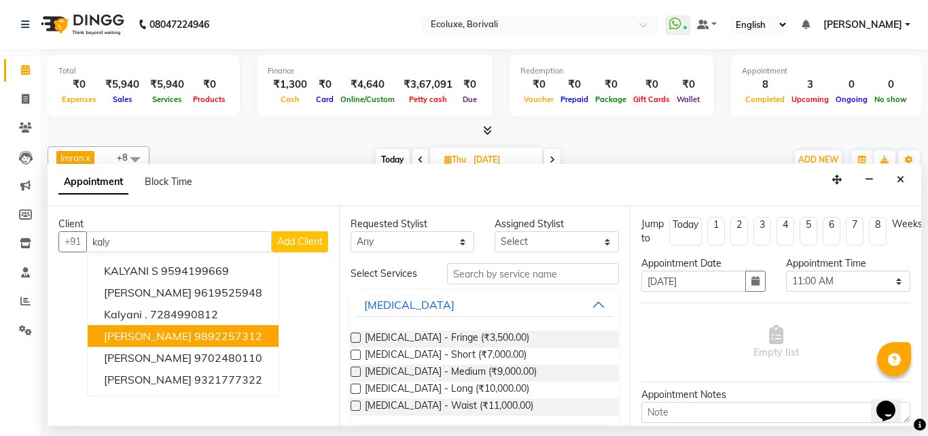
click at [216, 336] on ngb-highlight "9892257312" at bounding box center [228, 336] width 68 height 14
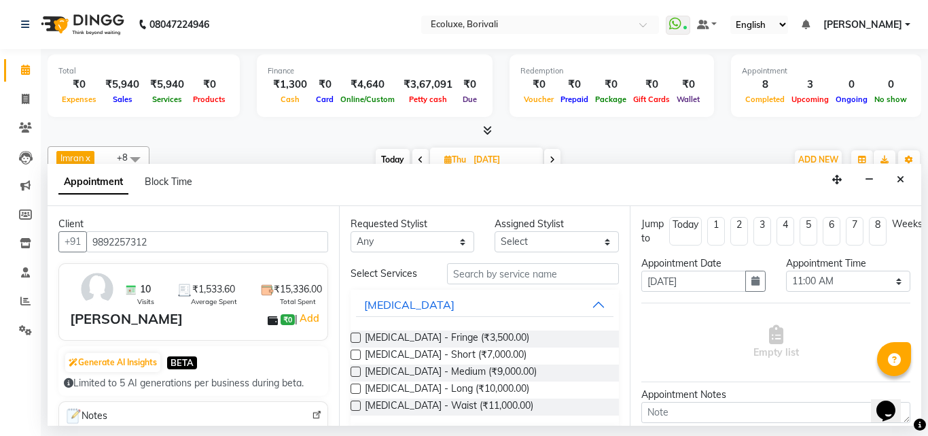
type input "9892257312"
click at [486, 277] on input "text" at bounding box center [533, 273] width 173 height 21
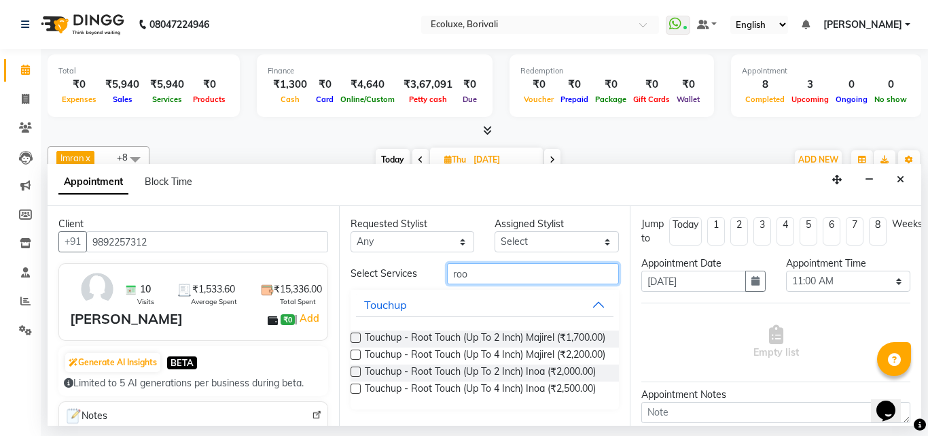
type input "roo"
click at [356, 372] on label at bounding box center [356, 371] width 10 height 10
click at [356, 372] on input "checkbox" at bounding box center [355, 372] width 9 height 9
checkbox input "false"
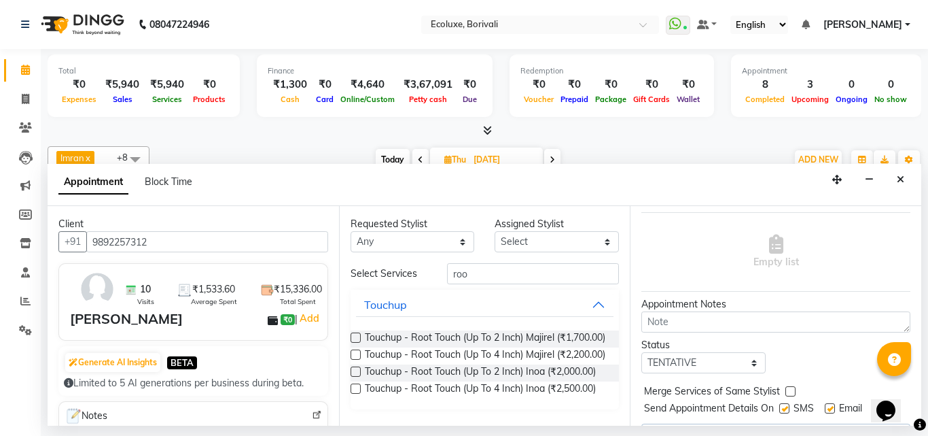
scroll to position [135, 0]
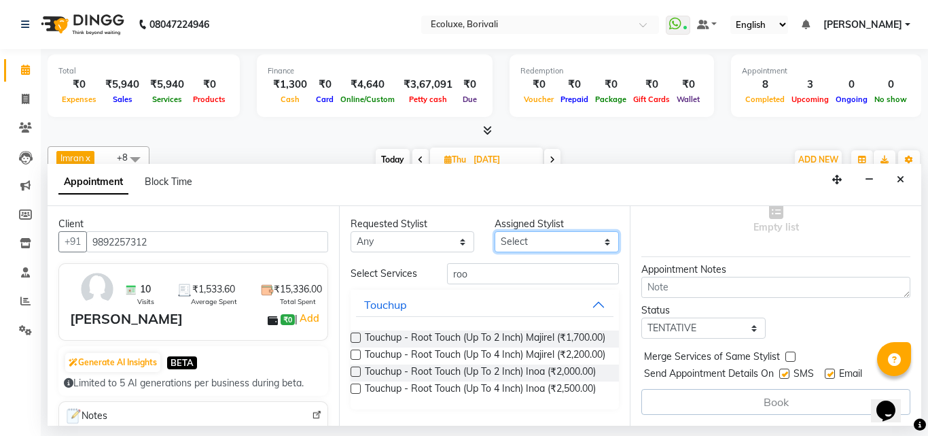
click at [597, 238] on select "Select [PERSON_NAME] [PERSON_NAME] Faiz [PERSON_NAME] Geeta [PERSON_NAME] [PERS…" at bounding box center [557, 241] width 124 height 21
click at [520, 241] on select "Select [PERSON_NAME] [PERSON_NAME] Faiz [PERSON_NAME] Geeta [PERSON_NAME] [PERS…" at bounding box center [557, 241] width 124 height 21
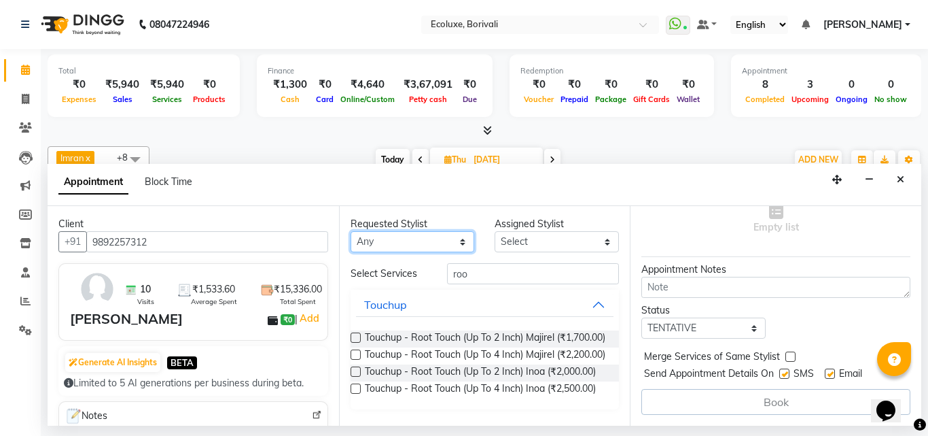
click at [440, 241] on select "Any Alisha Sasankar Daksha Makwana Faiz Gazala Baig Geeta Harshada Pawar Imran …" at bounding box center [413, 241] width 124 height 21
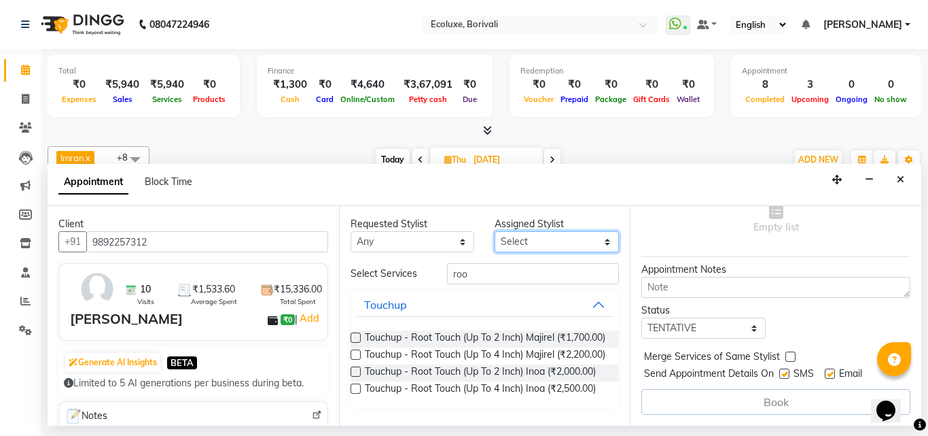
click at [544, 238] on select "Select [PERSON_NAME] [PERSON_NAME] Faiz [PERSON_NAME] Geeta [PERSON_NAME] [PERS…" at bounding box center [557, 241] width 124 height 21
click at [901, 178] on icon "Close" at bounding box center [900, 180] width 7 height 10
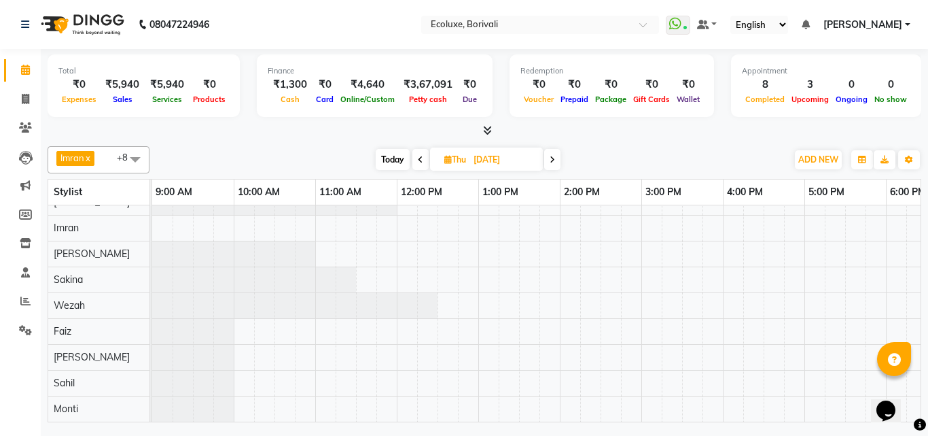
click at [326, 400] on div at bounding box center [723, 306] width 1142 height 232
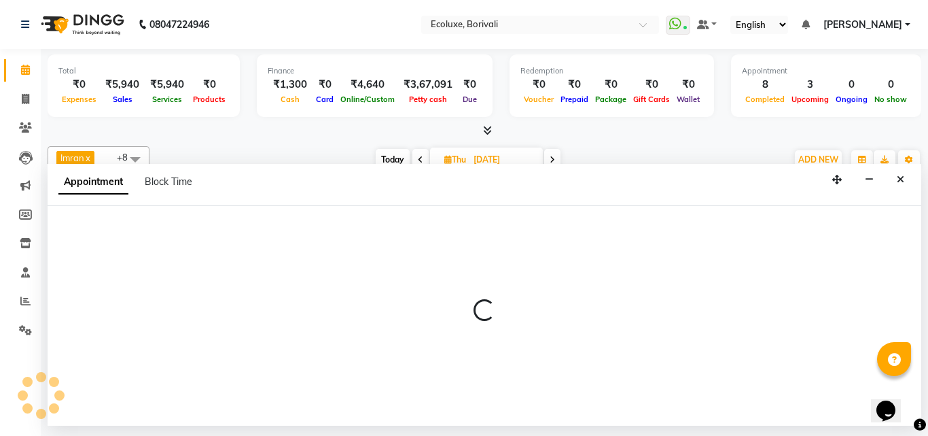
select select "660"
select select "tentative"
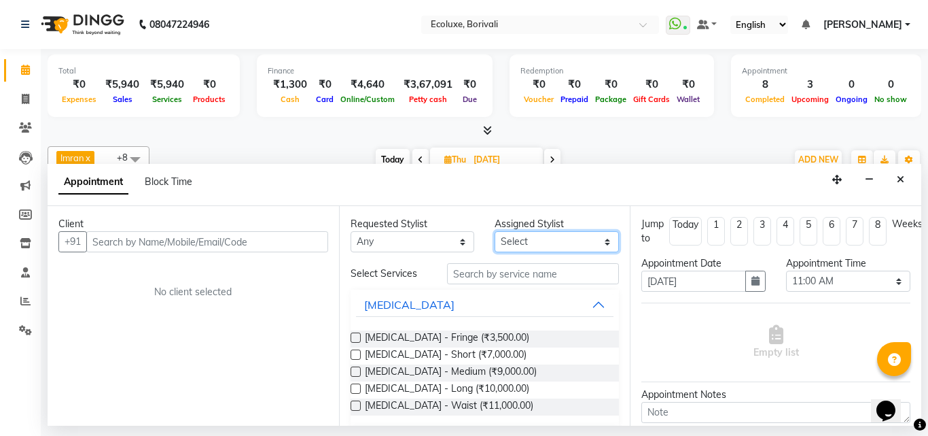
click at [563, 239] on select "Select [PERSON_NAME] [PERSON_NAME] Faiz [PERSON_NAME] Geeta [PERSON_NAME] [PERS…" at bounding box center [557, 241] width 124 height 21
click at [214, 136] on div at bounding box center [485, 131] width 874 height 14
click at [134, 158] on span at bounding box center [135, 159] width 27 height 26
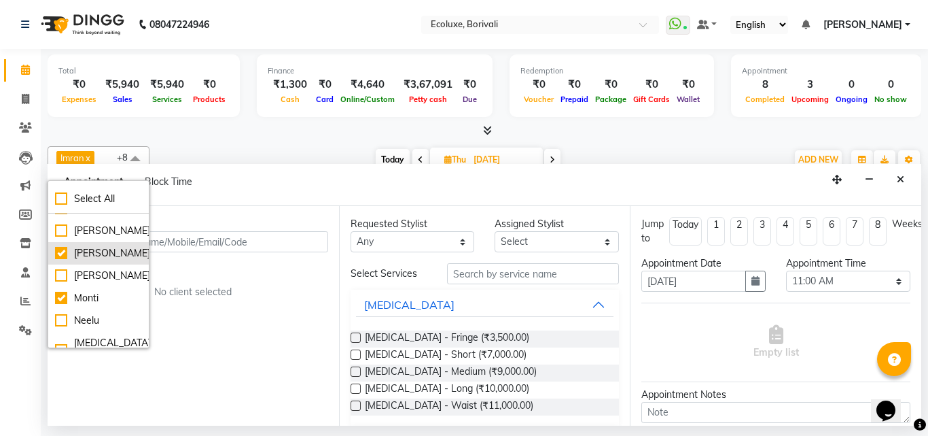
scroll to position [61, 0]
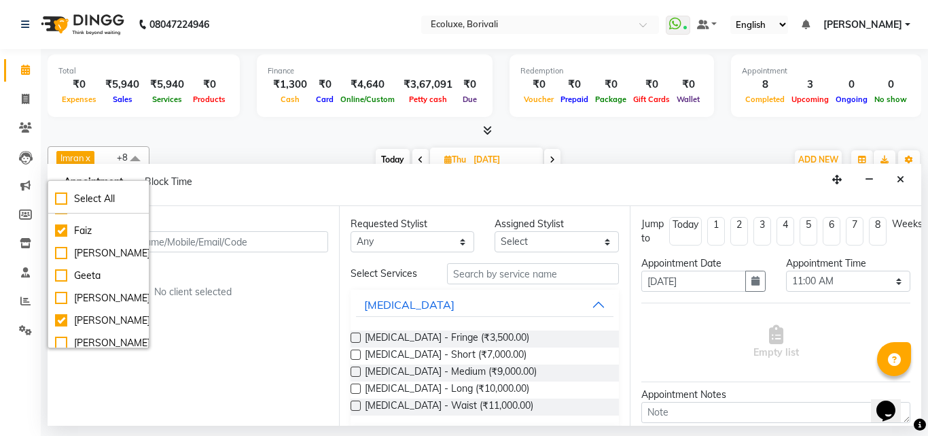
click at [245, 120] on div "Total ₹0 Expenses ₹5,940 Sales ₹5,940 Services ₹0 Products Finance ₹1,300 Cash …" at bounding box center [485, 87] width 874 height 67
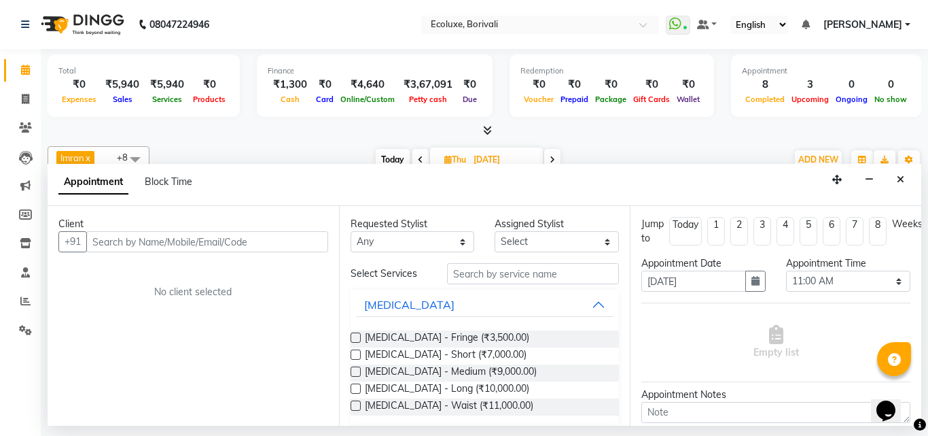
click at [221, 148] on div "Imran x Wezah x Sonal Sawant x Faiz x Sakina x Kamal Khende x Sahil x Shafique …" at bounding box center [485, 159] width 874 height 27
click at [905, 177] on button "Close" at bounding box center [901, 179] width 20 height 21
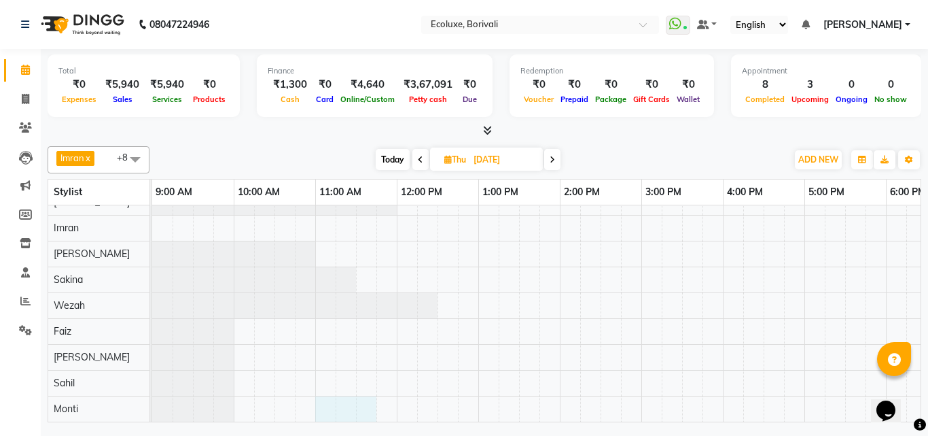
drag, startPoint x: 327, startPoint y: 404, endPoint x: 358, endPoint y: 397, distance: 31.8
click at [373, 394] on div at bounding box center [723, 306] width 1142 height 232
select select "tentative"
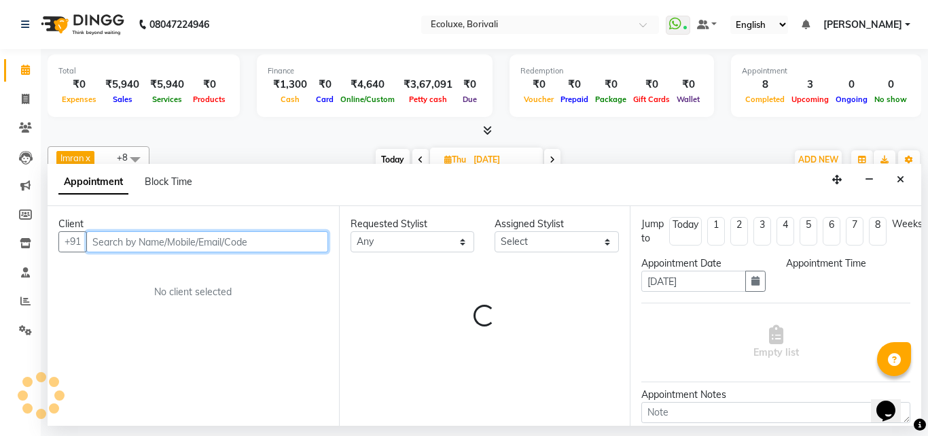
select select "660"
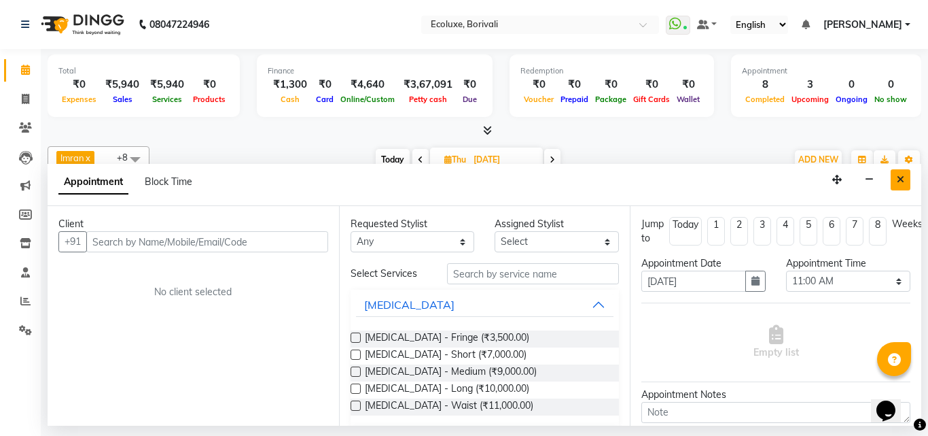
click at [904, 181] on button "Close" at bounding box center [901, 179] width 20 height 21
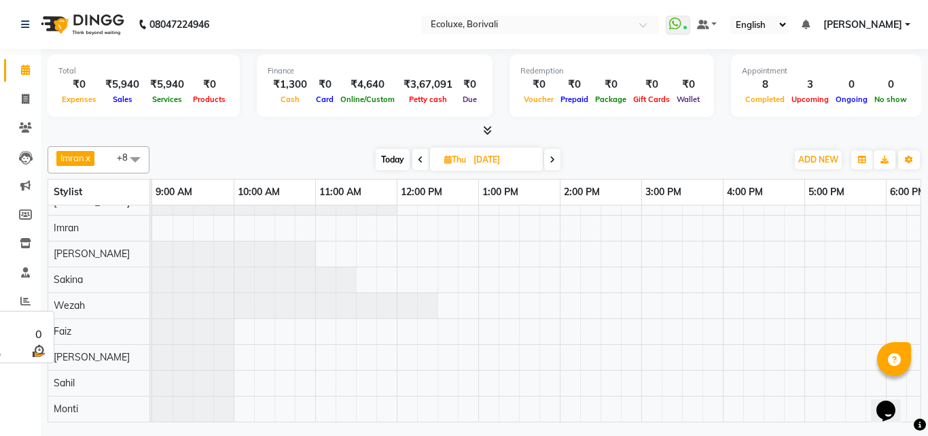
click at [100, 406] on div "Monti" at bounding box center [98, 408] width 101 height 25
click at [326, 400] on div at bounding box center [723, 306] width 1142 height 232
select select "tentative"
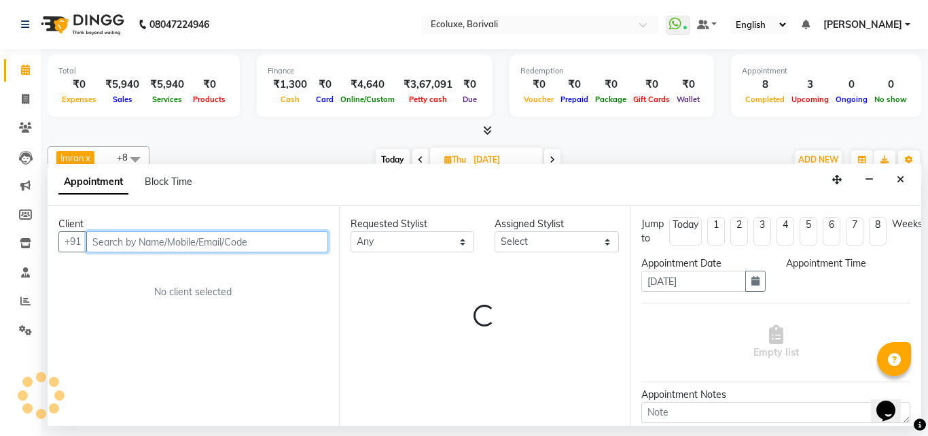
select select "660"
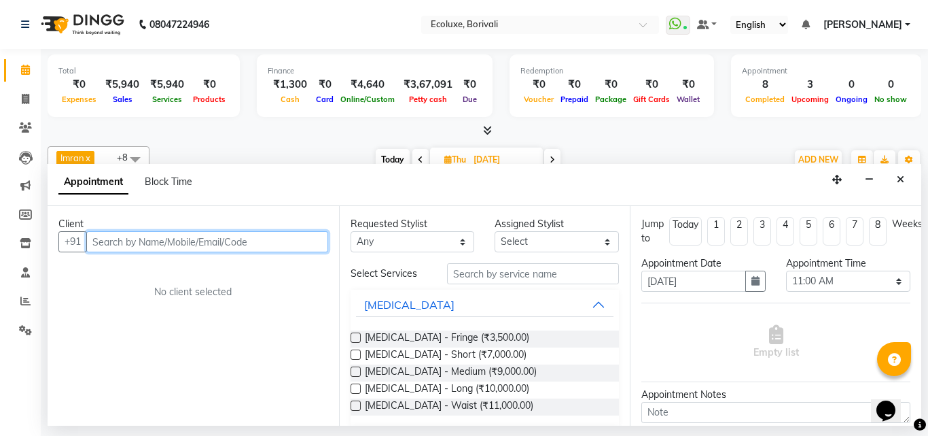
click at [166, 243] on input "text" at bounding box center [207, 241] width 242 height 21
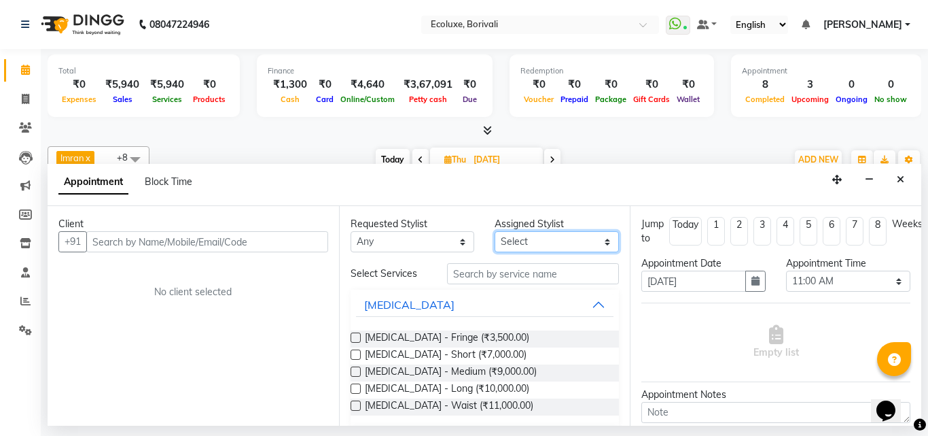
click at [599, 238] on select "Select [PERSON_NAME] [PERSON_NAME] Faiz [PERSON_NAME] Geeta [PERSON_NAME] [PERS…" at bounding box center [557, 241] width 124 height 21
